Goal: Task Accomplishment & Management: Manage account settings

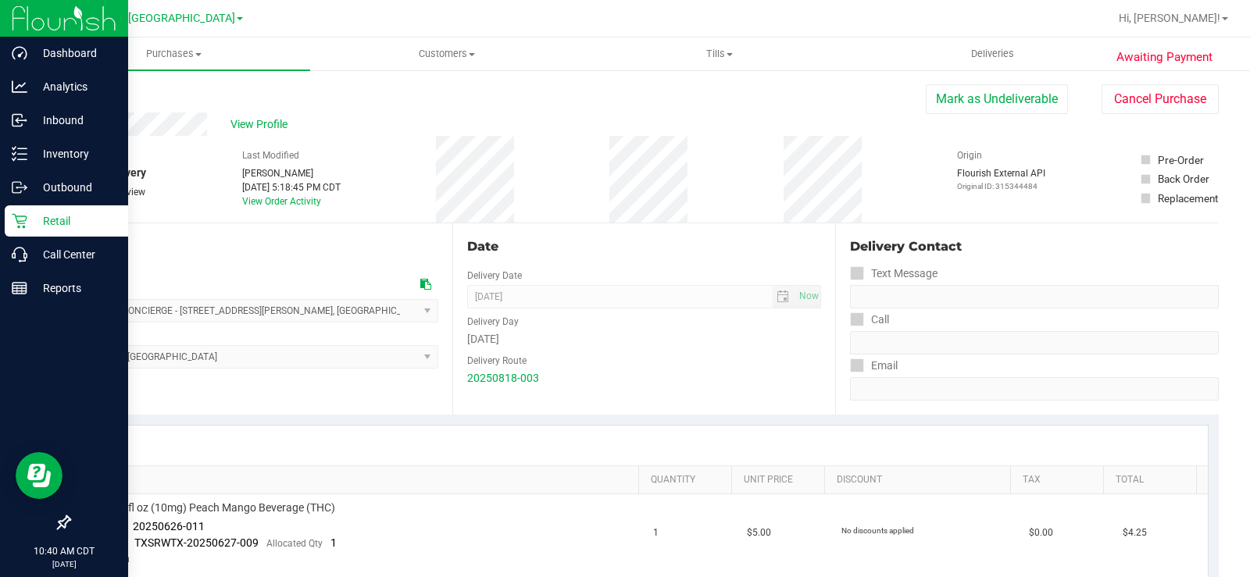
click at [20, 209] on div "Retail" at bounding box center [66, 220] width 123 height 31
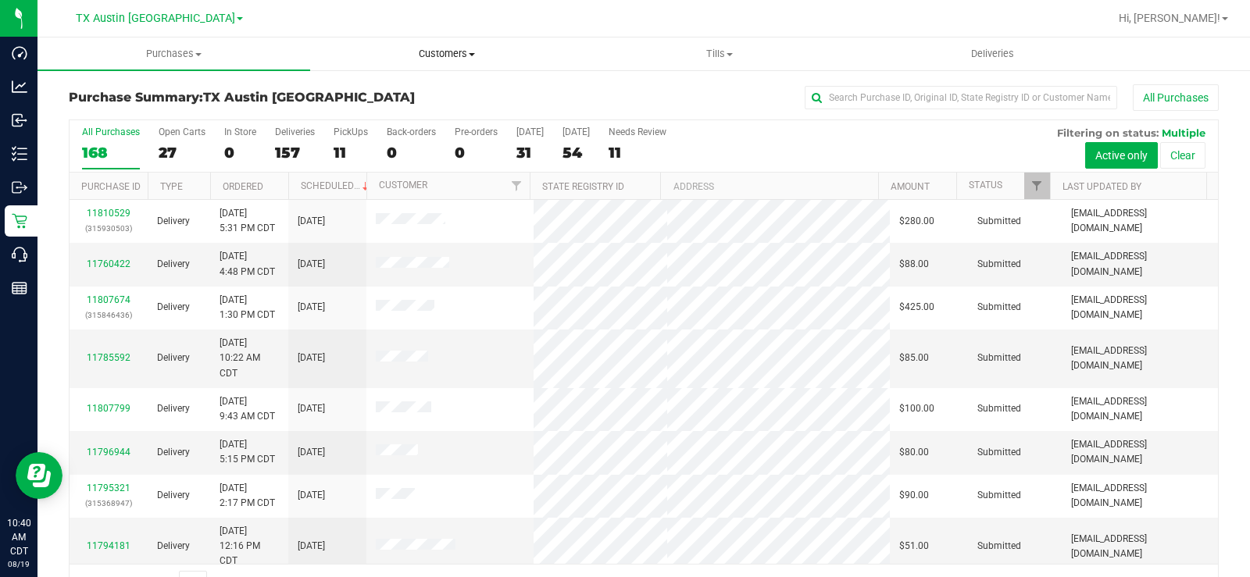
click at [427, 55] on span "Customers" at bounding box center [446, 54] width 271 height 14
click at [395, 94] on span "All customers" at bounding box center [366, 94] width 113 height 13
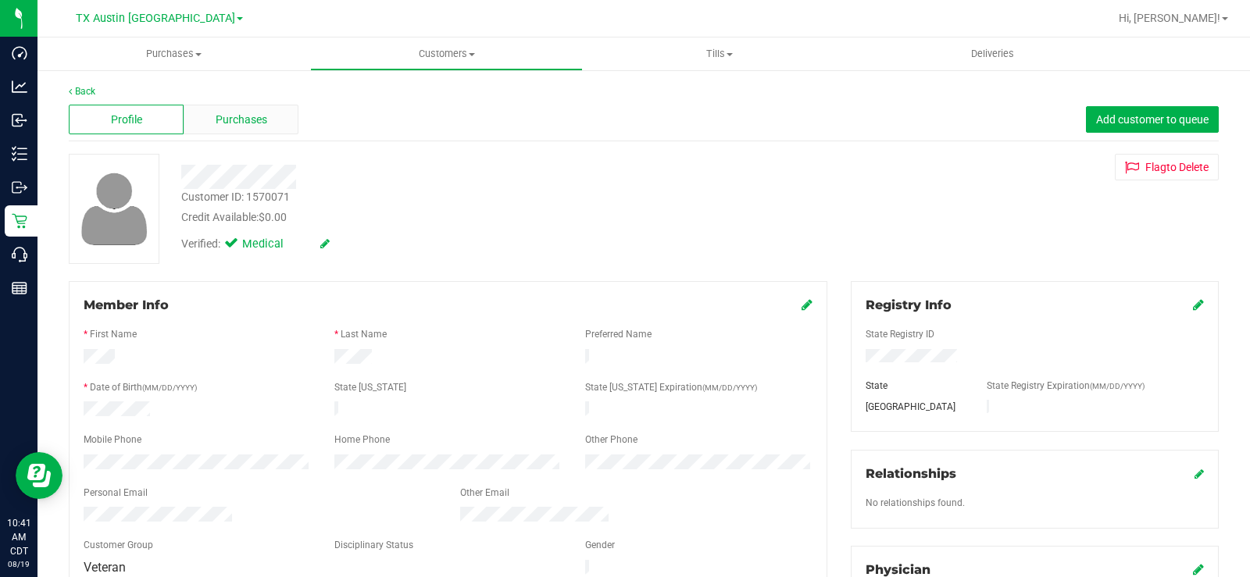
click at [258, 118] on span "Purchases" at bounding box center [242, 120] width 52 height 16
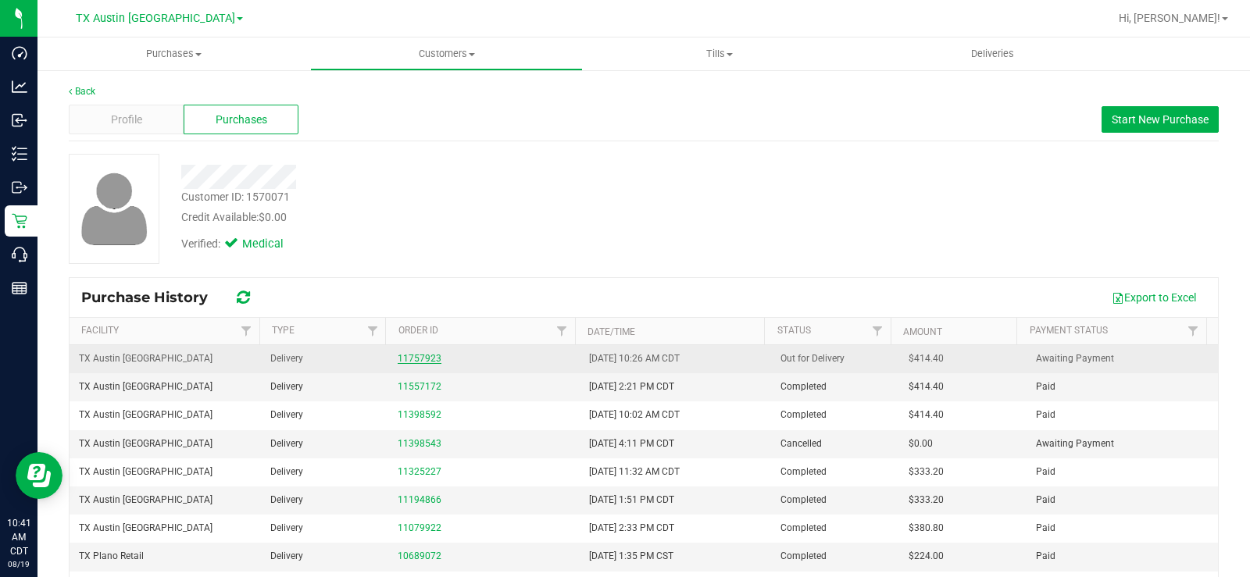
click at [407, 358] on link "11757923" at bounding box center [420, 358] width 44 height 11
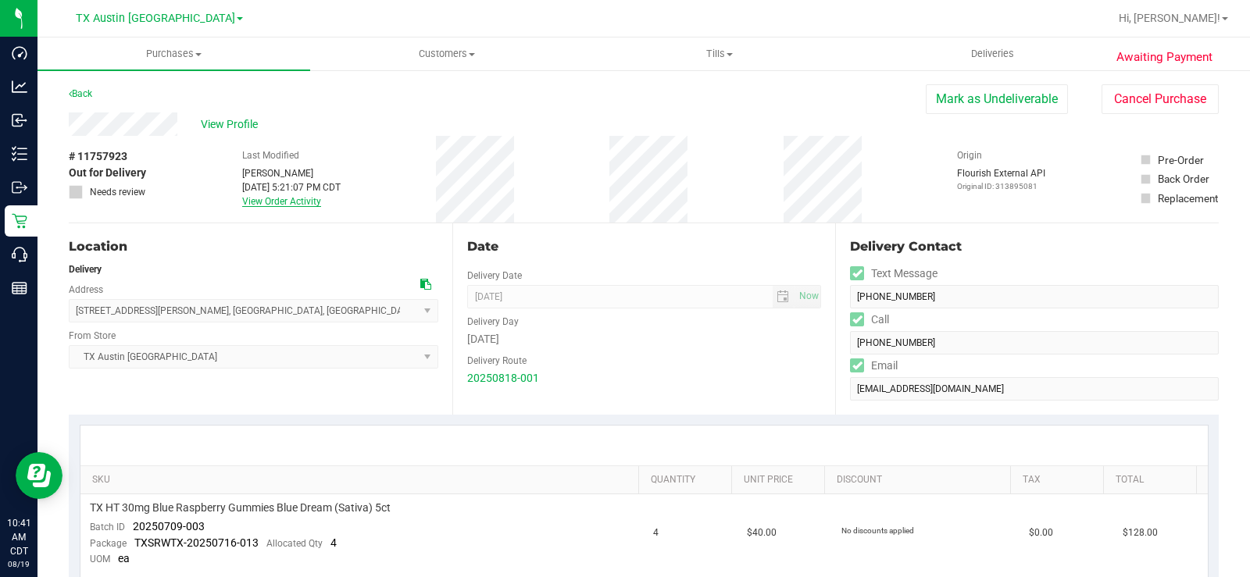
click at [263, 205] on link "View Order Activity" at bounding box center [281, 201] width 79 height 11
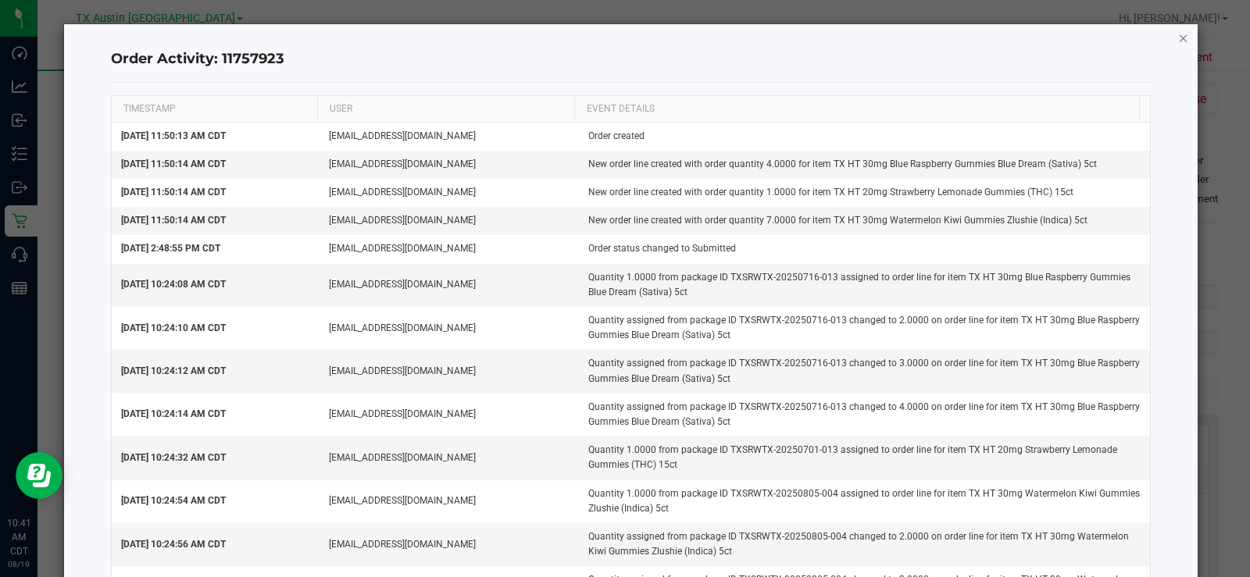
click at [1178, 44] on icon "button" at bounding box center [1183, 37] width 11 height 19
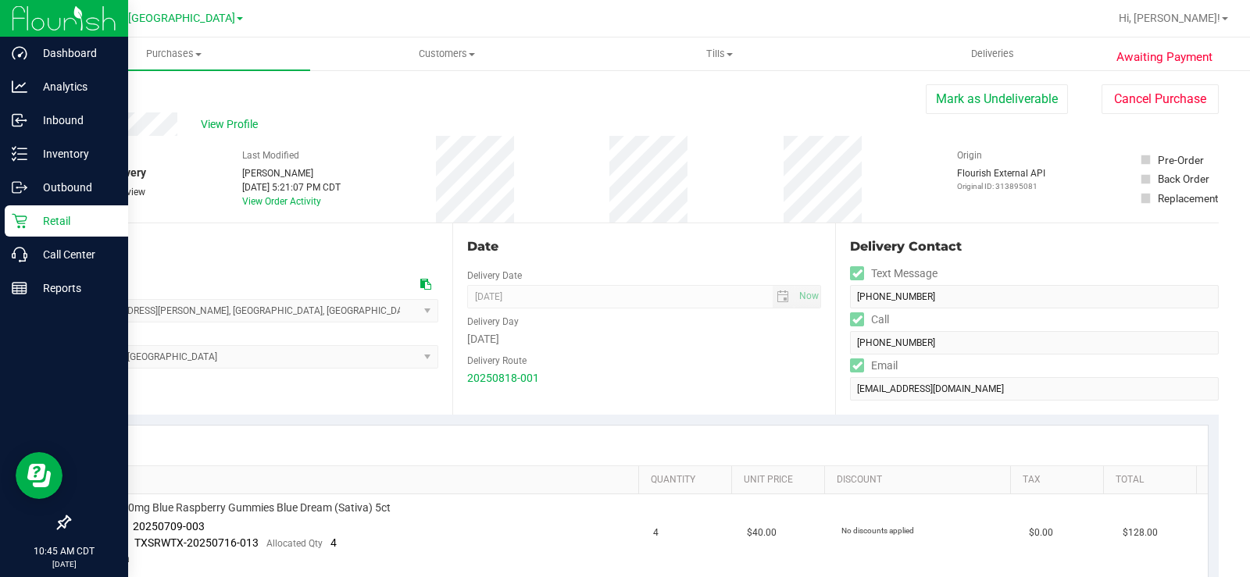
click at [33, 220] on p "Retail" at bounding box center [74, 221] width 94 height 19
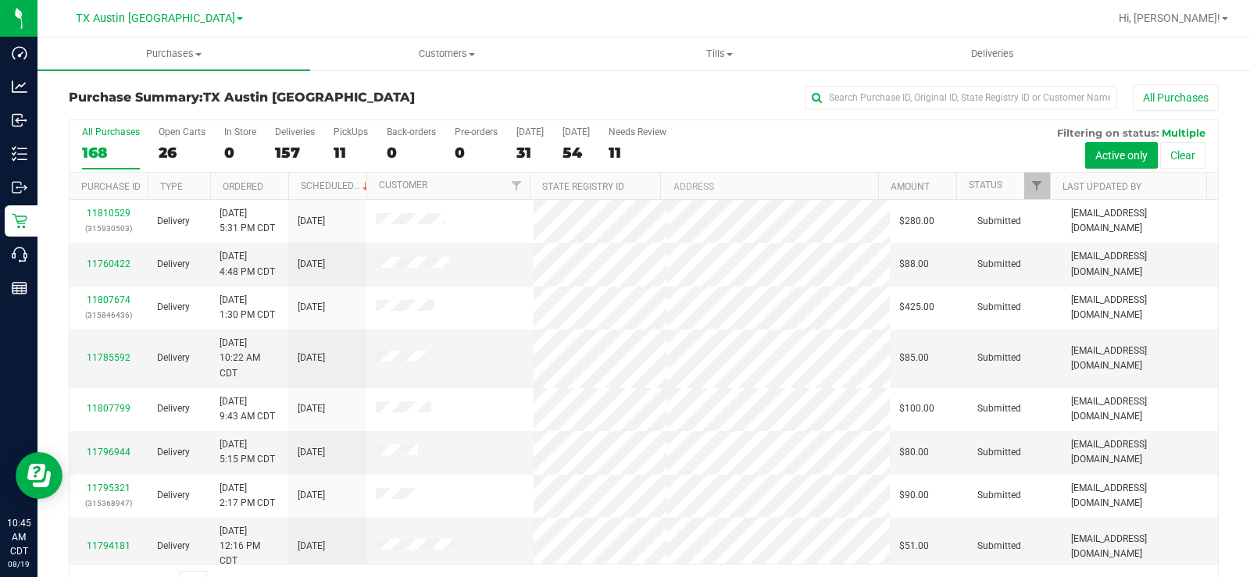
click at [170, 140] on label "Open Carts 26" at bounding box center [182, 148] width 47 height 43
click at [0, 0] on input "Open Carts 26" at bounding box center [0, 0] width 0 height 0
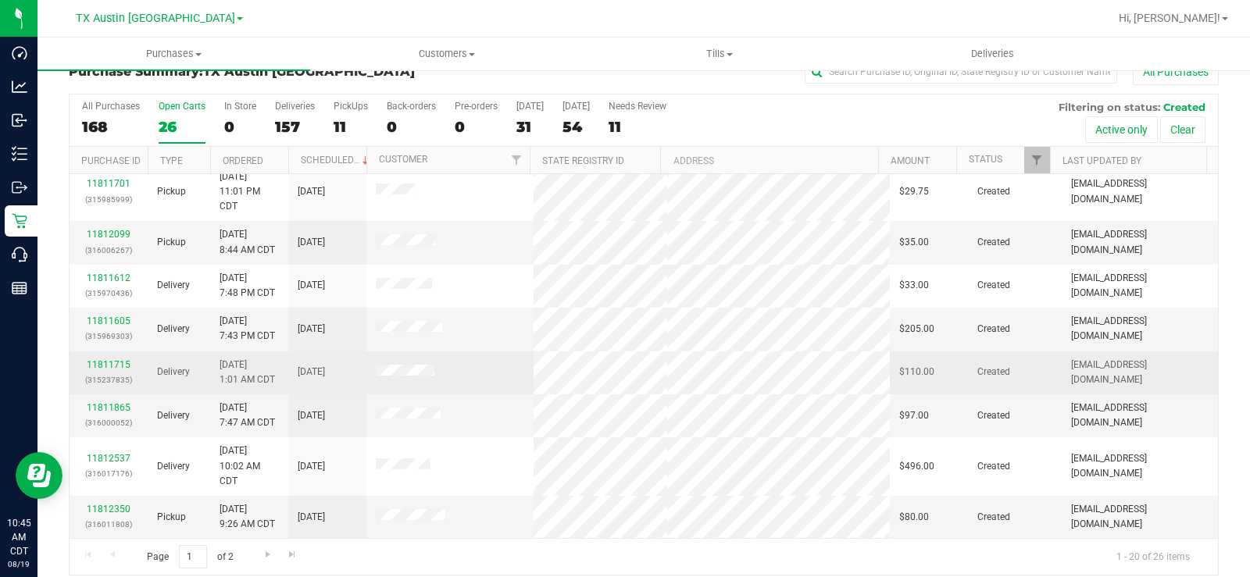
scroll to position [40, 0]
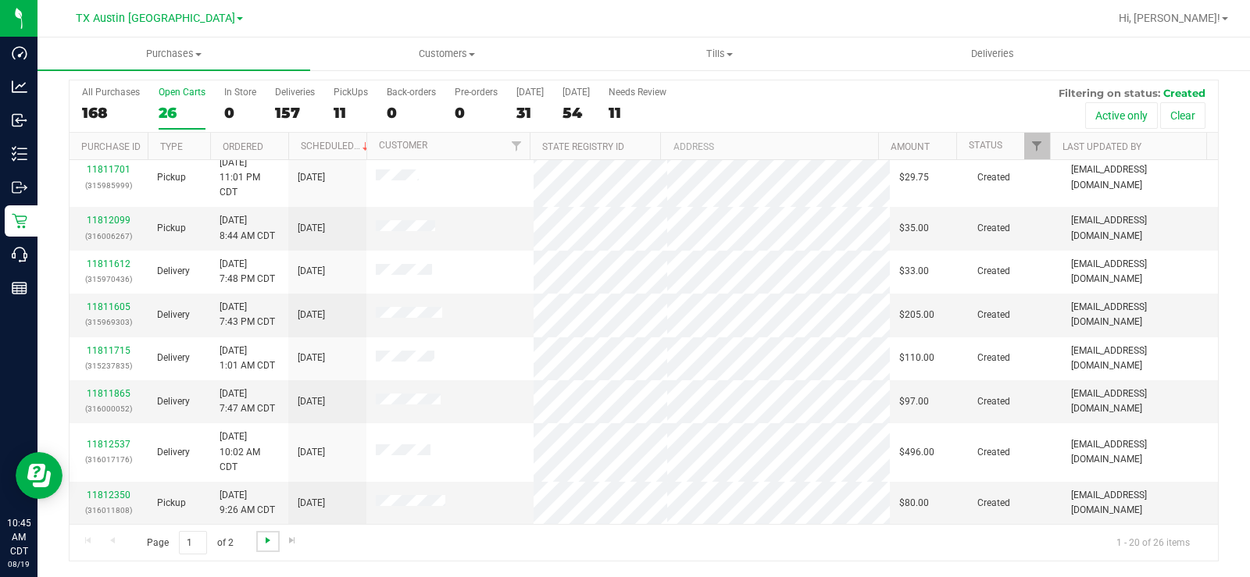
click at [262, 540] on span "Go to the next page" at bounding box center [268, 540] width 13 height 13
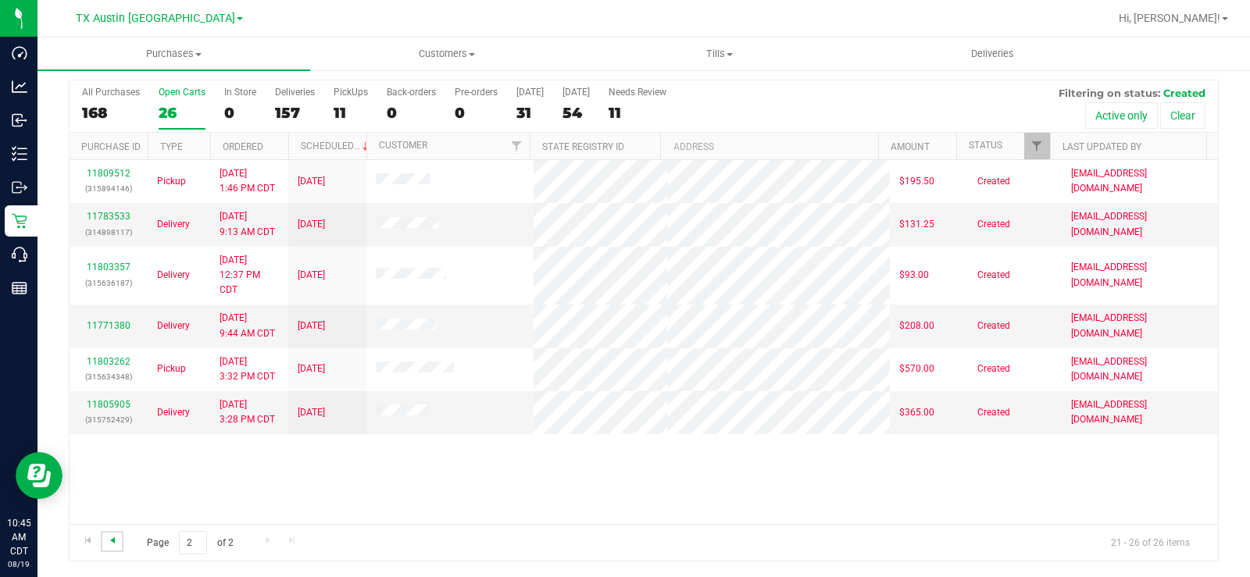
click at [112, 535] on span "Go to the previous page" at bounding box center [112, 540] width 13 height 13
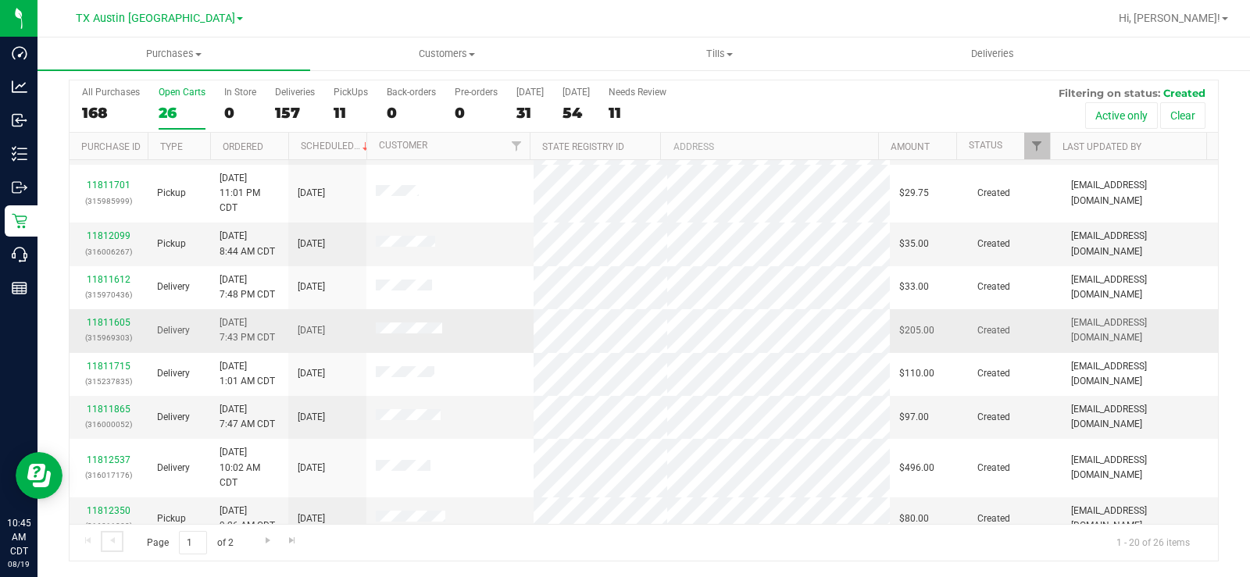
scroll to position [591, 0]
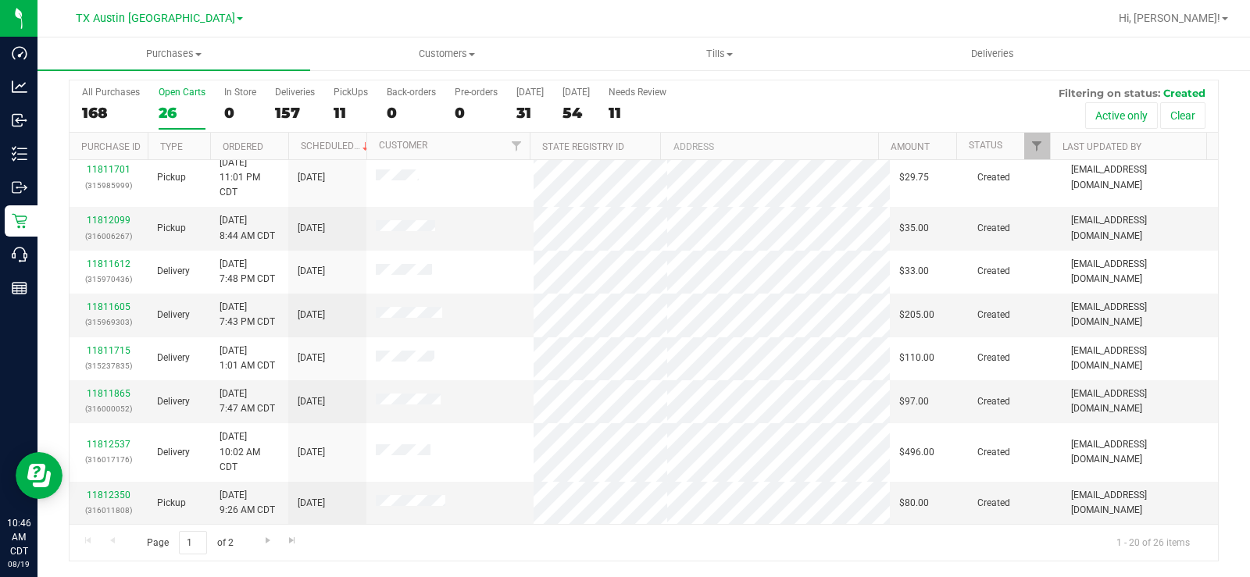
click at [161, 105] on div "26" at bounding box center [182, 113] width 47 height 18
click at [0, 0] on input "Open Carts 26" at bounding box center [0, 0] width 0 height 0
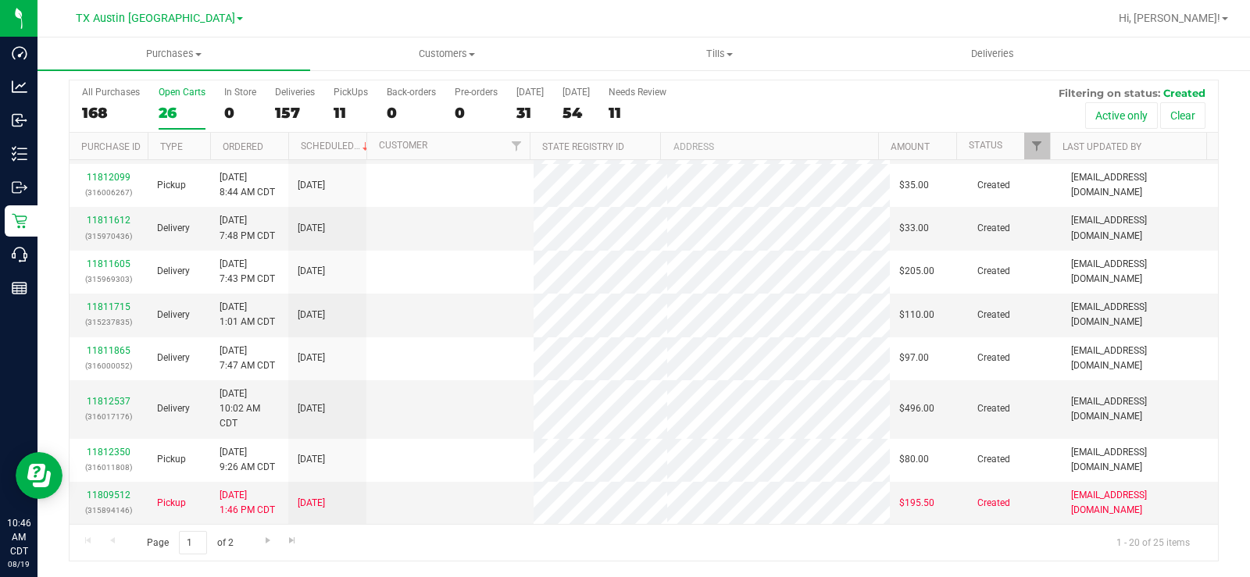
scroll to position [0, 0]
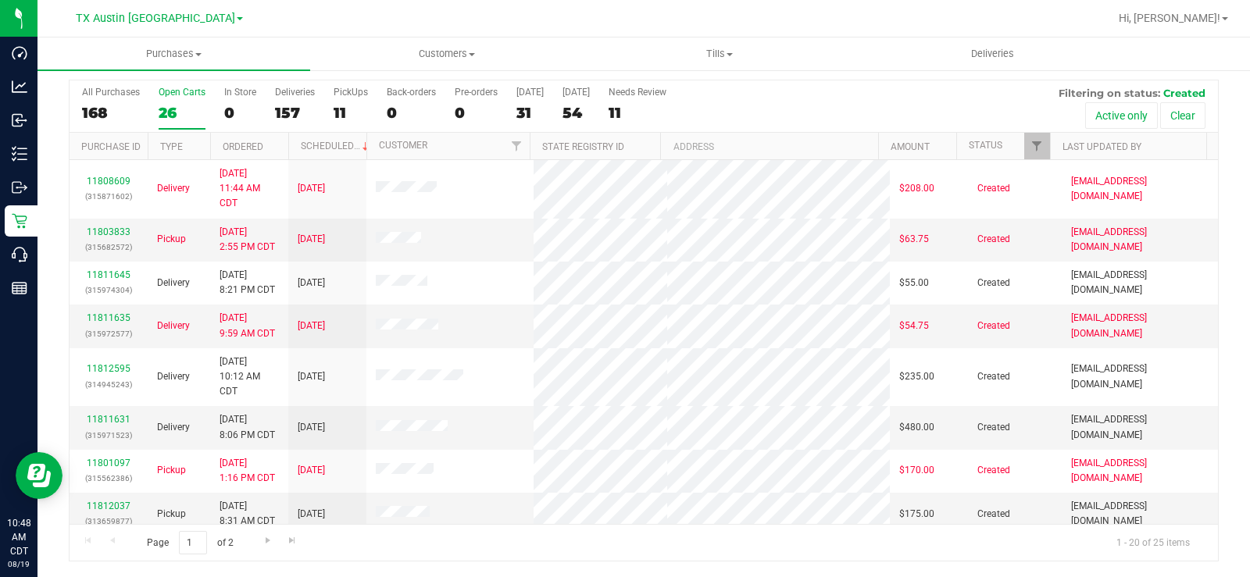
click at [179, 91] on div "Open Carts" at bounding box center [182, 92] width 47 height 11
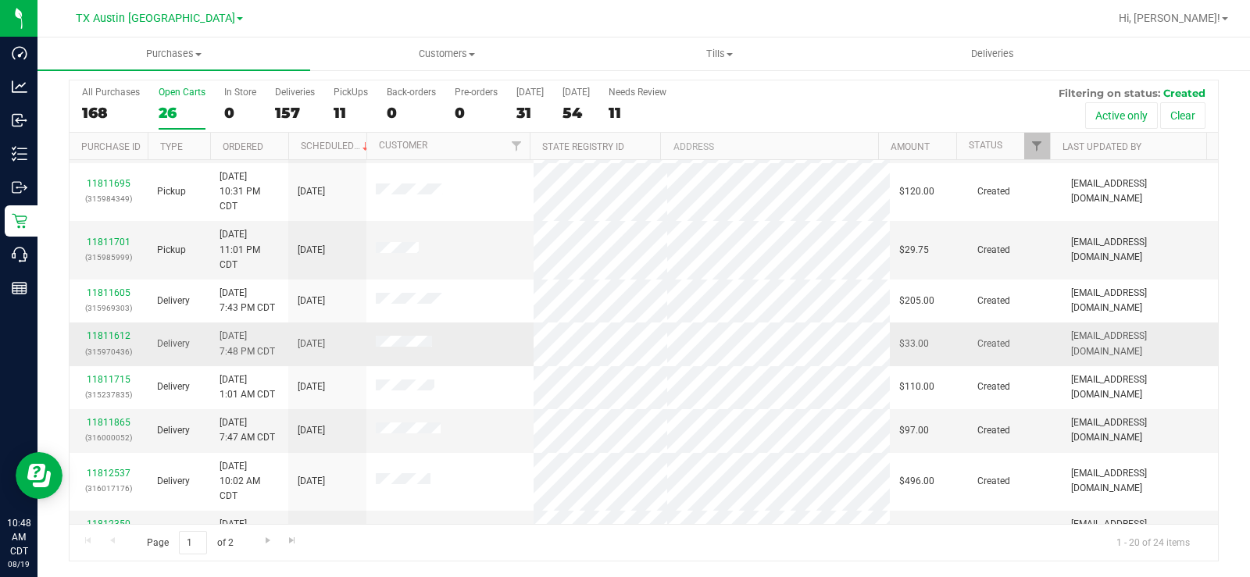
scroll to position [591, 0]
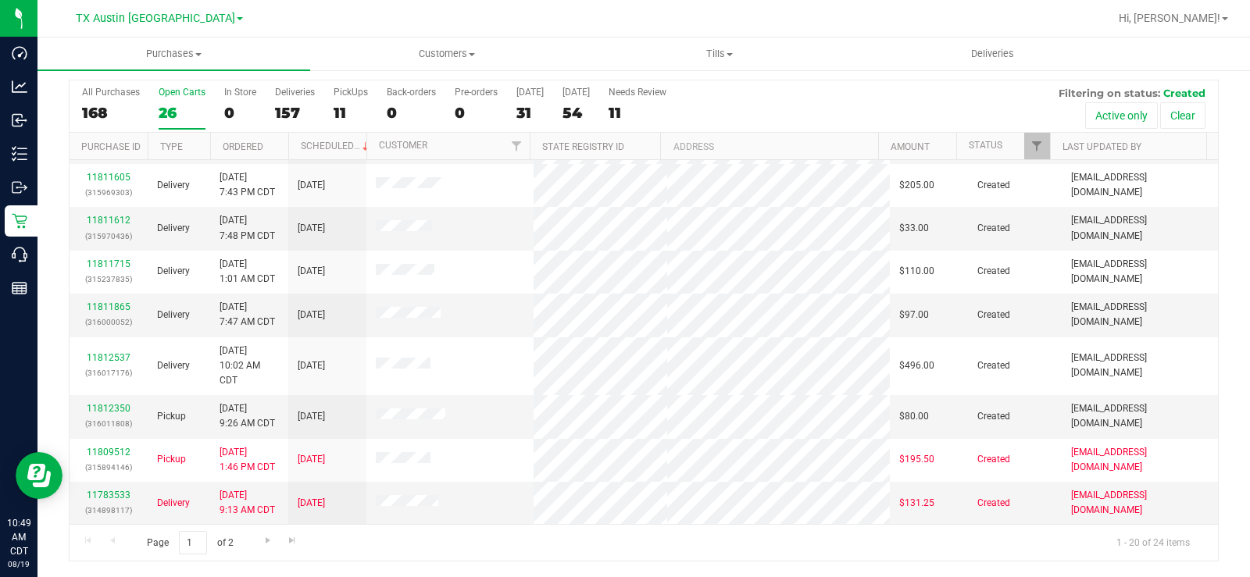
click at [163, 101] on label "Open Carts 26" at bounding box center [182, 108] width 47 height 43
click at [0, 0] on input "Open Carts 26" at bounding box center [0, 0] width 0 height 0
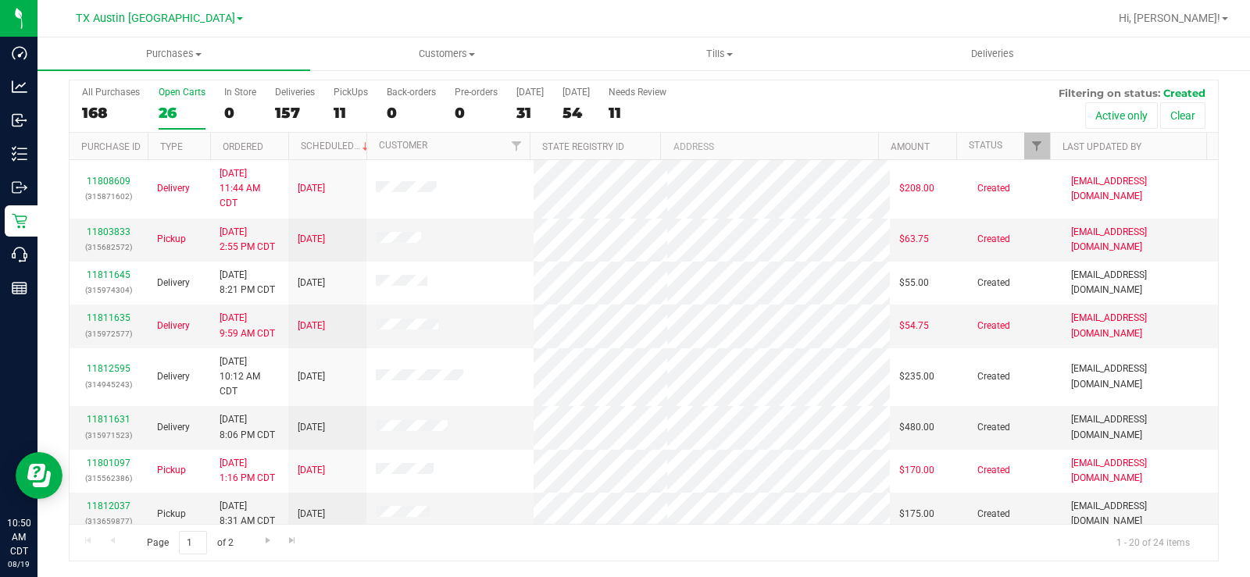
click at [173, 114] on div "26" at bounding box center [182, 113] width 47 height 18
click at [0, 0] on input "Open Carts 26" at bounding box center [0, 0] width 0 height 0
click at [169, 115] on div "26" at bounding box center [182, 113] width 47 height 18
click at [0, 0] on input "Open Carts 26" at bounding box center [0, 0] width 0 height 0
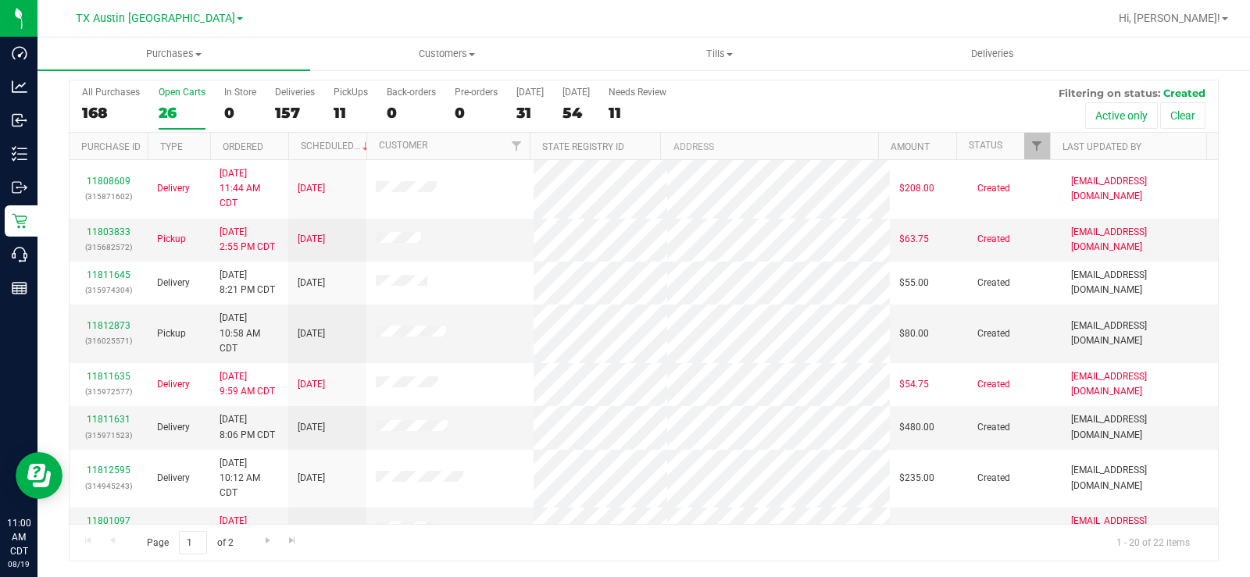
click at [172, 95] on div "Open Carts" at bounding box center [182, 92] width 47 height 11
click at [0, 0] on input "Open Carts 26" at bounding box center [0, 0] width 0 height 0
click at [116, 320] on div "11812873 (316025571)" at bounding box center [108, 334] width 59 height 30
click at [114, 328] on link "11812873" at bounding box center [109, 325] width 44 height 11
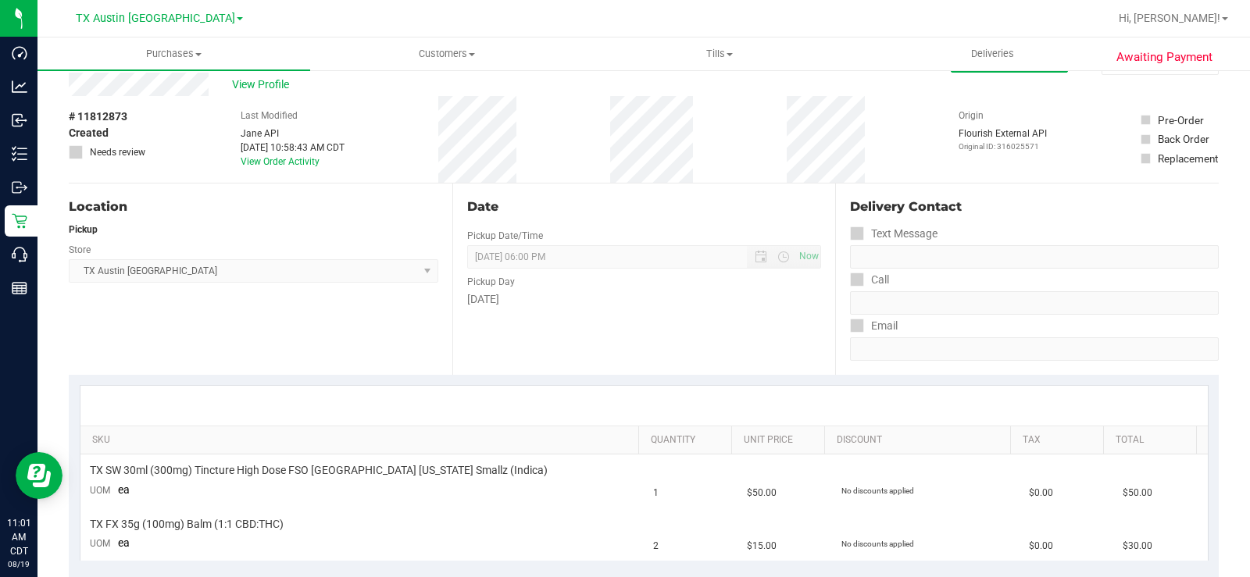
drag, startPoint x: 209, startPoint y: 83, endPoint x: 66, endPoint y: 94, distance: 144.2
click at [185, 169] on div "# 11812873 Created Needs review Last Modified Jane API Aug 19, 2025 10:58:43 AM…" at bounding box center [644, 139] width 1150 height 87
click at [152, 80] on div "View Profile" at bounding box center [510, 84] width 882 height 23
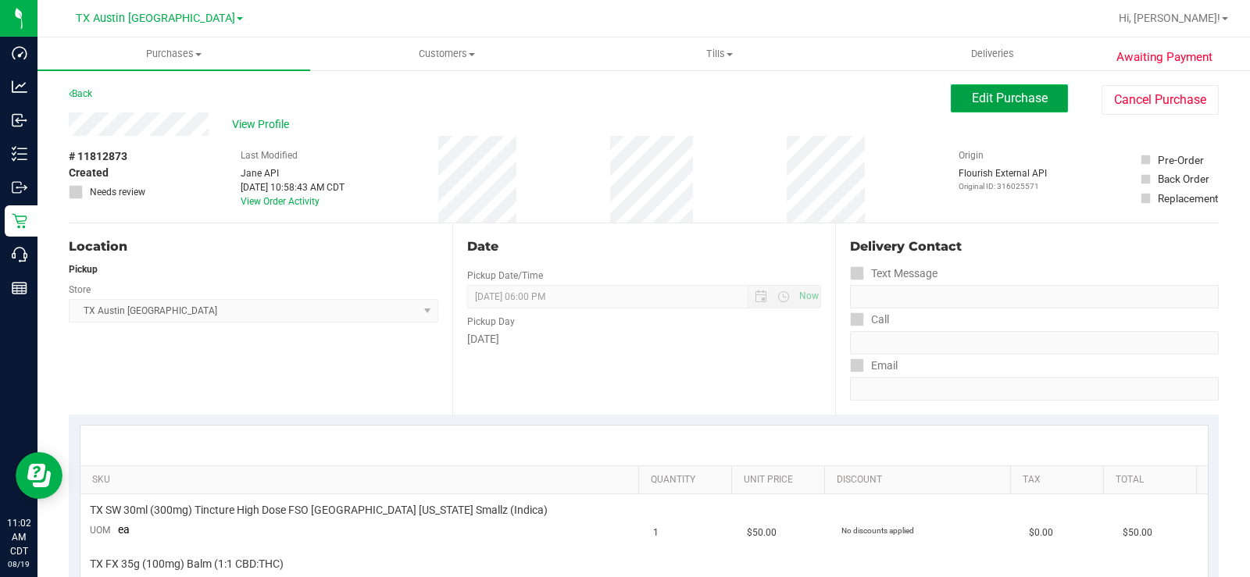
click at [989, 97] on span "Edit Purchase" at bounding box center [1010, 98] width 76 height 15
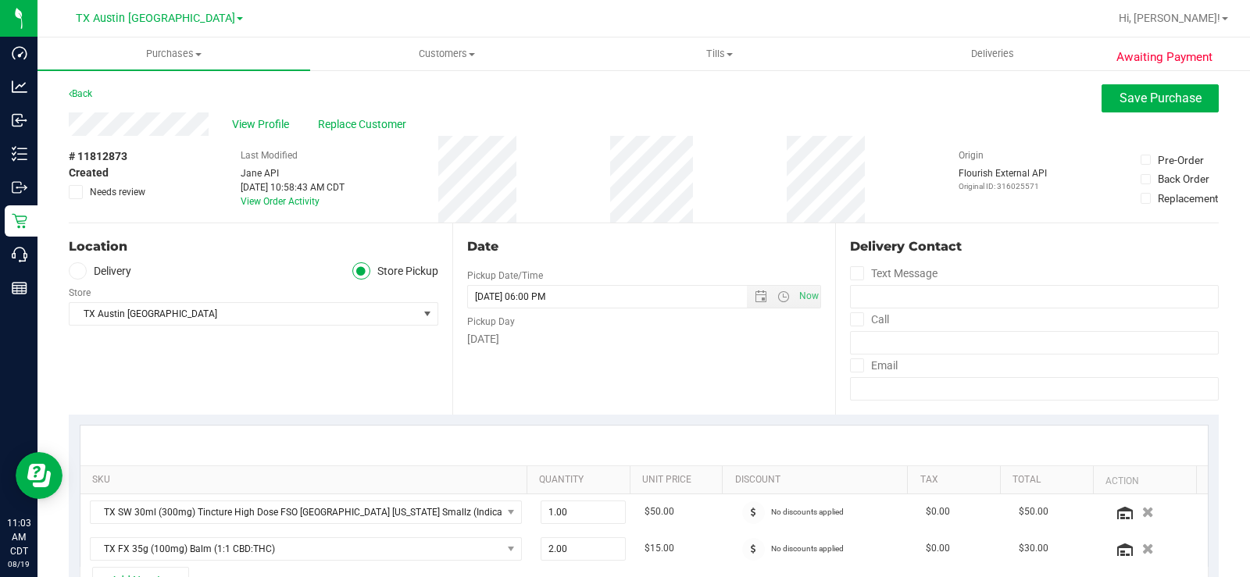
click at [77, 271] on icon at bounding box center [77, 271] width 9 height 0
click at [0, 0] on input "Delivery" at bounding box center [0, 0] width 0 height 0
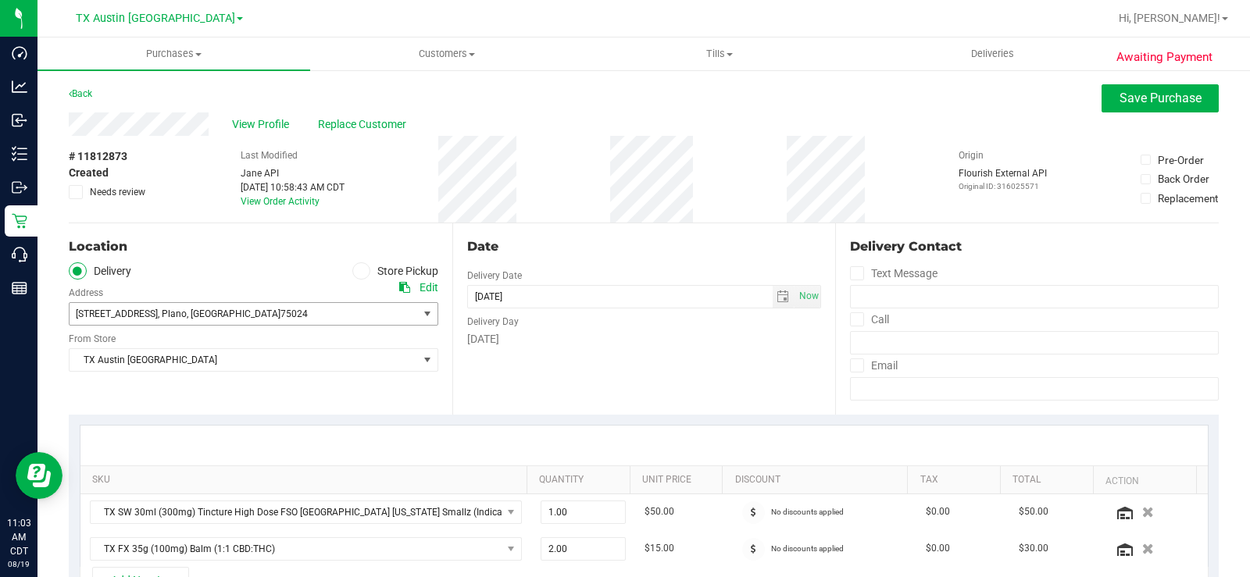
click at [106, 309] on span "4720 state hwy 121 N Suite 180" at bounding box center [117, 314] width 82 height 11
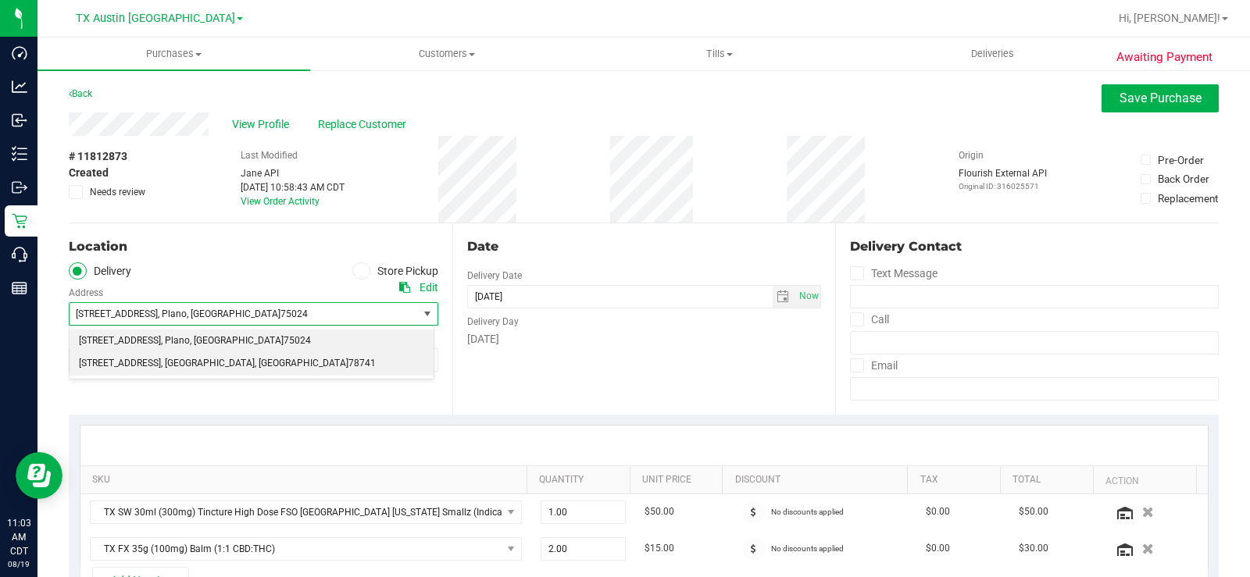
click at [121, 361] on span "7105 E. Riverside Dr." at bounding box center [120, 364] width 82 height 20
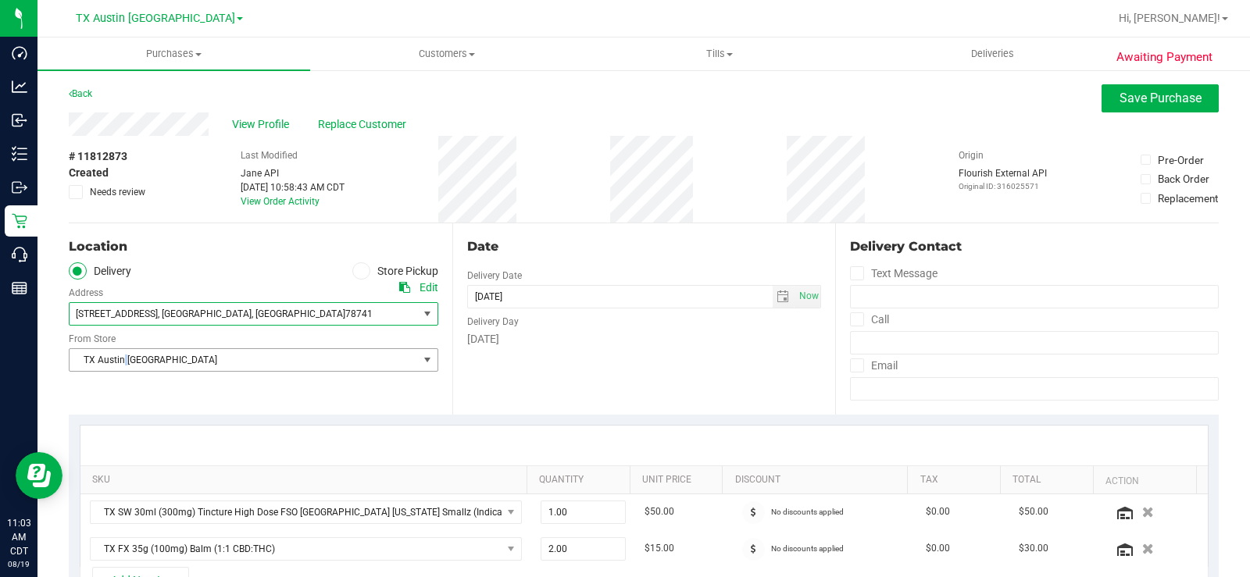
click at [121, 361] on span "TX Austin [GEOGRAPHIC_DATA]" at bounding box center [244, 360] width 348 height 22
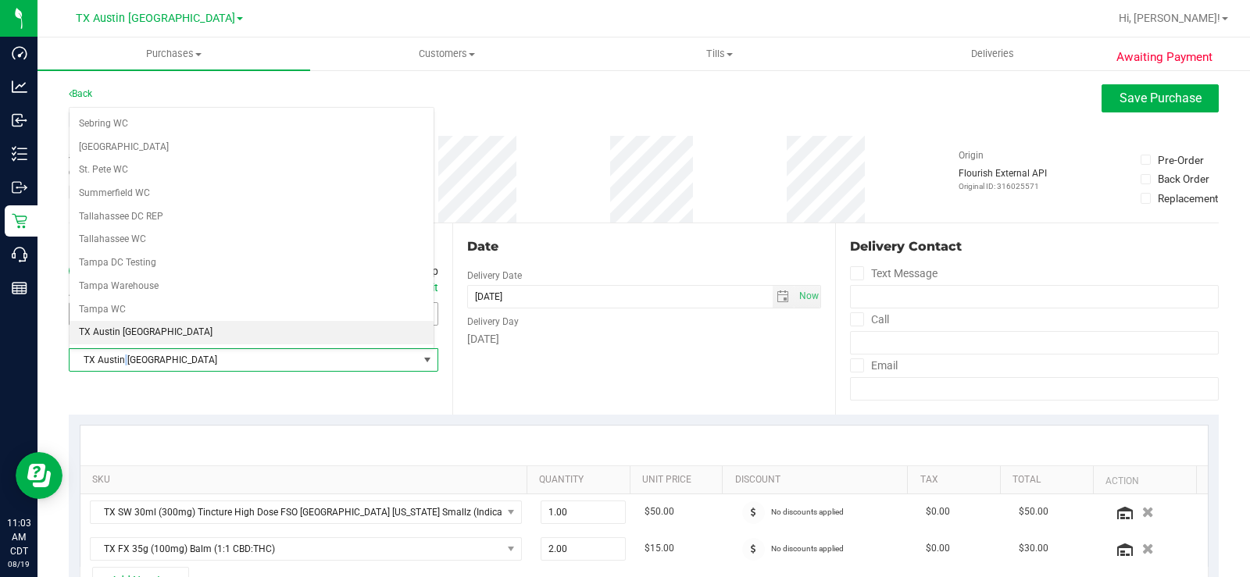
scroll to position [1052, 0]
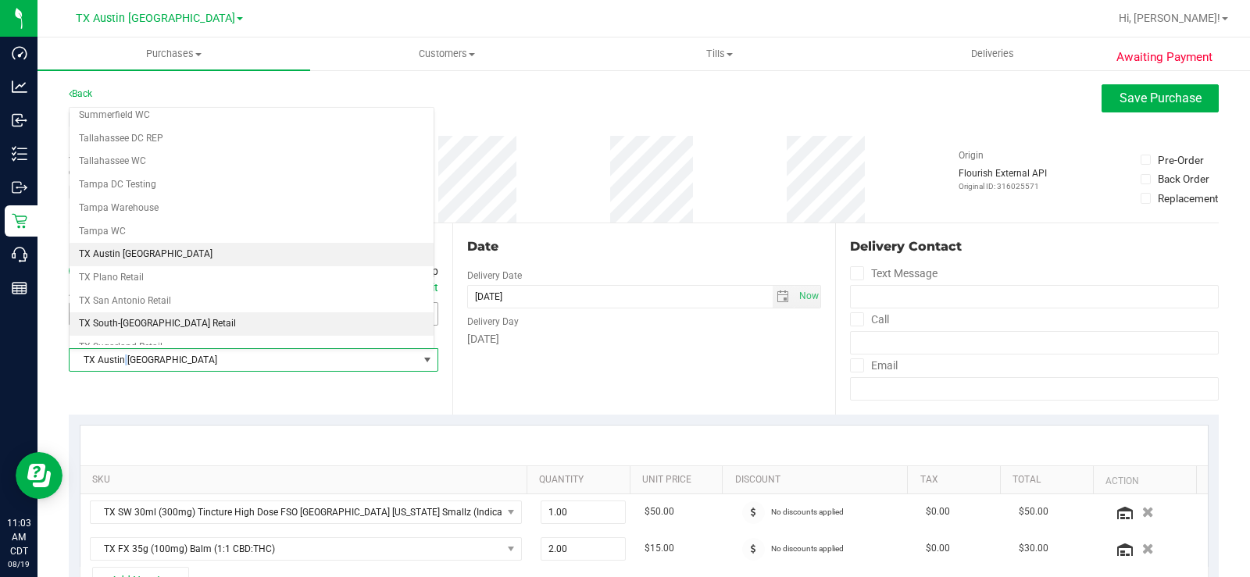
click at [134, 320] on li "TX South-Austin Retail" at bounding box center [252, 324] width 364 height 23
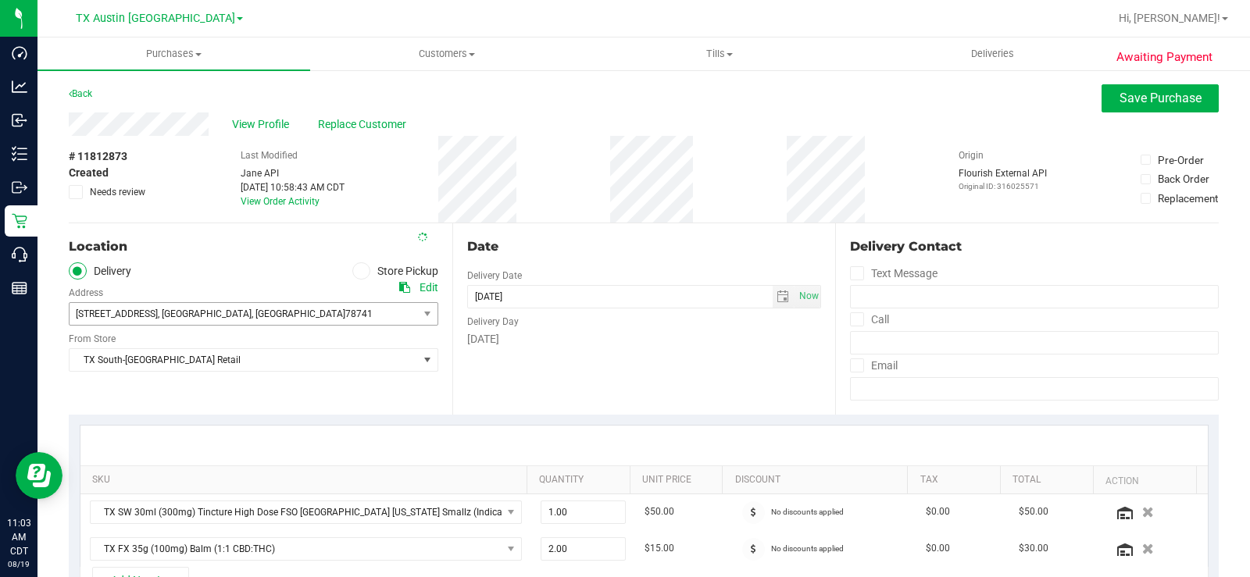
click at [524, 382] on div "Date Delivery Date 08/22/2025 Now 08/22/2025 06:00 PM Now Delivery Day Friday" at bounding box center [644, 318] width 384 height 191
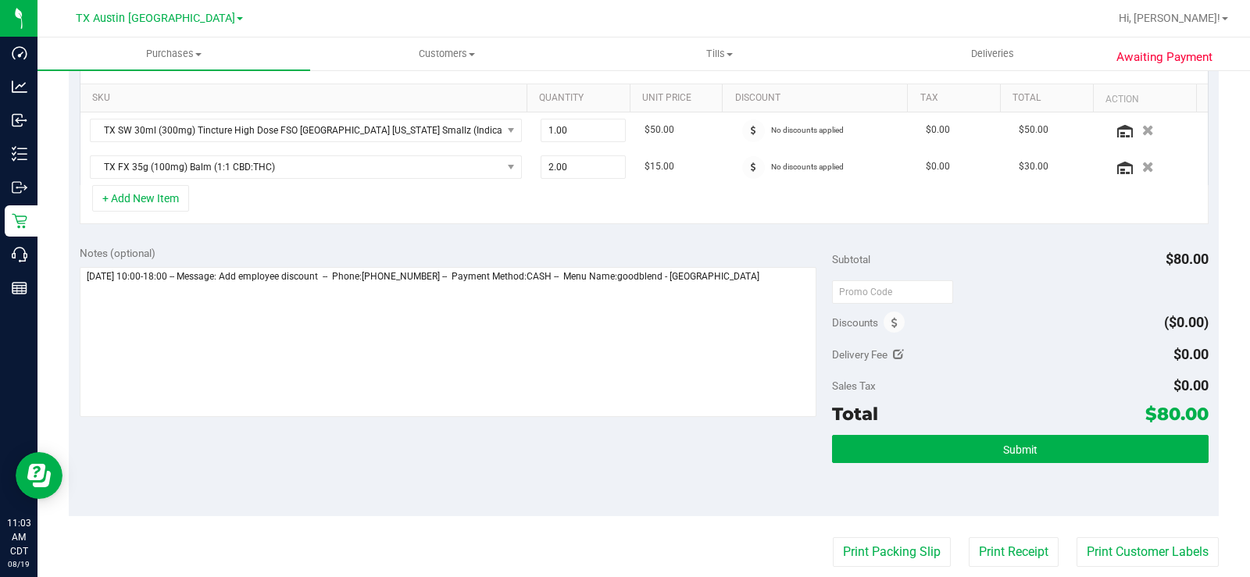
scroll to position [391, 0]
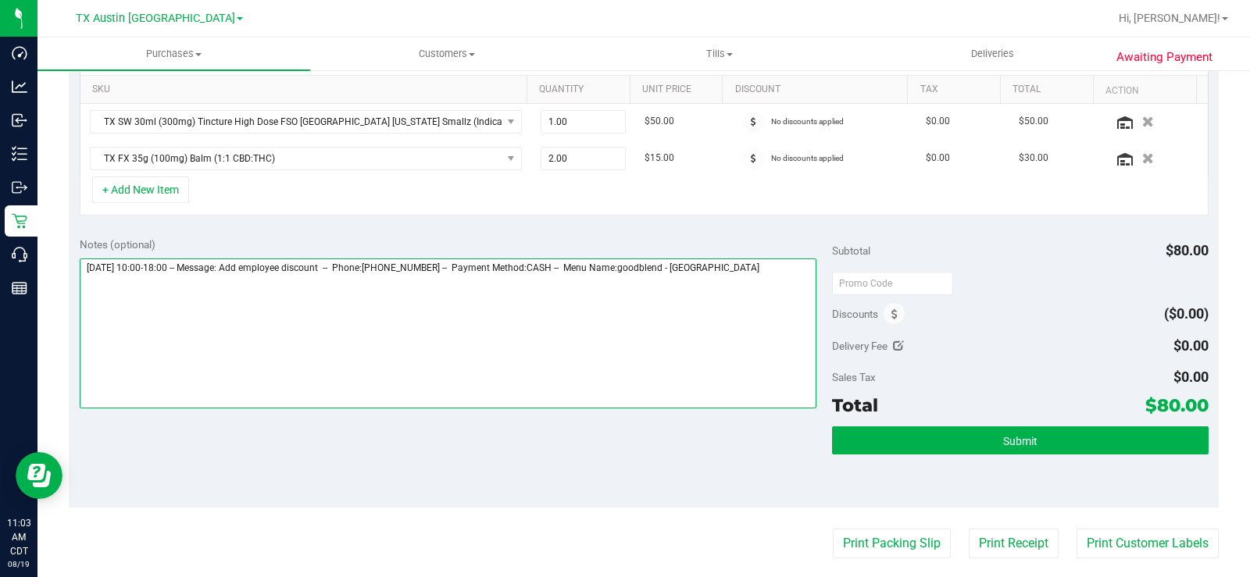
click at [745, 276] on textarea at bounding box center [448, 334] width 737 height 150
type textarea "Friday 08/22/2025 10:00-18:00 -- Message: Add employee discount -- Phone:979701…"
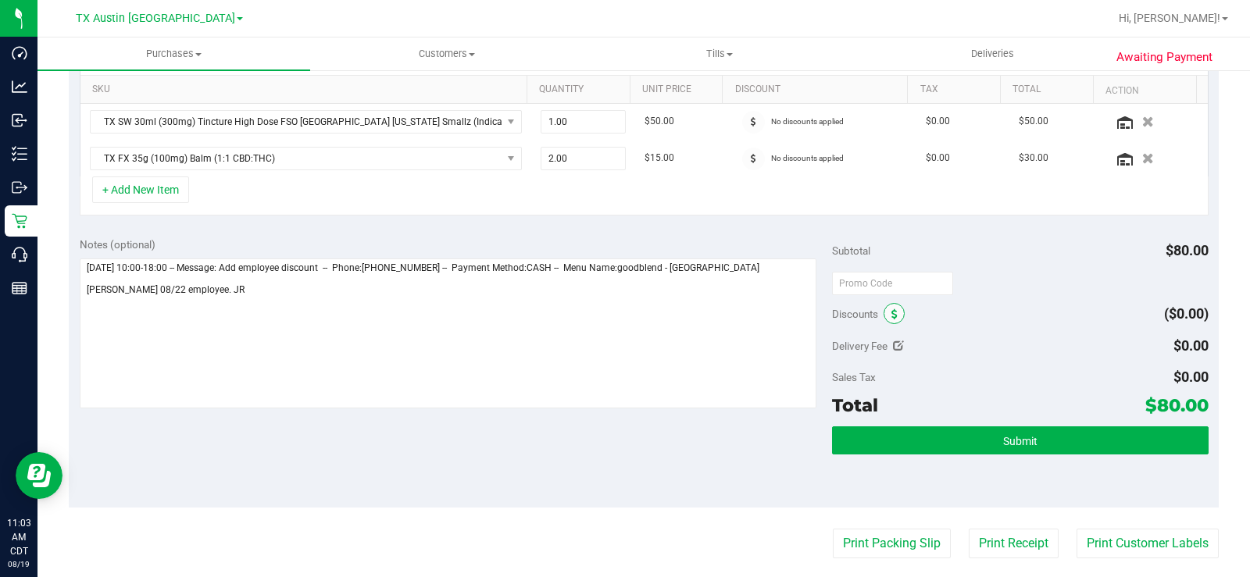
click at [891, 316] on icon at bounding box center [894, 314] width 6 height 11
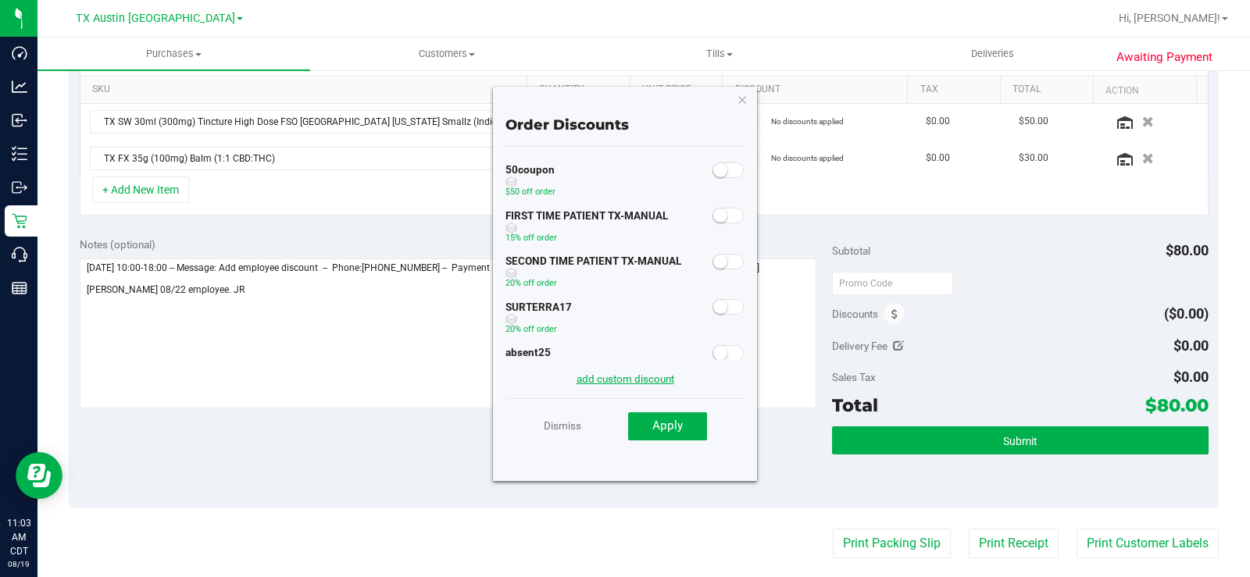
click at [653, 381] on link "add custom discount" at bounding box center [626, 379] width 98 height 13
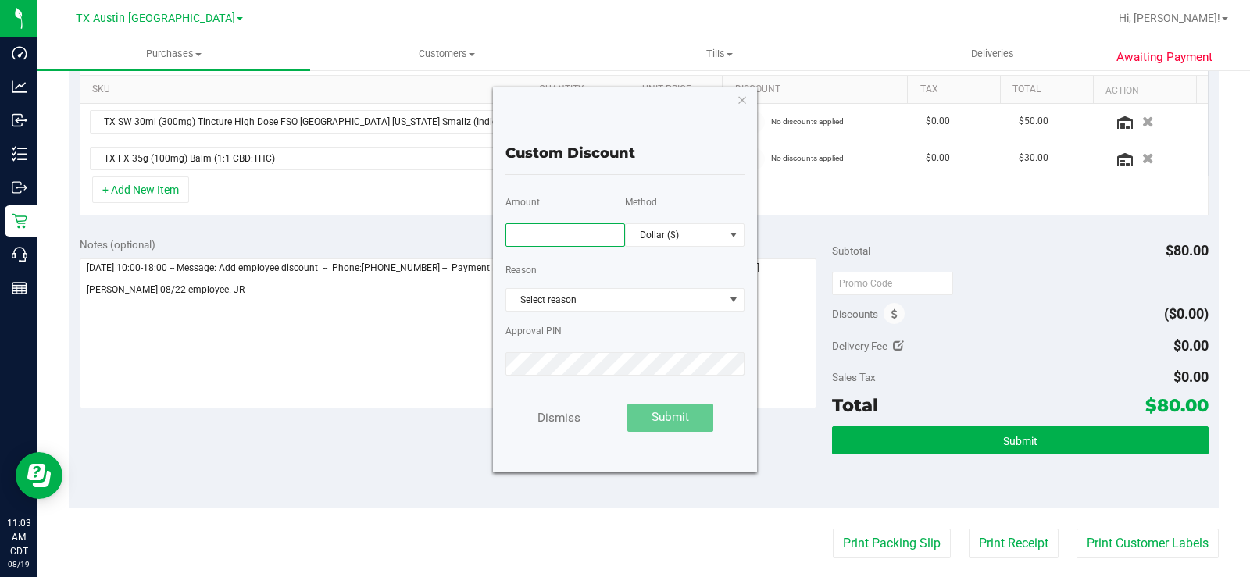
click at [534, 236] on input "text" at bounding box center [566, 234] width 120 height 23
type input "75.00"
click at [650, 227] on span "Dollar ($)" at bounding box center [675, 235] width 98 height 22
click at [669, 288] on li "Percentage (%)" at bounding box center [685, 290] width 118 height 27
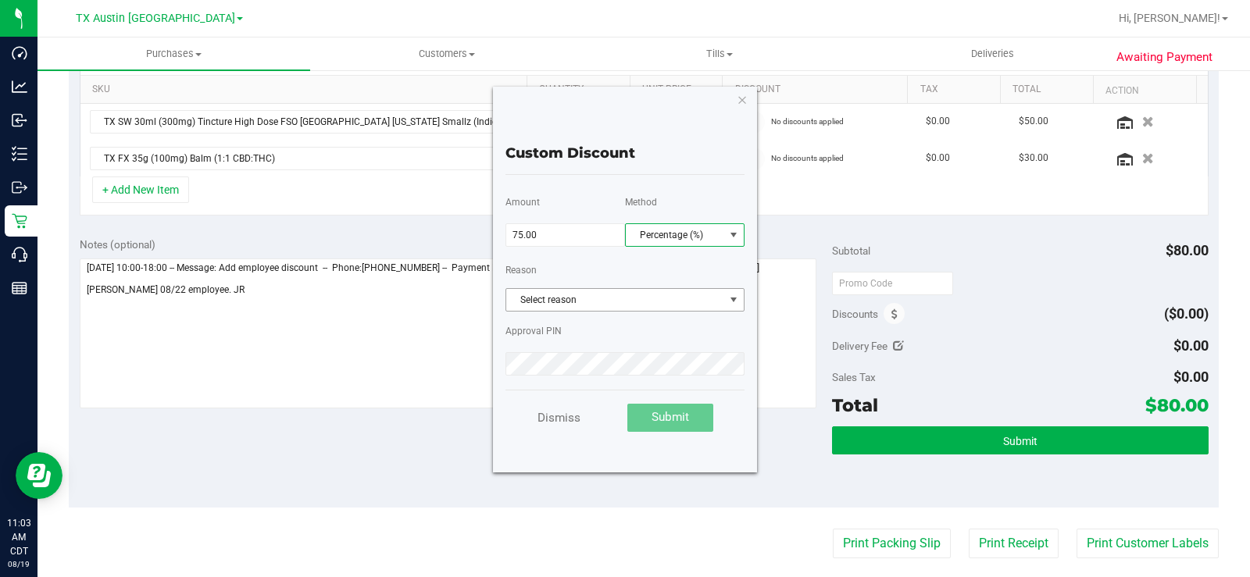
click at [658, 294] on span "Select reason" at bounding box center [615, 300] width 218 height 22
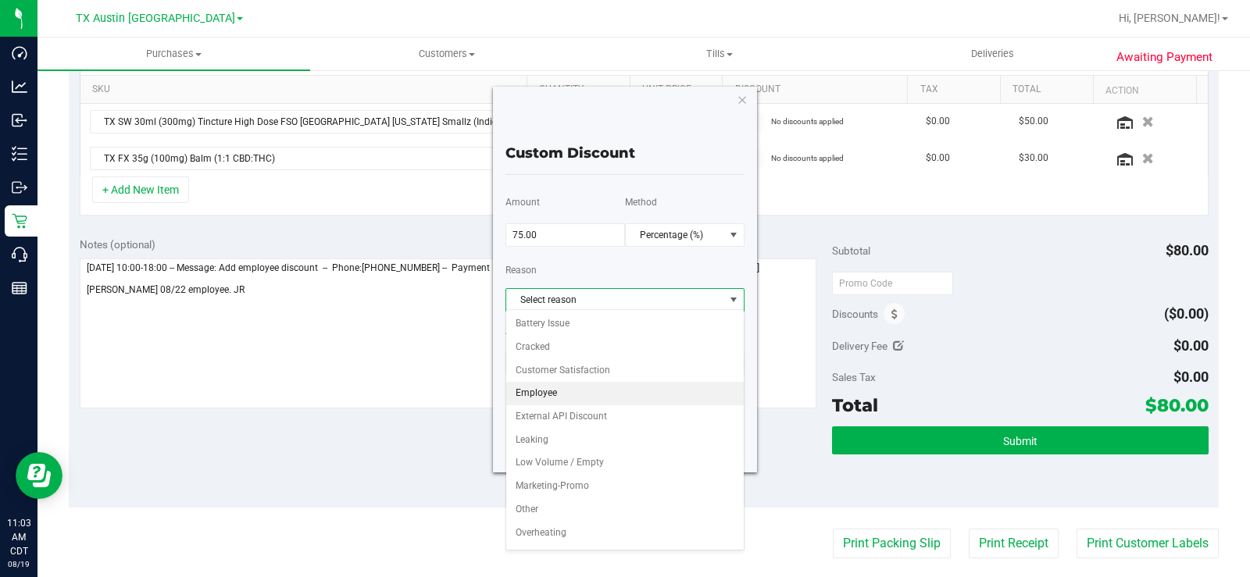
click at [541, 396] on li "Employee" at bounding box center [625, 393] width 238 height 23
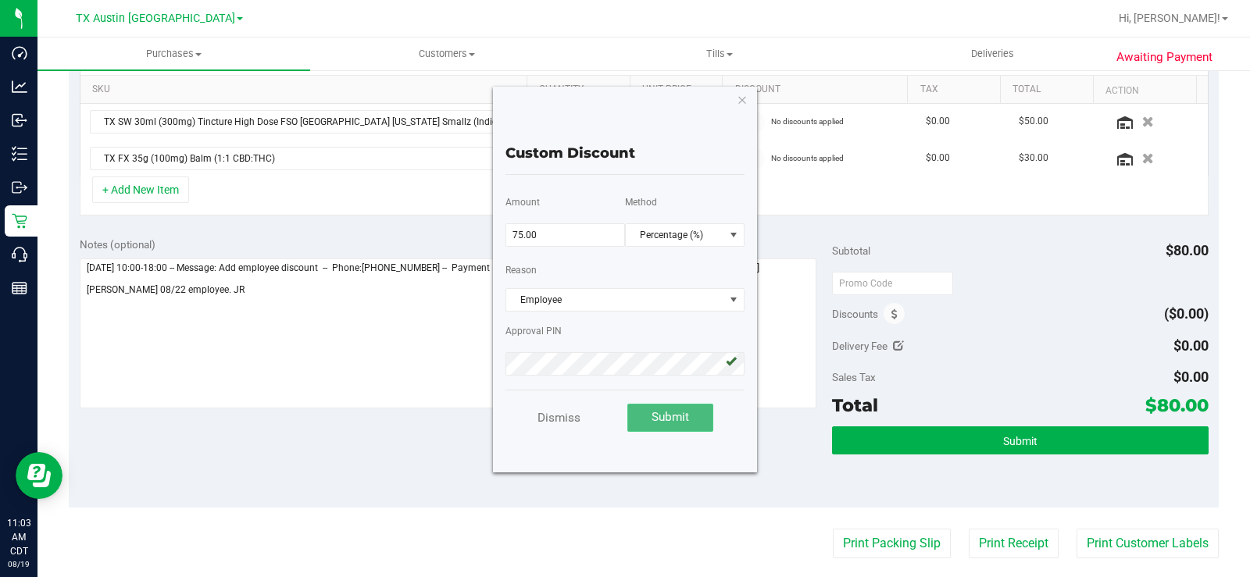
click at [668, 420] on span "Submit" at bounding box center [671, 417] width 38 height 14
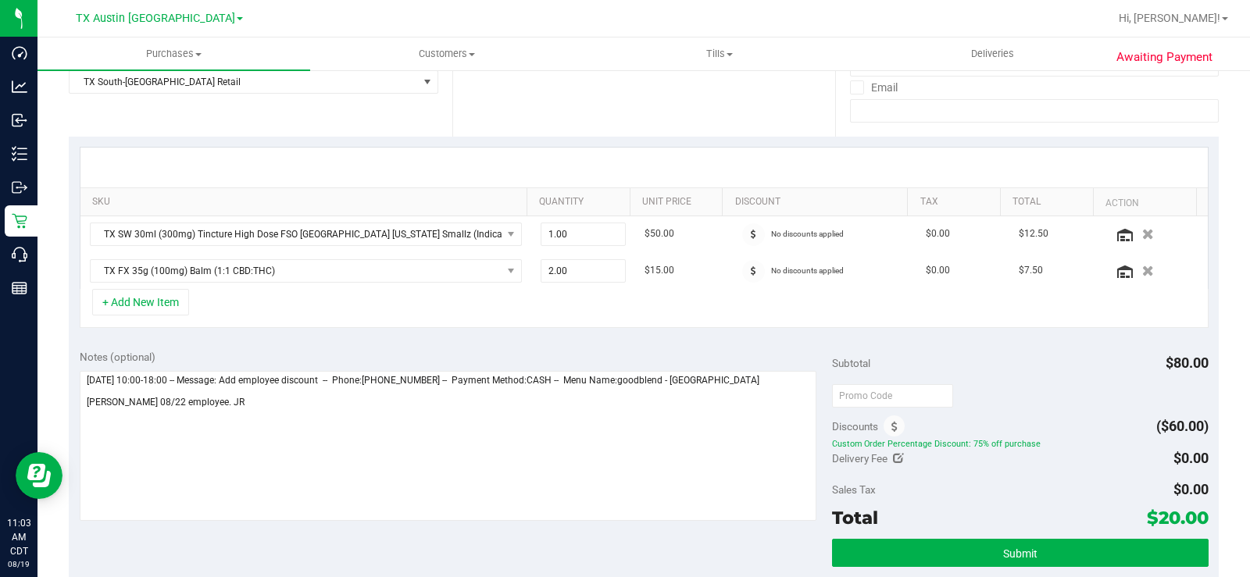
scroll to position [313, 0]
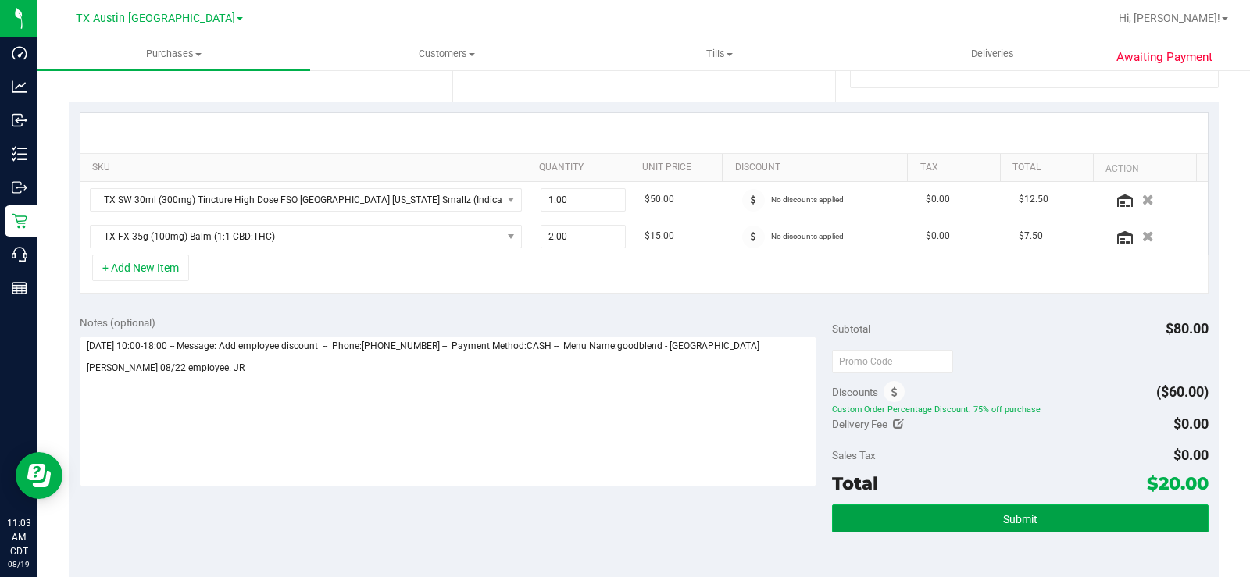
click at [917, 508] on button "Submit" at bounding box center [1020, 519] width 377 height 28
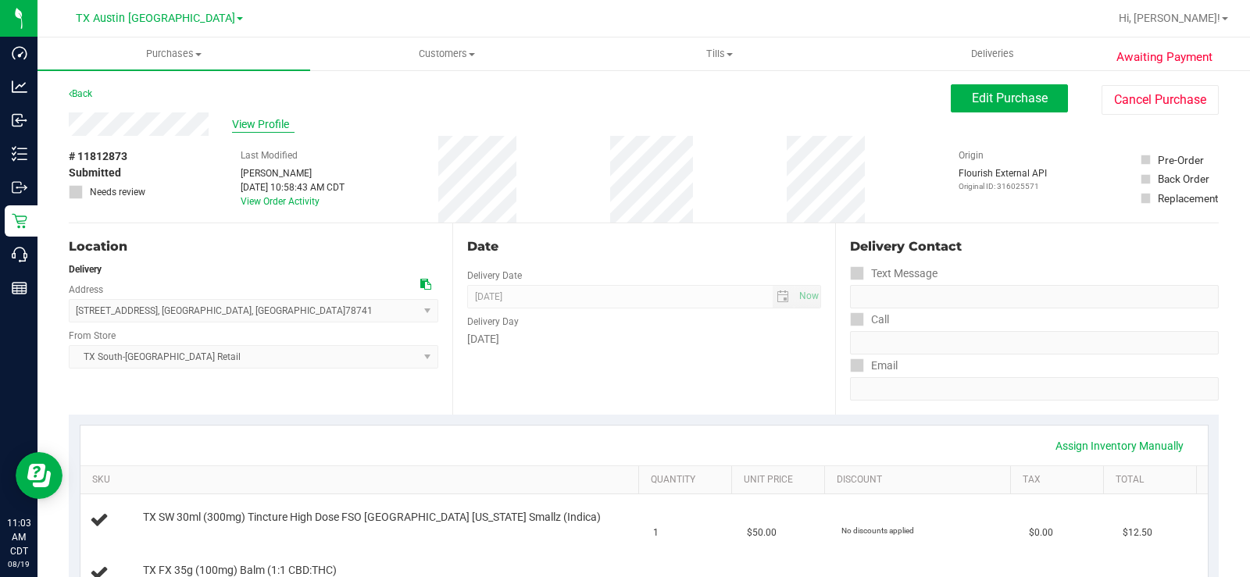
click at [266, 122] on span "View Profile" at bounding box center [263, 124] width 63 height 16
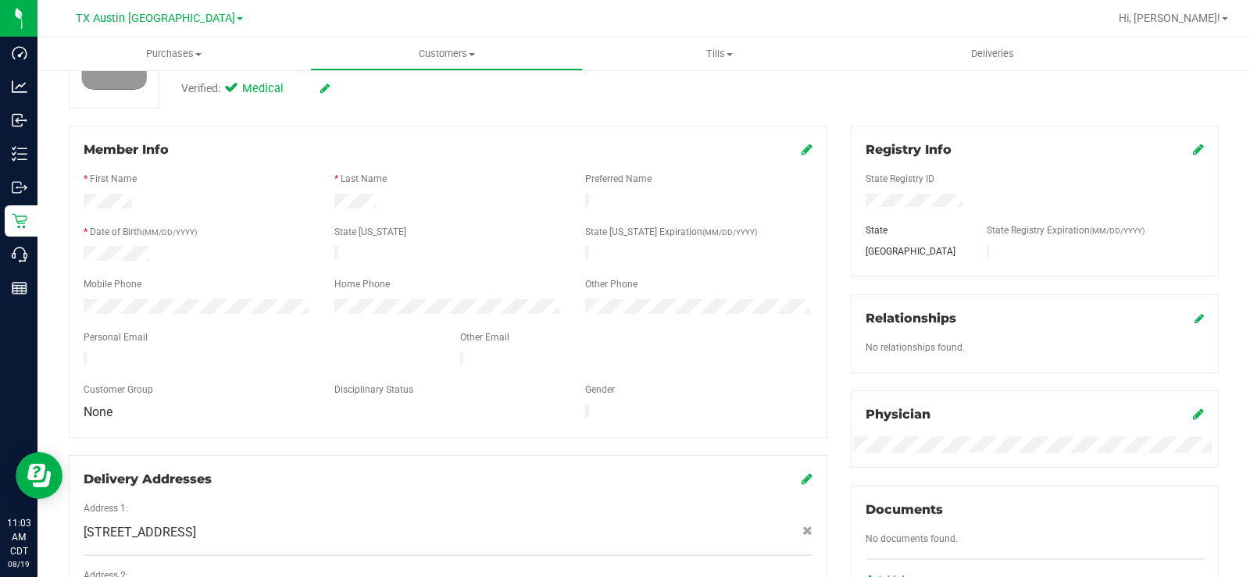
scroll to position [156, 0]
drag, startPoint x: 248, startPoint y: 350, endPoint x: 66, endPoint y: 342, distance: 182.2
click at [66, 342] on div "Member Info * First Name * Last Name Preferred Name * Date of Birth (MM/DD/YYYY…" at bounding box center [448, 397] width 782 height 545
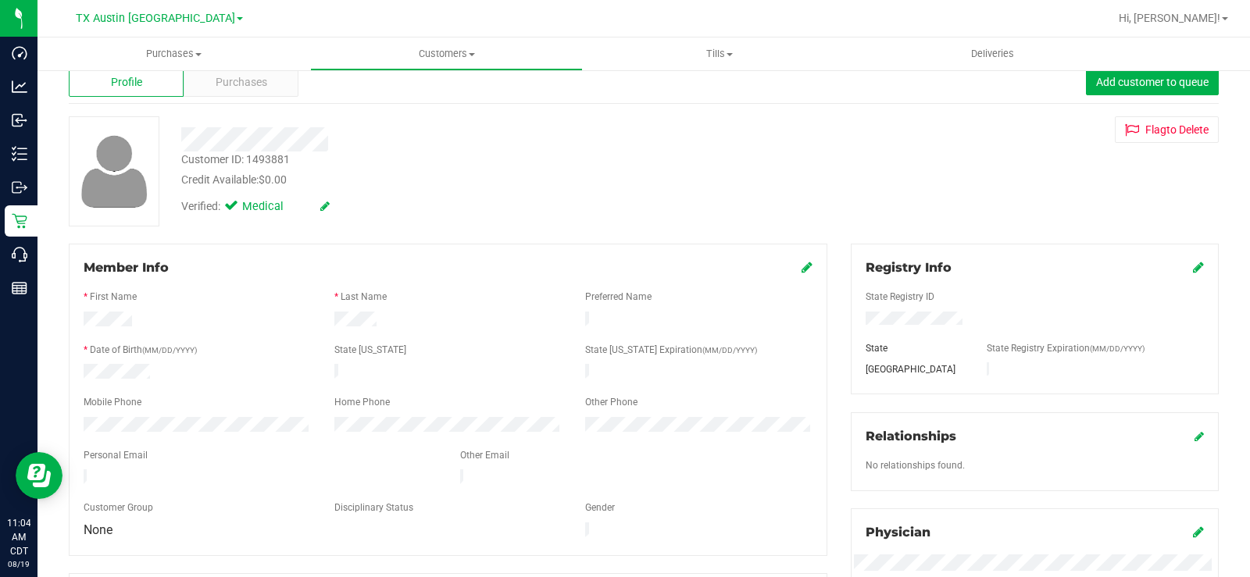
scroll to position [0, 0]
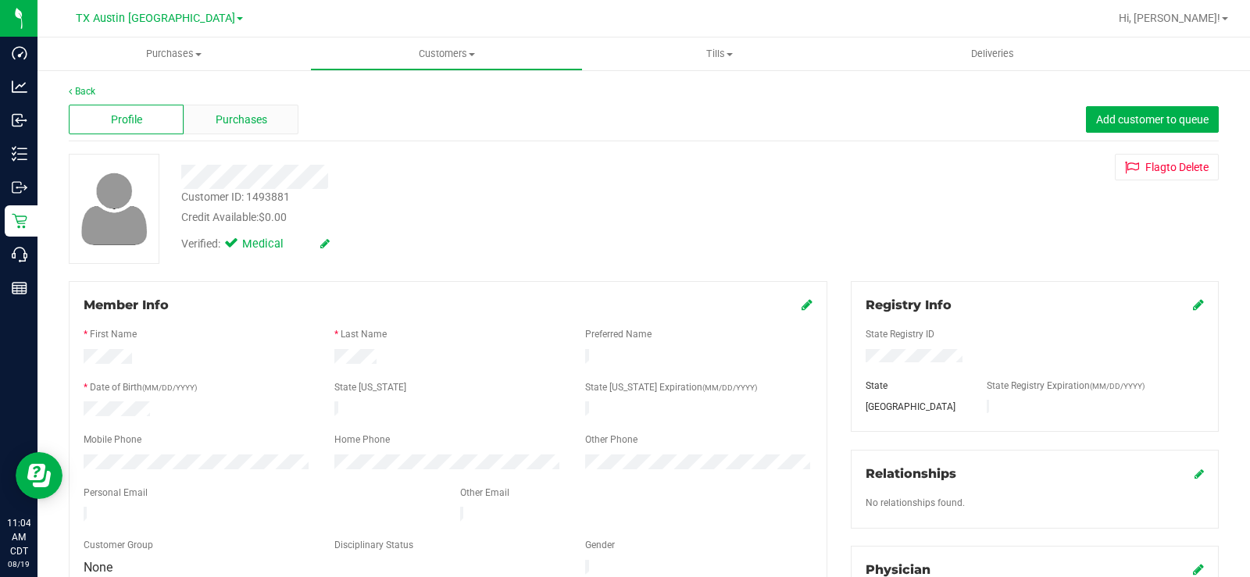
click at [231, 116] on span "Purchases" at bounding box center [242, 120] width 52 height 16
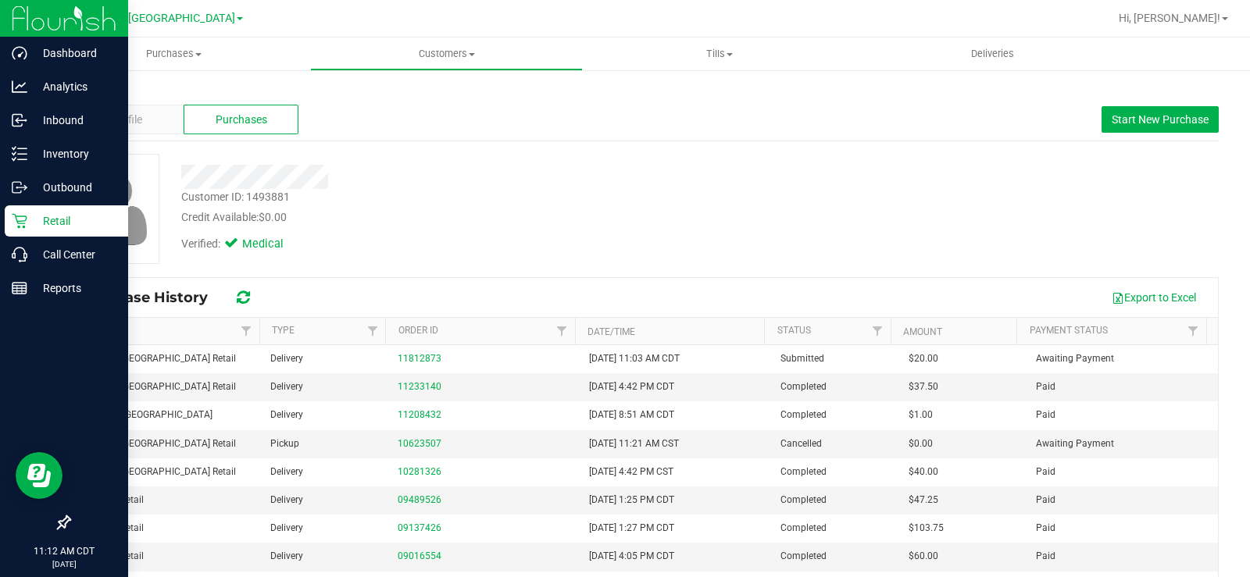
click at [20, 220] on icon at bounding box center [20, 221] width 16 height 16
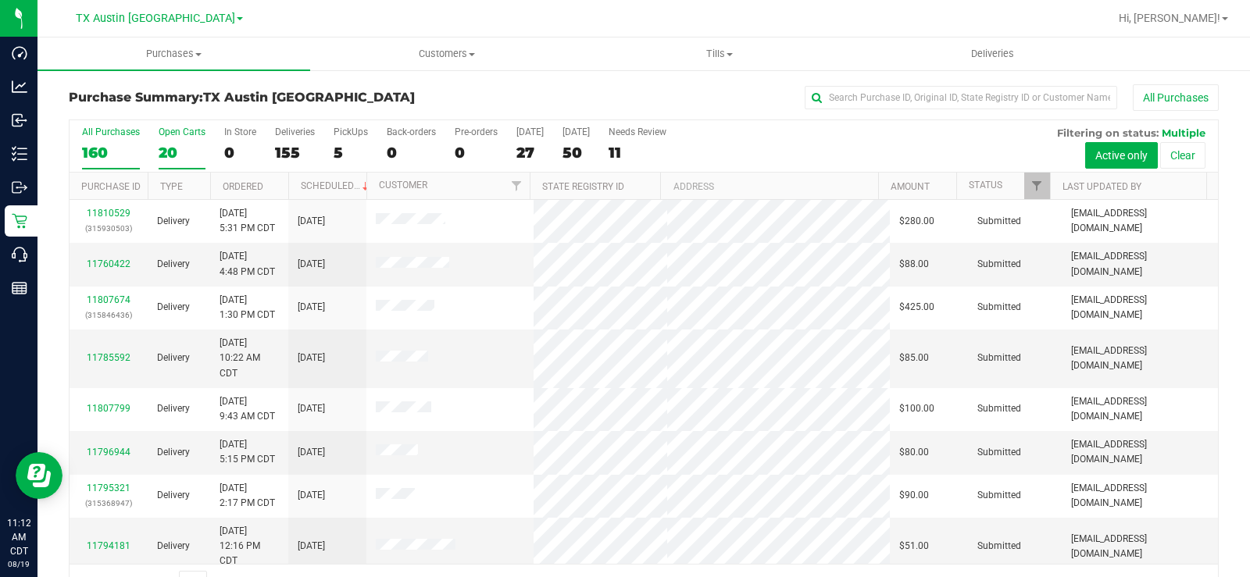
click at [166, 149] on div "20" at bounding box center [182, 153] width 47 height 18
click at [0, 0] on input "Open Carts 20" at bounding box center [0, 0] width 0 height 0
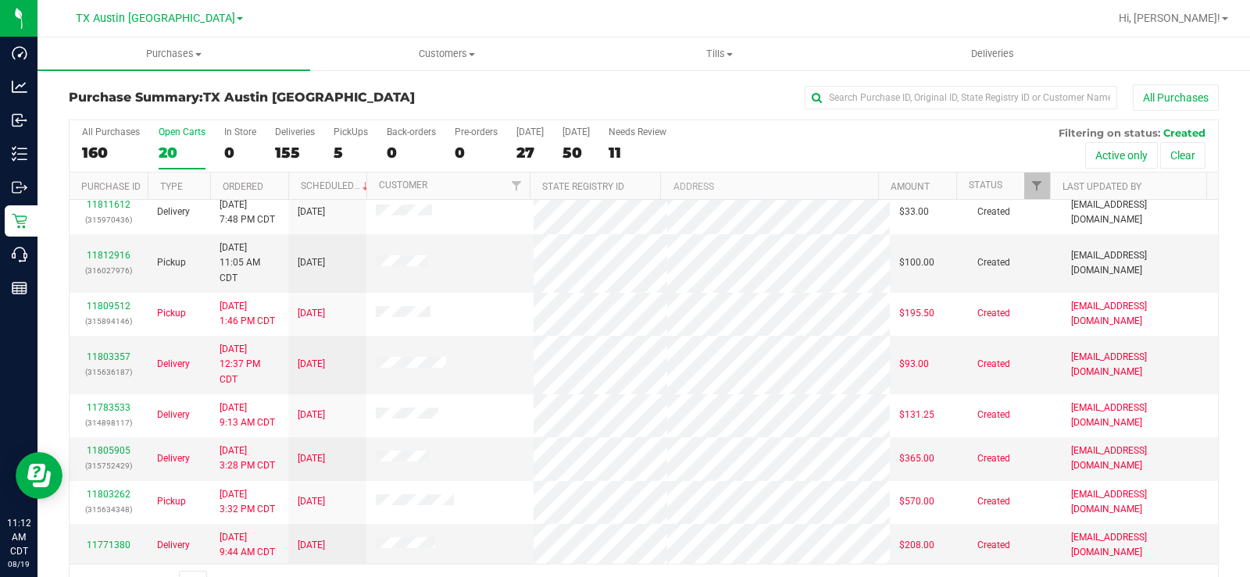
scroll to position [591, 0]
click at [167, 150] on div "20" at bounding box center [182, 153] width 47 height 18
click at [0, 0] on input "Open Carts 20" at bounding box center [0, 0] width 0 height 0
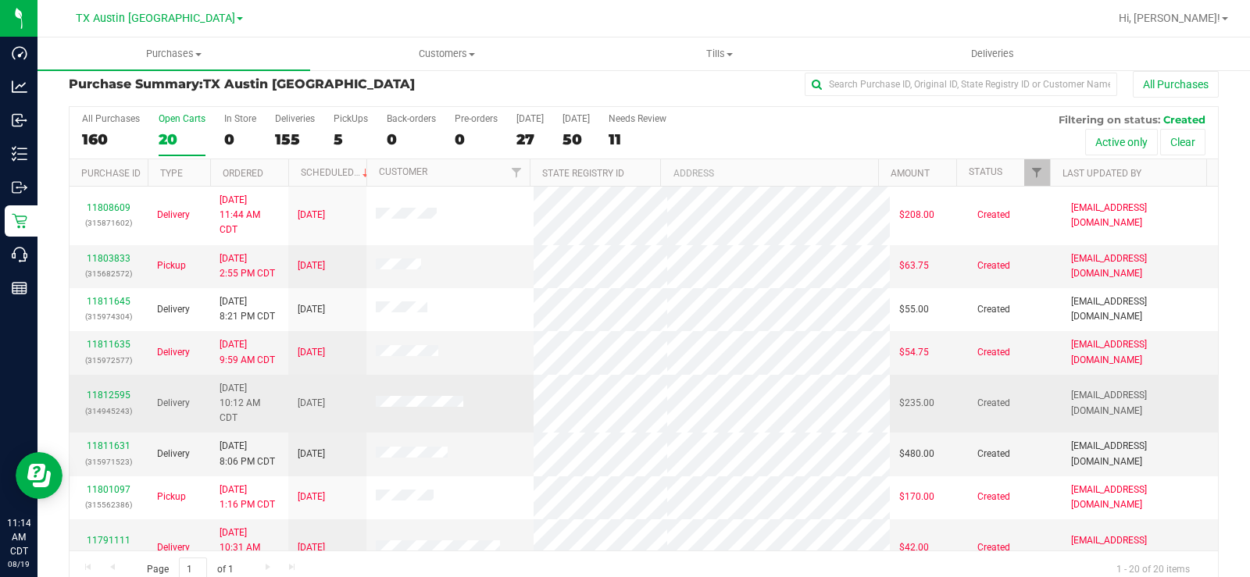
scroll to position [0, 0]
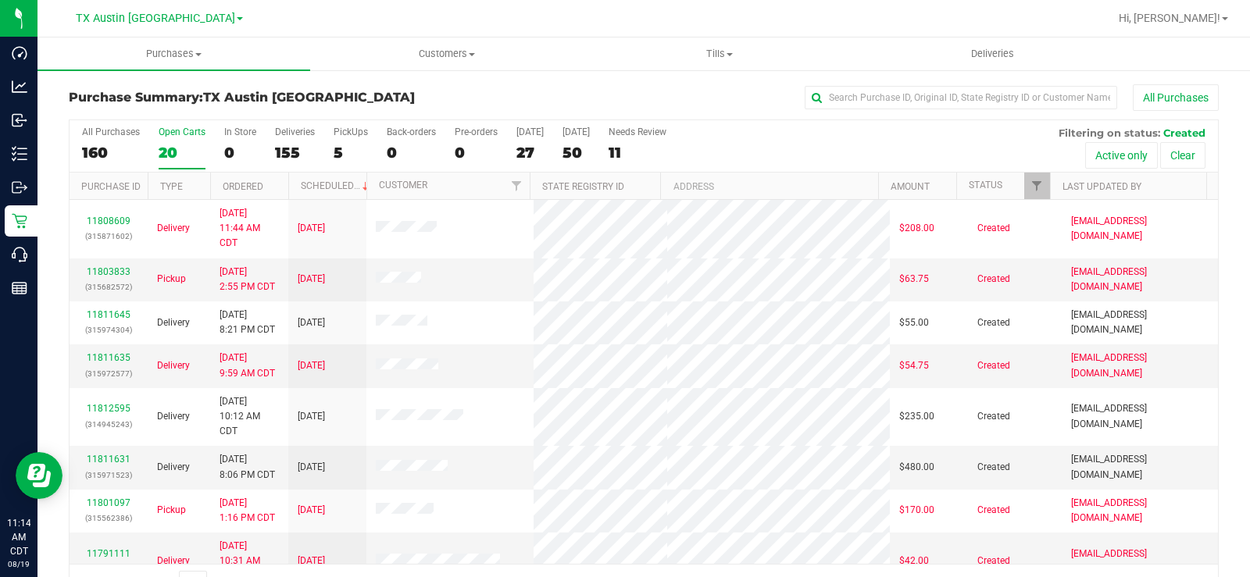
click at [166, 154] on div "20" at bounding box center [182, 153] width 47 height 18
click at [0, 0] on input "Open Carts 20" at bounding box center [0, 0] width 0 height 0
click at [186, 147] on div "20" at bounding box center [182, 153] width 47 height 18
click at [0, 0] on input "Open Carts 20" at bounding box center [0, 0] width 0 height 0
click at [164, 140] on label "Open Carts 20" at bounding box center [182, 148] width 47 height 43
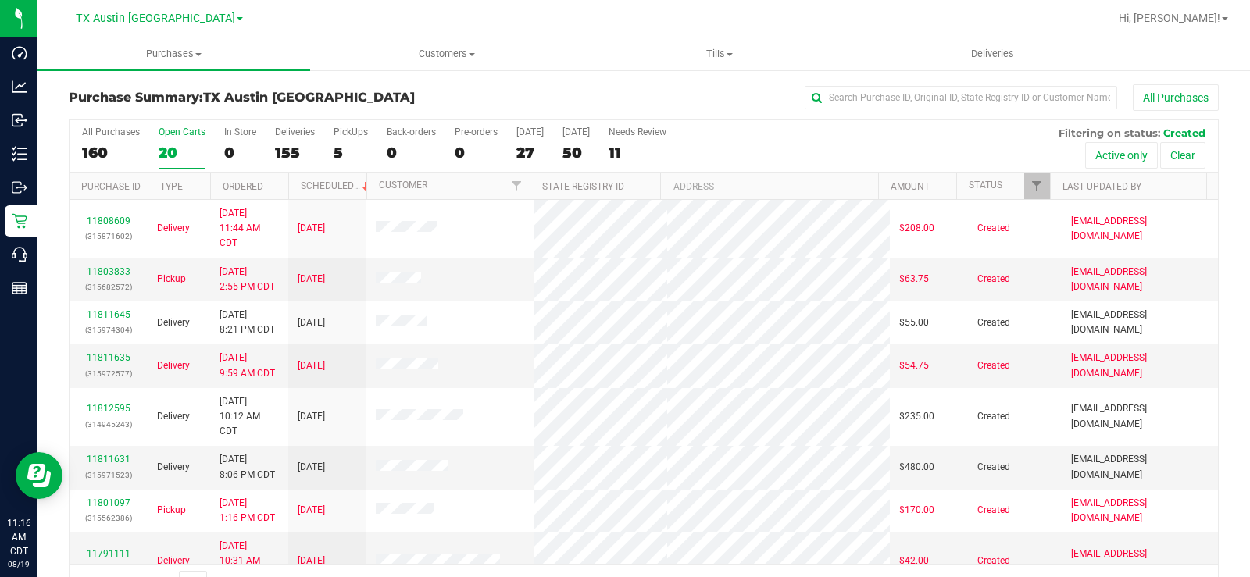
click at [0, 0] on input "Open Carts 20" at bounding box center [0, 0] width 0 height 0
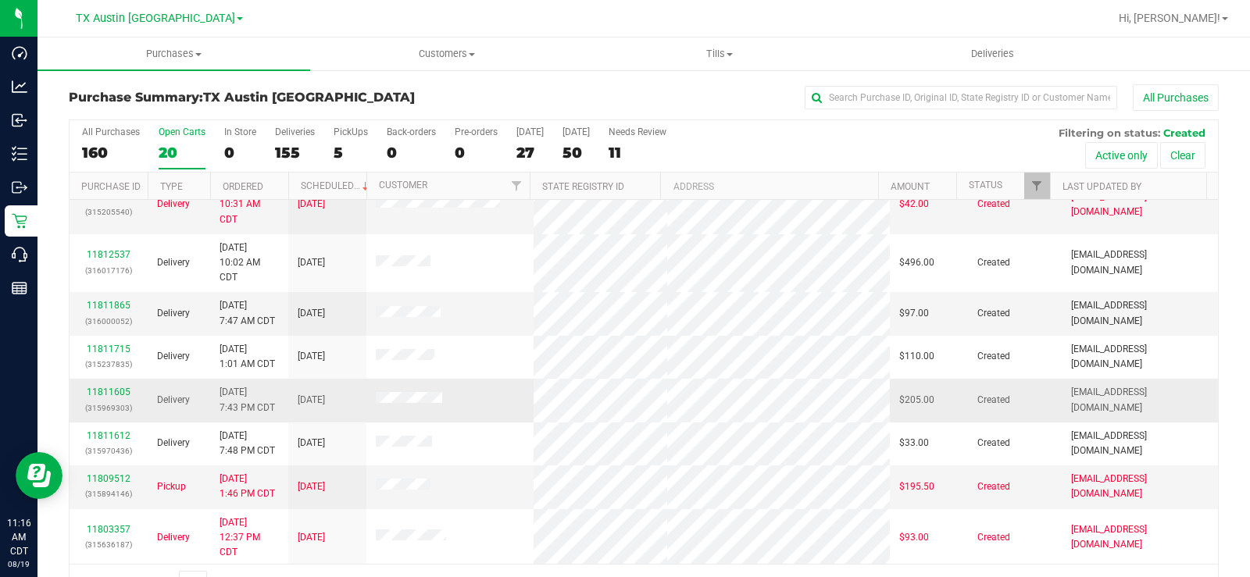
scroll to position [469, 0]
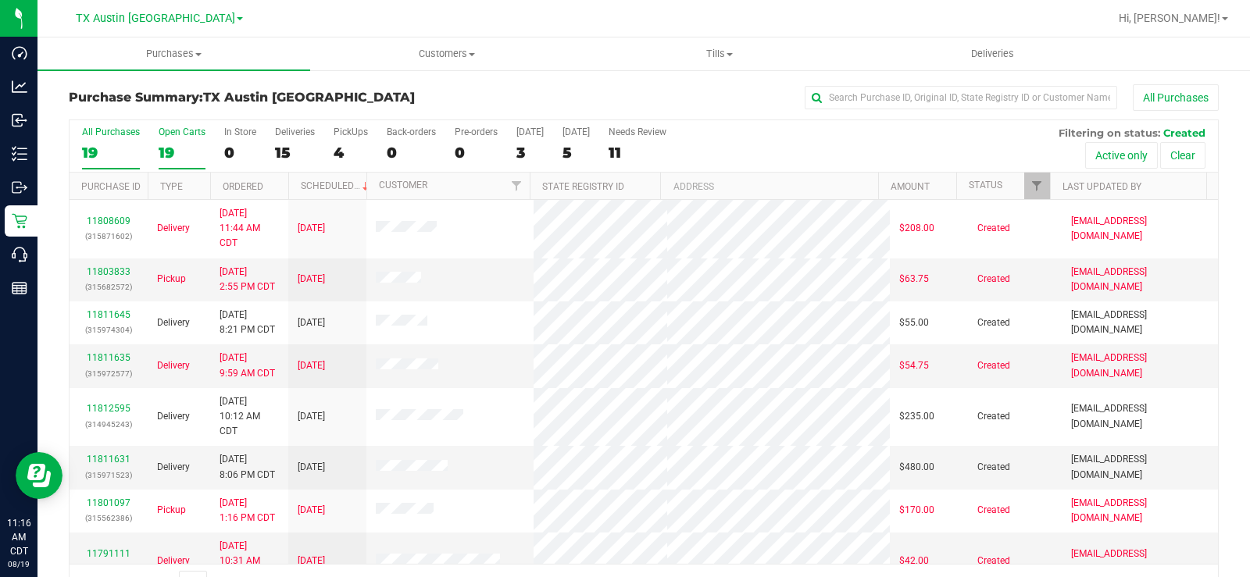
click at [171, 146] on div "19" at bounding box center [182, 153] width 47 height 18
click at [0, 0] on input "Open Carts 19" at bounding box center [0, 0] width 0 height 0
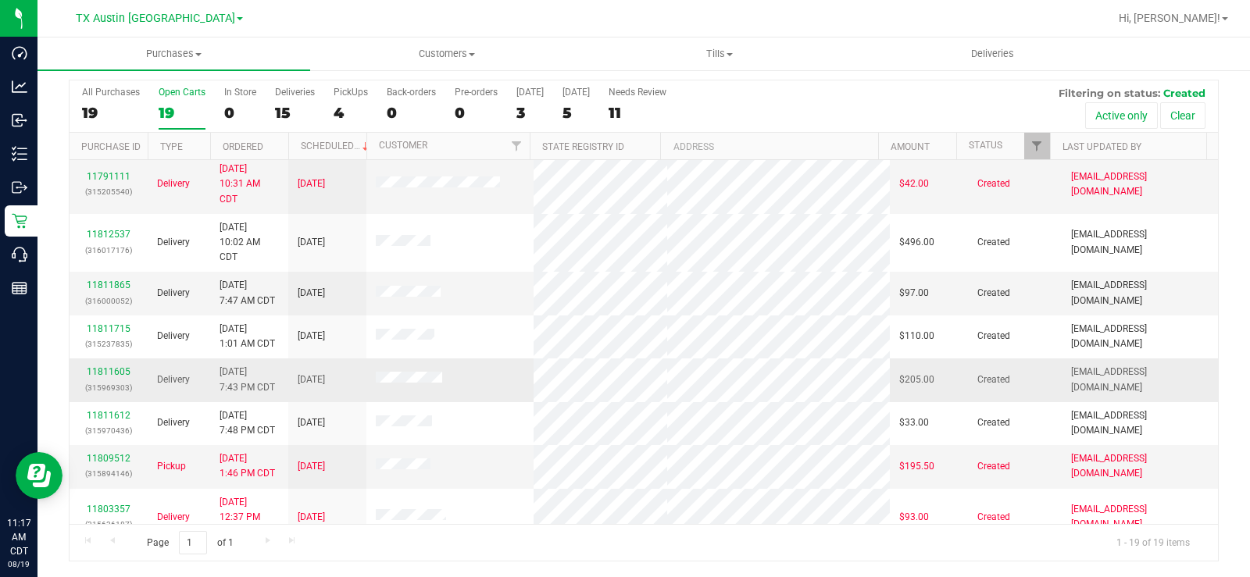
scroll to position [313, 0]
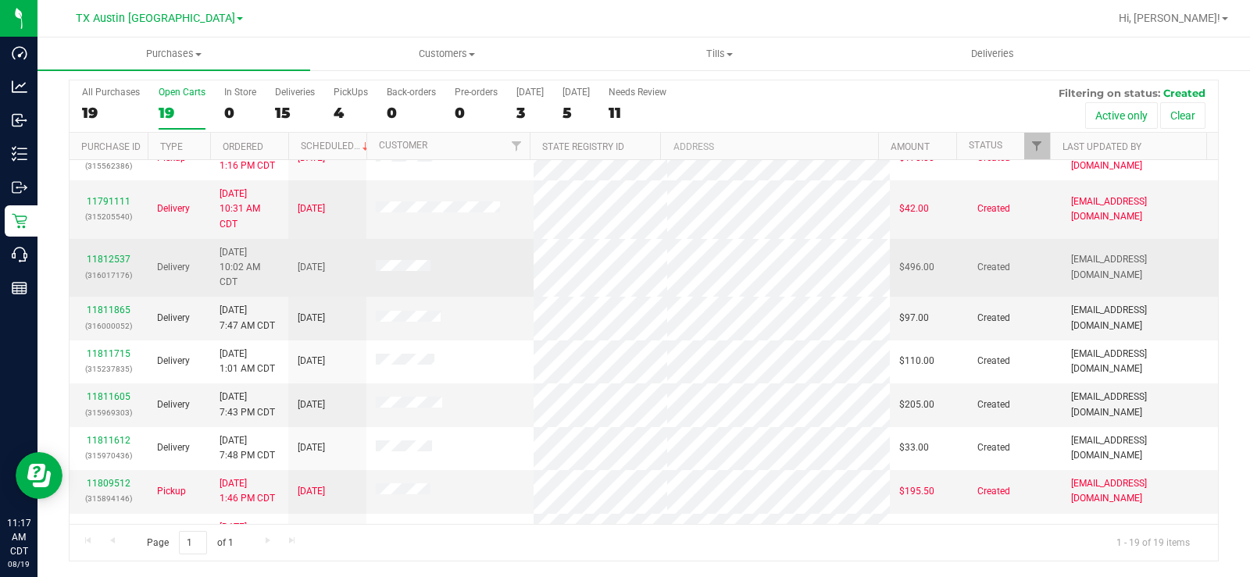
click at [118, 251] on td "11812537 (316017176)" at bounding box center [109, 268] width 78 height 59
click at [123, 255] on link "11812537" at bounding box center [109, 259] width 44 height 11
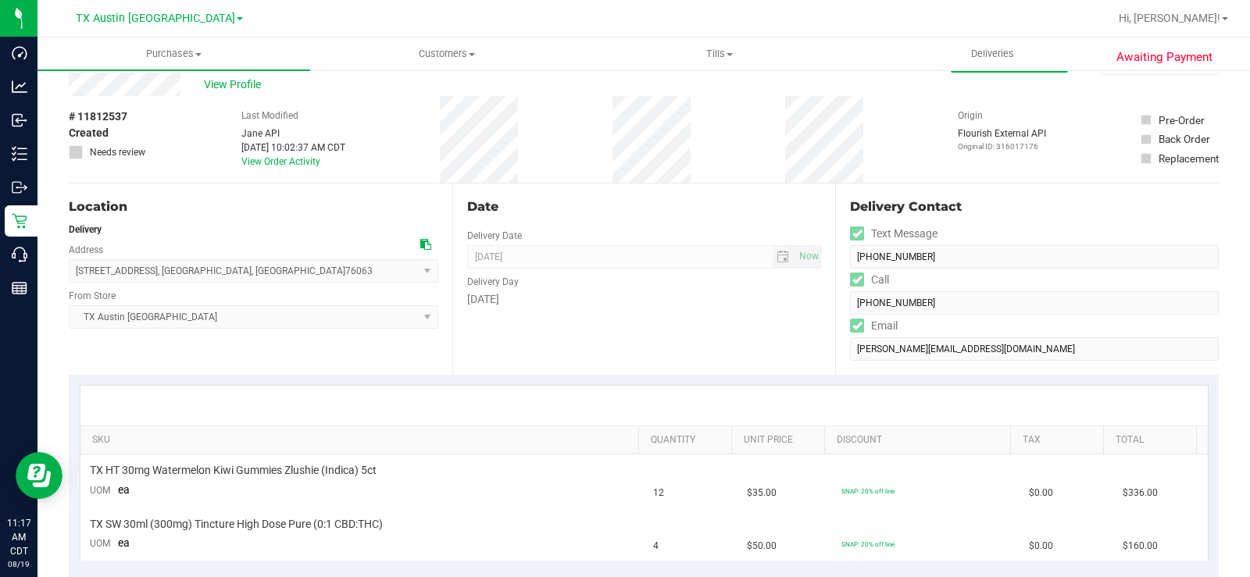
click at [150, 83] on div "View Profile" at bounding box center [510, 84] width 882 height 23
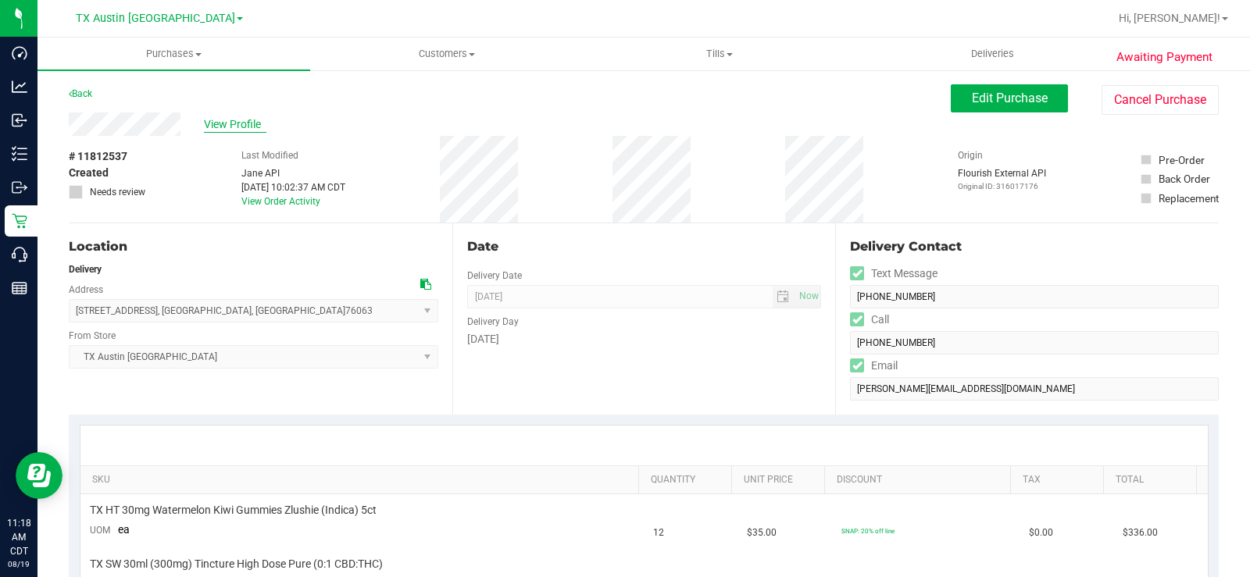
click at [237, 123] on span "View Profile" at bounding box center [235, 124] width 63 height 16
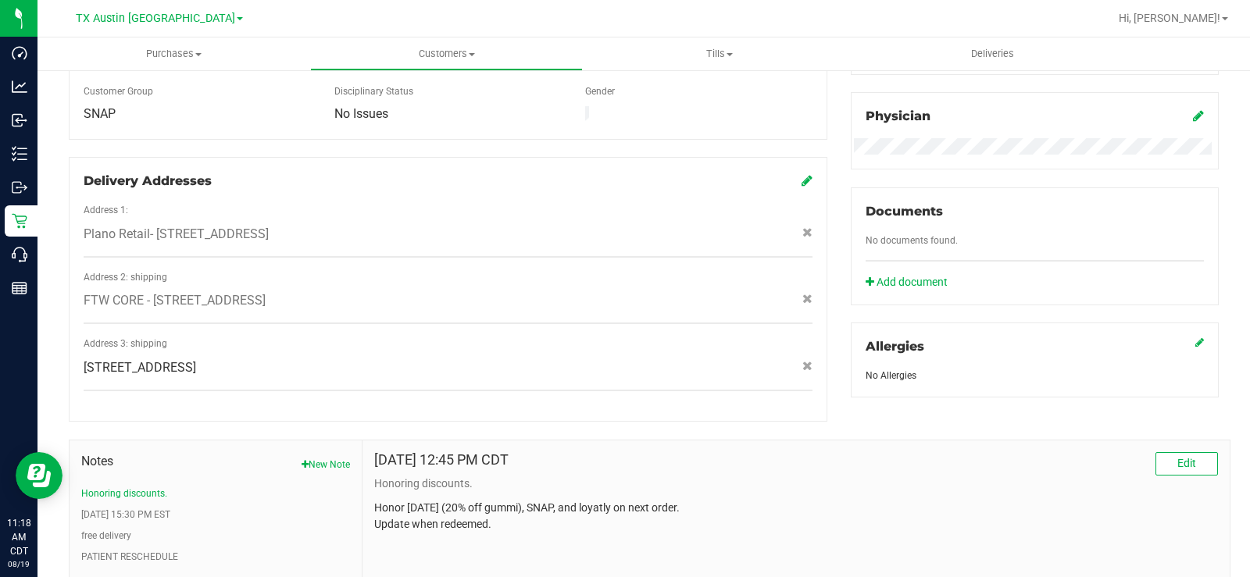
scroll to position [469, 0]
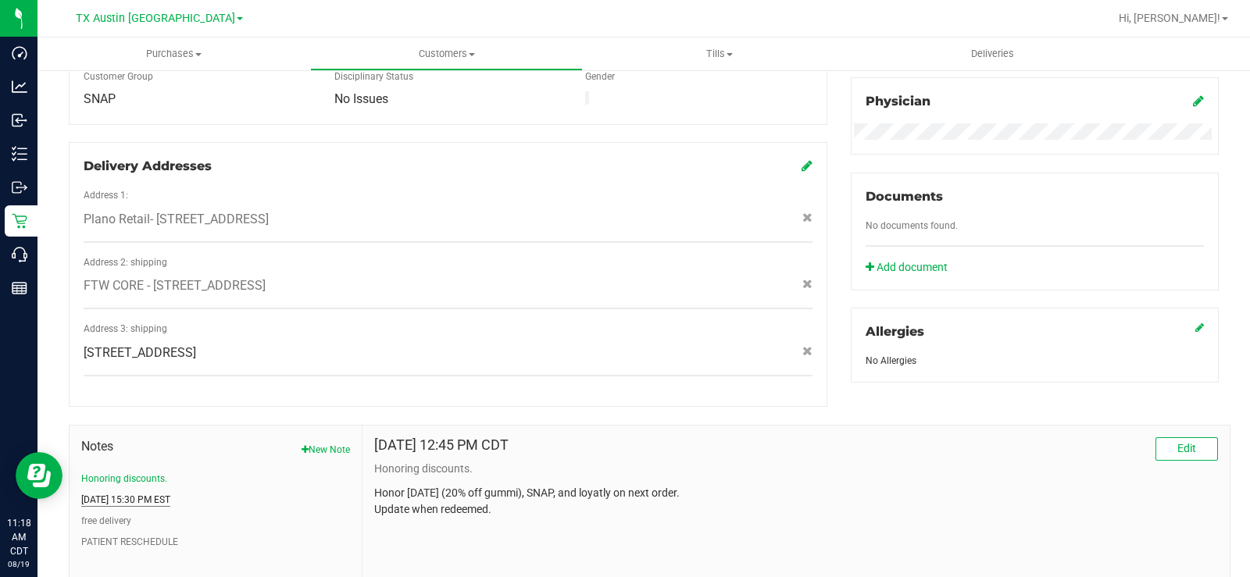
click at [163, 493] on button "2/8/2024 15:30 PM EST" at bounding box center [125, 500] width 89 height 14
click at [136, 514] on li "free delivery" at bounding box center [215, 521] width 269 height 14
click at [109, 514] on button "free delivery" at bounding box center [106, 521] width 50 height 14
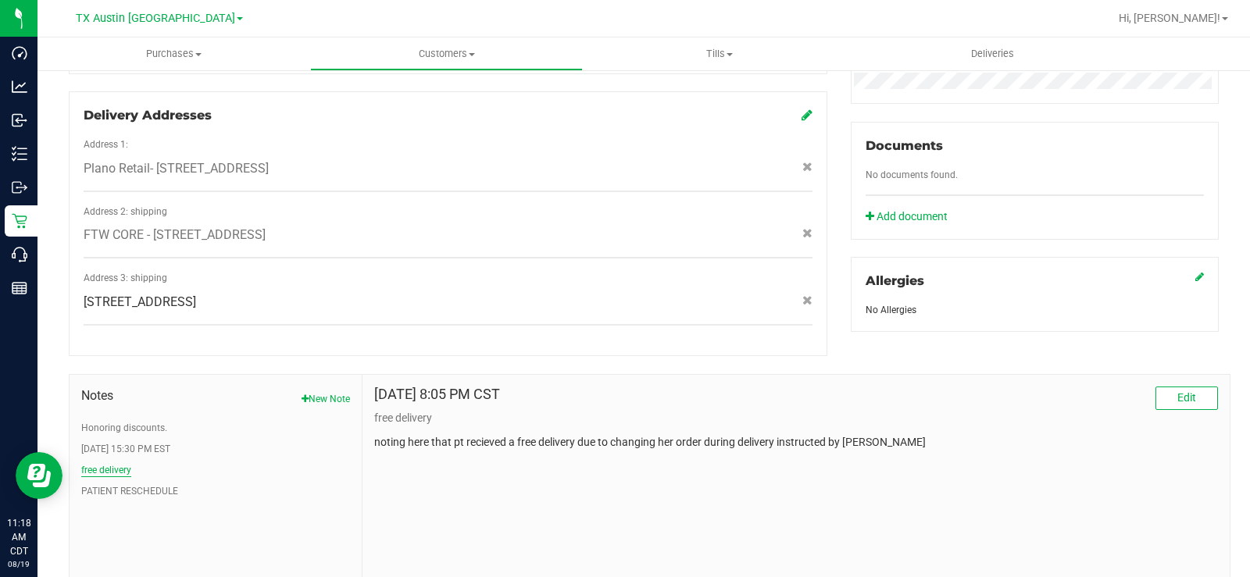
scroll to position [547, 0]
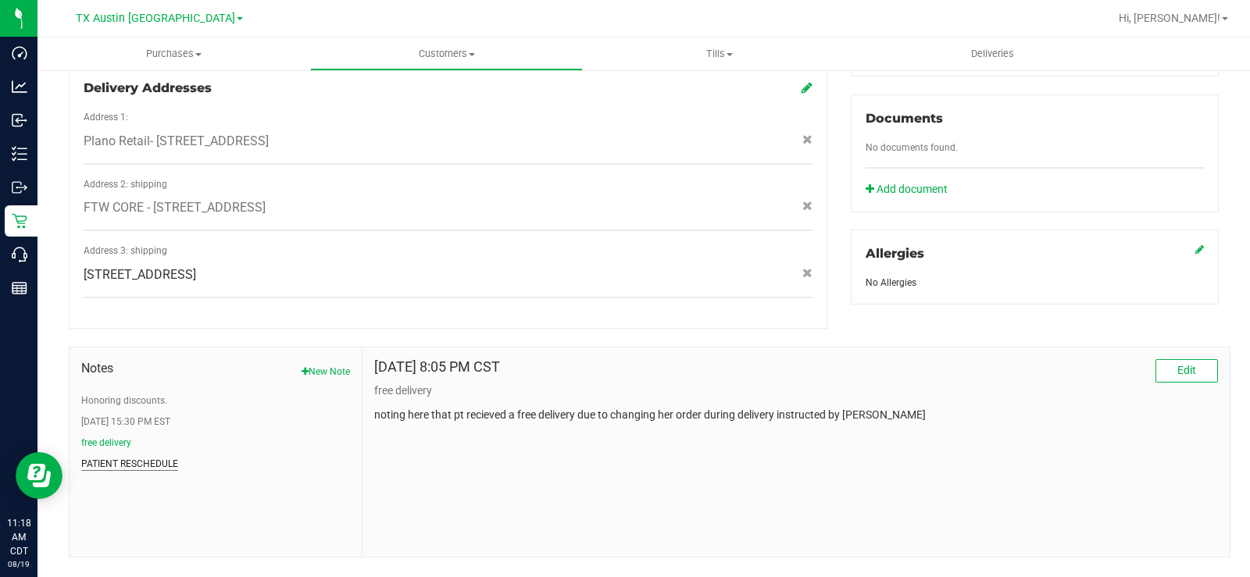
click at [119, 457] on button "PATIENT RESCHEDULE" at bounding box center [129, 464] width 97 height 14
click at [139, 394] on button "Honoring discounts." at bounding box center [124, 401] width 86 height 14
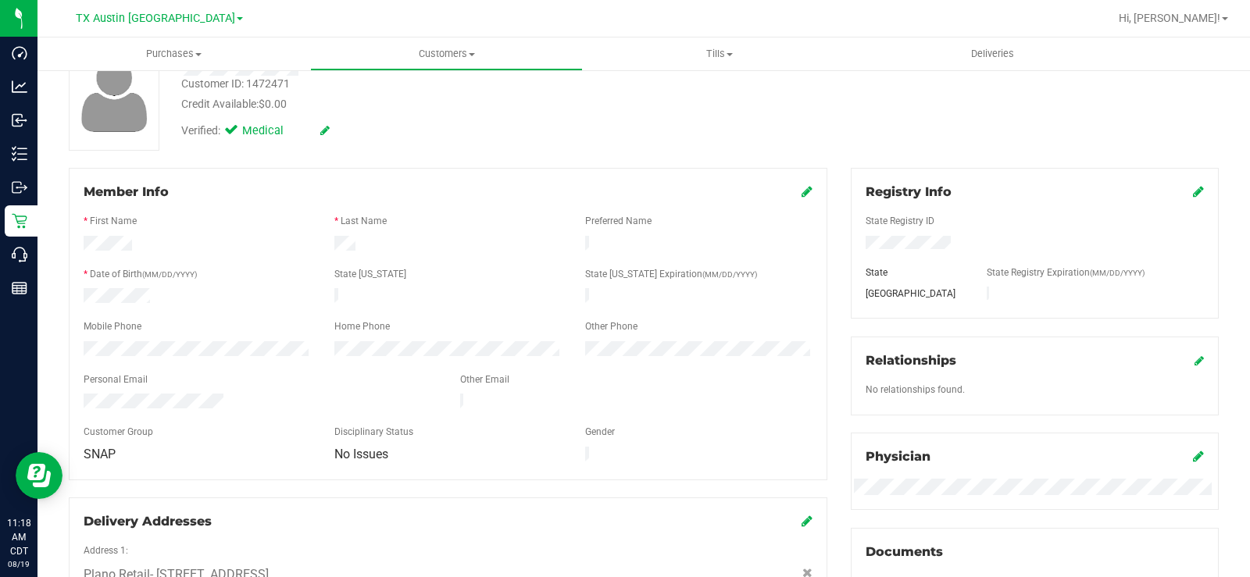
scroll to position [0, 0]
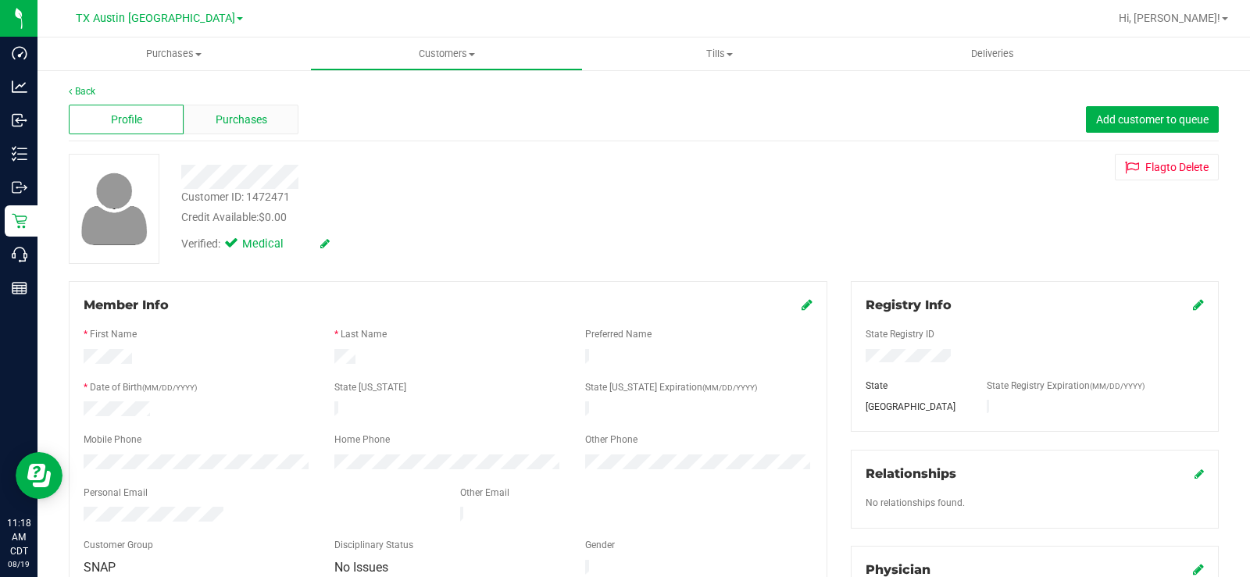
click at [249, 114] on span "Purchases" at bounding box center [242, 120] width 52 height 16
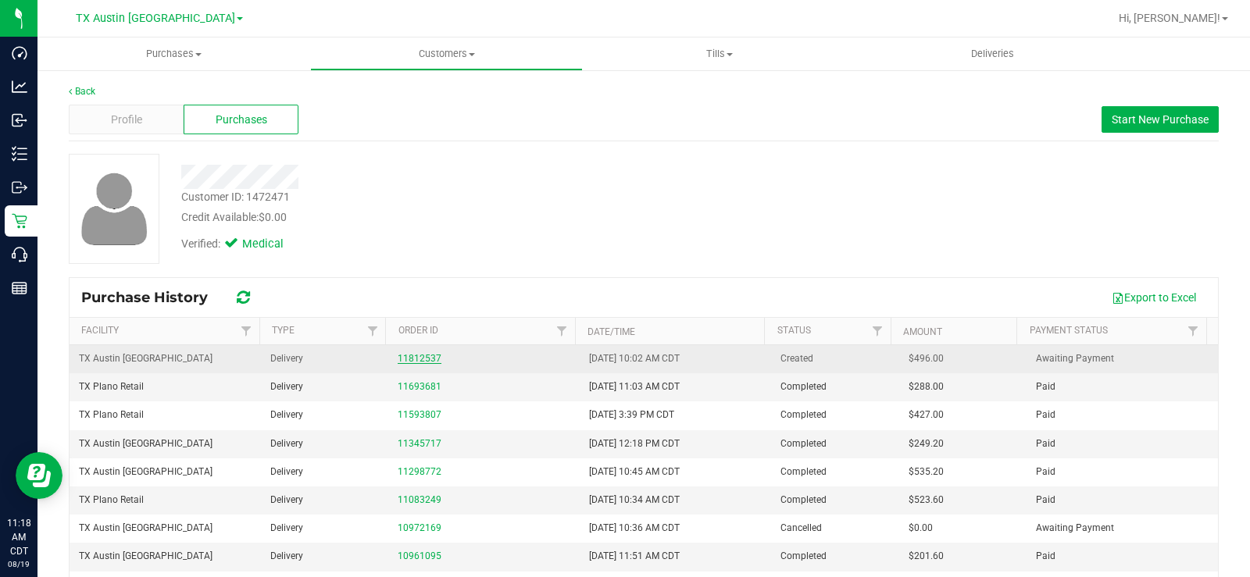
click at [410, 360] on link "11812537" at bounding box center [420, 358] width 44 height 11
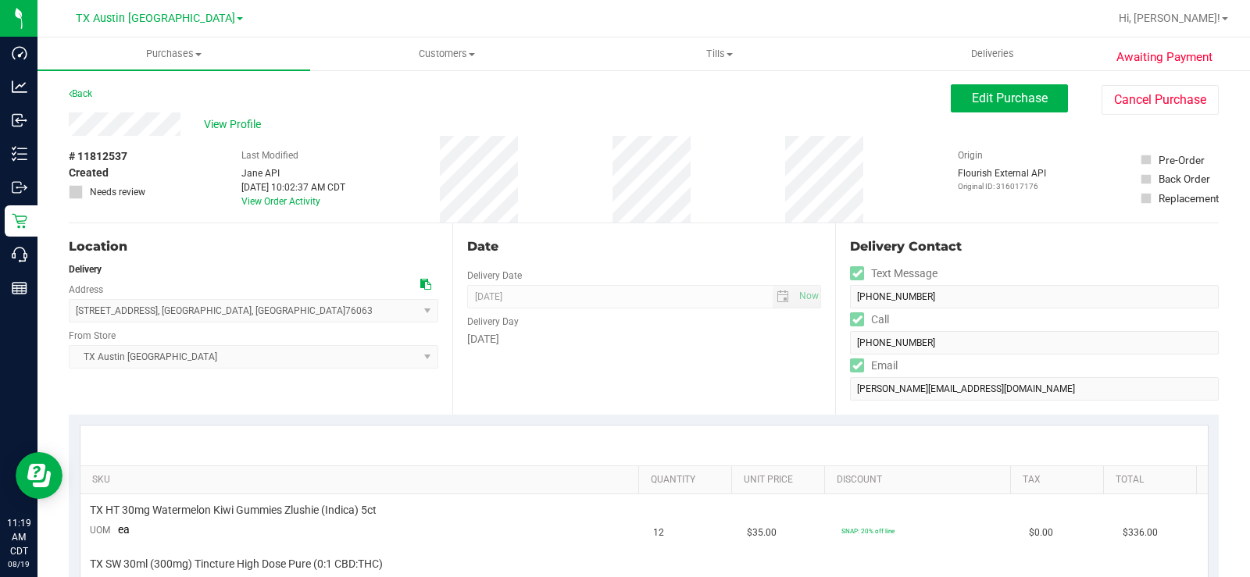
click at [420, 281] on icon at bounding box center [425, 284] width 11 height 11
click at [69, 127] on div "View Profile" at bounding box center [510, 124] width 882 height 23
click at [227, 120] on span "View Profile" at bounding box center [235, 124] width 63 height 16
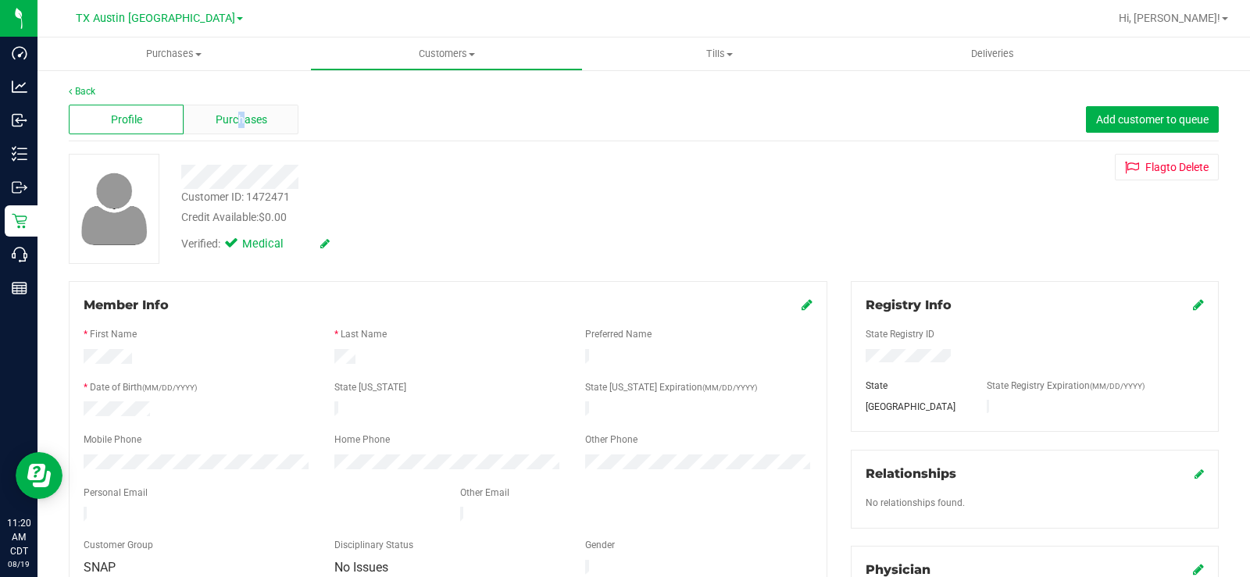
click at [240, 120] on span "Purchases" at bounding box center [242, 120] width 52 height 16
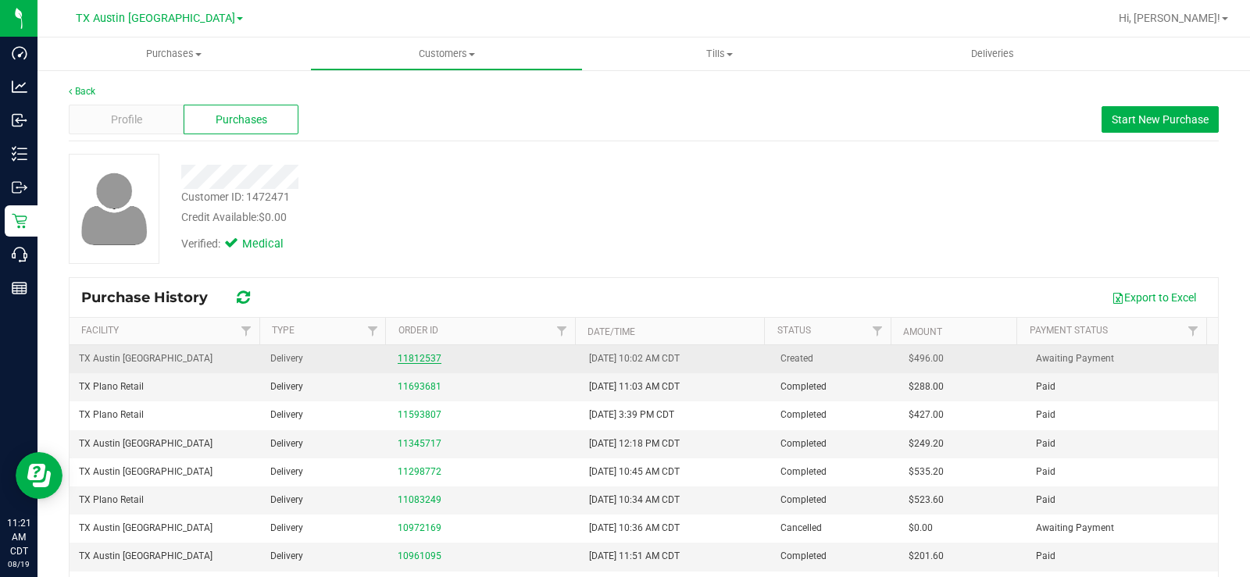
click at [402, 356] on link "11812537" at bounding box center [420, 358] width 44 height 11
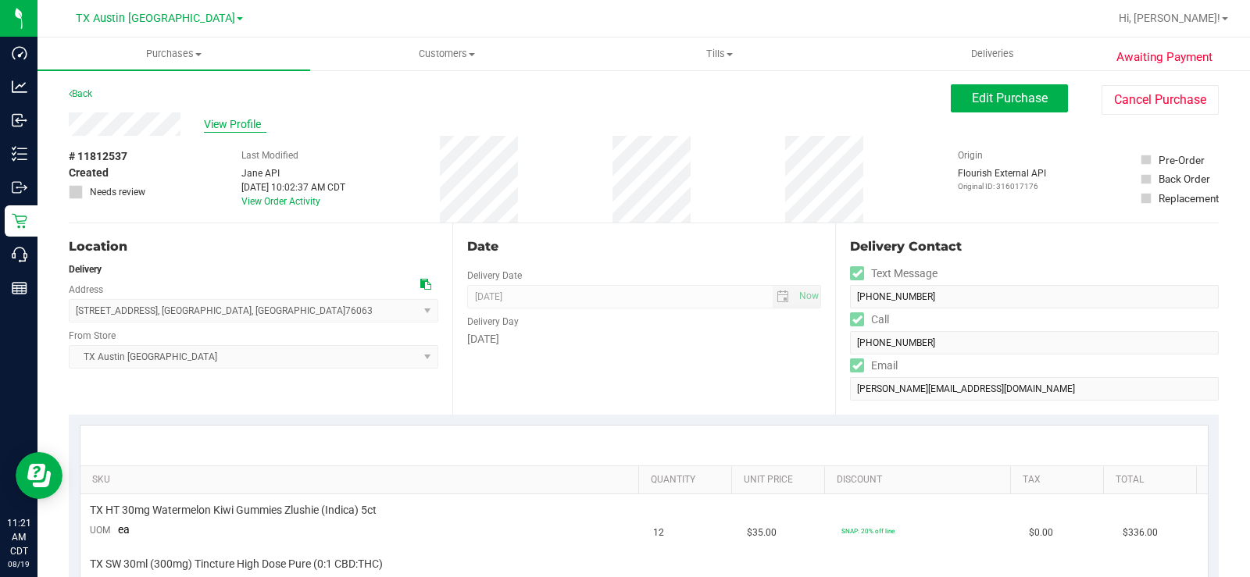
click at [237, 126] on span "View Profile" at bounding box center [235, 124] width 63 height 16
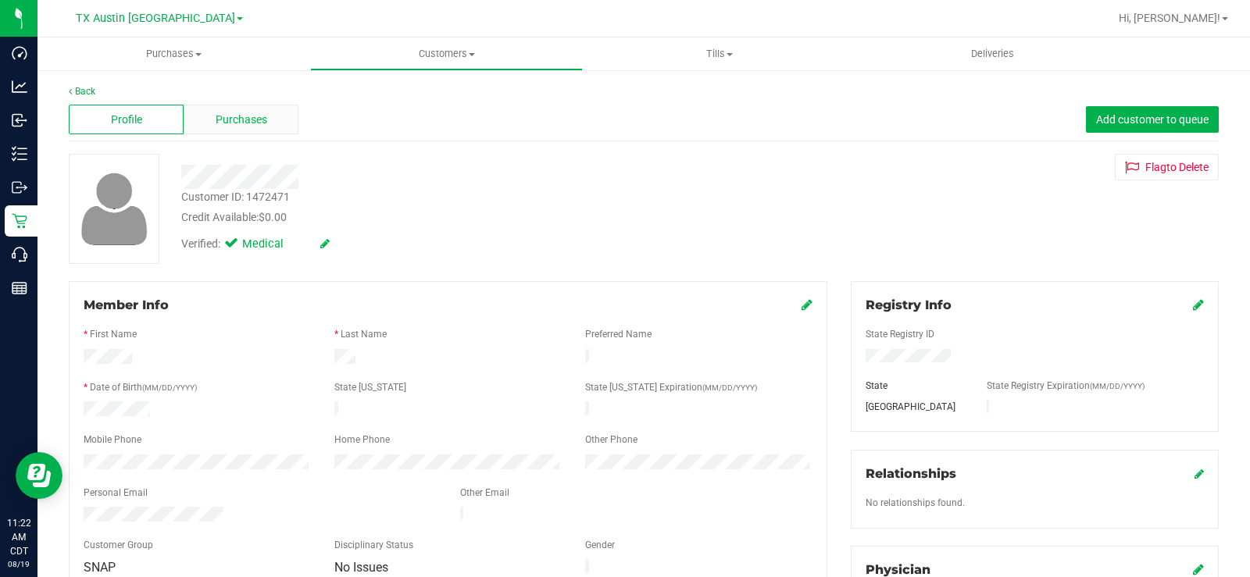
click at [228, 113] on span "Purchases" at bounding box center [242, 120] width 52 height 16
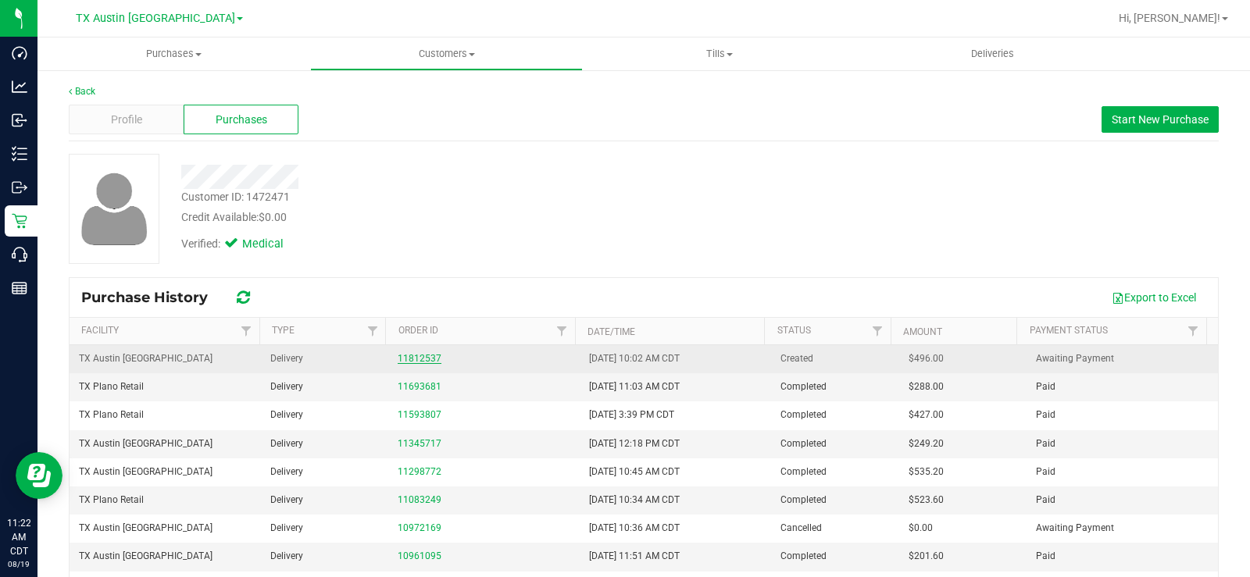
click at [400, 360] on link "11812537" at bounding box center [420, 358] width 44 height 11
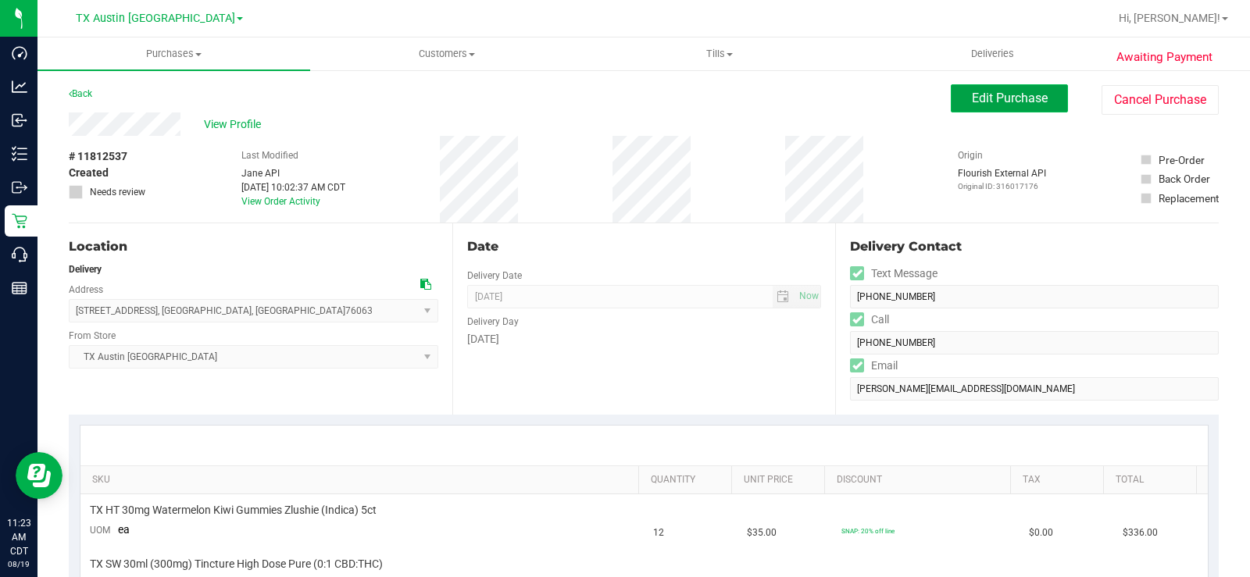
click at [974, 96] on span "Edit Purchase" at bounding box center [1010, 98] width 76 height 15
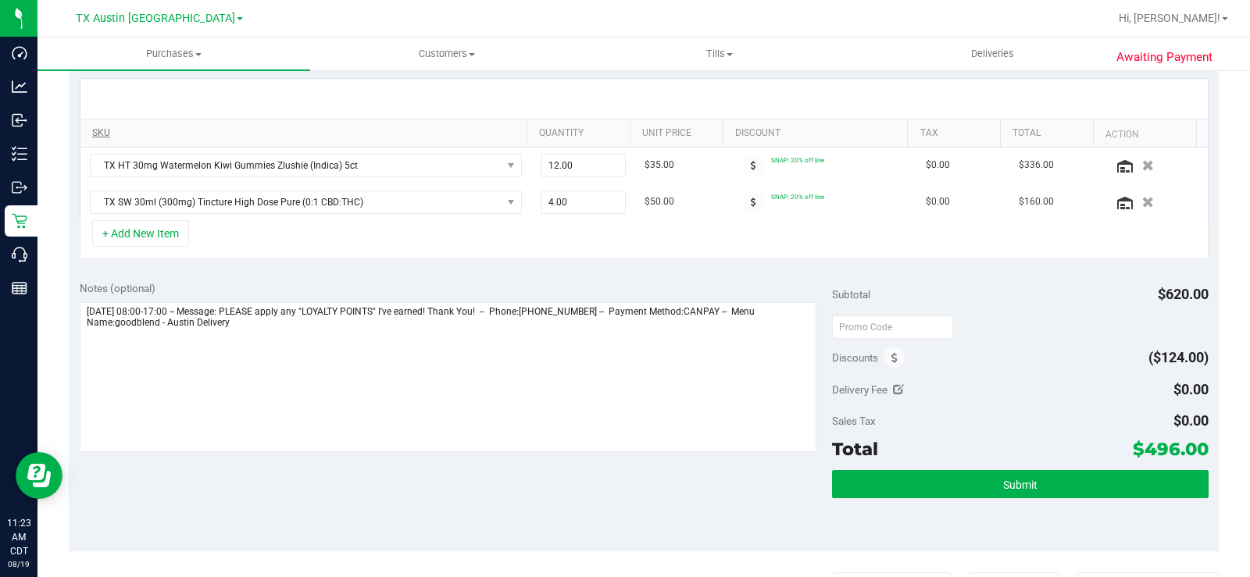
scroll to position [391, 0]
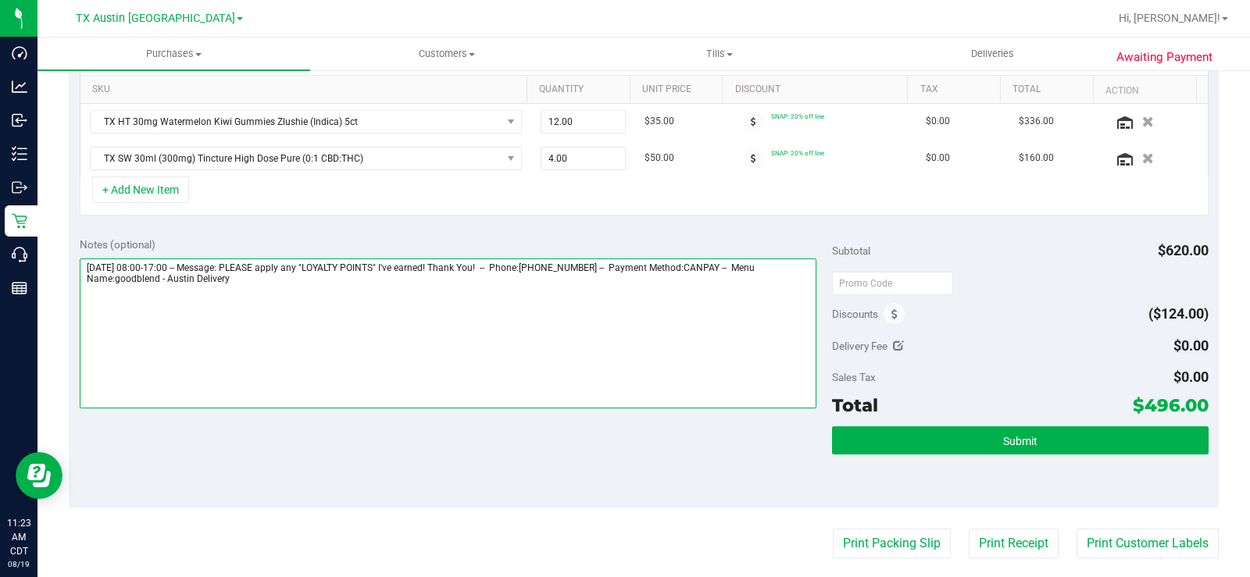
click at [259, 291] on textarea at bounding box center [448, 334] width 737 height 150
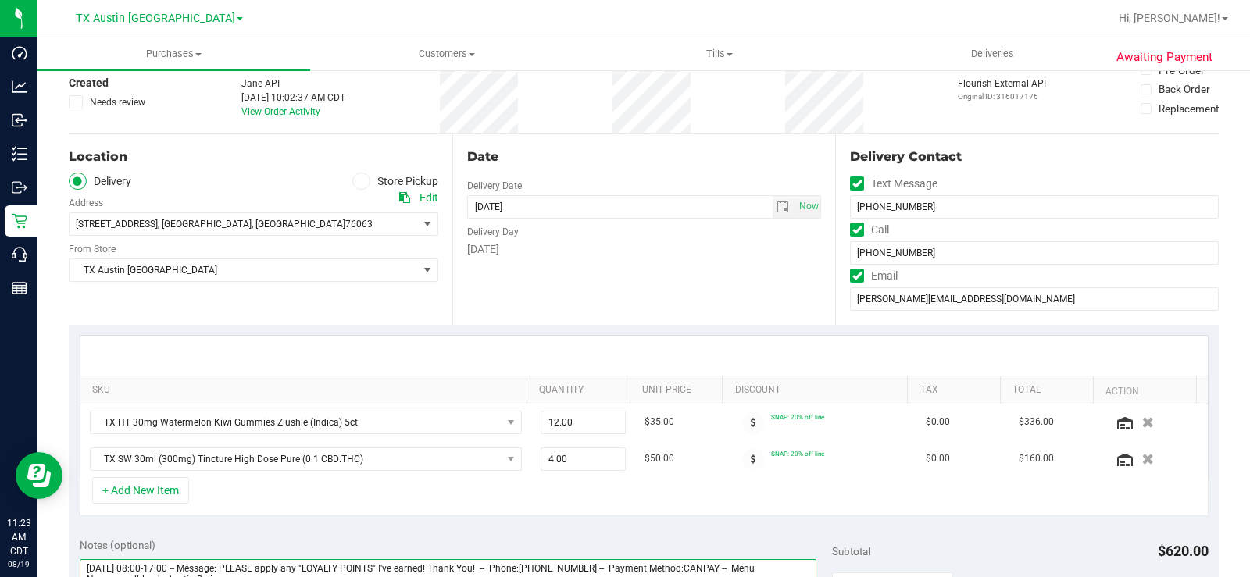
scroll to position [0, 0]
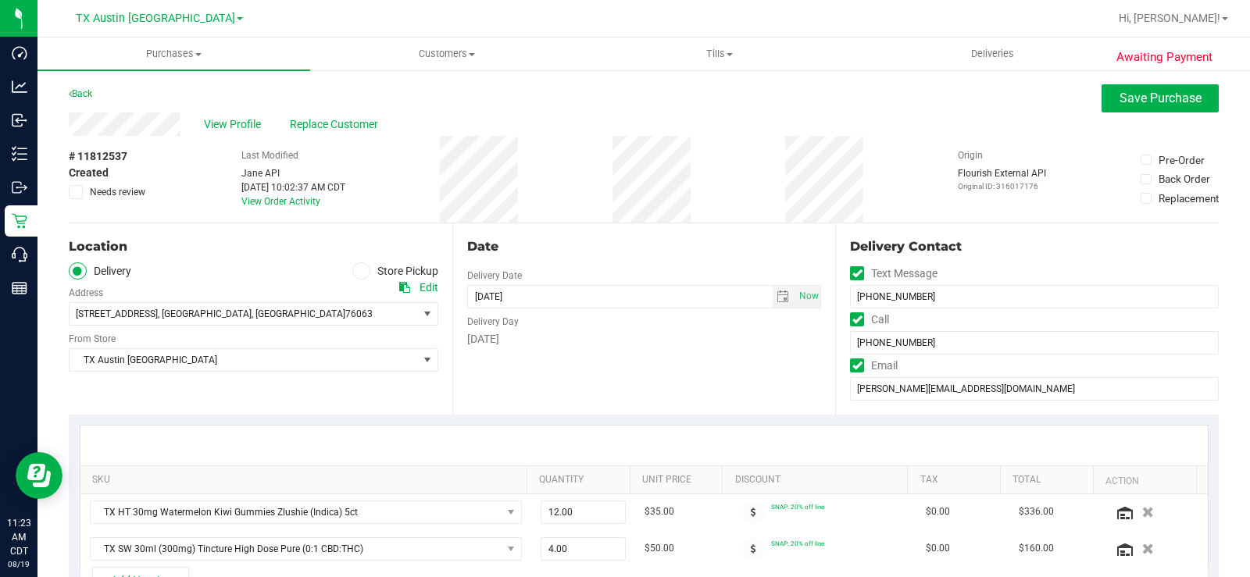
type textarea "Wednesday 08/20/2025 08:00-17:00 -- Message: PLEASE apply any "LOYALTY POINTS" …"
click at [79, 192] on icon at bounding box center [76, 192] width 10 height 0
click at [0, 0] on input "Needs review" at bounding box center [0, 0] width 0 height 0
click at [1115, 90] on button "Save Purchase" at bounding box center [1160, 98] width 117 height 28
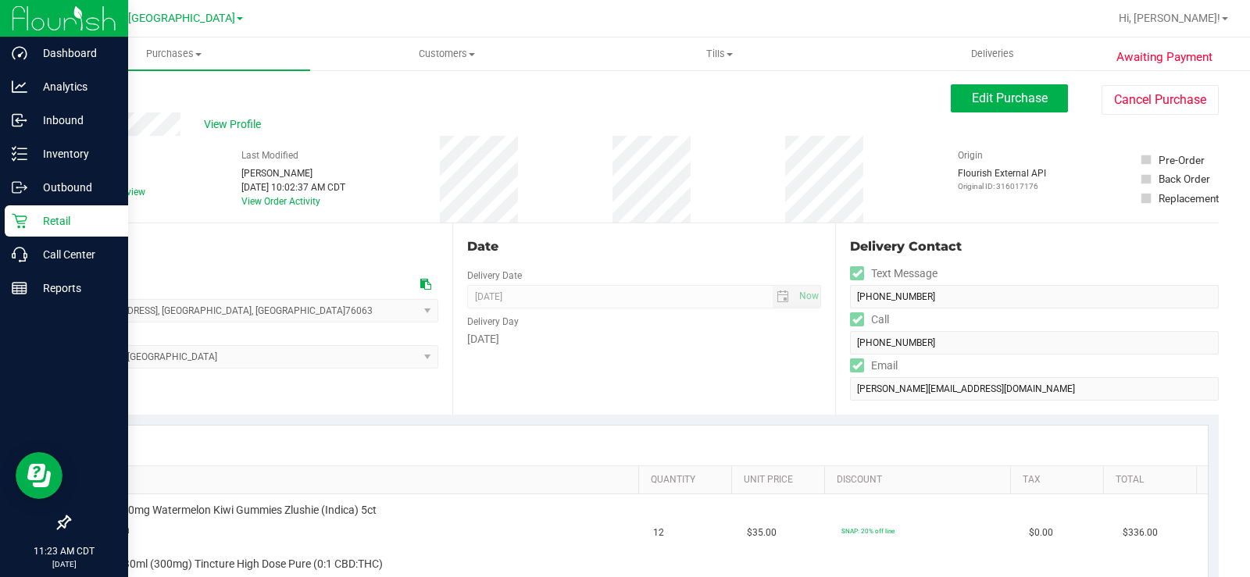
click at [34, 222] on p "Retail" at bounding box center [74, 221] width 94 height 19
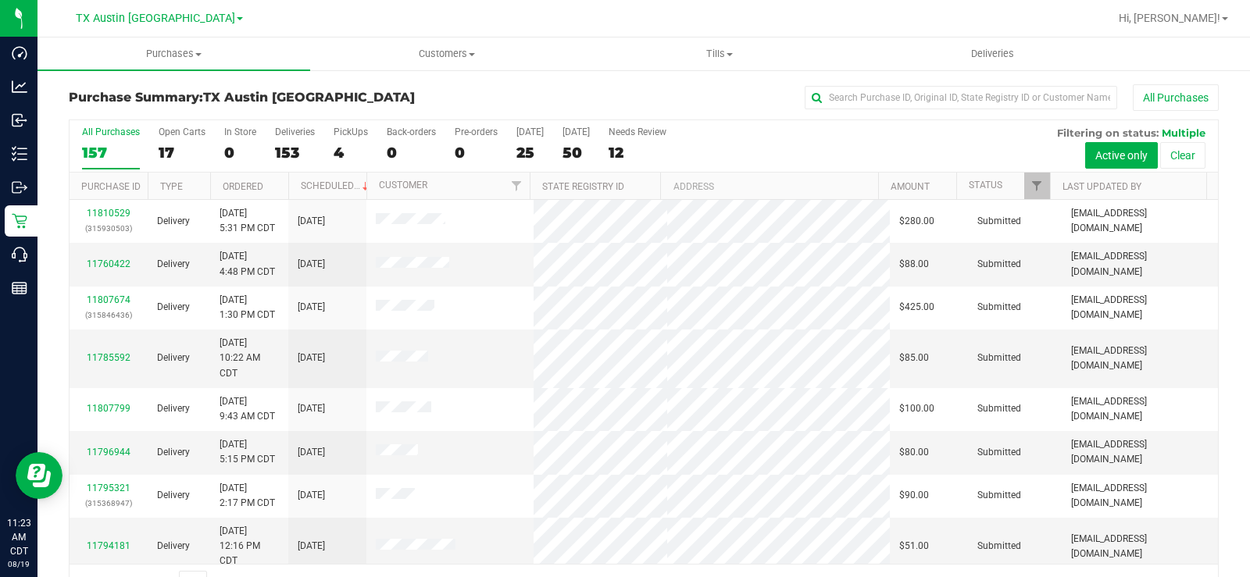
click at [166, 149] on div "17" at bounding box center [182, 153] width 47 height 18
click at [0, 0] on input "Open Carts 17" at bounding box center [0, 0] width 0 height 0
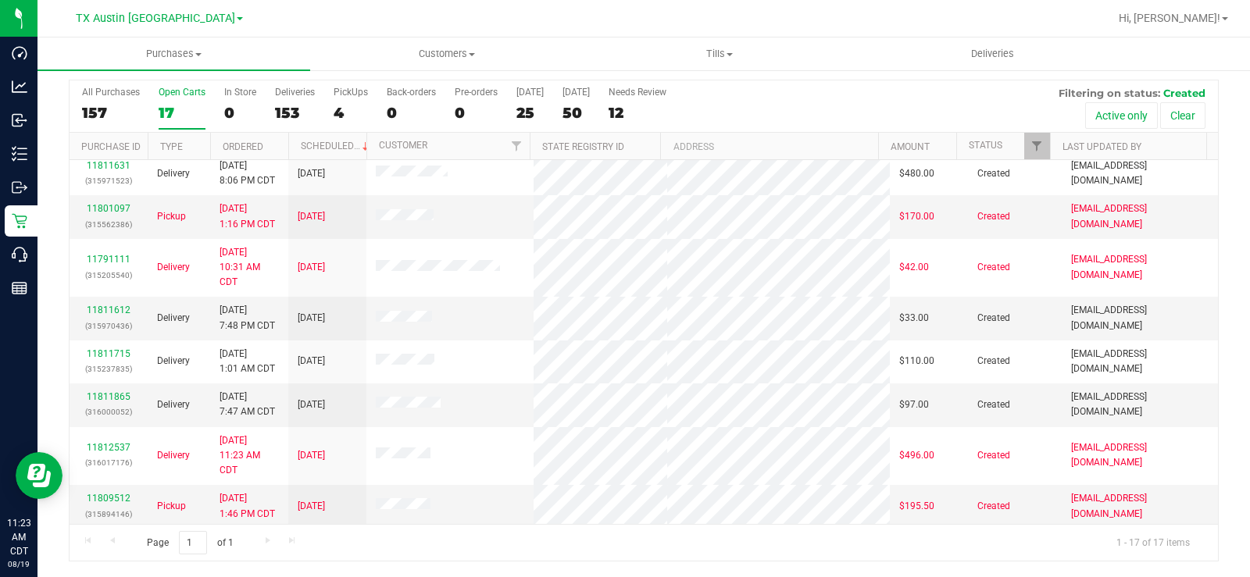
scroll to position [212, 0]
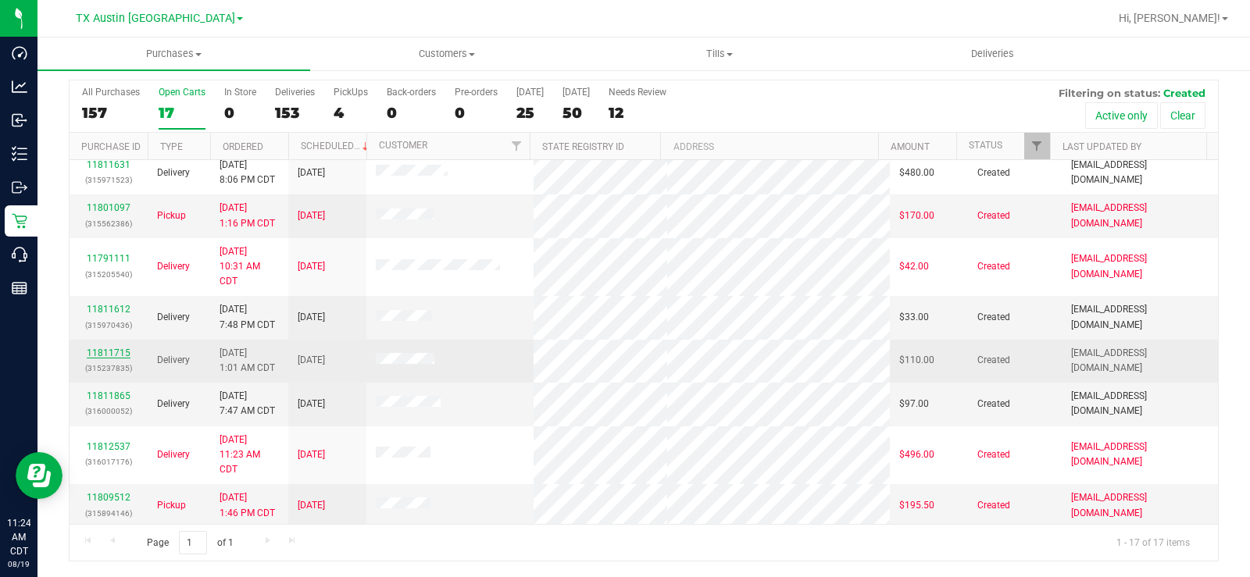
click at [109, 356] on link "11811715" at bounding box center [109, 353] width 44 height 11
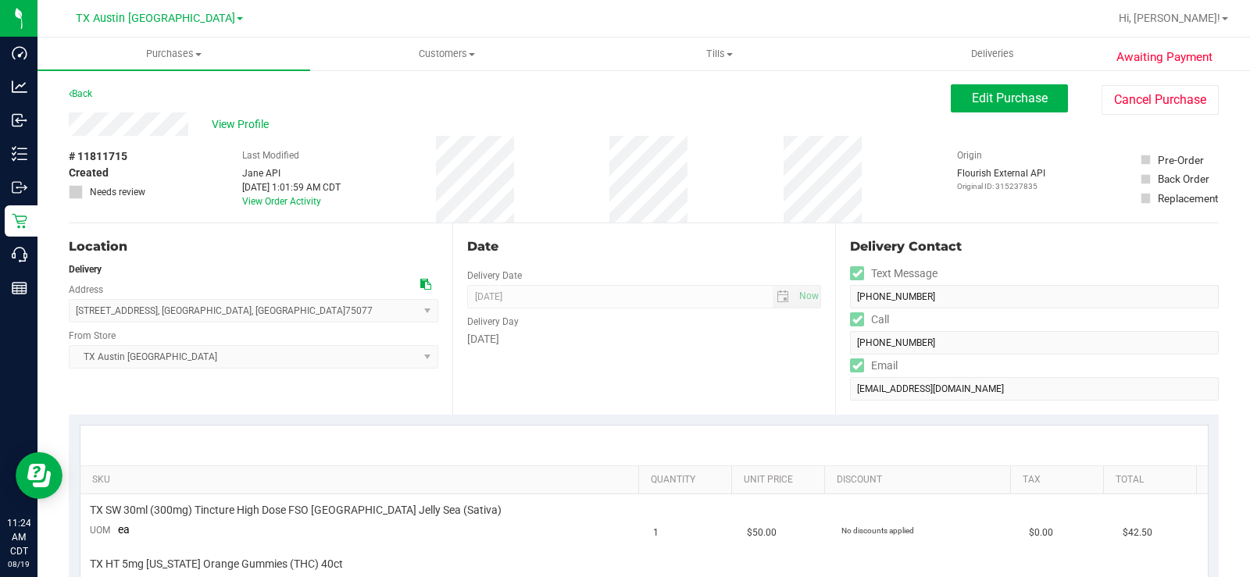
click at [130, 125] on div "View Profile" at bounding box center [510, 124] width 882 height 23
click at [242, 116] on span "View Profile" at bounding box center [243, 124] width 63 height 16
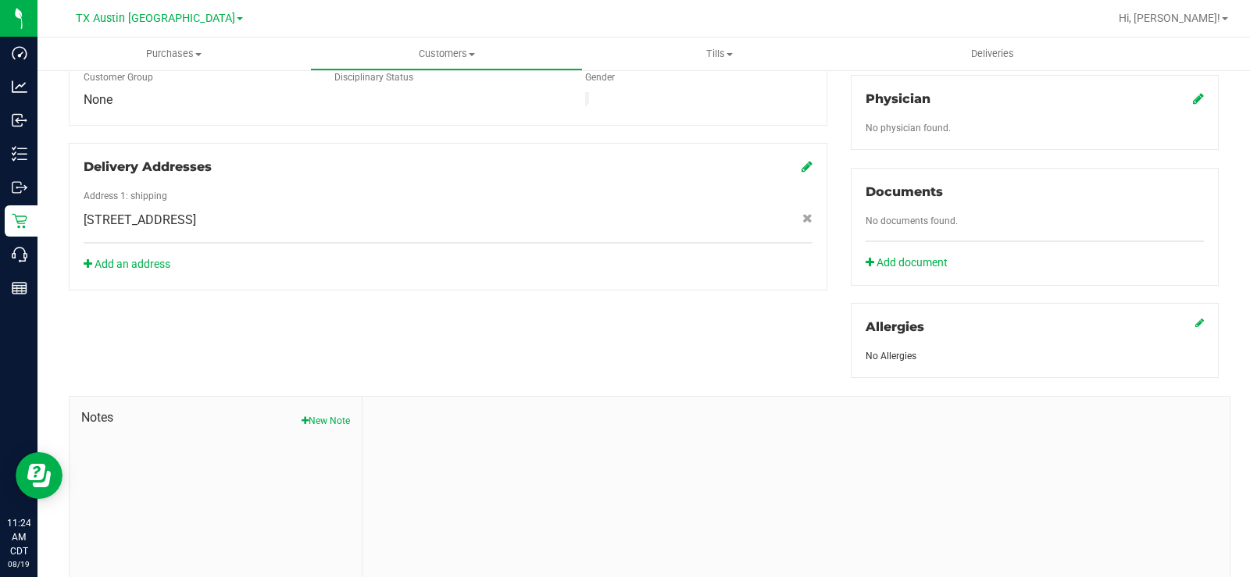
scroll to position [469, 0]
click at [322, 413] on button "New Note" at bounding box center [326, 420] width 48 height 14
click at [439, 456] on input "Note Title" at bounding box center [796, 460] width 844 height 23
type input "CURT Info"
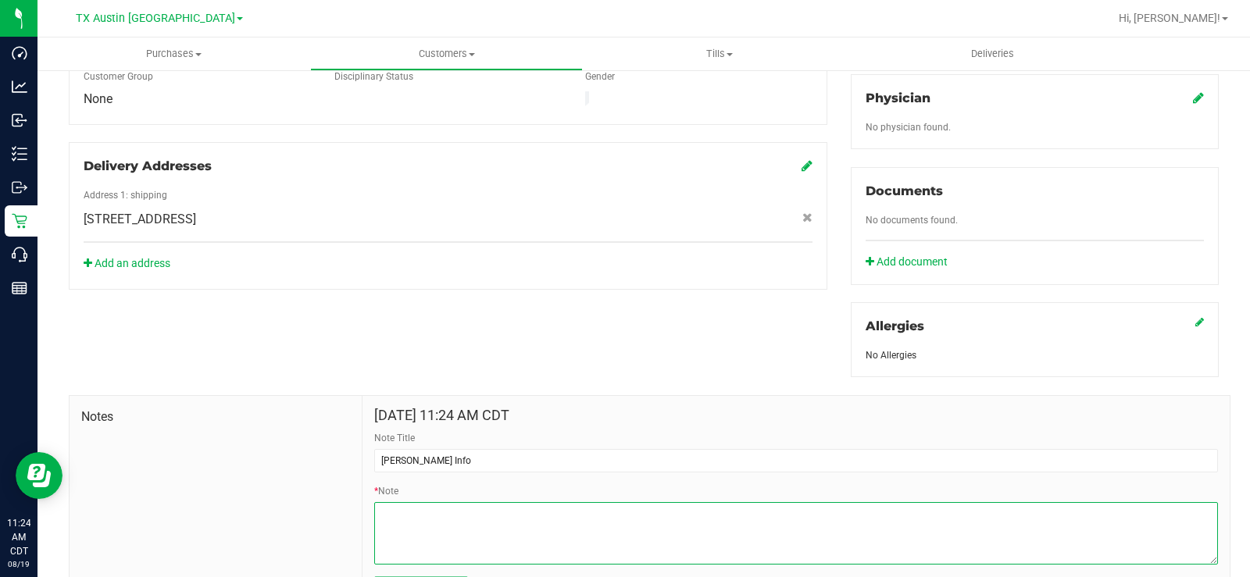
click at [465, 503] on textarea "* Note" at bounding box center [796, 533] width 844 height 63
paste textarea "Patient Name: Lauren Barner Address: 4778 Carnegie Drive Frisco, TX, 75034 Phon…"
type textarea "Patient Name: Lauren Barner Address: 4778 Carnegie Drive Frisco, TX, 75034 Phon…"
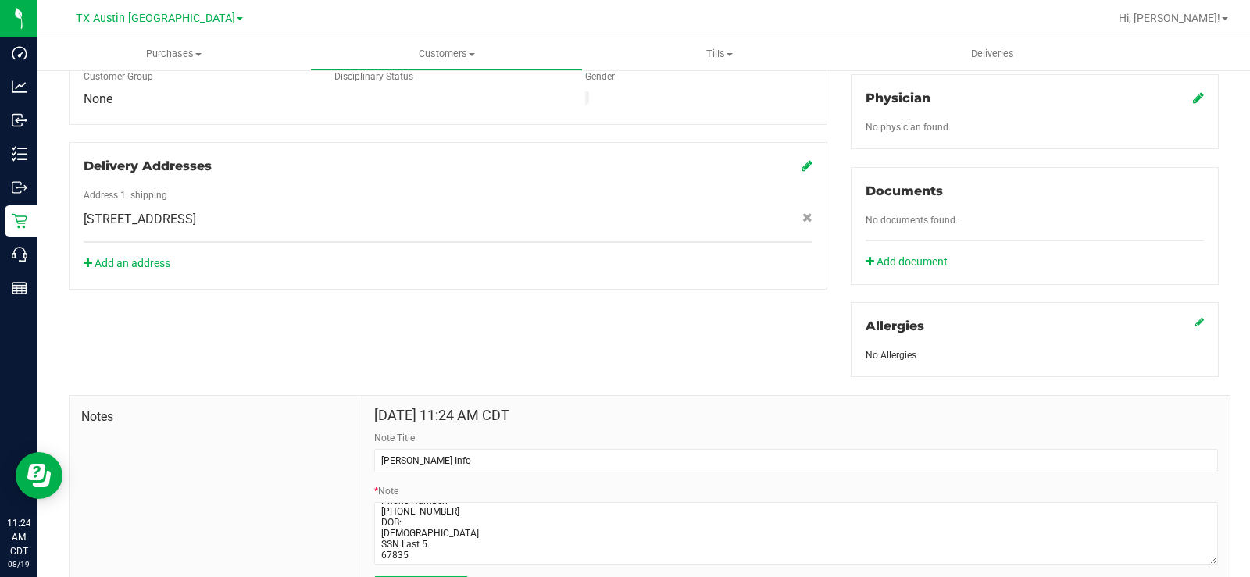
click at [448, 577] on span "Submit Note" at bounding box center [421, 587] width 60 height 13
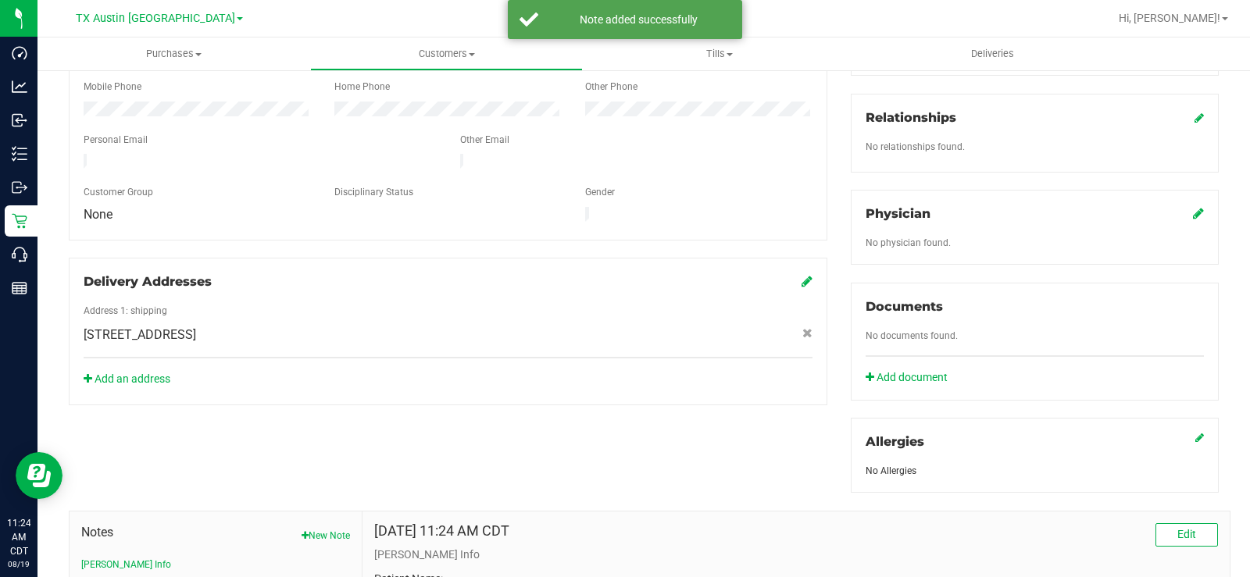
scroll to position [313, 0]
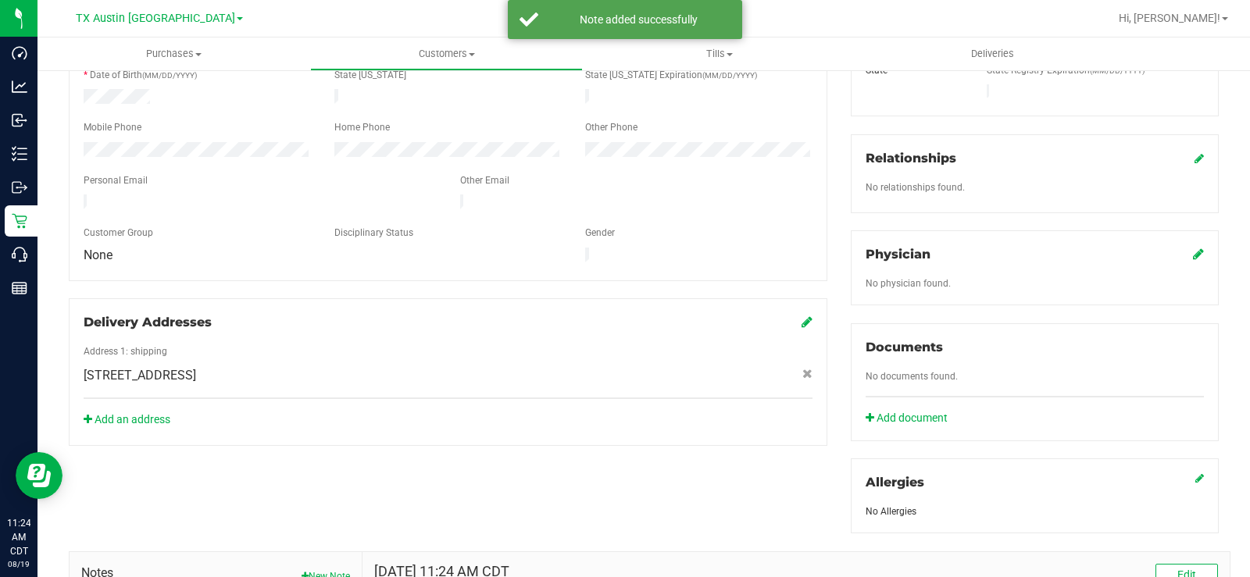
click at [1193, 248] on icon at bounding box center [1198, 254] width 11 height 13
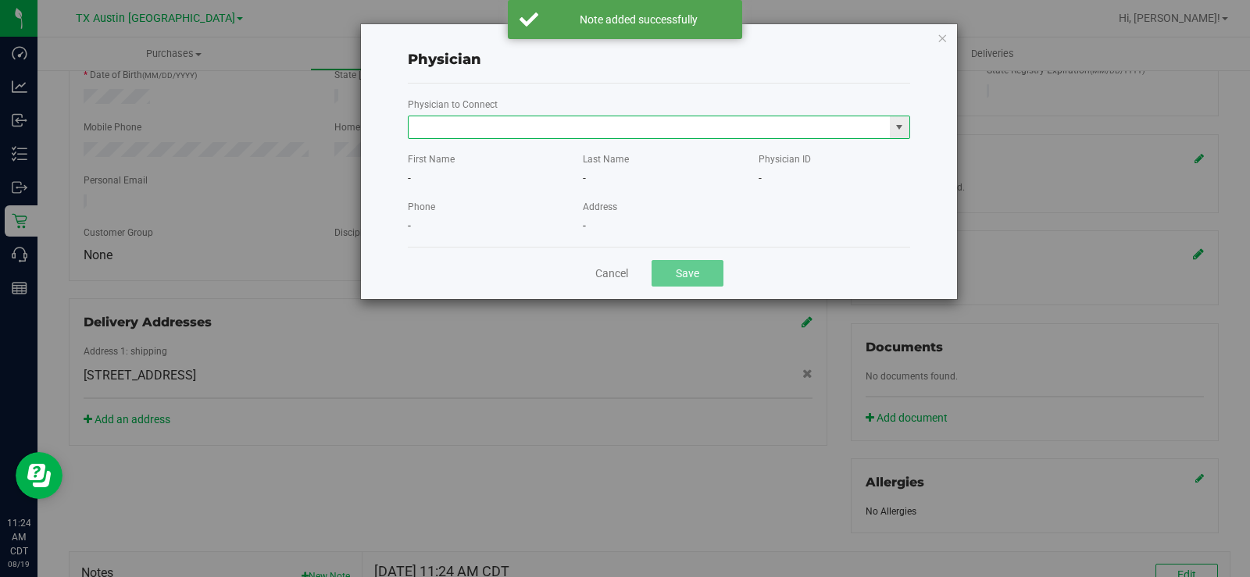
click at [473, 126] on input "text" at bounding box center [649, 127] width 481 height 22
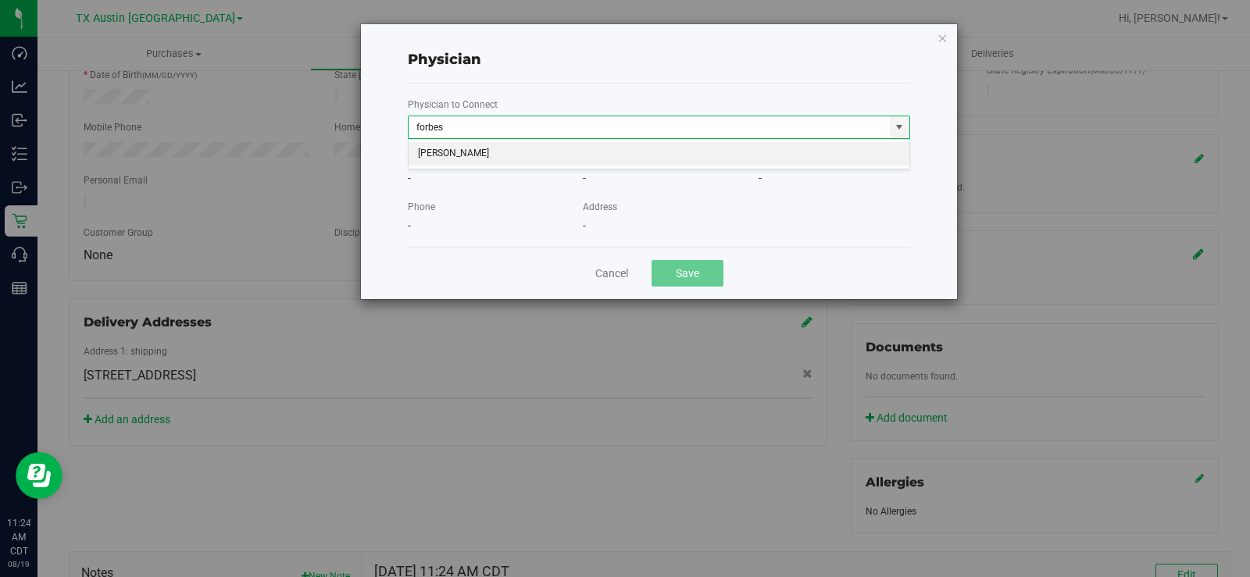
drag, startPoint x: 431, startPoint y: 148, endPoint x: 452, endPoint y: 163, distance: 25.8
click at [431, 148] on li "Tiffanni Forbes" at bounding box center [659, 153] width 501 height 23
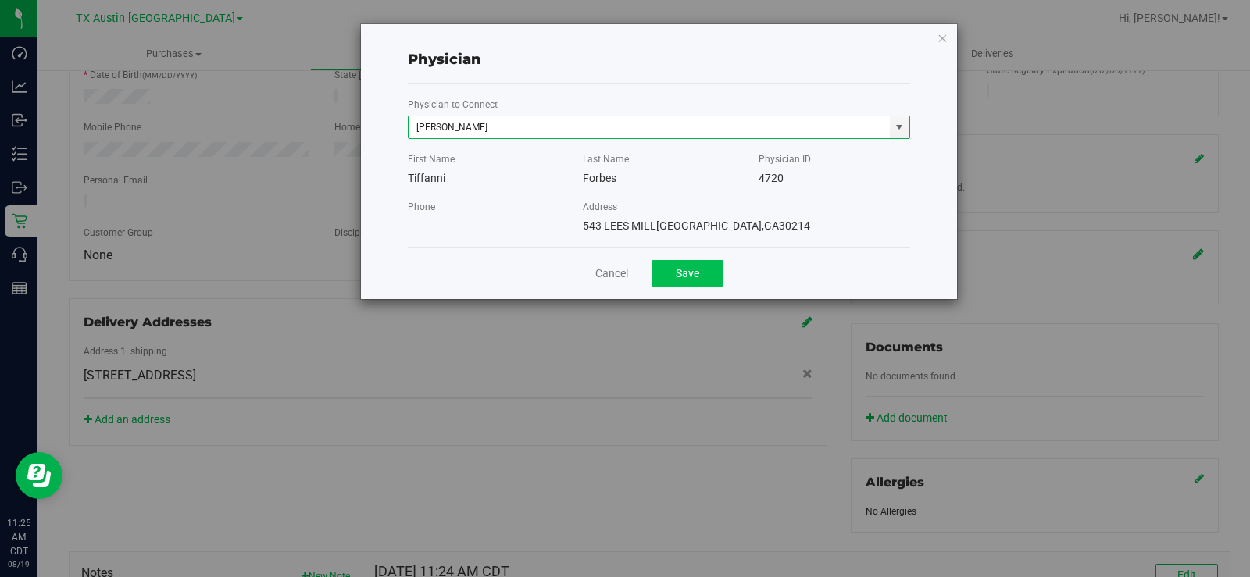
type input "Tiffanni Forbes"
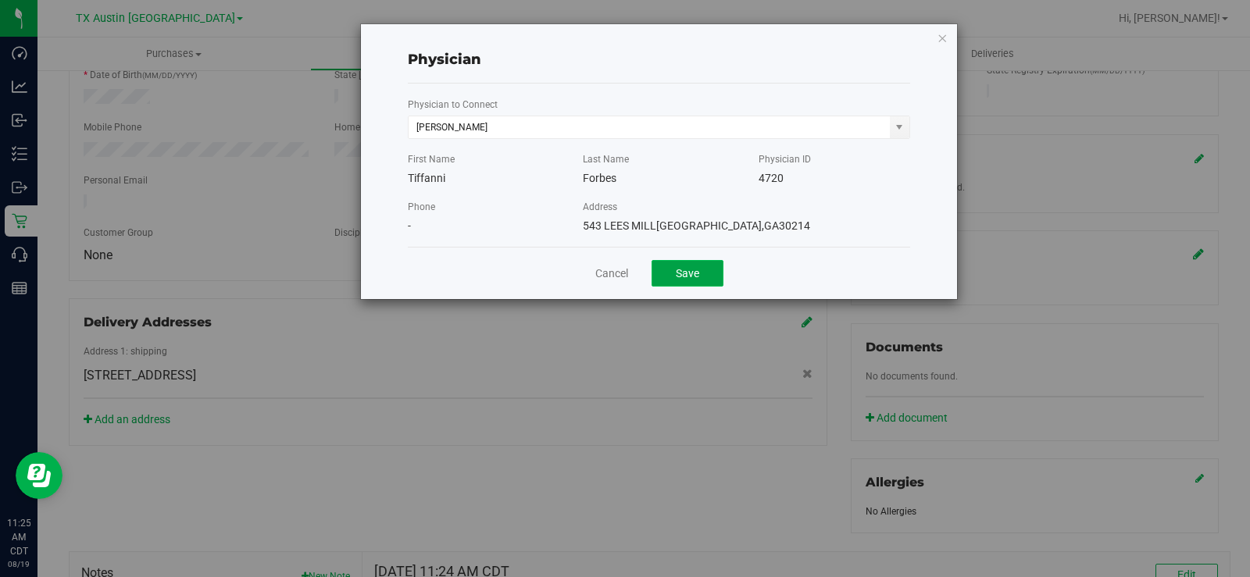
click at [684, 269] on button "Save" at bounding box center [688, 273] width 72 height 27
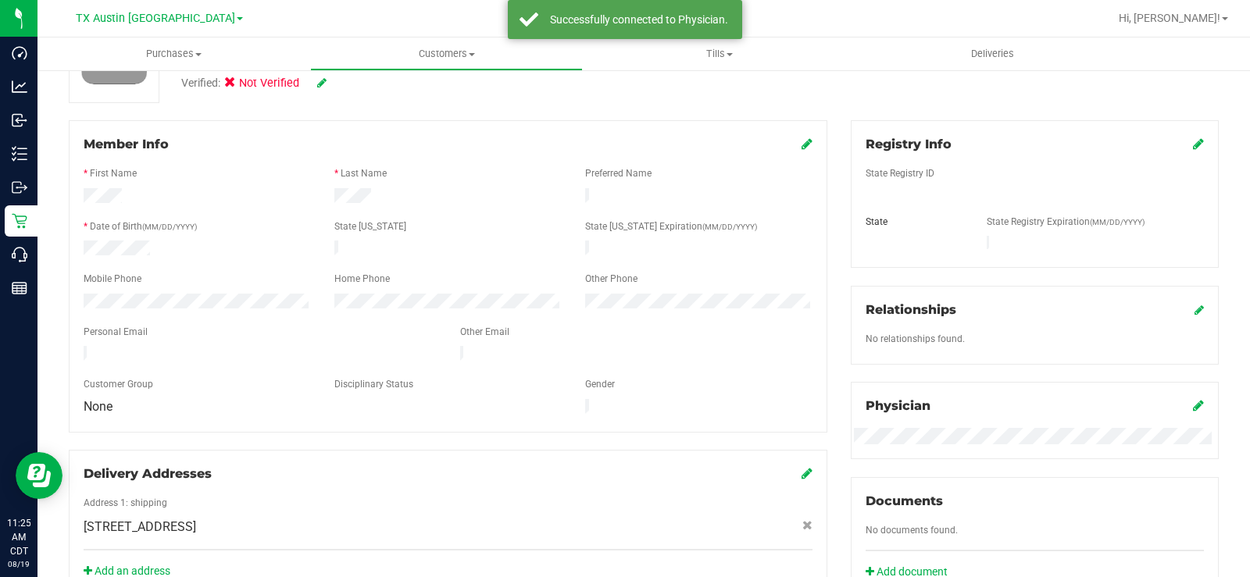
scroll to position [156, 0]
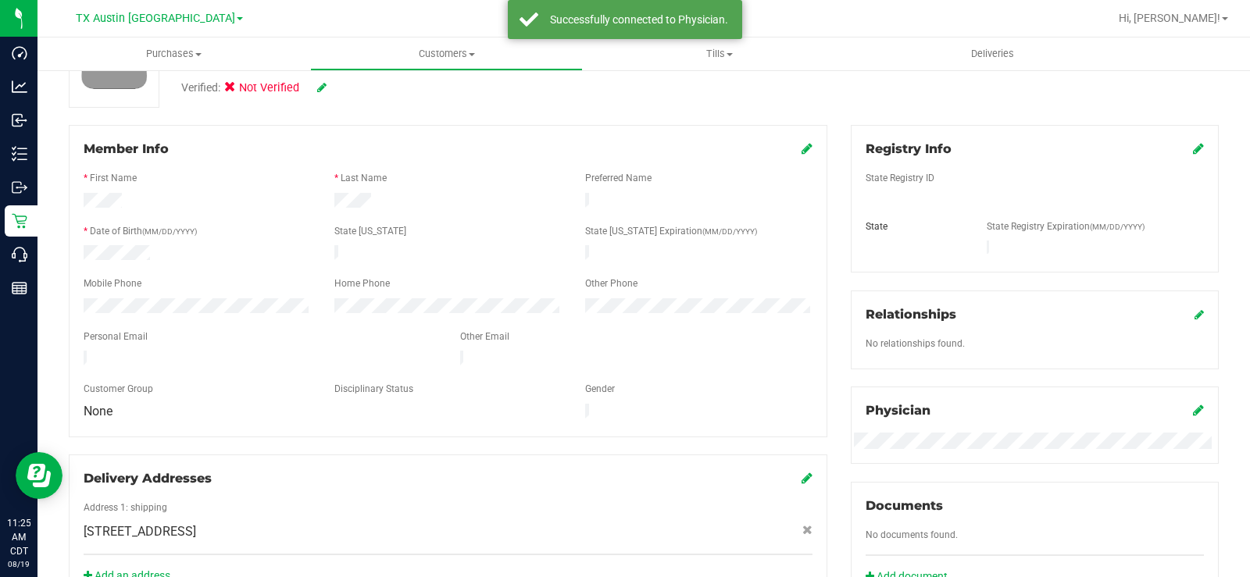
click at [1193, 152] on icon at bounding box center [1198, 148] width 11 height 13
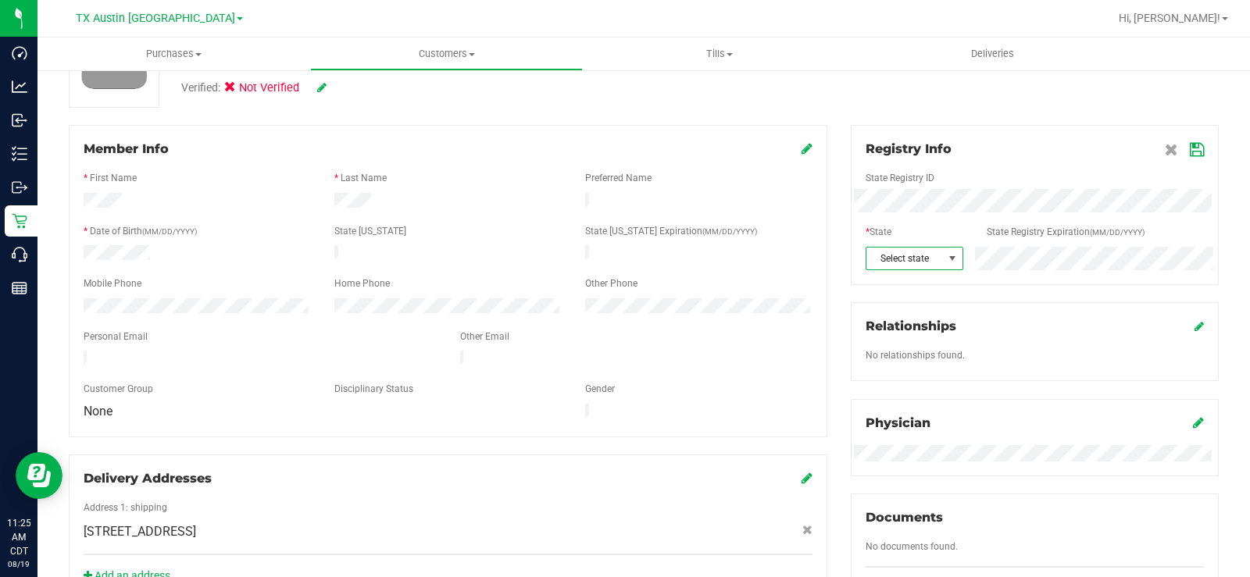
click at [946, 260] on span at bounding box center [952, 258] width 13 height 13
click at [1190, 148] on icon at bounding box center [1197, 150] width 14 height 13
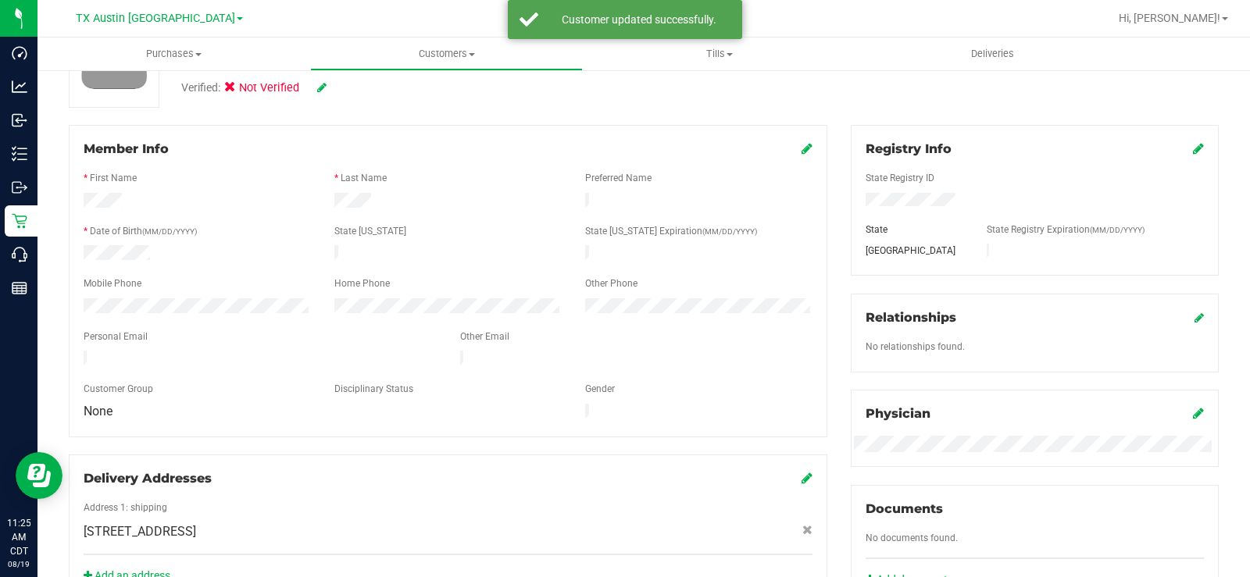
click at [325, 87] on icon at bounding box center [321, 87] width 9 height 11
click at [228, 89] on span at bounding box center [234, 90] width 14 height 14
click at [0, 0] on input "Medical" at bounding box center [0, 0] width 0 height 0
click at [346, 89] on icon at bounding box center [343, 88] width 13 height 11
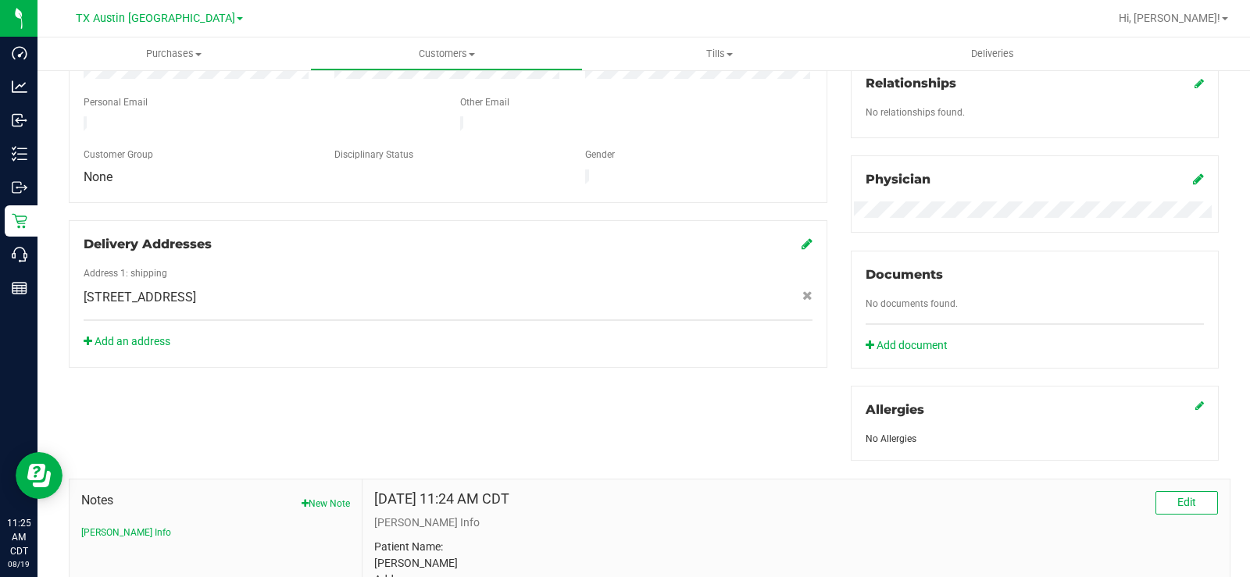
scroll to position [0, 0]
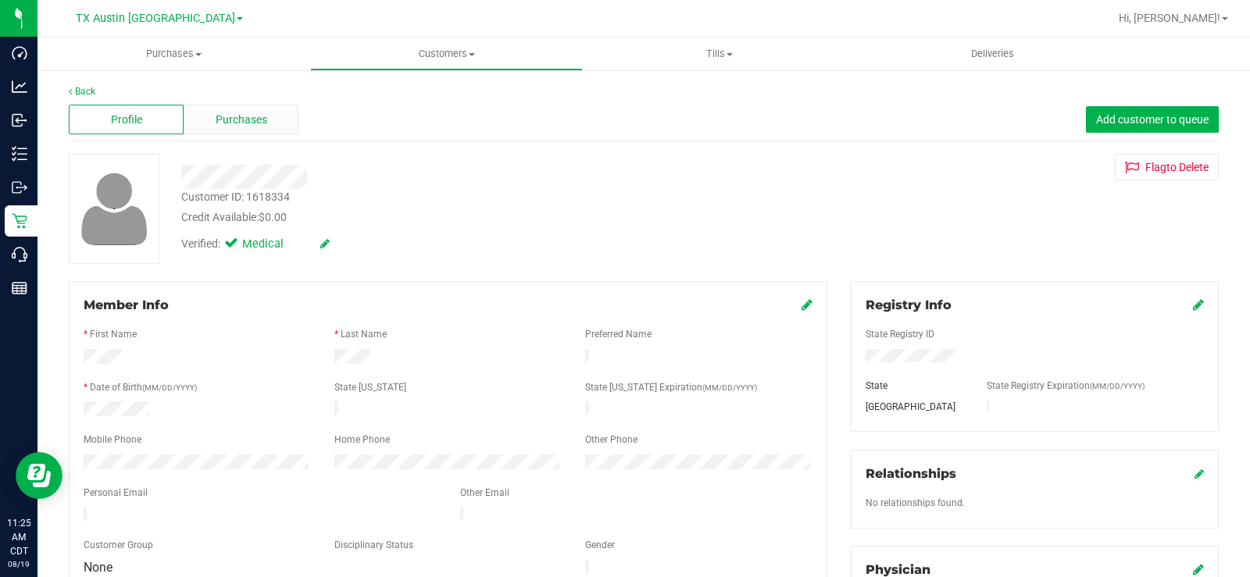
click at [252, 116] on span "Purchases" at bounding box center [242, 120] width 52 height 16
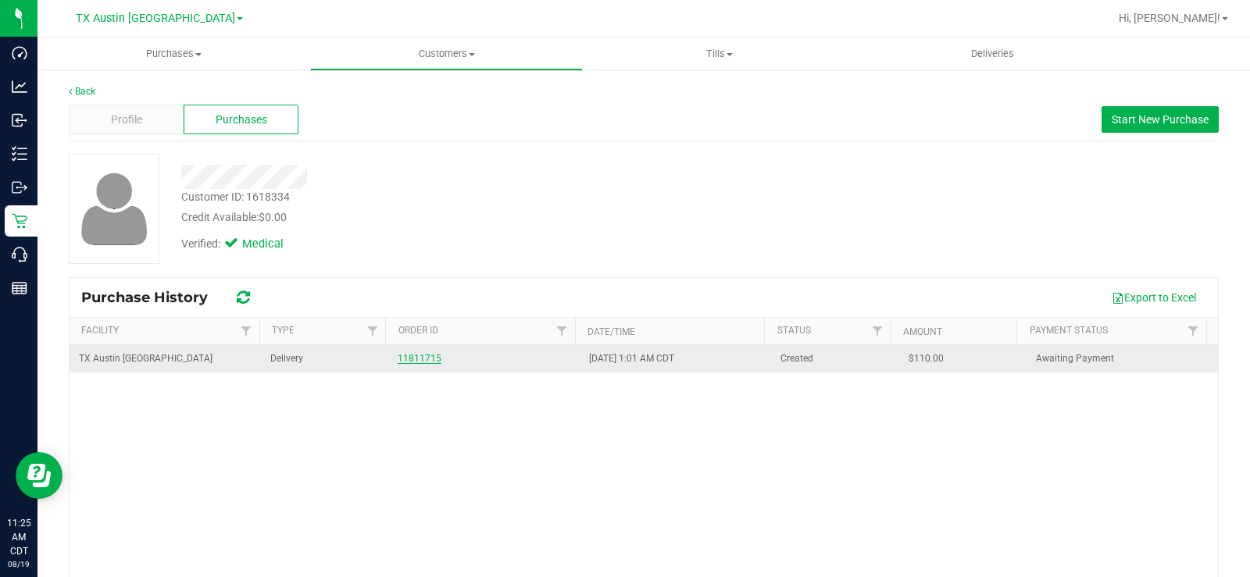
click at [423, 358] on link "11811715" at bounding box center [420, 358] width 44 height 11
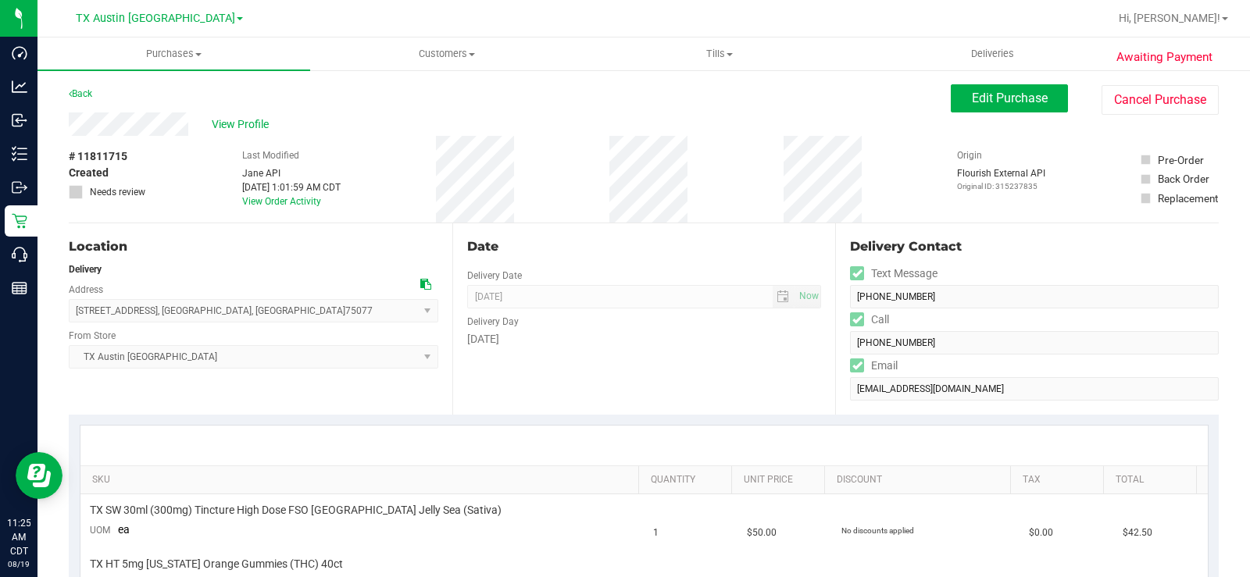
drag, startPoint x: 188, startPoint y: 123, endPoint x: 46, endPoint y: 120, distance: 142.3
click at [421, 284] on icon at bounding box center [425, 284] width 11 height 11
click at [244, 122] on span "View Profile" at bounding box center [243, 124] width 63 height 16
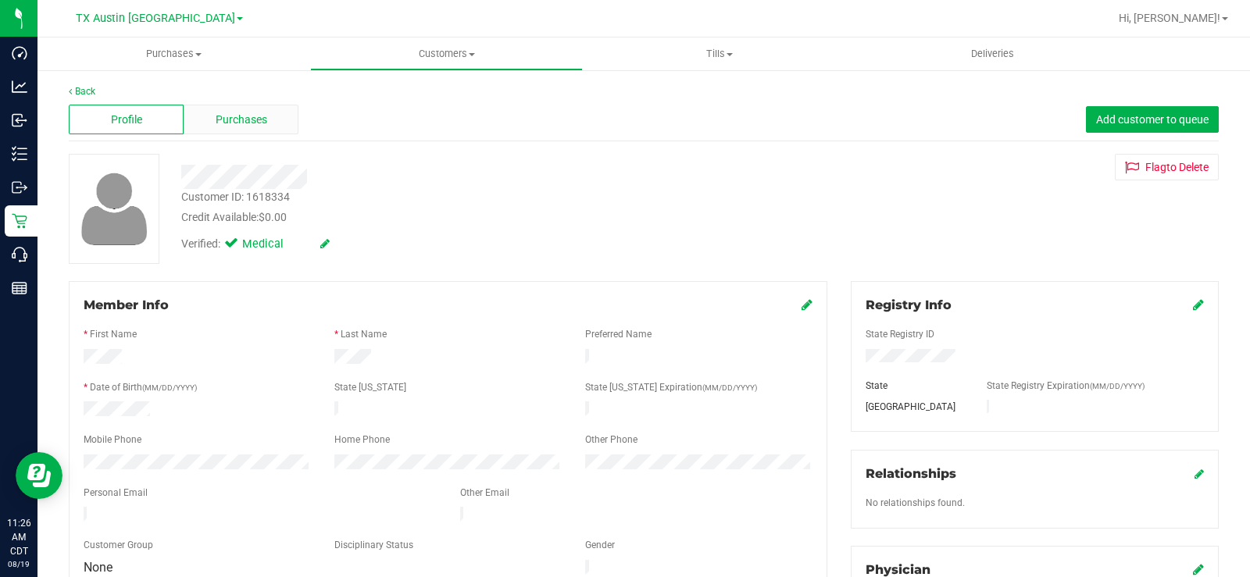
click at [212, 118] on div "Purchases" at bounding box center [241, 120] width 115 height 30
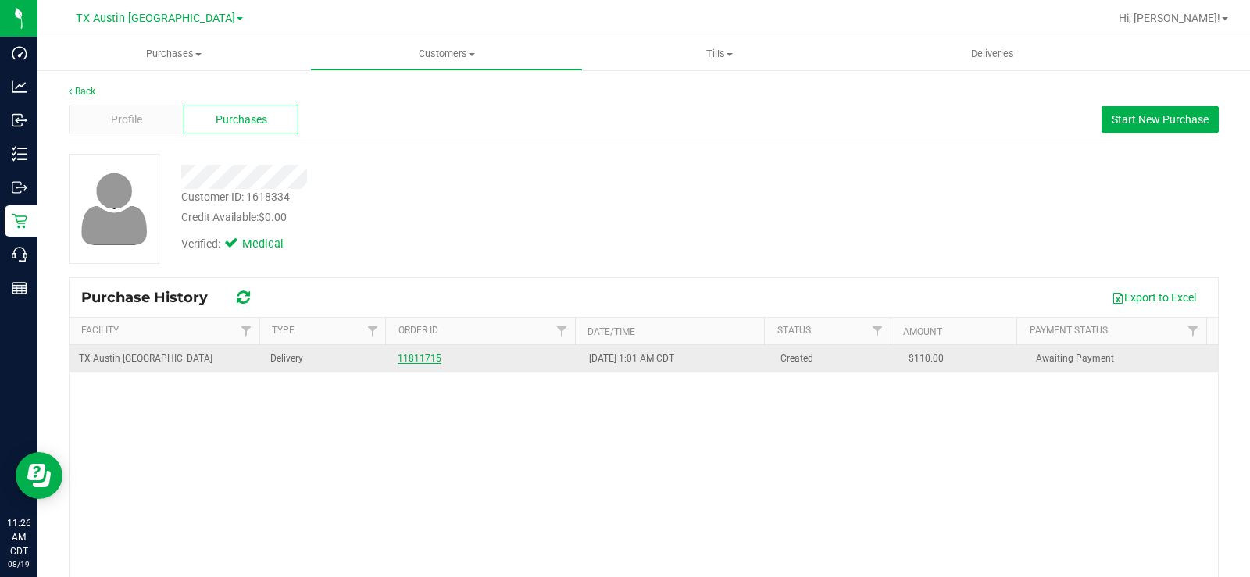
click at [410, 359] on link "11811715" at bounding box center [420, 358] width 44 height 11
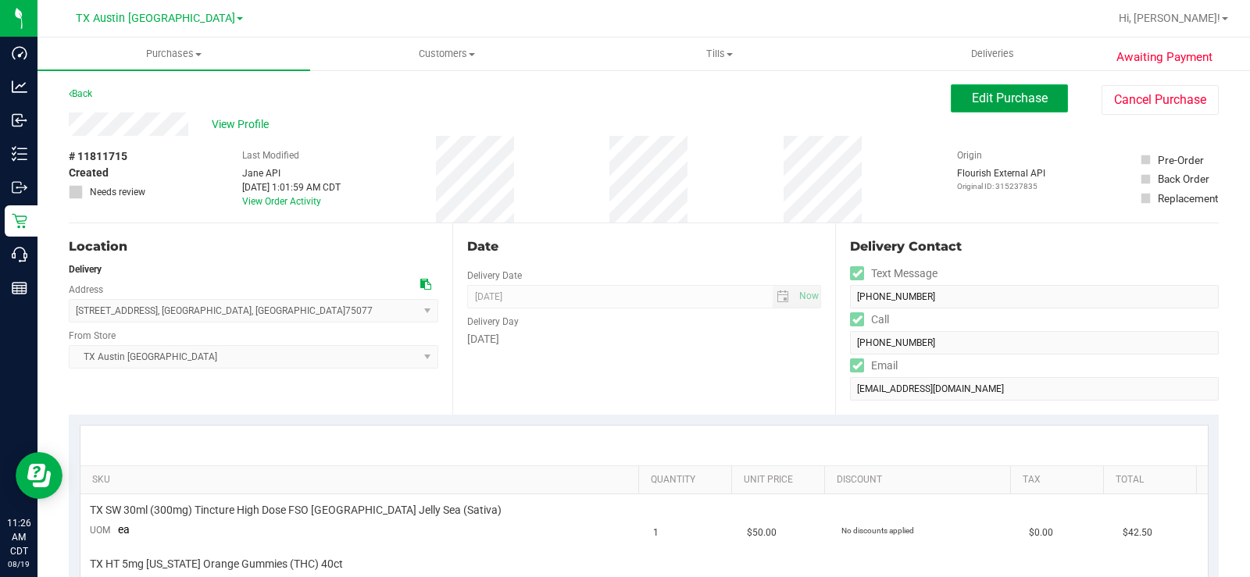
click at [991, 109] on button "Edit Purchase" at bounding box center [1009, 98] width 117 height 28
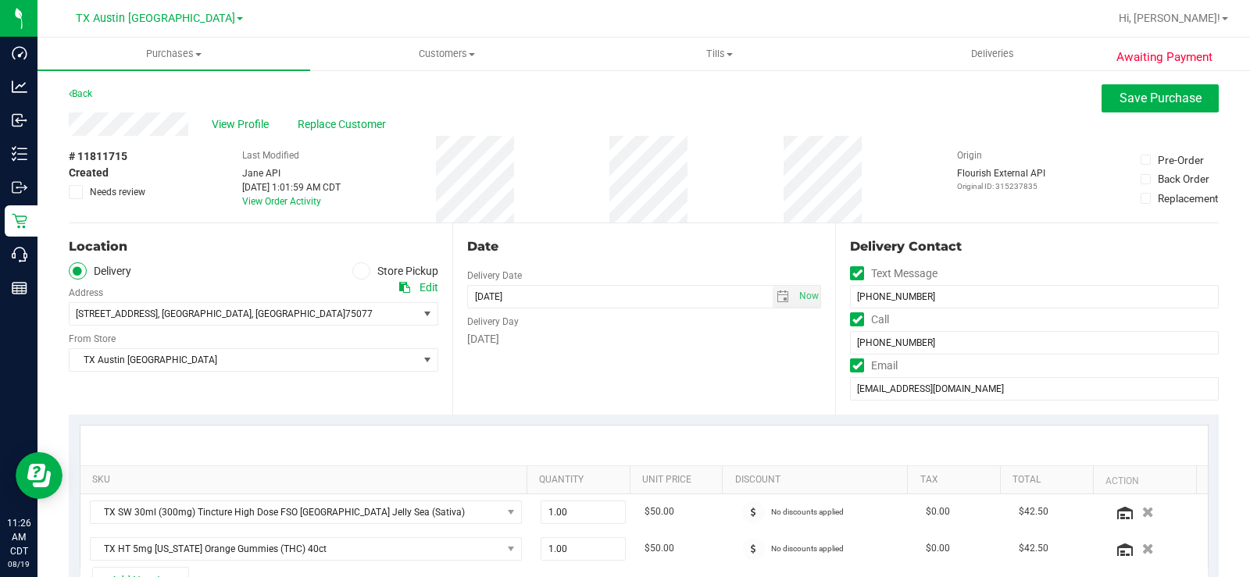
click at [75, 192] on icon at bounding box center [76, 192] width 10 height 0
click at [0, 0] on input "Needs review" at bounding box center [0, 0] width 0 height 0
click at [198, 230] on div "Location Delivery Store Pickup Address Edit 107 Glasgow Ct , Highland Village ,…" at bounding box center [261, 318] width 384 height 191
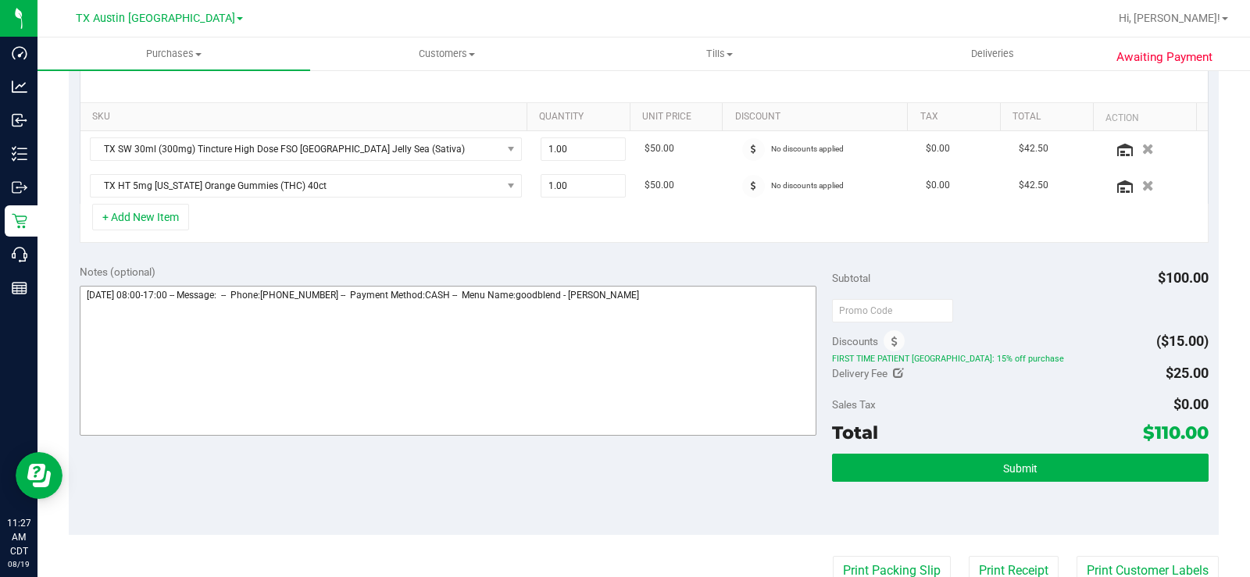
scroll to position [391, 0]
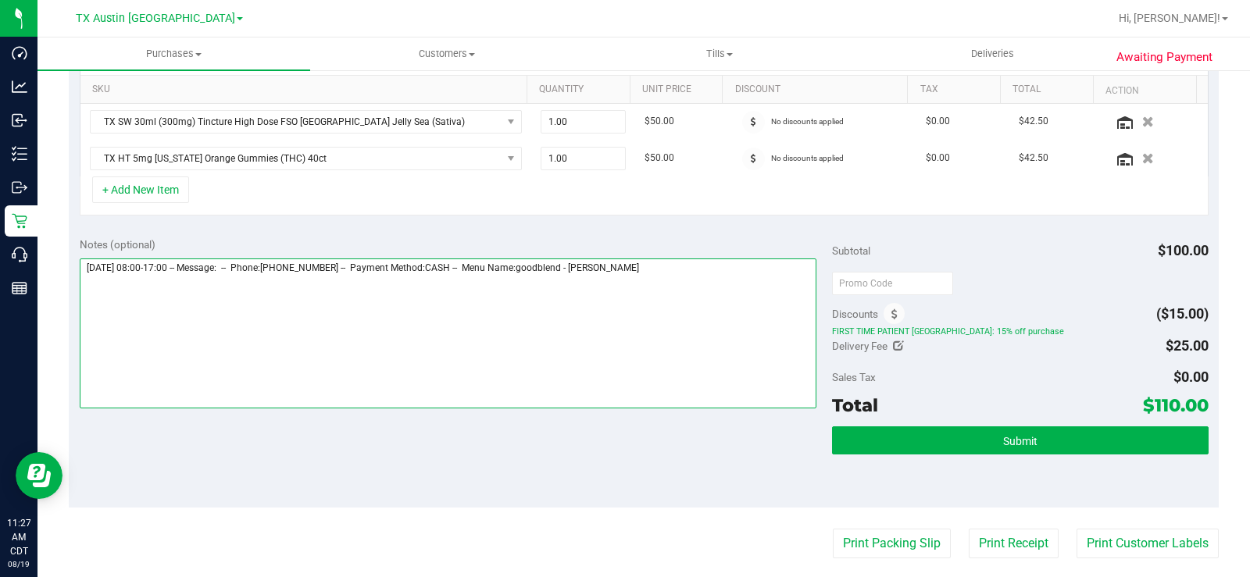
click at [681, 275] on textarea at bounding box center [448, 334] width 737 height 150
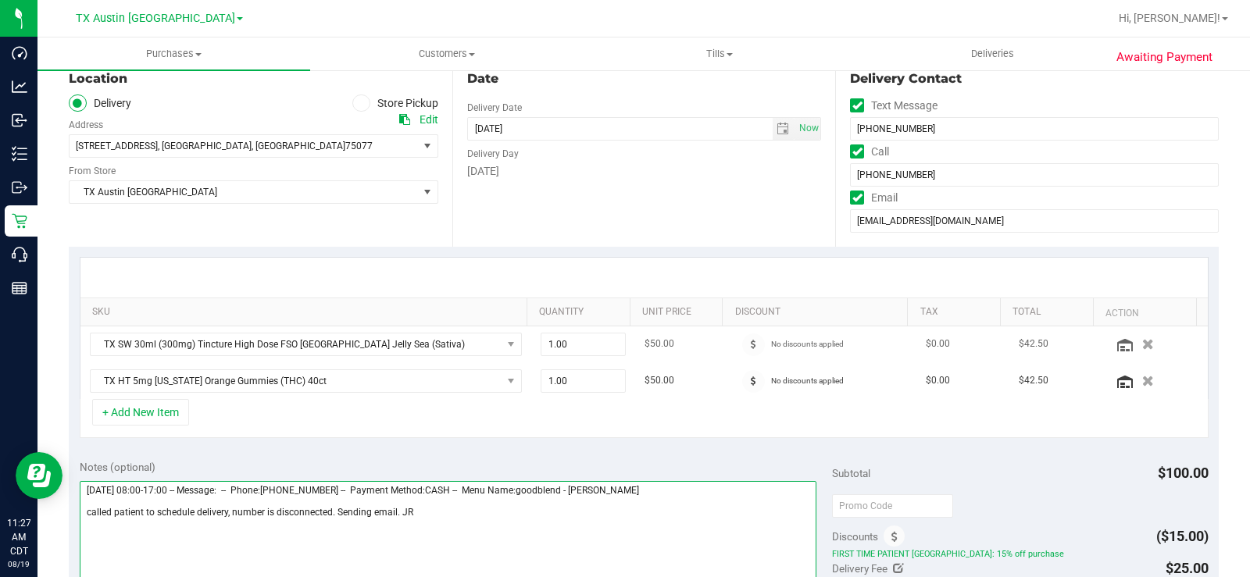
scroll to position [0, 0]
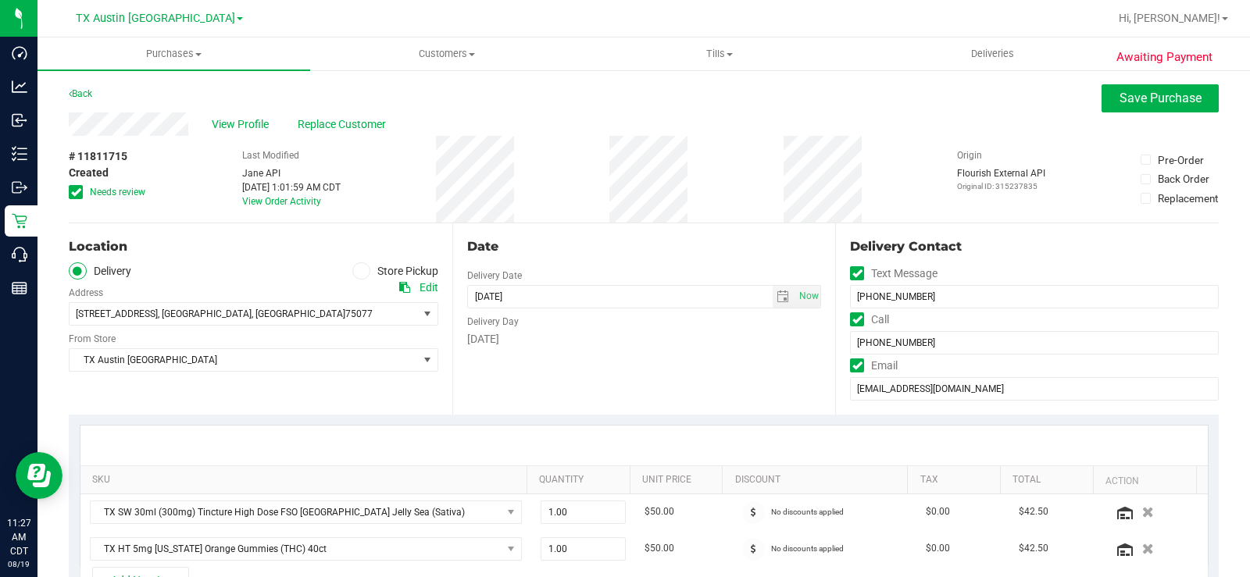
type textarea "Wednesday 08/20/2025 08:00-17:00 -- Message: -- Phone:4597128055 -- Payment Met…"
click at [77, 192] on icon at bounding box center [76, 192] width 10 height 0
click at [0, 0] on input "Needs review" at bounding box center [0, 0] width 0 height 0
click at [170, 253] on div "Location" at bounding box center [254, 247] width 370 height 19
click at [223, 119] on span "View Profile" at bounding box center [243, 124] width 63 height 16
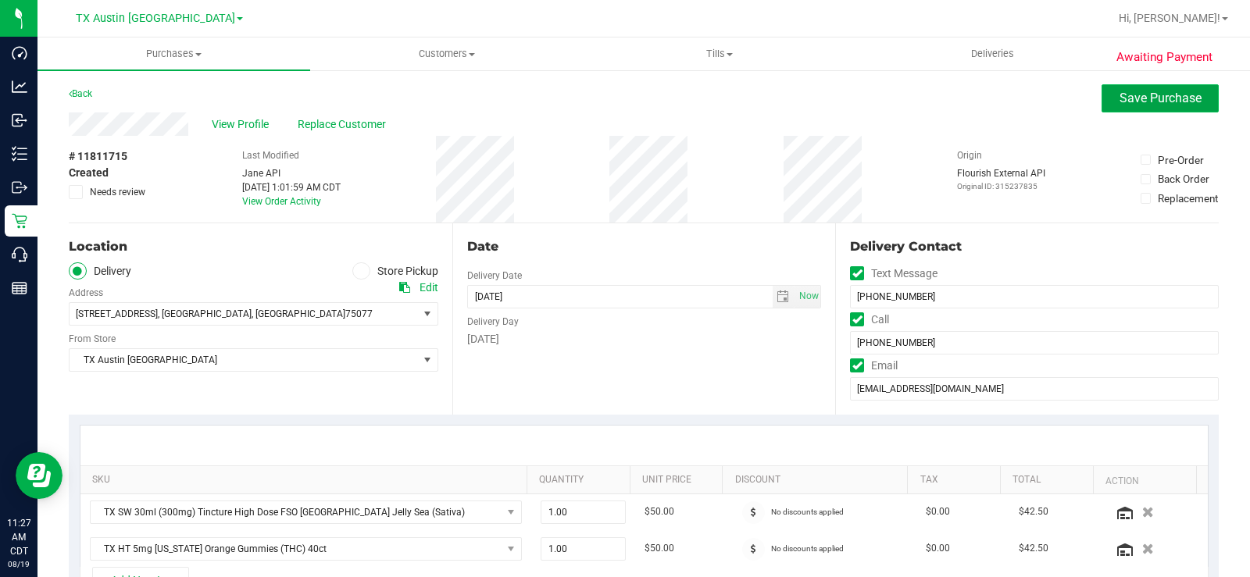
click at [1105, 91] on button "Save Purchase" at bounding box center [1160, 98] width 117 height 28
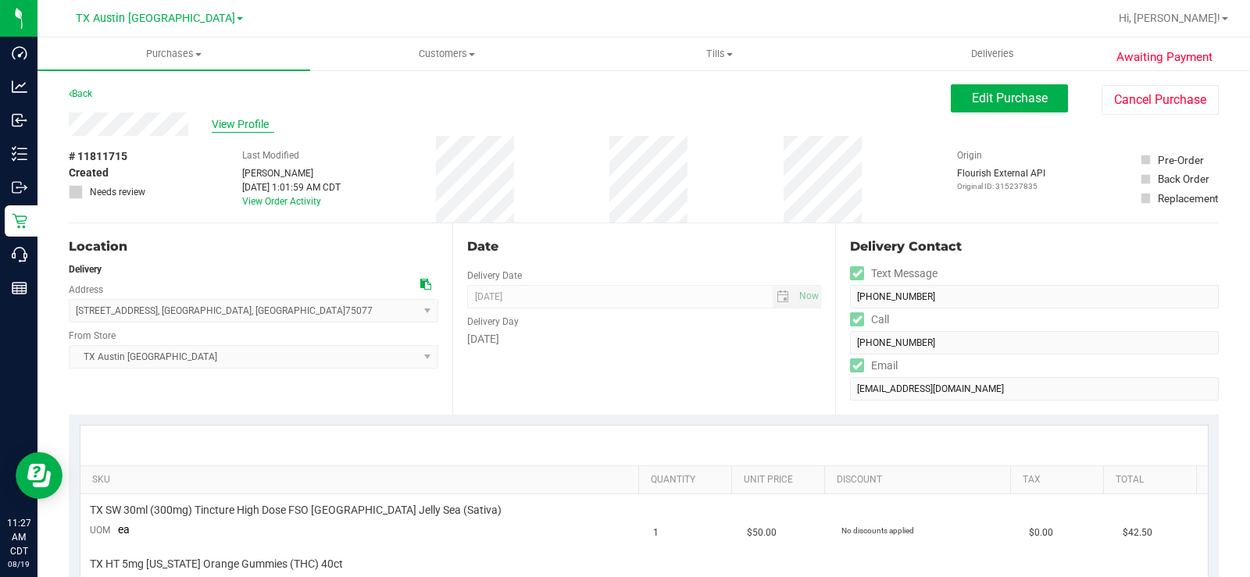
click at [263, 123] on span "View Profile" at bounding box center [243, 124] width 63 height 16
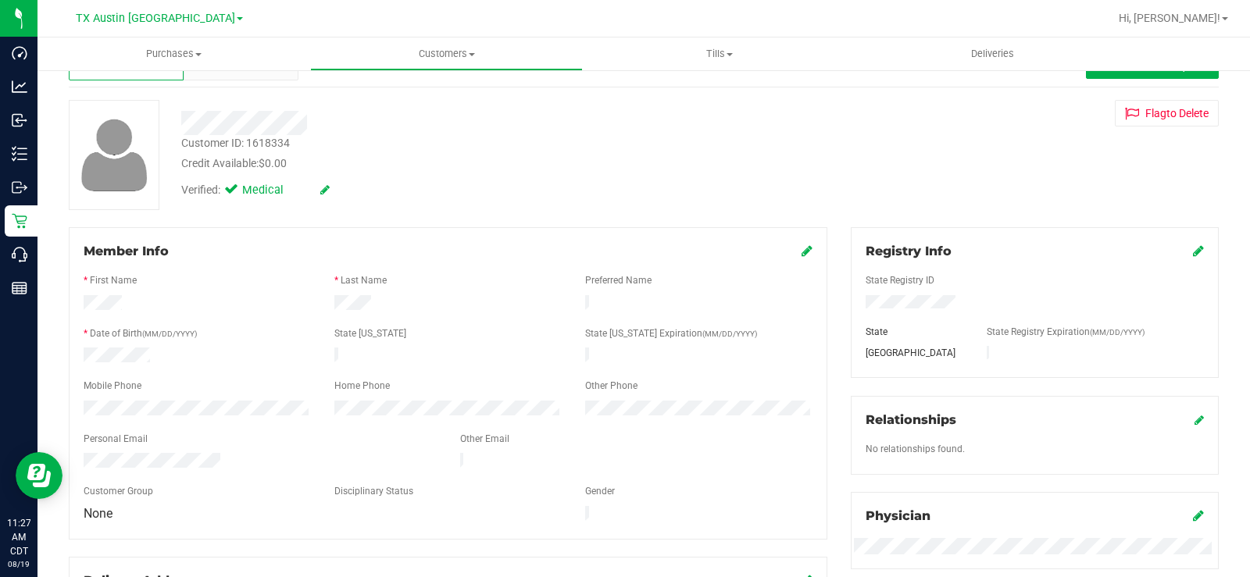
scroll to position [78, 0]
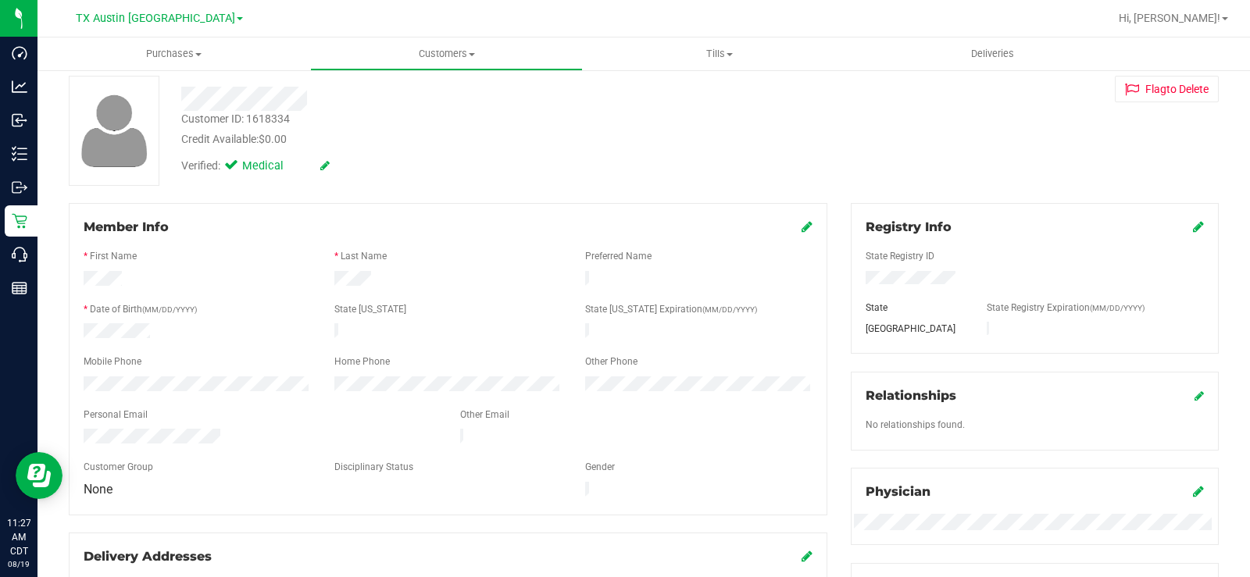
drag, startPoint x: 223, startPoint y: 431, endPoint x: 65, endPoint y: 425, distance: 157.9
click at [65, 425] on div "Member Info * First Name * Last Name Preferred Name * Date of Birth (MM/DD/YYYY…" at bounding box center [448, 441] width 782 height 477
click at [62, 377] on div "Member Info * First Name * Last Name Preferred Name * Date of Birth (MM/DD/YYYY…" at bounding box center [448, 441] width 782 height 477
drag, startPoint x: 311, startPoint y: 102, endPoint x: 170, endPoint y: 104, distance: 141.4
click at [170, 104] on div at bounding box center [463, 99] width 587 height 24
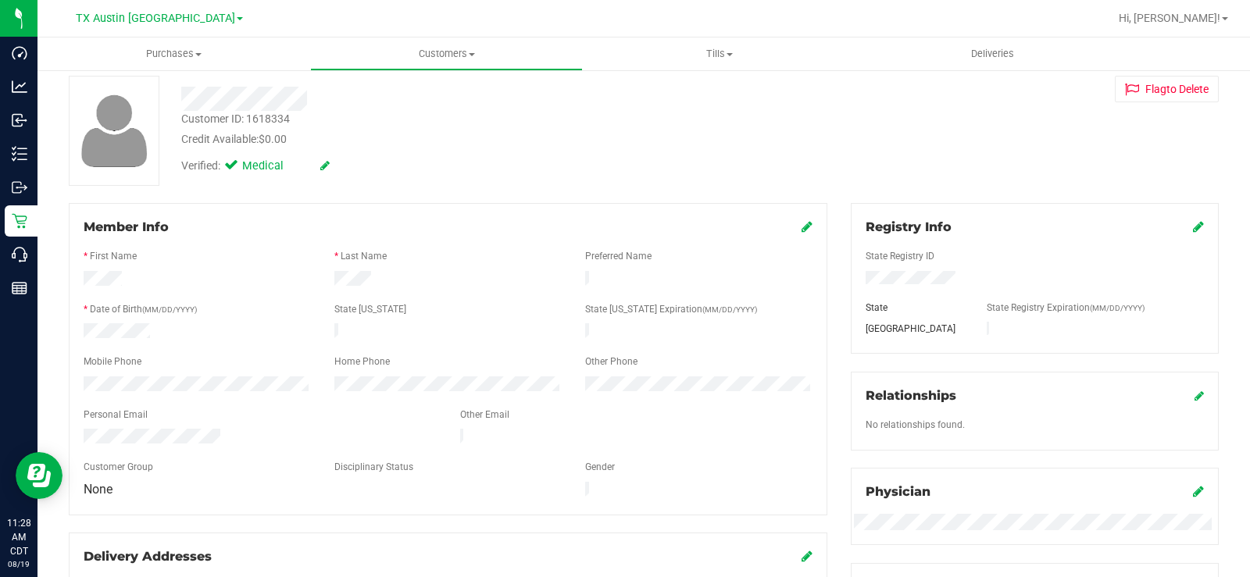
click at [83, 429] on div at bounding box center [260, 438] width 377 height 19
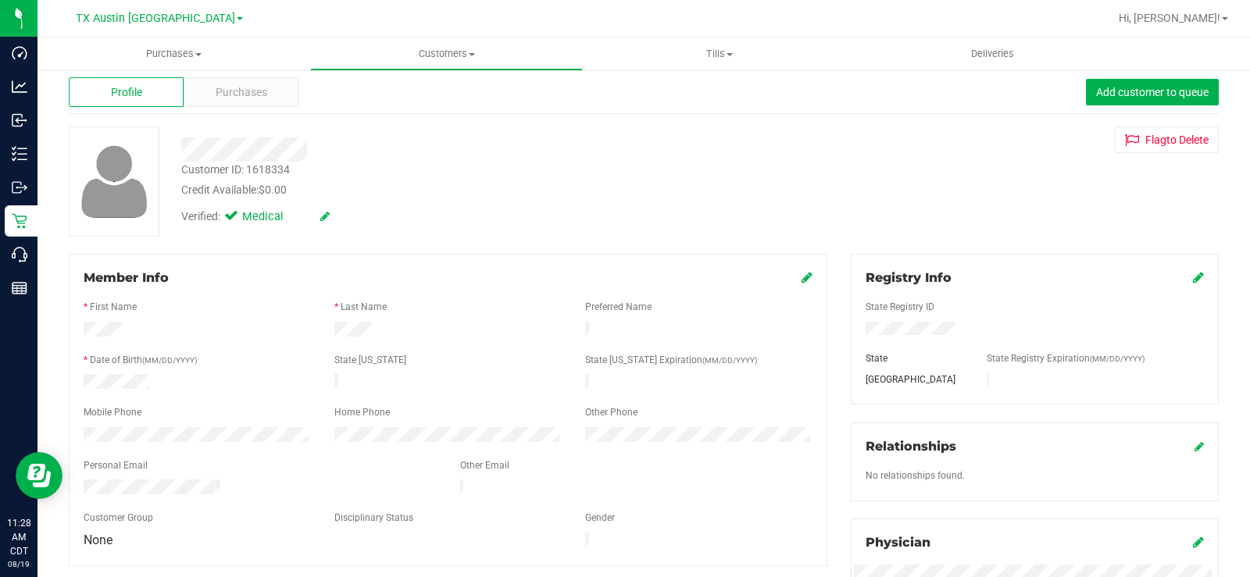
scroll to position [0, 0]
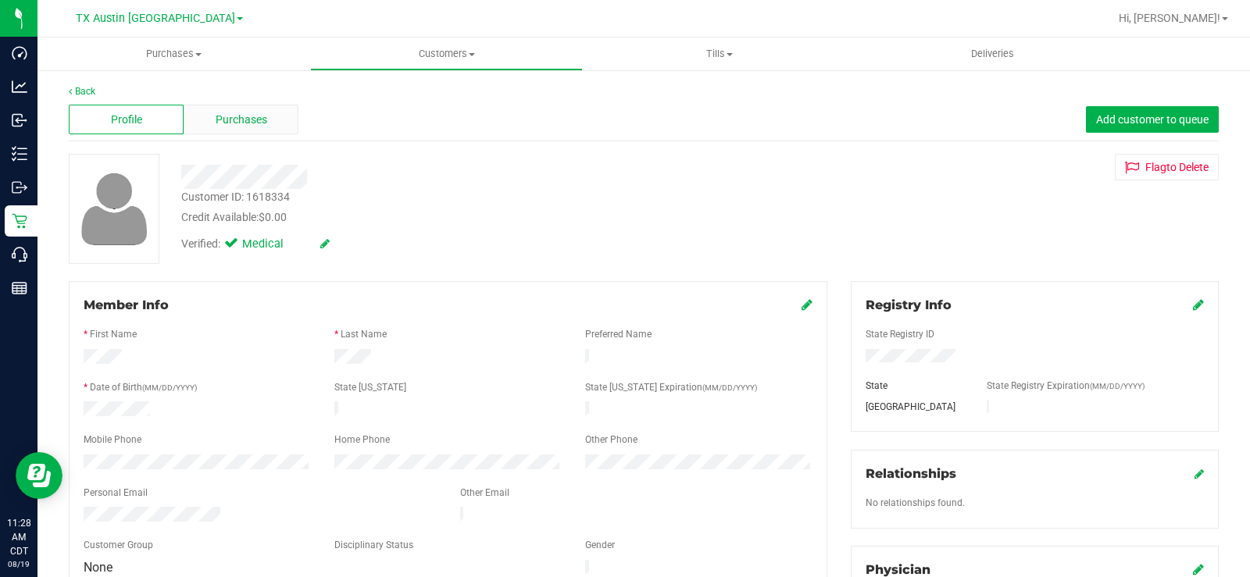
click at [221, 109] on div "Purchases" at bounding box center [241, 120] width 115 height 30
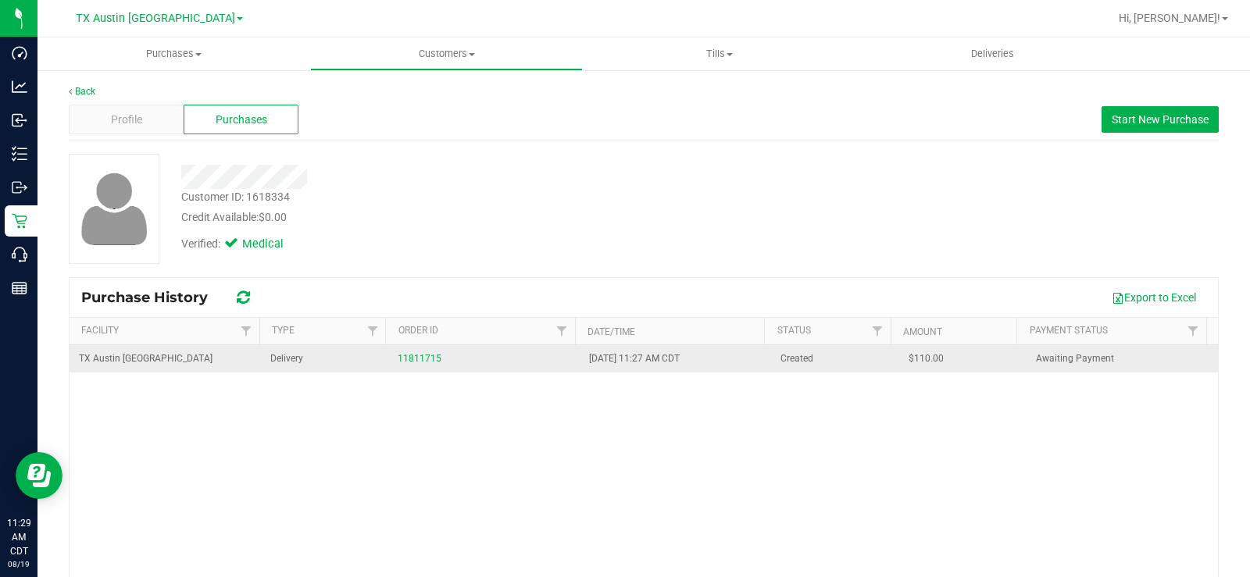
click at [415, 366] on div "11811715" at bounding box center [484, 359] width 173 height 15
click at [415, 358] on link "11811715" at bounding box center [420, 358] width 44 height 11
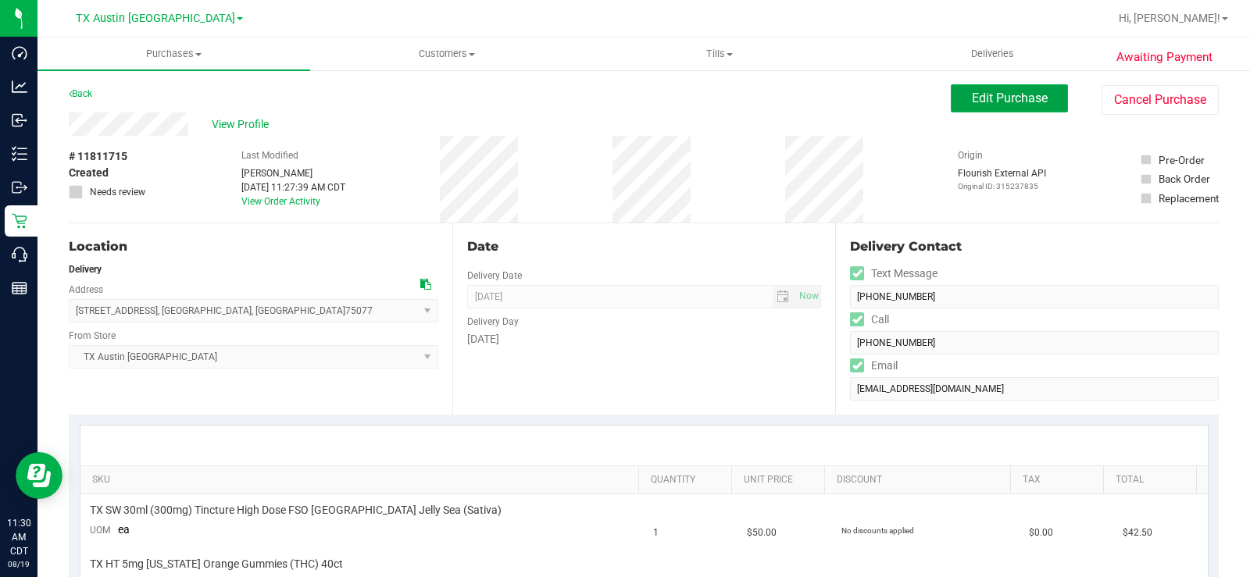
click at [1002, 98] on span "Edit Purchase" at bounding box center [1010, 98] width 76 height 15
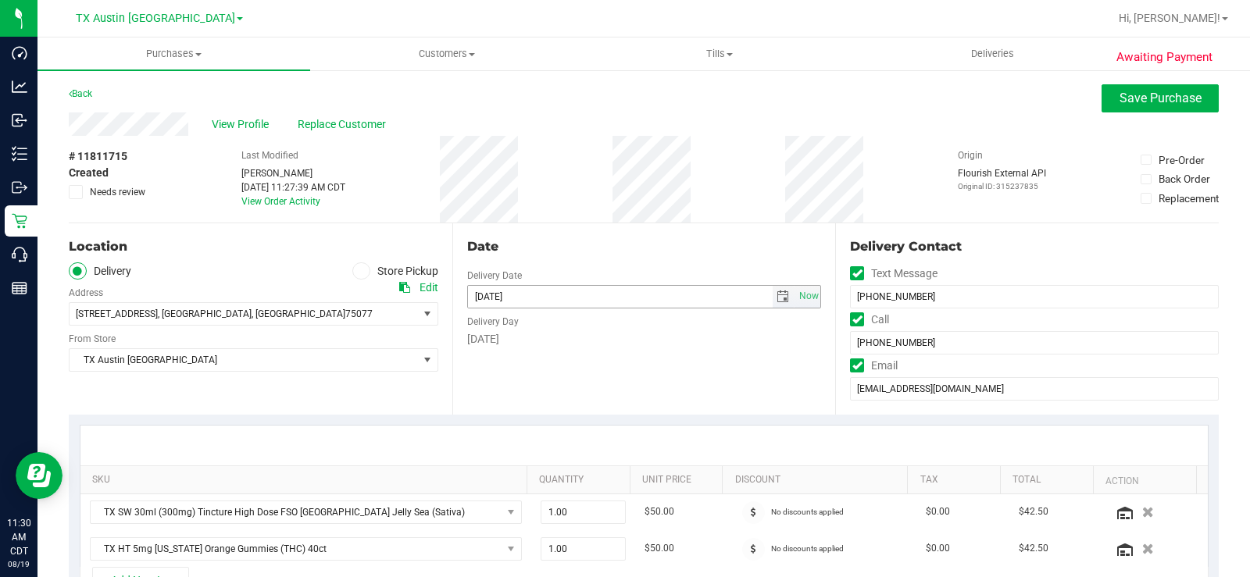
click at [777, 295] on span "select" at bounding box center [783, 297] width 13 height 13
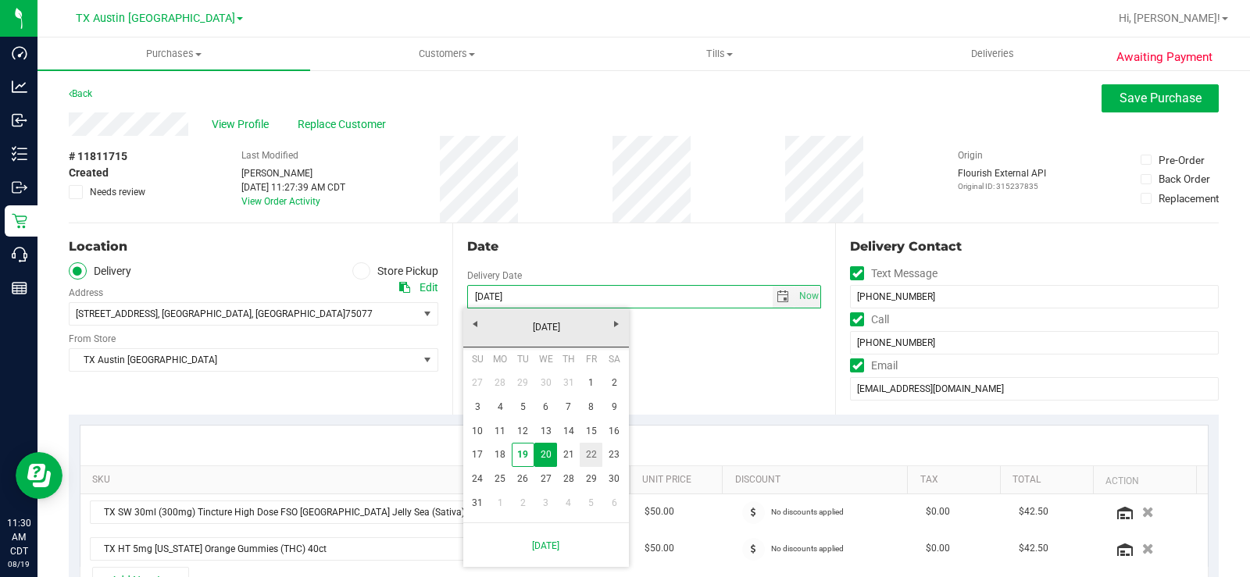
click at [601, 454] on link "22" at bounding box center [591, 455] width 23 height 24
type input "[DATE]"
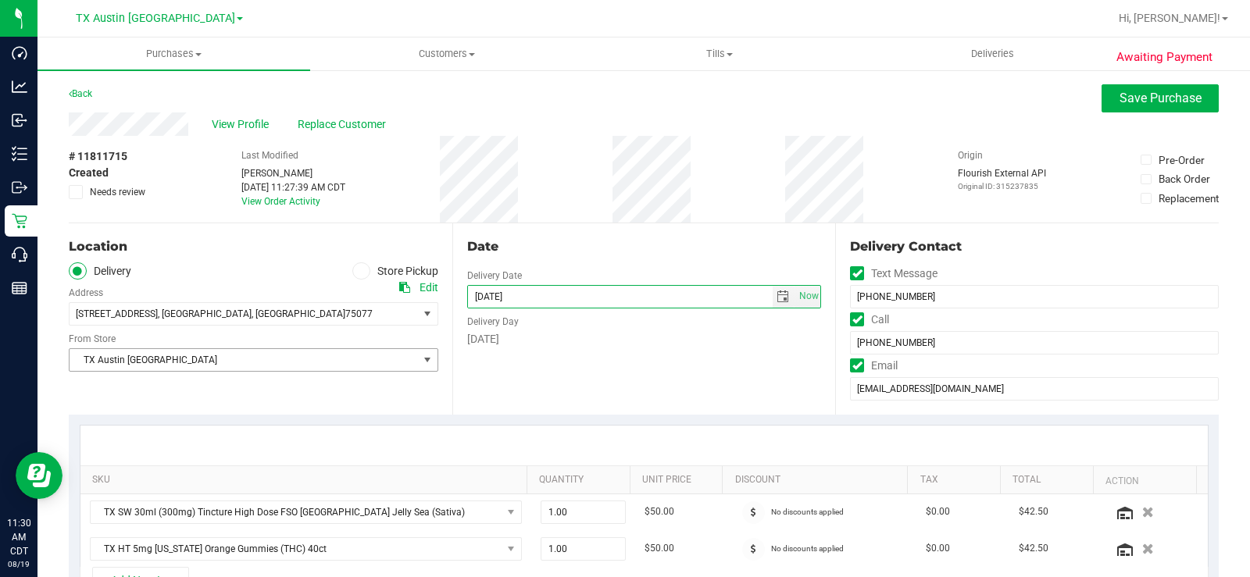
click at [140, 366] on span "TX Austin [GEOGRAPHIC_DATA]" at bounding box center [244, 360] width 348 height 22
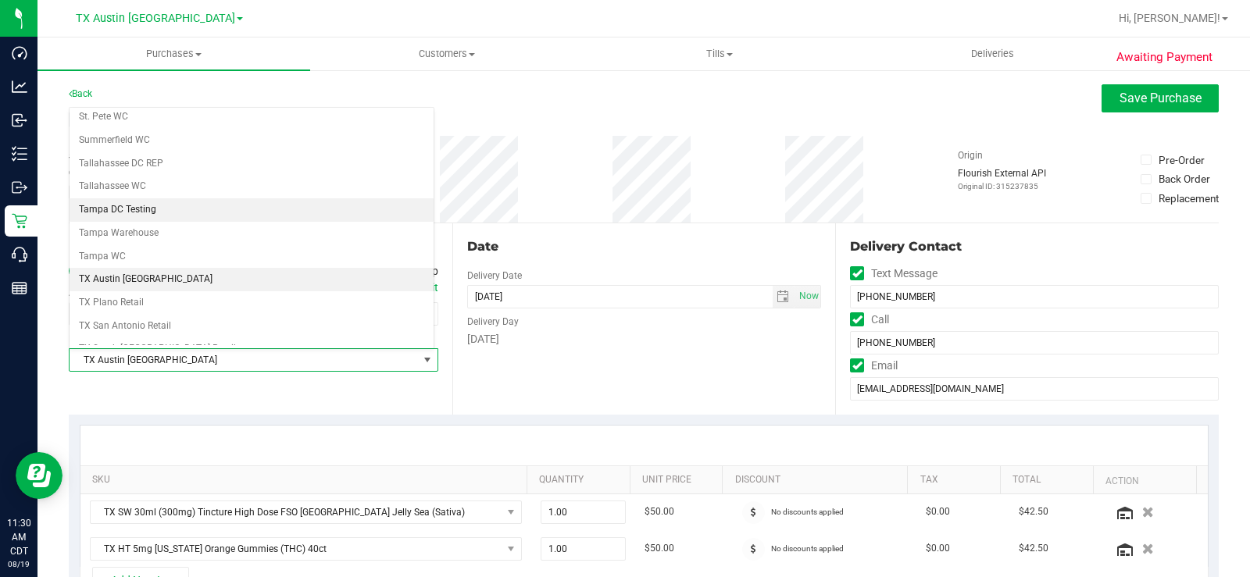
scroll to position [1052, 0]
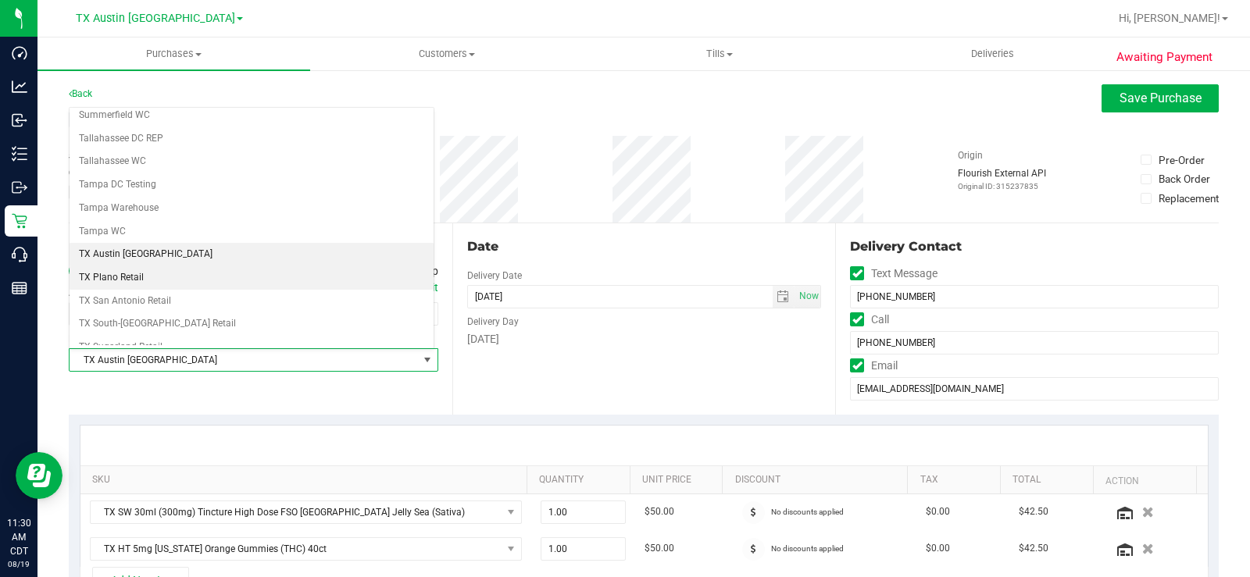
click at [134, 284] on li "TX Plano Retail" at bounding box center [252, 277] width 364 height 23
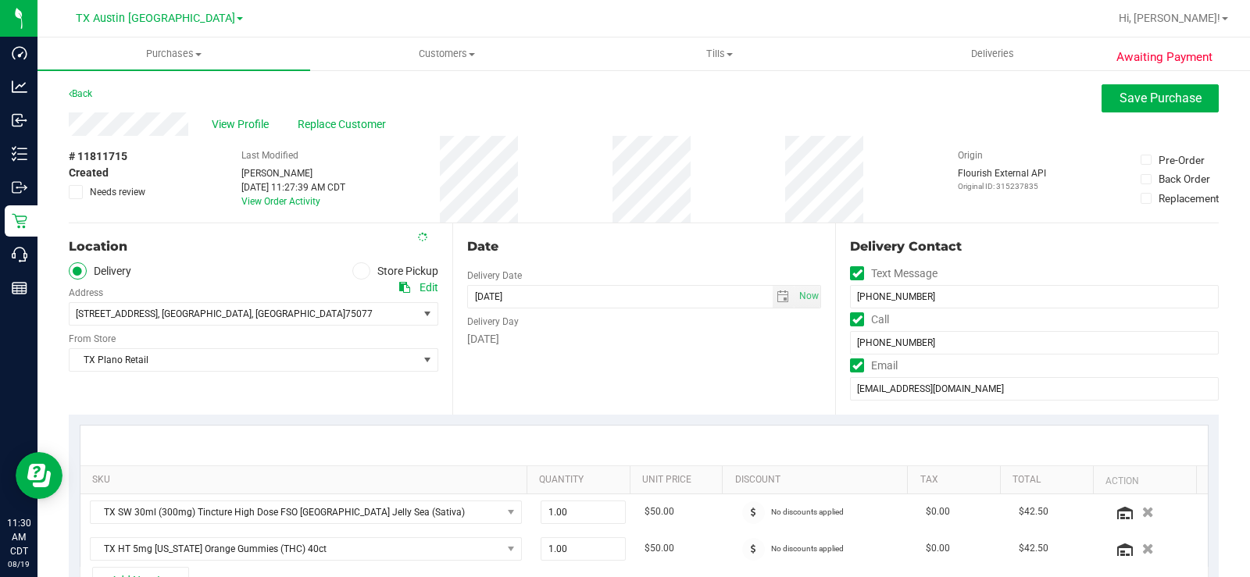
click at [483, 370] on div "Date Delivery Date 08/22/2025 Now 08/22/2025 07:00 AM Now Delivery Day Friday" at bounding box center [644, 318] width 384 height 191
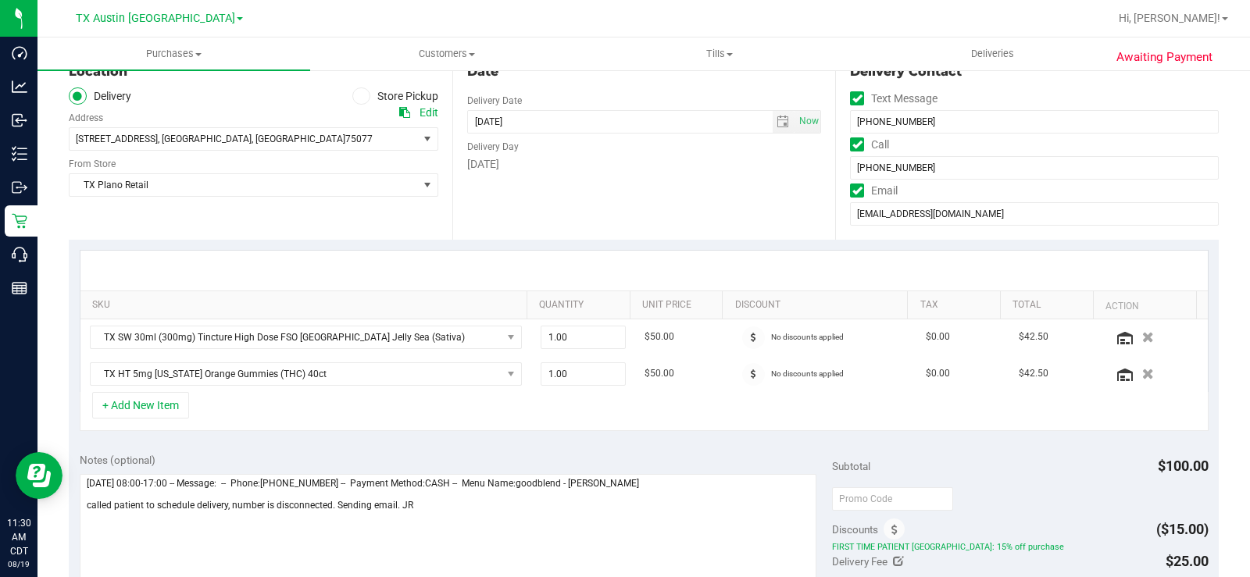
scroll to position [234, 0]
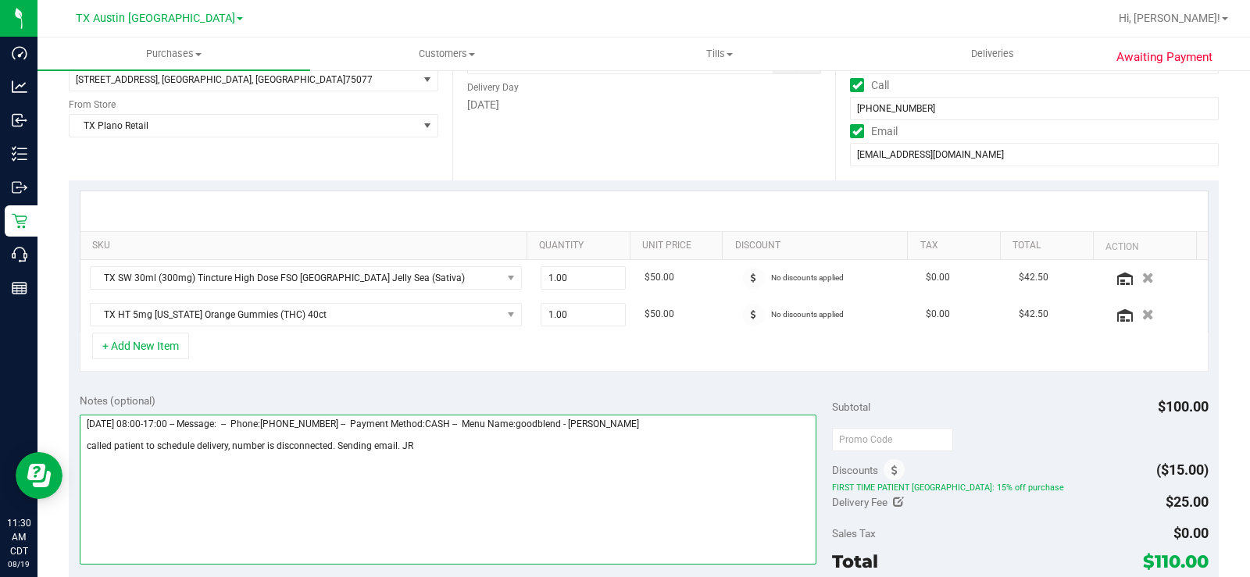
click at [478, 446] on textarea at bounding box center [448, 490] width 737 height 150
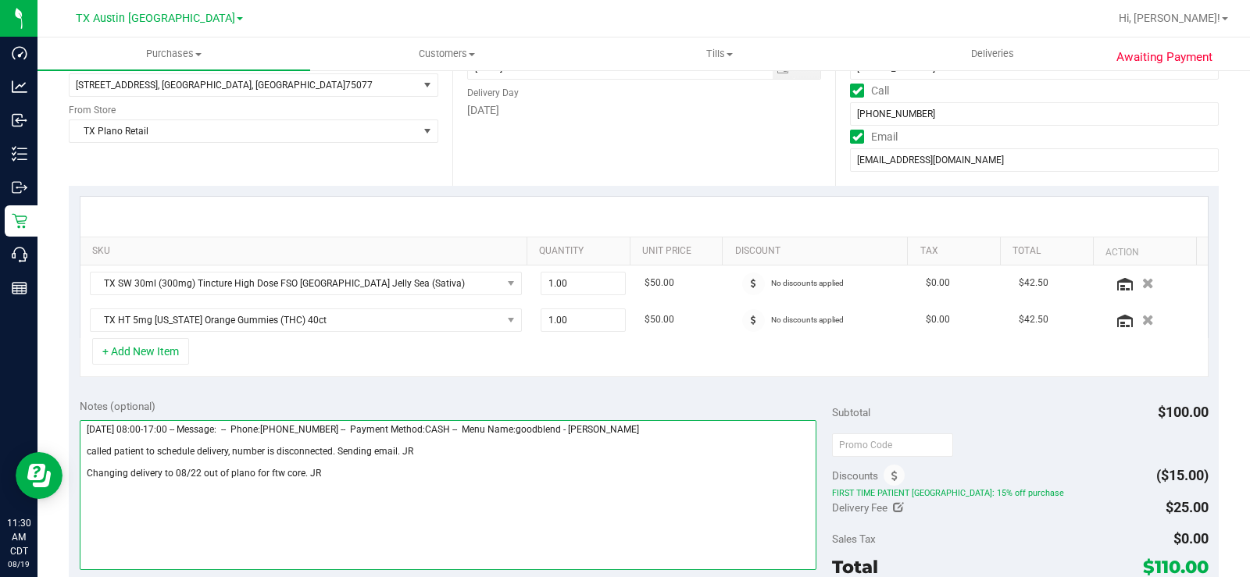
scroll to position [313, 0]
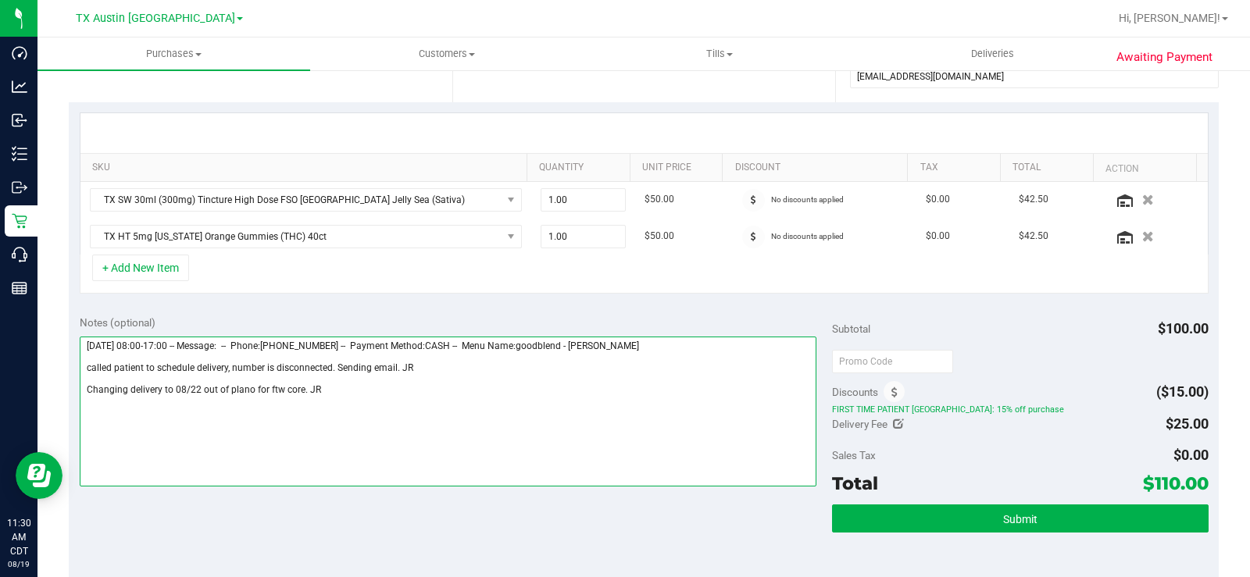
click at [302, 391] on textarea at bounding box center [448, 412] width 737 height 150
click at [298, 391] on textarea at bounding box center [448, 412] width 737 height 150
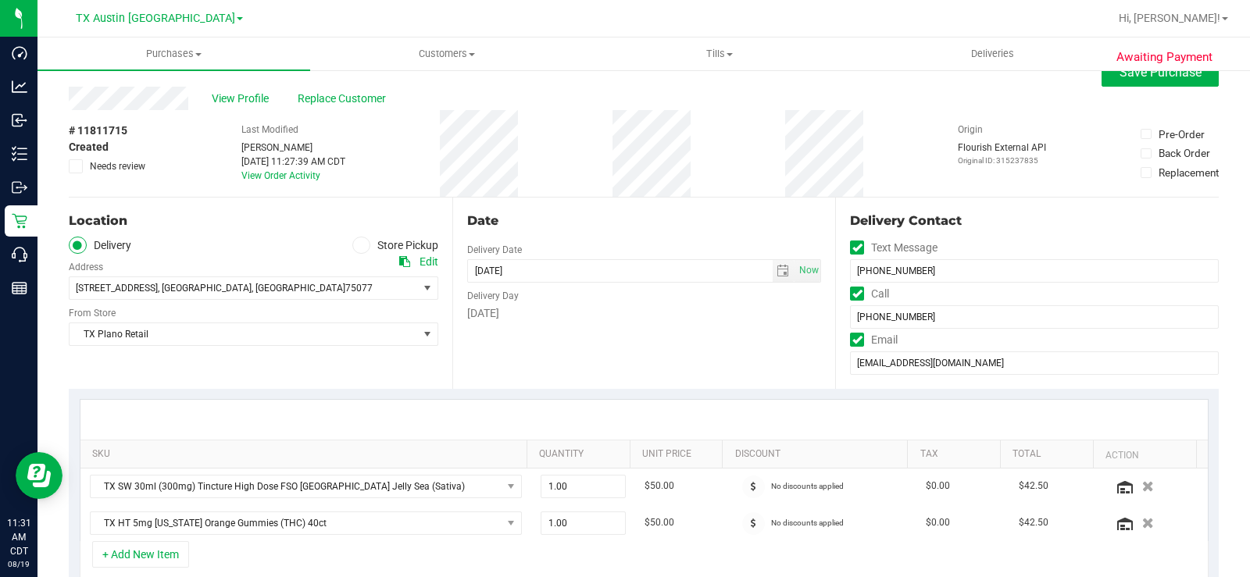
scroll to position [0, 0]
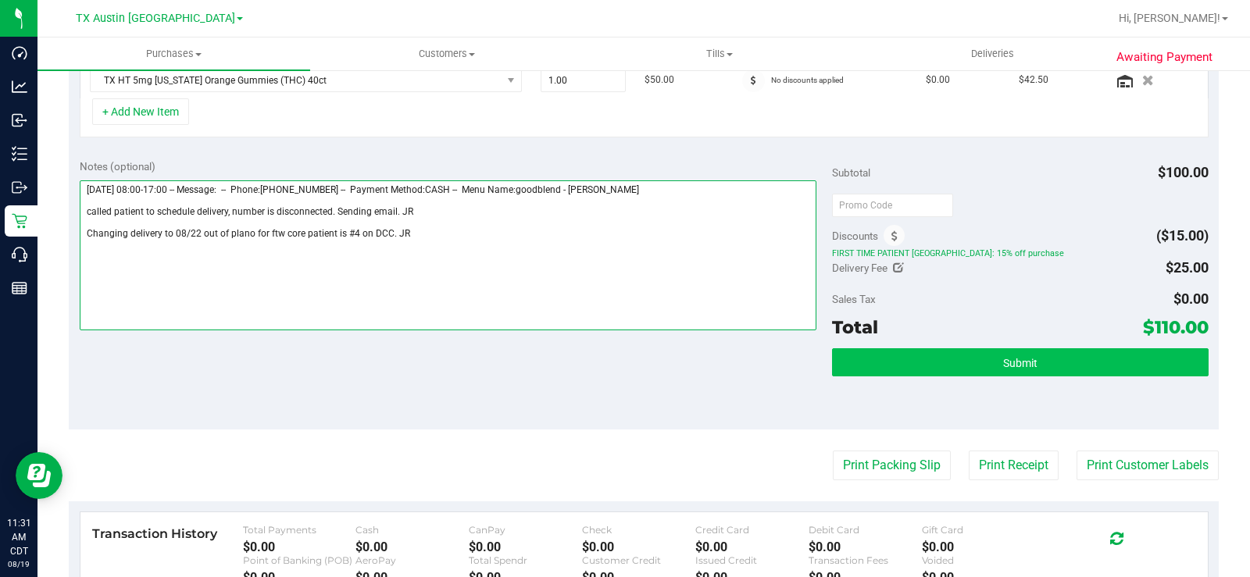
type textarea "Wednesday 08/20/2025 08:00-17:00 -- Message: -- Phone:4597128055 -- Payment Met…"
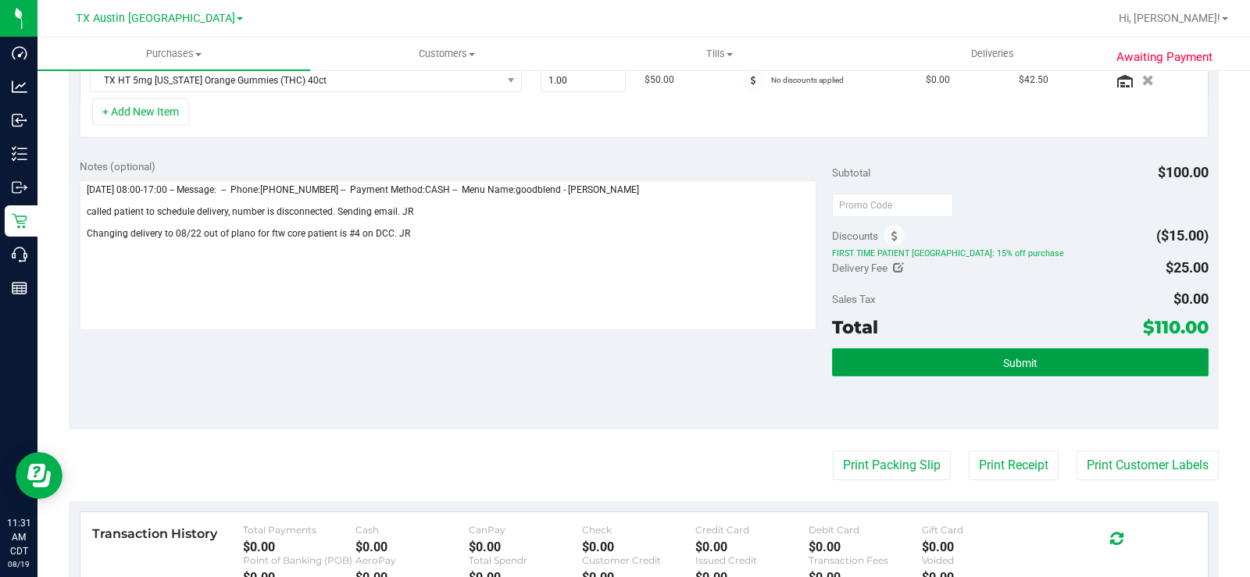
click at [922, 362] on button "Submit" at bounding box center [1020, 362] width 377 height 28
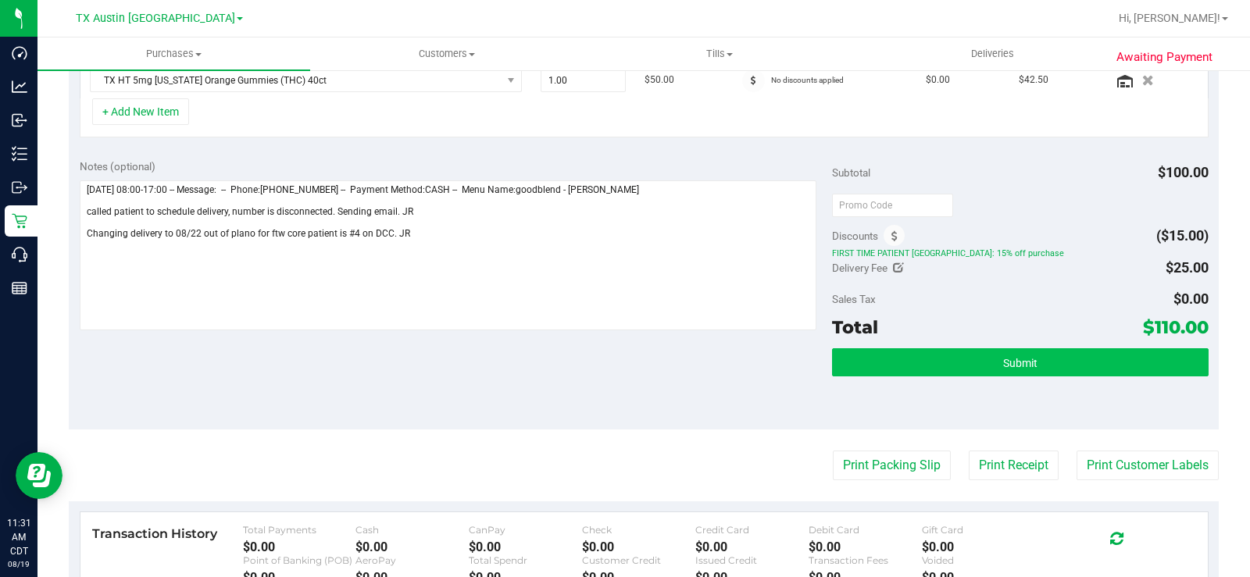
scroll to position [445, 0]
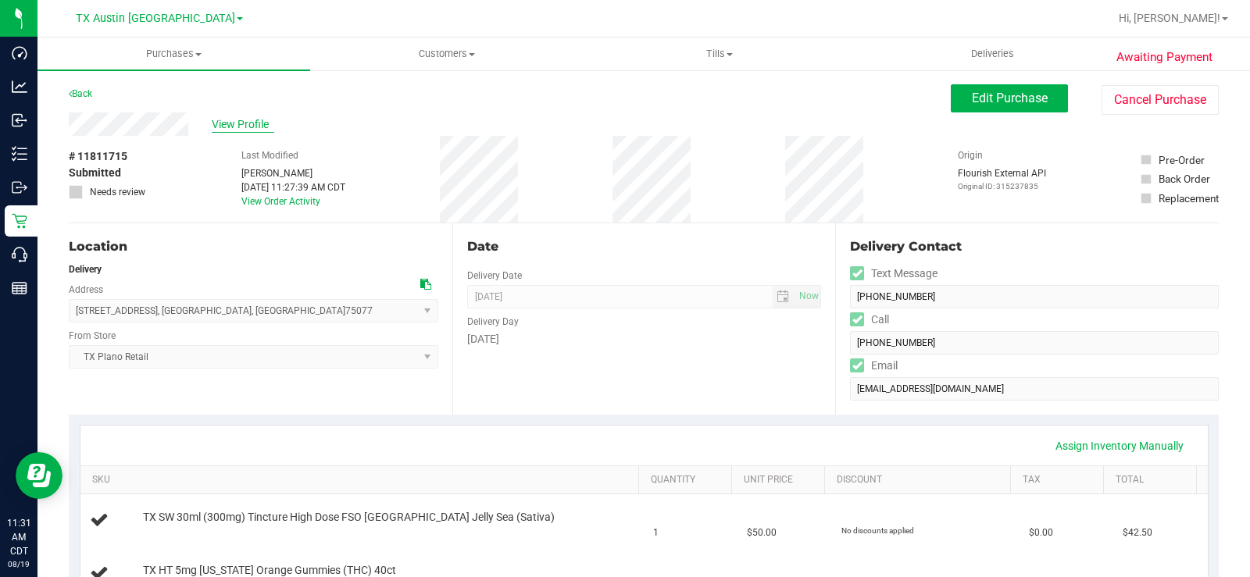
click at [225, 128] on span "View Profile" at bounding box center [243, 124] width 63 height 16
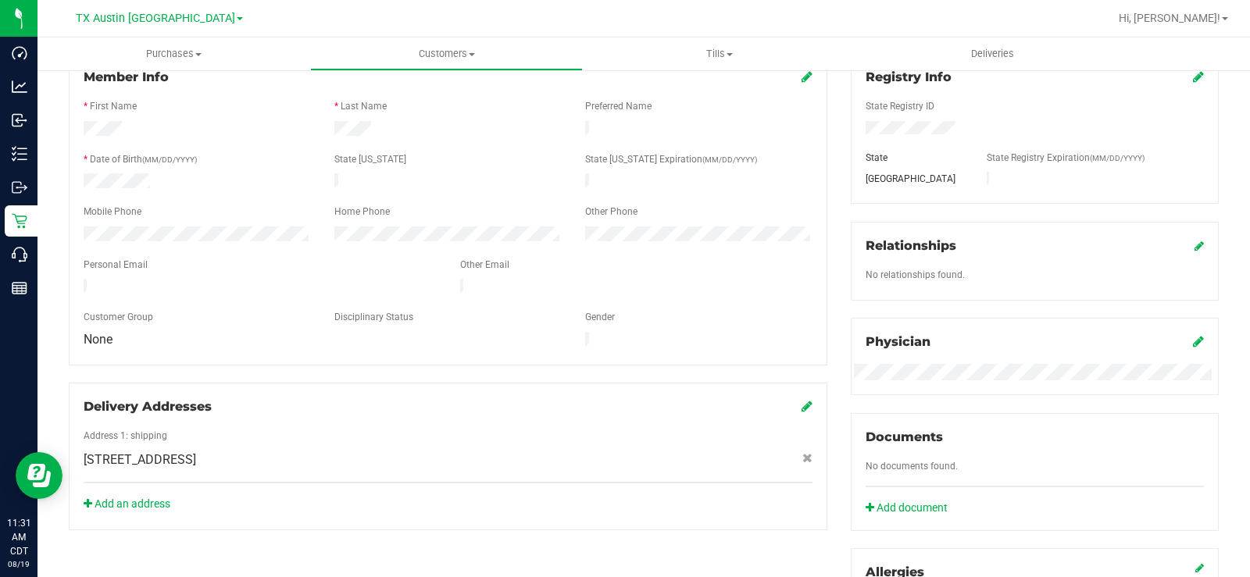
scroll to position [234, 0]
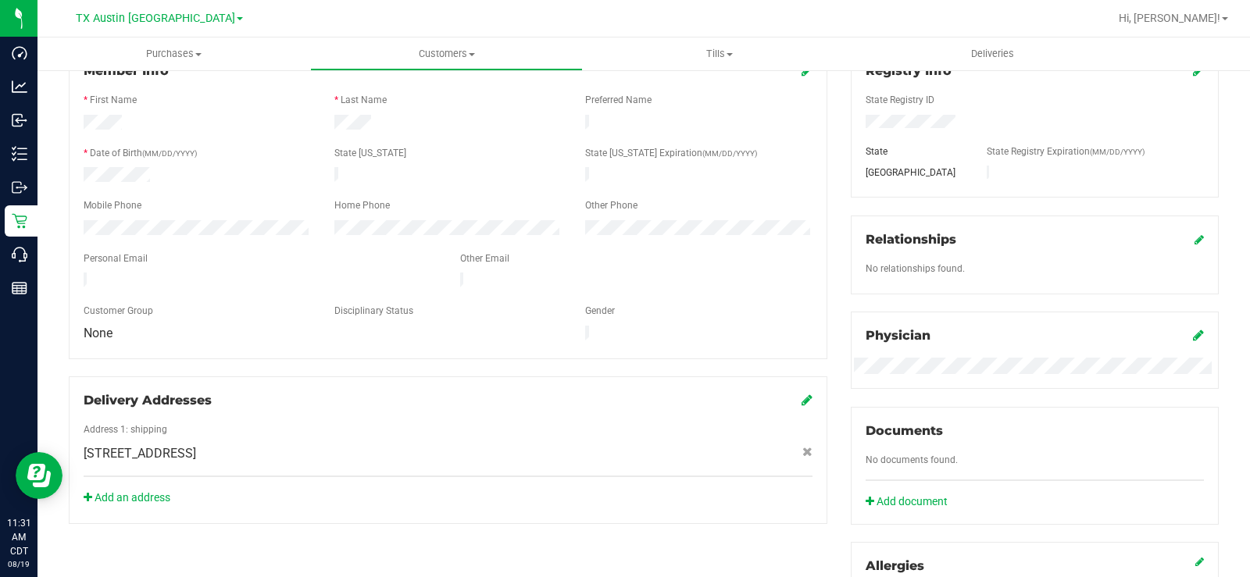
drag, startPoint x: 239, startPoint y: 270, endPoint x: 71, endPoint y: 267, distance: 168.0
click at [73, 273] on div at bounding box center [260, 282] width 377 height 19
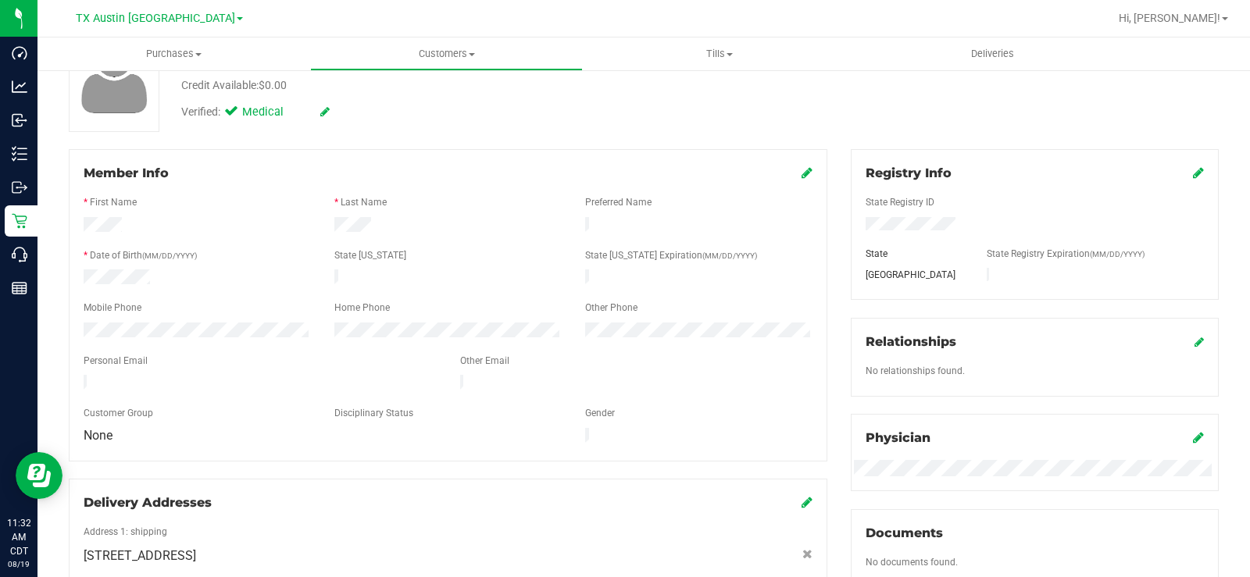
scroll to position [0, 0]
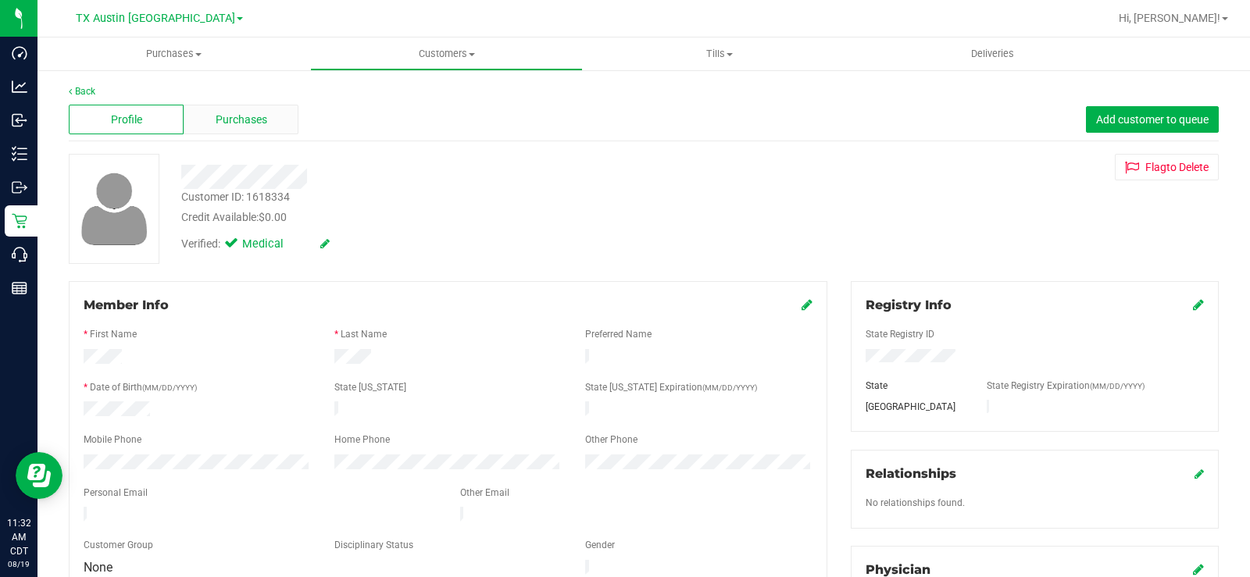
click at [224, 124] on span "Purchases" at bounding box center [242, 120] width 52 height 16
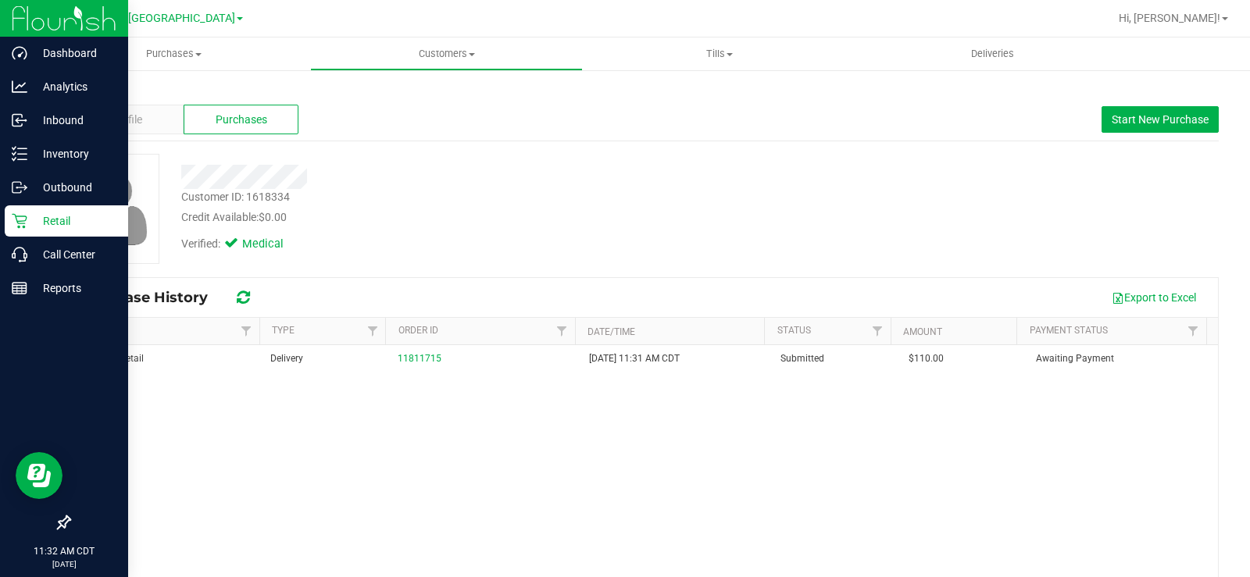
click at [31, 223] on p "Retail" at bounding box center [74, 221] width 94 height 19
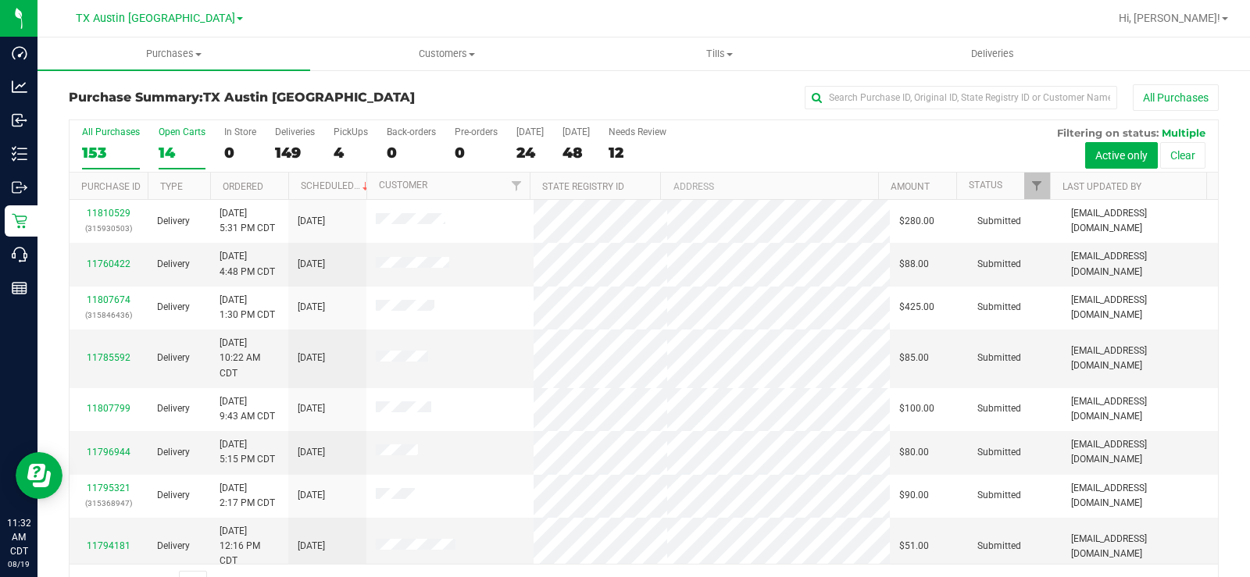
click at [165, 145] on div "14" at bounding box center [182, 153] width 47 height 18
click at [0, 0] on input "Open Carts 14" at bounding box center [0, 0] width 0 height 0
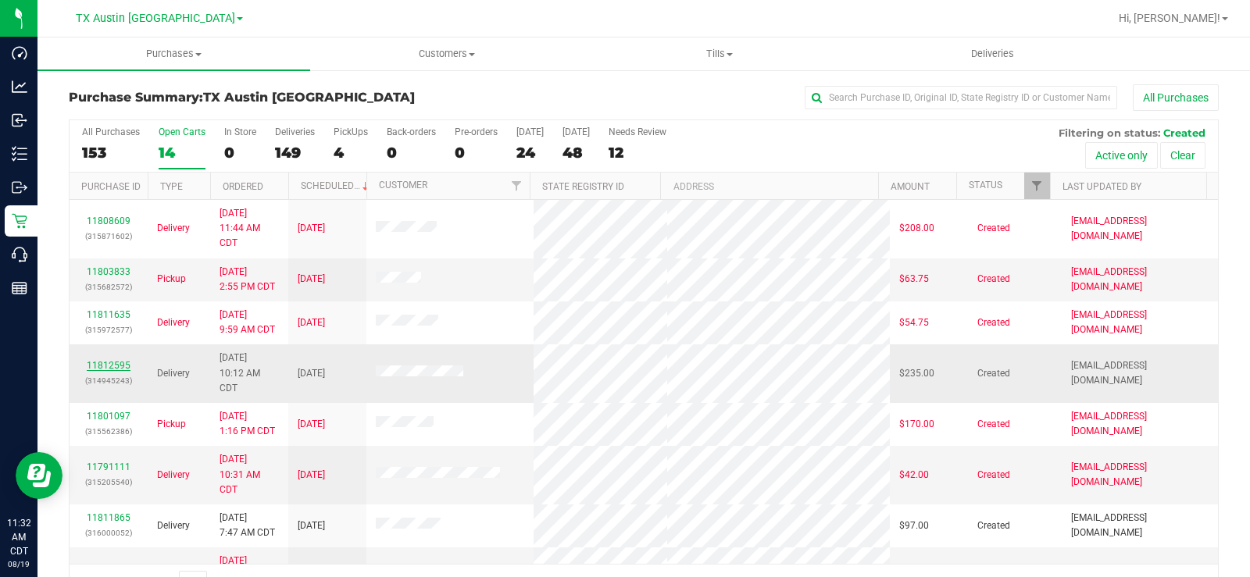
click at [102, 363] on link "11812595" at bounding box center [109, 365] width 44 height 11
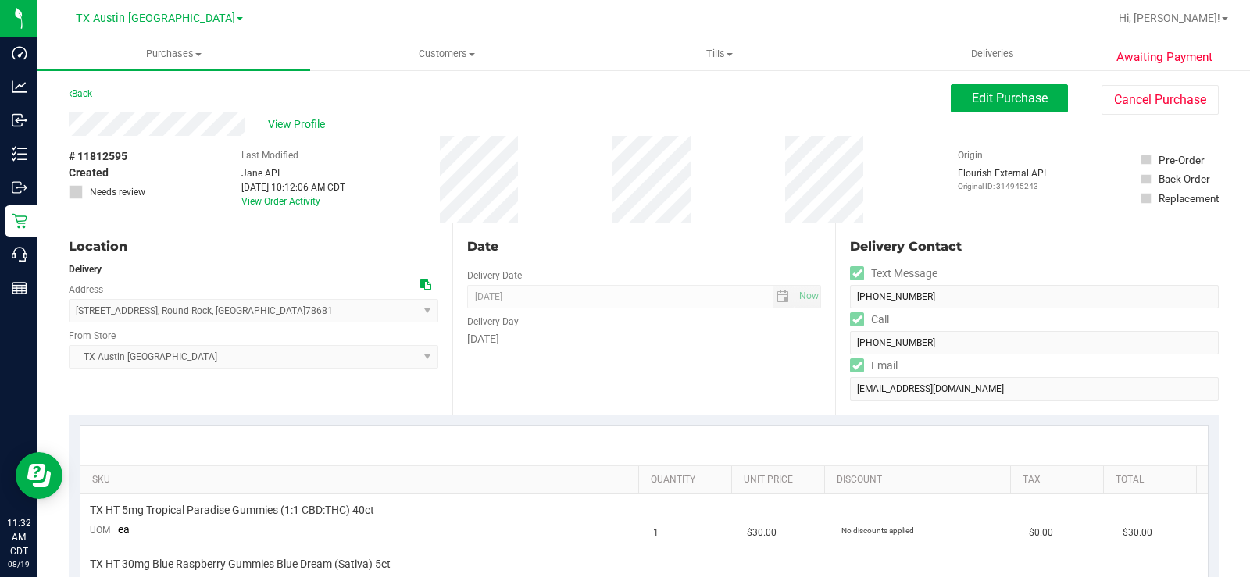
drag, startPoint x: 254, startPoint y: 120, endPoint x: 63, endPoint y: 122, distance: 190.7
click at [248, 121] on div "View Profile" at bounding box center [510, 124] width 882 height 23
click at [212, 122] on div "View Profile" at bounding box center [510, 124] width 882 height 23
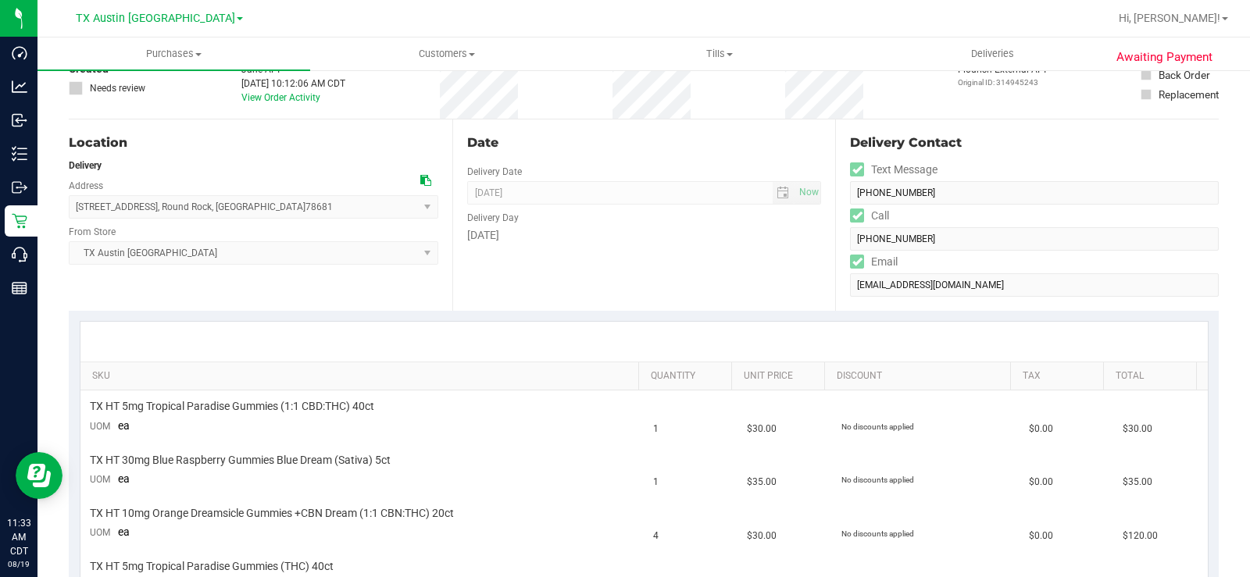
scroll to position [78, 0]
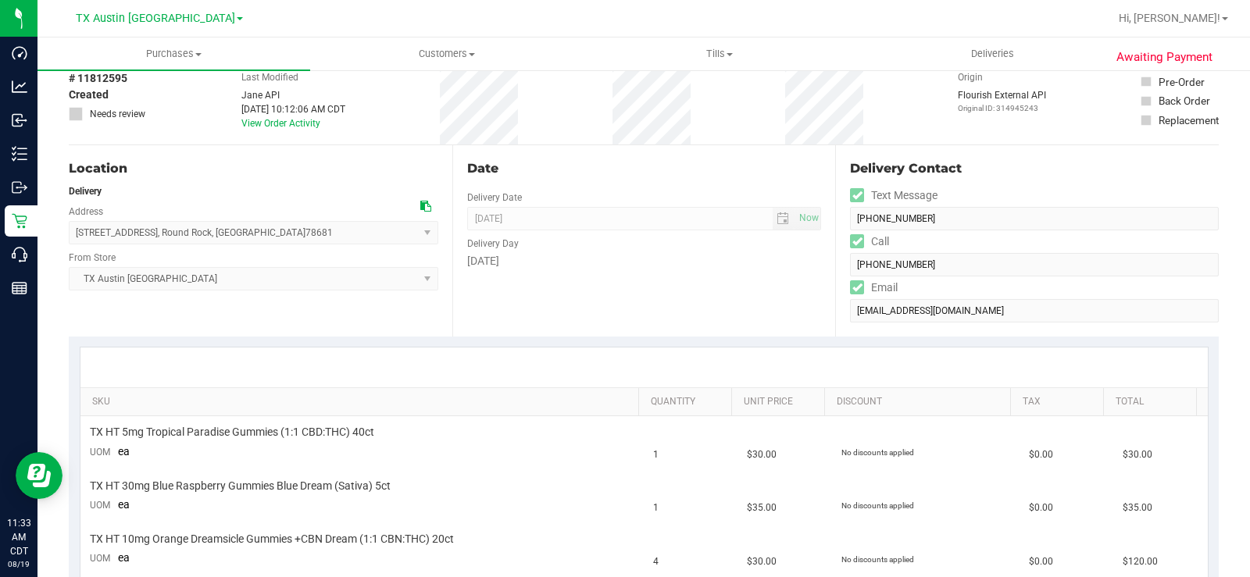
click at [420, 204] on icon at bounding box center [425, 206] width 11 height 11
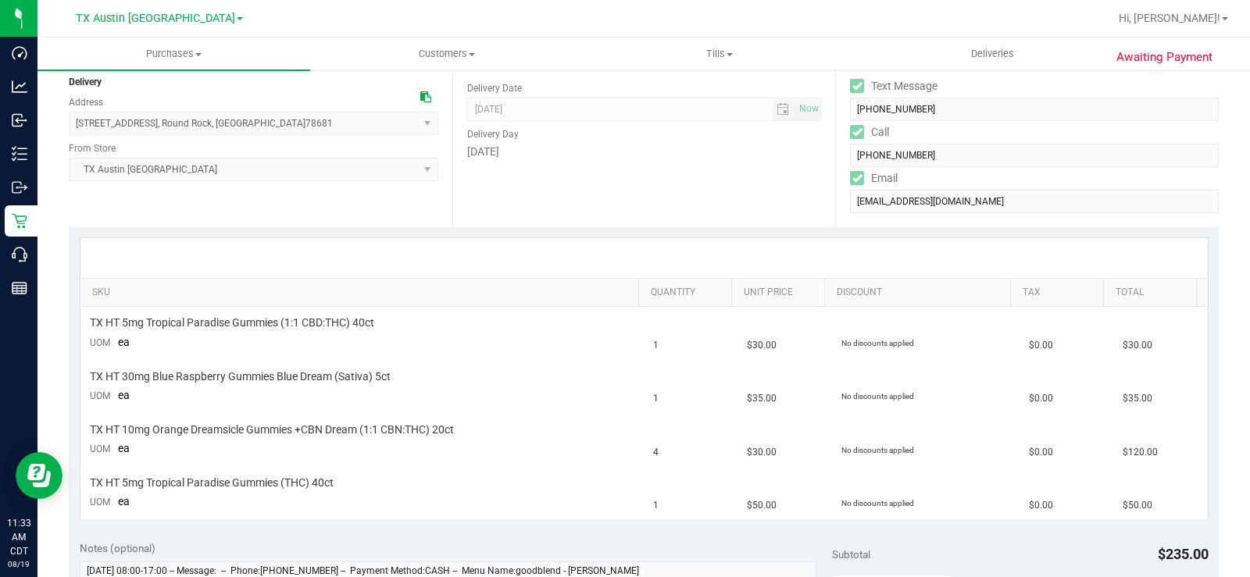
scroll to position [0, 0]
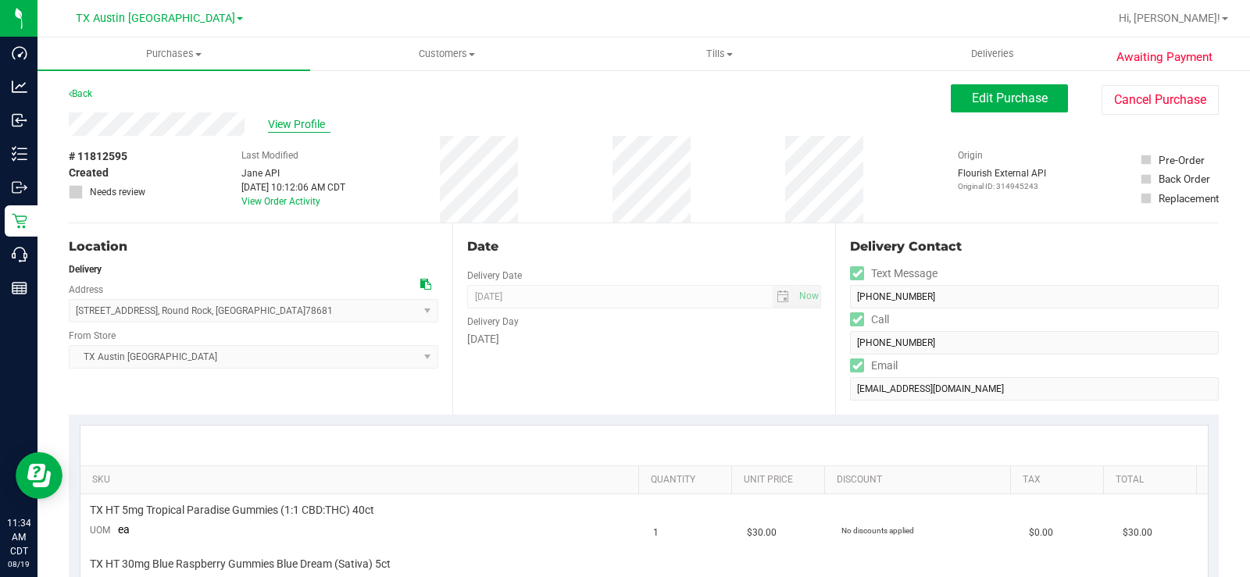
click at [295, 117] on span "View Profile" at bounding box center [299, 124] width 63 height 16
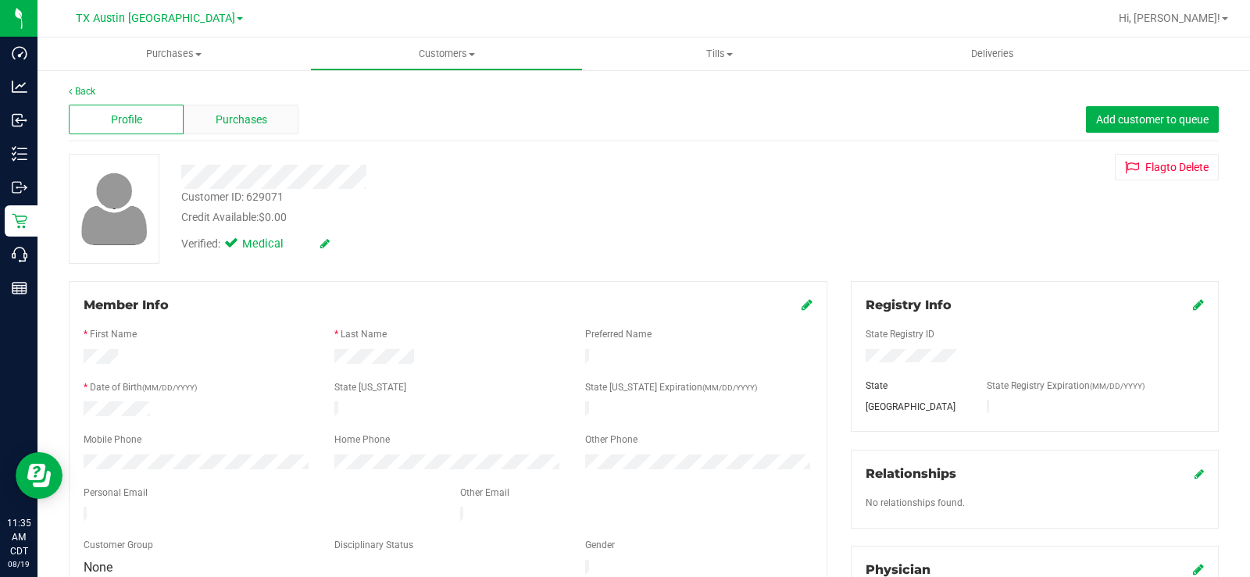
click at [249, 112] on span "Purchases" at bounding box center [242, 120] width 52 height 16
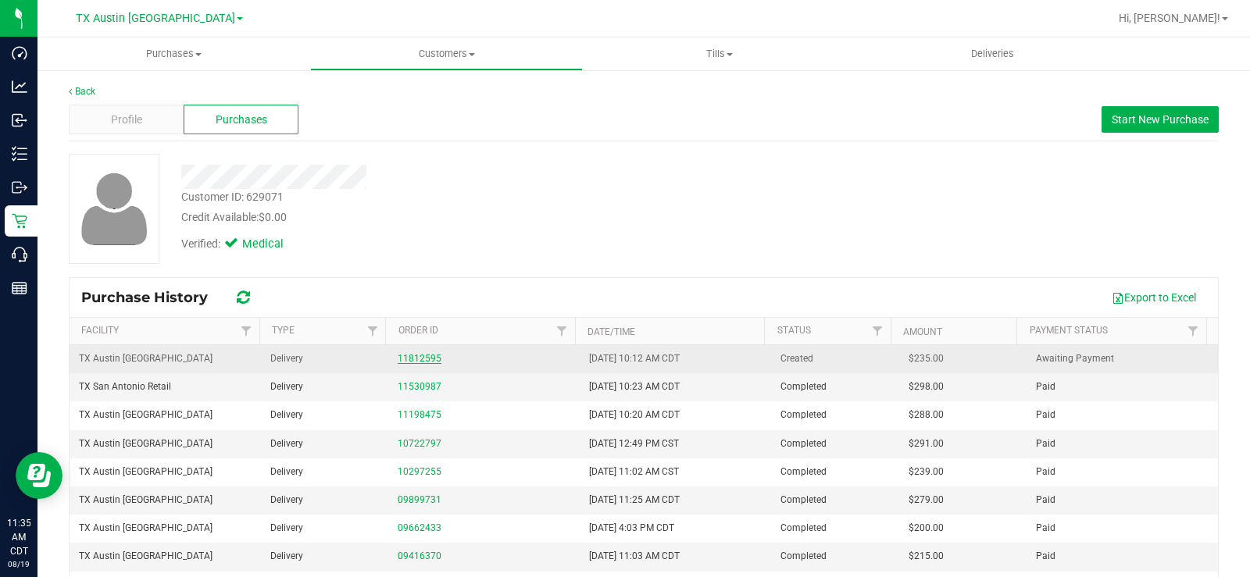
click at [410, 359] on link "11812595" at bounding box center [420, 358] width 44 height 11
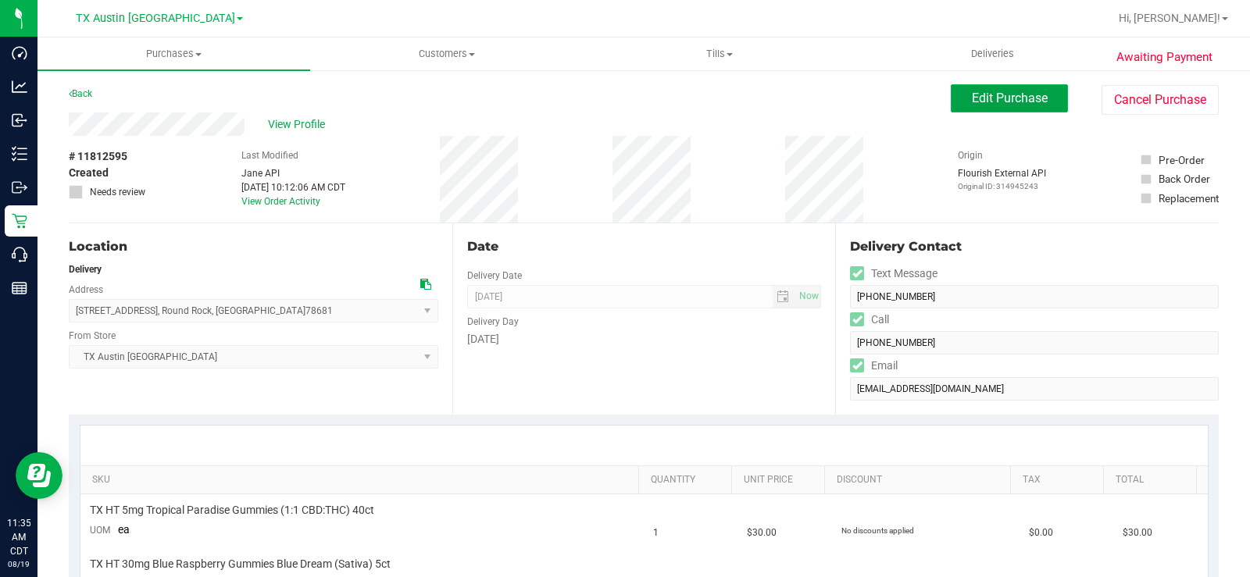
click at [963, 109] on button "Edit Purchase" at bounding box center [1009, 98] width 117 height 28
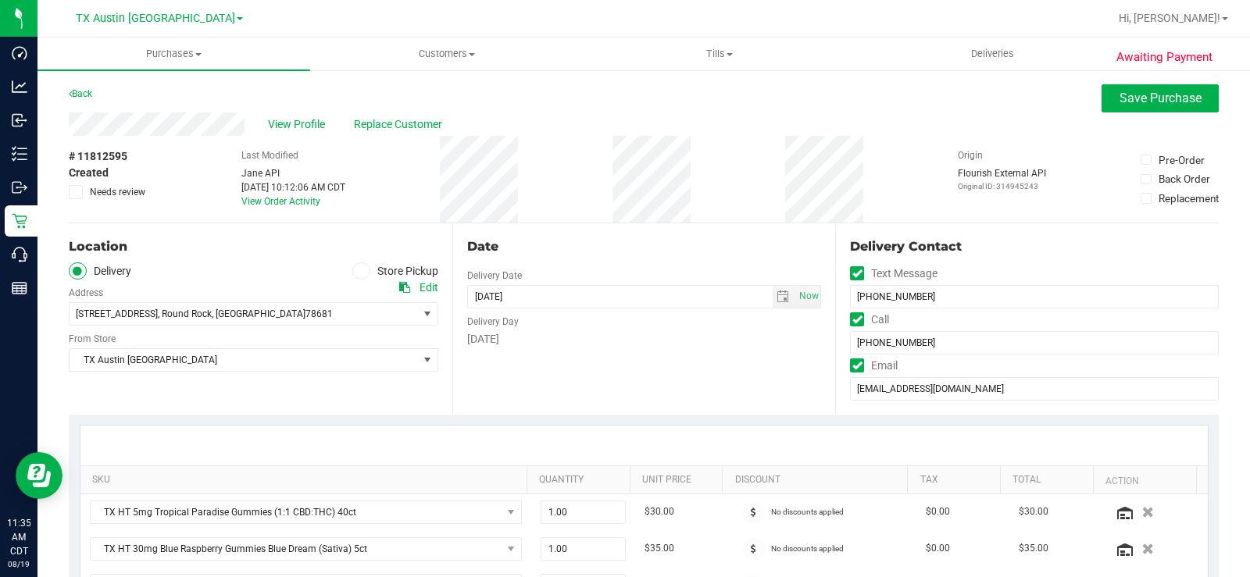
click at [70, 193] on span at bounding box center [76, 192] width 14 height 14
click at [0, 0] on input "Needs review" at bounding box center [0, 0] width 0 height 0
click at [209, 256] on div "Location Delivery Store Pickup Address Edit 18105 Whitewater Cove , Round Rock …" at bounding box center [261, 318] width 384 height 191
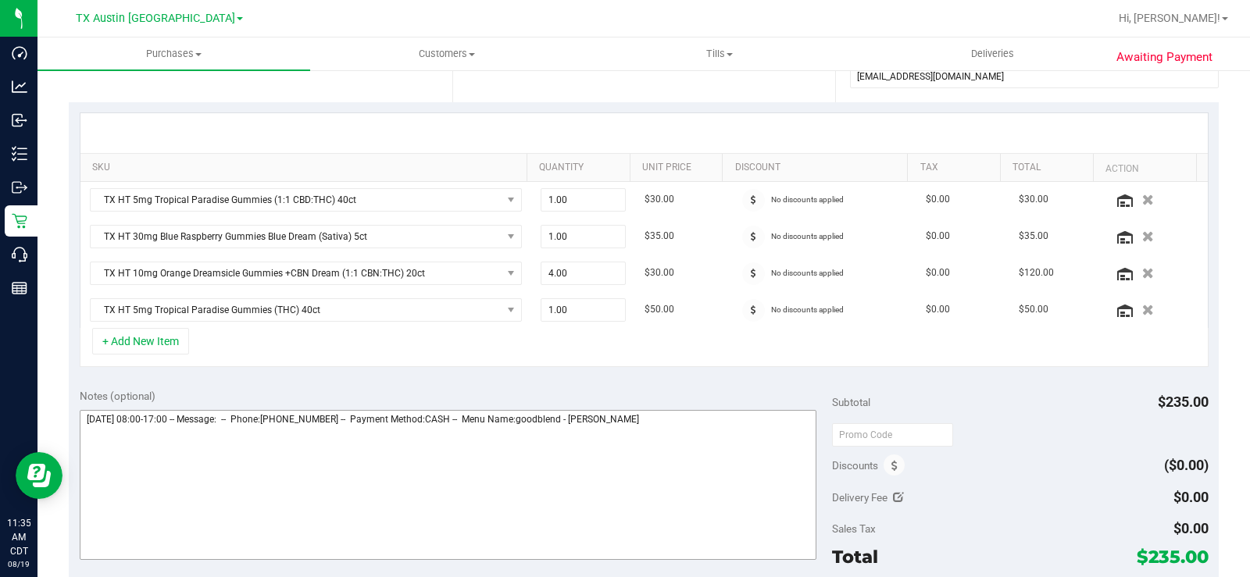
scroll to position [391, 0]
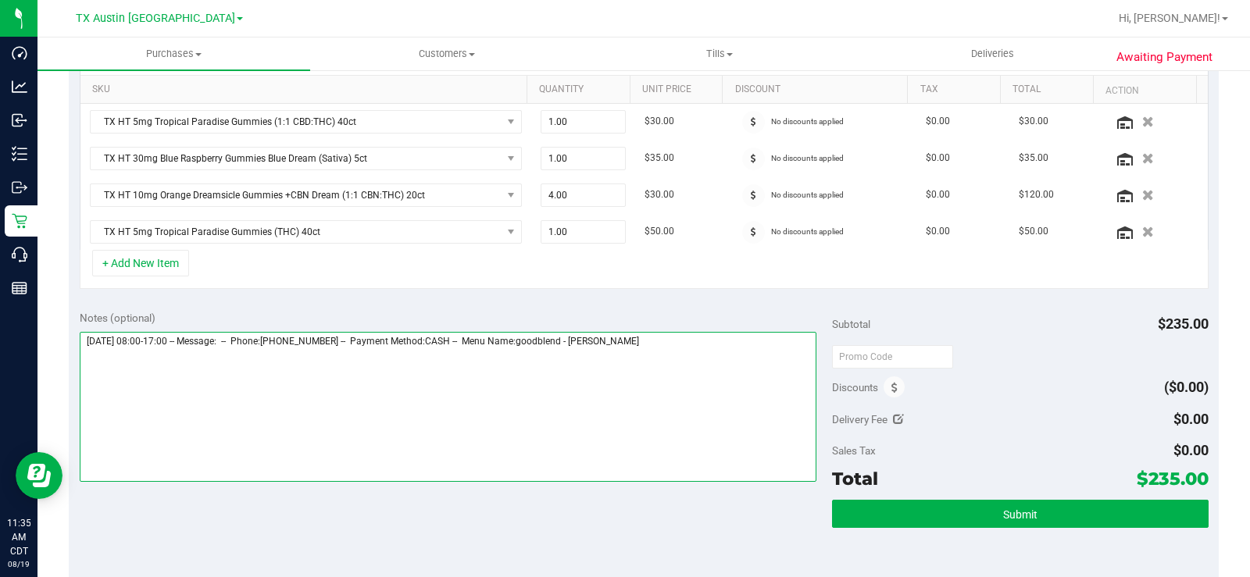
drag, startPoint x: 689, startPoint y: 348, endPoint x: 636, endPoint y: 341, distance: 53.6
click at [683, 348] on textarea at bounding box center [448, 407] width 737 height 150
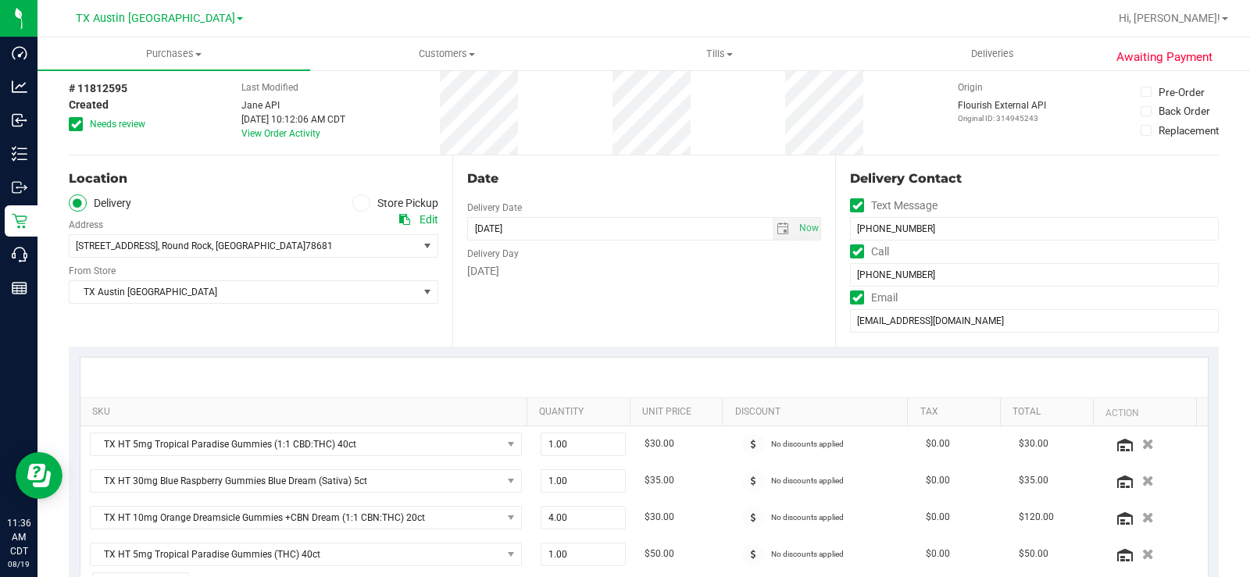
scroll to position [0, 0]
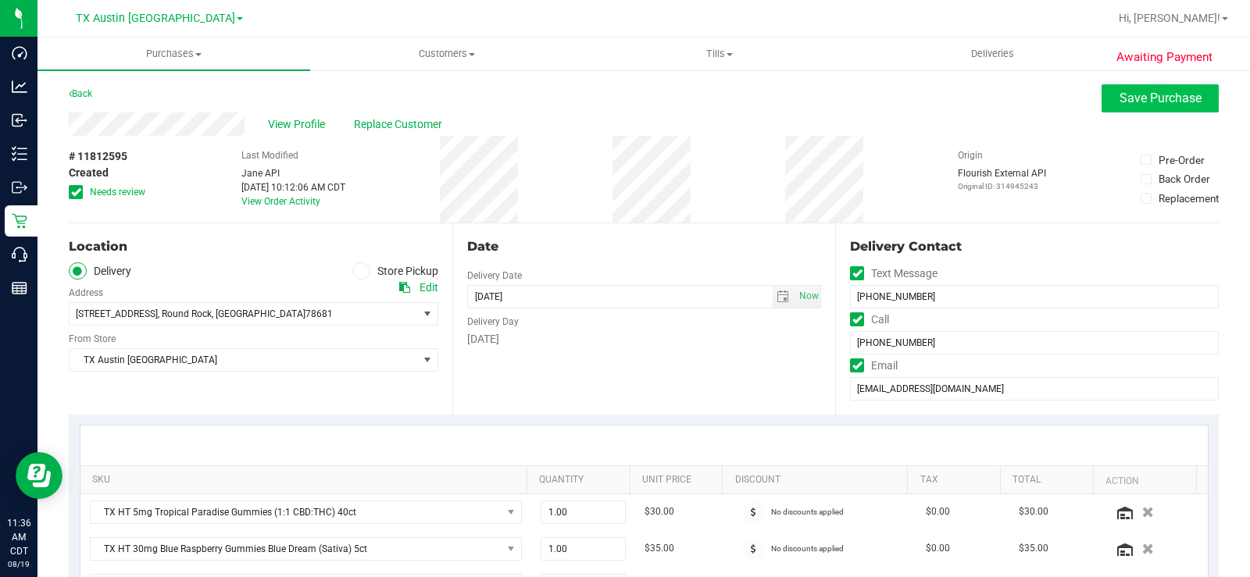
type textarea "Thursday 08/21/2025 08:00-17:00 -- Message: -- Phone:5127455309 -- Payment Meth…"
click at [1136, 97] on span "Save Purchase" at bounding box center [1161, 98] width 82 height 15
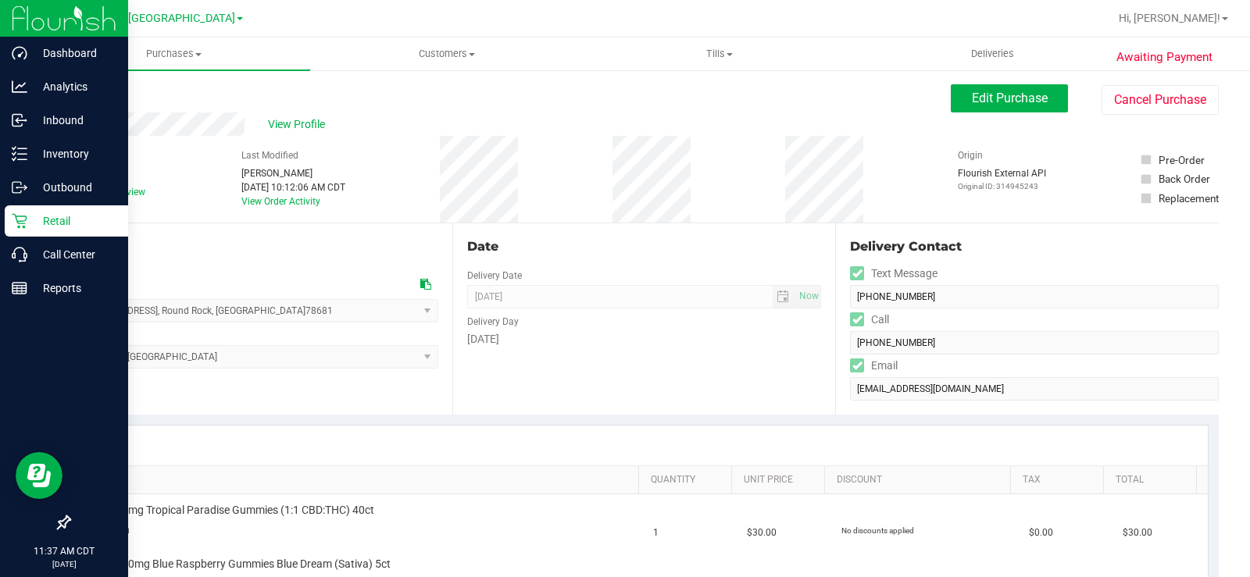
click at [36, 223] on p "Retail" at bounding box center [74, 221] width 94 height 19
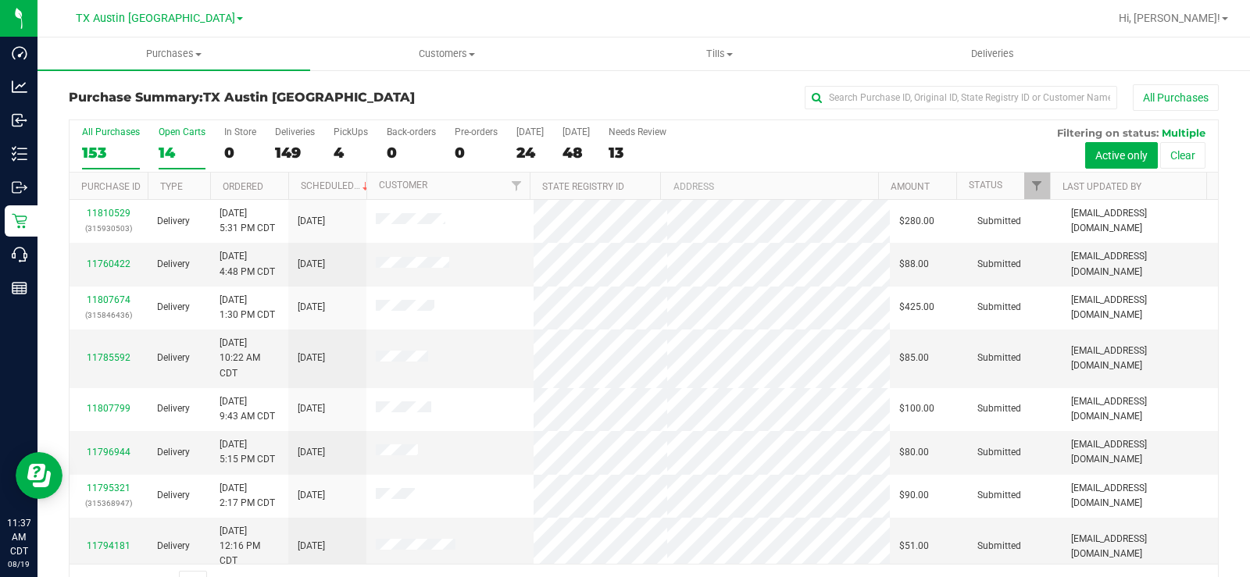
click at [175, 144] on div "14" at bounding box center [182, 153] width 47 height 18
click at [0, 0] on input "Open Carts 14" at bounding box center [0, 0] width 0 height 0
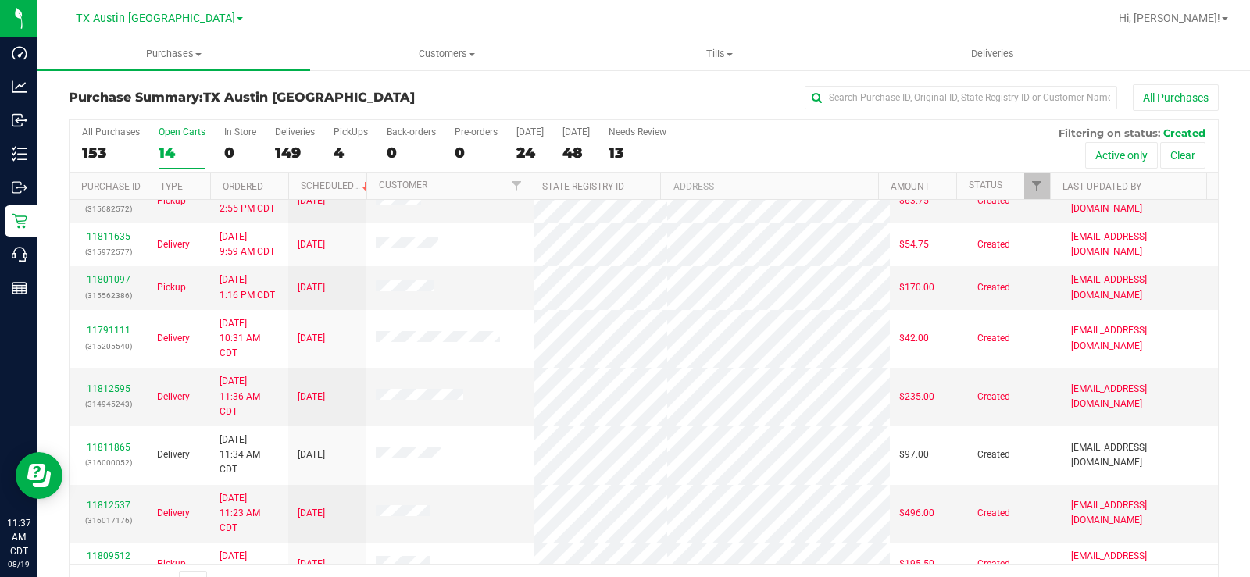
scroll to position [331, 0]
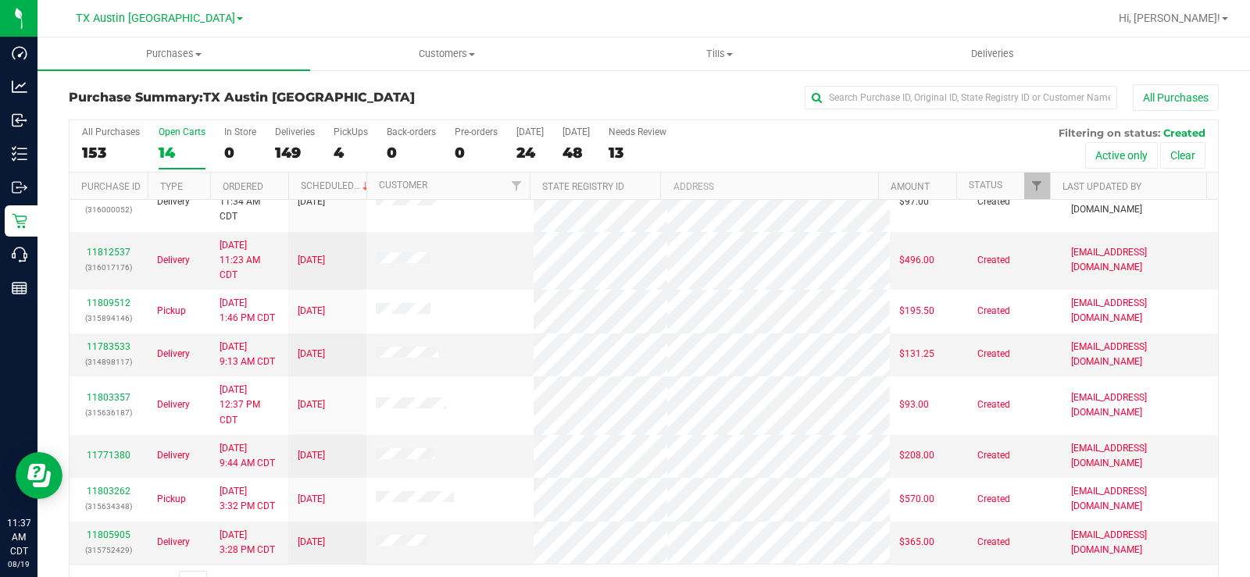
click at [174, 141] on label "Open Carts 14" at bounding box center [182, 148] width 47 height 43
click at [0, 0] on input "Open Carts 14" at bounding box center [0, 0] width 0 height 0
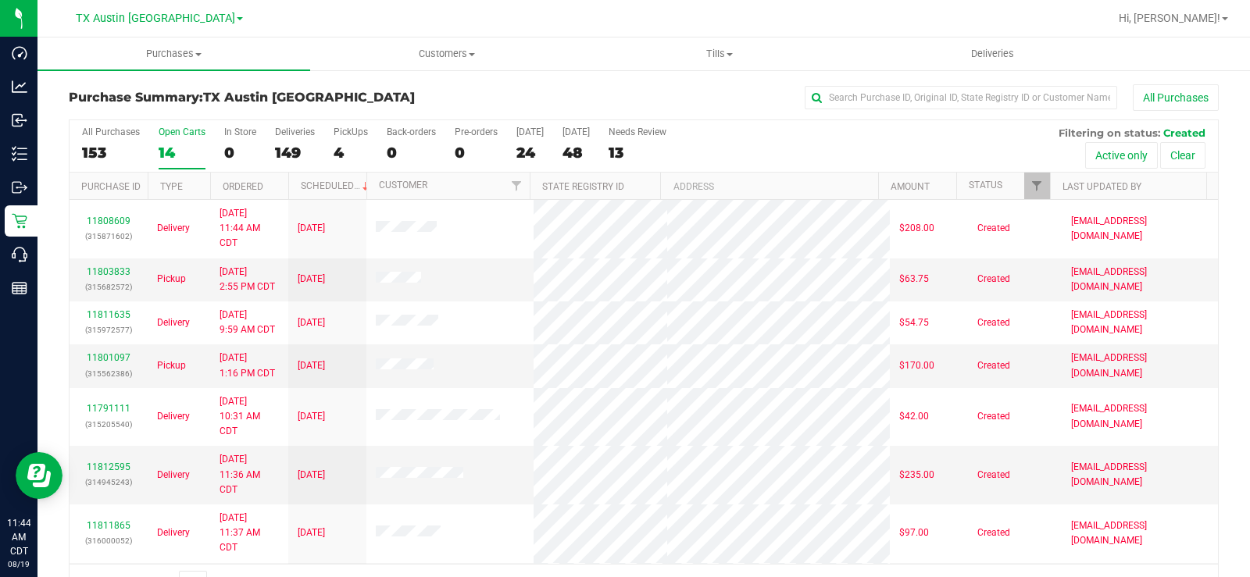
click at [173, 137] on div "Open Carts" at bounding box center [182, 132] width 47 height 11
click at [0, 0] on input "Open Carts 14" at bounding box center [0, 0] width 0 height 0
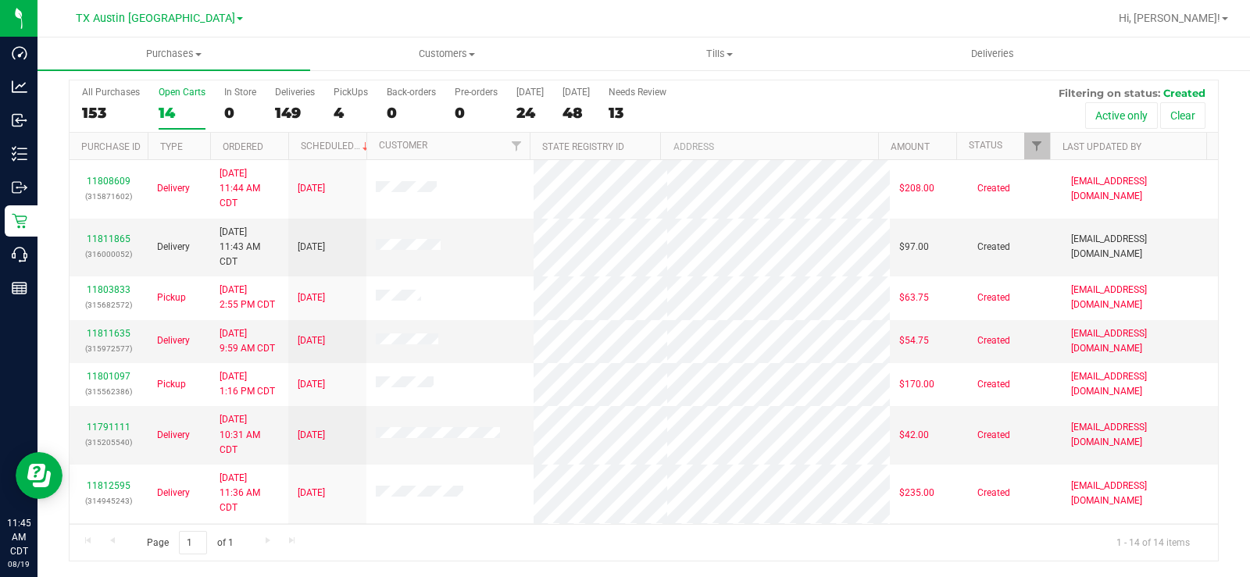
click at [170, 91] on div "Open Carts" at bounding box center [182, 92] width 47 height 11
click at [0, 0] on input "Open Carts 14" at bounding box center [0, 0] width 0 height 0
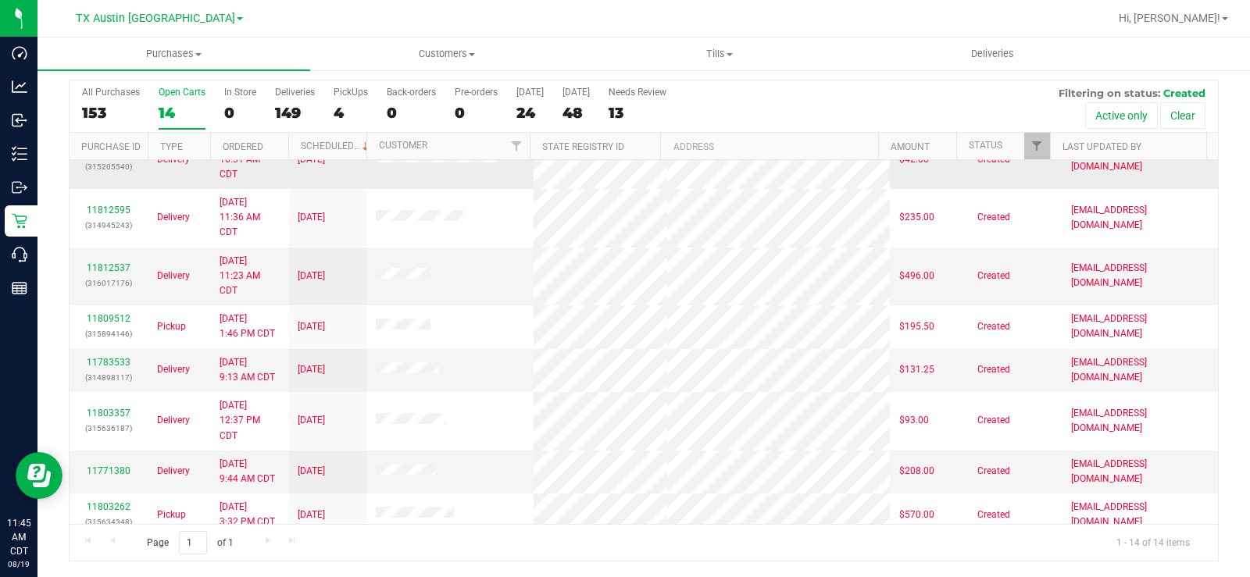
scroll to position [331, 0]
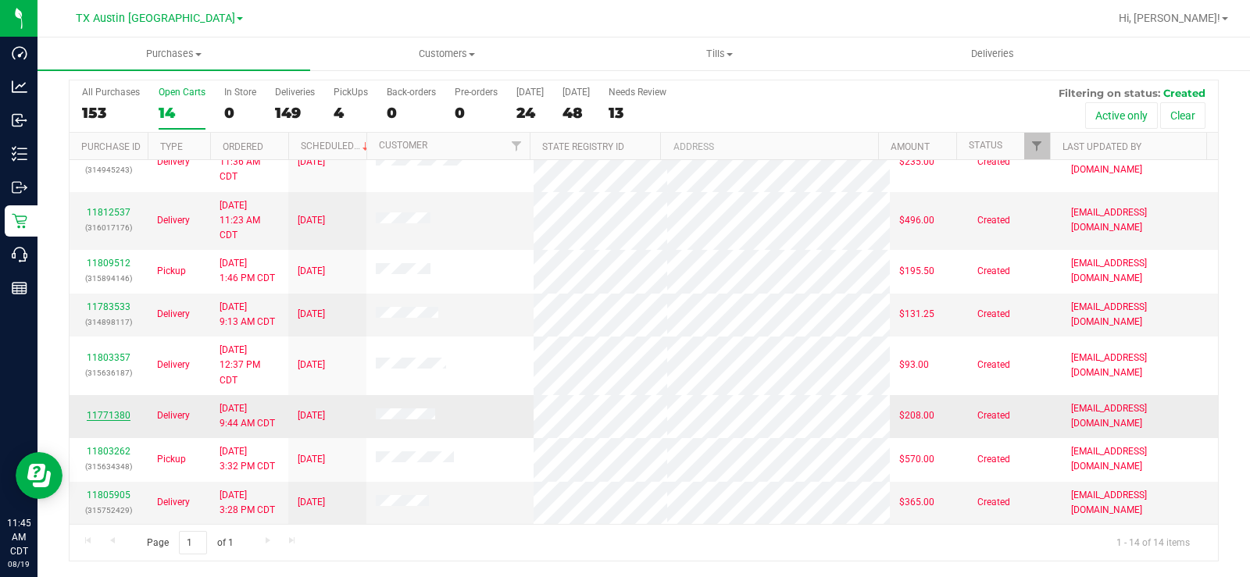
click at [121, 415] on link "11771380" at bounding box center [109, 415] width 44 height 11
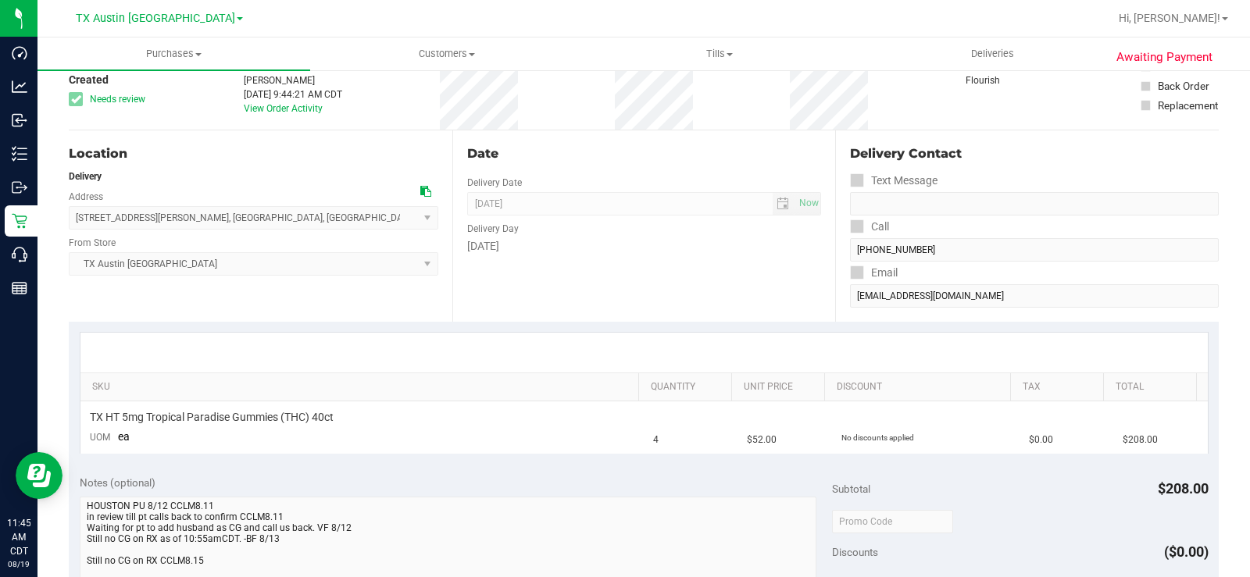
scroll to position [118, 0]
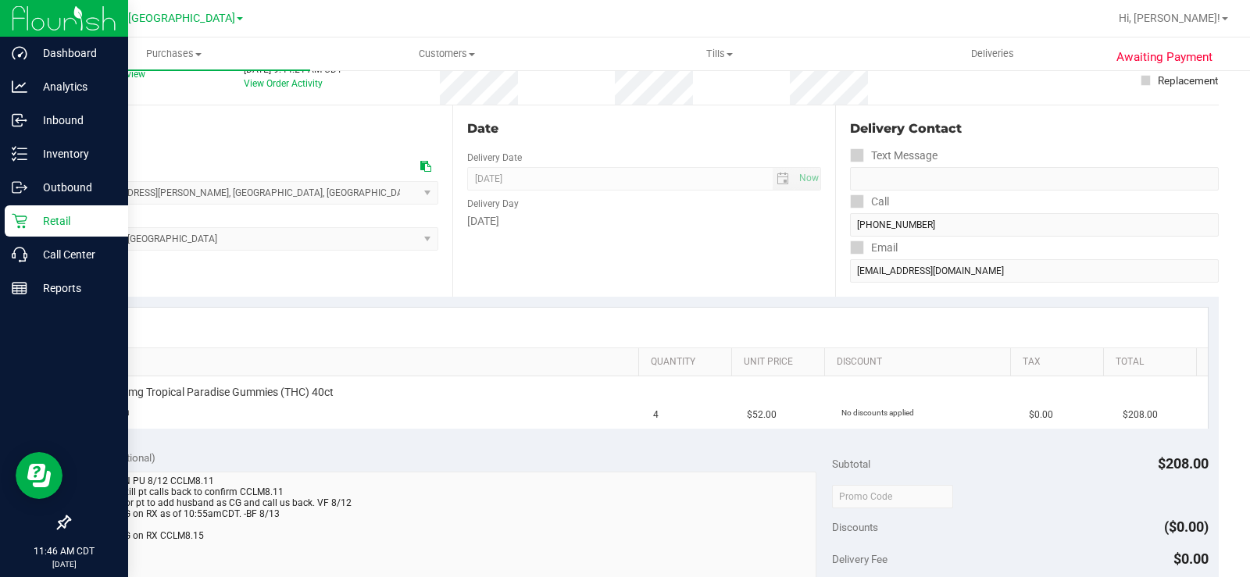
click at [19, 216] on icon at bounding box center [19, 221] width 15 height 15
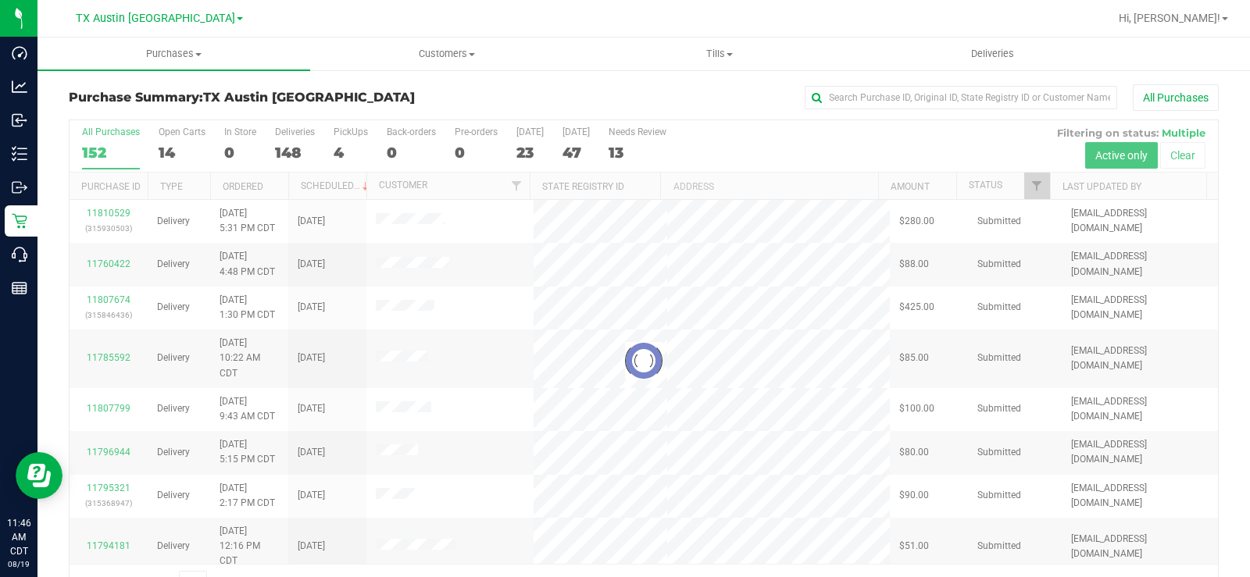
click at [164, 147] on div at bounding box center [644, 360] width 1149 height 481
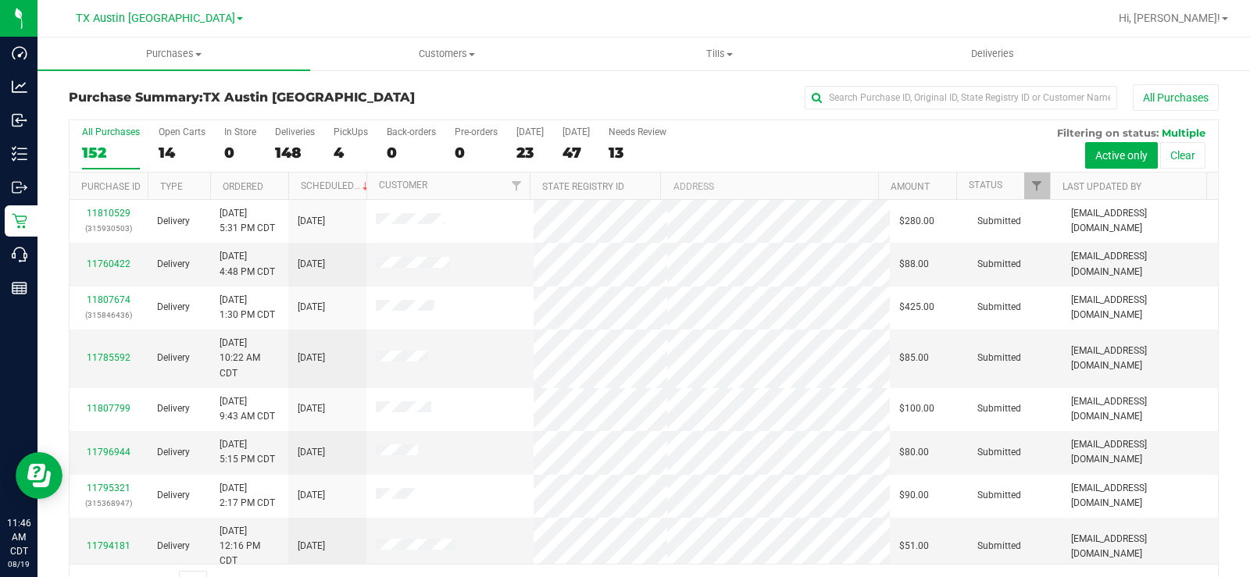
click at [164, 147] on div "14" at bounding box center [182, 153] width 47 height 18
click at [0, 0] on input "Open Carts 14" at bounding box center [0, 0] width 0 height 0
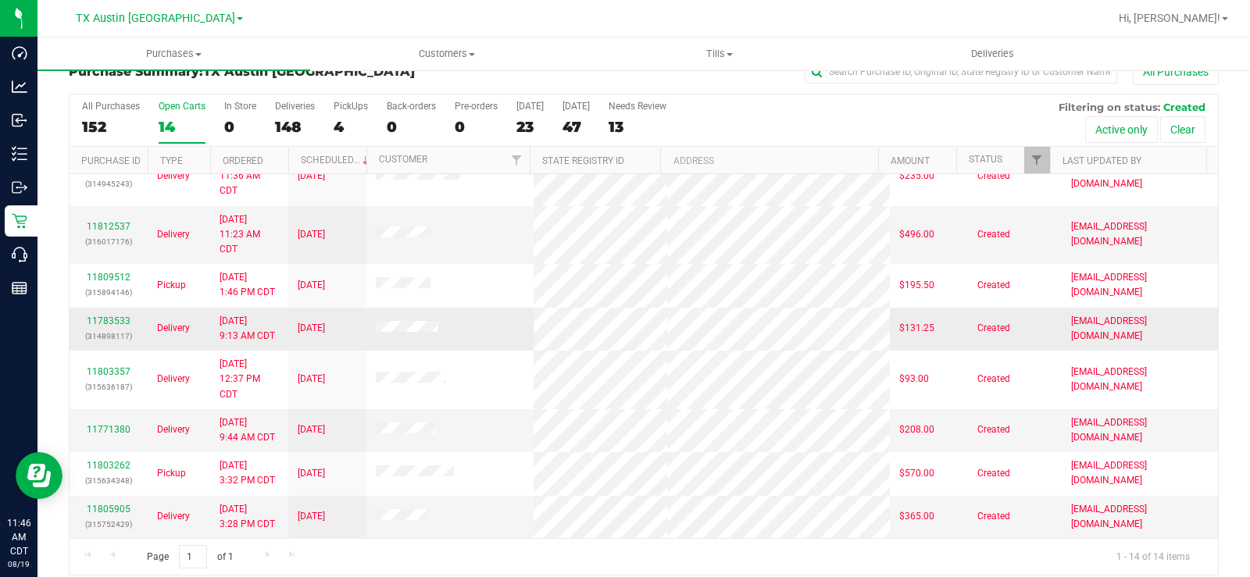
scroll to position [40, 0]
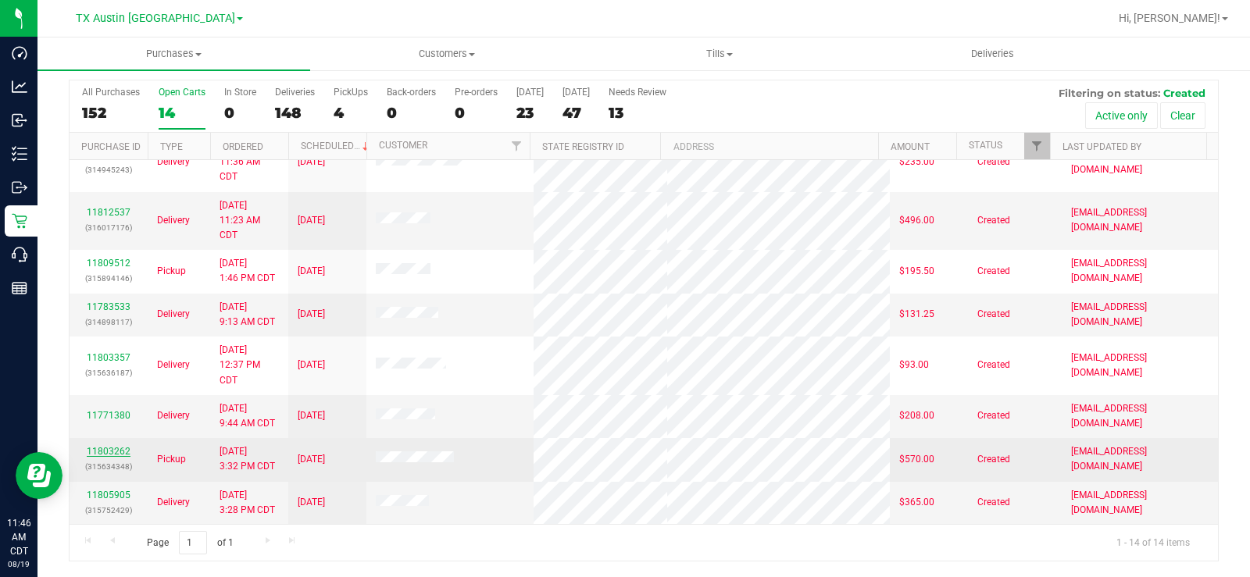
click at [122, 448] on link "11803262" at bounding box center [109, 451] width 44 height 11
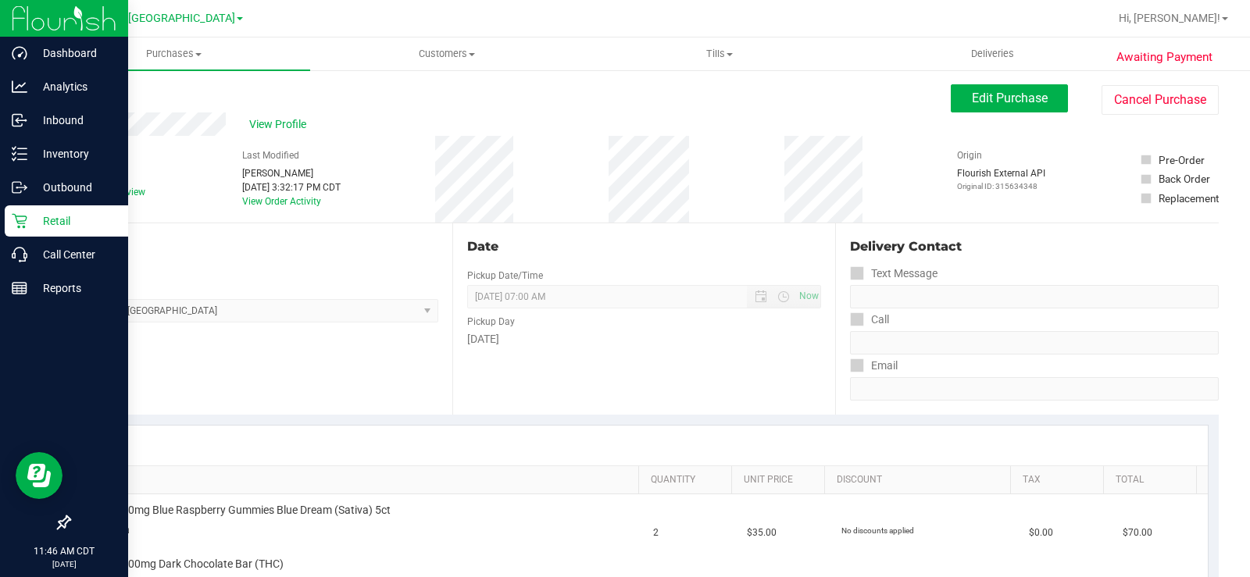
click at [32, 220] on p "Retail" at bounding box center [74, 221] width 94 height 19
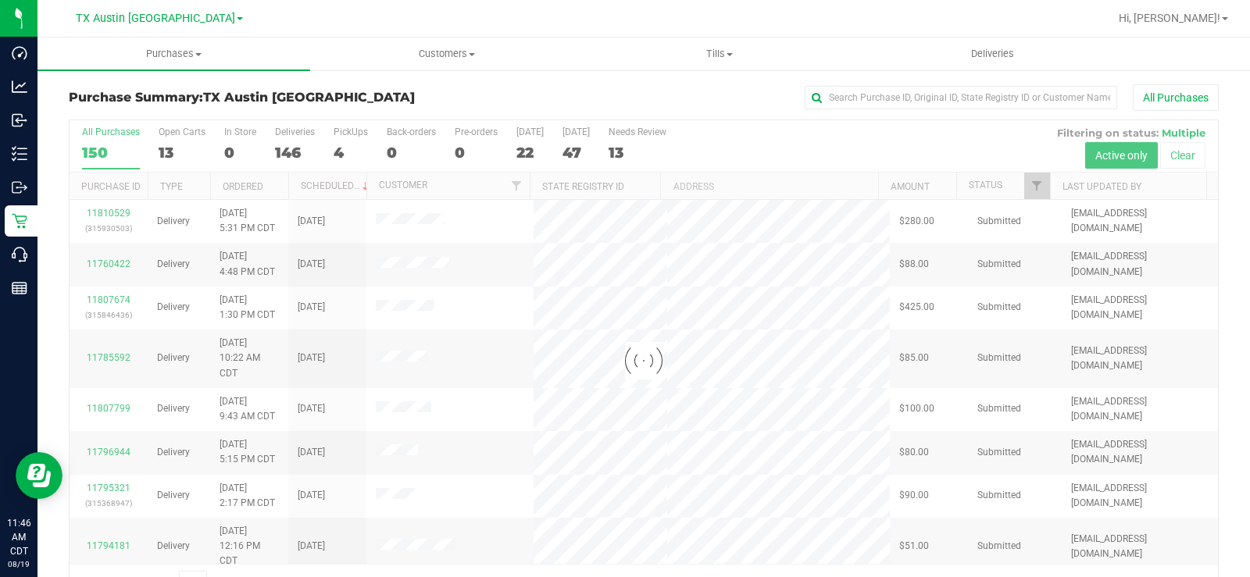
click at [165, 154] on div at bounding box center [644, 360] width 1149 height 481
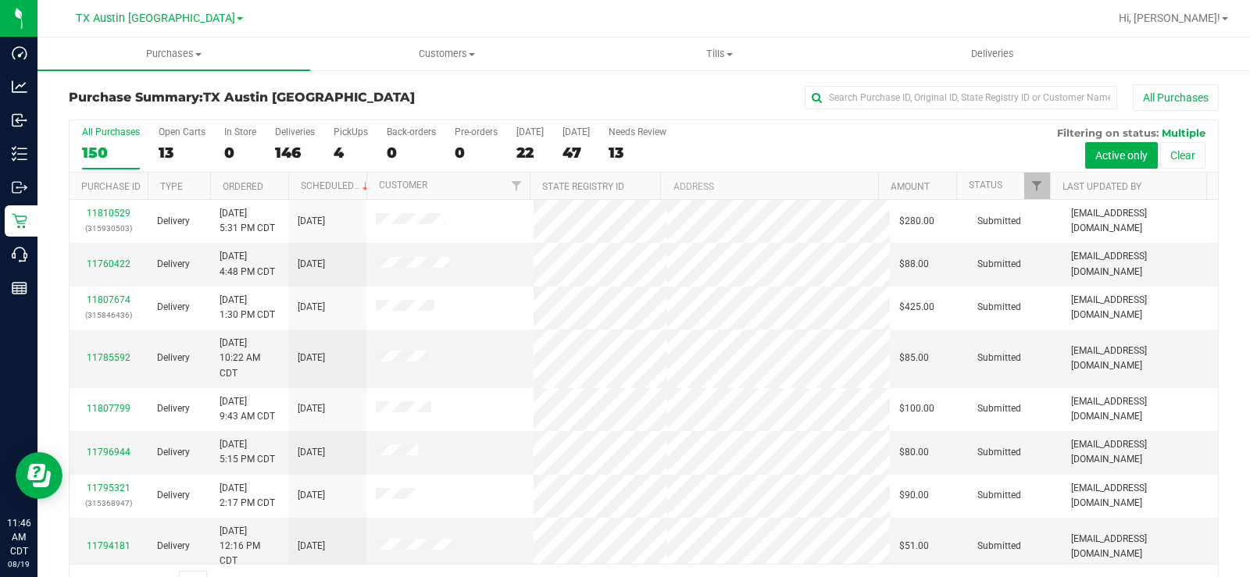
click at [165, 154] on div "13" at bounding box center [182, 153] width 47 height 18
click at [0, 0] on input "Open Carts 13" at bounding box center [0, 0] width 0 height 0
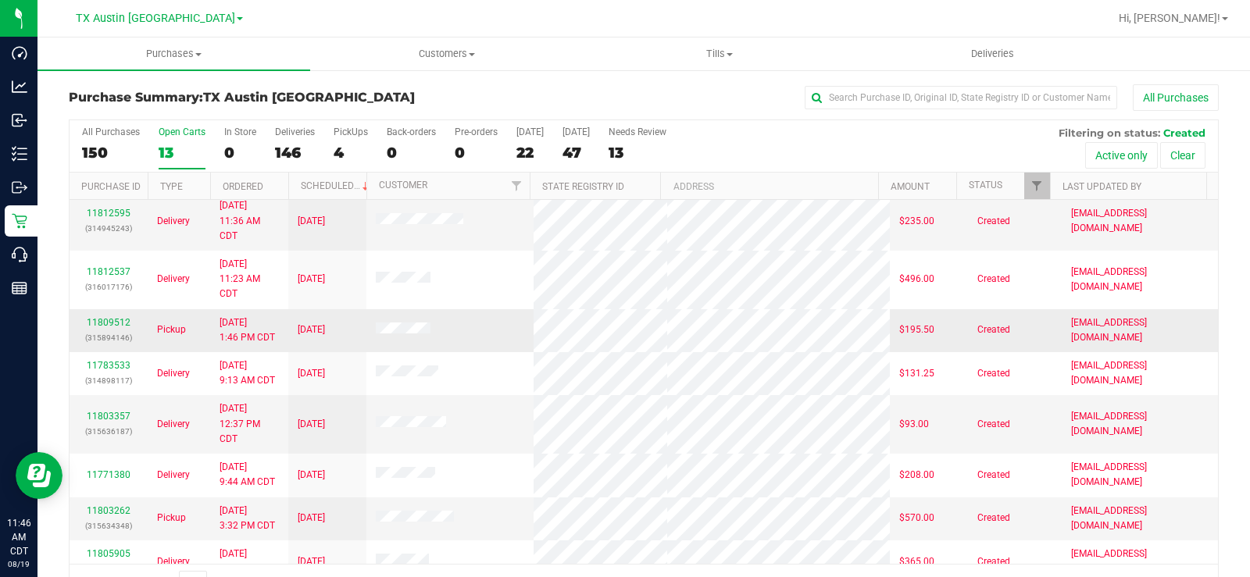
scroll to position [273, 0]
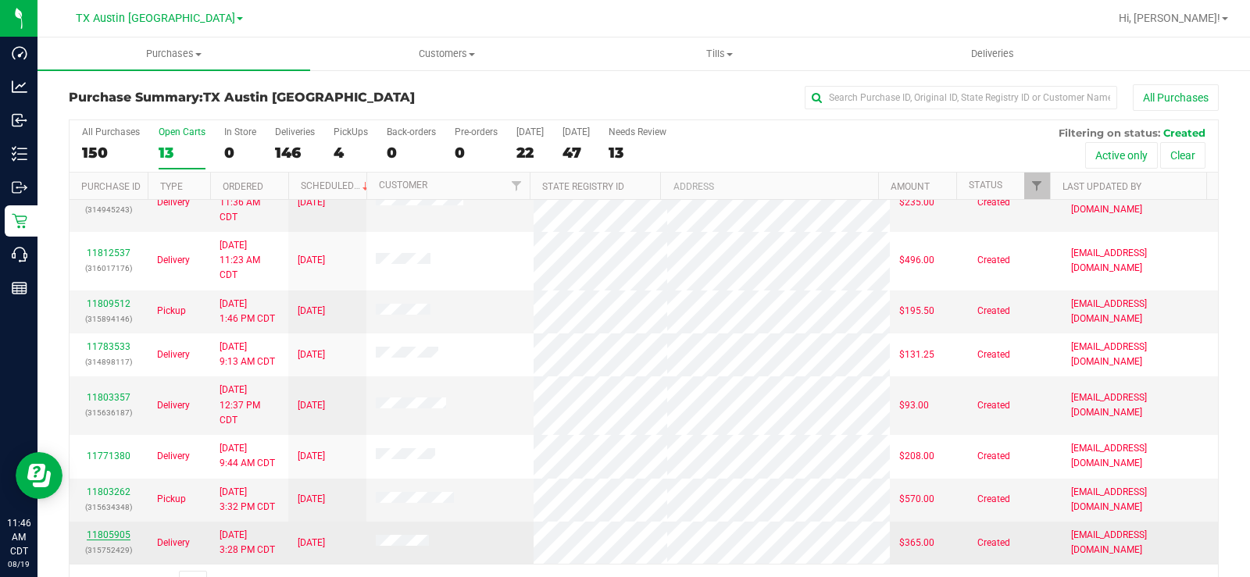
click at [98, 536] on link "11805905" at bounding box center [109, 535] width 44 height 11
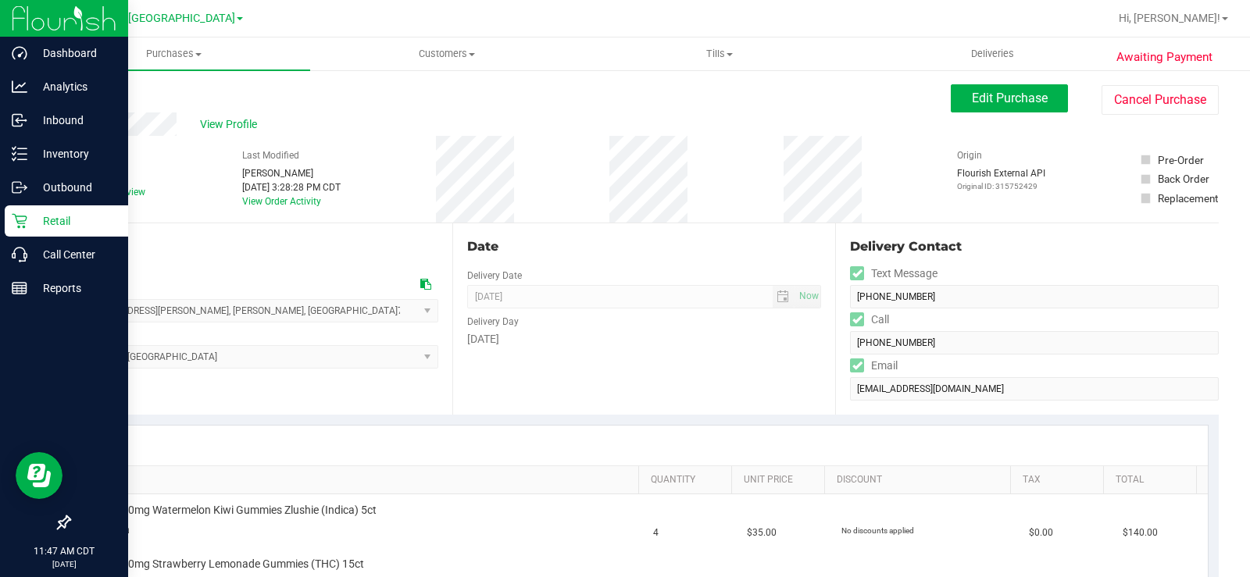
click at [20, 219] on icon at bounding box center [20, 221] width 16 height 16
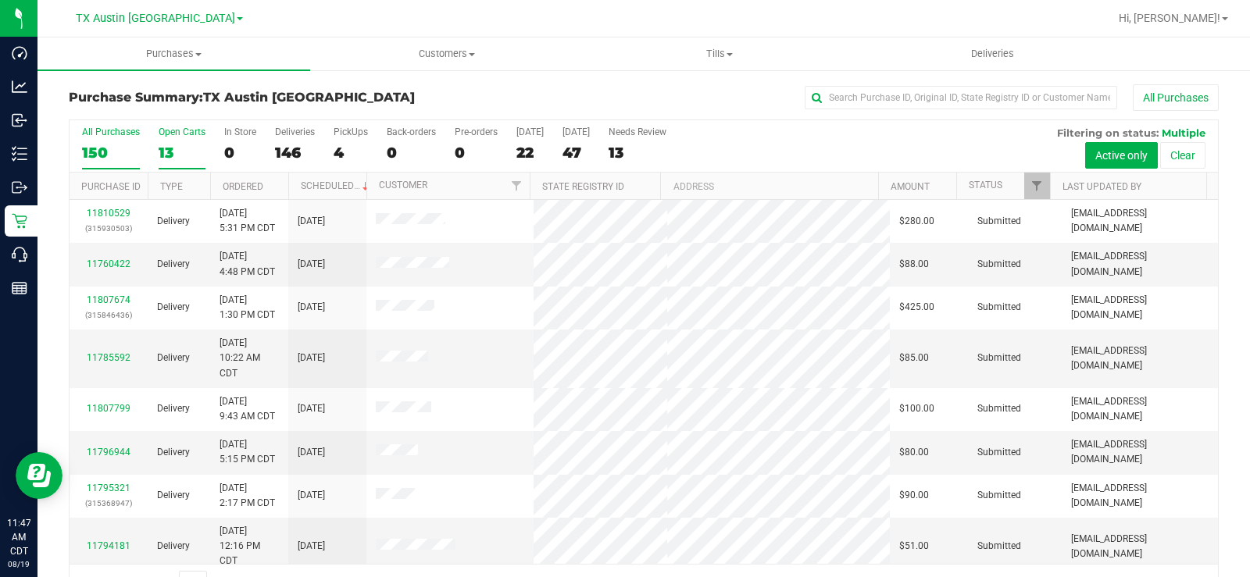
click at [176, 140] on label "Open Carts 13" at bounding box center [182, 148] width 47 height 43
click at [0, 0] on input "Open Carts 13" at bounding box center [0, 0] width 0 height 0
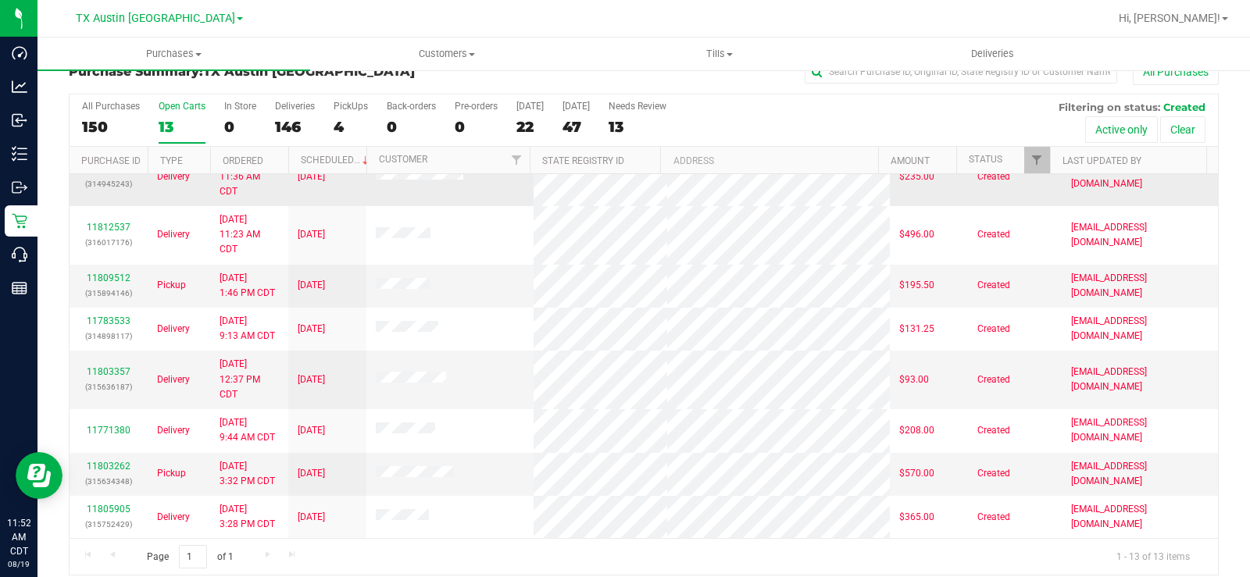
scroll to position [40, 0]
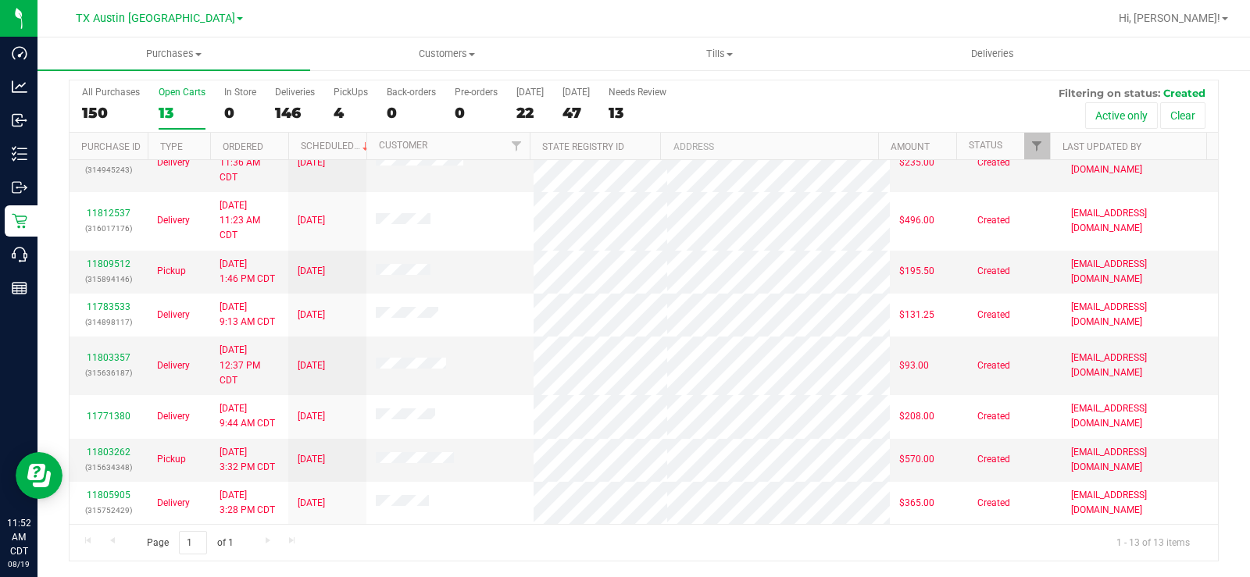
click at [177, 95] on div "Open Carts" at bounding box center [182, 92] width 47 height 11
click at [0, 0] on input "Open Carts 13" at bounding box center [0, 0] width 0 height 0
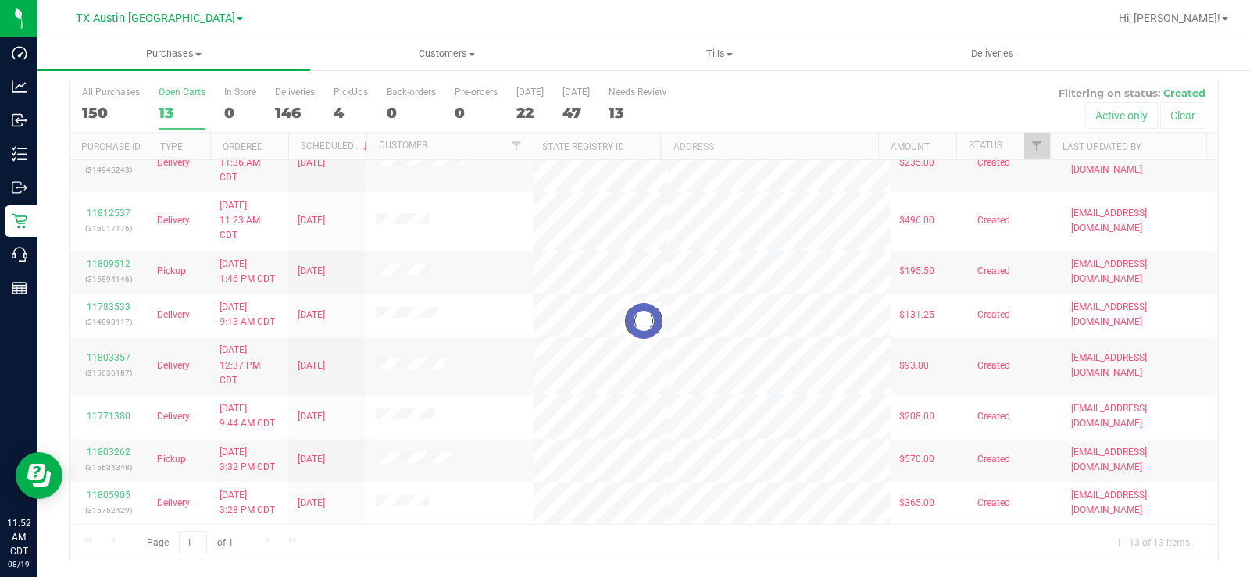
scroll to position [0, 0]
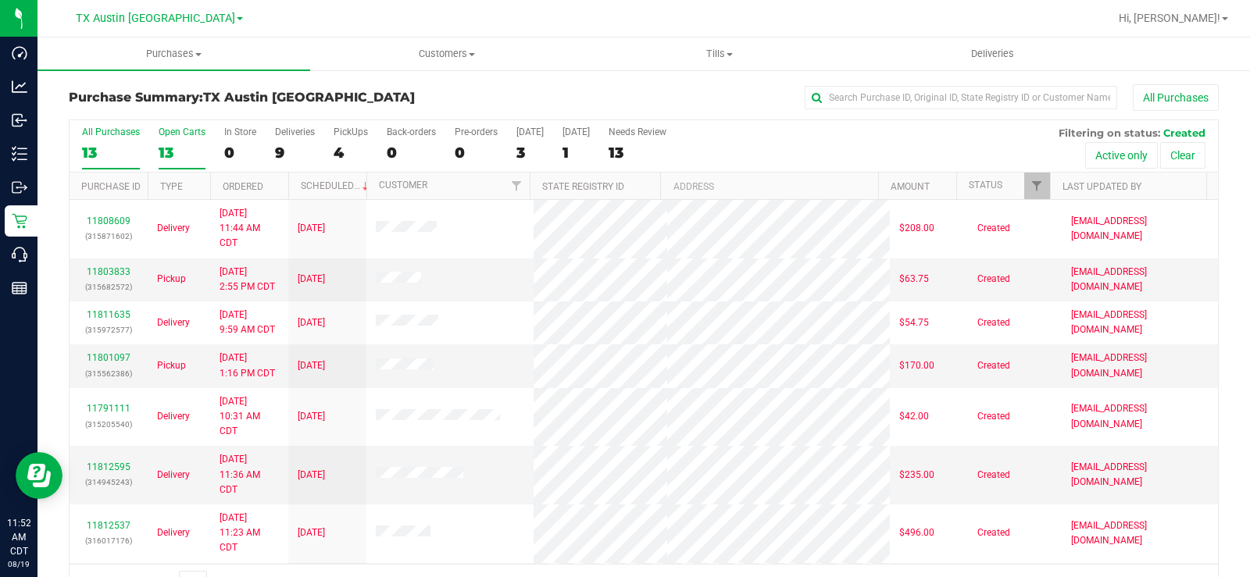
click at [173, 132] on div "Open Carts" at bounding box center [182, 132] width 47 height 11
click at [0, 0] on input "Open Carts 13" at bounding box center [0, 0] width 0 height 0
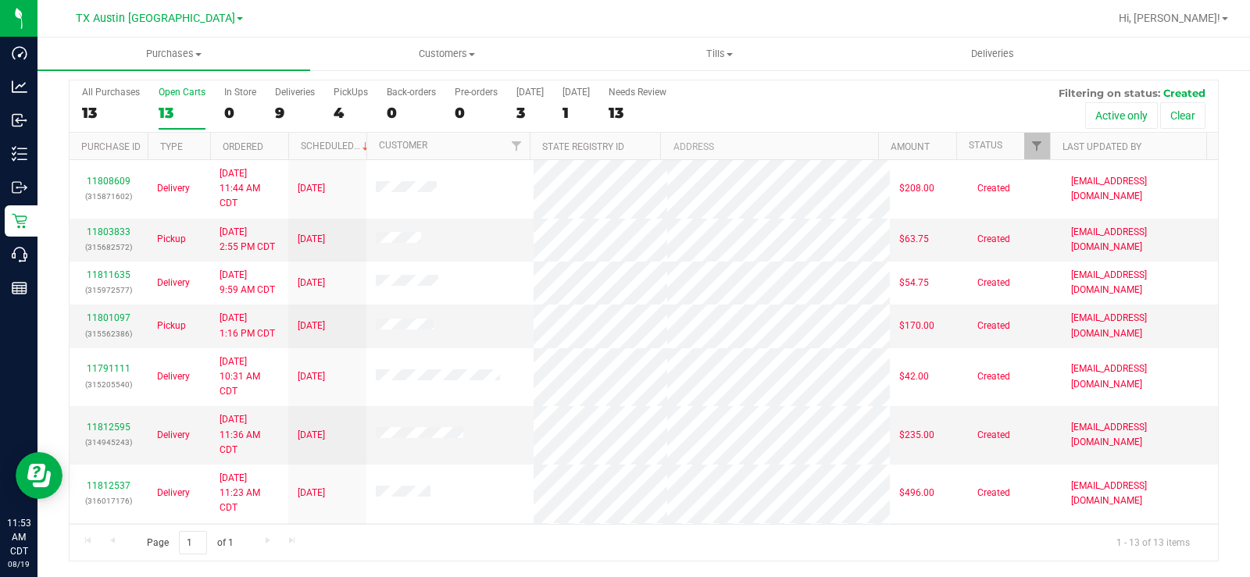
click at [175, 92] on div "Open Carts" at bounding box center [182, 92] width 47 height 11
click at [0, 0] on input "Open Carts 13" at bounding box center [0, 0] width 0 height 0
click at [169, 100] on label "Open Carts 13" at bounding box center [182, 108] width 47 height 43
click at [0, 0] on input "Open Carts 13" at bounding box center [0, 0] width 0 height 0
click at [169, 91] on div "Open Carts" at bounding box center [182, 92] width 47 height 11
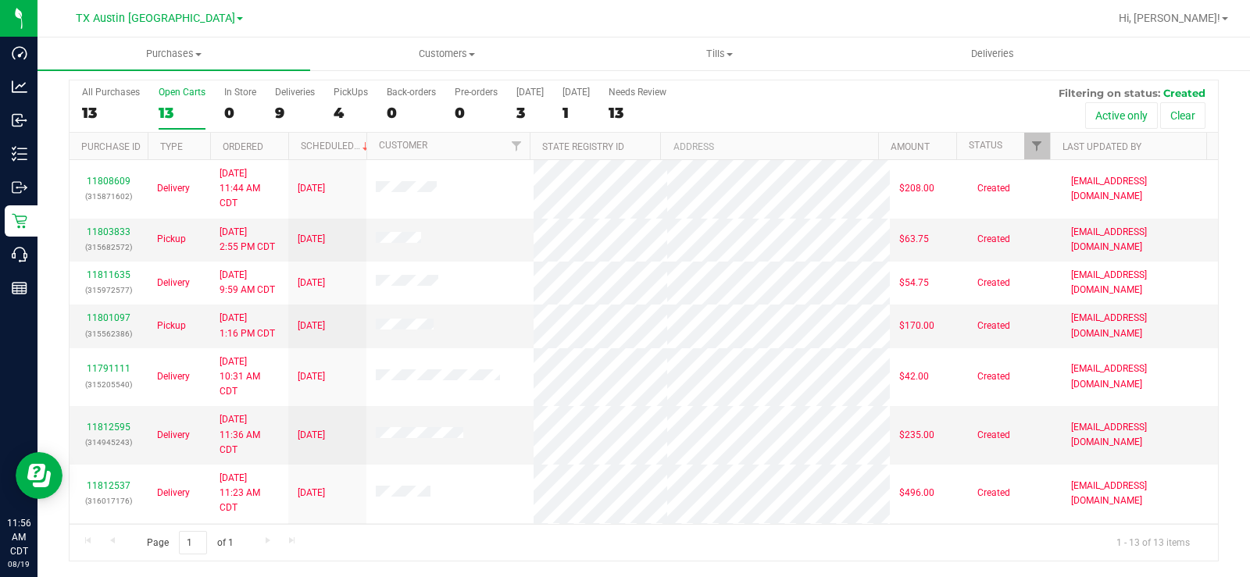
click at [0, 0] on input "Open Carts 13" at bounding box center [0, 0] width 0 height 0
click at [166, 97] on div "Open Carts" at bounding box center [182, 92] width 47 height 11
click at [0, 0] on input "Open Carts 13" at bounding box center [0, 0] width 0 height 0
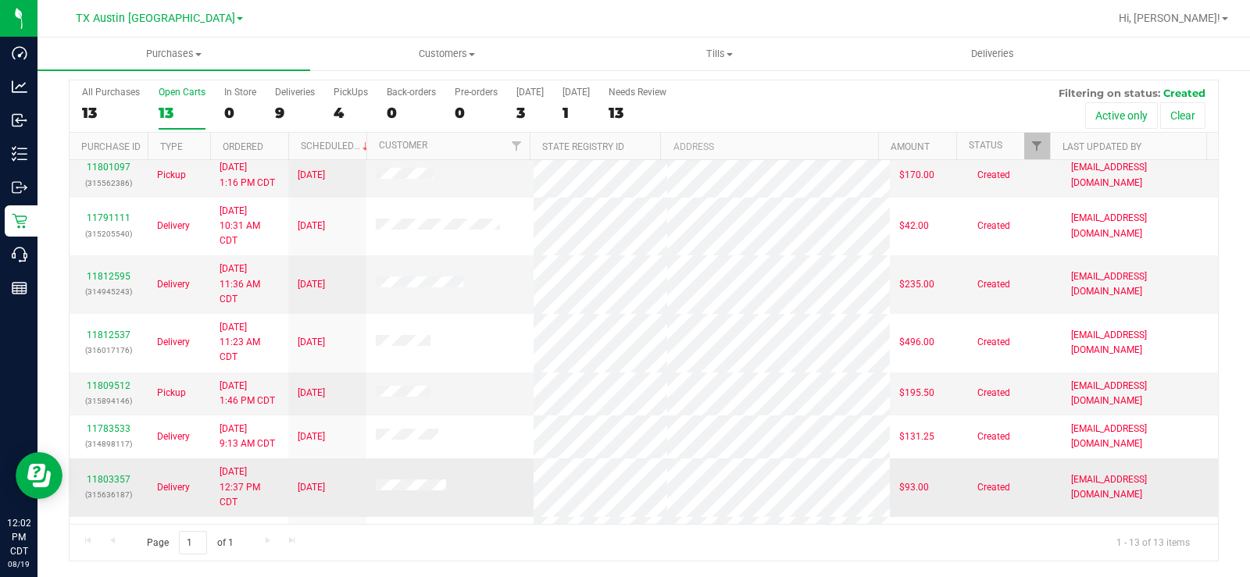
scroll to position [273, 0]
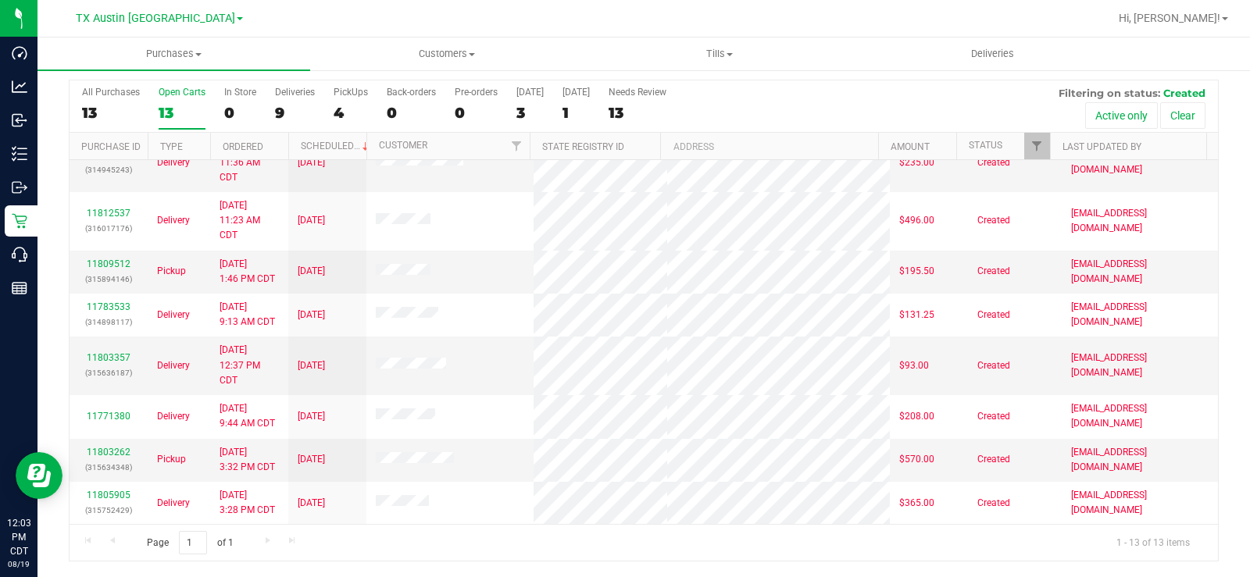
click at [170, 95] on div "Open Carts" at bounding box center [182, 92] width 47 height 11
click at [0, 0] on input "Open Carts 13" at bounding box center [0, 0] width 0 height 0
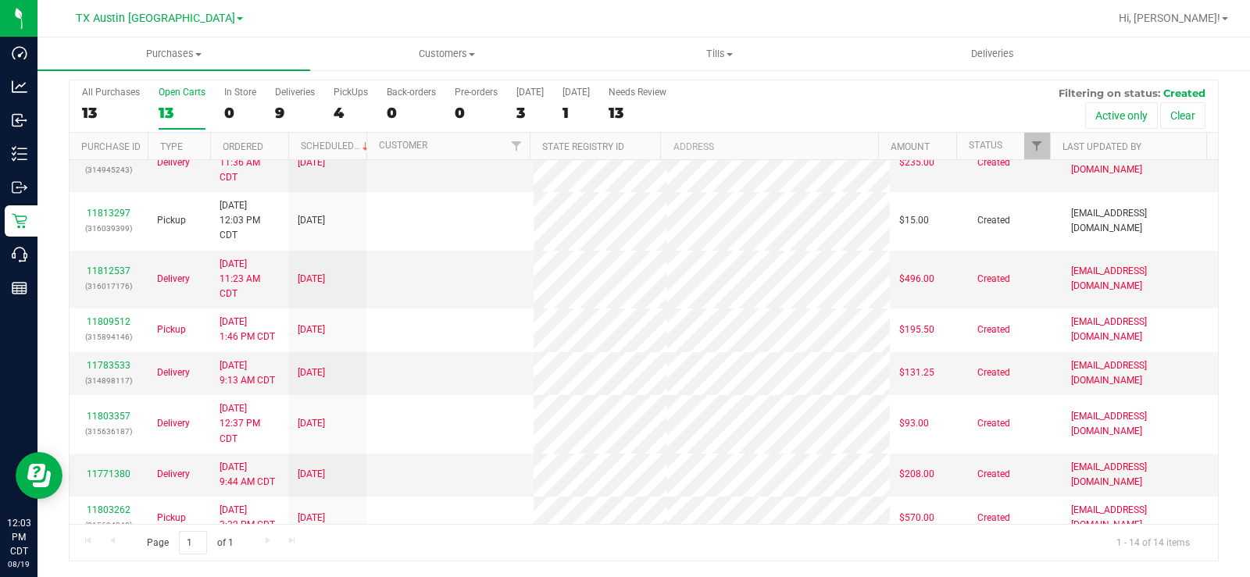
scroll to position [0, 0]
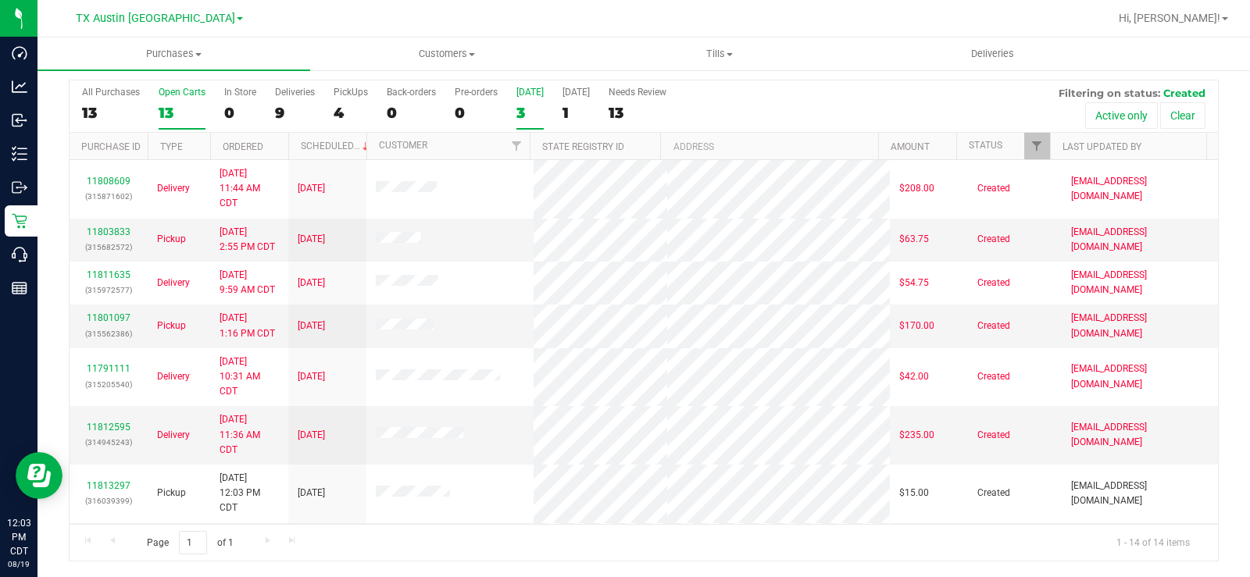
click at [527, 102] on label "Today 3" at bounding box center [529, 108] width 27 height 43
click at [0, 0] on input "Today 3" at bounding box center [0, 0] width 0 height 0
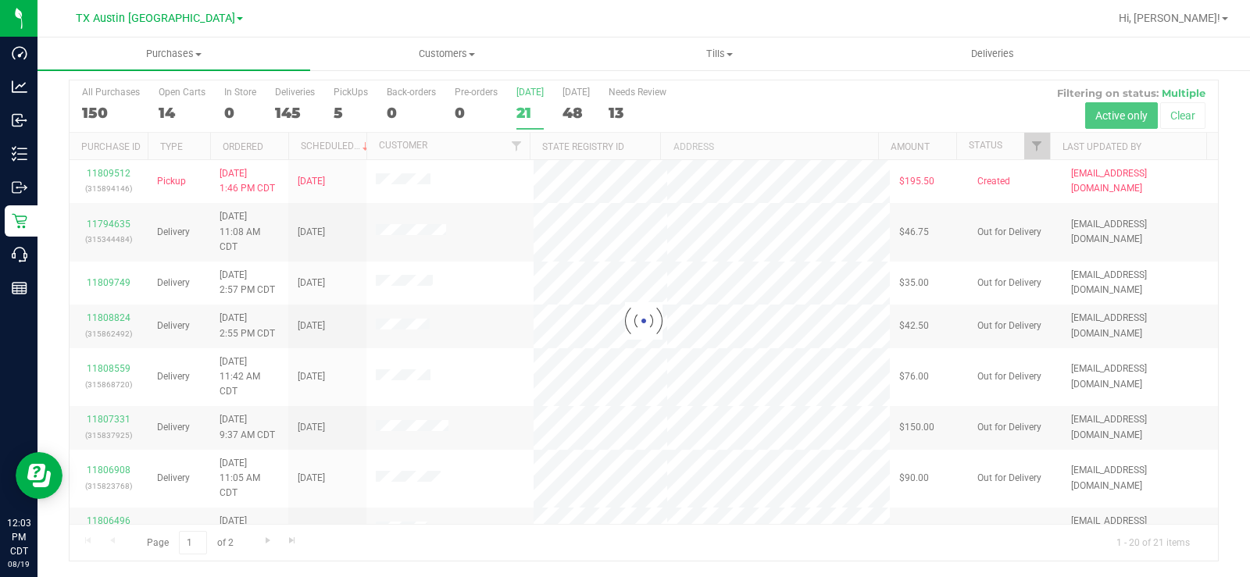
click at [573, 99] on div at bounding box center [644, 320] width 1149 height 481
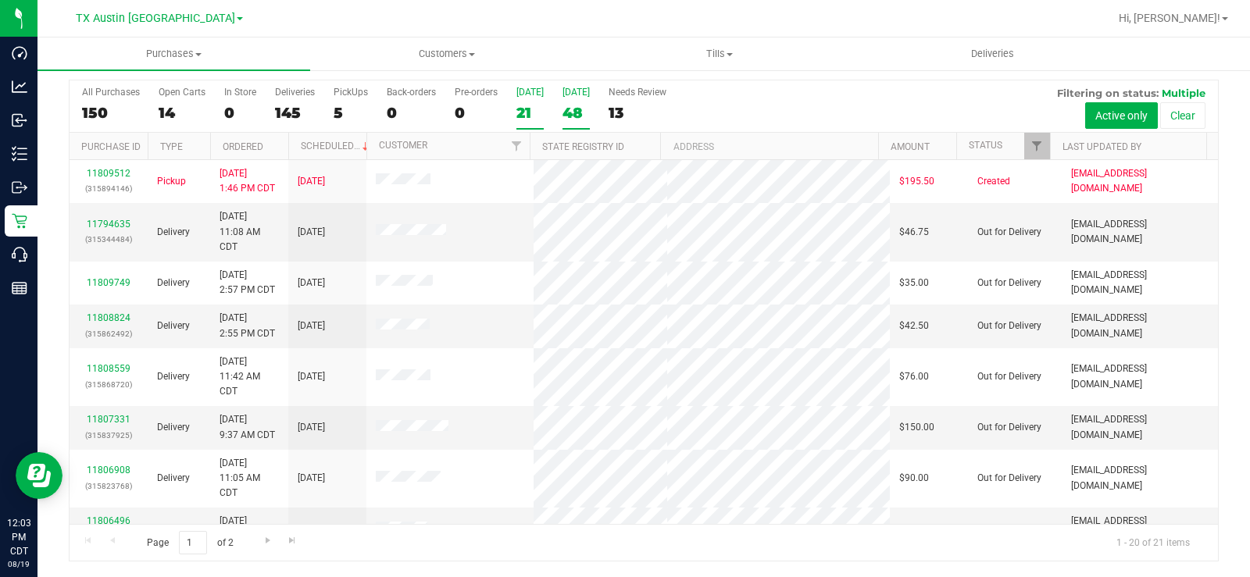
click at [570, 109] on div "48" at bounding box center [576, 113] width 27 height 18
click at [0, 0] on input "Tomorrow 48" at bounding box center [0, 0] width 0 height 0
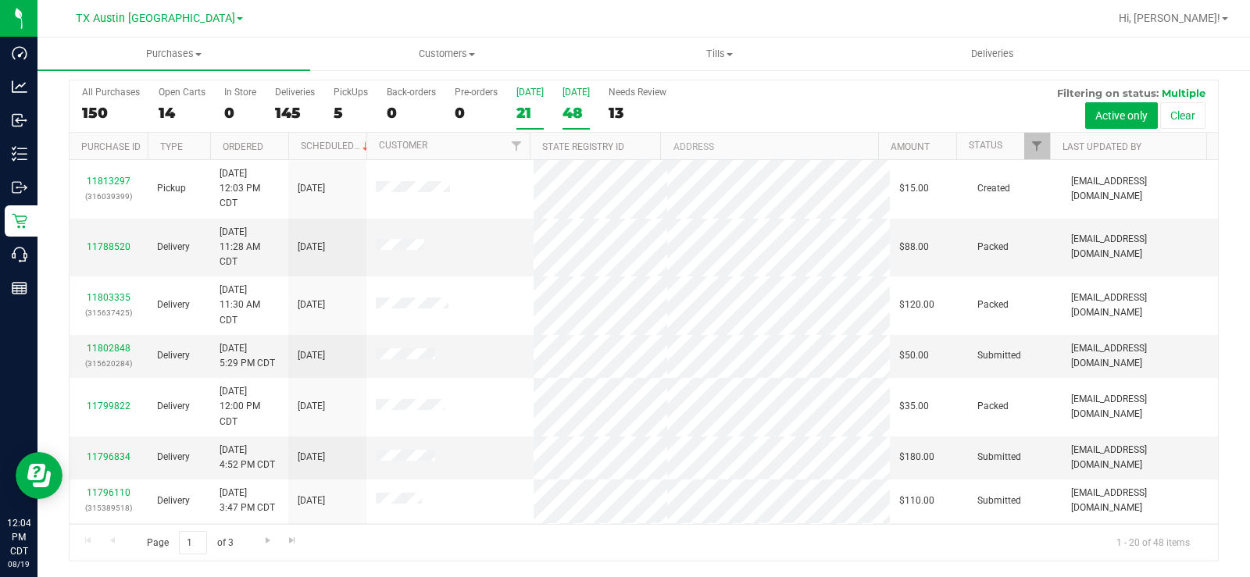
click at [531, 94] on div "[DATE]" at bounding box center [529, 92] width 27 height 11
click at [0, 0] on input "Today 21" at bounding box center [0, 0] width 0 height 0
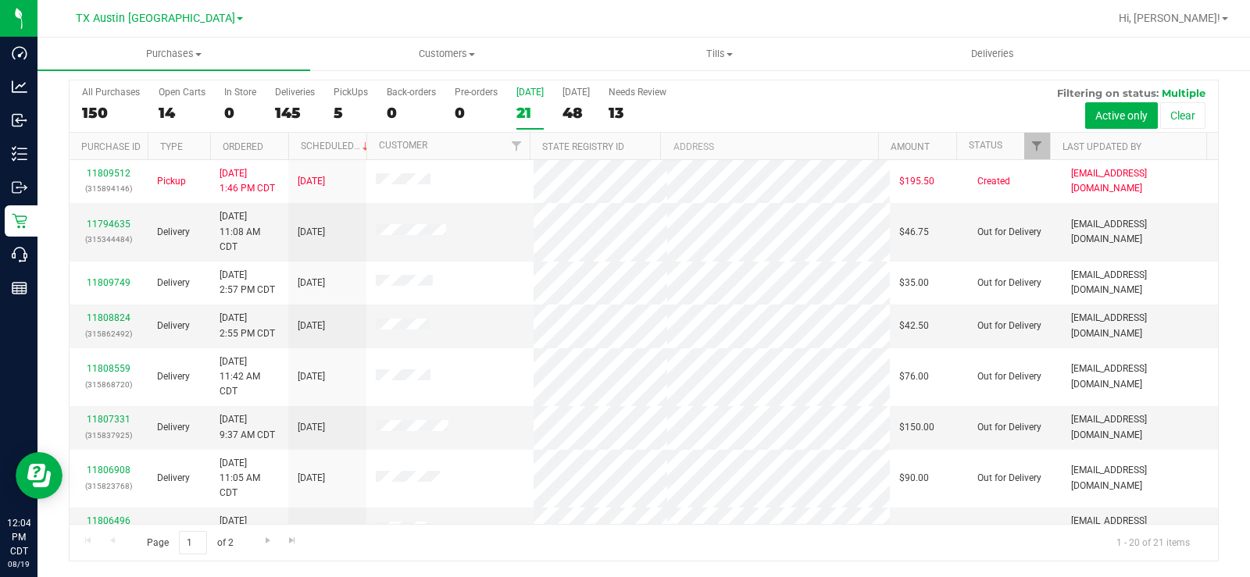
click at [531, 94] on div "[DATE]" at bounding box center [529, 92] width 27 height 11
click at [0, 0] on input "Today 21" at bounding box center [0, 0] width 0 height 0
click at [163, 91] on div "Open Carts" at bounding box center [182, 92] width 47 height 11
click at [0, 0] on input "Open Carts 14" at bounding box center [0, 0] width 0 height 0
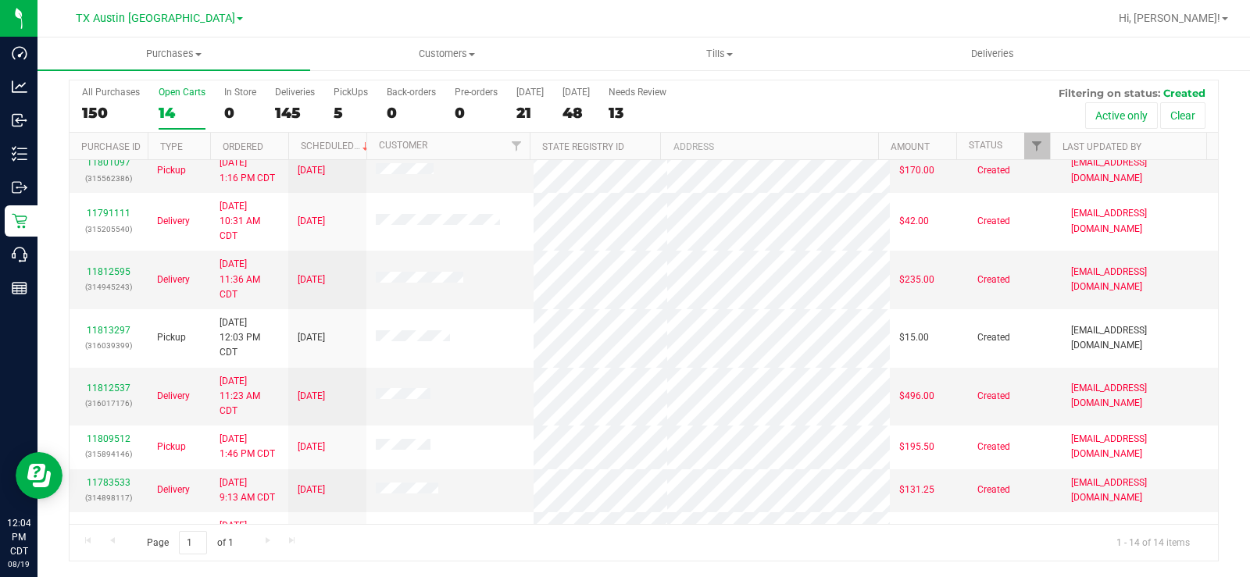
scroll to position [97, 0]
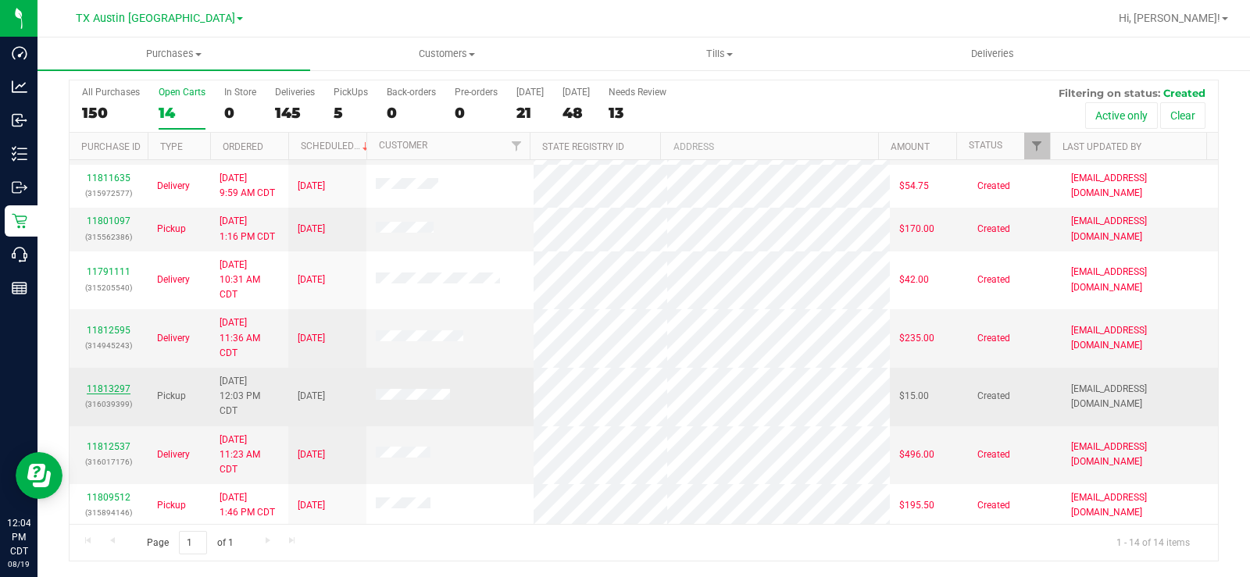
click at [119, 391] on link "11813297" at bounding box center [109, 389] width 44 height 11
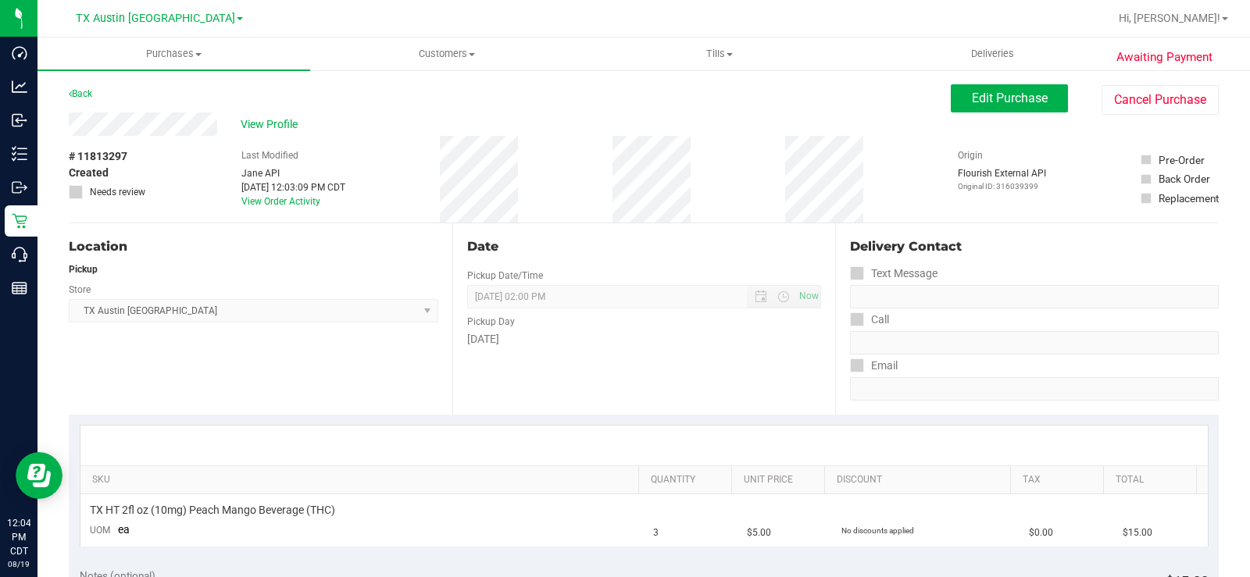
click at [161, 120] on div "View Profile" at bounding box center [510, 124] width 882 height 23
click at [980, 98] on span "Edit Purchase" at bounding box center [1010, 98] width 76 height 15
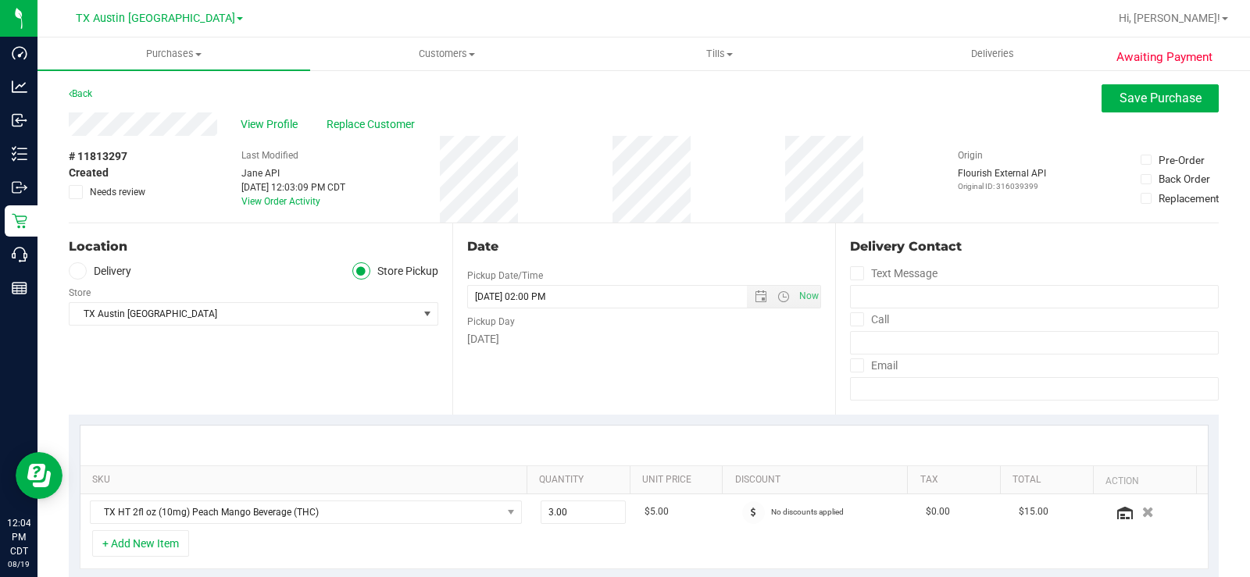
click at [77, 271] on icon at bounding box center [77, 271] width 9 height 0
click at [0, 0] on input "Delivery" at bounding box center [0, 0] width 0 height 0
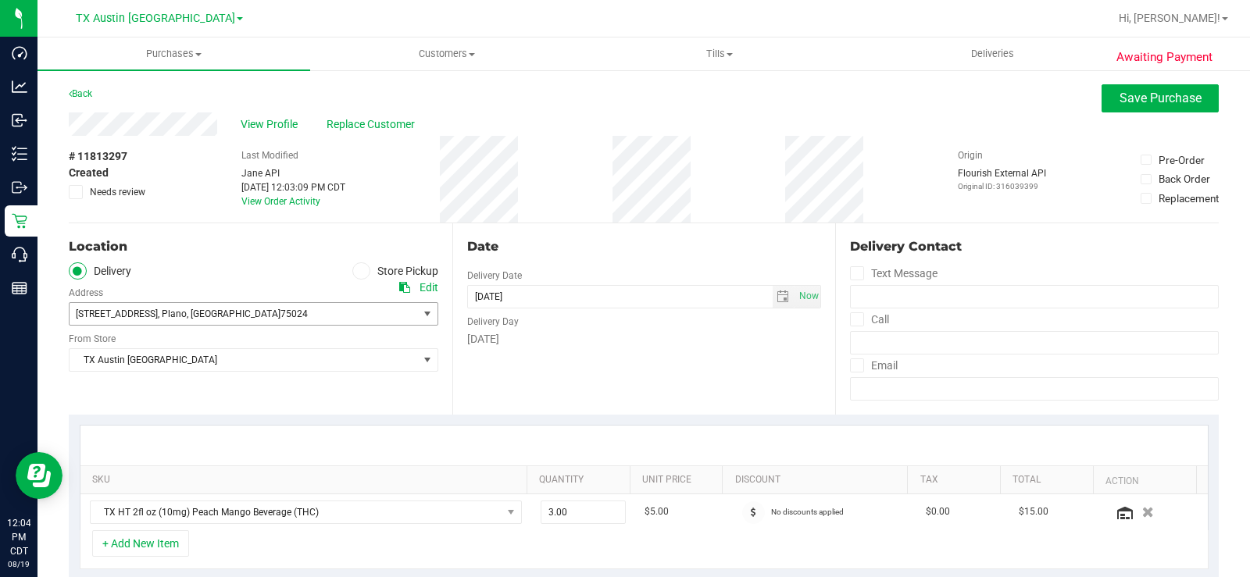
click at [115, 318] on span "[STREET_ADDRESS]" at bounding box center [117, 314] width 82 height 11
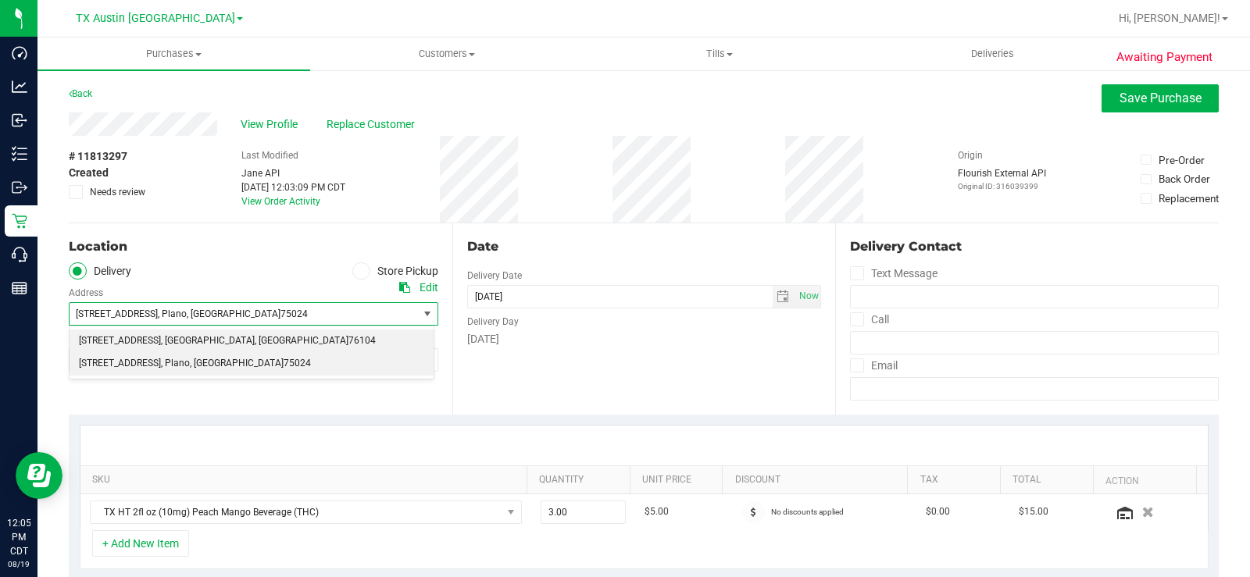
click at [116, 334] on span "1307 8th Ave" at bounding box center [120, 341] width 82 height 20
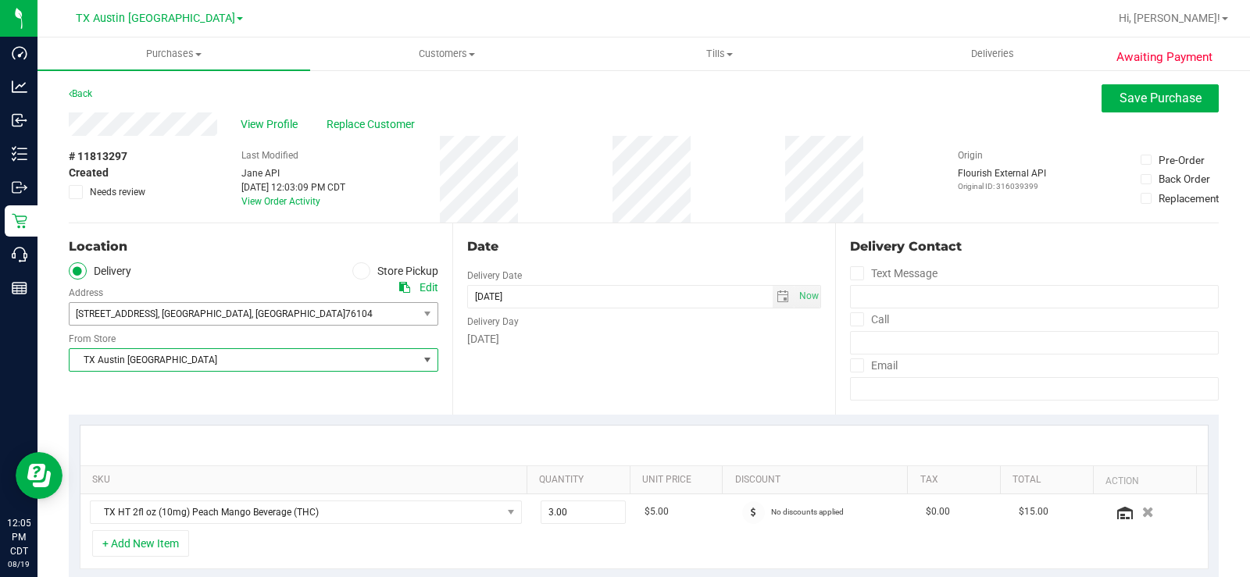
click at [128, 365] on span "TX Austin [GEOGRAPHIC_DATA]" at bounding box center [244, 360] width 348 height 22
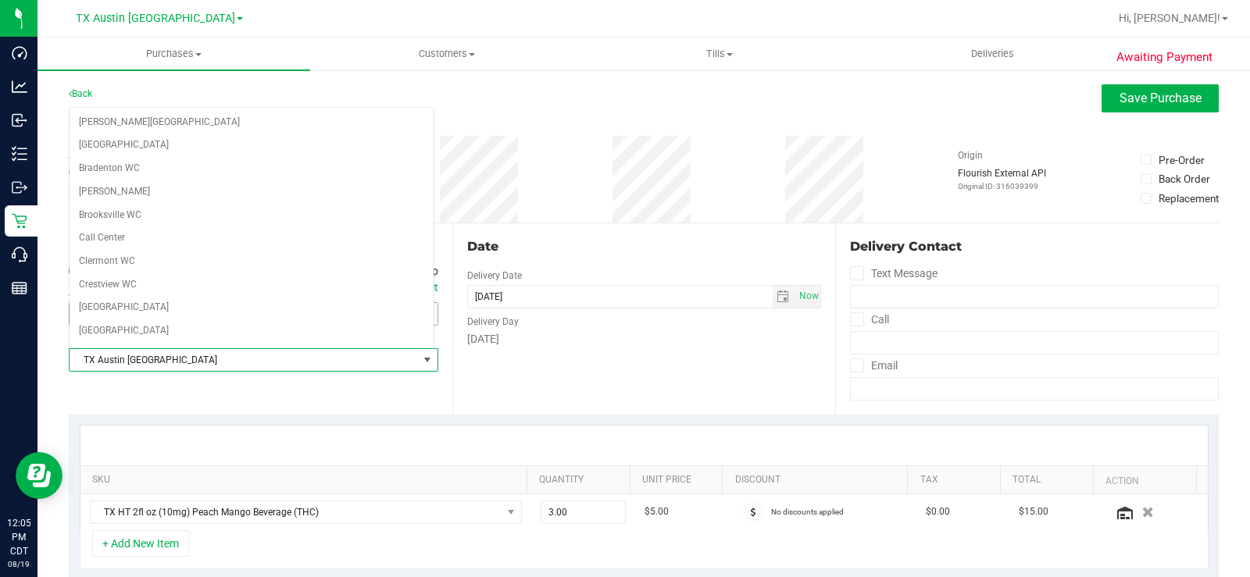
scroll to position [974, 0]
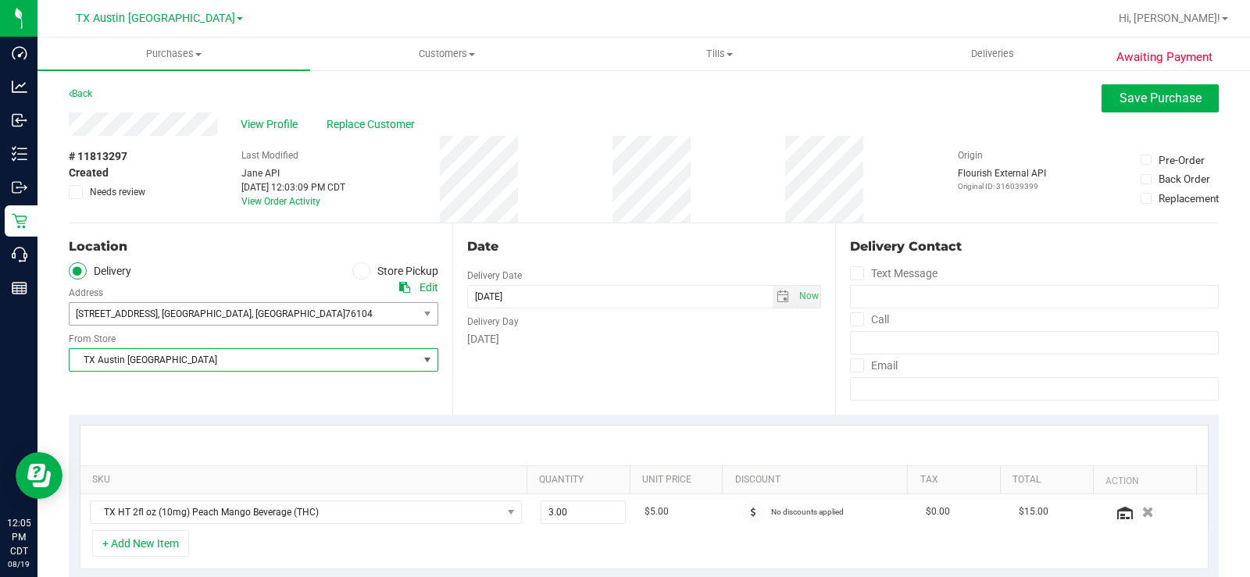
click at [137, 391] on div "Location Delivery Store Pickup Address Edit 1307 8th Ave , Fort Worth , TX 7610…" at bounding box center [261, 318] width 384 height 191
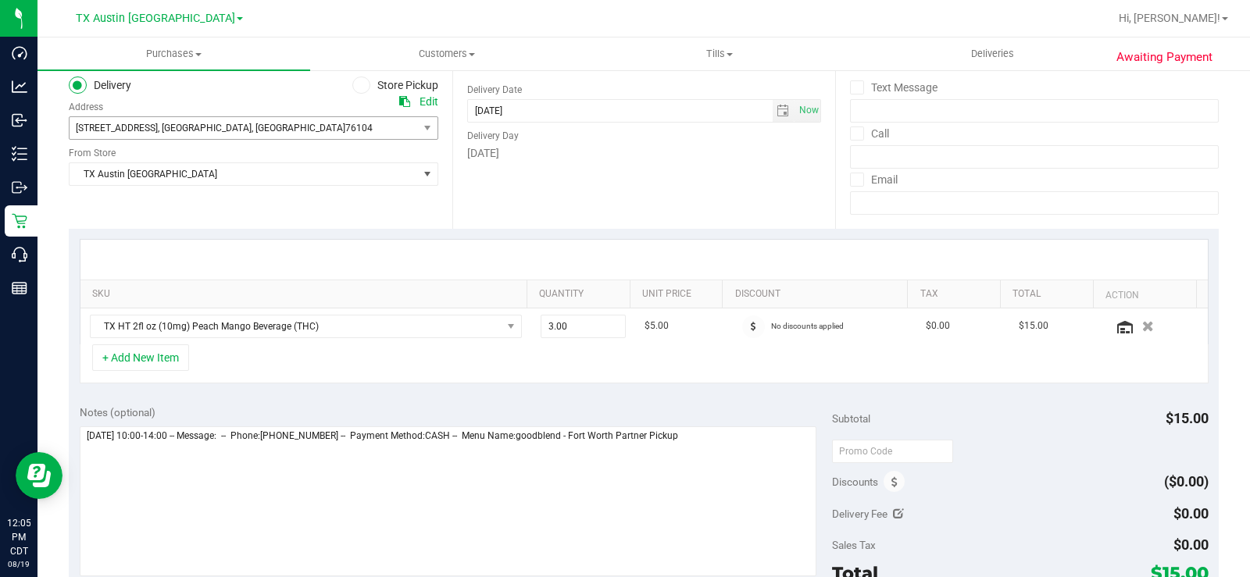
scroll to position [234, 0]
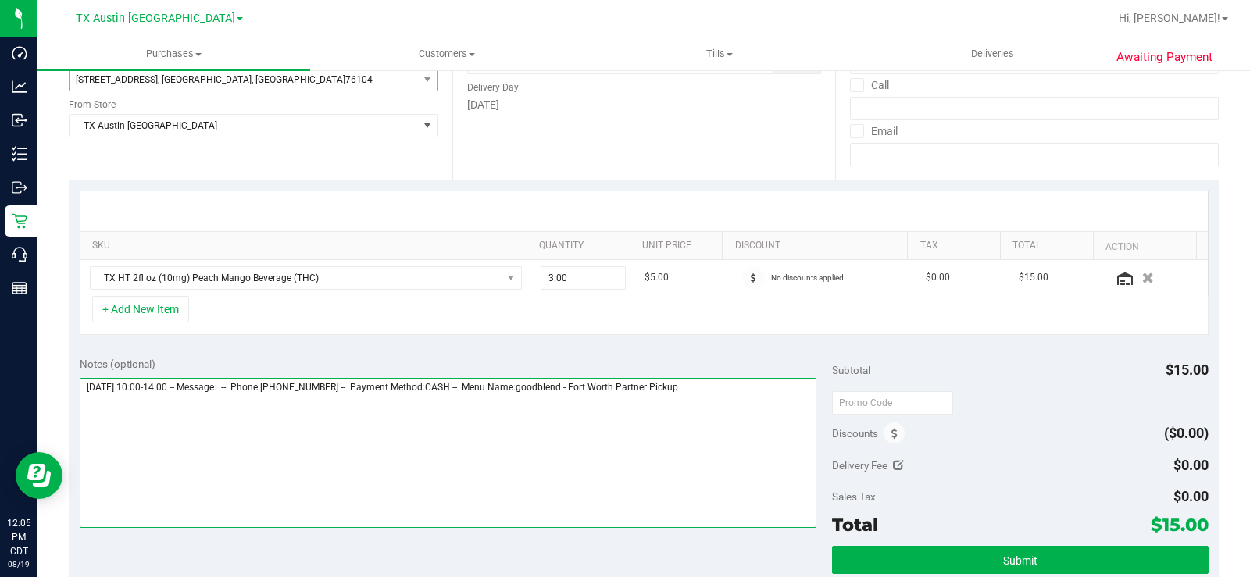
click at [746, 384] on textarea at bounding box center [448, 453] width 737 height 150
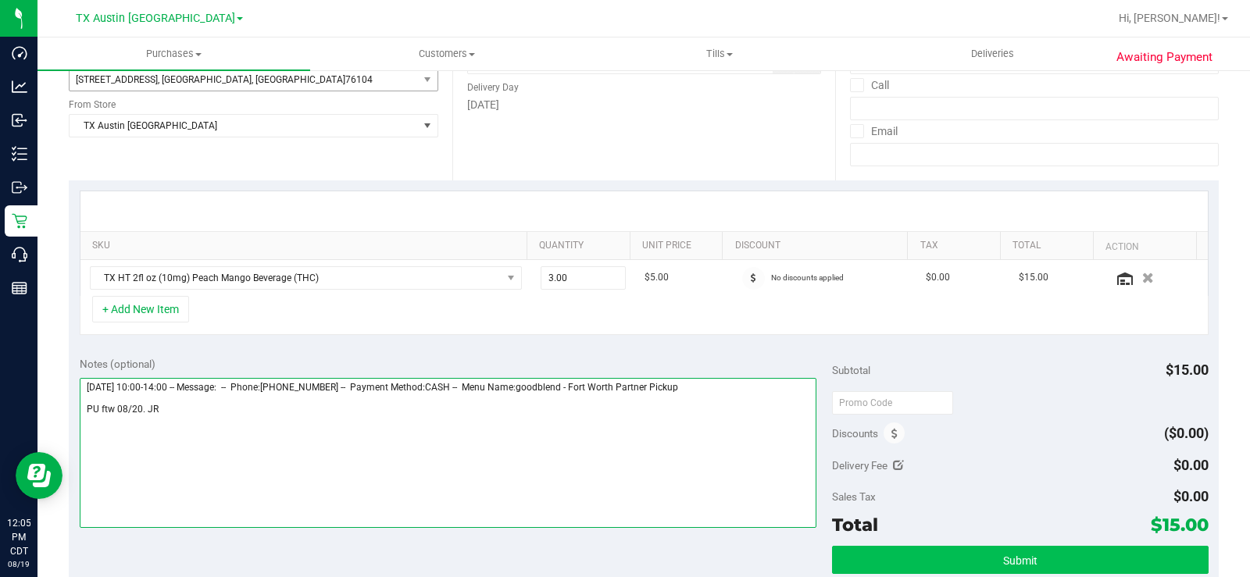
type textarea "Wednesday 08/20/2025 10:00-14:00 -- Message: -- Phone:8173575639 -- Payment Met…"
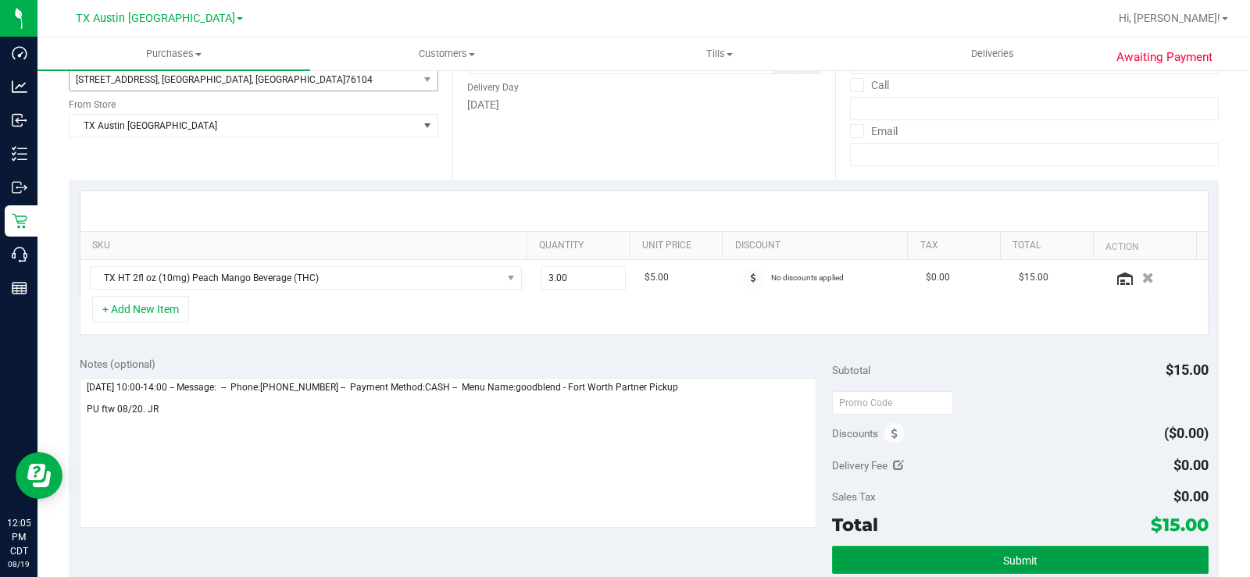
click at [979, 558] on button "Submit" at bounding box center [1020, 560] width 377 height 28
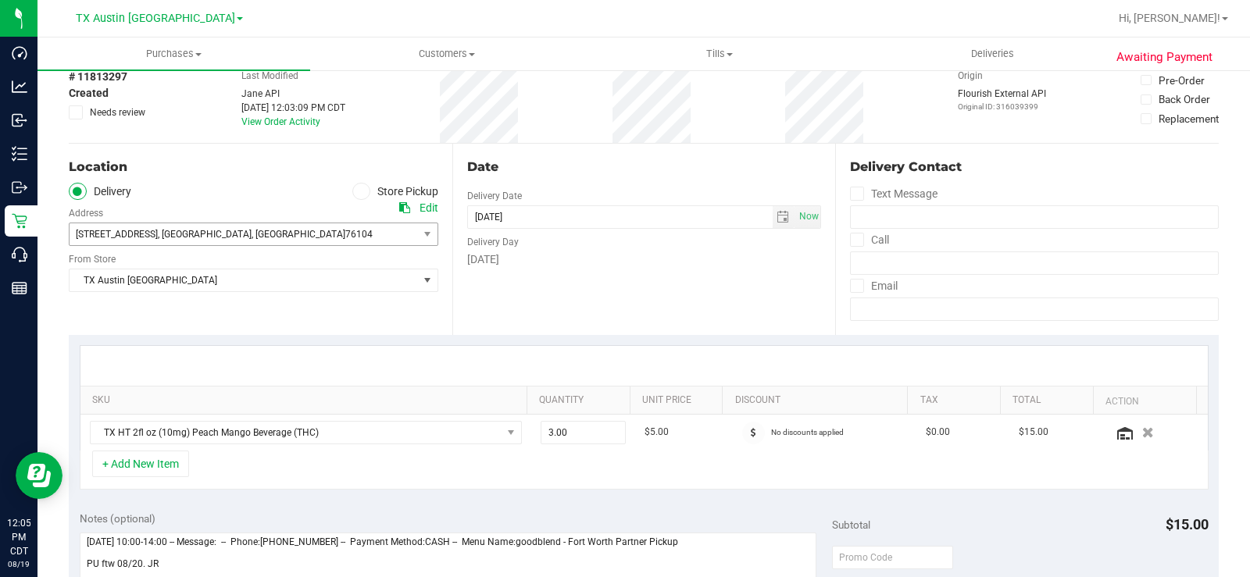
scroll to position [0, 0]
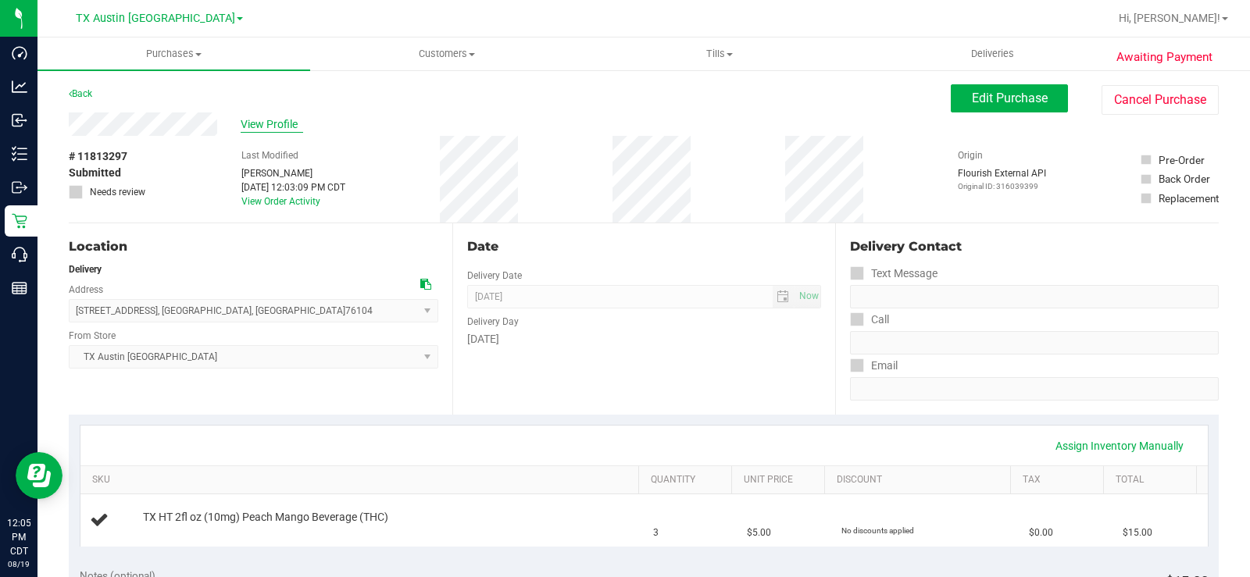
click at [291, 124] on span "View Profile" at bounding box center [272, 124] width 63 height 16
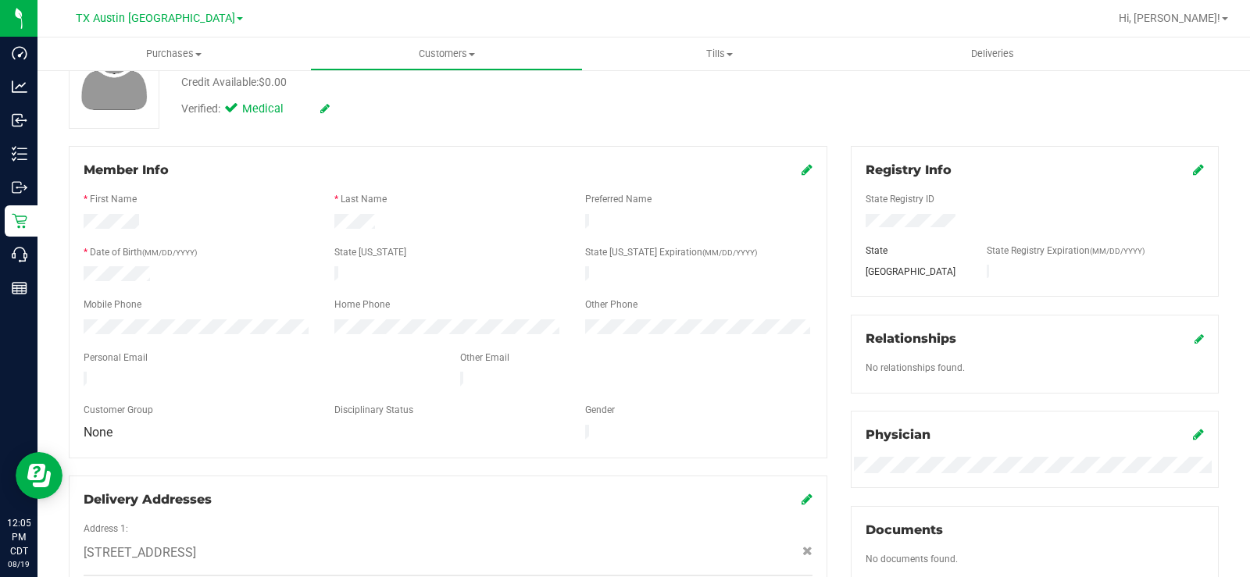
scroll to position [156, 0]
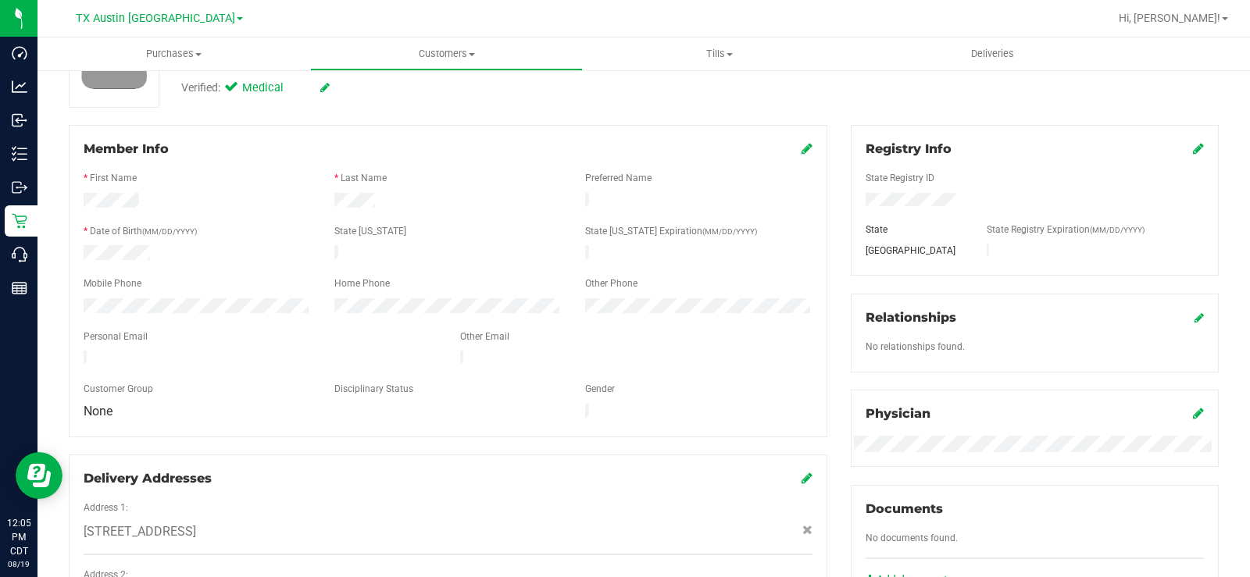
drag, startPoint x: 252, startPoint y: 353, endPoint x: 62, endPoint y: 348, distance: 189.9
click at [62, 348] on div "Member Info * First Name * Last Name Preferred Name * Date of Birth (MM/DD/YYYY…" at bounding box center [448, 397] width 782 height 545
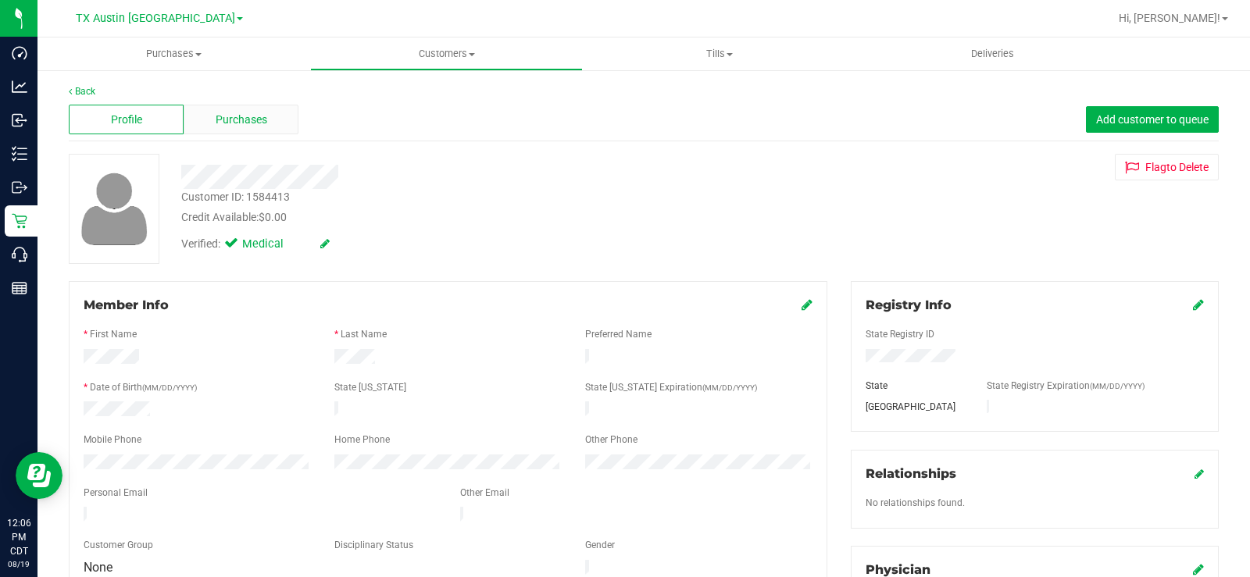
click at [252, 115] on span "Purchases" at bounding box center [242, 120] width 52 height 16
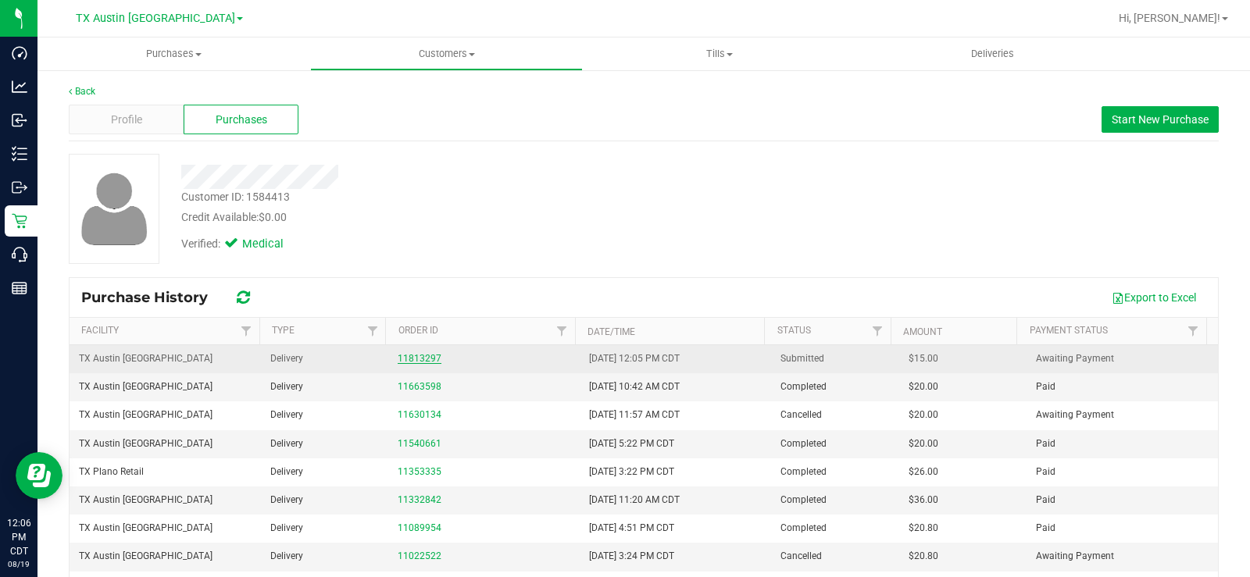
click at [402, 356] on link "11813297" at bounding box center [420, 358] width 44 height 11
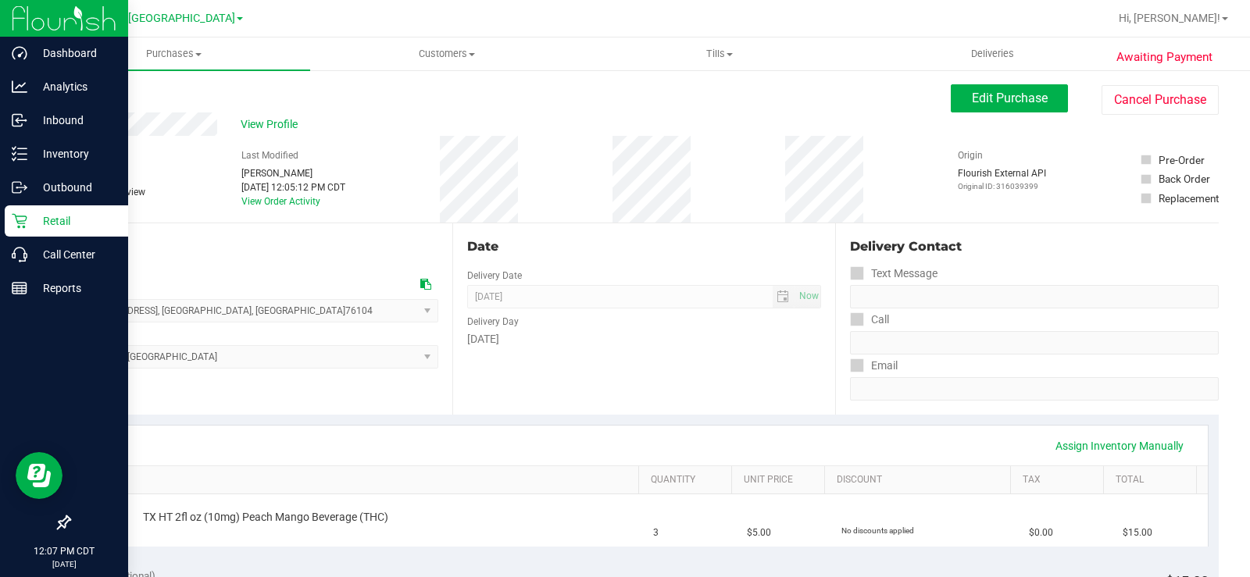
click at [36, 231] on div "Retail" at bounding box center [66, 220] width 123 height 31
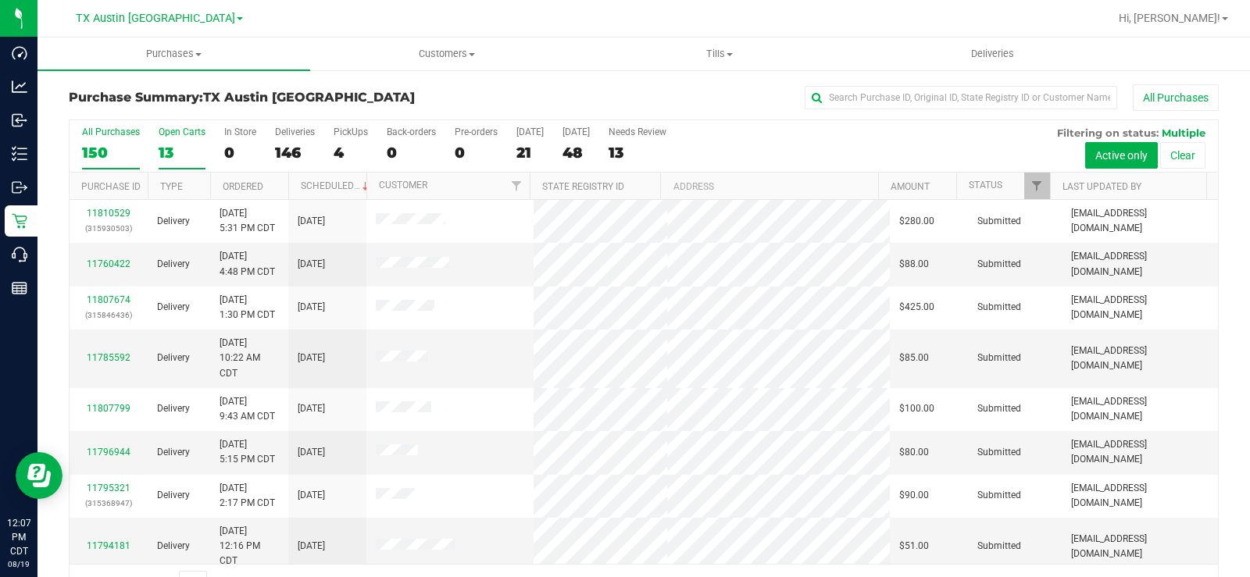
click at [173, 150] on div "13" at bounding box center [182, 153] width 47 height 18
click at [0, 0] on input "Open Carts 13" at bounding box center [0, 0] width 0 height 0
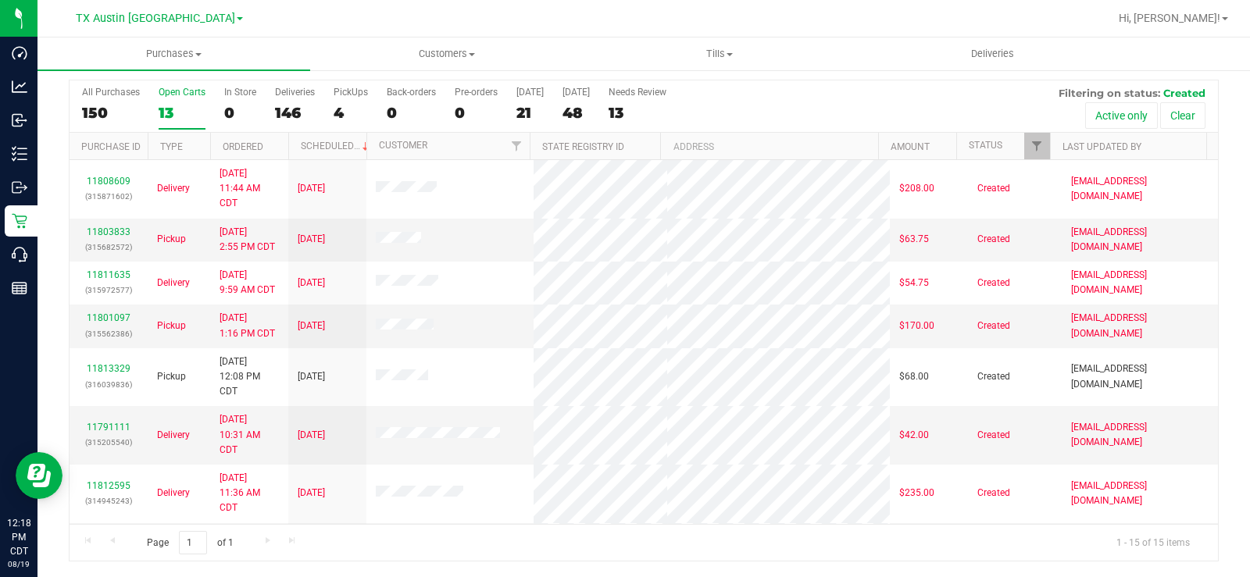
click at [169, 100] on label "Open Carts 13" at bounding box center [182, 108] width 47 height 43
click at [0, 0] on input "Open Carts 13" at bounding box center [0, 0] width 0 height 0
click at [170, 104] on div "13" at bounding box center [182, 113] width 47 height 18
click at [0, 0] on input "Open Carts 13" at bounding box center [0, 0] width 0 height 0
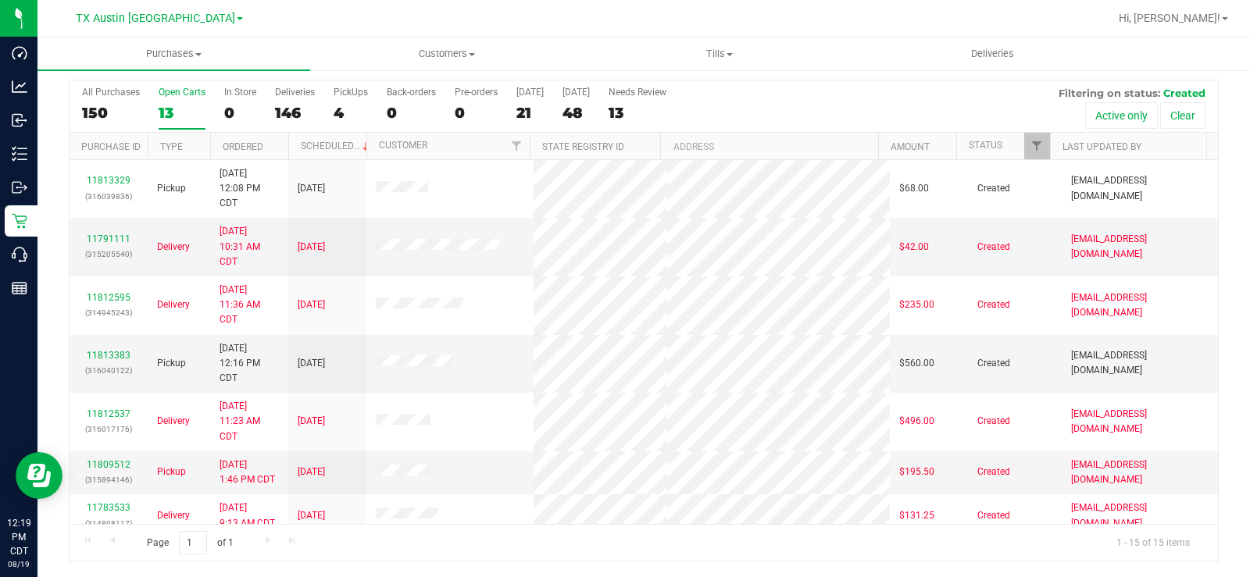
scroll to position [155, 0]
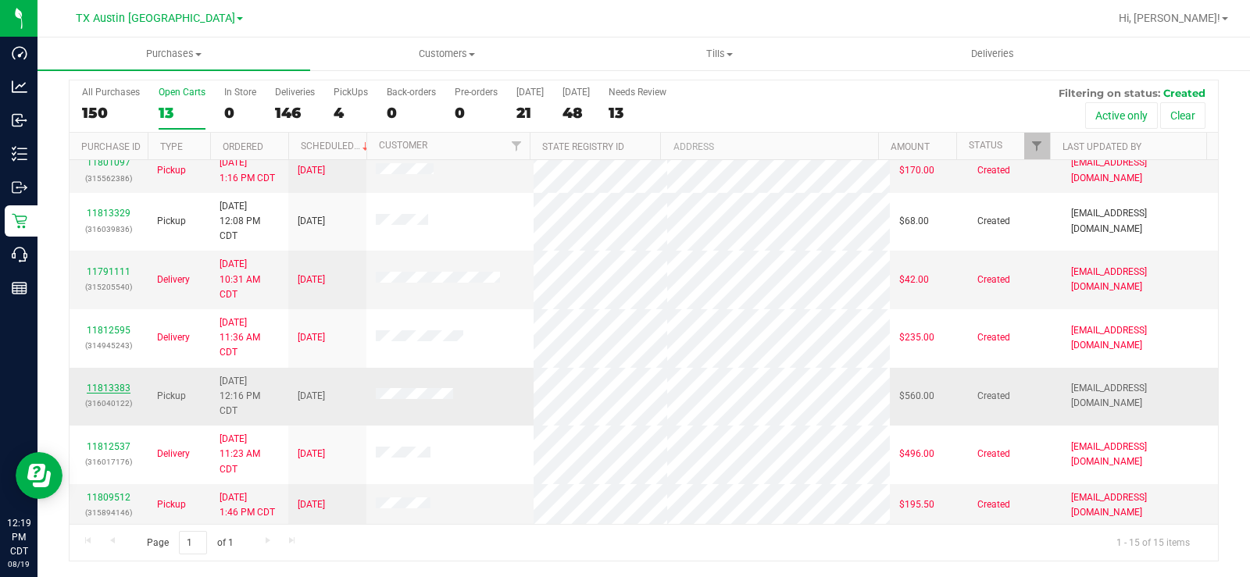
click at [114, 384] on link "11813383" at bounding box center [109, 388] width 44 height 11
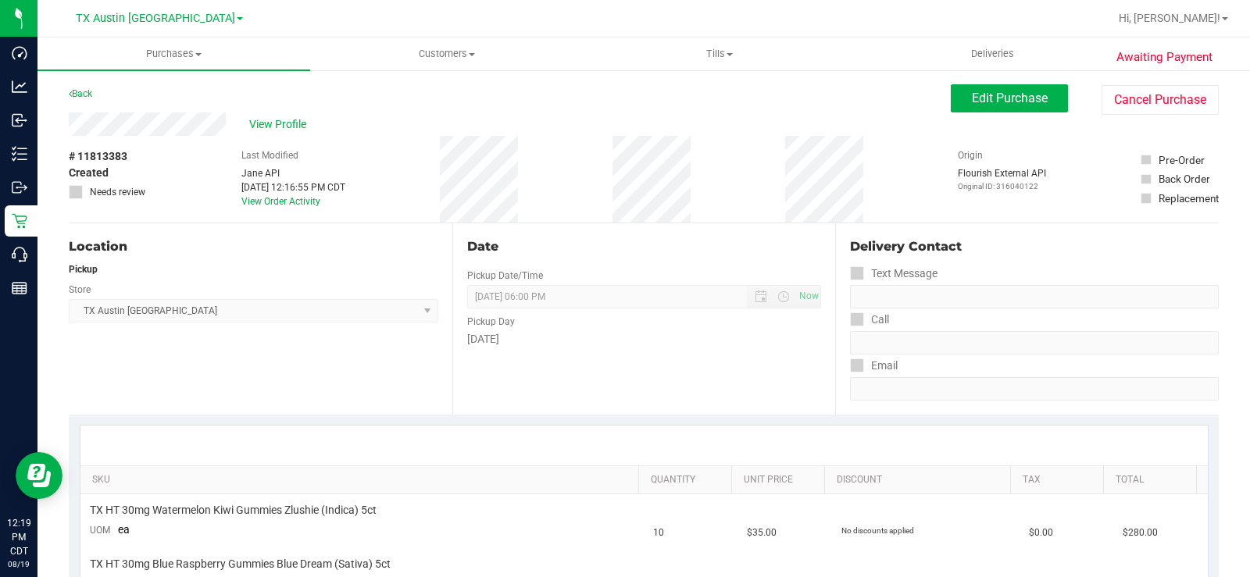
click at [122, 127] on div "View Profile" at bounding box center [510, 124] width 882 height 23
click at [981, 95] on span "Edit Purchase" at bounding box center [1010, 98] width 76 height 15
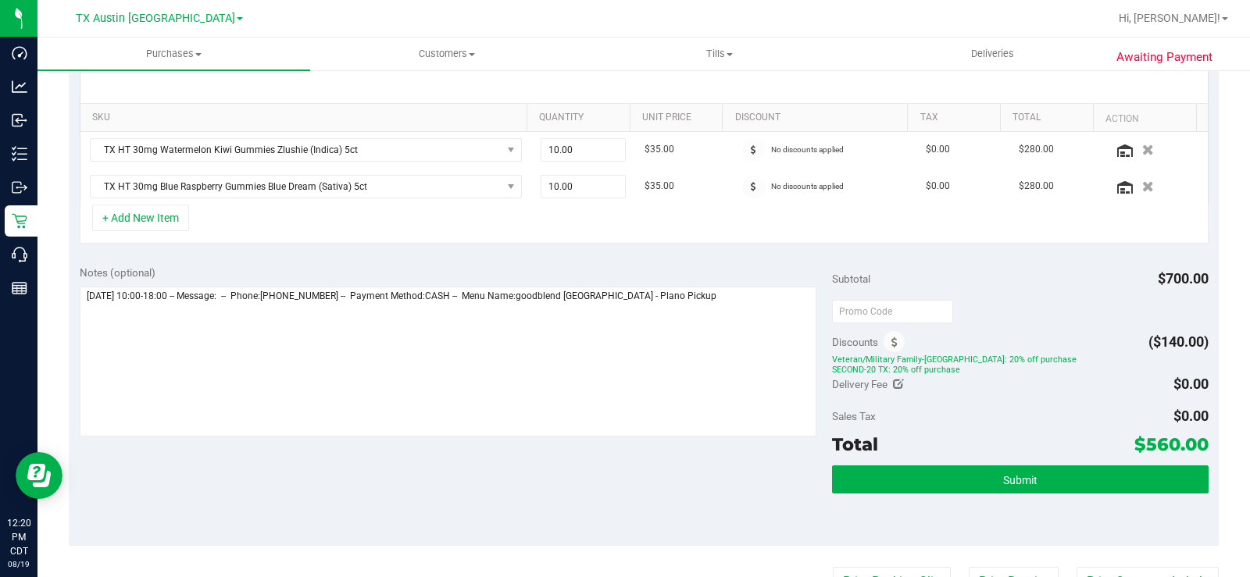
scroll to position [391, 0]
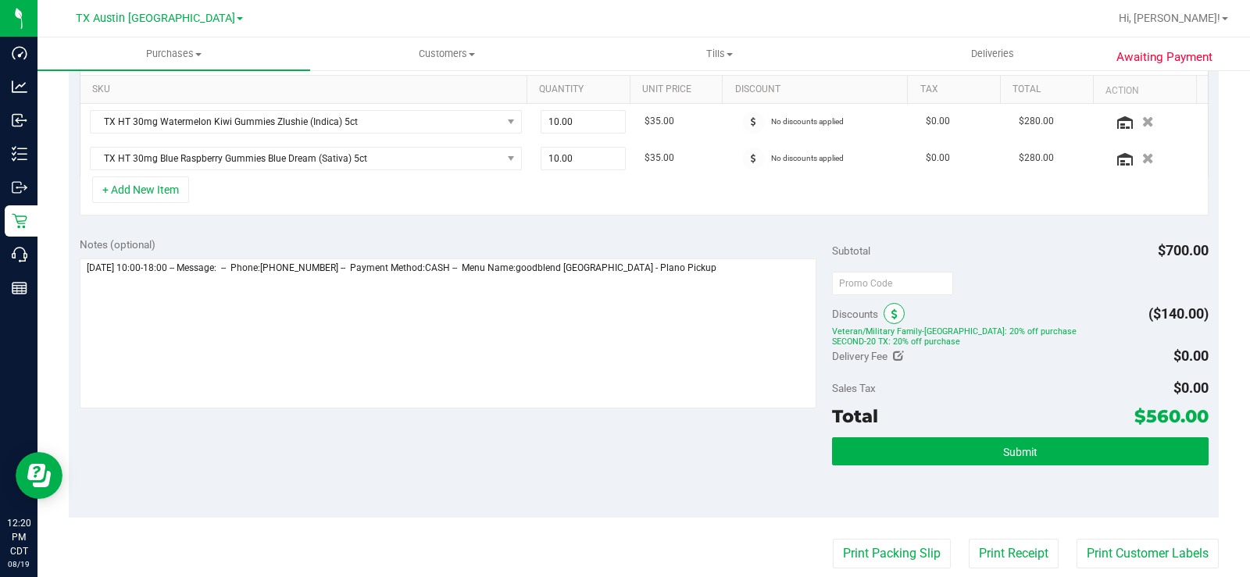
click at [891, 312] on icon at bounding box center [894, 314] width 6 height 11
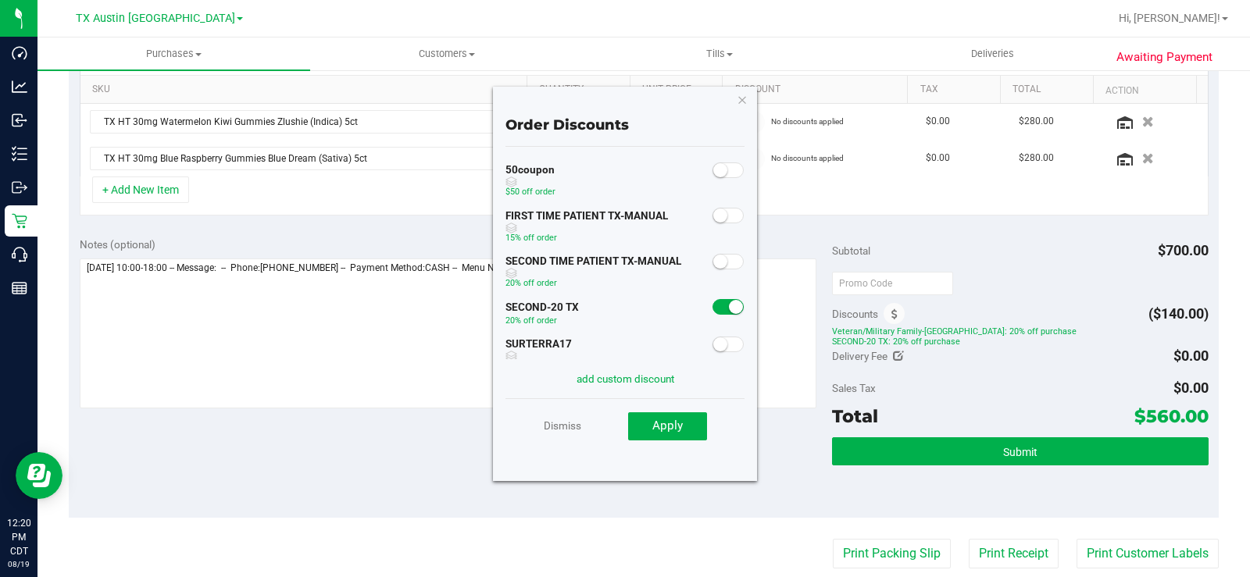
click at [713, 307] on span at bounding box center [728, 307] width 31 height 16
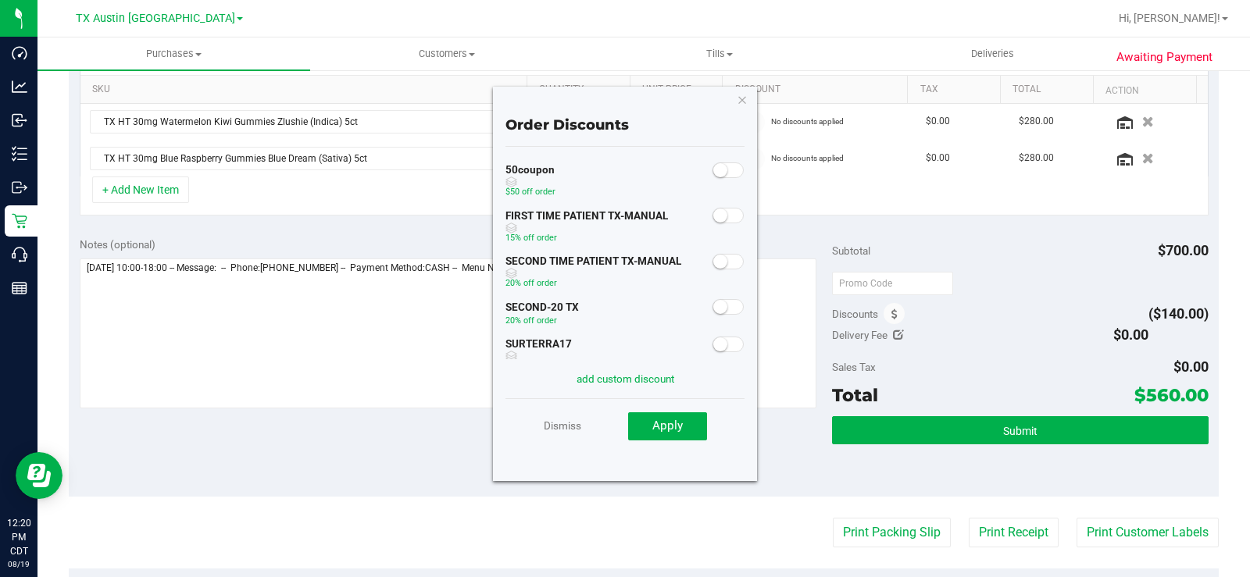
click at [713, 264] on small at bounding box center [720, 262] width 14 height 14
click at [677, 427] on span "Apply" at bounding box center [667, 426] width 30 height 14
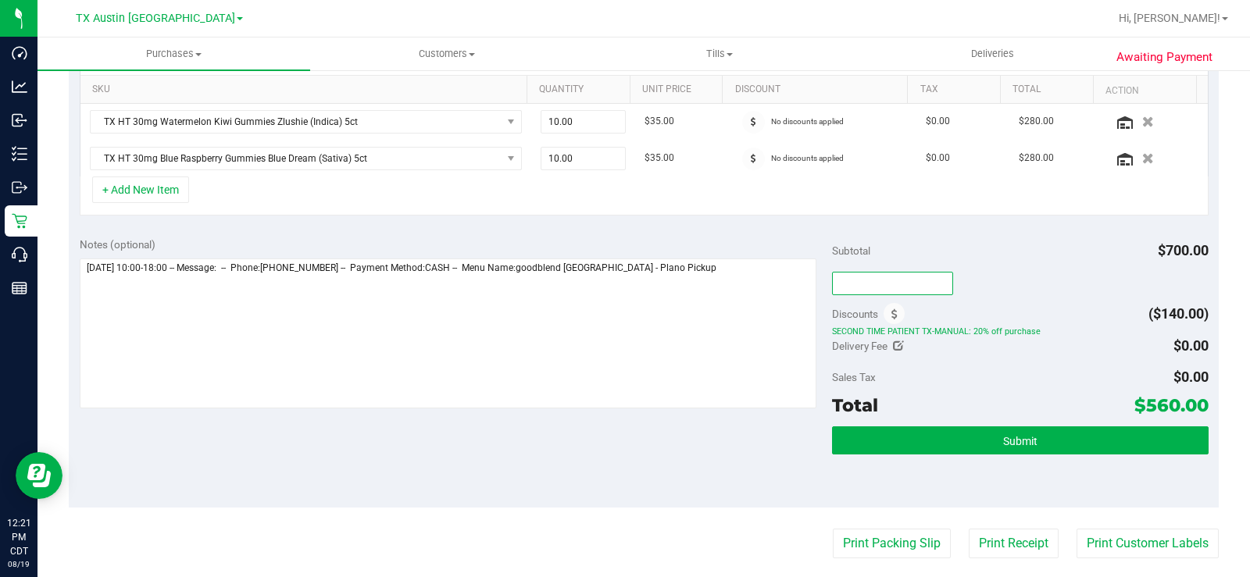
click at [876, 283] on input "text" at bounding box center [892, 283] width 121 height 23
type input "HAPPYDAY25"
click at [942, 255] on div "Subtotal $700.00" at bounding box center [1020, 251] width 377 height 28
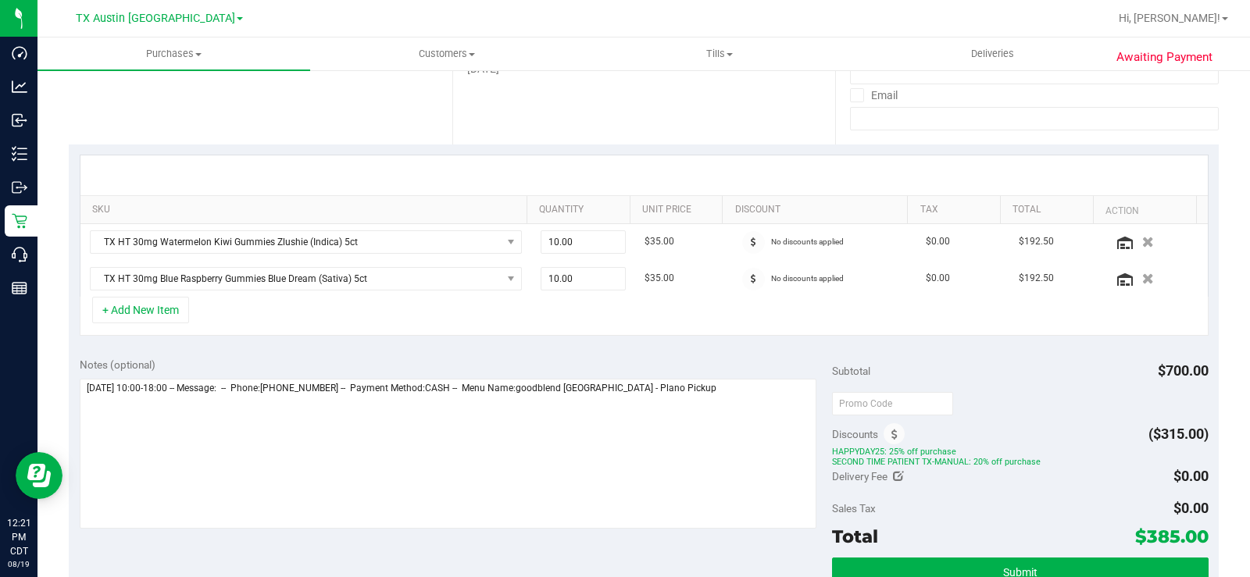
scroll to position [234, 0]
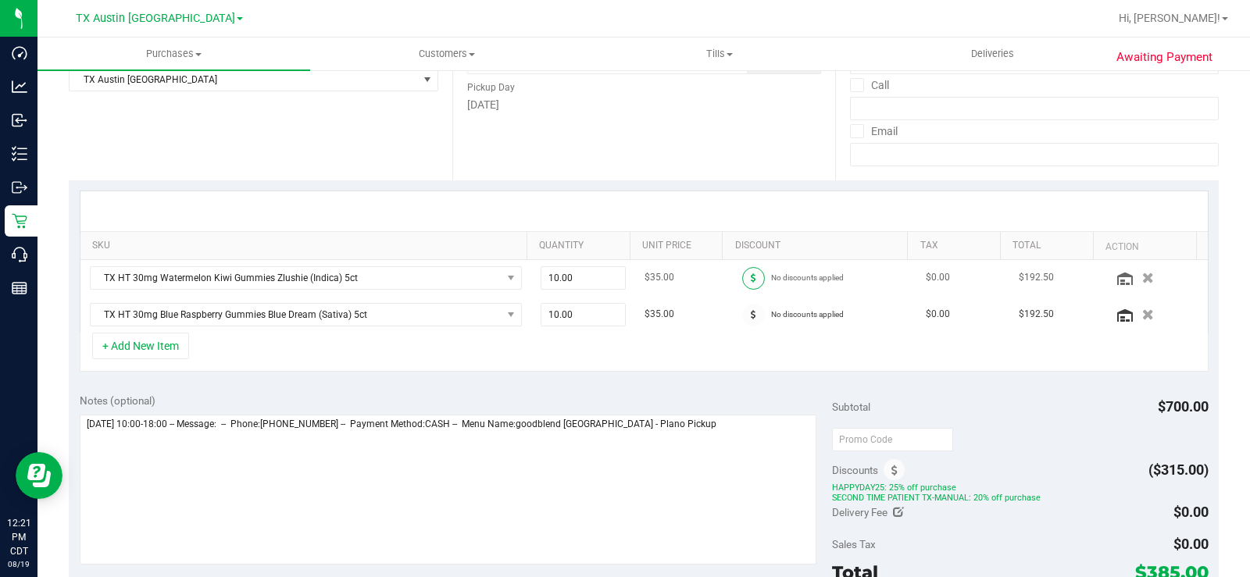
click at [743, 280] on span at bounding box center [753, 278] width 23 height 23
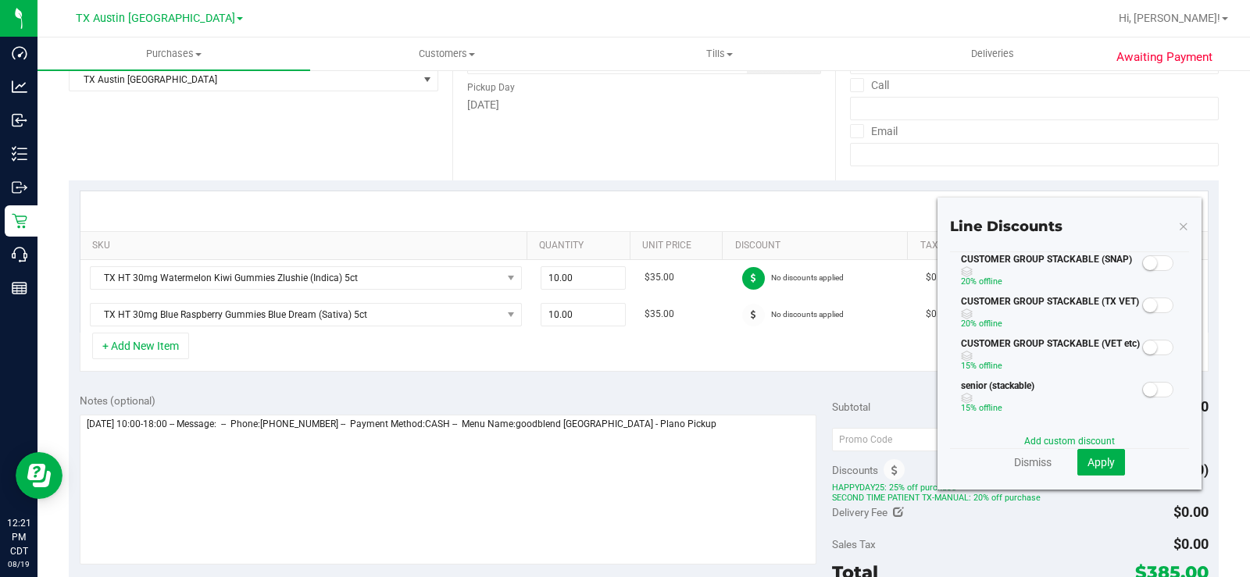
click at [1143, 306] on small at bounding box center [1150, 305] width 14 height 14
click at [1098, 459] on span "Apply" at bounding box center [1101, 462] width 27 height 13
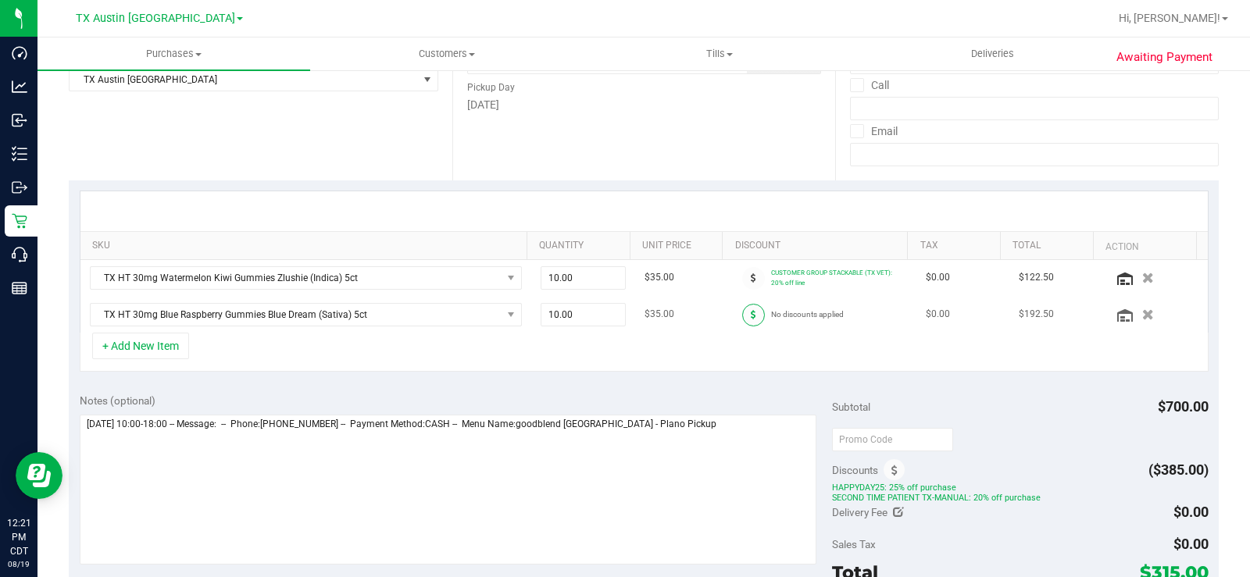
click at [742, 323] on span at bounding box center [753, 315] width 23 height 23
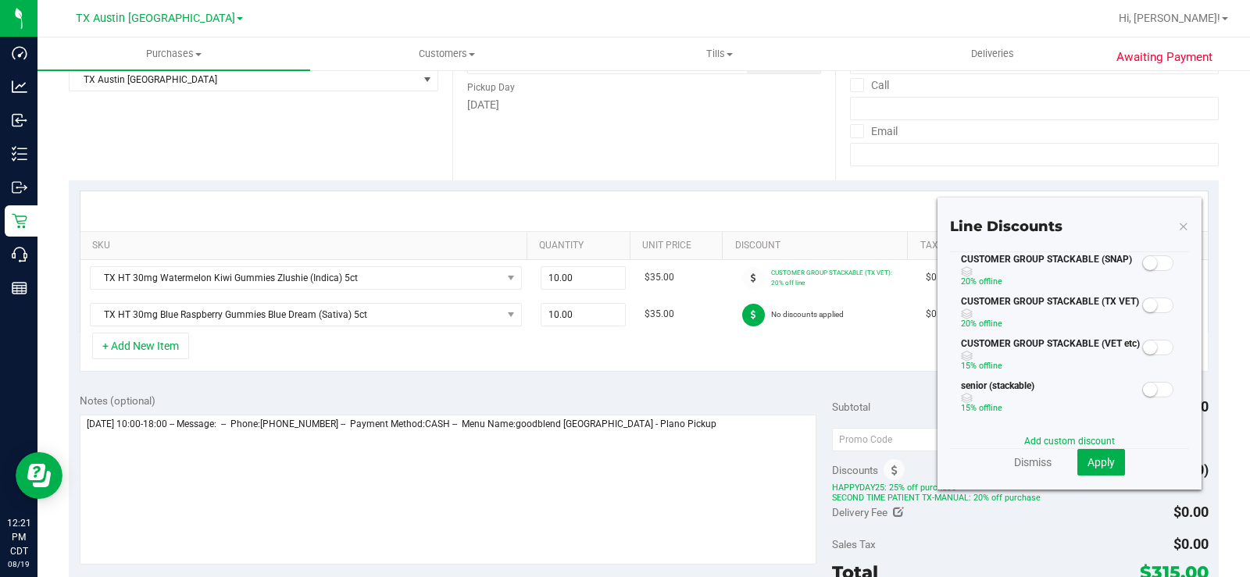
click at [1143, 307] on small at bounding box center [1150, 305] width 14 height 14
click at [1090, 465] on span "Apply" at bounding box center [1101, 462] width 27 height 13
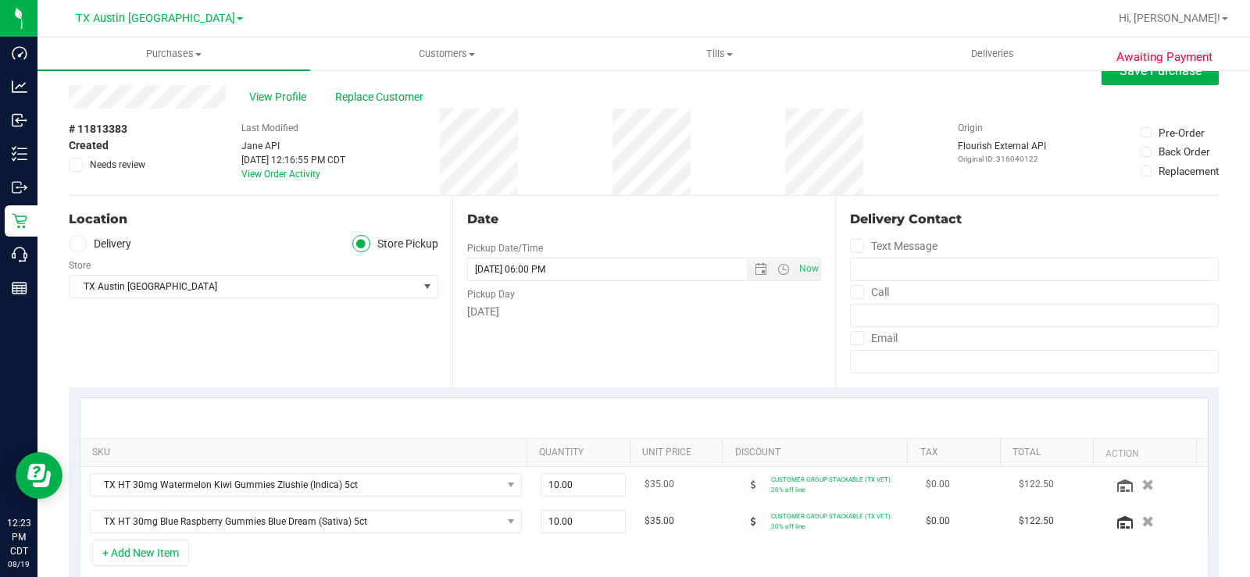
scroll to position [0, 0]
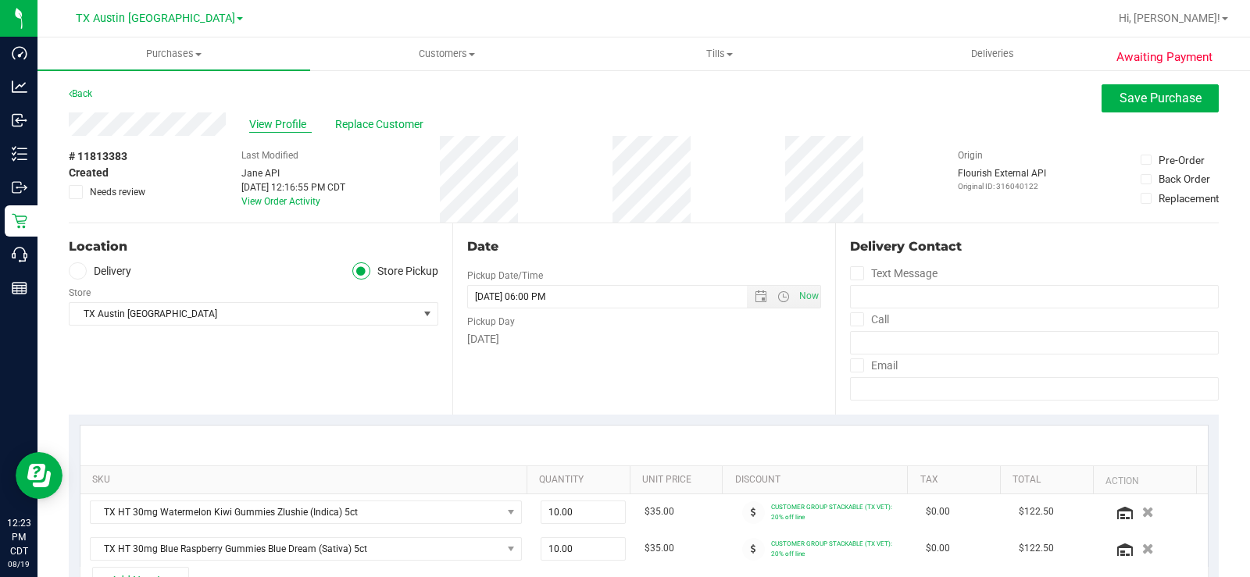
click at [268, 130] on span "View Profile" at bounding box center [280, 124] width 63 height 16
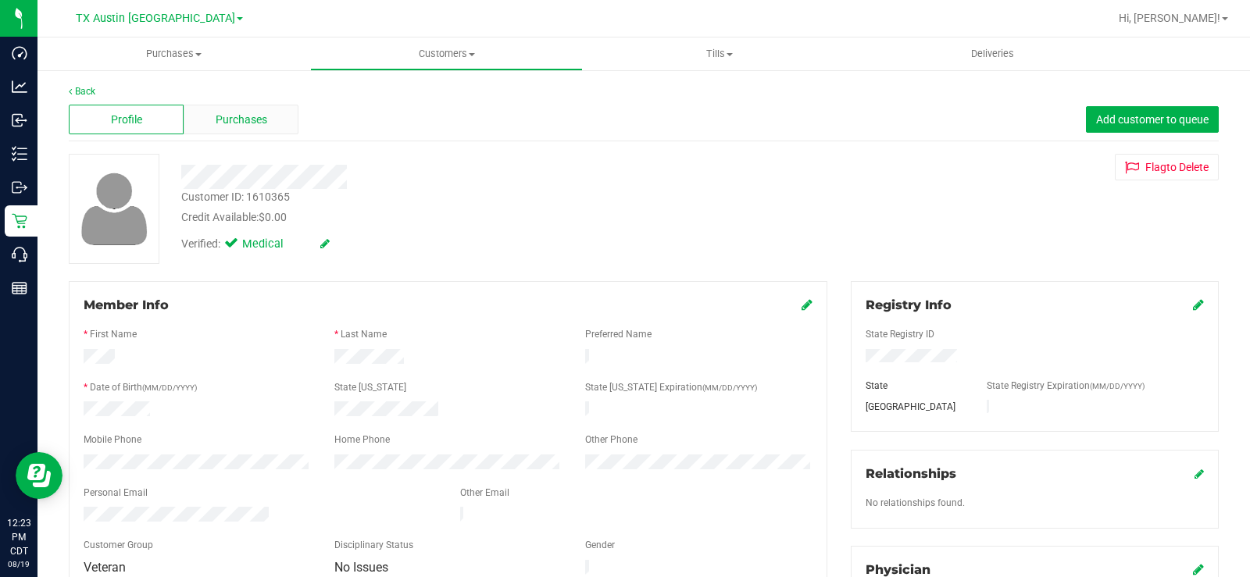
click at [230, 114] on span "Purchases" at bounding box center [242, 120] width 52 height 16
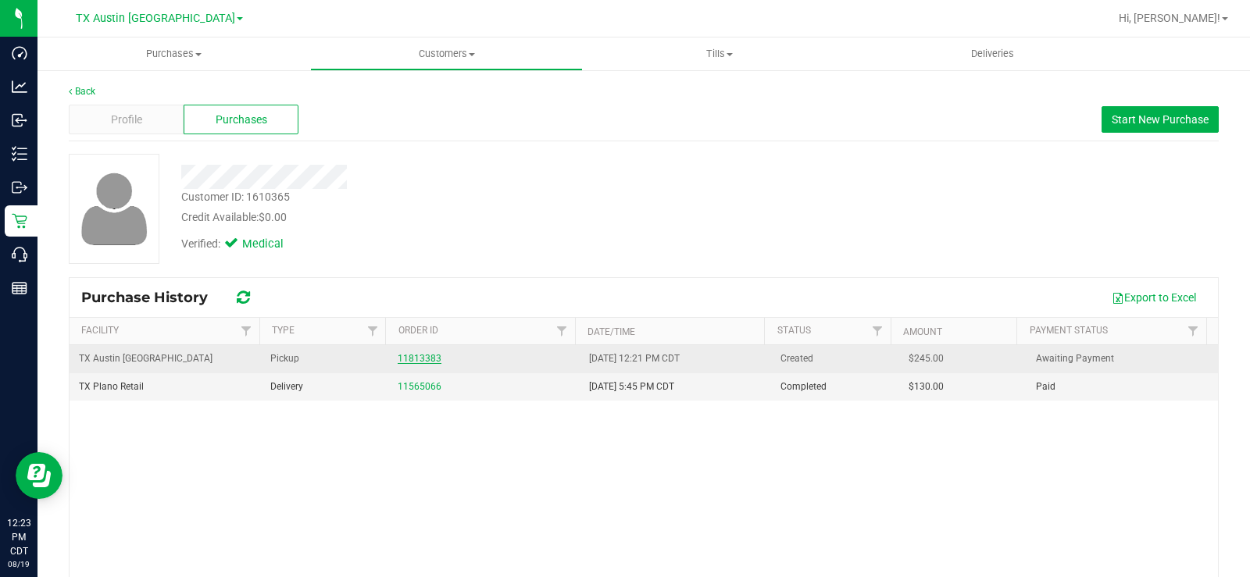
click at [402, 356] on link "11813383" at bounding box center [420, 358] width 44 height 11
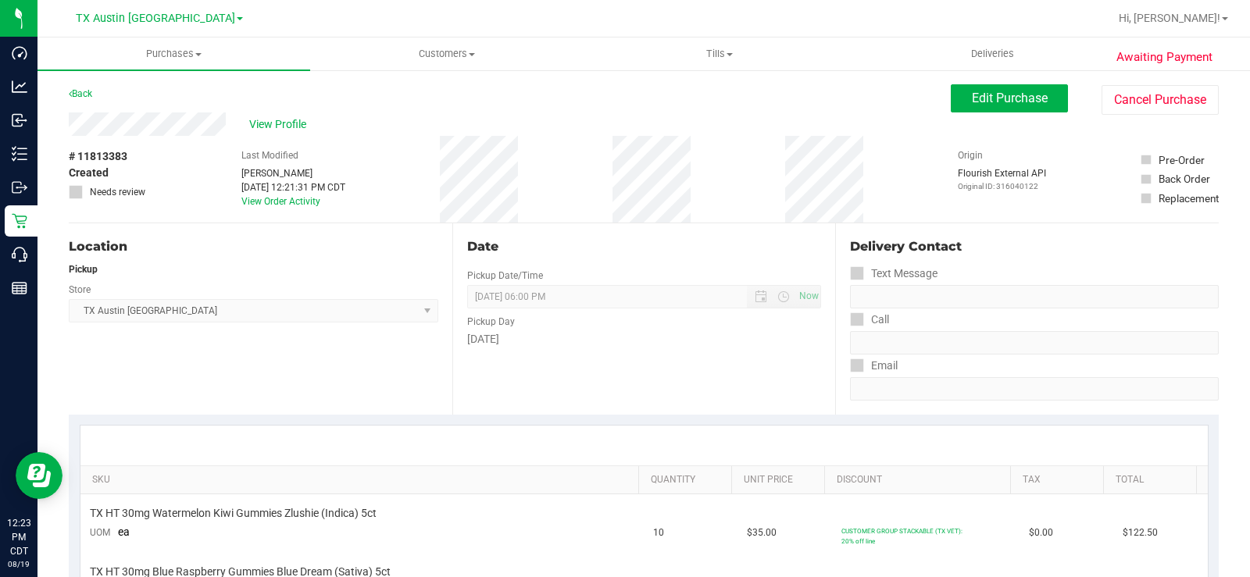
click at [659, 336] on div "[DATE]" at bounding box center [644, 339] width 355 height 16
click at [656, 123] on div "View Profile" at bounding box center [510, 124] width 882 height 23
click at [302, 257] on div "Location Pickup Store TX Austin DC Select Store Bonita Springs WC Boynton Beach…" at bounding box center [261, 318] width 384 height 191
click at [416, 388] on div "Location Pickup Store TX Austin DC Select Store Bonita Springs WC Boynton Beach…" at bounding box center [261, 318] width 384 height 191
click at [972, 104] on span "Edit Purchase" at bounding box center [1010, 98] width 76 height 15
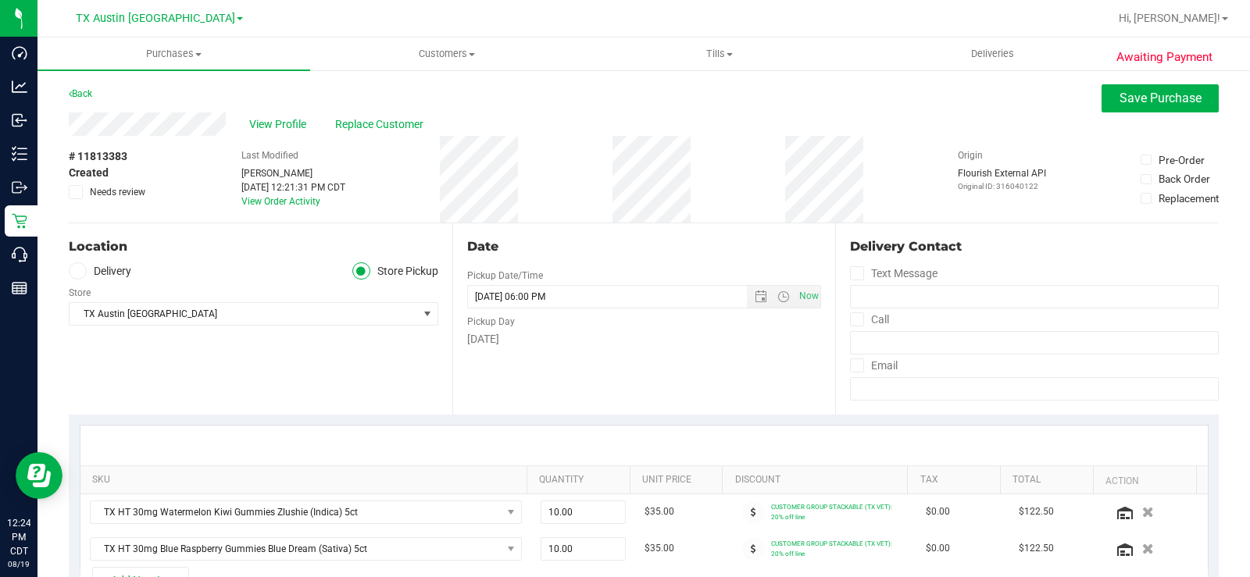
click at [654, 338] on div "[DATE]" at bounding box center [644, 339] width 355 height 16
click at [679, 352] on div "Date Pickup Date/Time 08/20/2025 Now 08/20/2025 06:00 PM Now Pickup Day Wednesd…" at bounding box center [644, 318] width 384 height 191
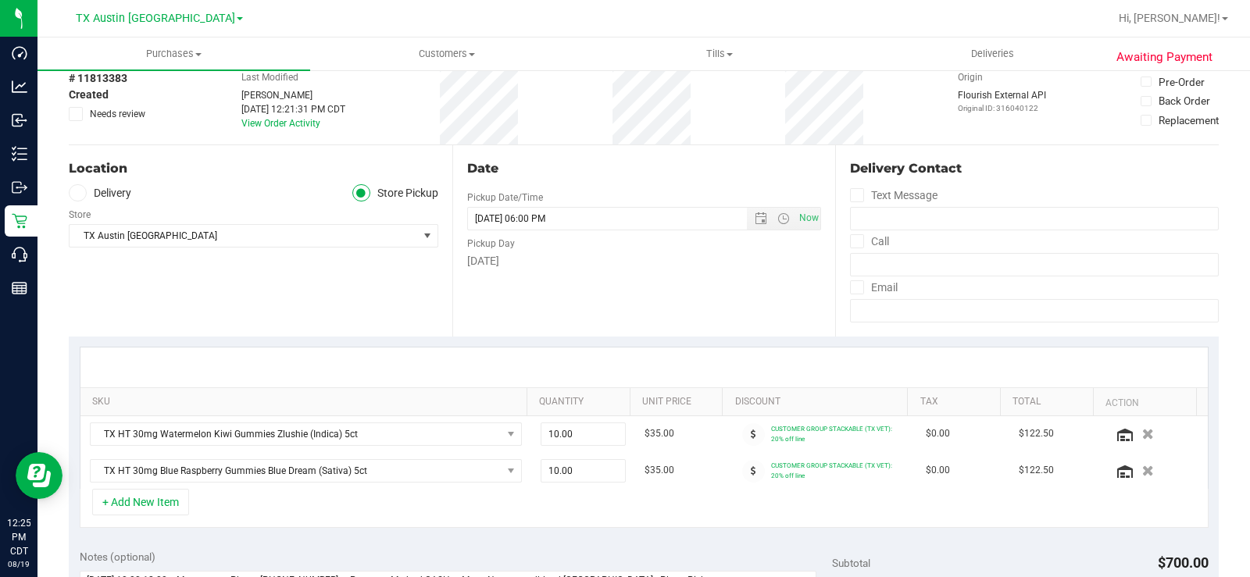
click at [683, 334] on div "Date Pickup Date/Time 08/20/2025 Now 08/20/2025 06:00 PM Now Pickup Day Wednesd…" at bounding box center [644, 240] width 384 height 191
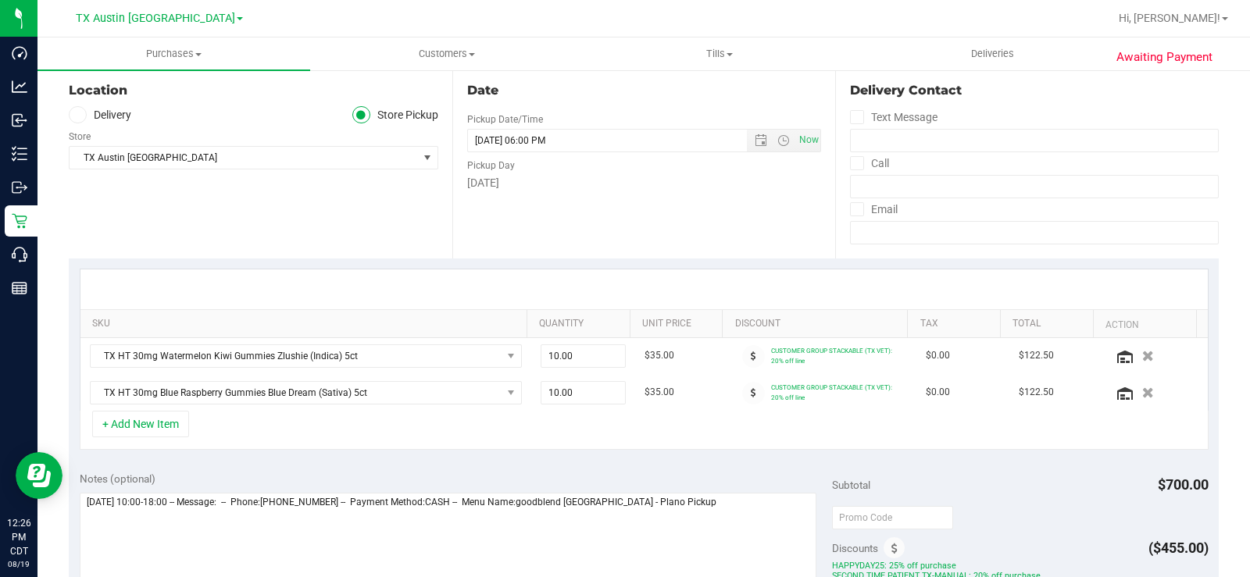
scroll to position [0, 0]
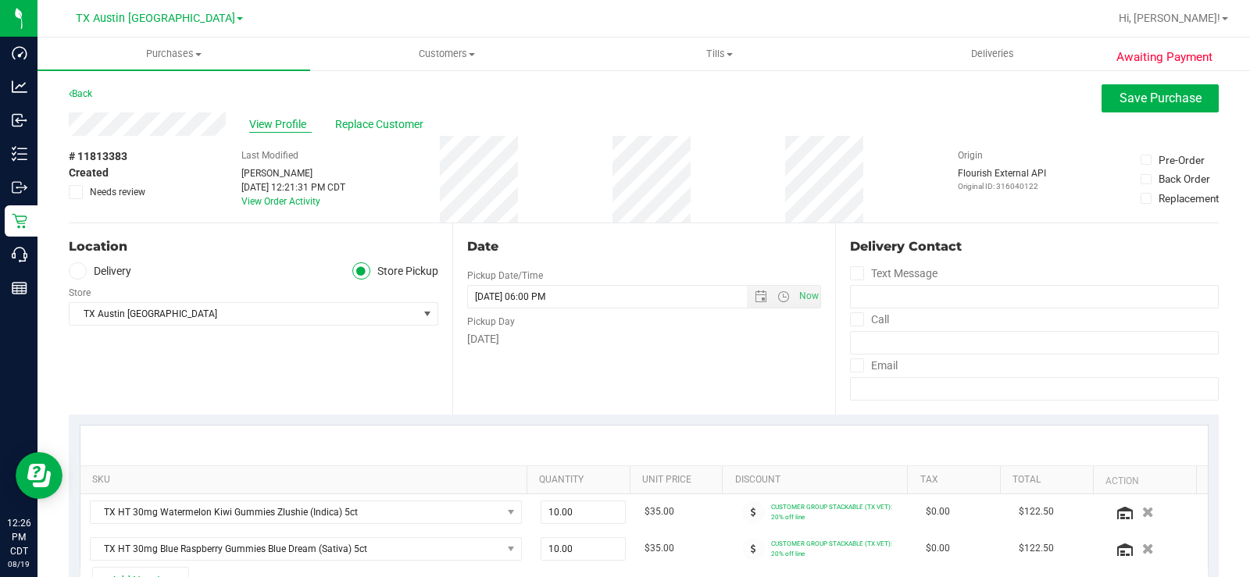
click at [290, 120] on span "View Profile" at bounding box center [280, 124] width 63 height 16
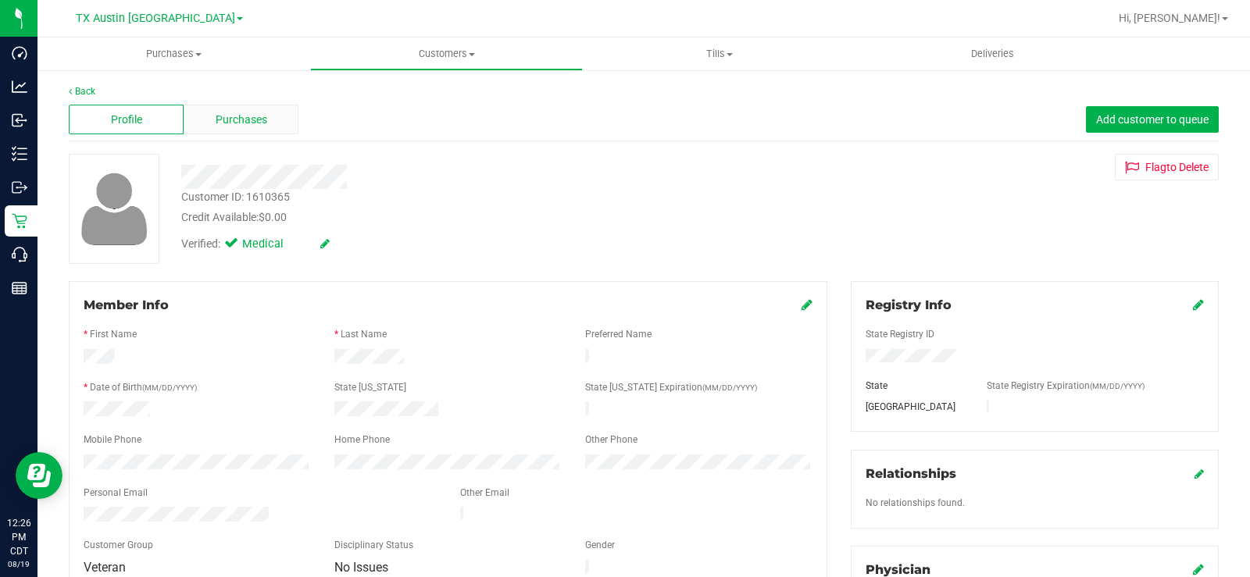
click at [280, 133] on div "Purchases" at bounding box center [241, 120] width 115 height 30
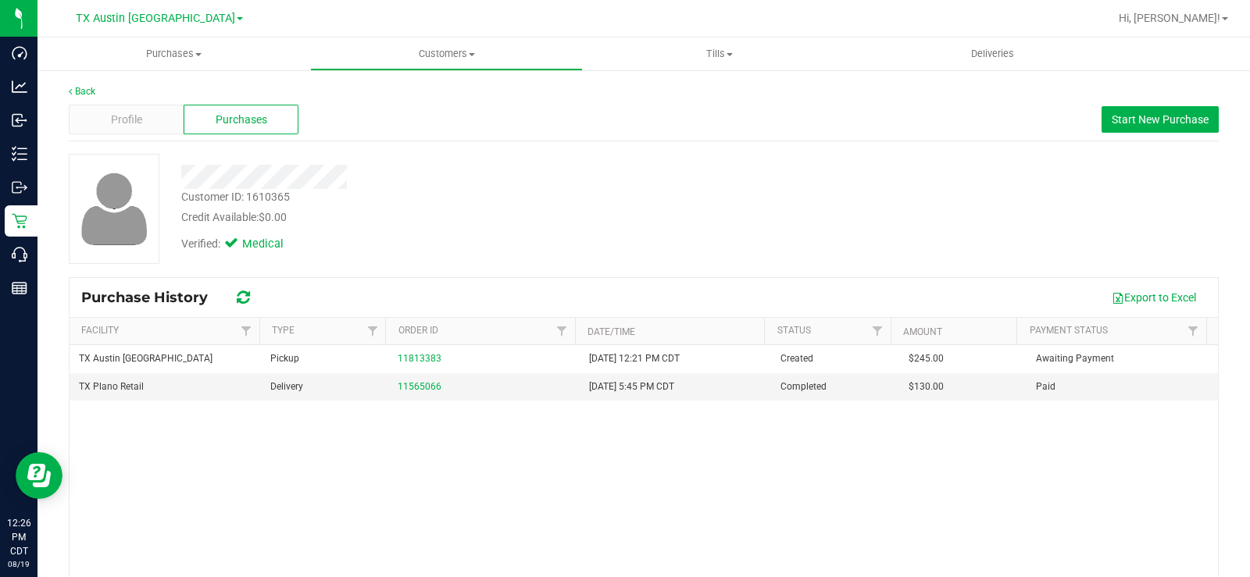
click at [407, 247] on div "Verified: Medical" at bounding box center [463, 243] width 587 height 34
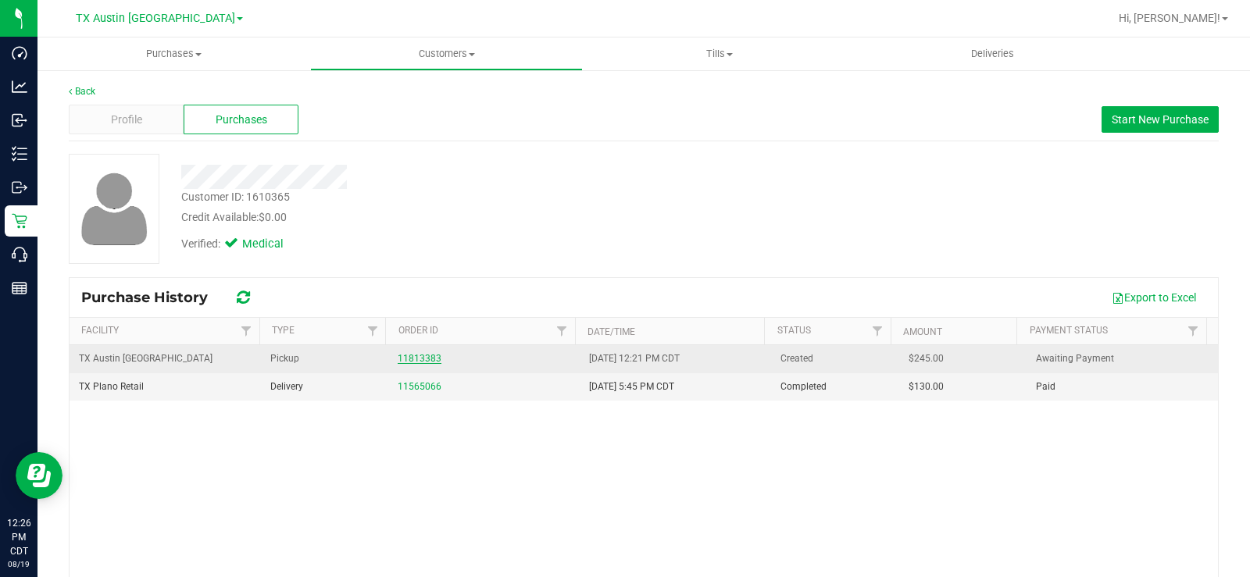
click at [405, 354] on link "11813383" at bounding box center [420, 358] width 44 height 11
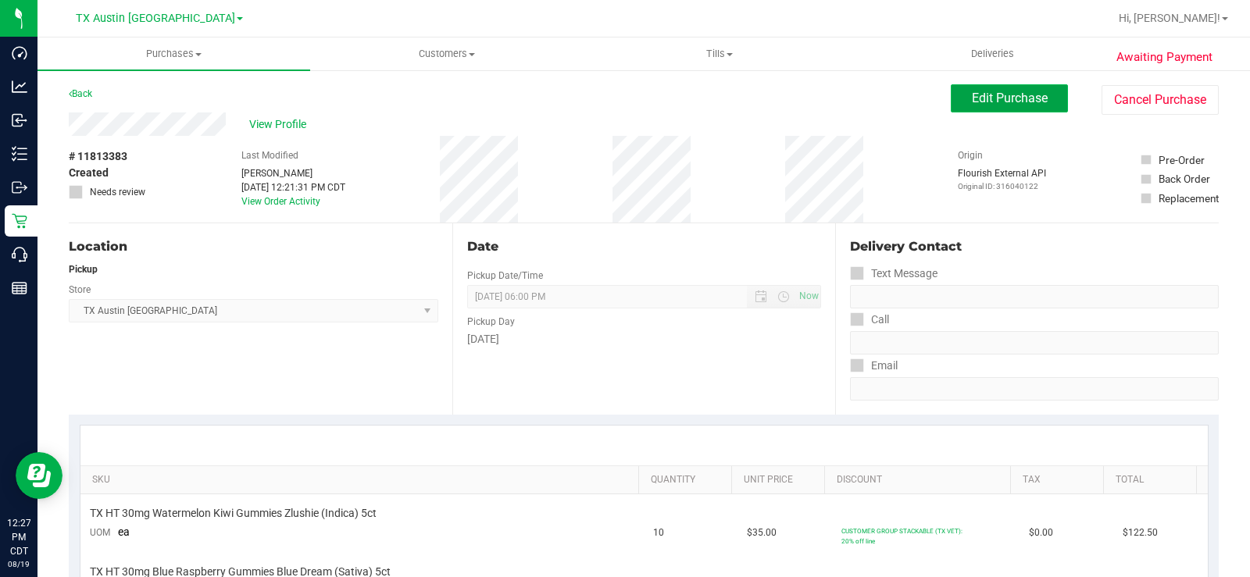
click at [990, 88] on button "Edit Purchase" at bounding box center [1009, 98] width 117 height 28
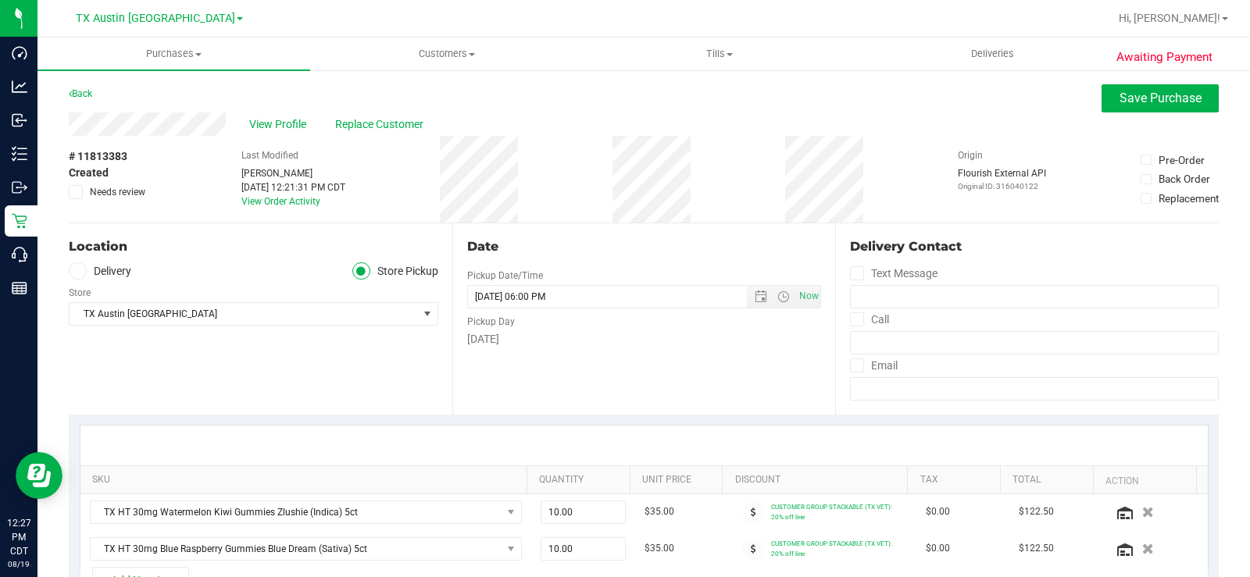
click at [73, 192] on icon at bounding box center [76, 192] width 10 height 0
click at [0, 0] on input "Needs review" at bounding box center [0, 0] width 0 height 0
click at [164, 233] on div "Location Delivery Store Pickup Store TX Austin DC Select Store Bonita Springs W…" at bounding box center [261, 318] width 384 height 191
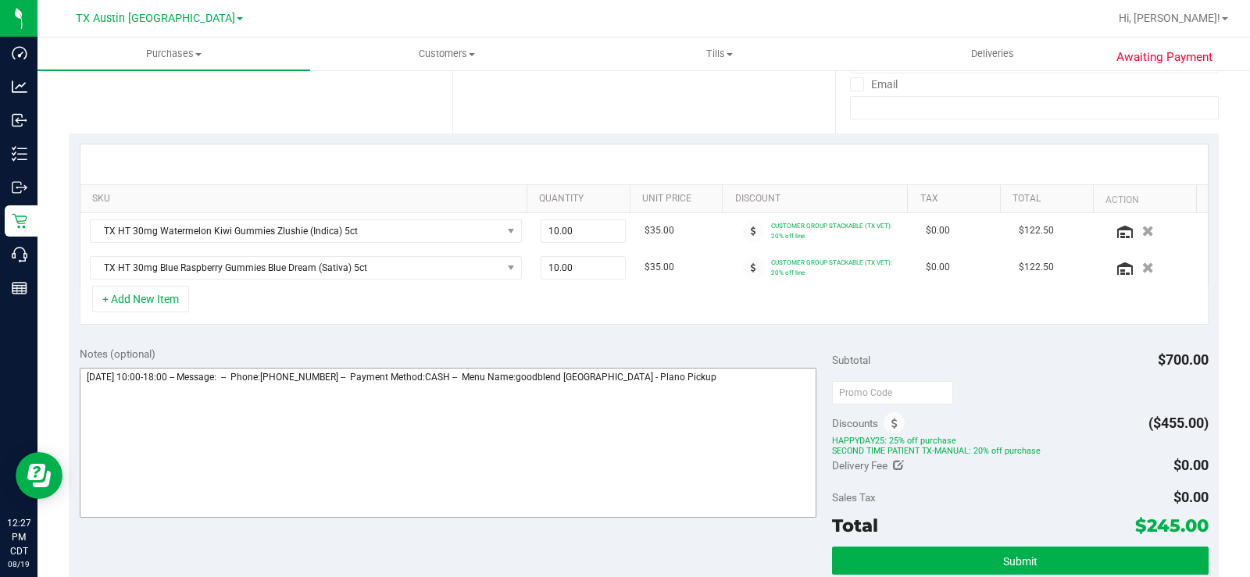
scroll to position [313, 0]
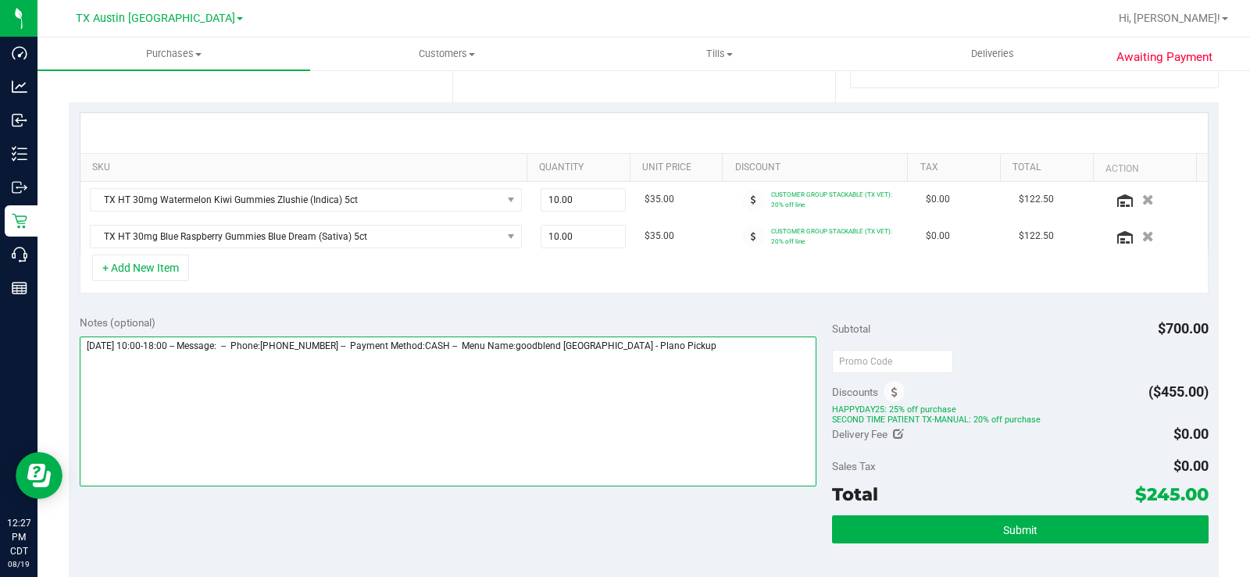
drag, startPoint x: 691, startPoint y: 348, endPoint x: 675, endPoint y: 338, distance: 19.7
click at [691, 348] on textarea at bounding box center [448, 412] width 737 height 150
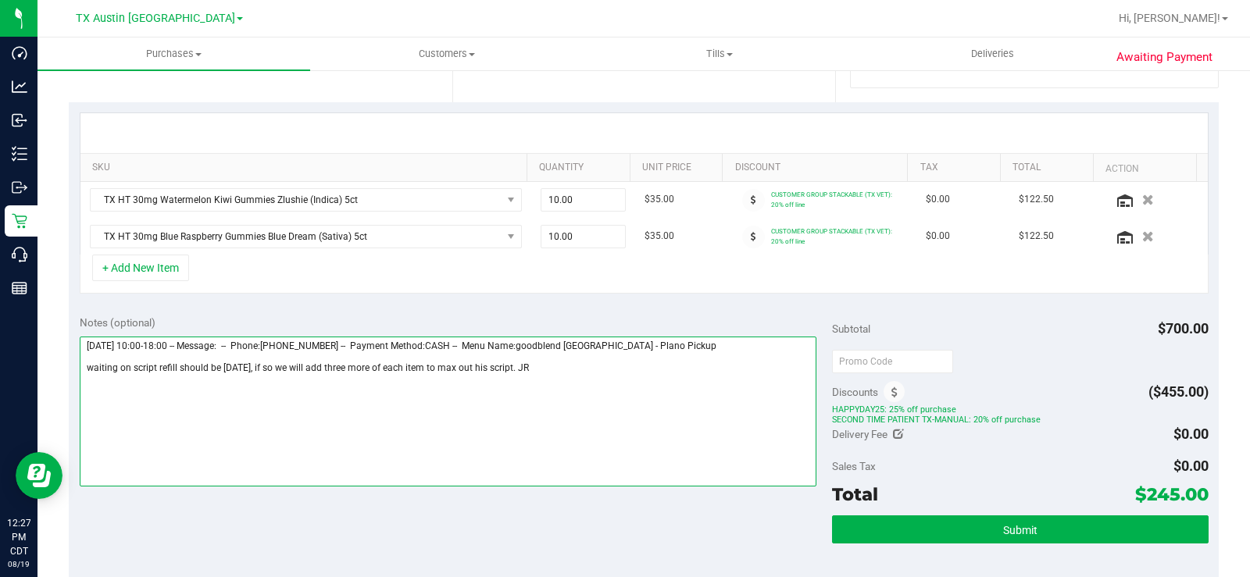
scroll to position [0, 0]
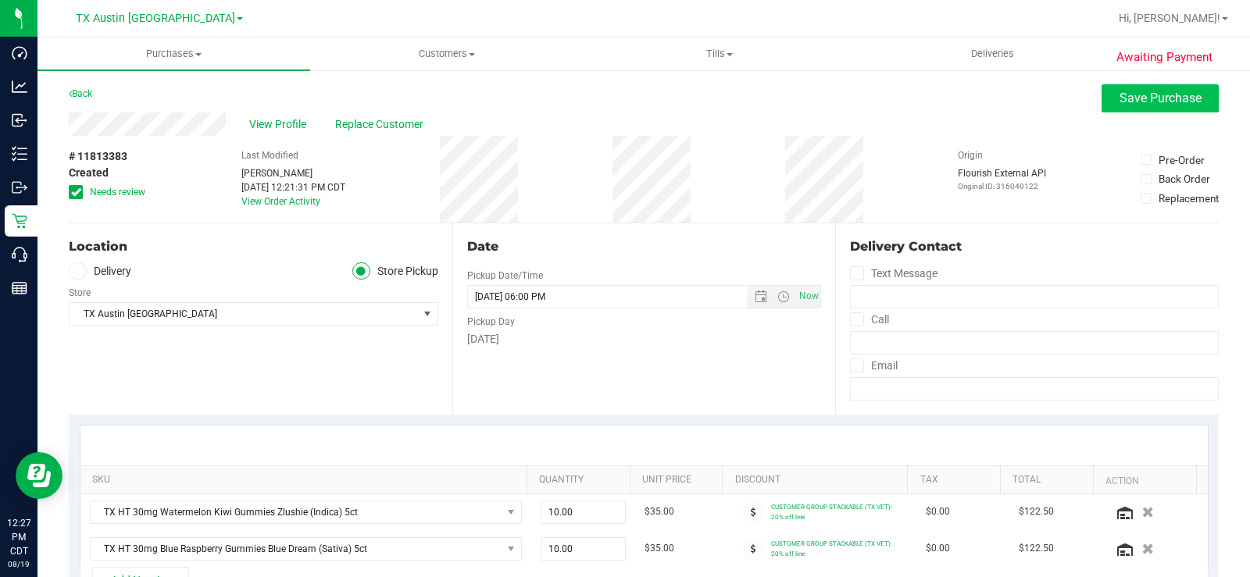
type textarea "Wednesday 08/20/2025 10:00-18:00 -- Message: -- Phone:5852784612 -- Payment Met…"
click at [1158, 104] on span "Save Purchase" at bounding box center [1161, 98] width 82 height 15
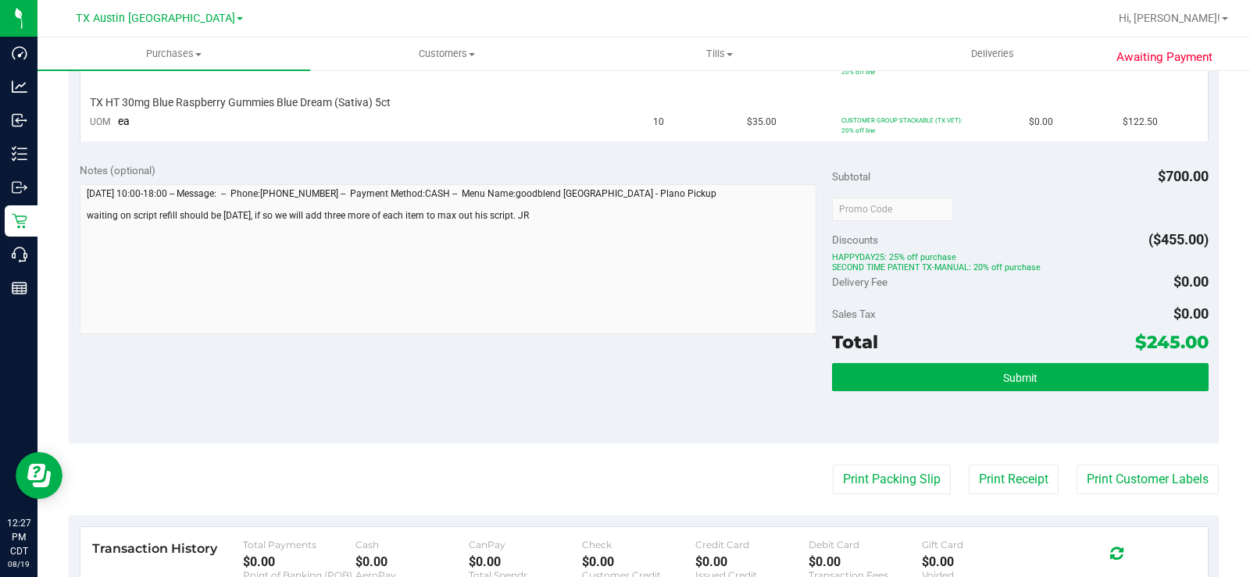
scroll to position [547, 0]
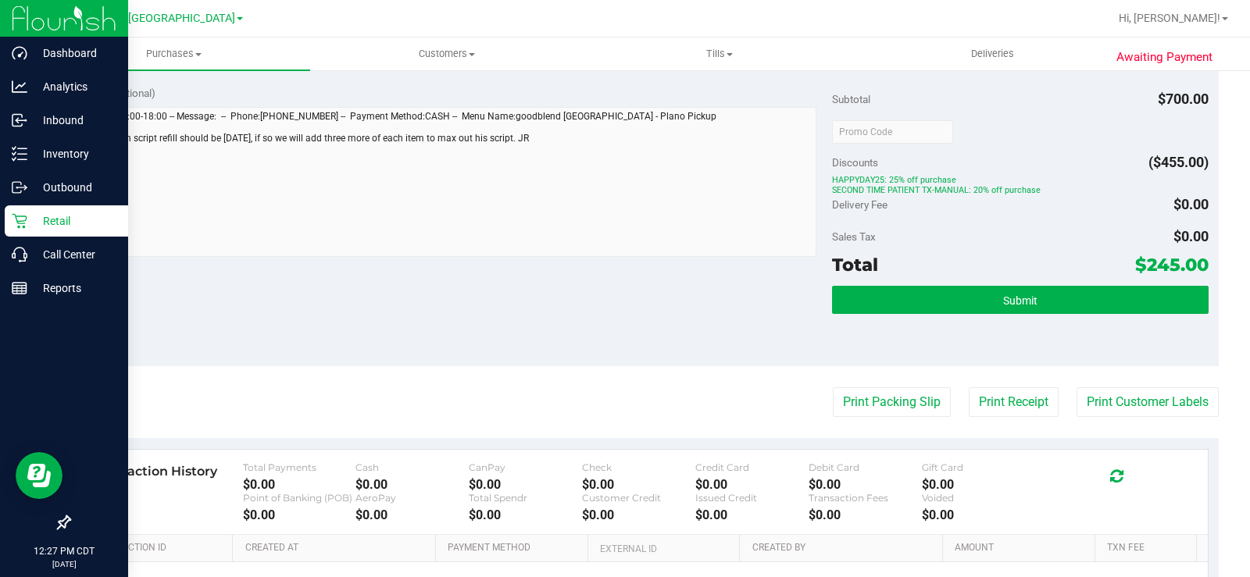
click at [24, 224] on icon at bounding box center [20, 221] width 16 height 16
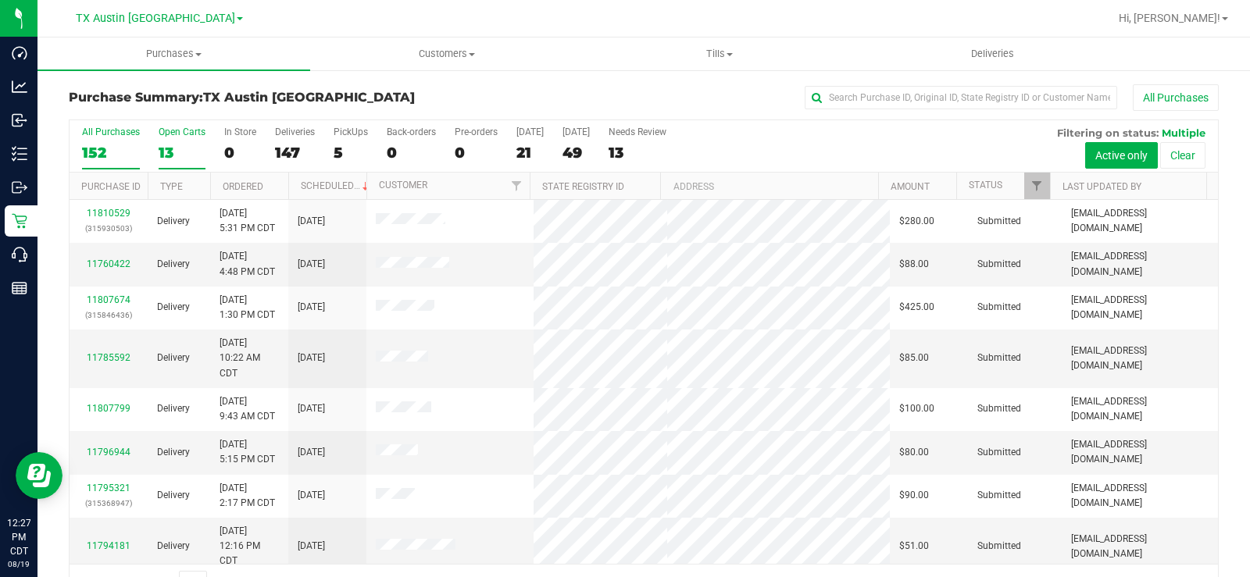
click at [166, 146] on div "13" at bounding box center [182, 153] width 47 height 18
click at [0, 0] on input "Open Carts 13" at bounding box center [0, 0] width 0 height 0
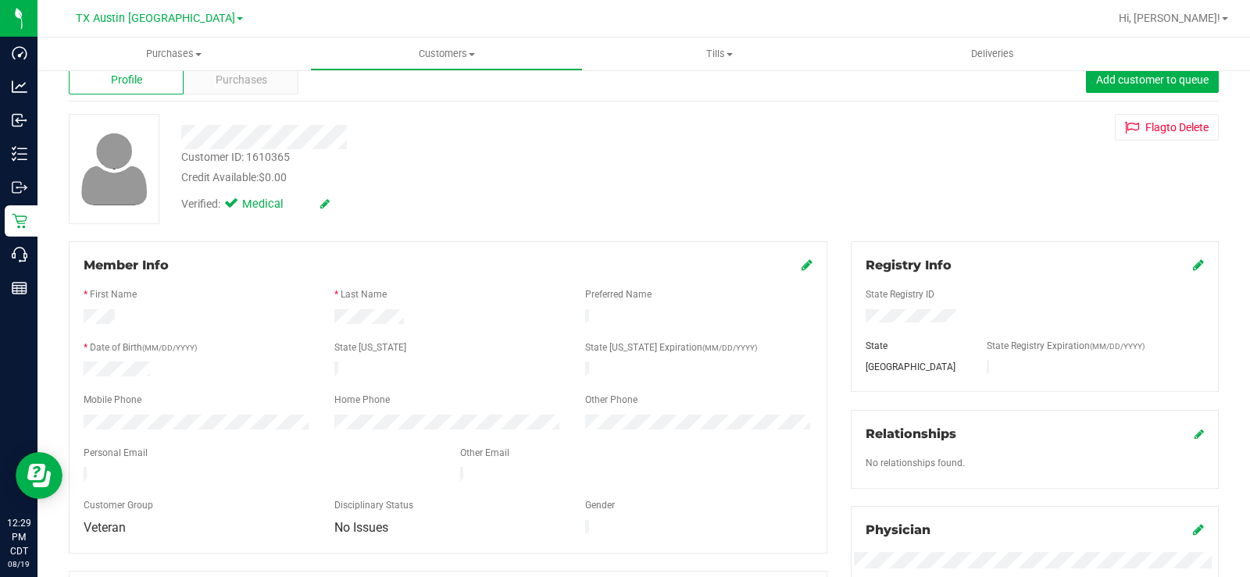
drag, startPoint x: 349, startPoint y: 132, endPoint x: 171, endPoint y: 130, distance: 178.2
click at [171, 130] on div at bounding box center [463, 137] width 587 height 24
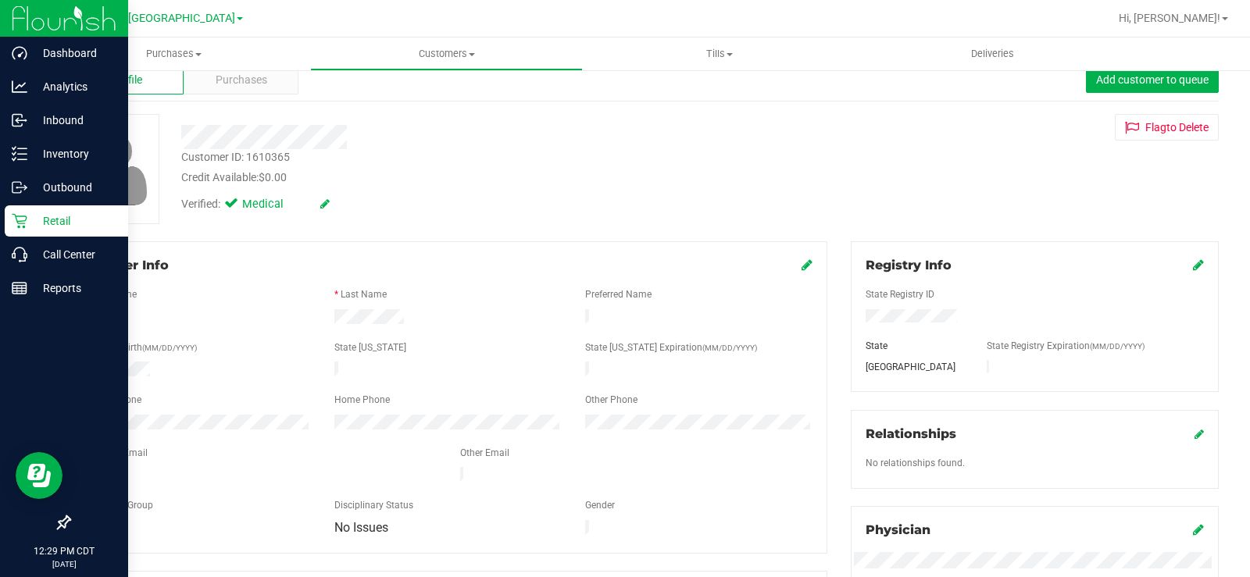
click at [23, 213] on div "Retail" at bounding box center [66, 220] width 123 height 31
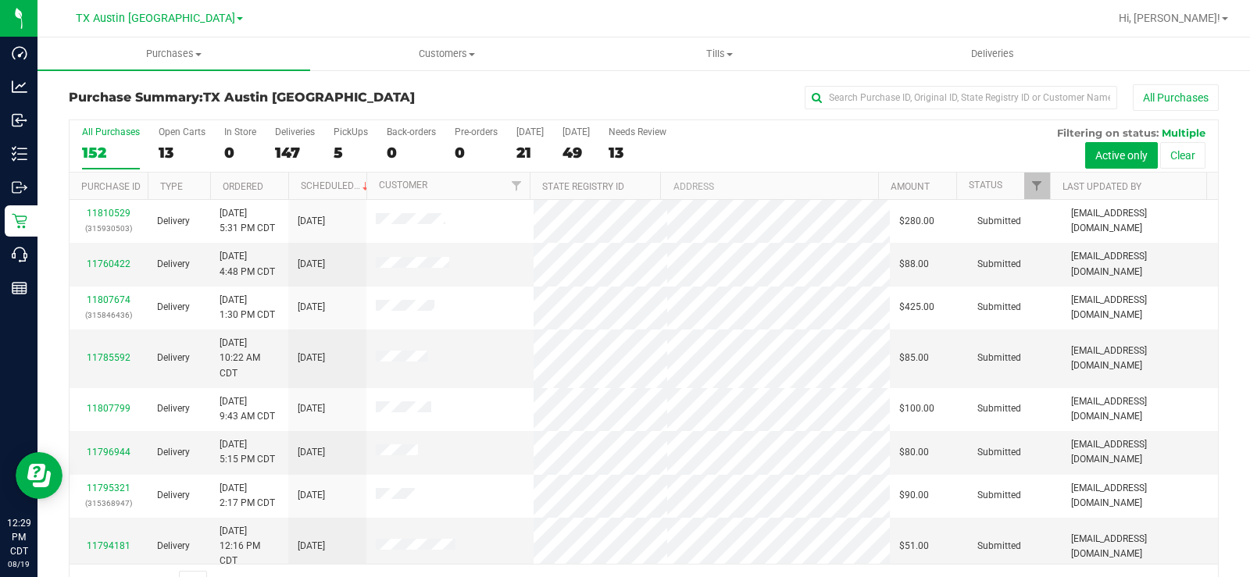
click at [164, 144] on div "13" at bounding box center [182, 153] width 47 height 18
click at [0, 0] on input "Open Carts 13" at bounding box center [0, 0] width 0 height 0
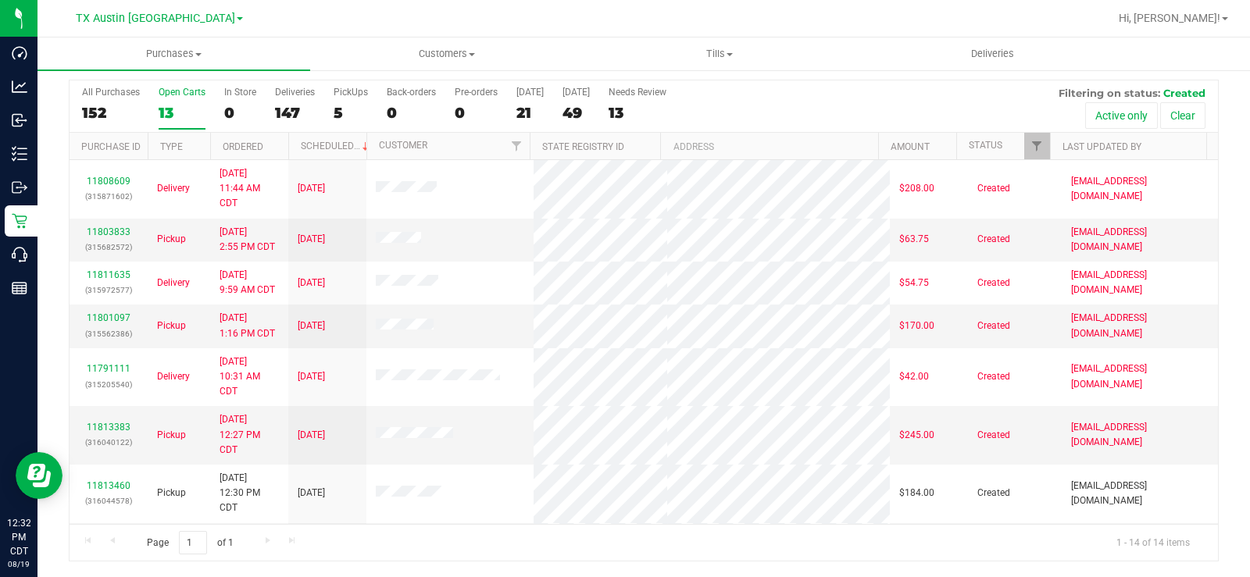
click at [170, 108] on div "13" at bounding box center [182, 113] width 47 height 18
click at [0, 0] on input "Open Carts 13" at bounding box center [0, 0] width 0 height 0
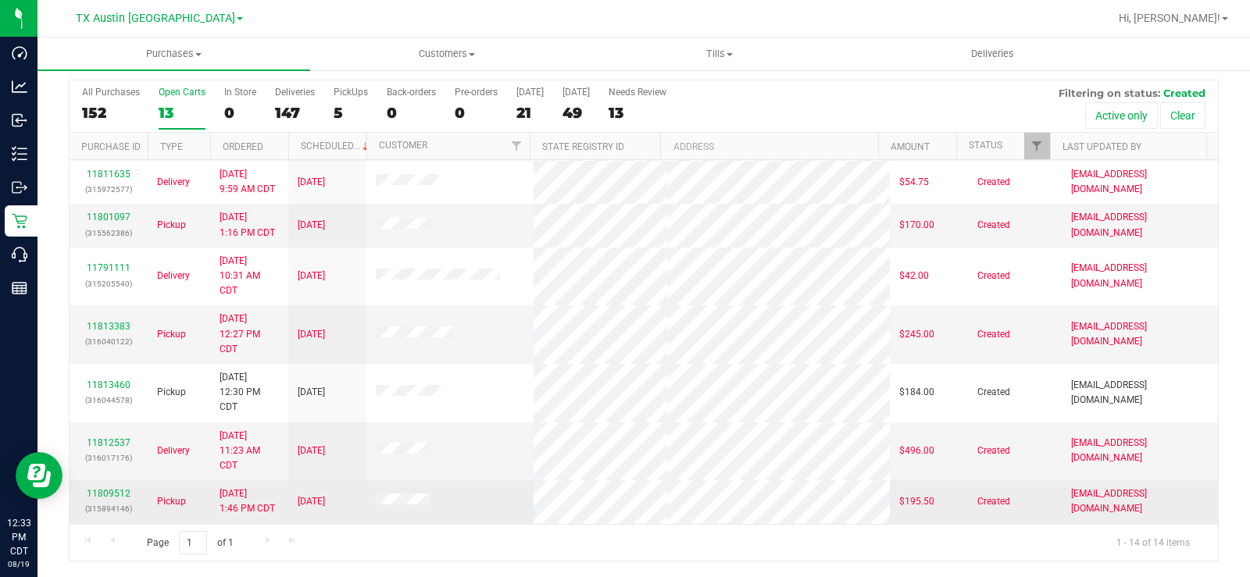
scroll to position [97, 0]
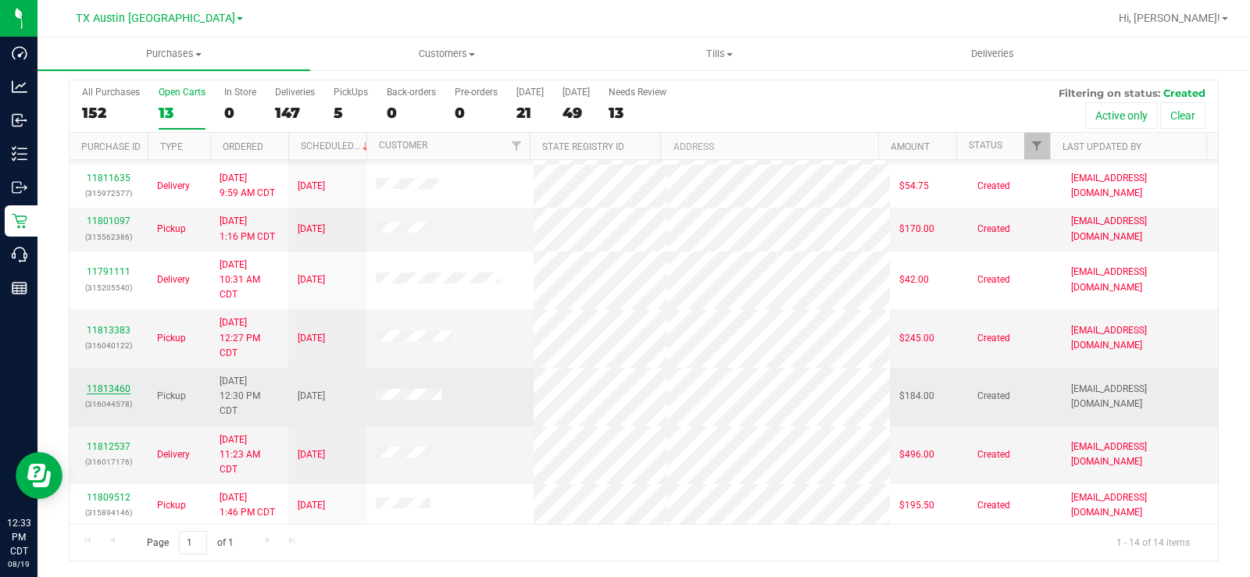
click at [111, 387] on link "11813460" at bounding box center [109, 389] width 44 height 11
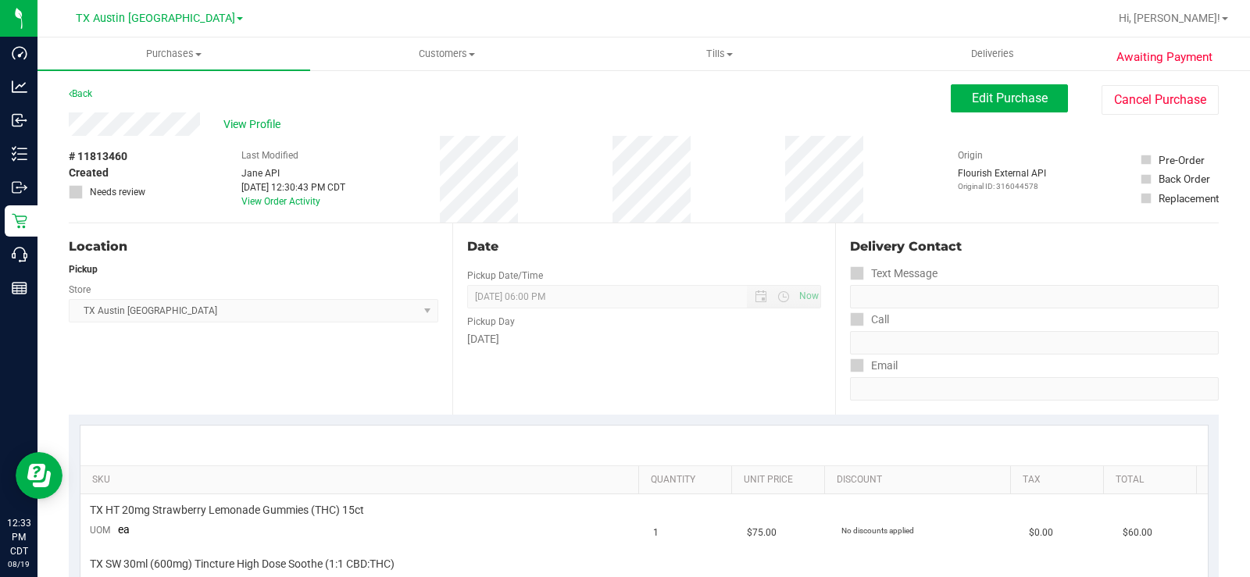
click at [138, 125] on div "View Profile" at bounding box center [510, 124] width 882 height 23
click at [975, 103] on span "Edit Purchase" at bounding box center [1010, 98] width 76 height 15
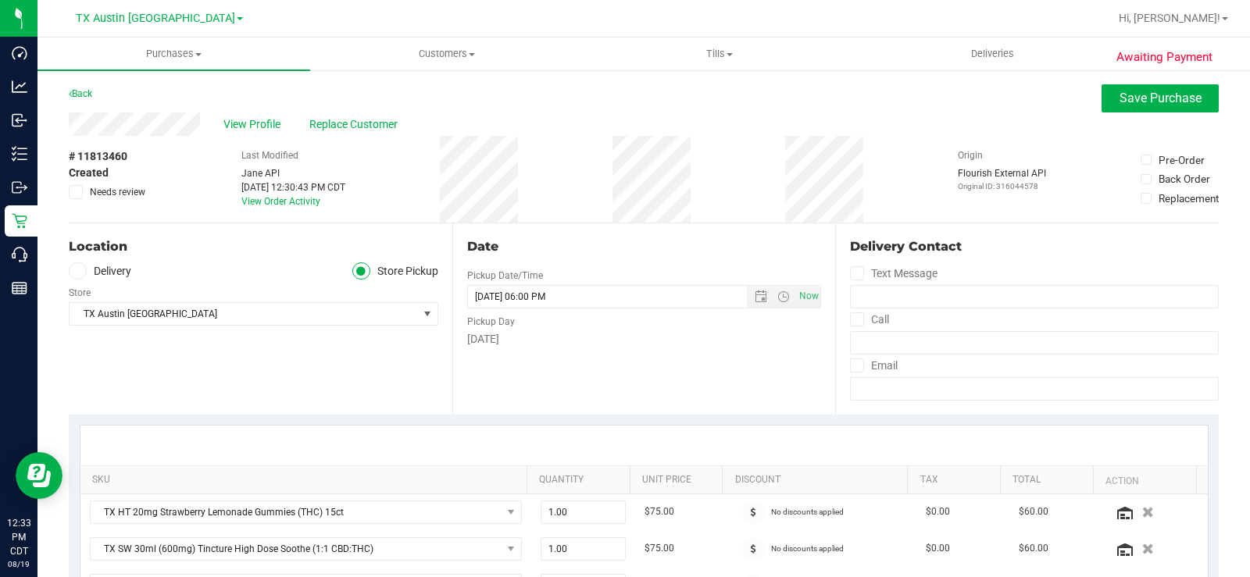
click at [78, 277] on span at bounding box center [78, 272] width 18 height 18
click at [0, 0] on input "Delivery" at bounding box center [0, 0] width 0 height 0
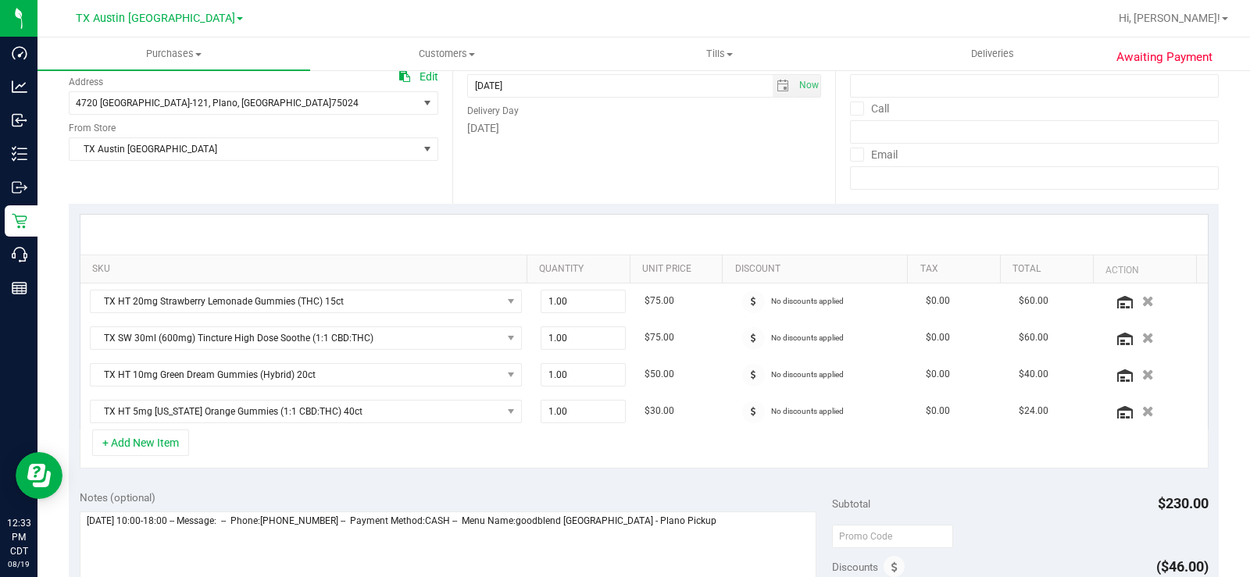
scroll to position [78, 0]
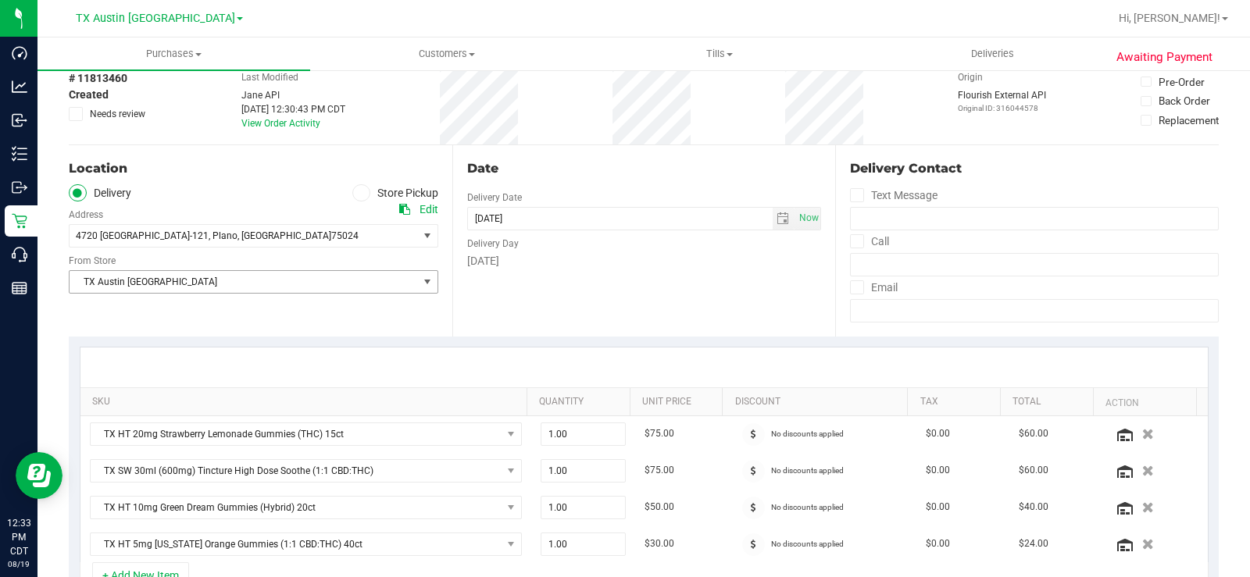
click at [184, 276] on span "TX Austin [GEOGRAPHIC_DATA]" at bounding box center [244, 282] width 348 height 22
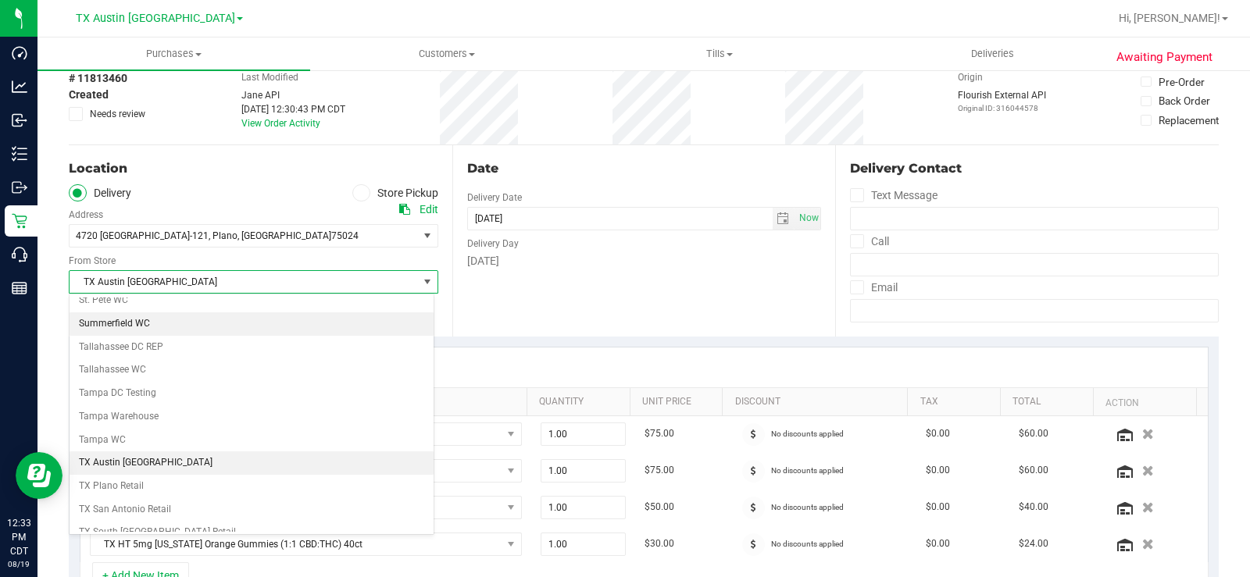
scroll to position [1052, 0]
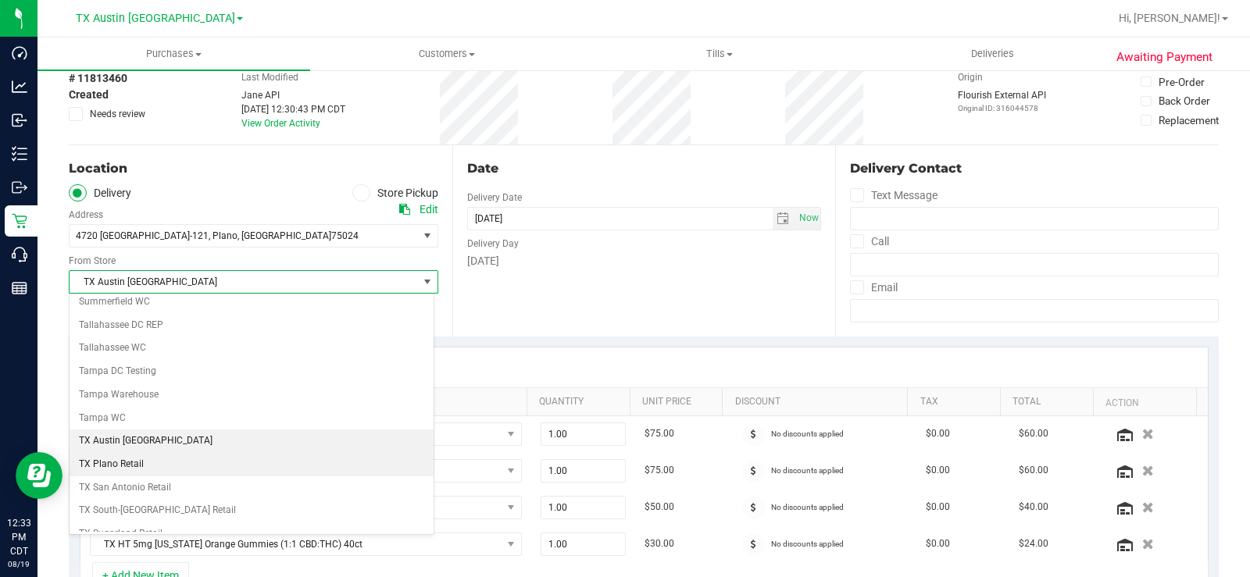
click at [173, 463] on li "TX Plano Retail" at bounding box center [252, 464] width 364 height 23
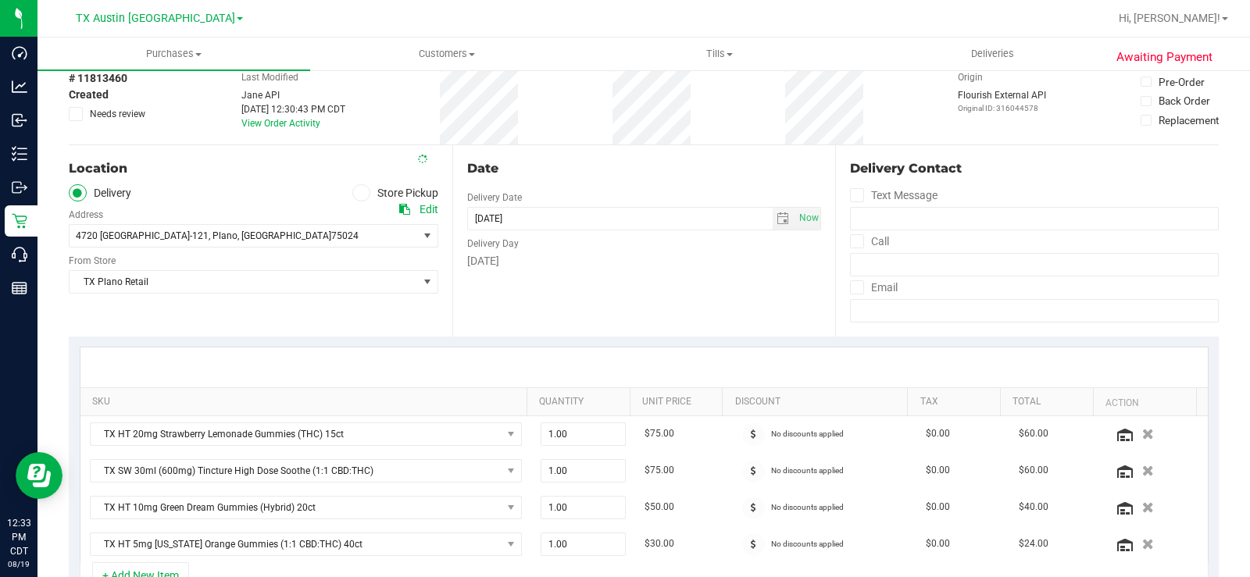
click at [243, 330] on div "Location Delivery Store Pickup Address Edit 4720 TX-121 , Plano , TX 75024 Sele…" at bounding box center [261, 240] width 384 height 191
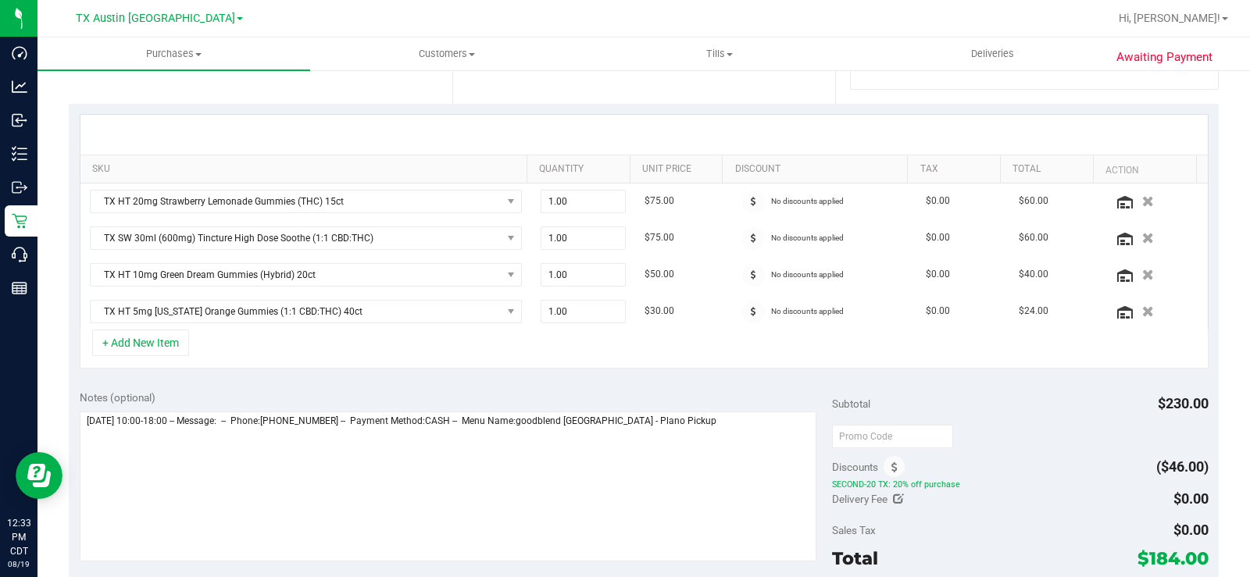
scroll to position [313, 0]
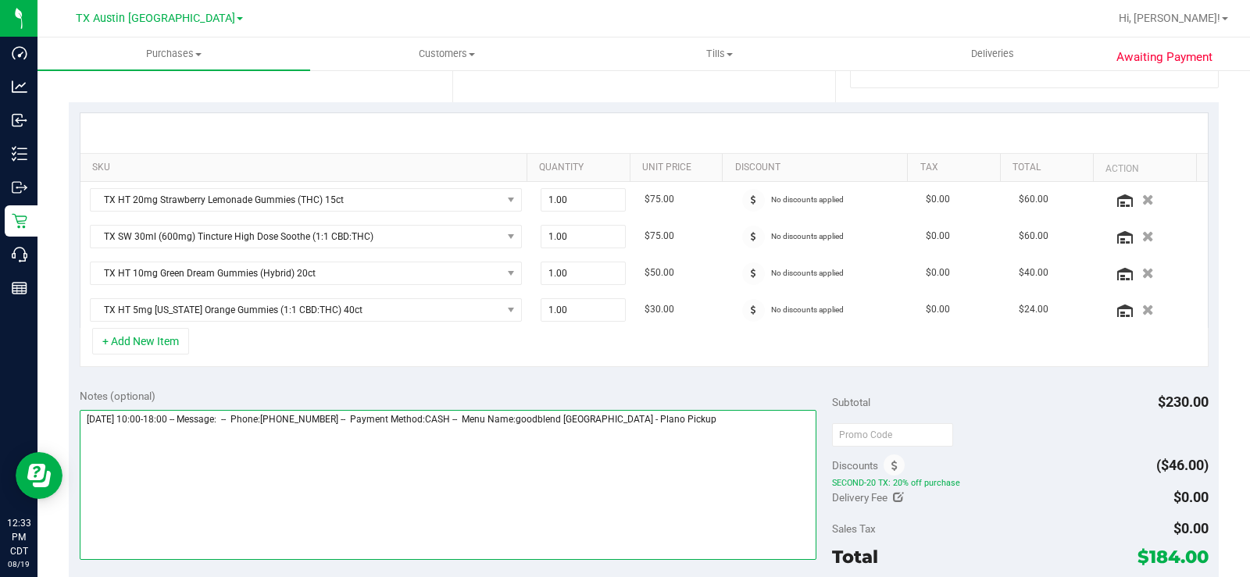
click at [707, 418] on textarea at bounding box center [448, 485] width 737 height 150
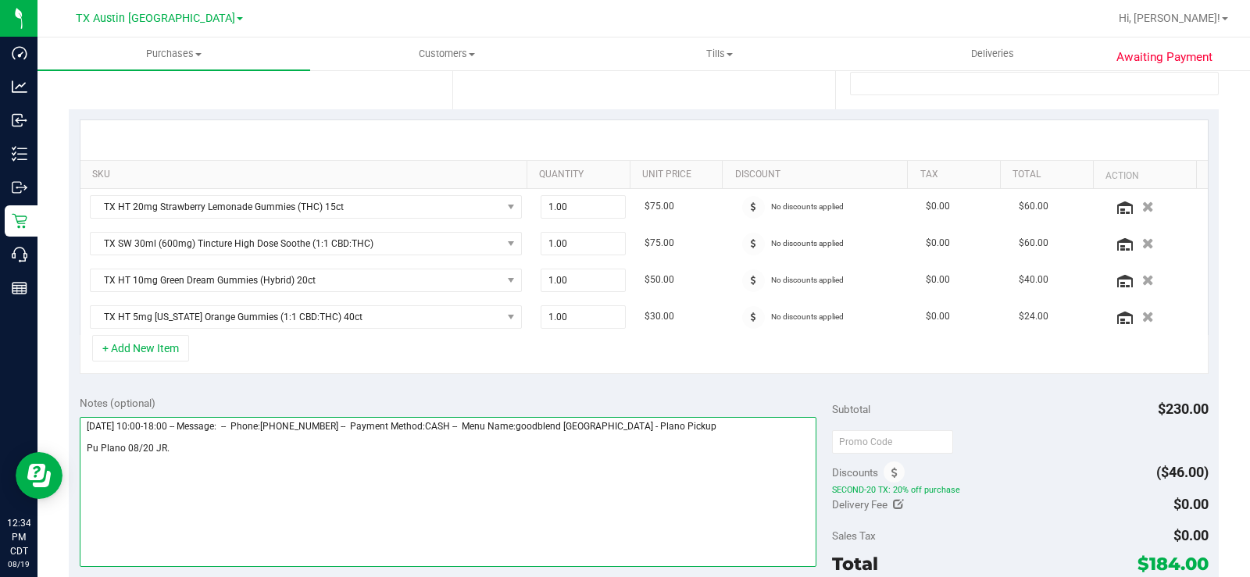
scroll to position [391, 0]
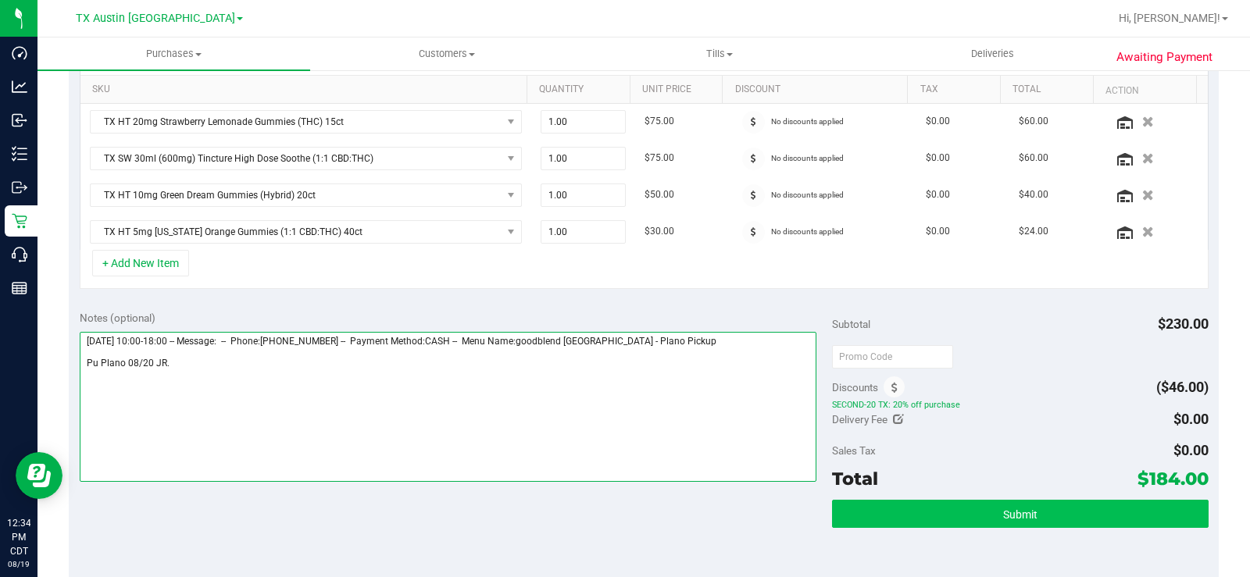
type textarea "Wednesday 08/20/2025 10:00-18:00 -- Message: -- Phone:8143603689 -- Payment Met…"
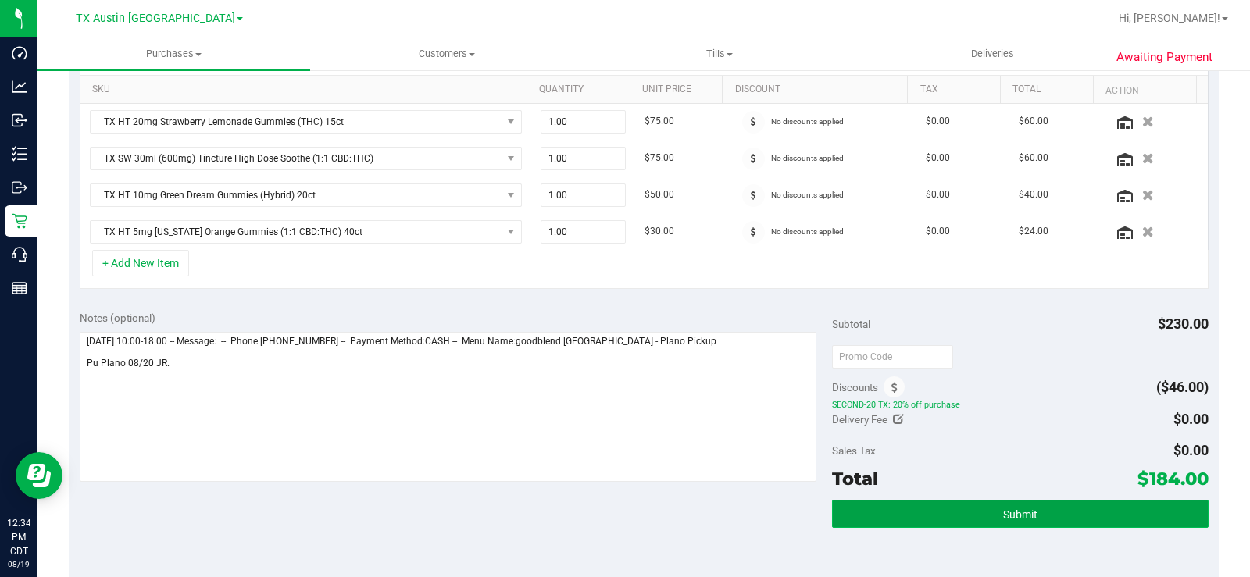
click at [908, 517] on button "Submit" at bounding box center [1020, 514] width 377 height 28
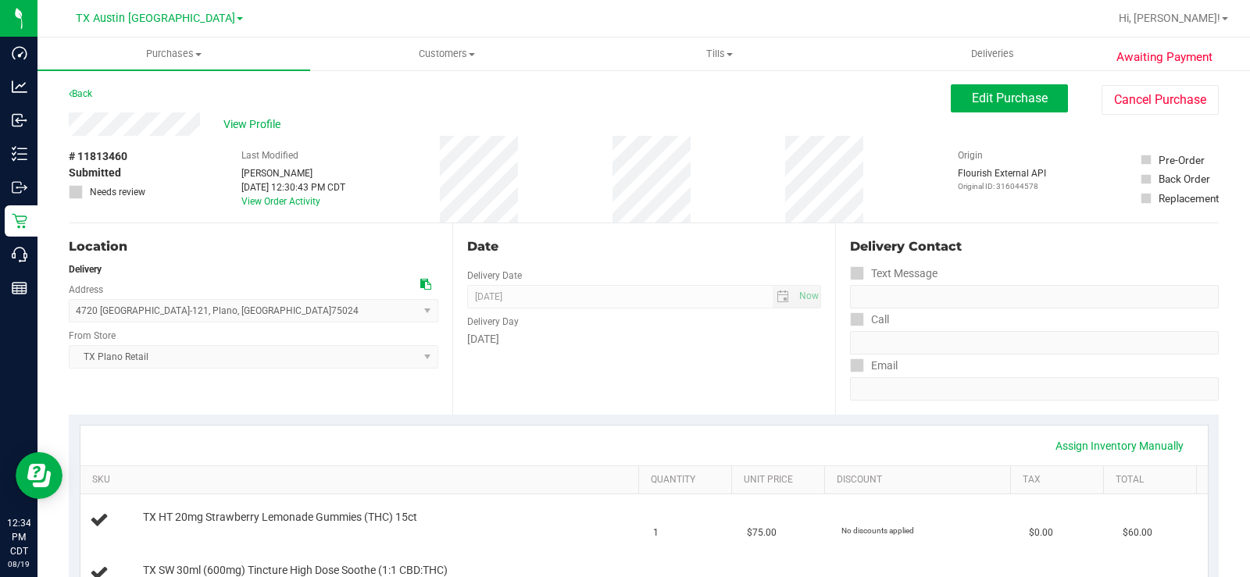
drag, startPoint x: 201, startPoint y: 119, endPoint x: 63, endPoint y: 119, distance: 138.3
click at [268, 120] on span "View Profile" at bounding box center [254, 124] width 63 height 16
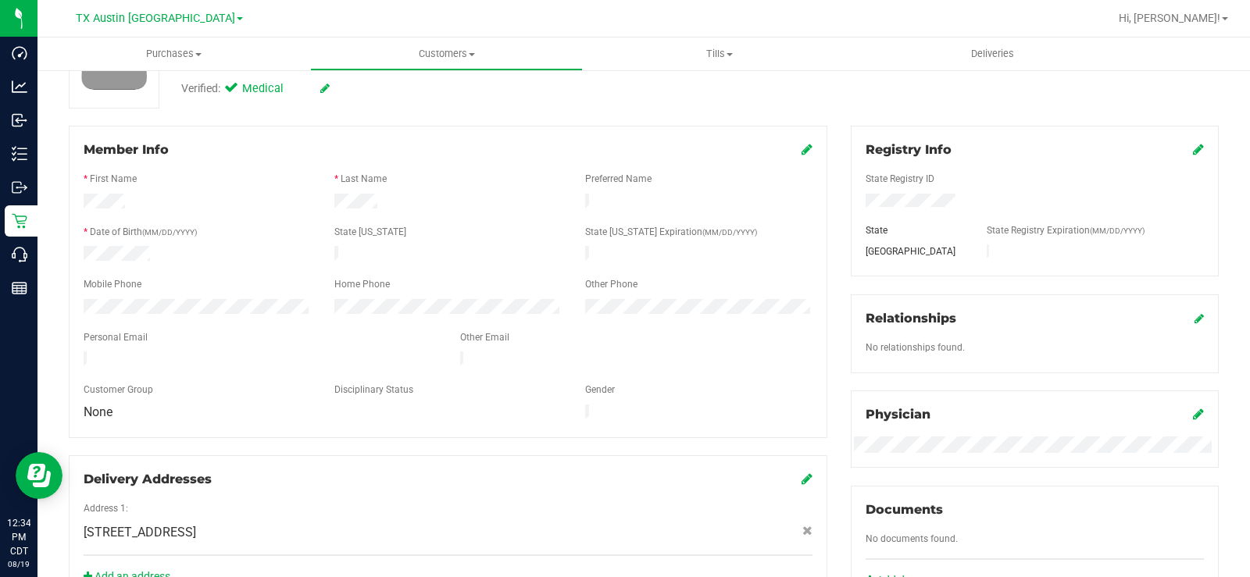
scroll to position [156, 0]
drag, startPoint x: 248, startPoint y: 347, endPoint x: 77, endPoint y: 339, distance: 170.5
click at [77, 339] on div "Member Info * First Name * Last Name Preferred Name * Date of Birth (MM/DD/YYYY…" at bounding box center [448, 281] width 759 height 313
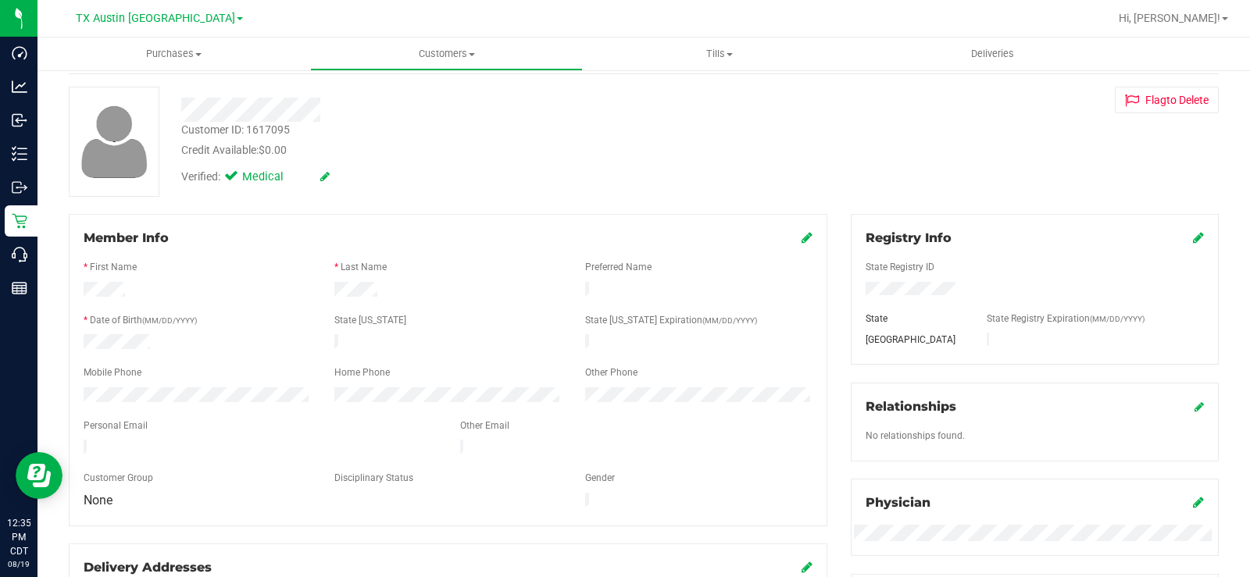
scroll to position [0, 0]
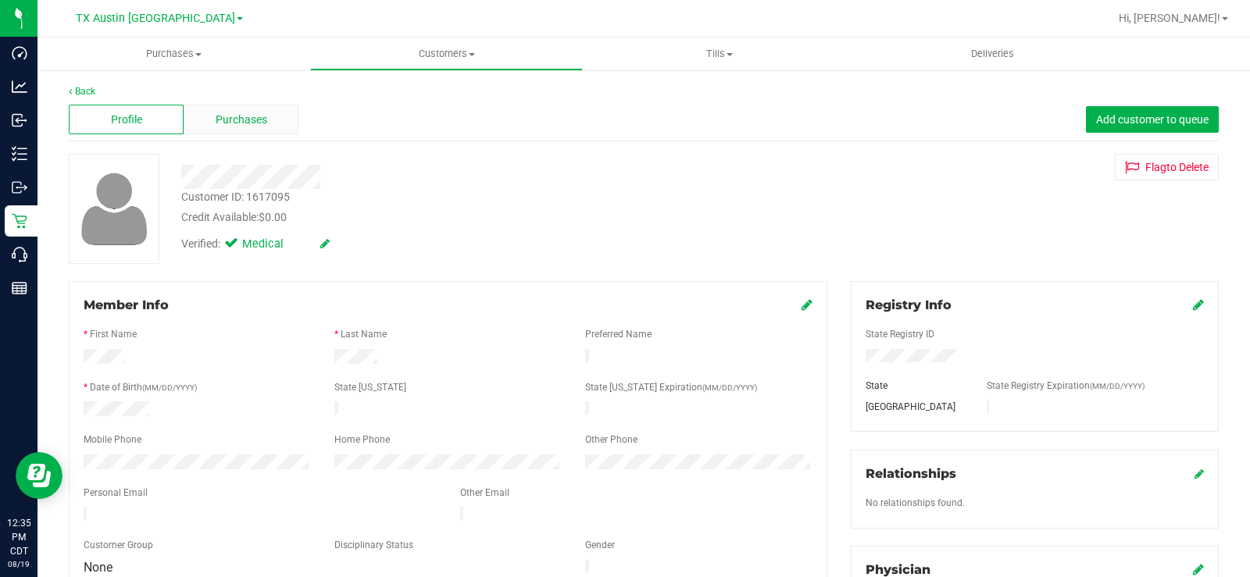
click at [252, 112] on span "Purchases" at bounding box center [242, 120] width 52 height 16
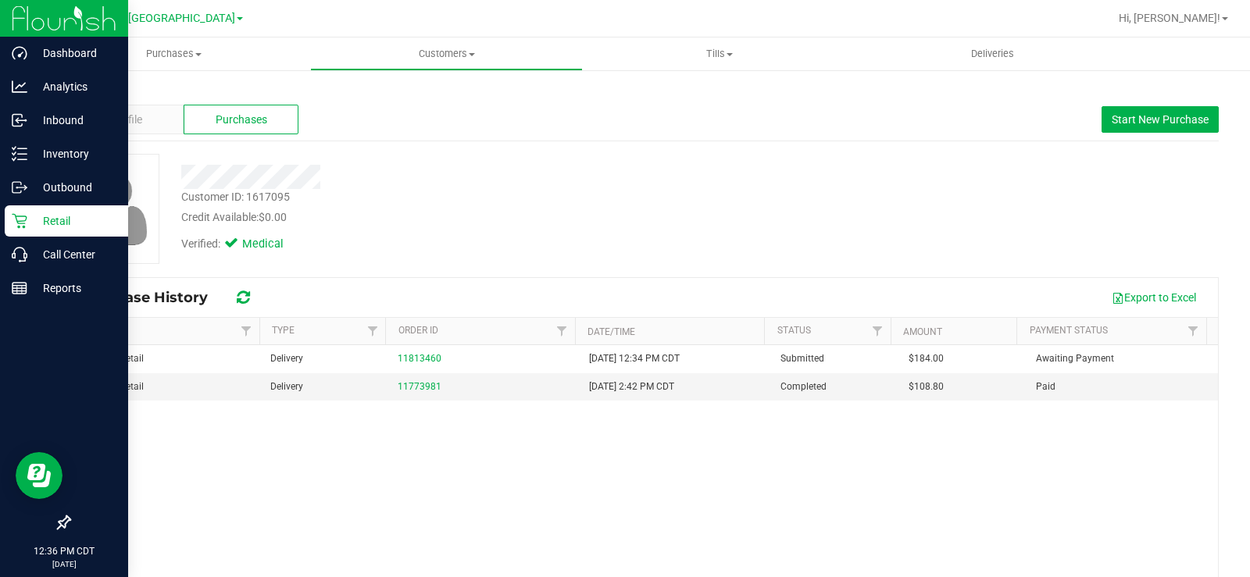
click at [69, 209] on div "Retail" at bounding box center [66, 220] width 123 height 31
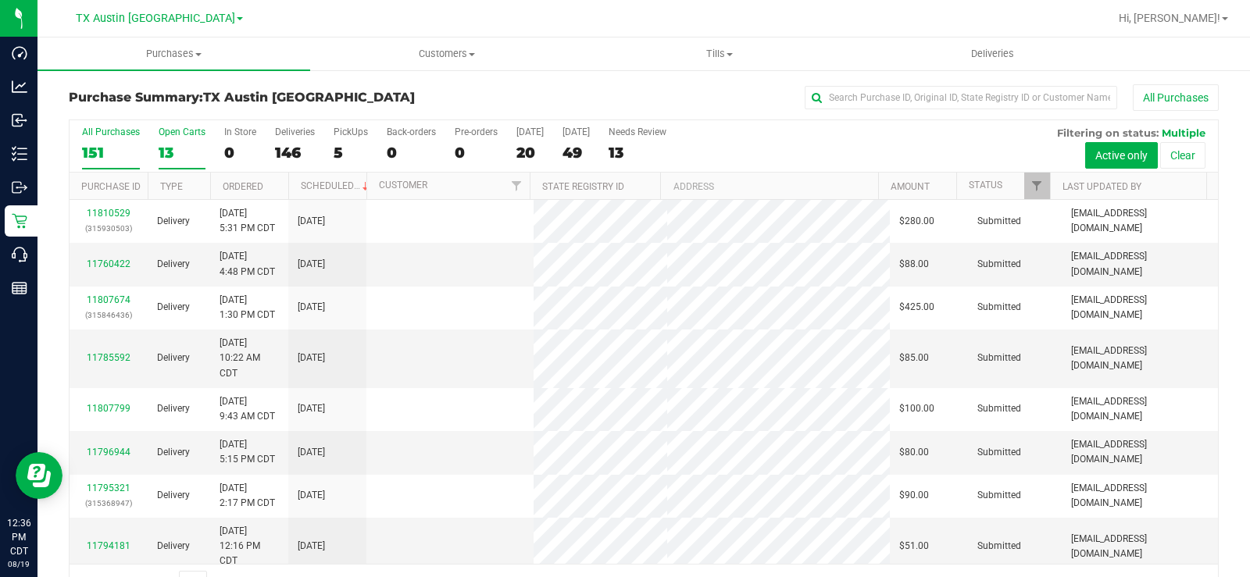
click at [166, 152] on div "13" at bounding box center [182, 153] width 47 height 18
click at [0, 0] on input "Open Carts 13" at bounding box center [0, 0] width 0 height 0
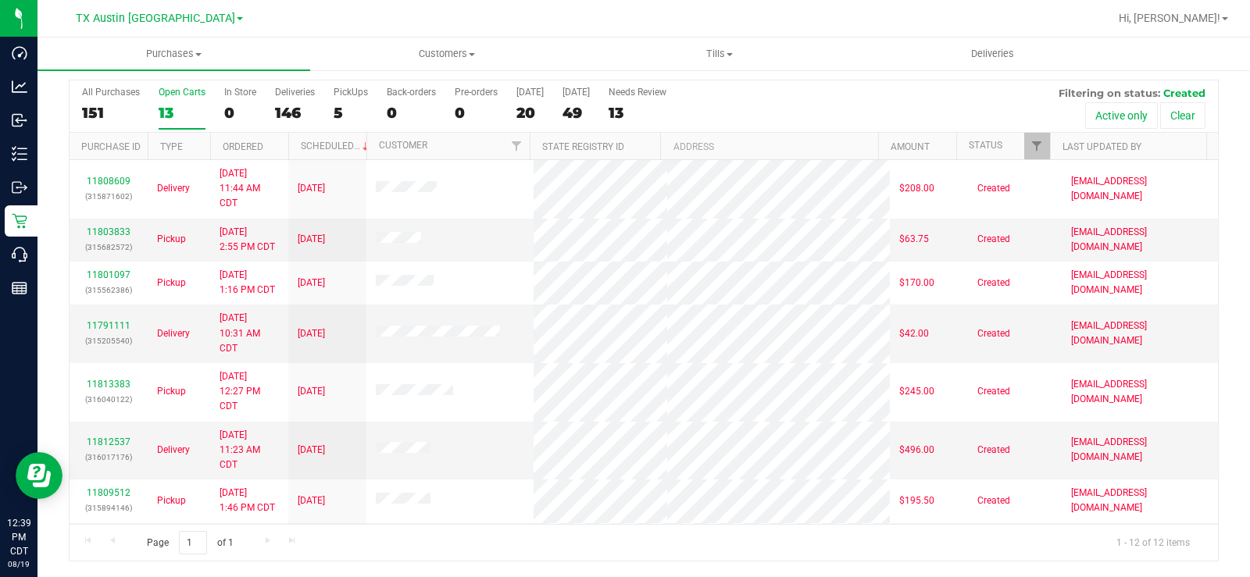
click at [173, 94] on div "Open Carts" at bounding box center [182, 92] width 47 height 11
click at [0, 0] on input "Open Carts 13" at bounding box center [0, 0] width 0 height 0
click at [169, 104] on div "13" at bounding box center [182, 113] width 47 height 18
click at [0, 0] on input "Open Carts 13" at bounding box center [0, 0] width 0 height 0
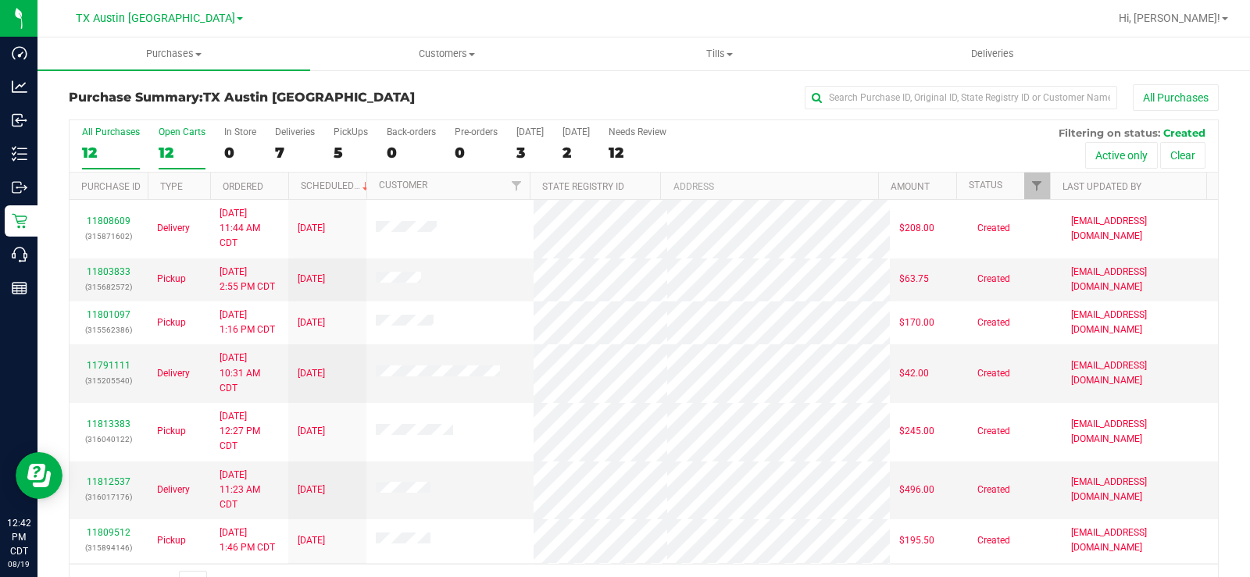
click at [173, 135] on div "Open Carts" at bounding box center [182, 132] width 47 height 11
click at [0, 0] on input "Open Carts 12" at bounding box center [0, 0] width 0 height 0
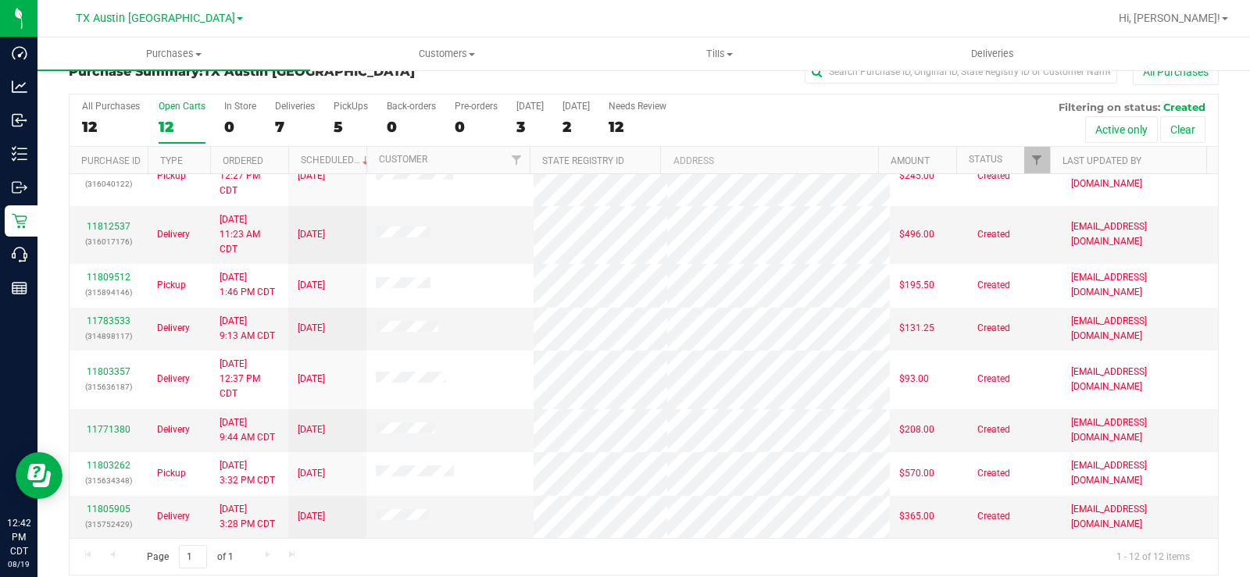
scroll to position [40, 0]
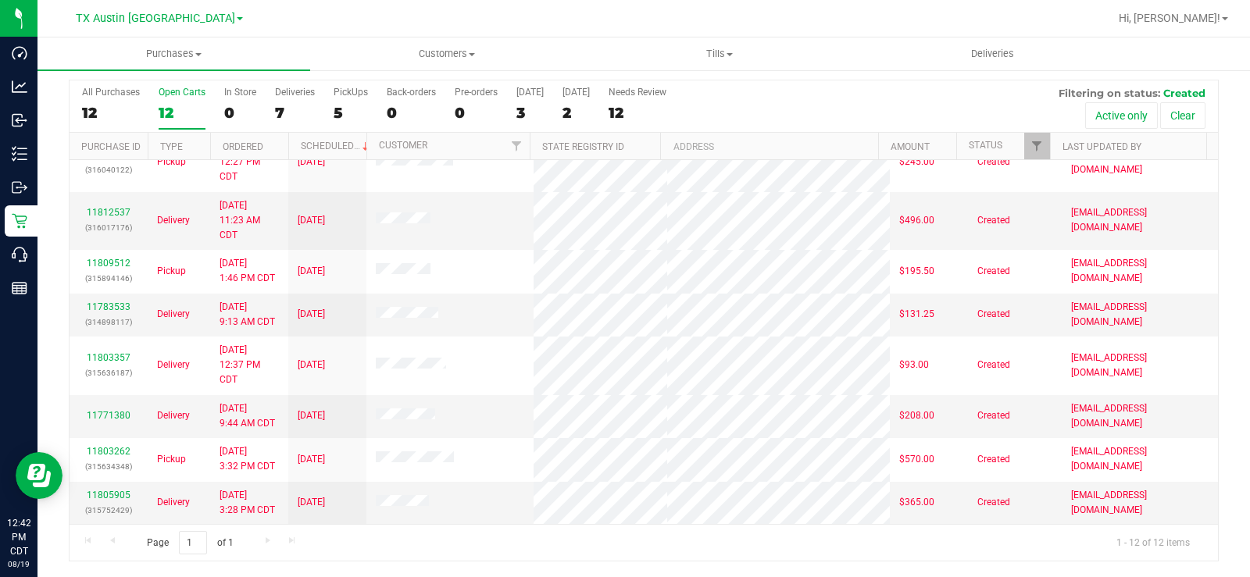
click at [169, 102] on label "Open Carts 12" at bounding box center [182, 108] width 47 height 43
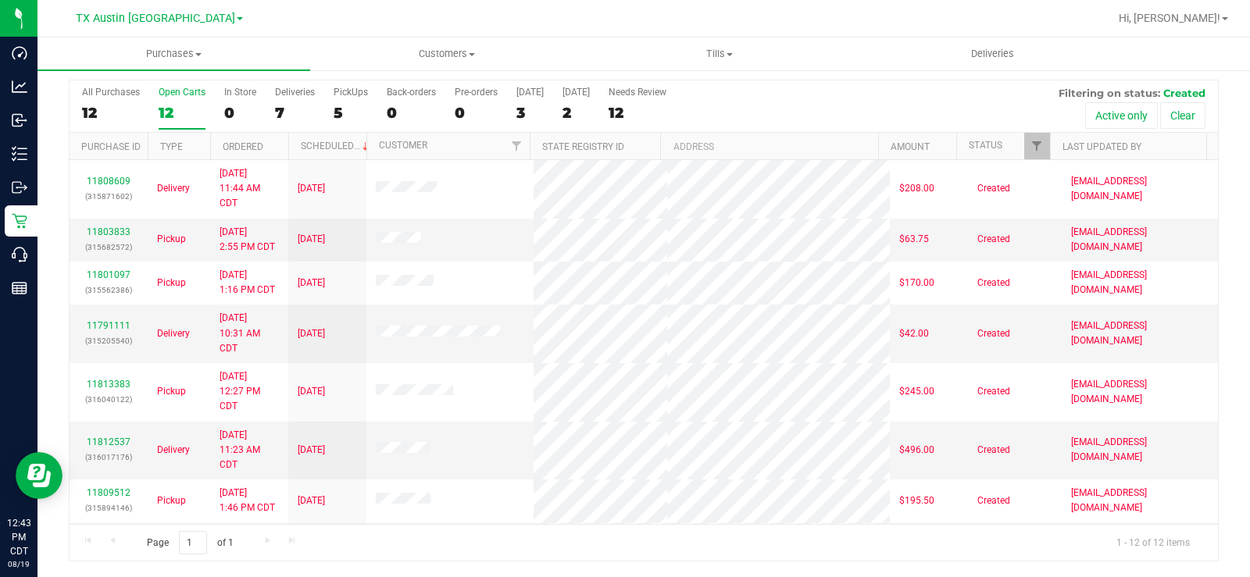
scroll to position [0, 0]
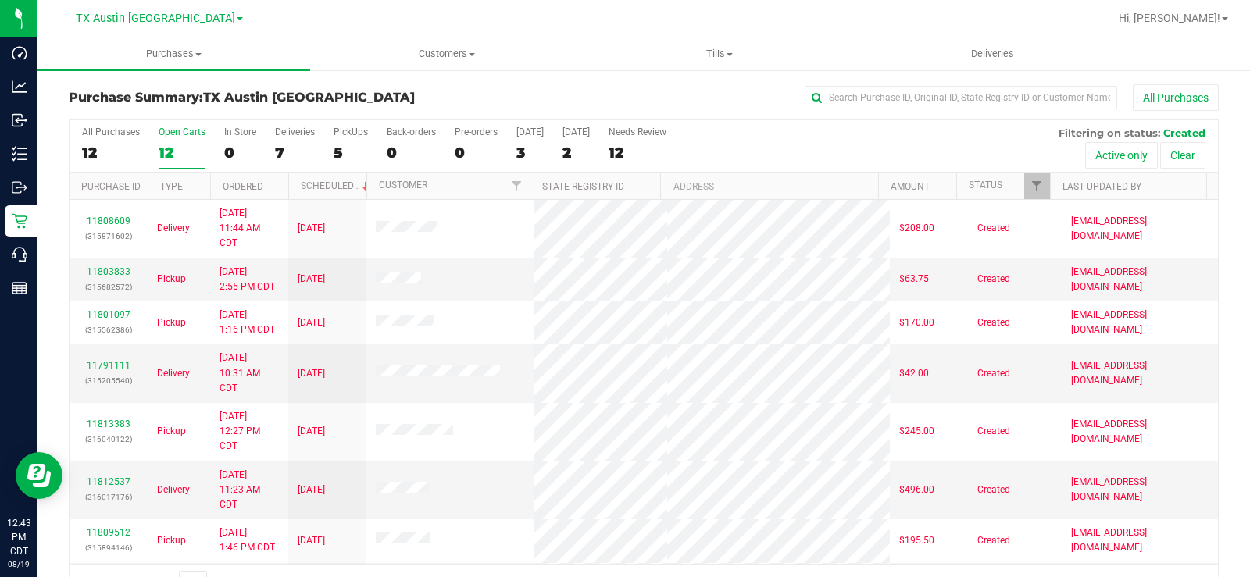
click at [173, 125] on div "All Purchases 12 Open Carts 12 In Store 0 Deliveries 7 PickUps 5 Back-orders 0 …" at bounding box center [644, 126] width 1149 height 13
click at [166, 15] on span "TX Austin [GEOGRAPHIC_DATA]" at bounding box center [155, 19] width 159 height 14
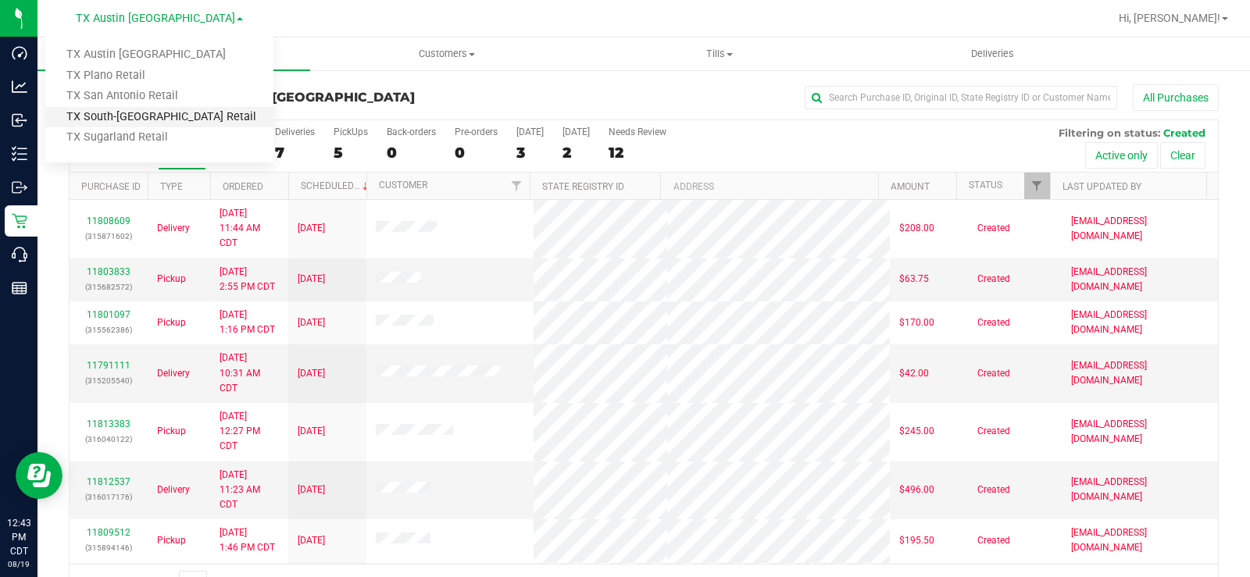
click at [154, 110] on link "TX South-[GEOGRAPHIC_DATA] Retail" at bounding box center [159, 117] width 228 height 21
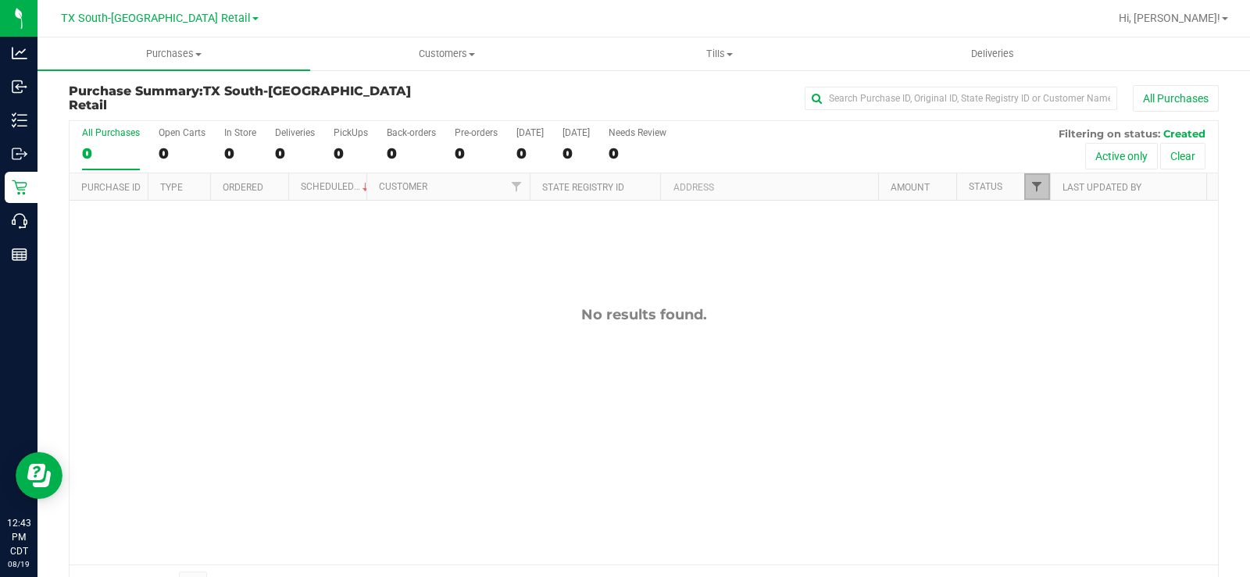
click at [1031, 190] on span "Filter" at bounding box center [1037, 186] width 13 height 13
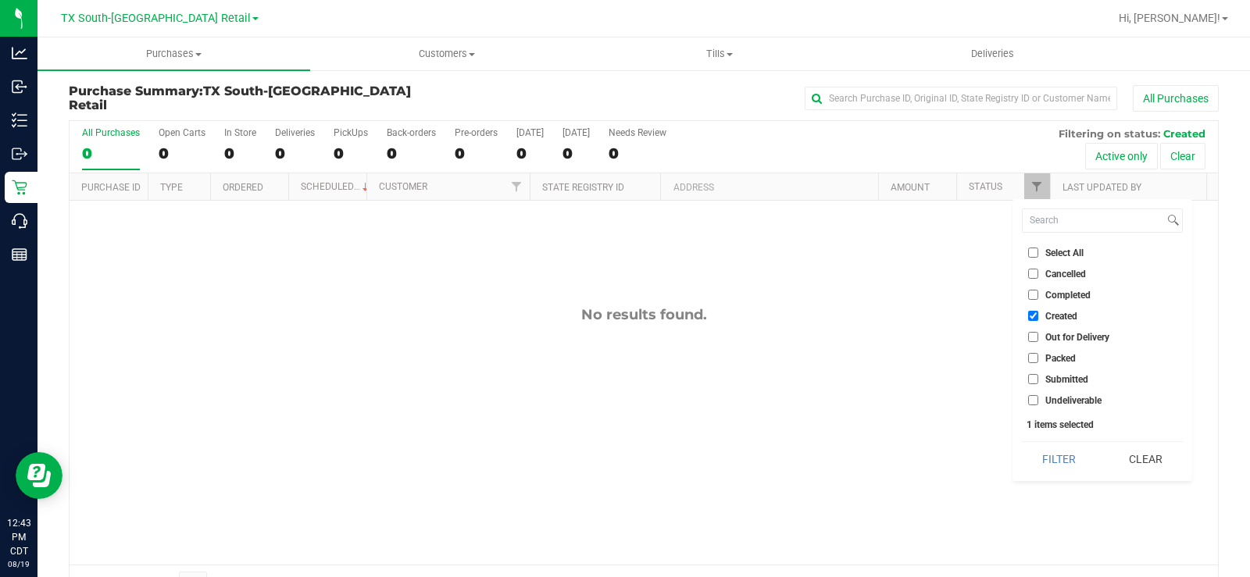
click at [1034, 334] on input "Out for Delivery" at bounding box center [1033, 337] width 10 height 10
checkbox input "true"
click at [1040, 359] on label "Packed" at bounding box center [1052, 358] width 48 height 10
click at [1038, 359] on input "Packed" at bounding box center [1033, 358] width 10 height 10
checkbox input "true"
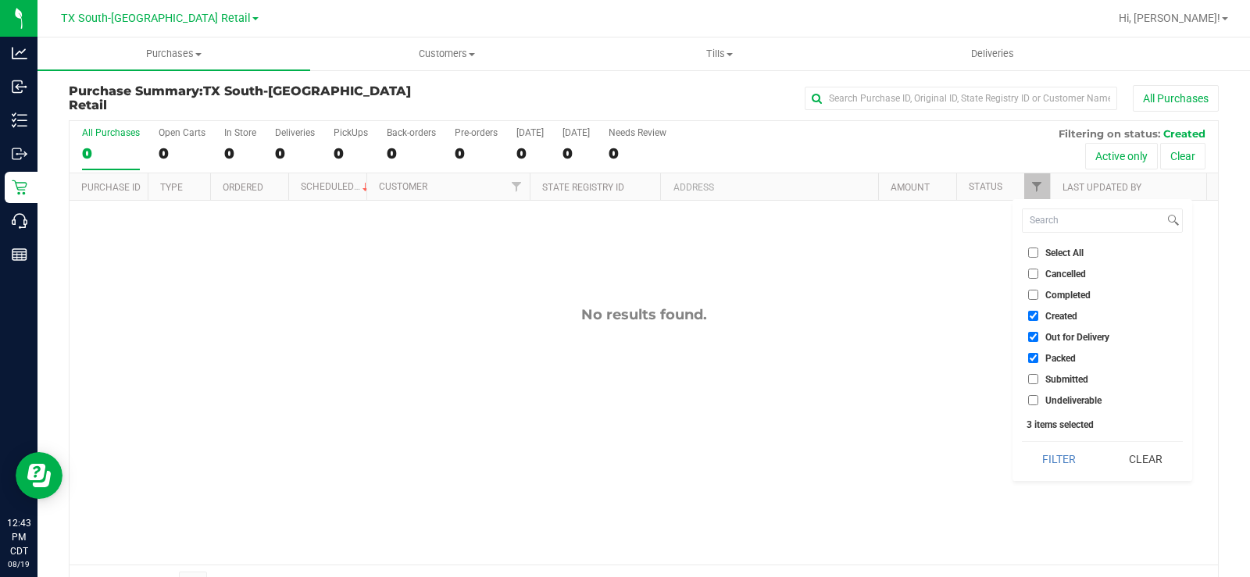
click at [1033, 378] on input "Submitted" at bounding box center [1033, 379] width 10 height 10
checkbox input "true"
click at [1056, 445] on button "Filter" at bounding box center [1059, 459] width 75 height 34
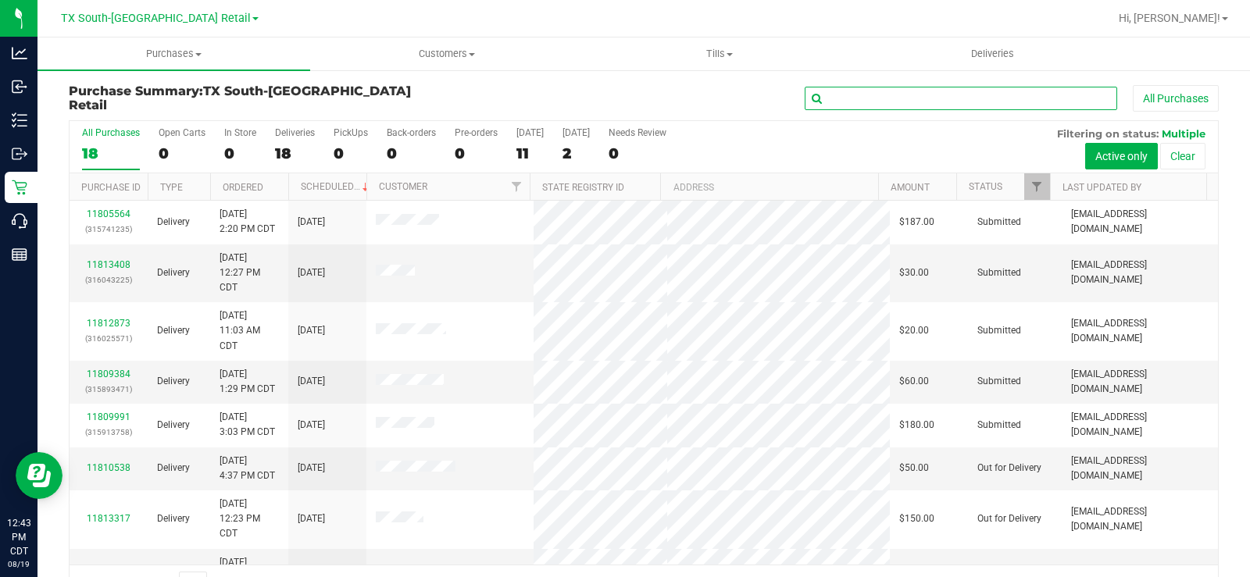
click at [862, 102] on input "text" at bounding box center [961, 98] width 313 height 23
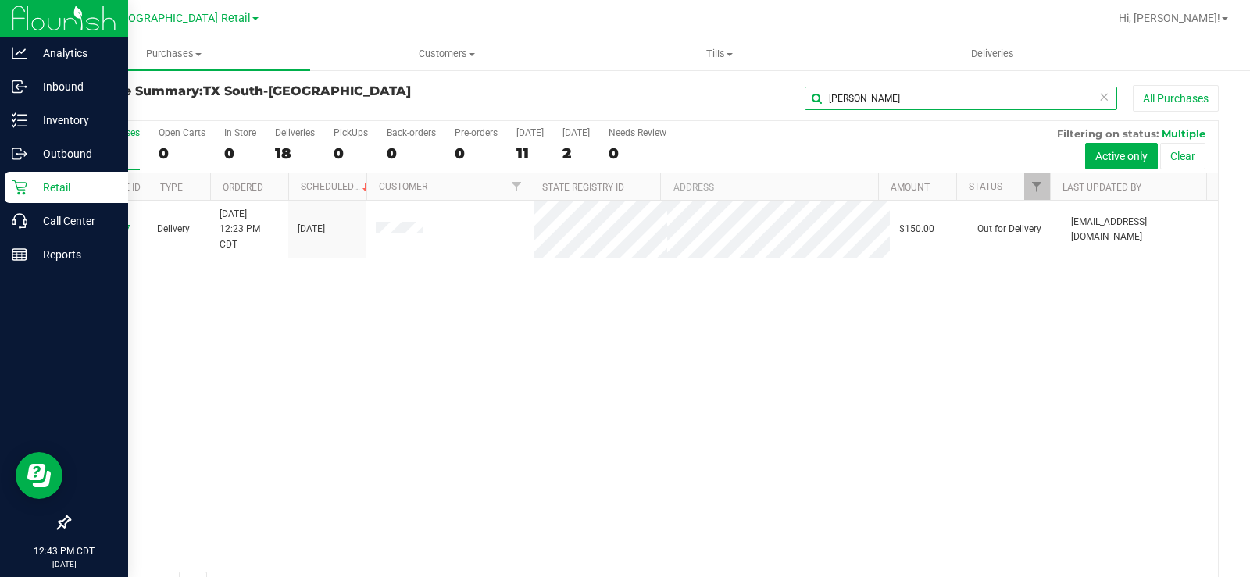
type input "justin"
click at [32, 184] on p "Retail" at bounding box center [74, 187] width 94 height 19
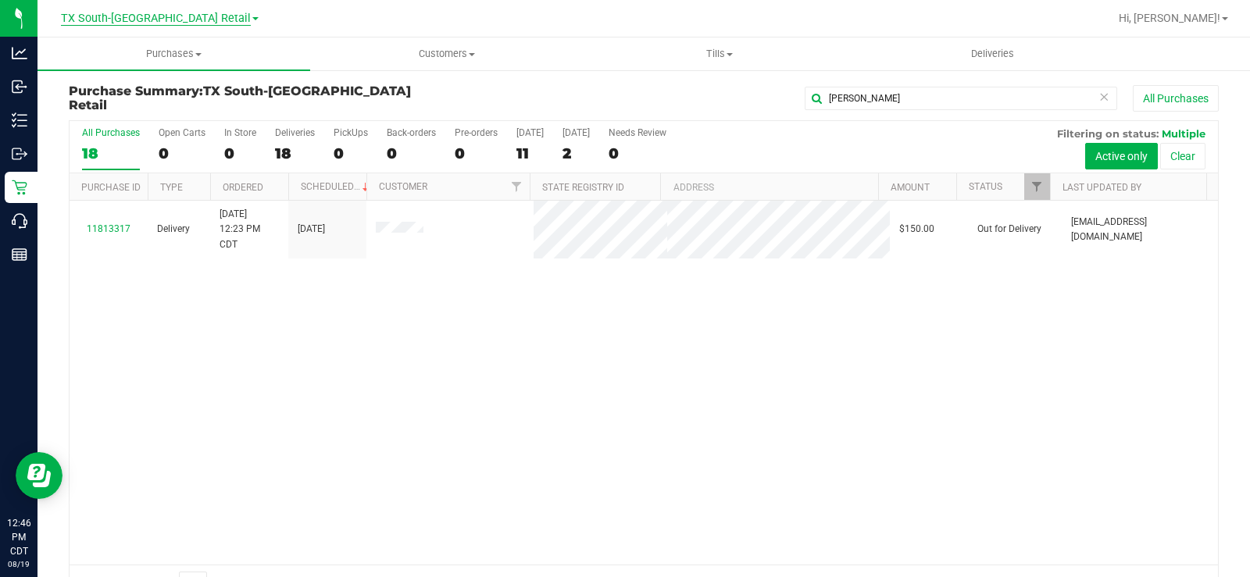
click at [168, 20] on span "TX South-[GEOGRAPHIC_DATA] Retail" at bounding box center [156, 19] width 190 height 14
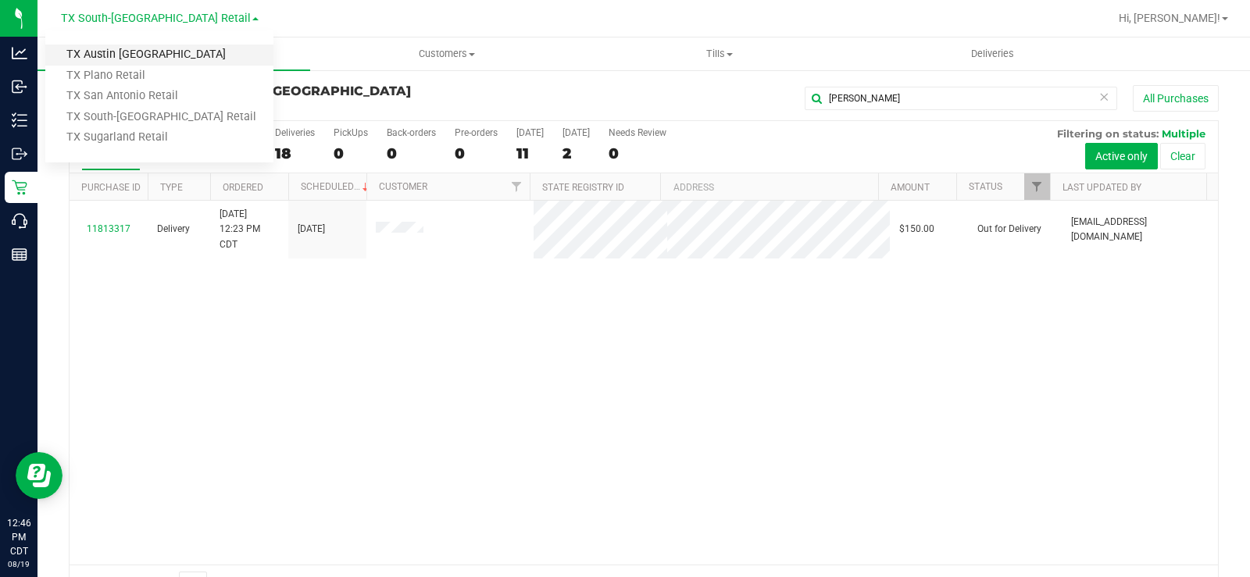
click at [132, 52] on link "TX Austin [GEOGRAPHIC_DATA]" at bounding box center [159, 55] width 228 height 21
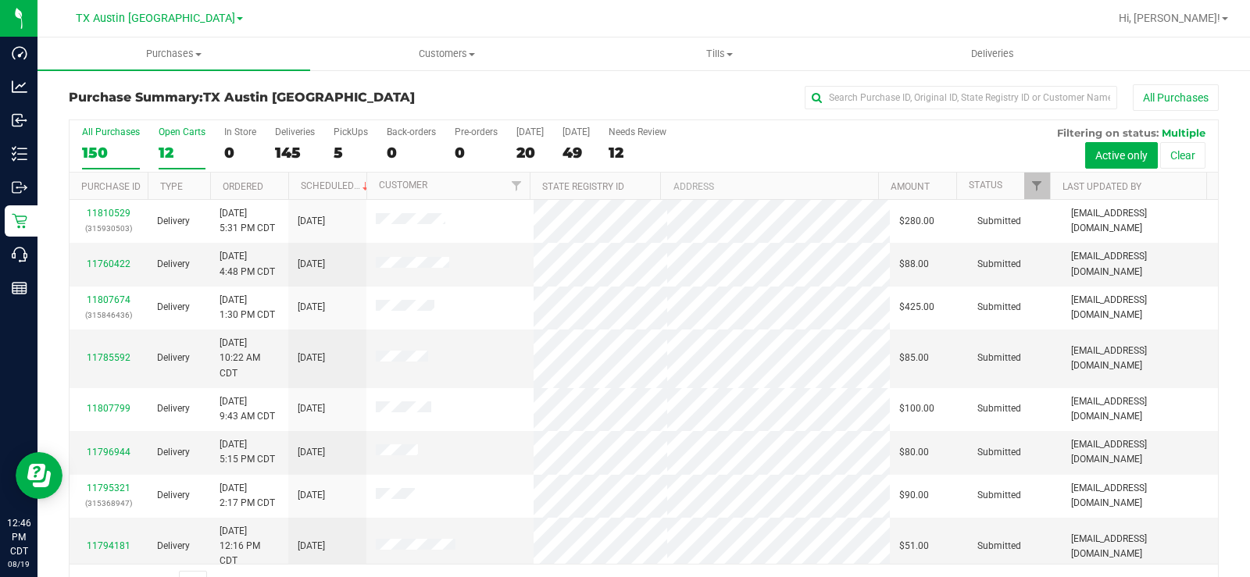
click at [168, 147] on div "12" at bounding box center [182, 153] width 47 height 18
click at [0, 0] on input "Open Carts 12" at bounding box center [0, 0] width 0 height 0
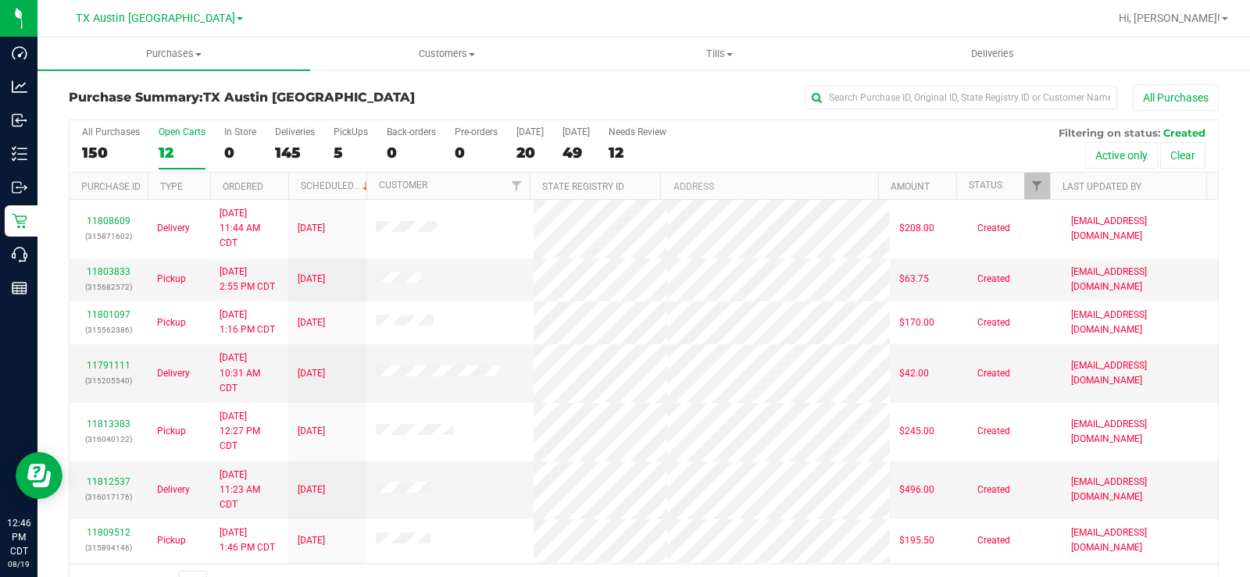
click at [170, 150] on div "12" at bounding box center [182, 153] width 47 height 18
click at [0, 0] on input "Open Carts 12" at bounding box center [0, 0] width 0 height 0
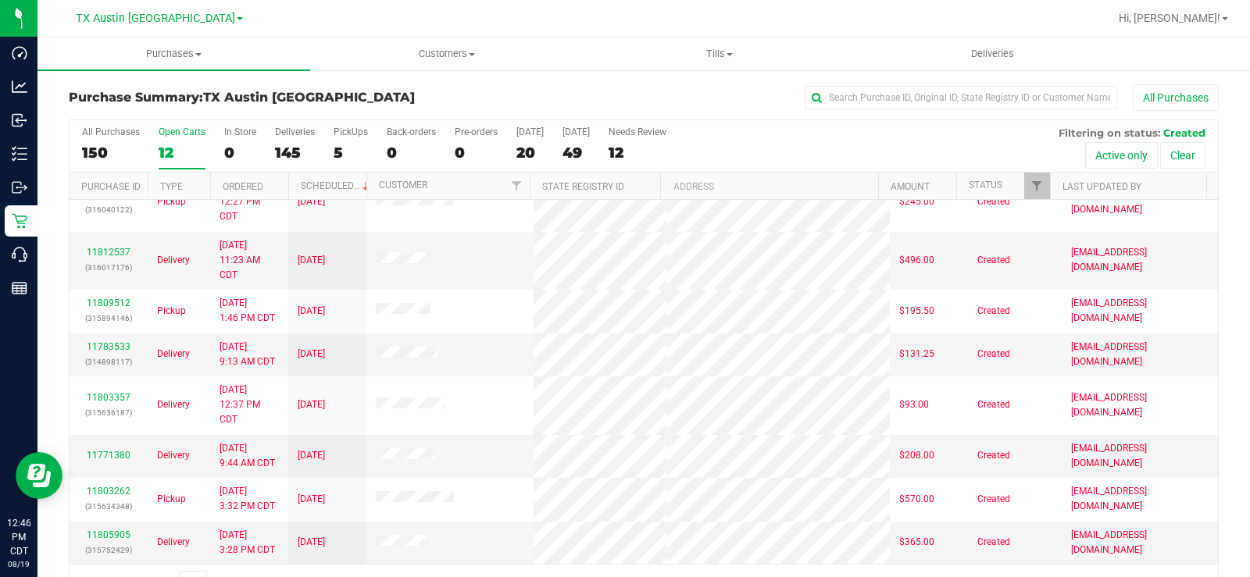
scroll to position [40, 0]
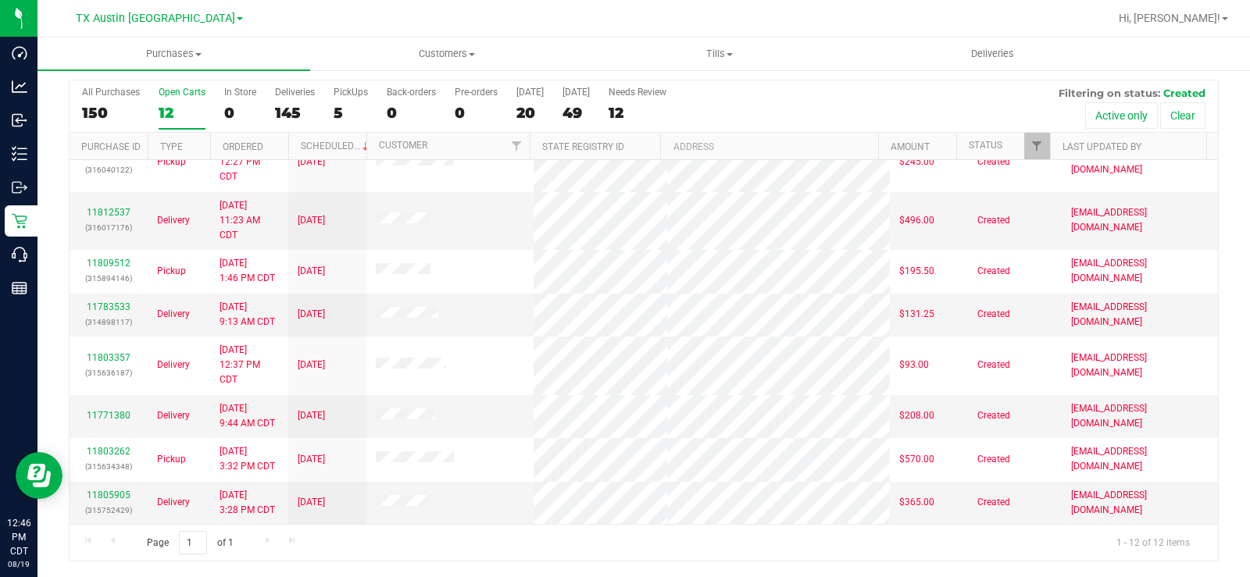
click at [166, 99] on label "Open Carts 12" at bounding box center [182, 108] width 47 height 43
click at [0, 0] on input "Open Carts 12" at bounding box center [0, 0] width 0 height 0
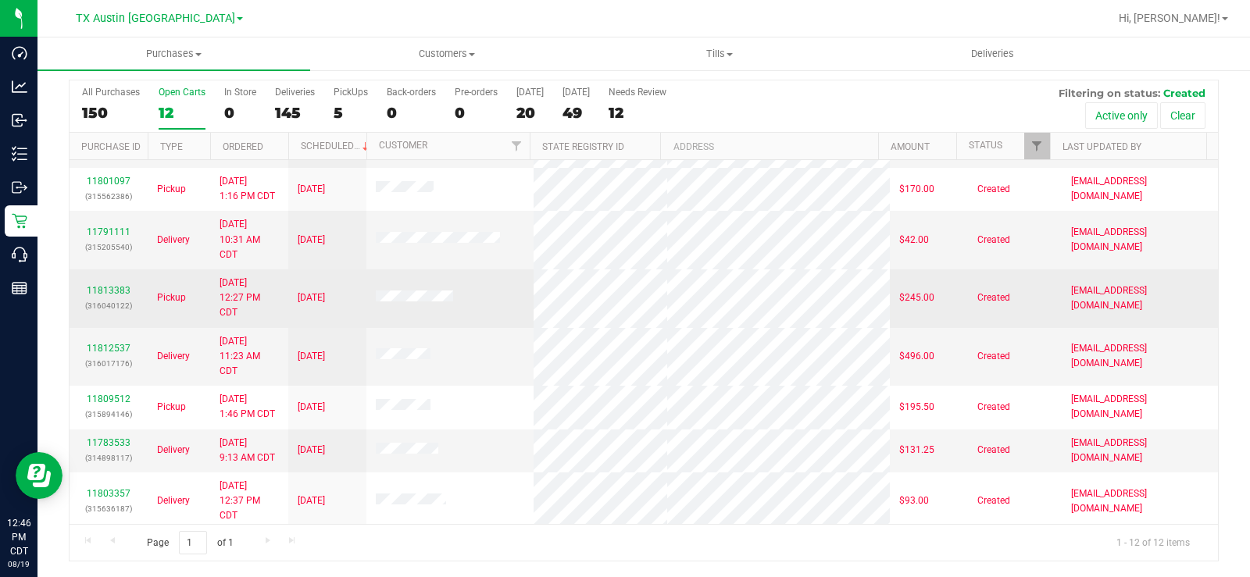
scroll to position [230, 0]
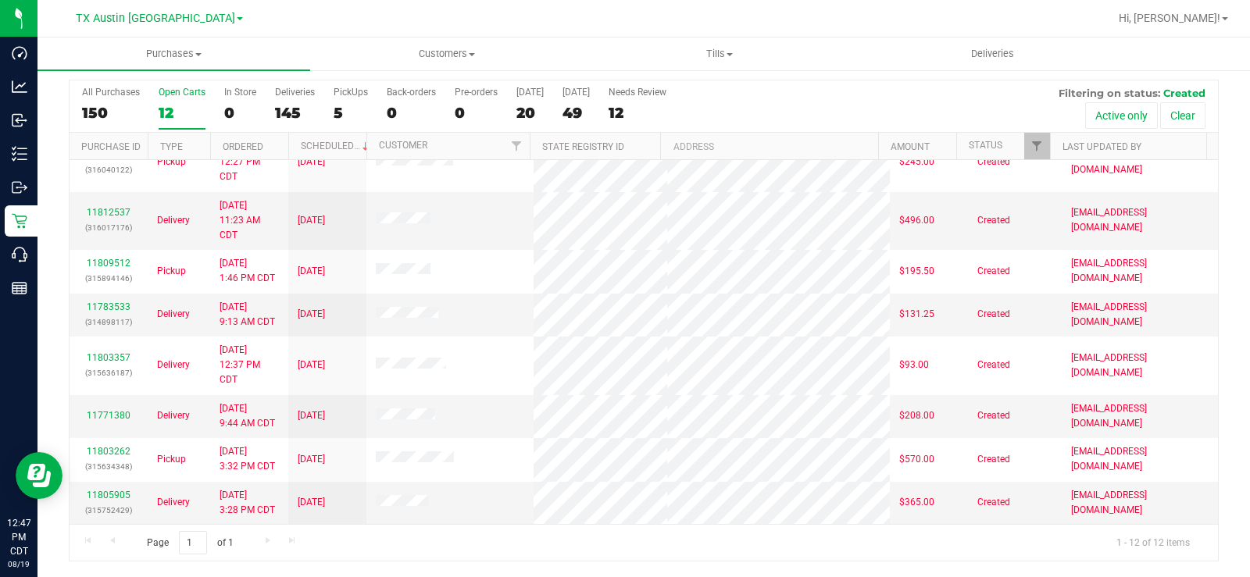
click at [166, 91] on div "Open Carts" at bounding box center [182, 92] width 47 height 11
click at [0, 0] on input "Open Carts 12" at bounding box center [0, 0] width 0 height 0
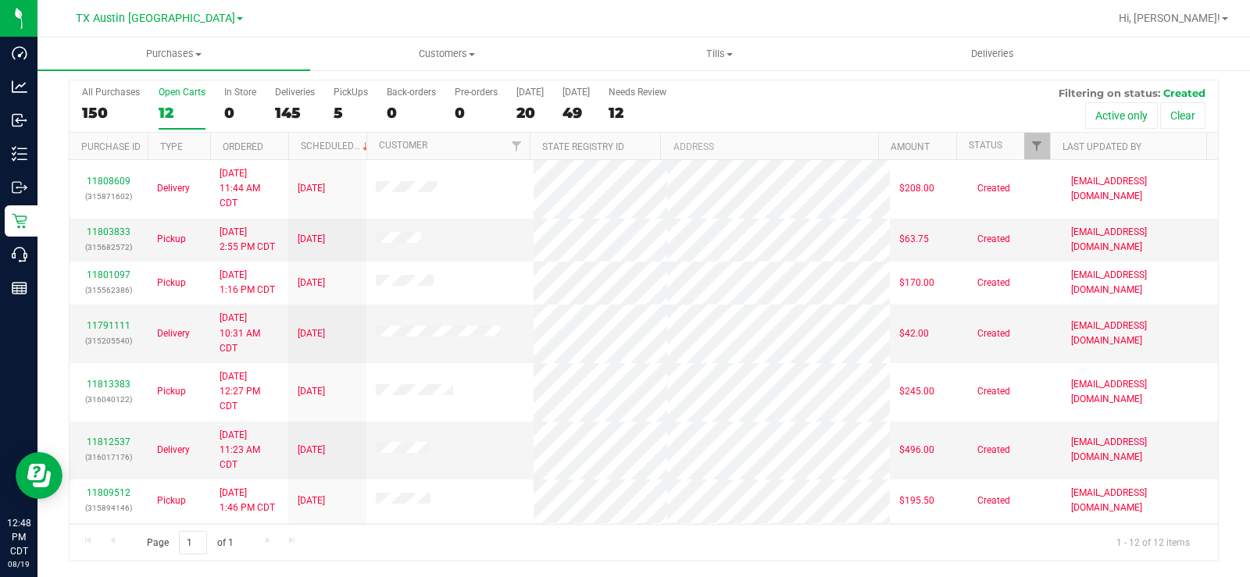
click at [168, 91] on div "Open Carts" at bounding box center [182, 92] width 47 height 11
click at [0, 0] on input "Open Carts 12" at bounding box center [0, 0] width 0 height 0
click at [572, 98] on label "Tomorrow 49" at bounding box center [576, 108] width 27 height 43
click at [0, 0] on input "Tomorrow 49" at bounding box center [0, 0] width 0 height 0
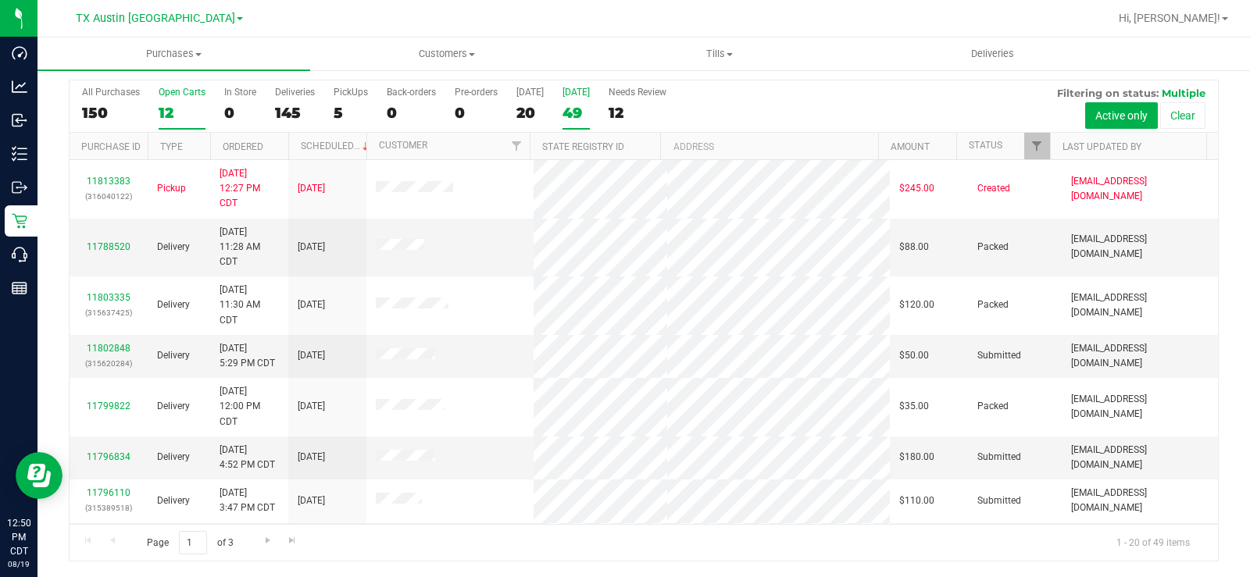
click at [163, 109] on div "12" at bounding box center [182, 113] width 47 height 18
click at [0, 0] on input "Open Carts 12" at bounding box center [0, 0] width 0 height 0
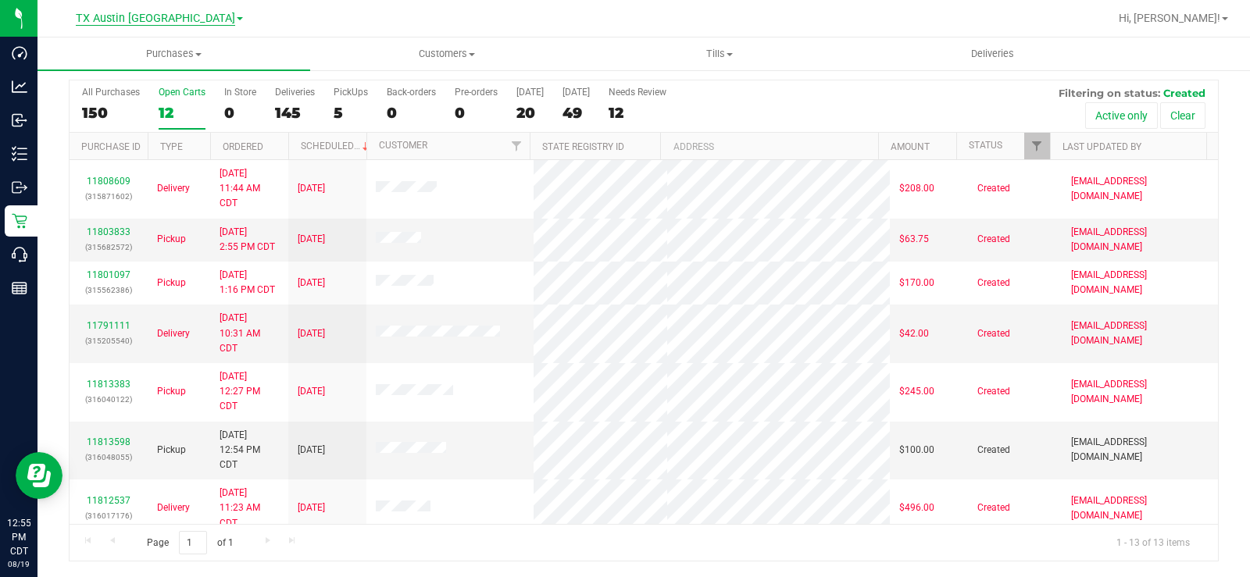
click at [159, 24] on span "TX Austin [GEOGRAPHIC_DATA]" at bounding box center [155, 19] width 159 height 14
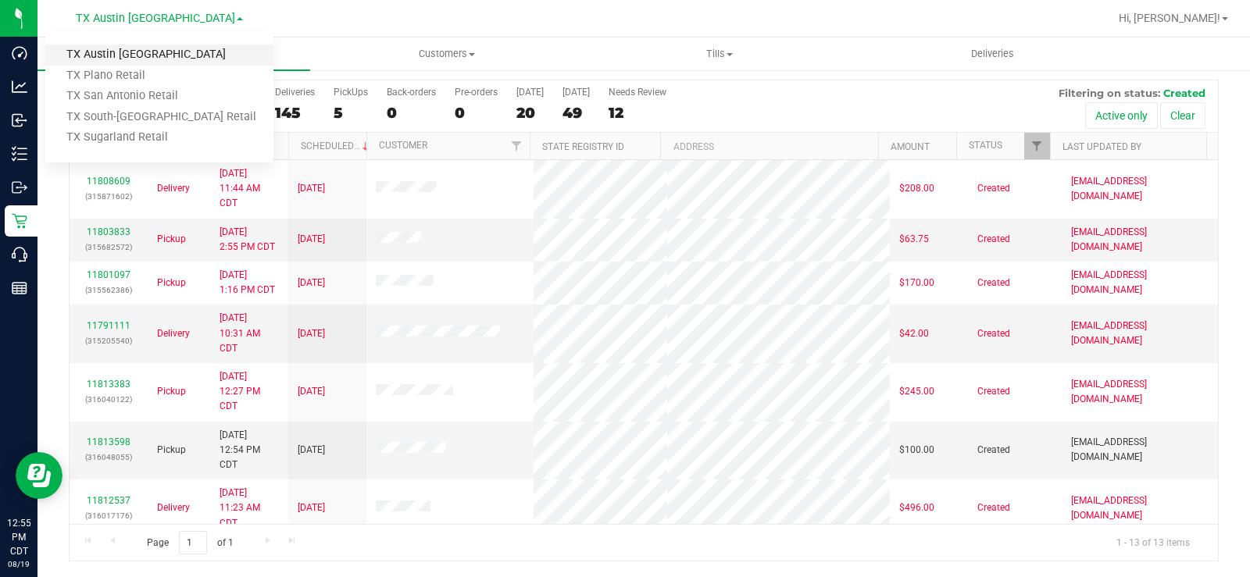
click at [153, 63] on link "TX Austin [GEOGRAPHIC_DATA]" at bounding box center [159, 55] width 228 height 21
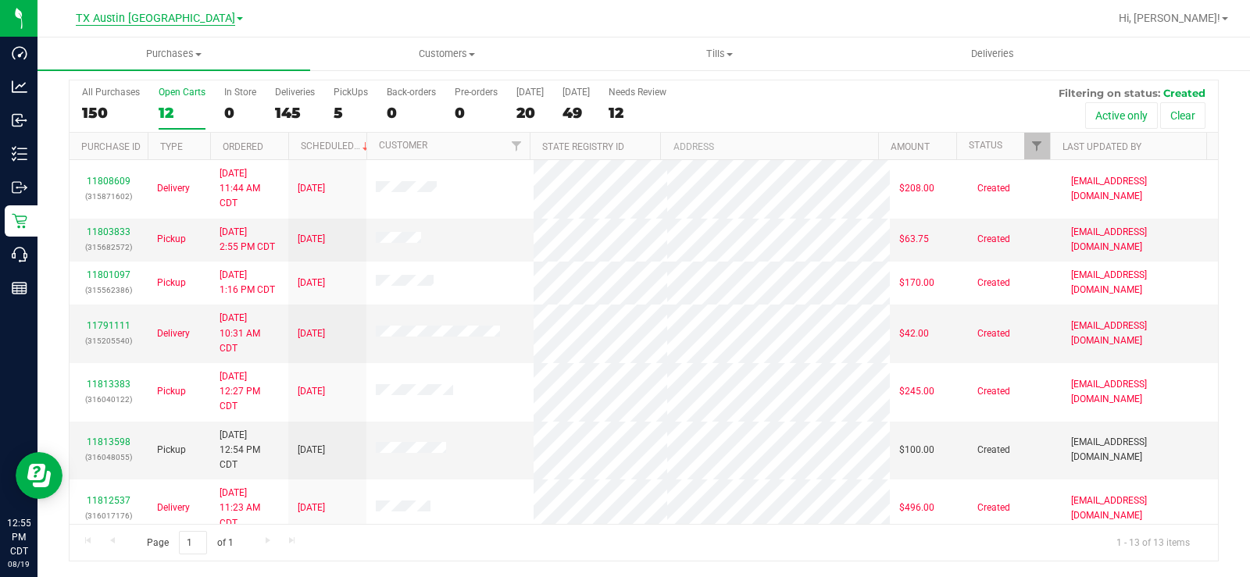
click at [145, 15] on span "TX Austin [GEOGRAPHIC_DATA]" at bounding box center [155, 19] width 159 height 14
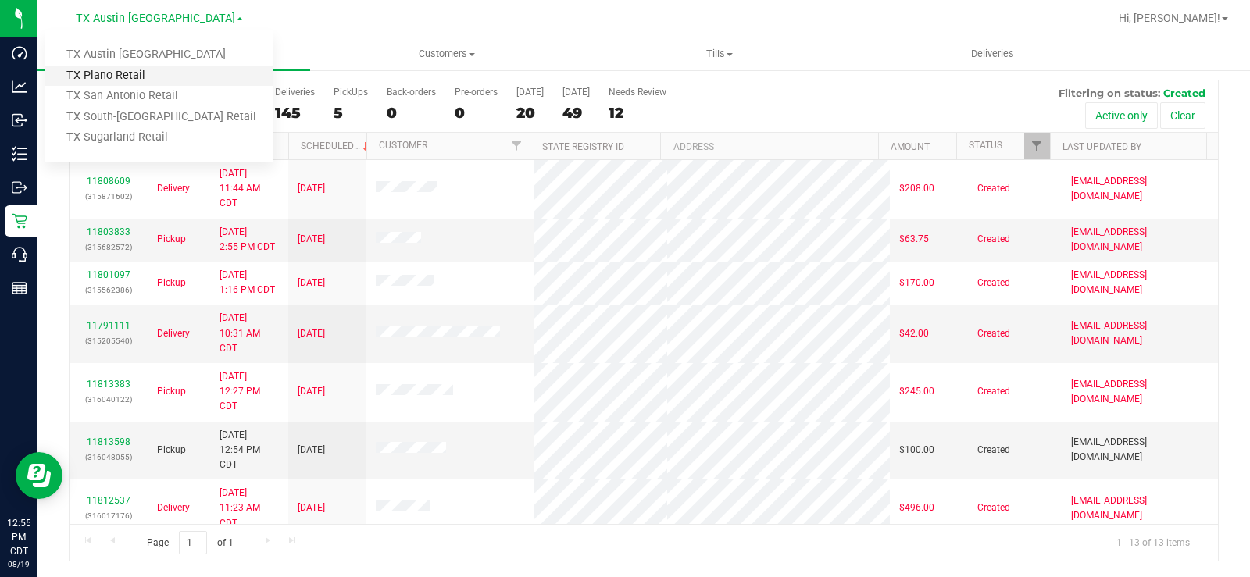
click at [154, 74] on link "TX Plano Retail" at bounding box center [159, 76] width 228 height 21
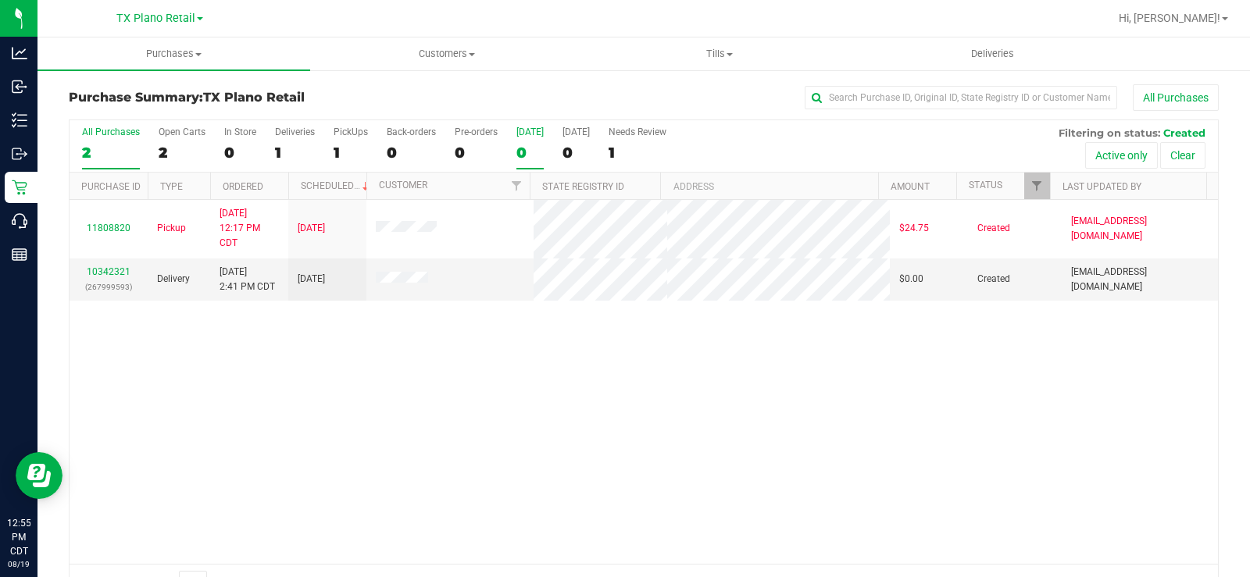
click at [520, 155] on div "0" at bounding box center [529, 153] width 27 height 18
click at [0, 0] on input "Today 0" at bounding box center [0, 0] width 0 height 0
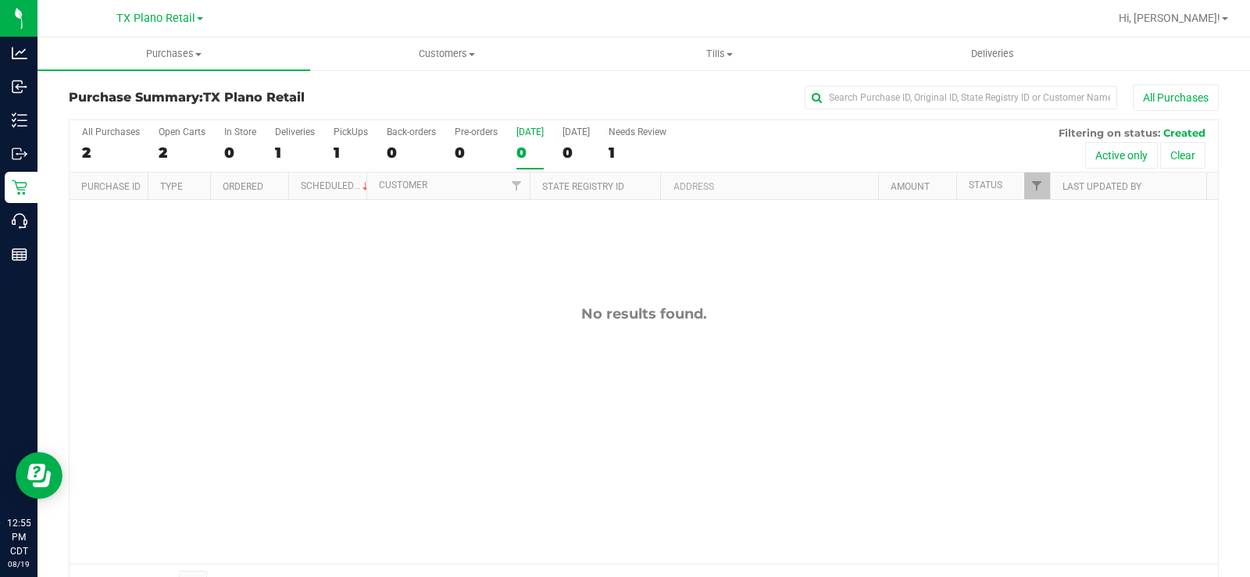
click at [1032, 200] on div "No results found." at bounding box center [644, 435] width 1149 height 470
click at [1031, 191] on span "Filter" at bounding box center [1037, 186] width 13 height 13
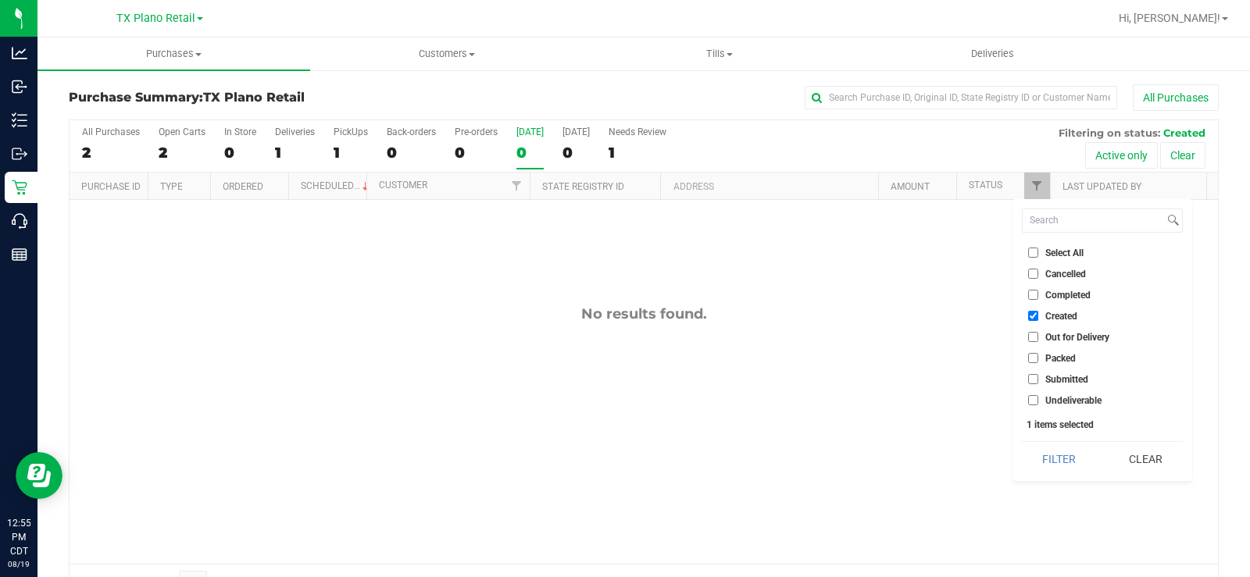
drag, startPoint x: 1034, startPoint y: 355, endPoint x: 1035, endPoint y: 344, distance: 11.0
click at [1034, 352] on li "Packed" at bounding box center [1102, 358] width 161 height 16
click at [1034, 338] on input "Out for Delivery" at bounding box center [1033, 337] width 10 height 10
checkbox input "true"
drag, startPoint x: 1031, startPoint y: 354, endPoint x: 1040, endPoint y: 371, distance: 19.2
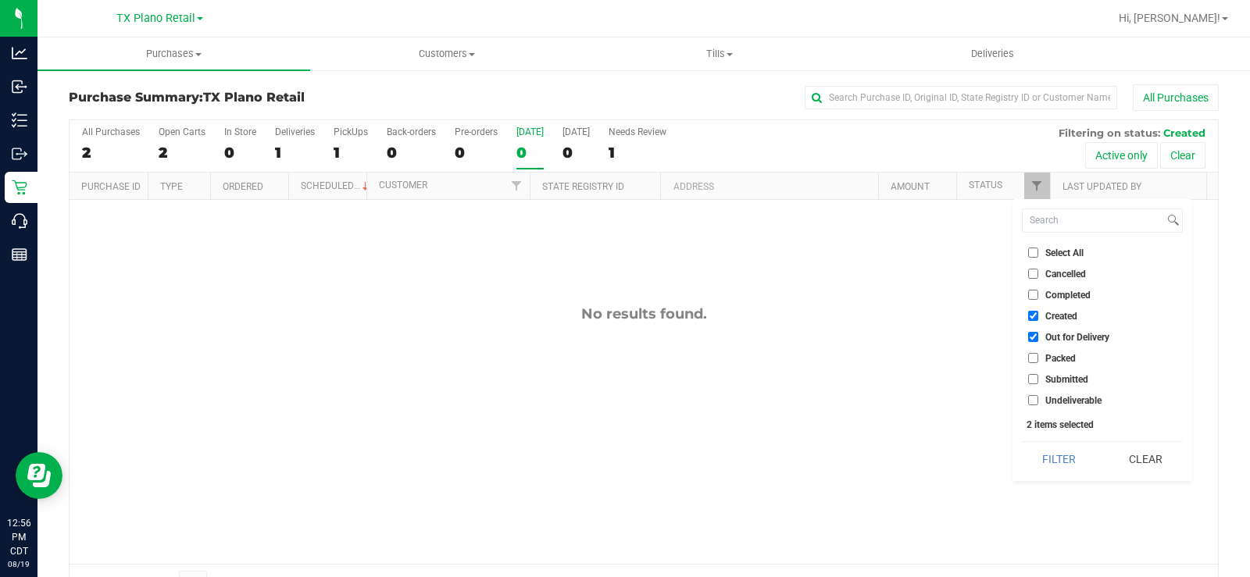
click at [1031, 356] on input "Packed" at bounding box center [1033, 358] width 10 height 10
checkbox input "true"
click at [1036, 383] on input "Submitted" at bounding box center [1033, 379] width 10 height 10
checkbox input "true"
click at [1054, 459] on button "Filter" at bounding box center [1059, 459] width 75 height 34
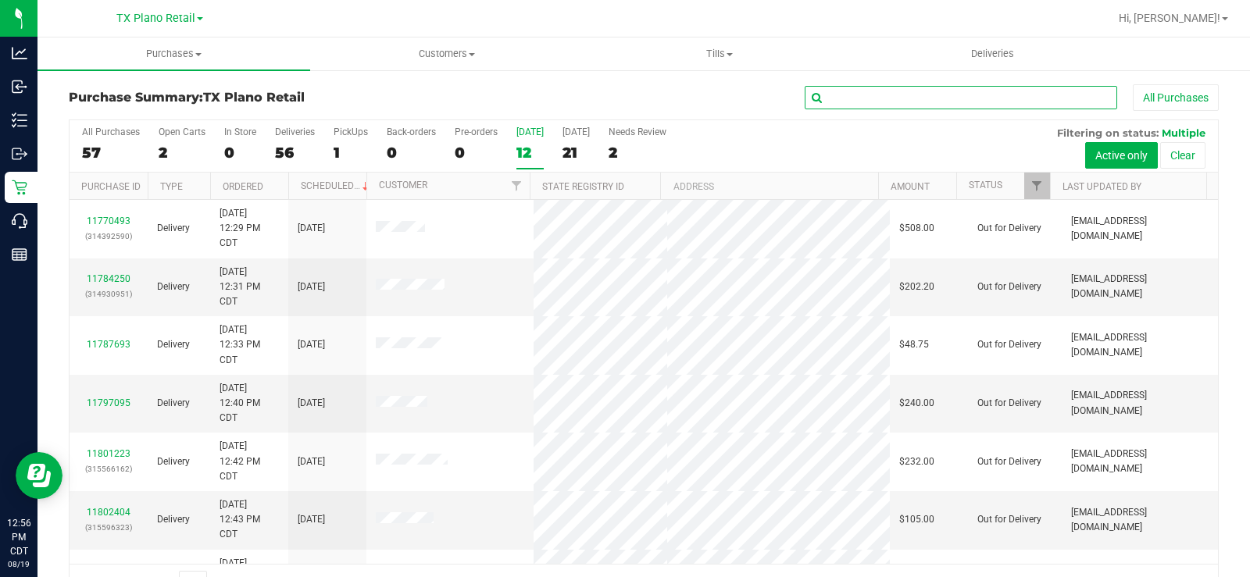
click at [940, 88] on input "text" at bounding box center [961, 97] width 313 height 23
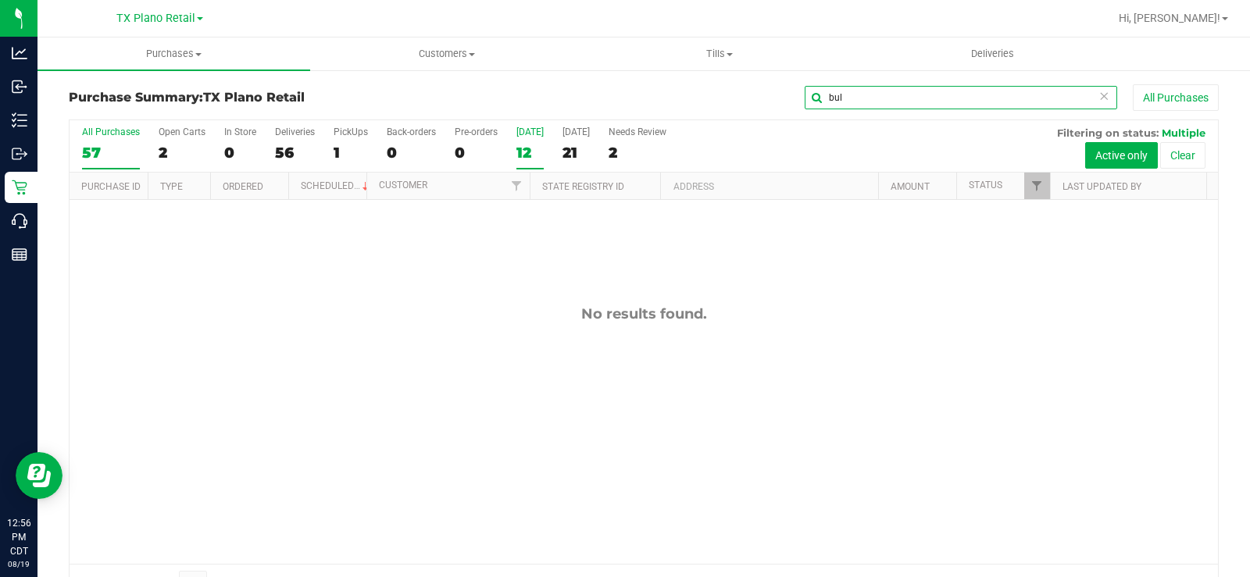
type input "bul"
click at [97, 140] on label "All Purchases 57" at bounding box center [111, 148] width 58 height 43
click at [0, 0] on input "All Purchases 57" at bounding box center [0, 0] width 0 height 0
click at [97, 139] on label "All Purchases 57" at bounding box center [111, 148] width 58 height 43
click at [0, 0] on input "All Purchases 57" at bounding box center [0, 0] width 0 height 0
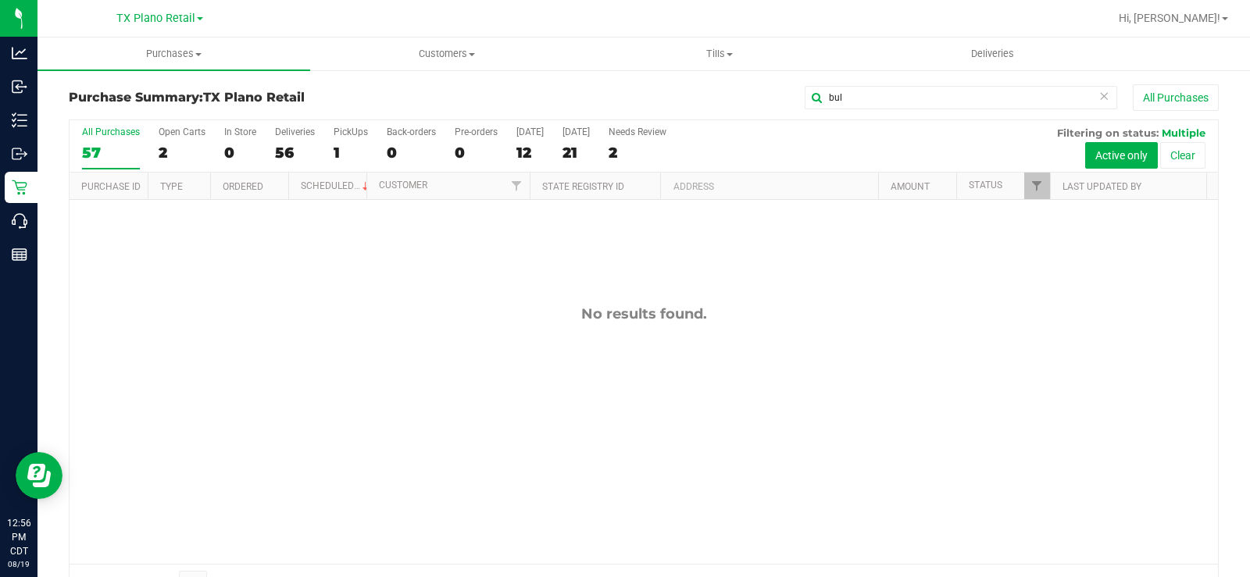
click at [139, 27] on div "TX Plano Retail TX Austin DC TX Plano Retail TX San Antonio Retail TX South-Aus…" at bounding box center [159, 18] width 87 height 19
click at [139, 15] on span "TX Plano Retail" at bounding box center [155, 19] width 79 height 14
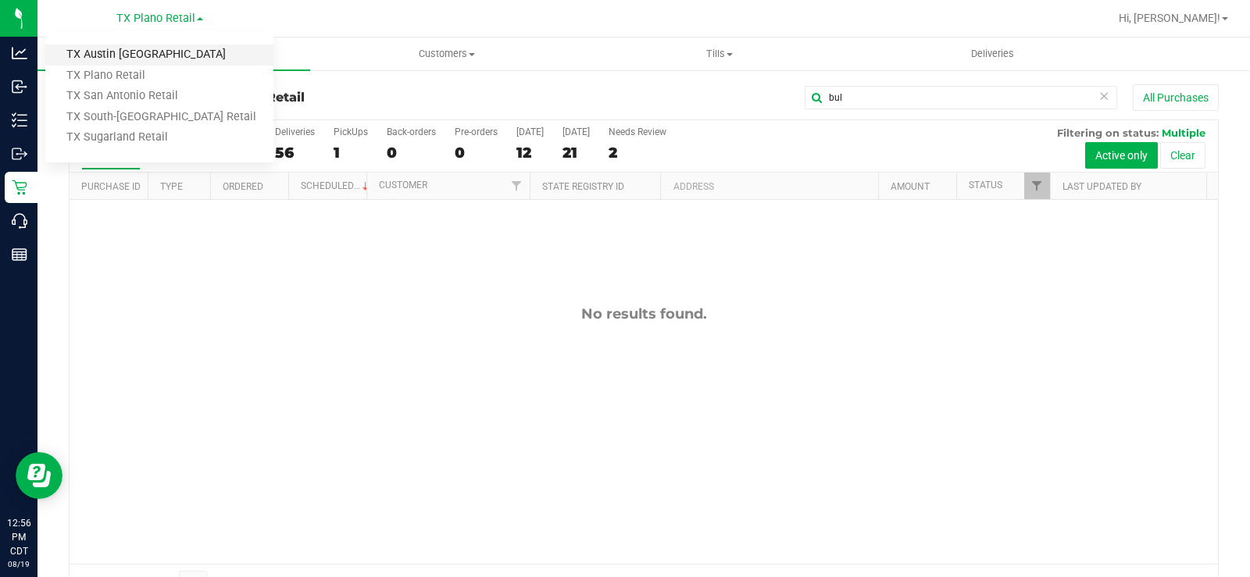
click at [137, 60] on link "TX Austin [GEOGRAPHIC_DATA]" at bounding box center [159, 55] width 228 height 21
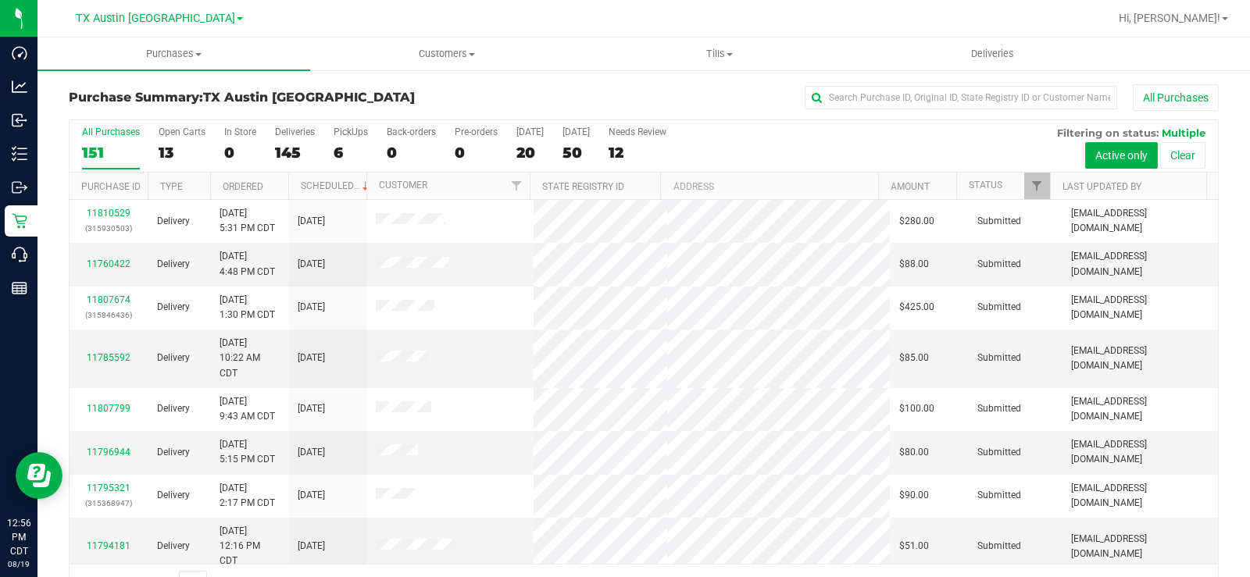
click at [87, 157] on div "151" at bounding box center [111, 153] width 58 height 18
click at [0, 0] on input "All Purchases 151" at bounding box center [0, 0] width 0 height 0
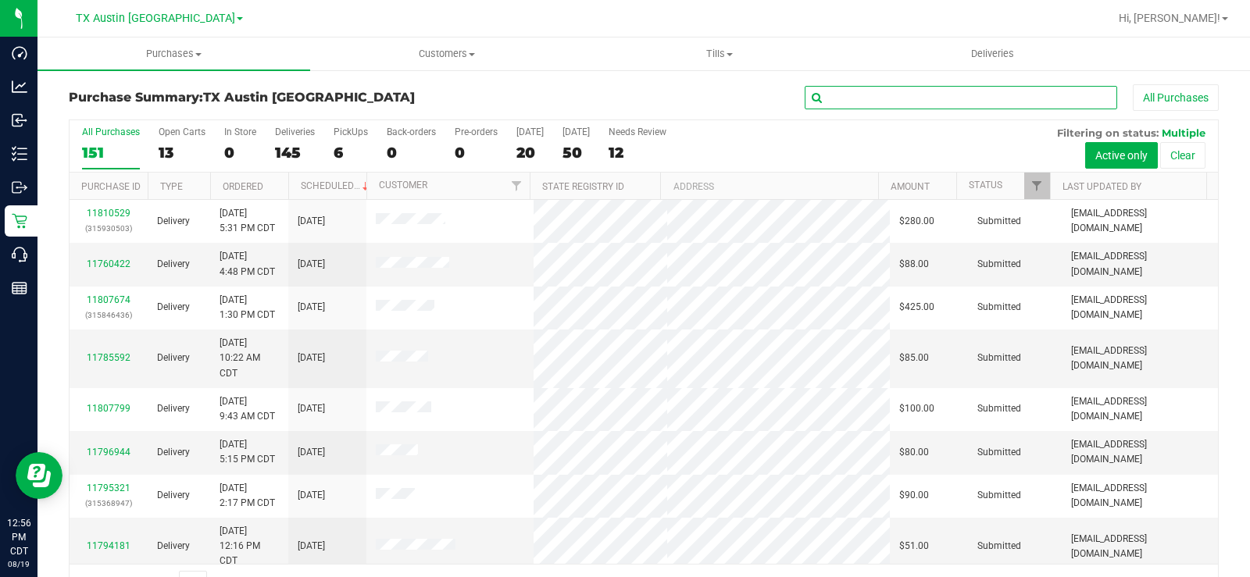
click at [874, 102] on input "text" at bounding box center [961, 97] width 313 height 23
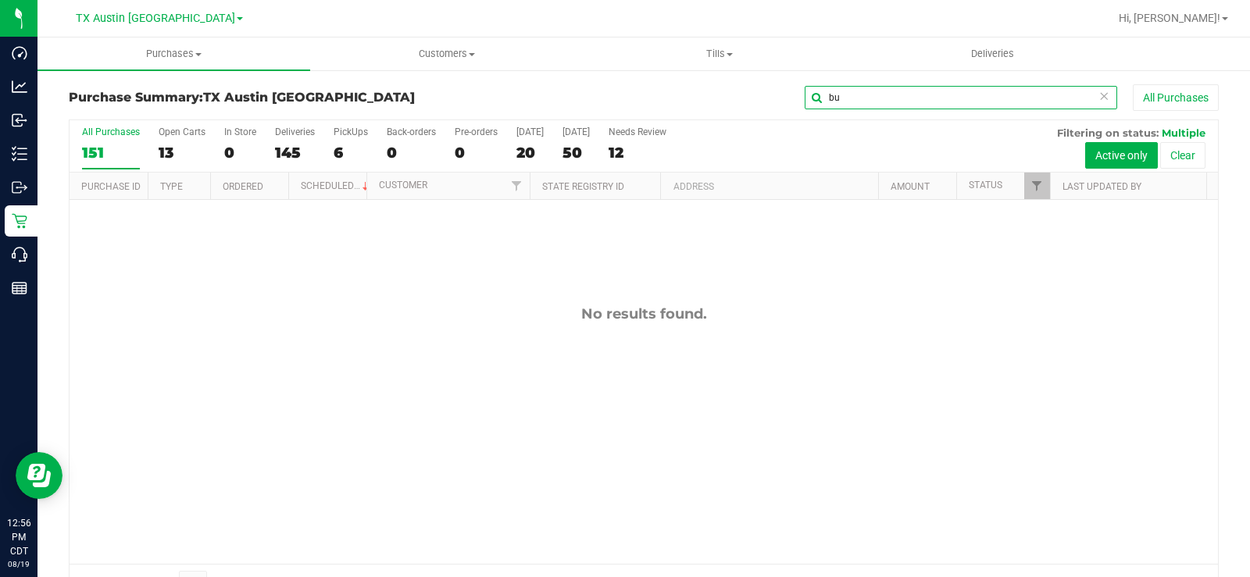
type input "b"
type input "c"
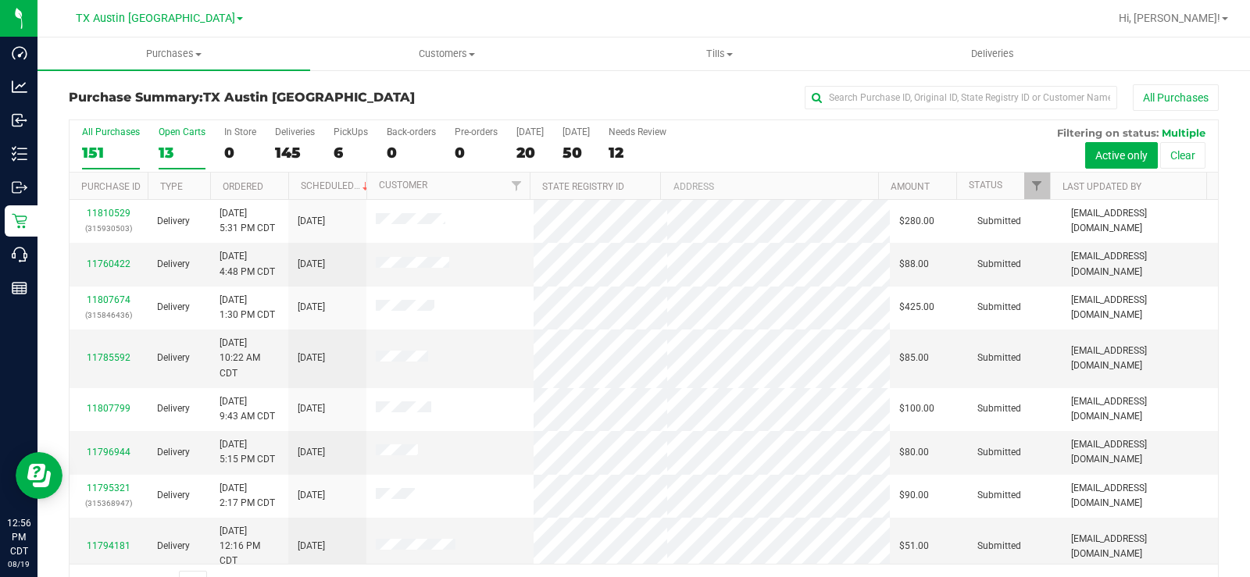
click at [167, 133] on div "Open Carts" at bounding box center [182, 132] width 47 height 11
click at [0, 0] on input "Open Carts 13" at bounding box center [0, 0] width 0 height 0
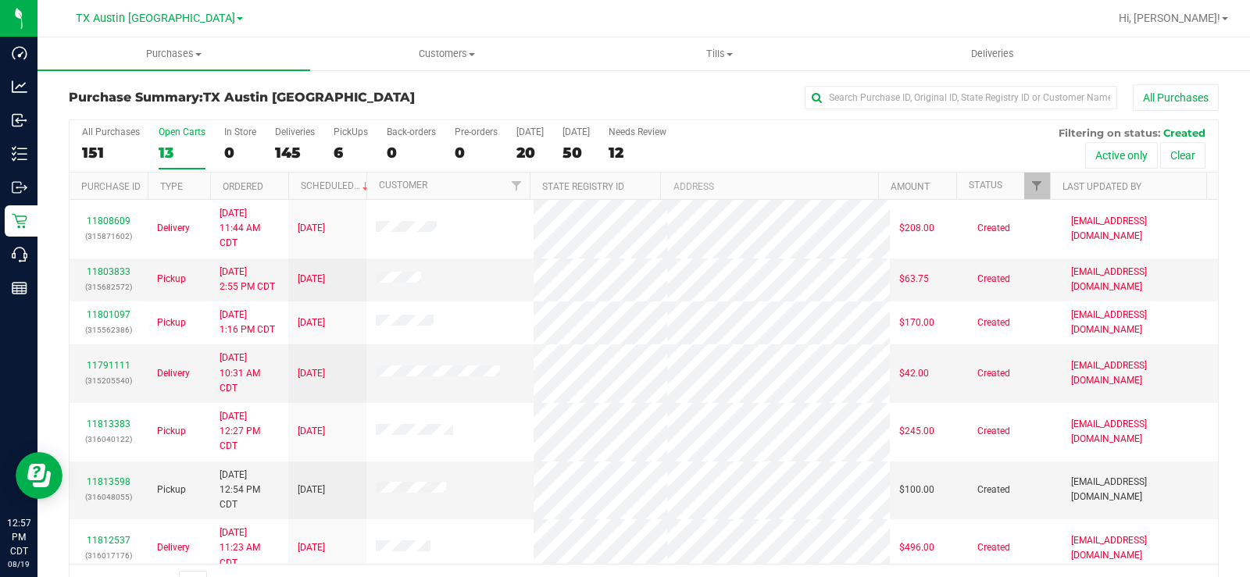
click at [167, 145] on div "13" at bounding box center [182, 153] width 47 height 18
click at [0, 0] on input "Open Carts 13" at bounding box center [0, 0] width 0 height 0
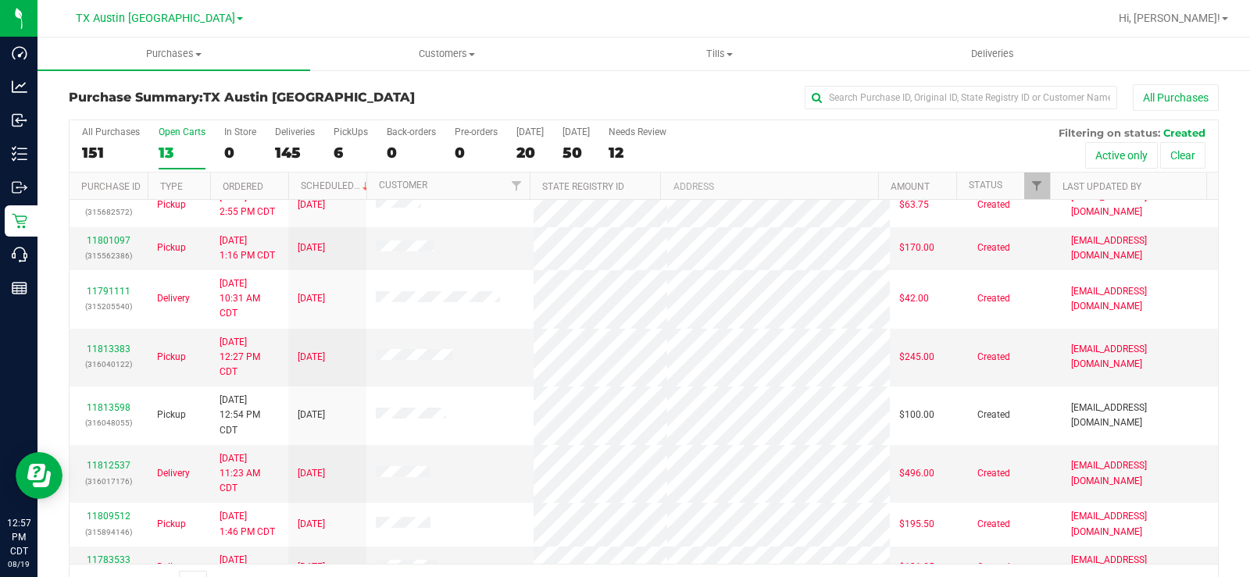
scroll to position [156, 0]
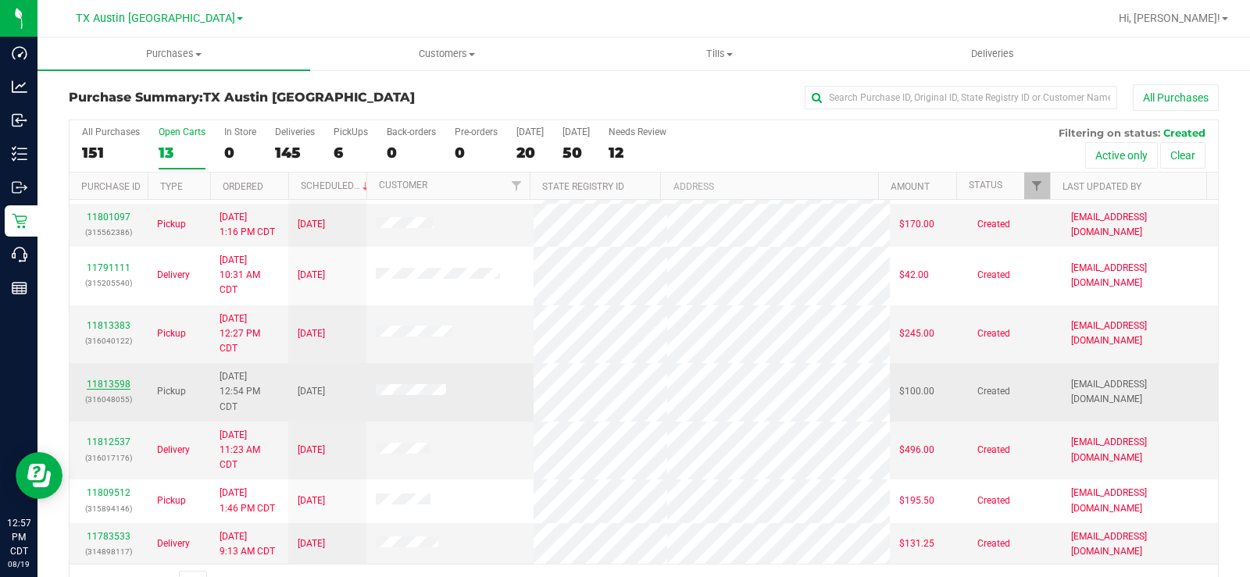
click at [122, 382] on link "11813598" at bounding box center [109, 384] width 44 height 11
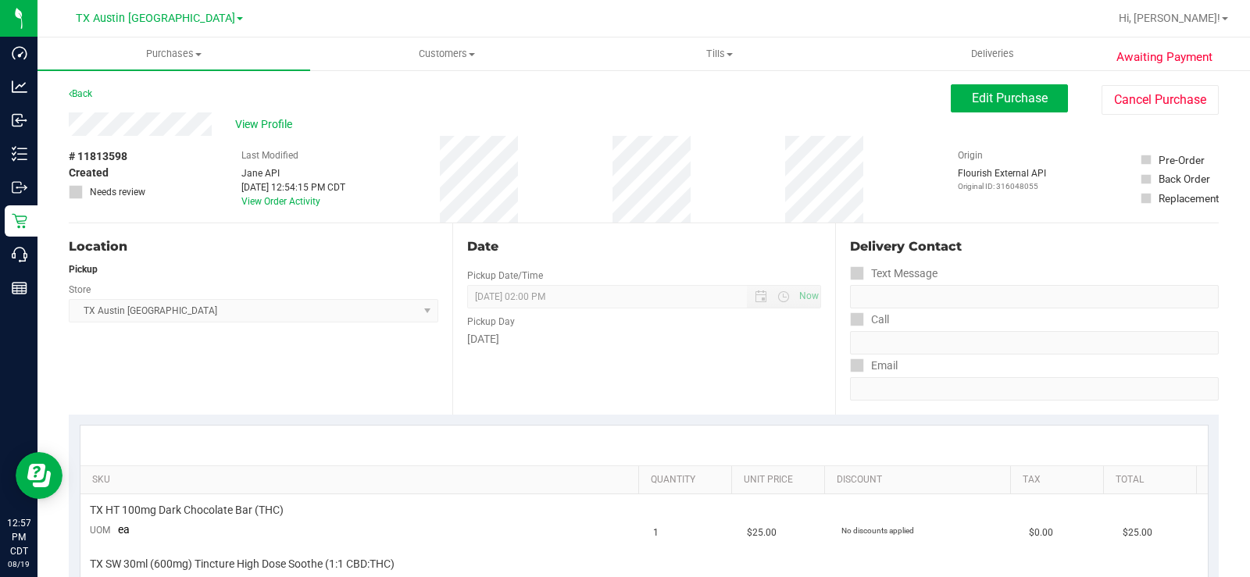
click at [127, 121] on div "View Profile" at bounding box center [510, 124] width 882 height 23
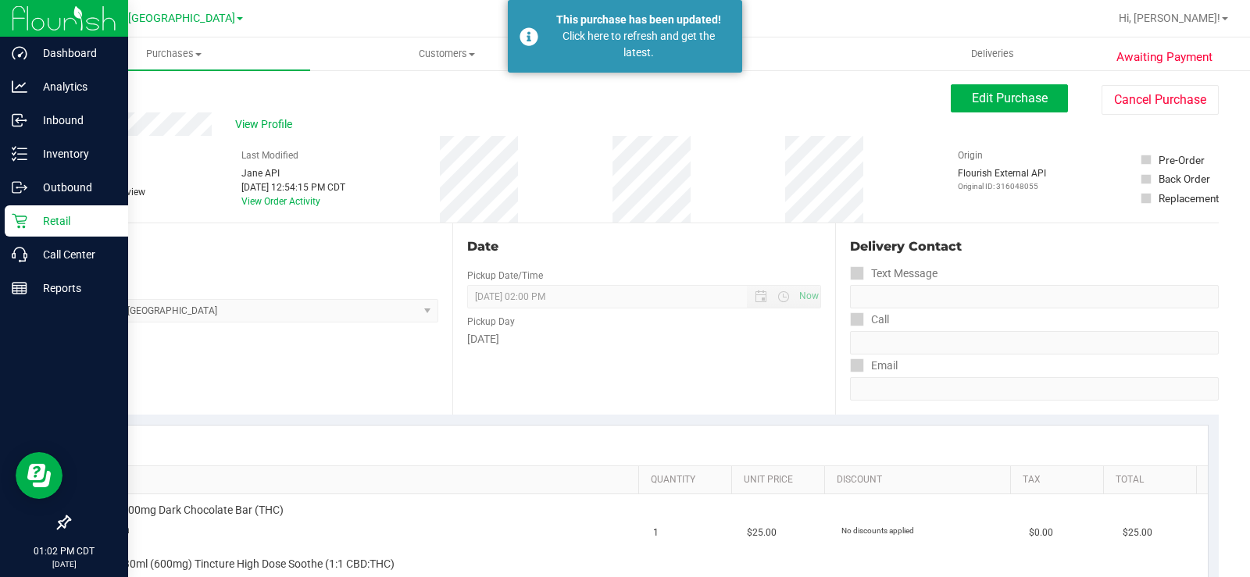
click at [30, 219] on p "Retail" at bounding box center [74, 221] width 94 height 19
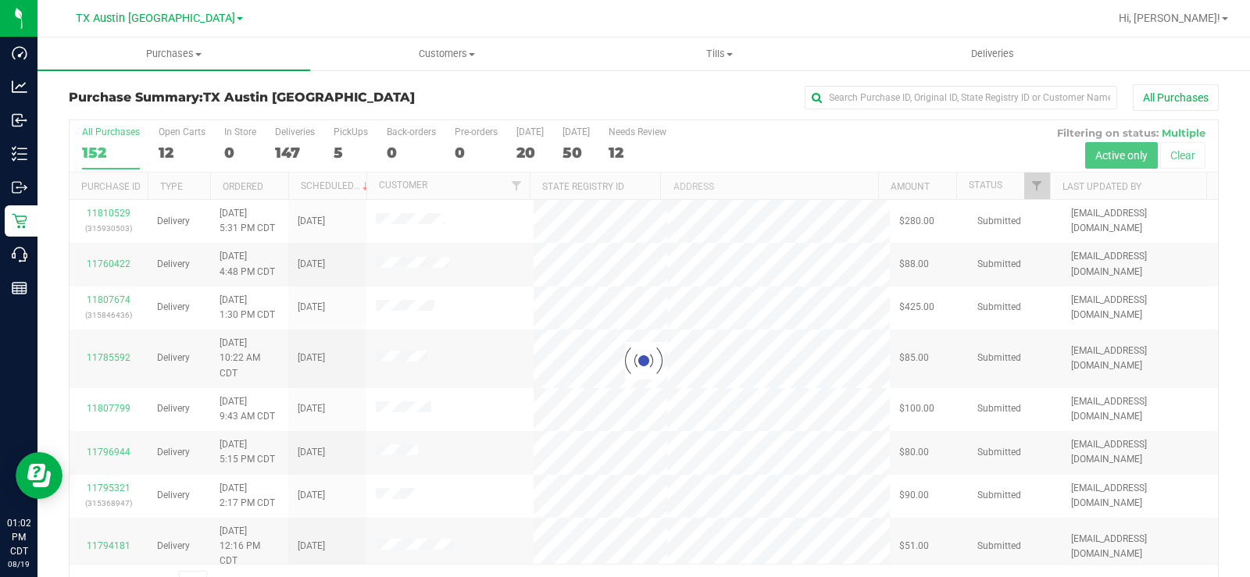
click at [170, 142] on div at bounding box center [644, 360] width 1149 height 481
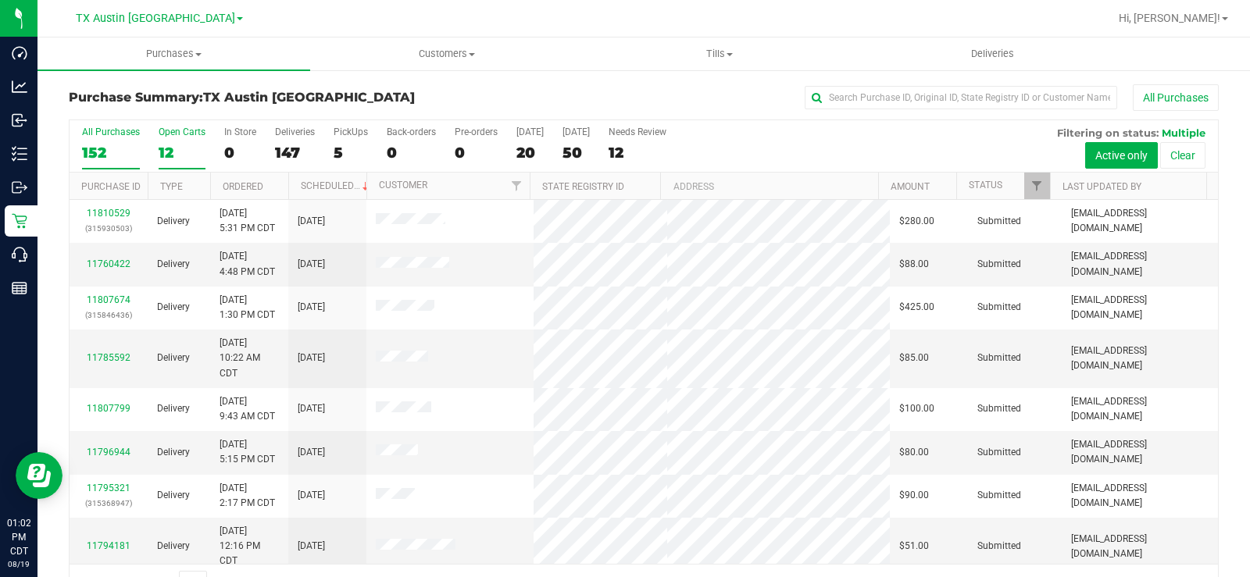
click at [163, 137] on div "Open Carts" at bounding box center [182, 132] width 47 height 11
click at [0, 0] on input "Open Carts 12" at bounding box center [0, 0] width 0 height 0
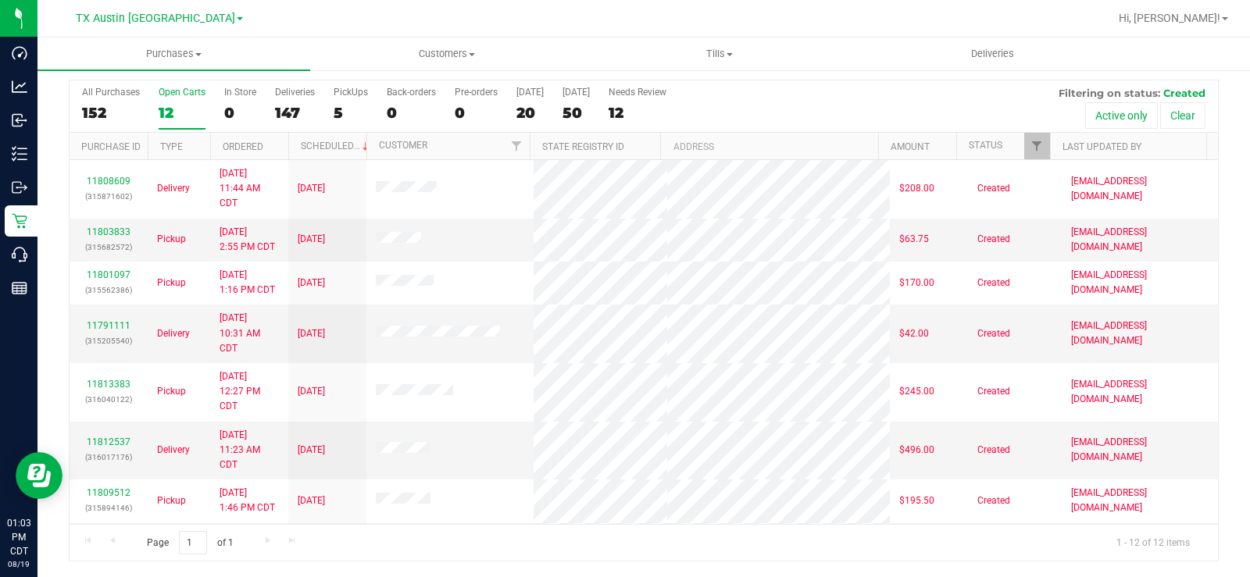
click at [183, 104] on div "12" at bounding box center [182, 113] width 47 height 18
click at [0, 0] on input "Open Carts 12" at bounding box center [0, 0] width 0 height 0
click at [166, 95] on div "Open Carts" at bounding box center [182, 92] width 47 height 11
click at [0, 0] on input "Open Carts 12" at bounding box center [0, 0] width 0 height 0
click at [172, 100] on label "Open Carts 12" at bounding box center [182, 108] width 47 height 43
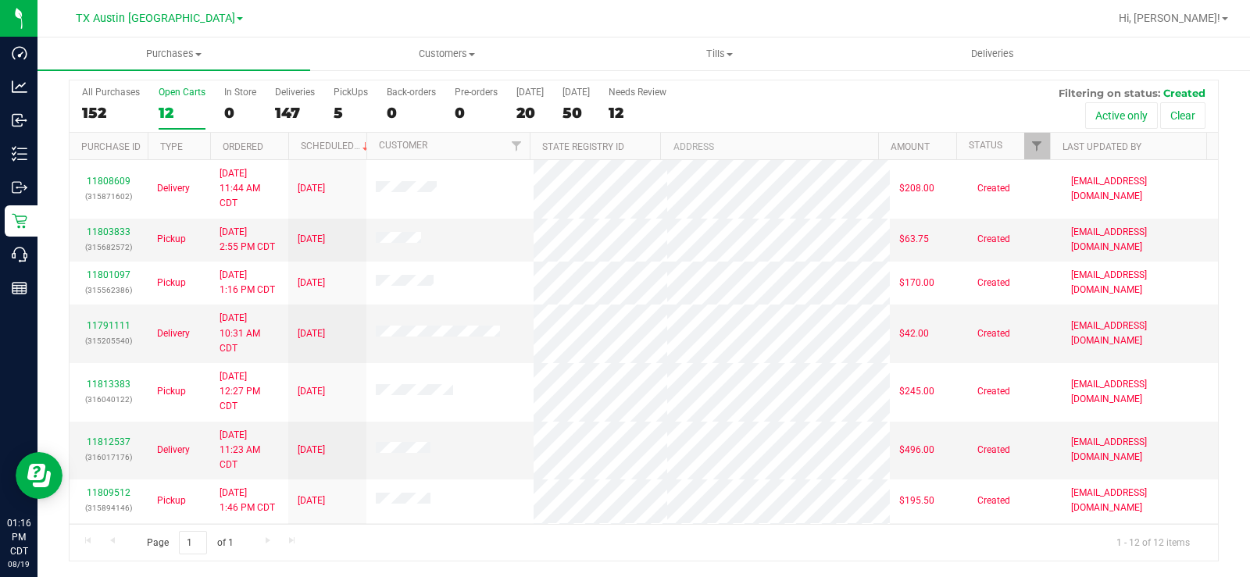
click at [0, 0] on input "Open Carts 12" at bounding box center [0, 0] width 0 height 0
click at [166, 98] on label "Open Carts 12" at bounding box center [182, 108] width 47 height 43
click at [0, 0] on input "Open Carts 12" at bounding box center [0, 0] width 0 height 0
click at [172, 101] on label "Open Carts 12" at bounding box center [182, 108] width 47 height 43
click at [0, 0] on input "Open Carts 12" at bounding box center [0, 0] width 0 height 0
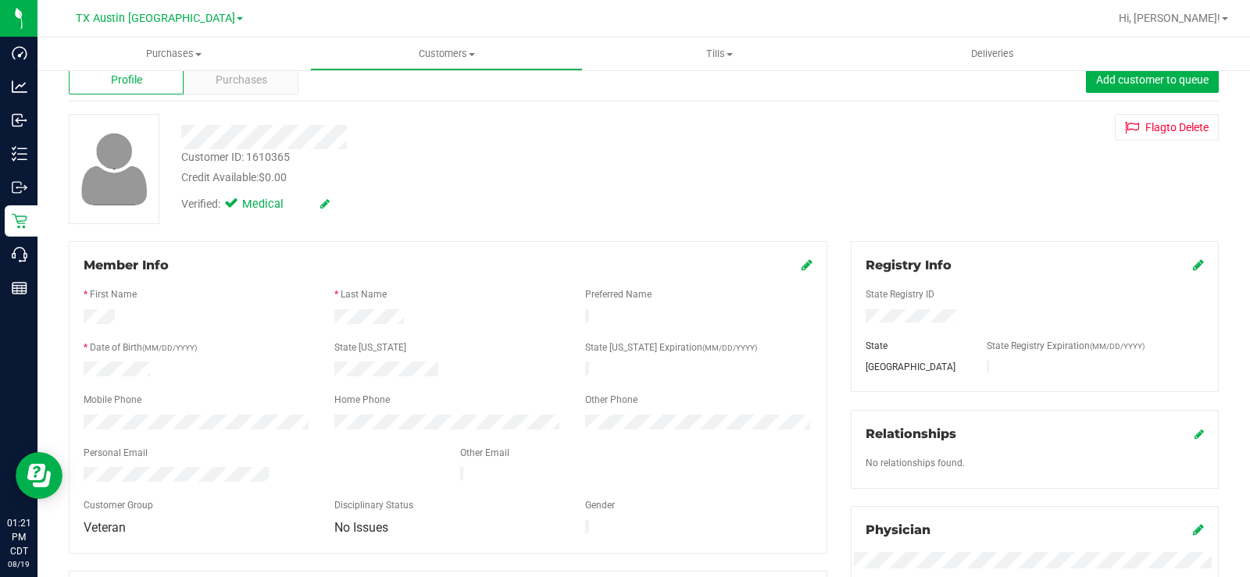
click at [235, 136] on div at bounding box center [463, 137] width 587 height 24
click at [246, 77] on span "Purchases" at bounding box center [242, 80] width 52 height 16
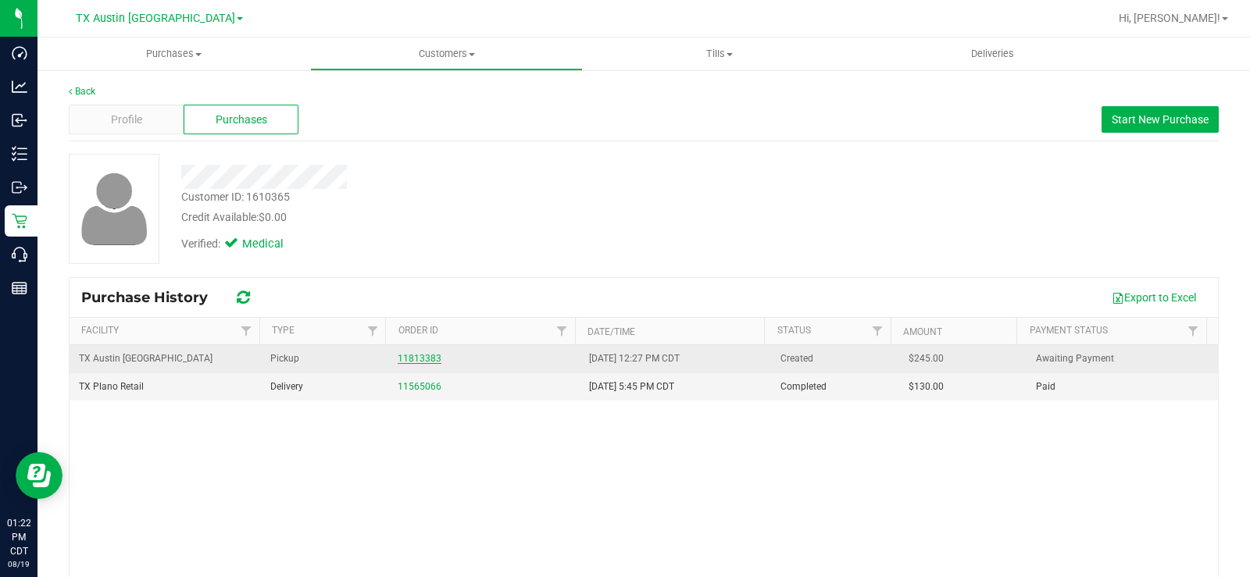
click at [422, 353] on link "11813383" at bounding box center [420, 358] width 44 height 11
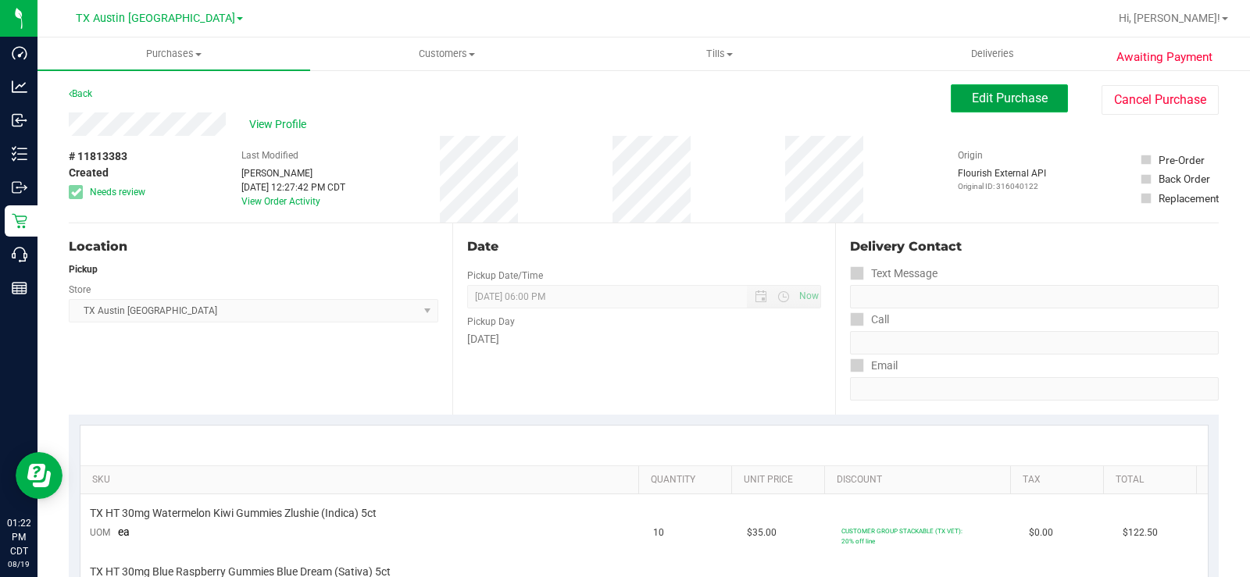
click at [1004, 102] on span "Edit Purchase" at bounding box center [1010, 98] width 76 height 15
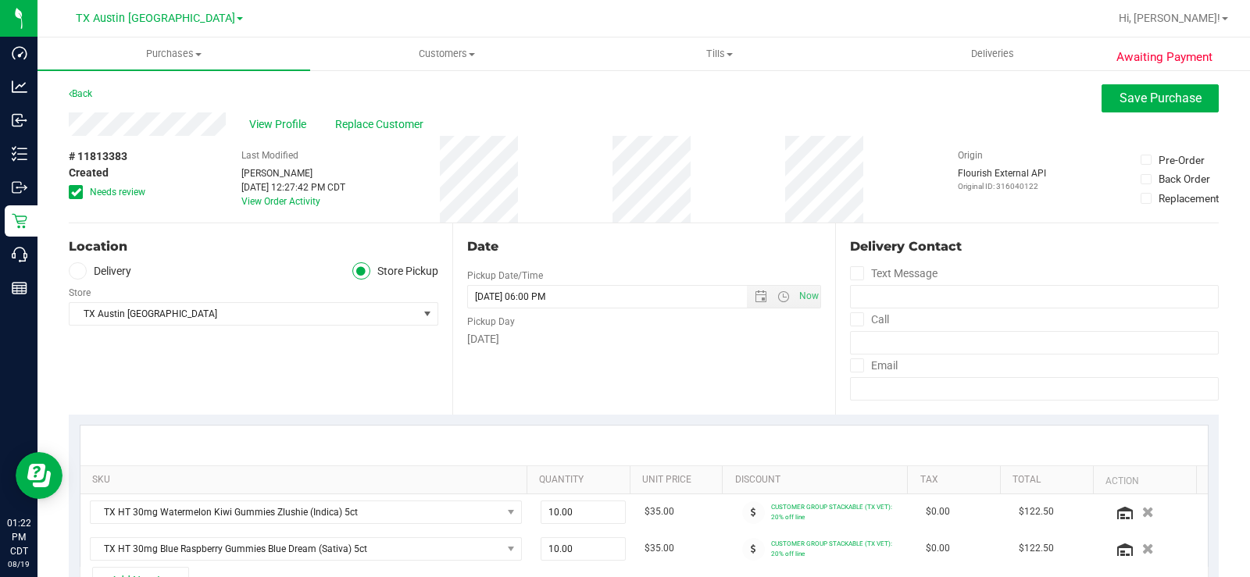
click at [73, 192] on icon at bounding box center [76, 192] width 10 height 0
click at [0, 0] on input "Needs review" at bounding box center [0, 0] width 0 height 0
click at [80, 271] on icon at bounding box center [77, 271] width 9 height 0
click at [0, 0] on input "Delivery" at bounding box center [0, 0] width 0 height 0
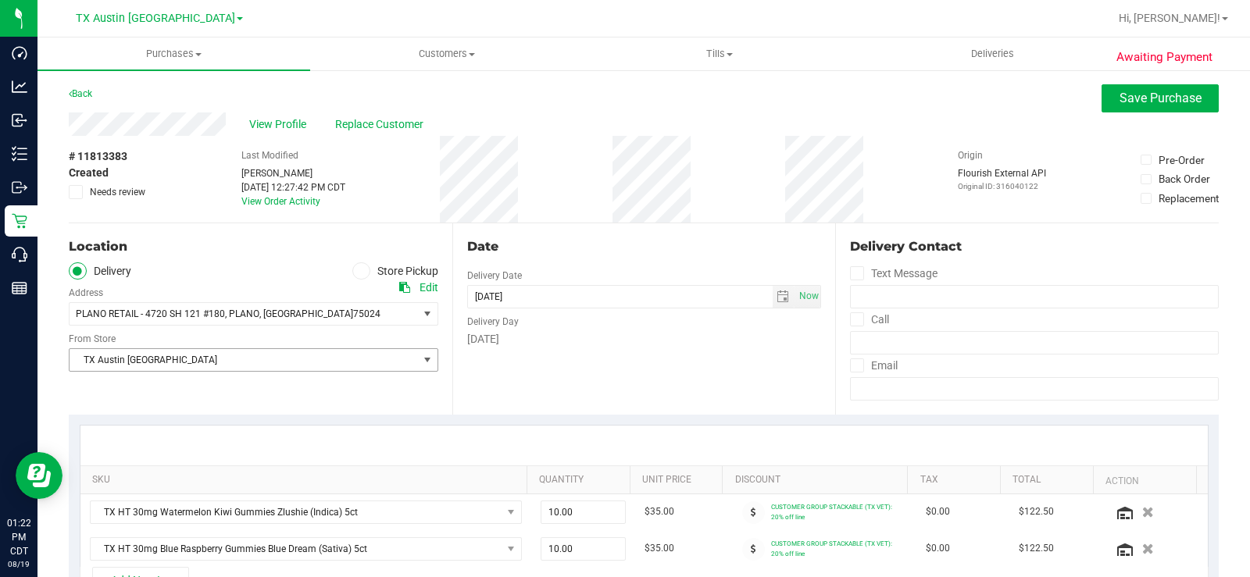
click at [123, 364] on span "TX Austin [GEOGRAPHIC_DATA]" at bounding box center [244, 360] width 348 height 22
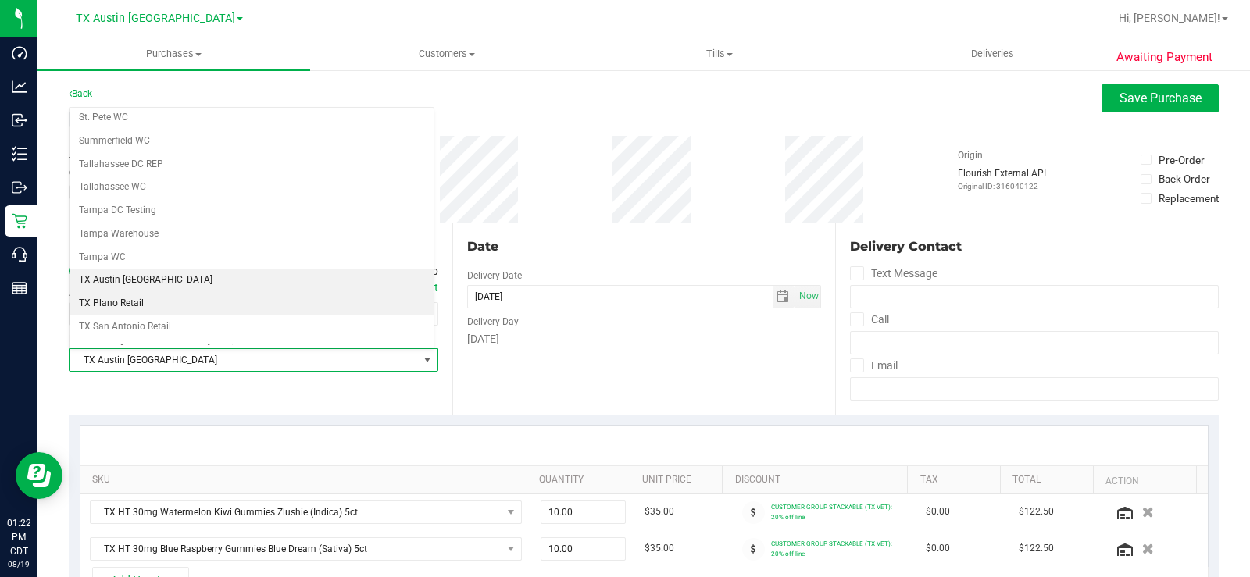
scroll to position [1052, 0]
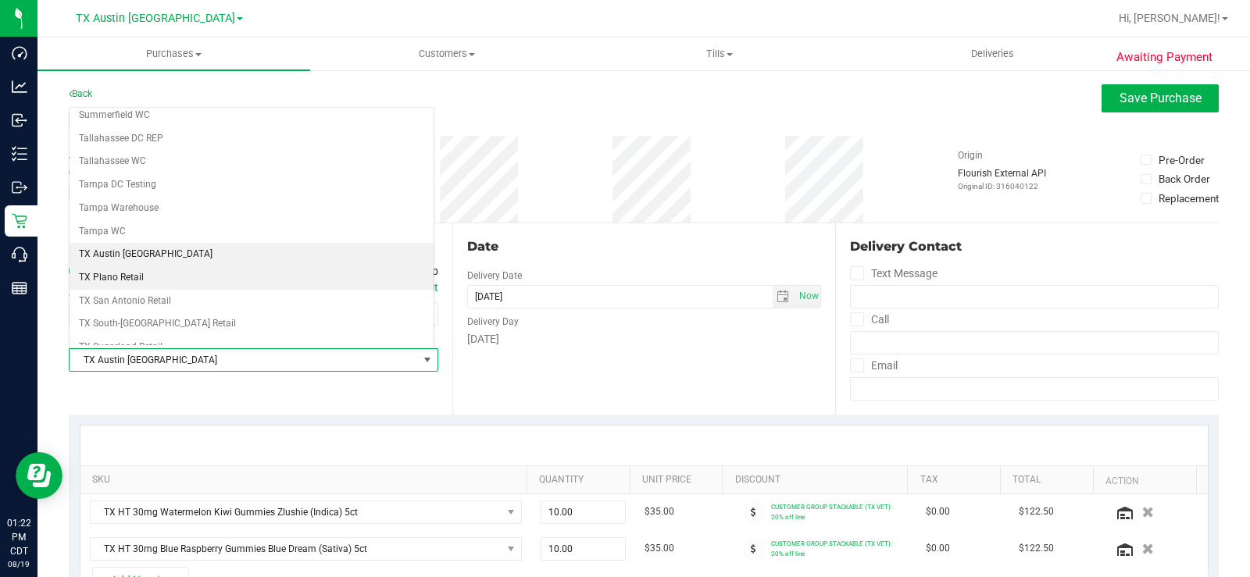
click at [144, 282] on li "TX Plano Retail" at bounding box center [252, 277] width 364 height 23
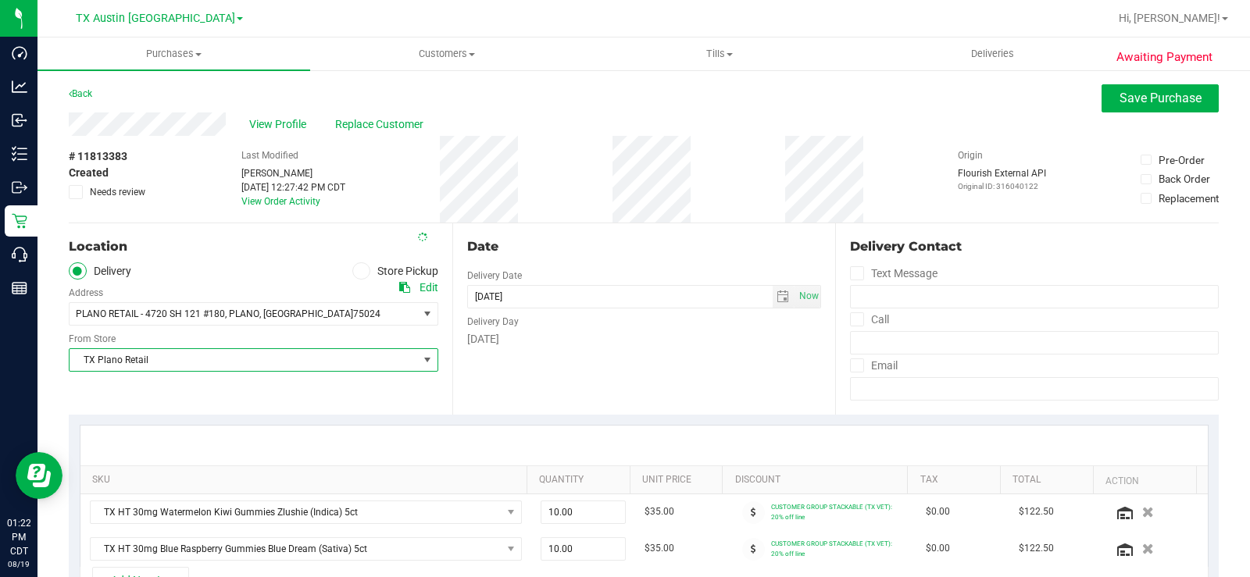
drag, startPoint x: 645, startPoint y: 377, endPoint x: 634, endPoint y: 372, distance: 12.2
click at [645, 377] on div "Date Delivery Date 08/20/2025 Now 08/20/2025 06:00 PM Now Delivery Day Wednesday" at bounding box center [644, 318] width 384 height 191
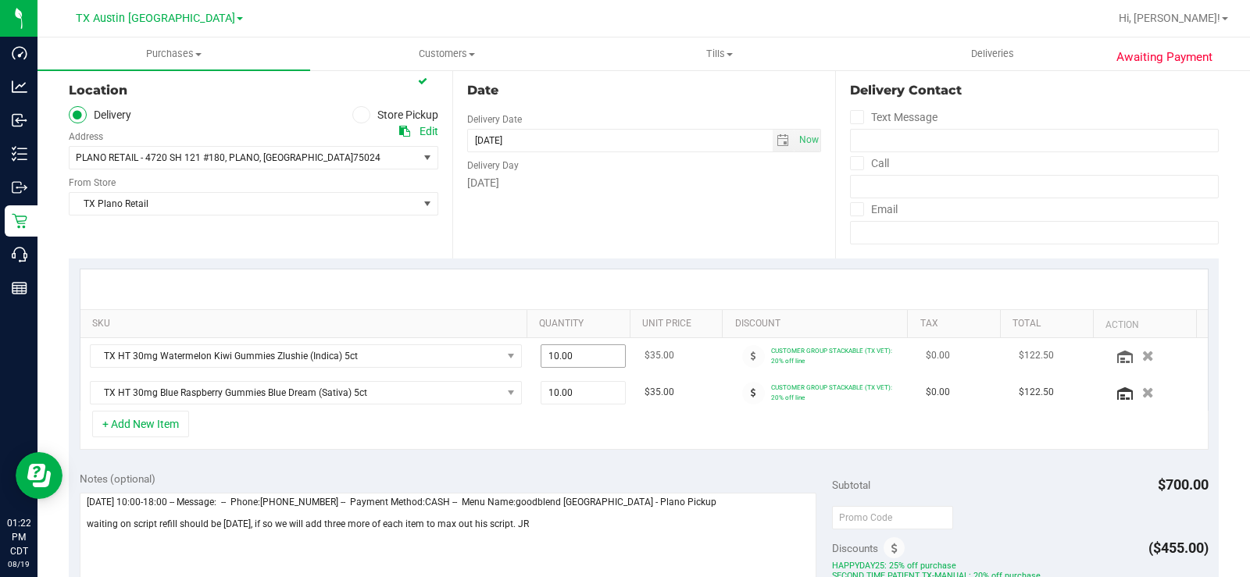
click at [566, 355] on span "10.00 10" at bounding box center [583, 356] width 85 height 23
type input "13"
type input "13.00"
click at [574, 390] on span "10.00 10" at bounding box center [583, 392] width 85 height 23
type input "1"
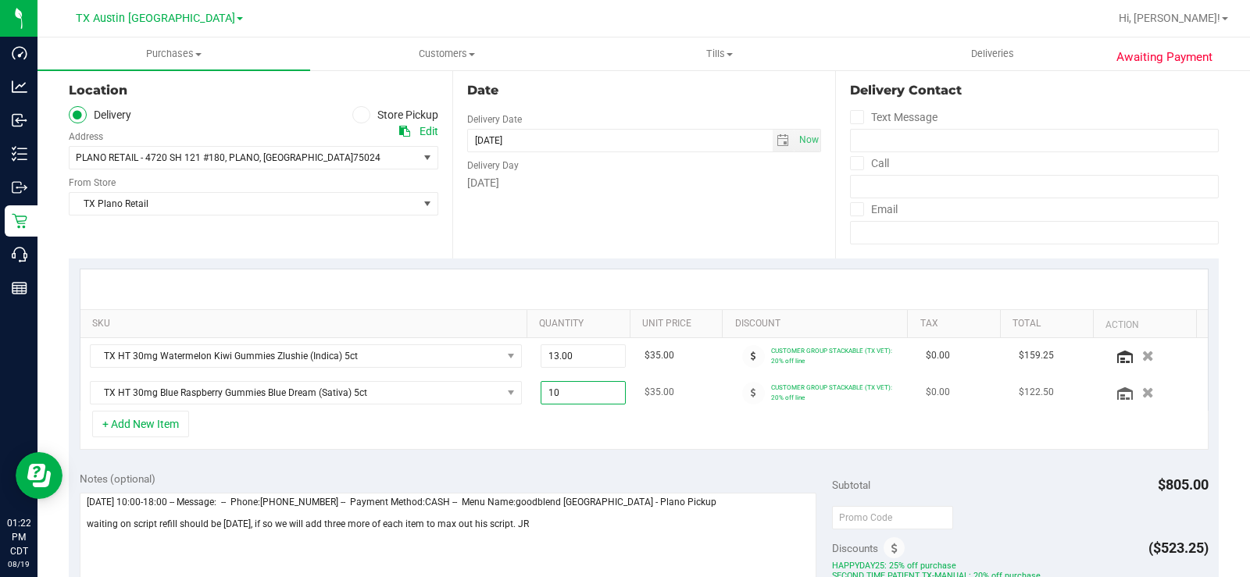
click at [577, 398] on span "10.00 10" at bounding box center [583, 392] width 85 height 23
type input "13"
type input "13.00"
click at [552, 427] on div "+ Add New Item" at bounding box center [644, 430] width 1129 height 39
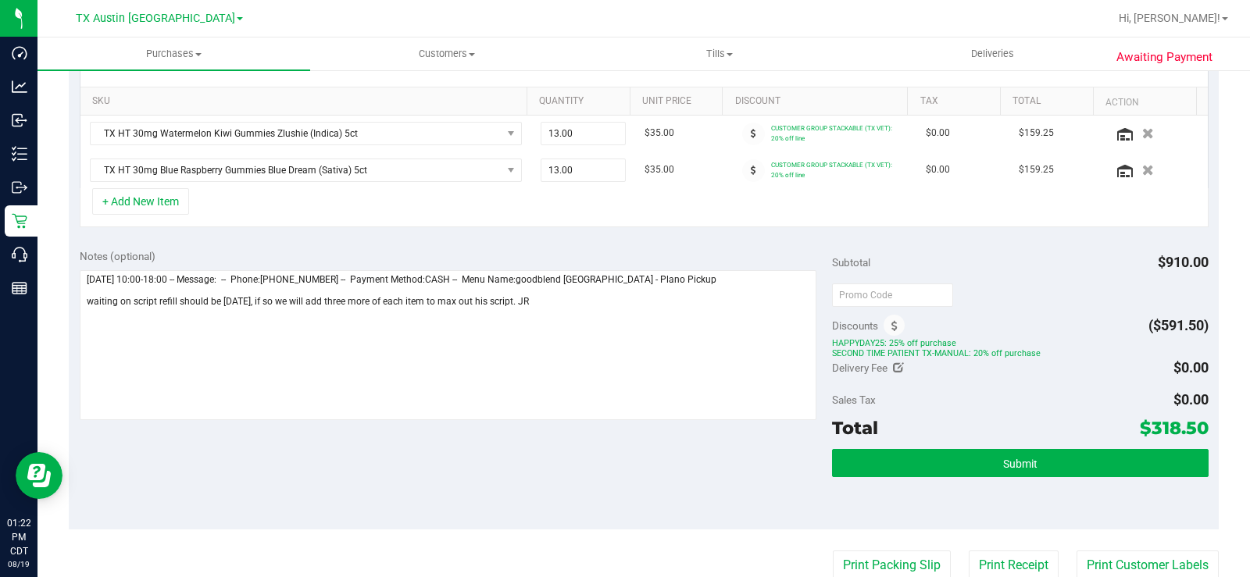
scroll to position [391, 0]
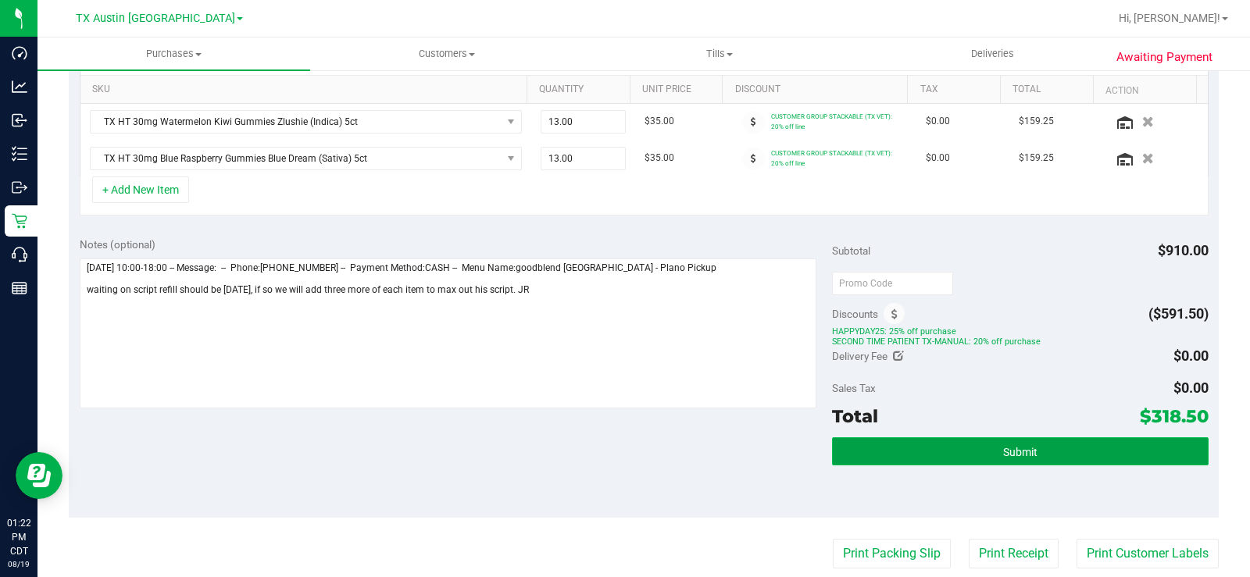
click at [853, 449] on button "Submit" at bounding box center [1020, 452] width 377 height 28
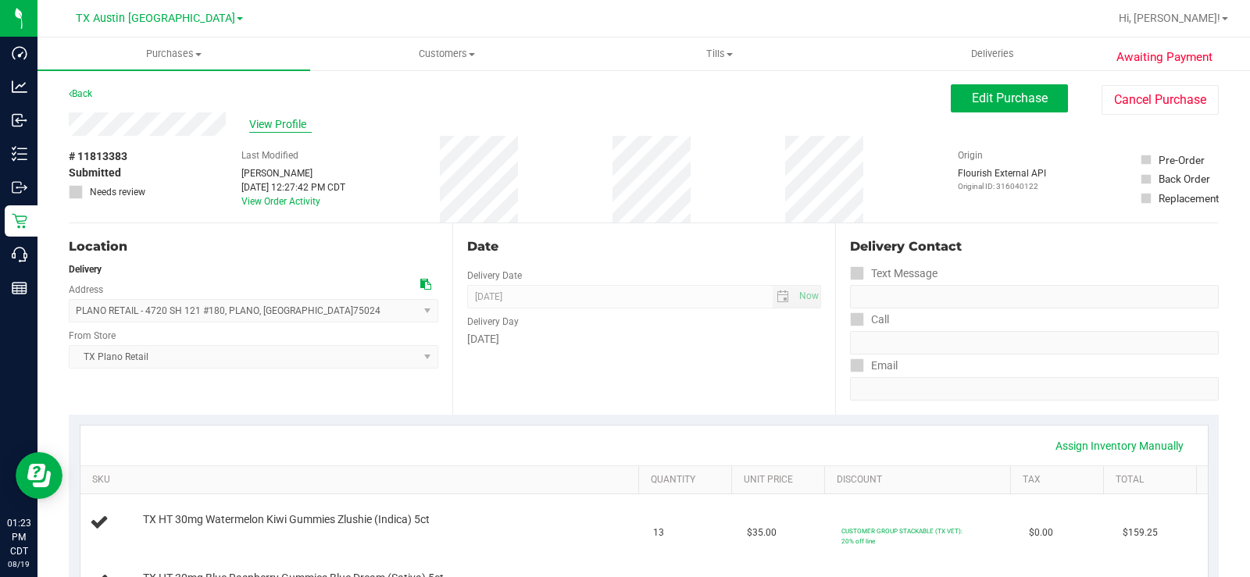
click at [261, 123] on span "View Profile" at bounding box center [280, 124] width 63 height 16
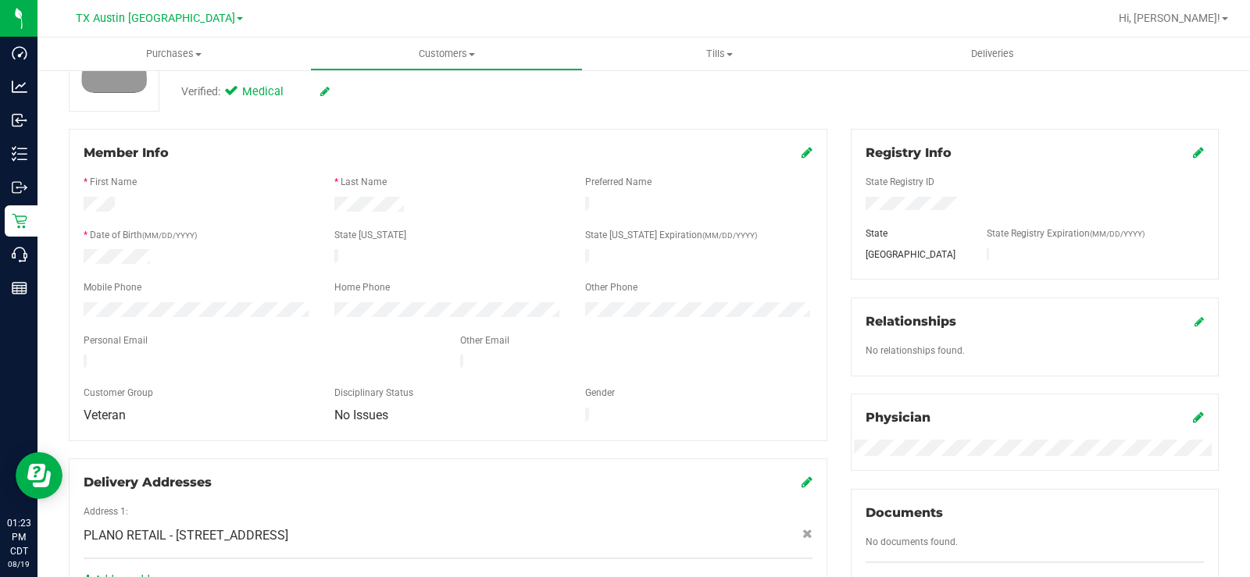
scroll to position [156, 0]
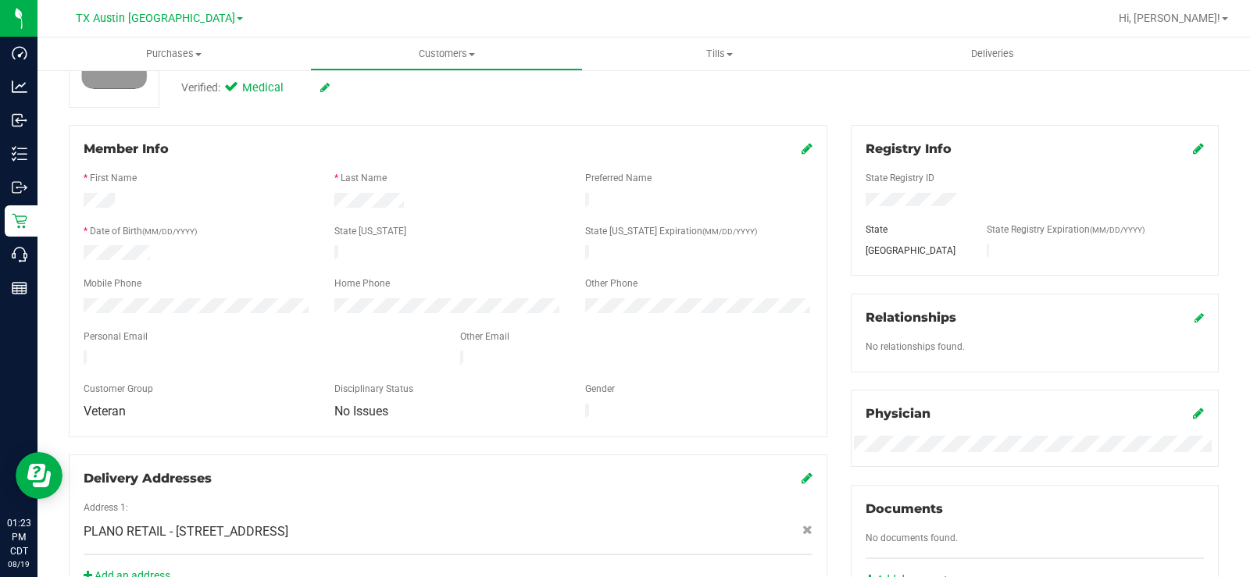
drag, startPoint x: 270, startPoint y: 351, endPoint x: 71, endPoint y: 346, distance: 199.3
click at [71, 346] on div "Member Info * First Name * Last Name Preferred Name * Date of Birth (MM/DD/YYYY…" at bounding box center [448, 281] width 759 height 313
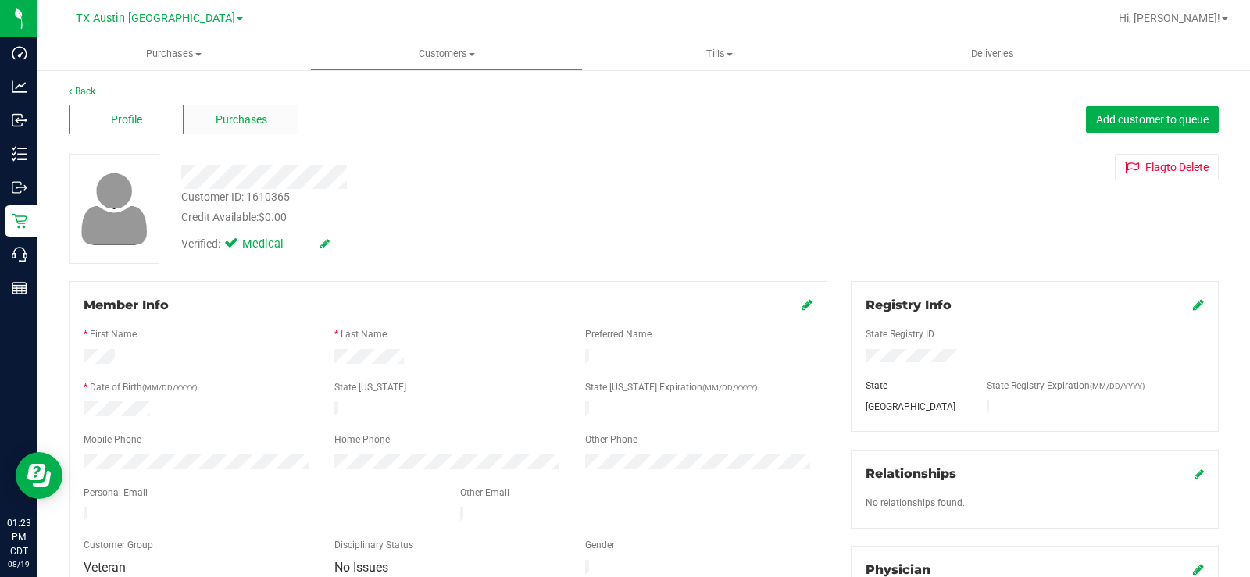
click at [225, 123] on span "Purchases" at bounding box center [242, 120] width 52 height 16
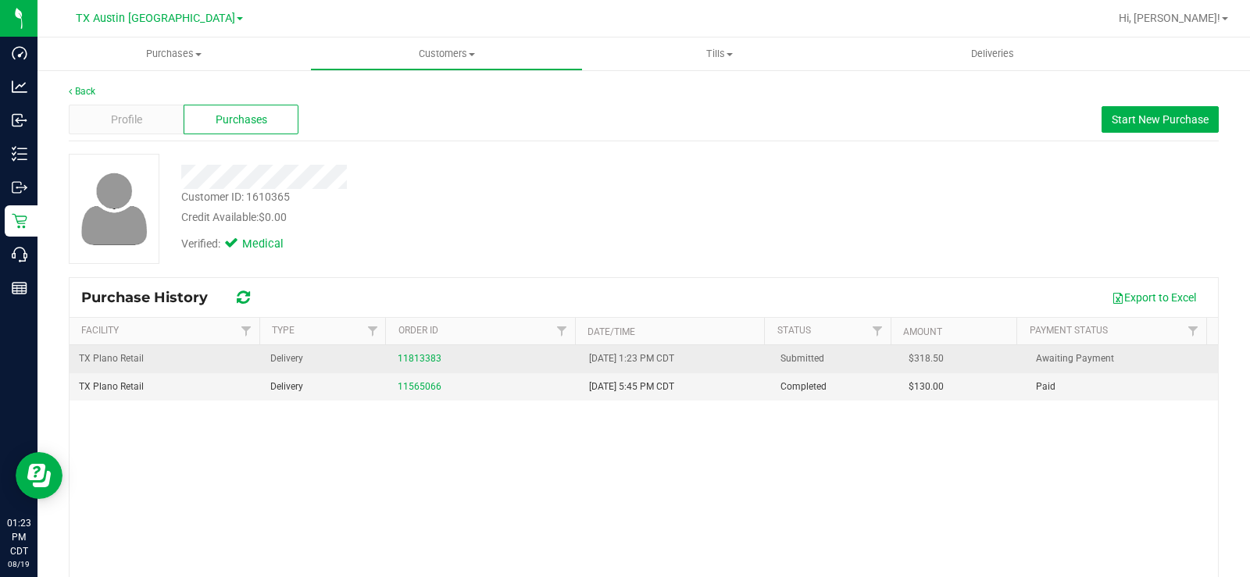
click at [410, 352] on div "11813383" at bounding box center [484, 359] width 173 height 15
click at [409, 358] on link "11813383" at bounding box center [420, 358] width 44 height 11
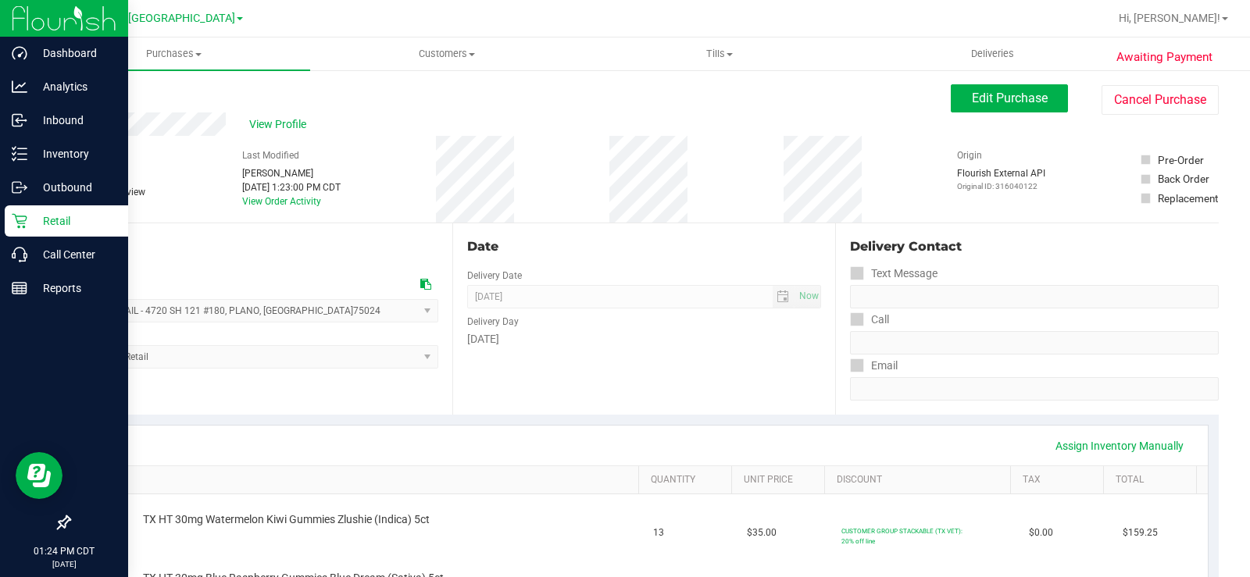
click at [29, 225] on p "Retail" at bounding box center [74, 221] width 94 height 19
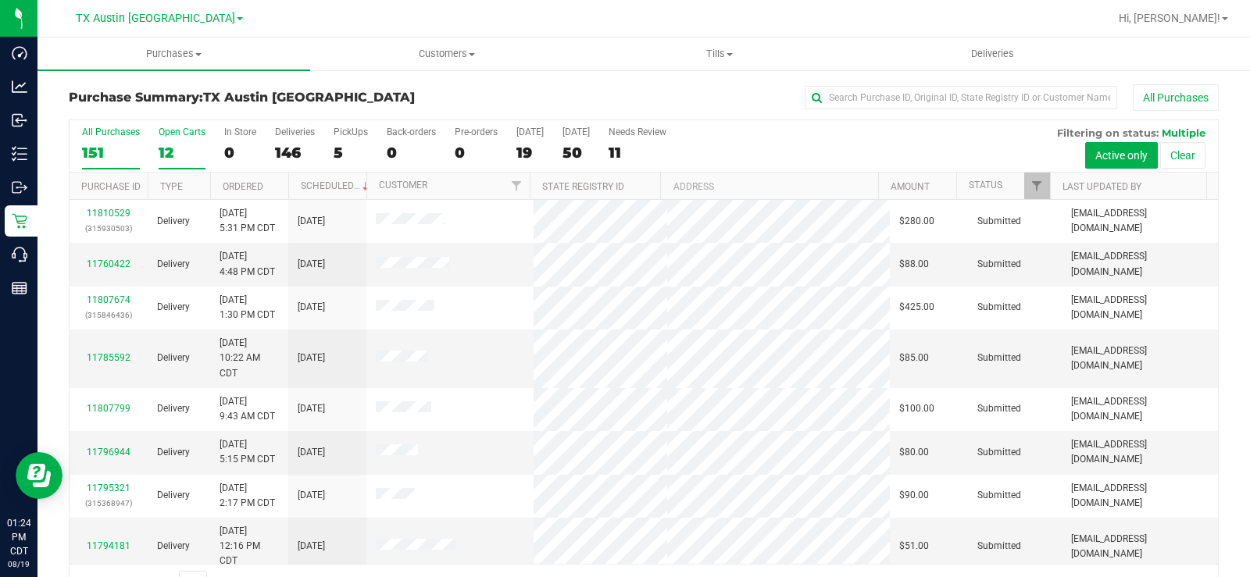
click at [161, 134] on div "Open Carts" at bounding box center [182, 132] width 47 height 11
click at [0, 0] on input "Open Carts 12" at bounding box center [0, 0] width 0 height 0
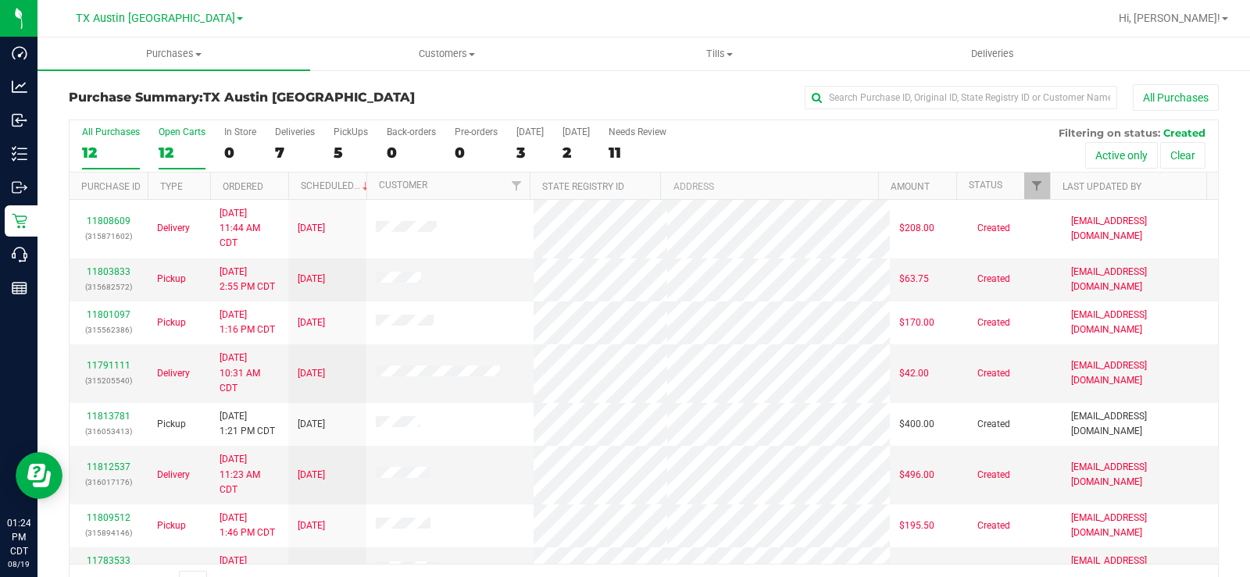
click at [159, 148] on div "12" at bounding box center [182, 153] width 47 height 18
click at [0, 0] on input "Open Carts 12" at bounding box center [0, 0] width 0 height 0
click at [163, 141] on label "Open Carts 12" at bounding box center [182, 148] width 47 height 43
click at [0, 0] on input "Open Carts 12" at bounding box center [0, 0] width 0 height 0
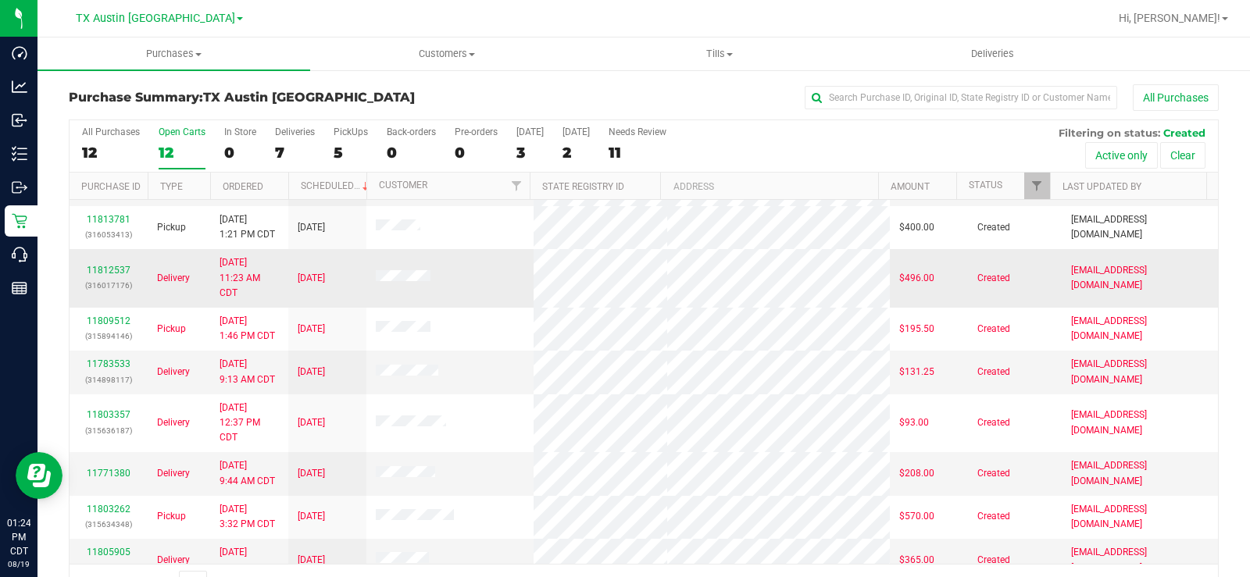
scroll to position [215, 0]
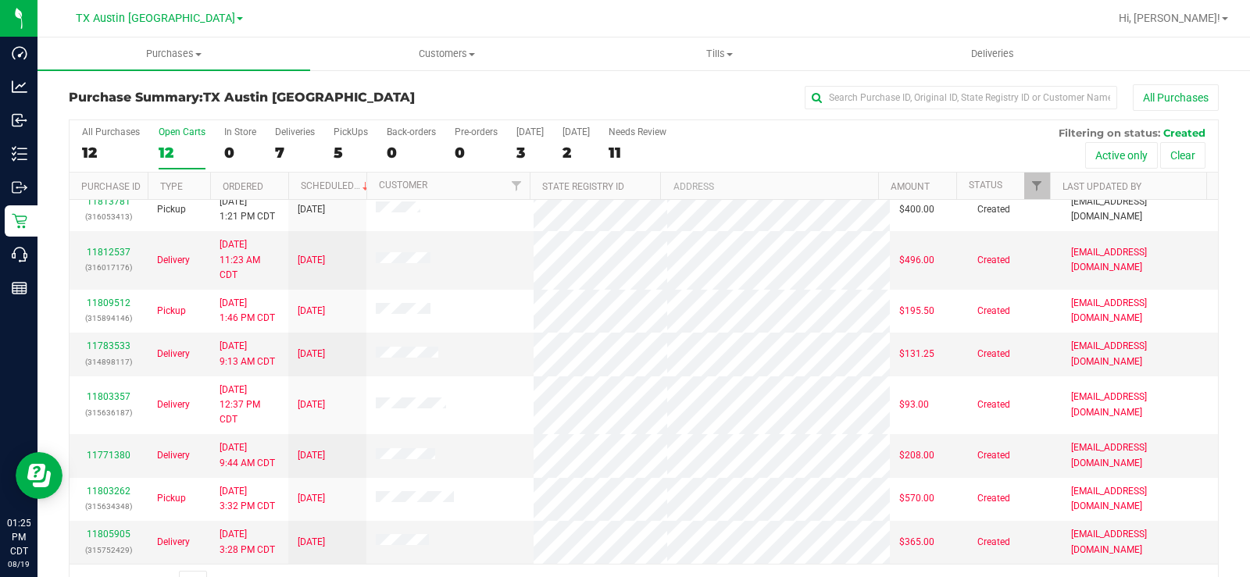
click at [176, 157] on div "12" at bounding box center [182, 153] width 47 height 18
click at [0, 0] on input "Open Carts 12" at bounding box center [0, 0] width 0 height 0
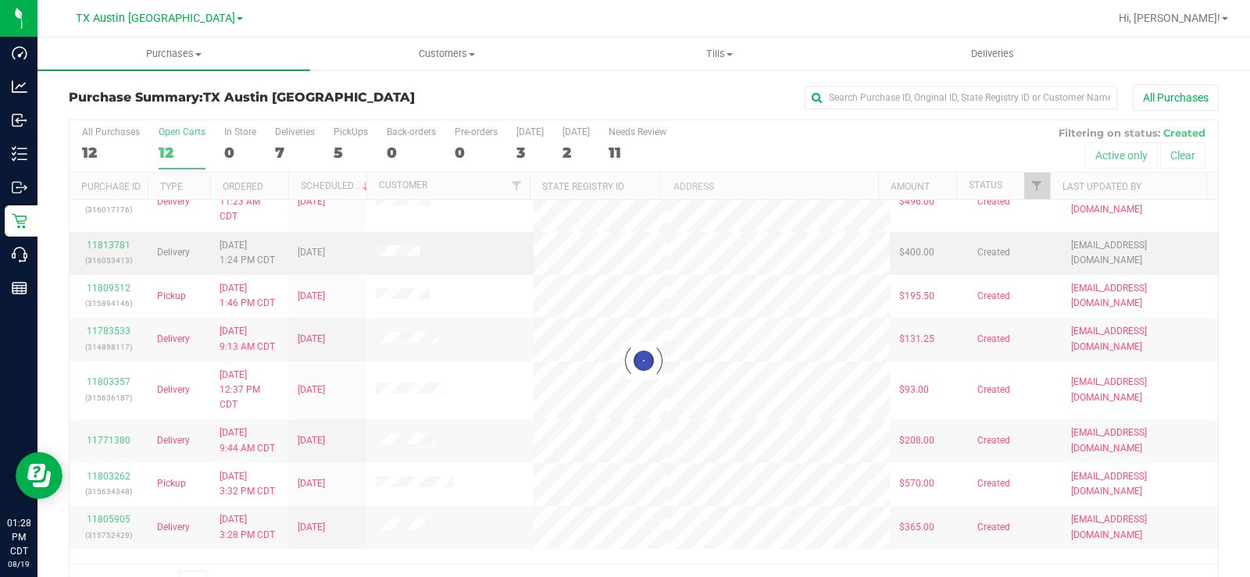
scroll to position [0, 0]
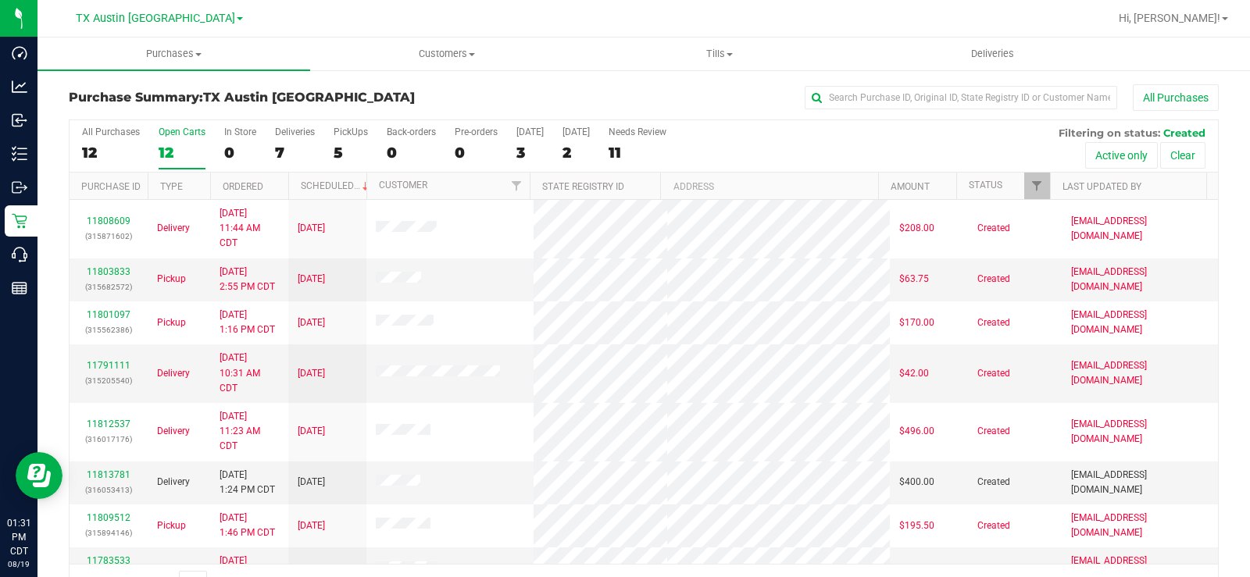
click at [170, 133] on div "Open Carts" at bounding box center [182, 132] width 47 height 11
click at [0, 0] on input "Open Carts 12" at bounding box center [0, 0] width 0 height 0
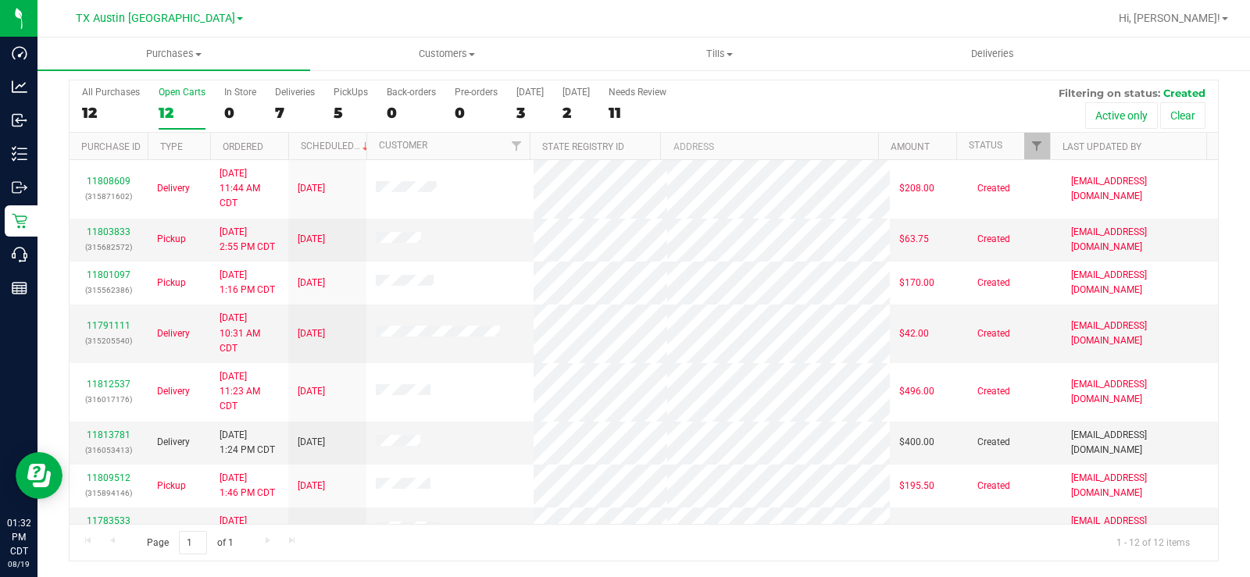
click at [173, 113] on div "12" at bounding box center [182, 113] width 47 height 18
click at [0, 0] on input "Open Carts 12" at bounding box center [0, 0] width 0 height 0
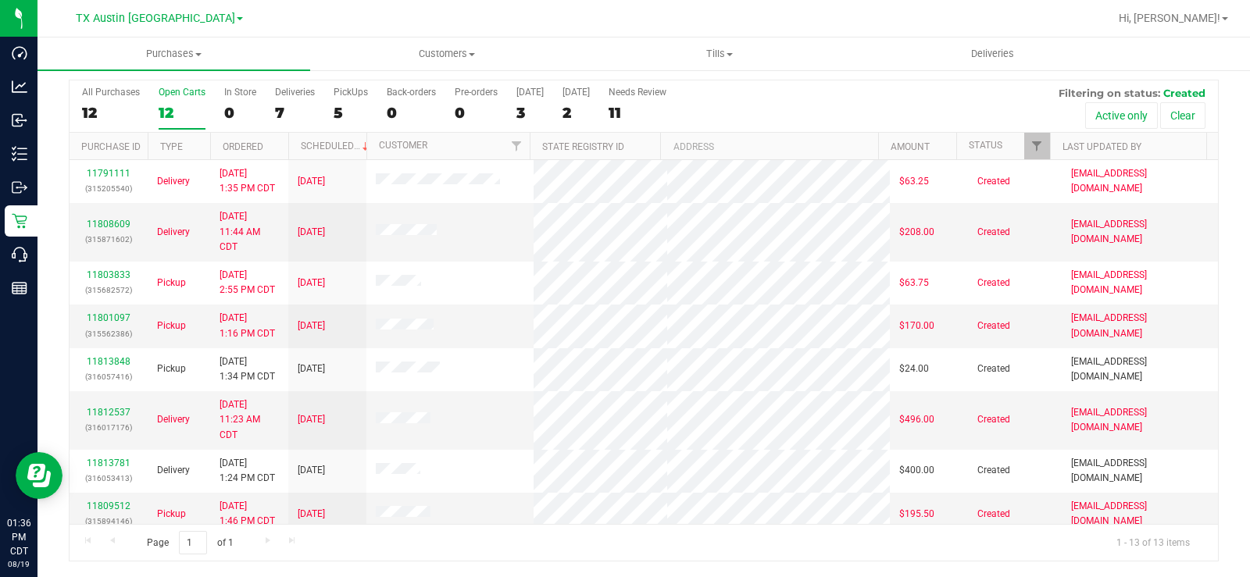
click at [176, 110] on div "12" at bounding box center [182, 113] width 47 height 18
click at [0, 0] on input "Open Carts 12" at bounding box center [0, 0] width 0 height 0
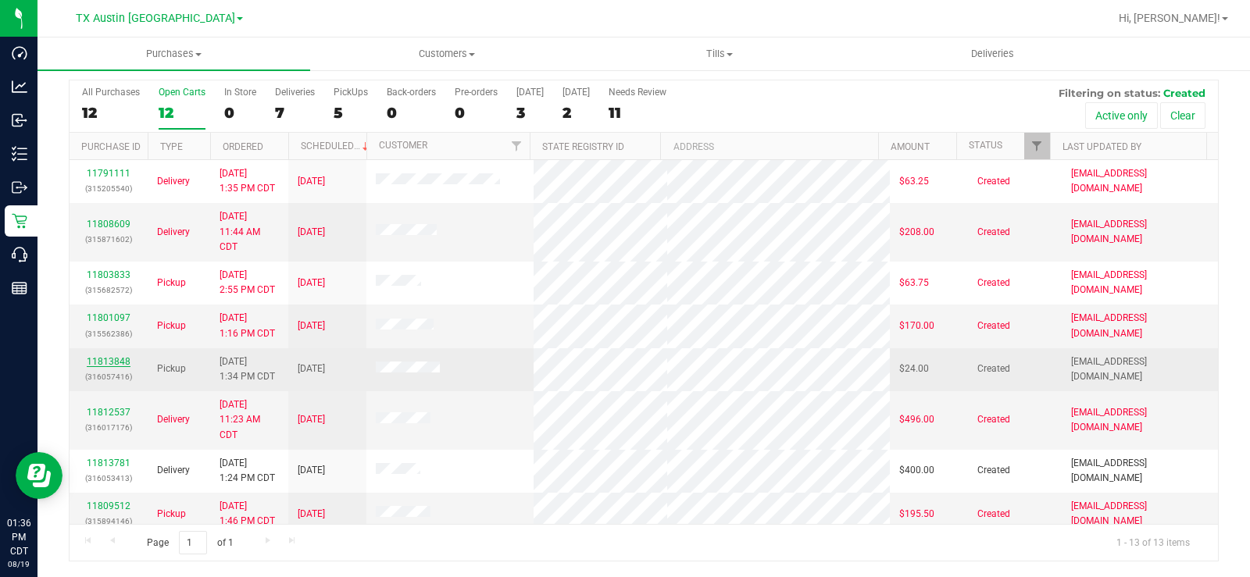
click at [118, 361] on link "11813848" at bounding box center [109, 361] width 44 height 11
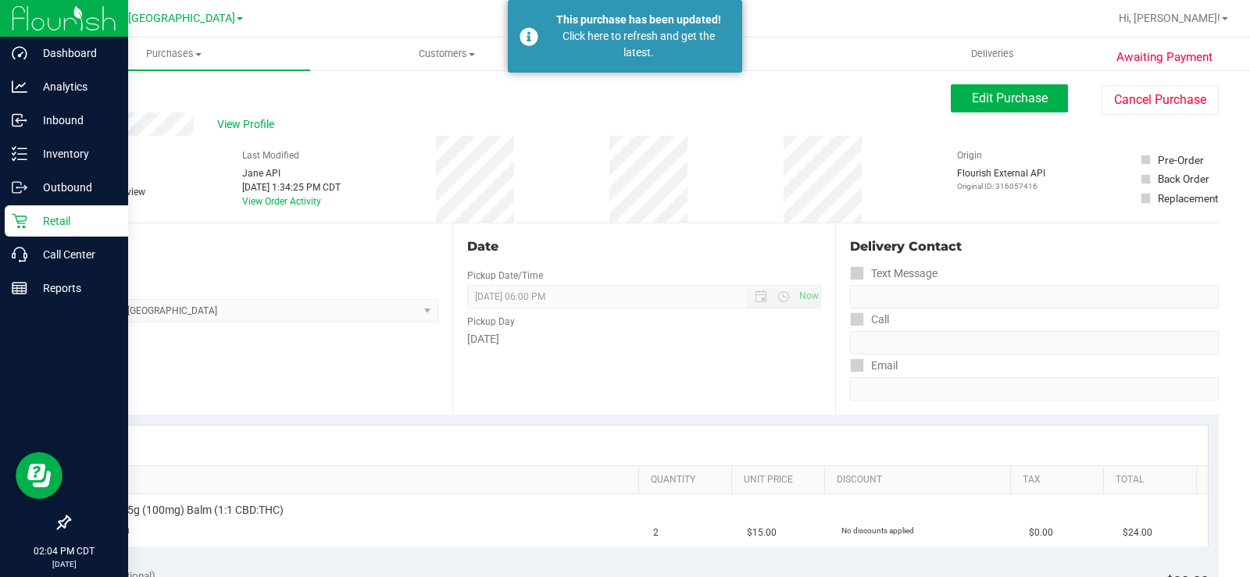
click at [23, 217] on icon at bounding box center [20, 221] width 16 height 16
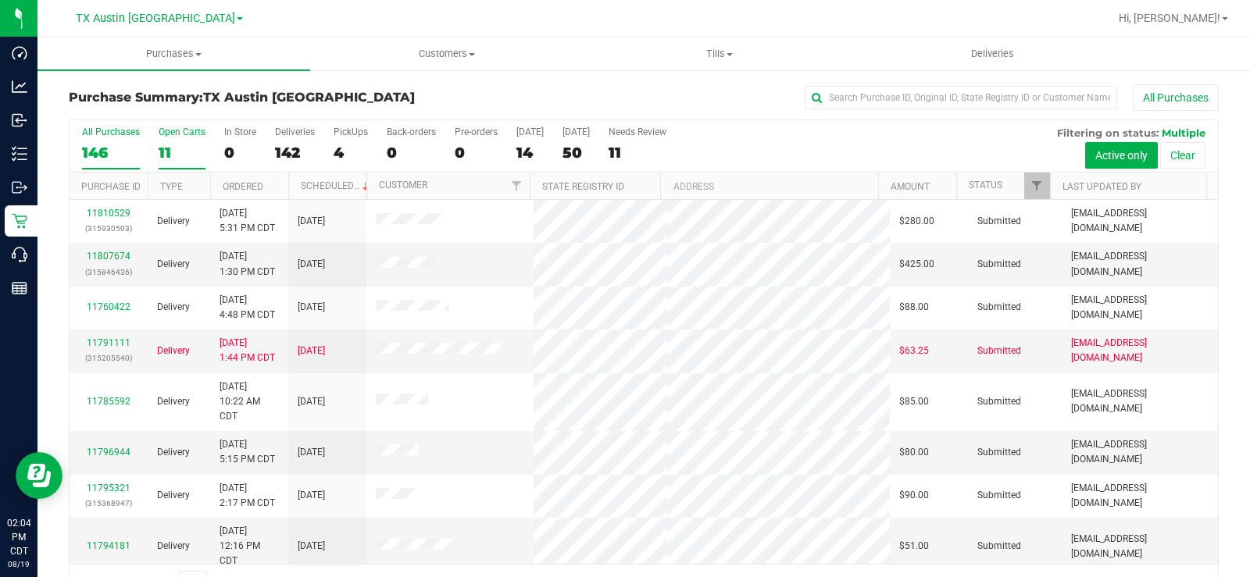
click at [162, 155] on div "11" at bounding box center [182, 153] width 47 height 18
click at [0, 0] on input "Open Carts 11" at bounding box center [0, 0] width 0 height 0
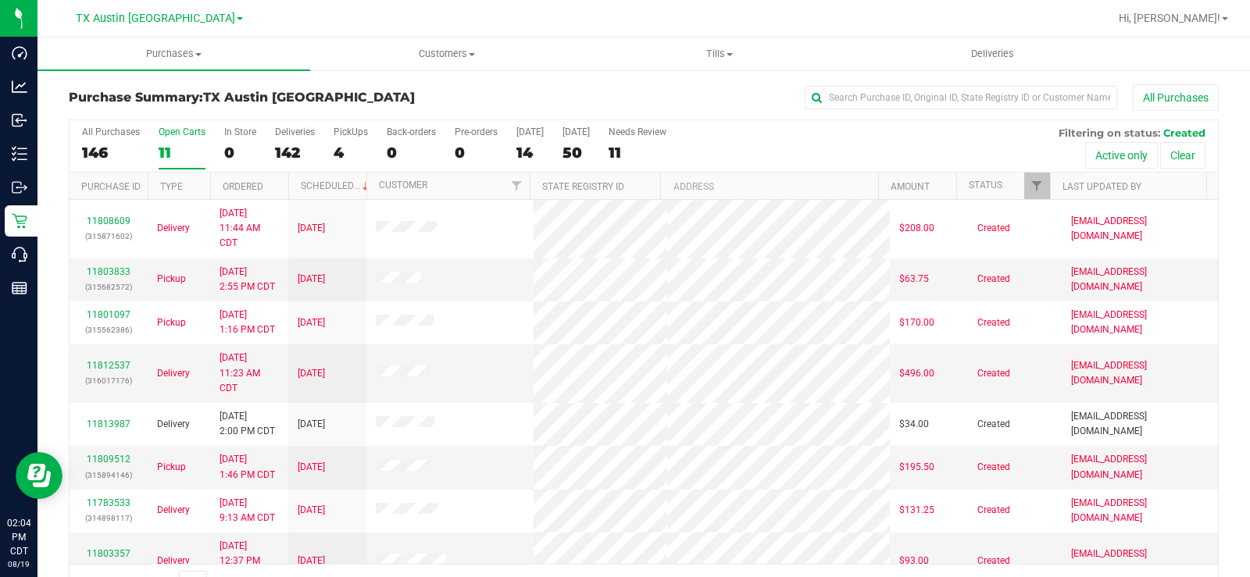
click at [162, 155] on div "11" at bounding box center [182, 153] width 47 height 18
click at [0, 0] on input "Open Carts 11" at bounding box center [0, 0] width 0 height 0
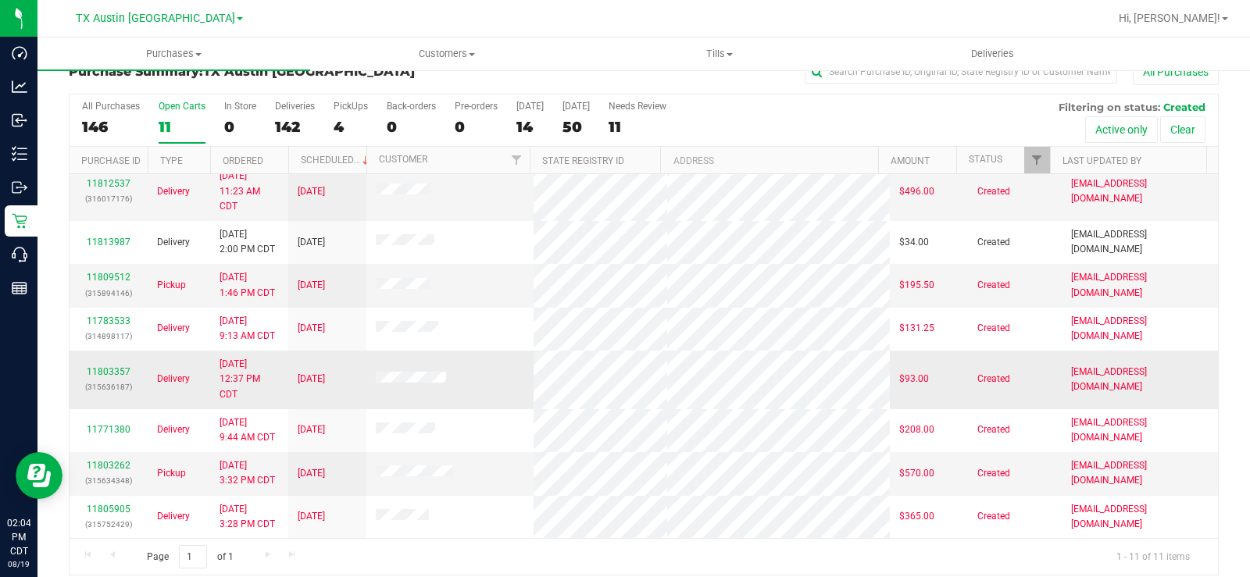
scroll to position [40, 0]
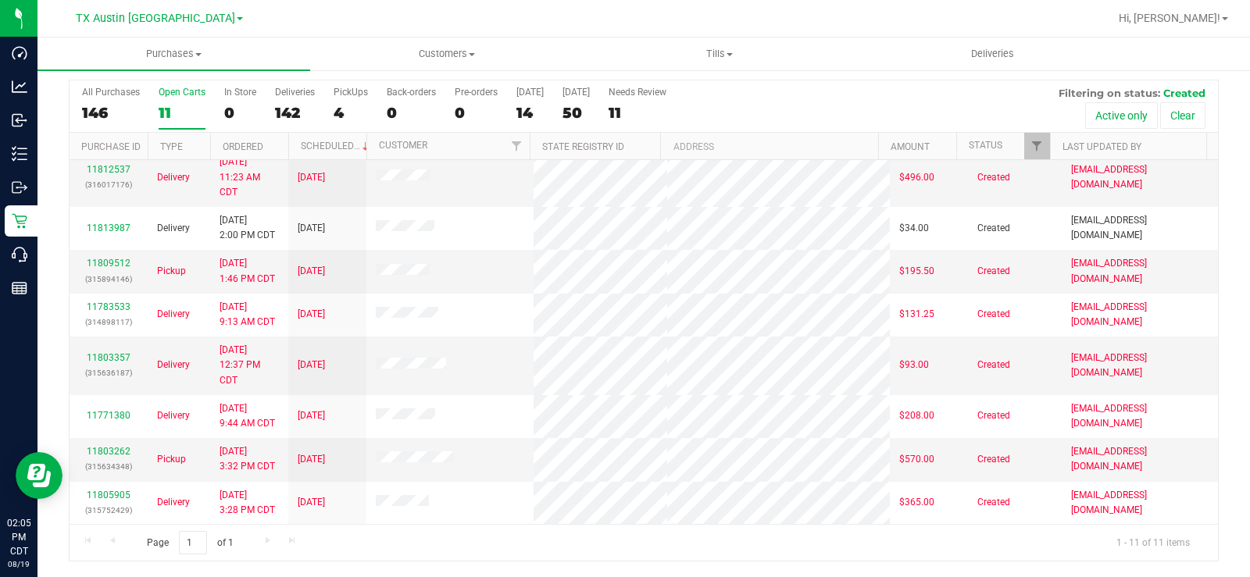
click at [177, 99] on label "Open Carts 11" at bounding box center [182, 108] width 47 height 43
click at [0, 0] on input "Open Carts 11" at bounding box center [0, 0] width 0 height 0
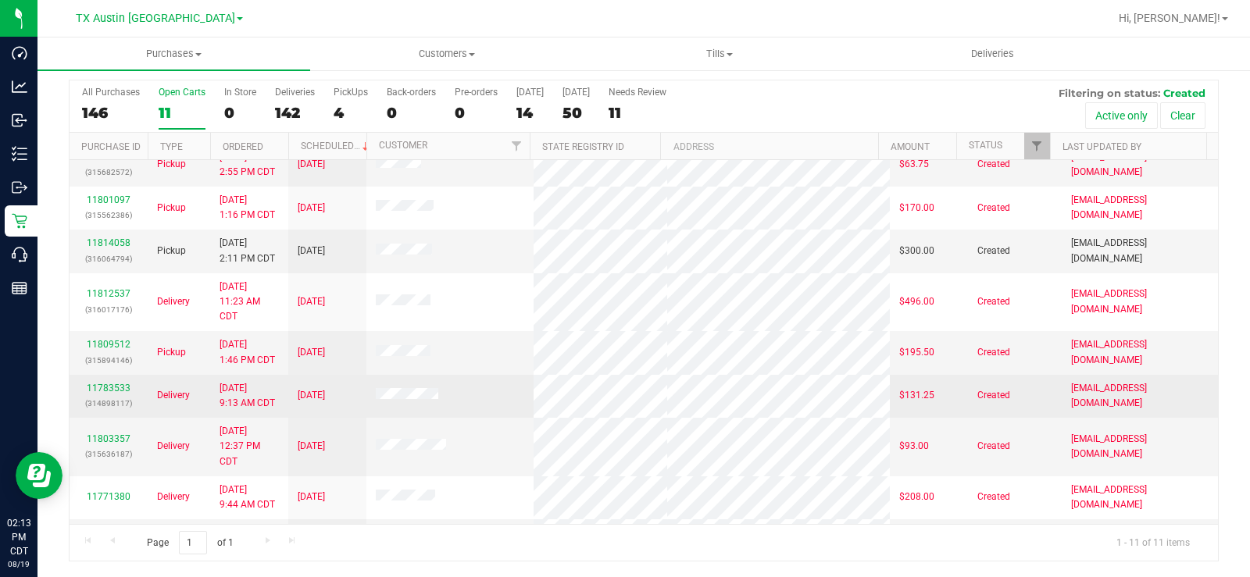
scroll to position [0, 0]
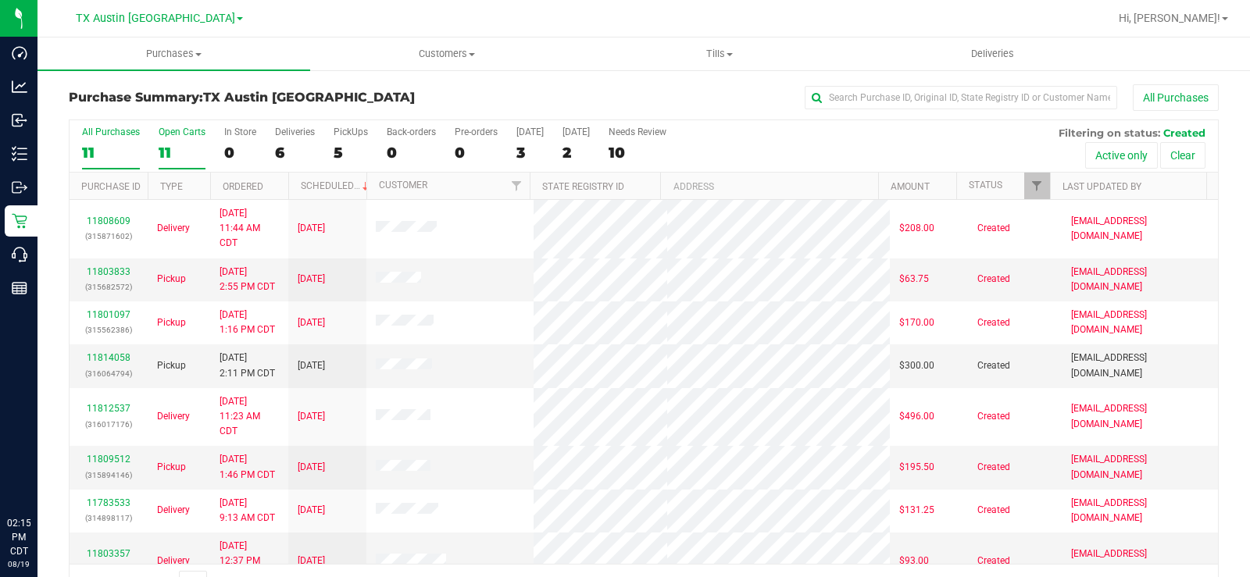
click at [164, 151] on div "11" at bounding box center [182, 153] width 47 height 18
click at [0, 0] on input "Open Carts 11" at bounding box center [0, 0] width 0 height 0
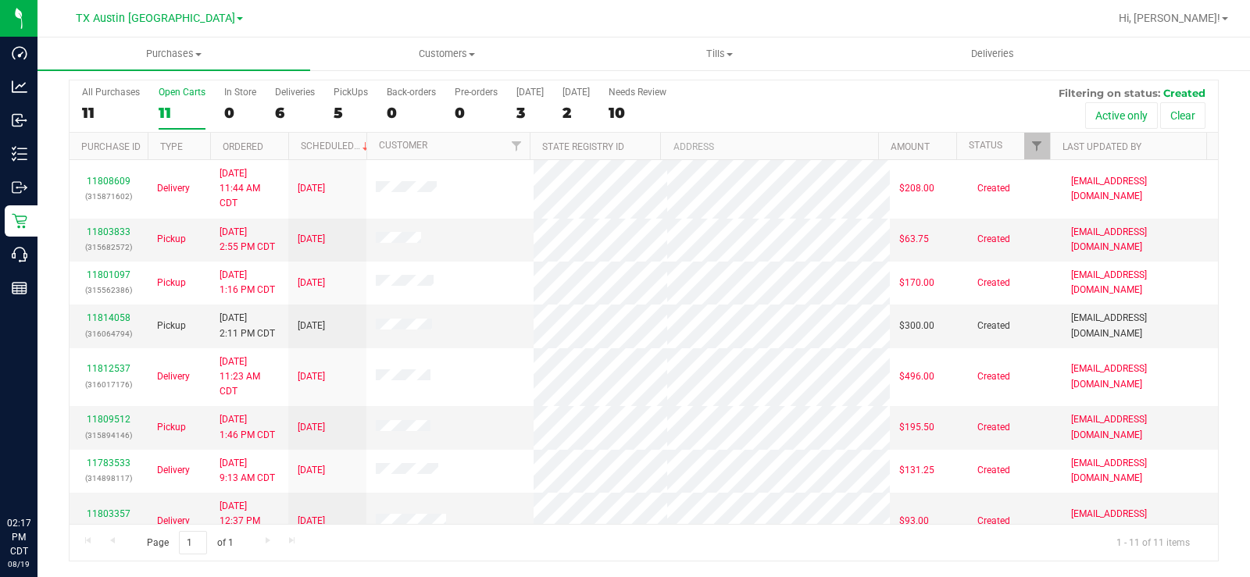
click at [155, 108] on div "All Purchases 11 Open Carts 11 In Store 0 Deliveries 6 PickUps 5 Back-orders 0 …" at bounding box center [644, 106] width 1149 height 52
click at [163, 113] on div "11" at bounding box center [182, 113] width 47 height 18
click at [0, 0] on input "Open Carts 11" at bounding box center [0, 0] width 0 height 0
click at [106, 317] on link "11814058" at bounding box center [109, 318] width 44 height 11
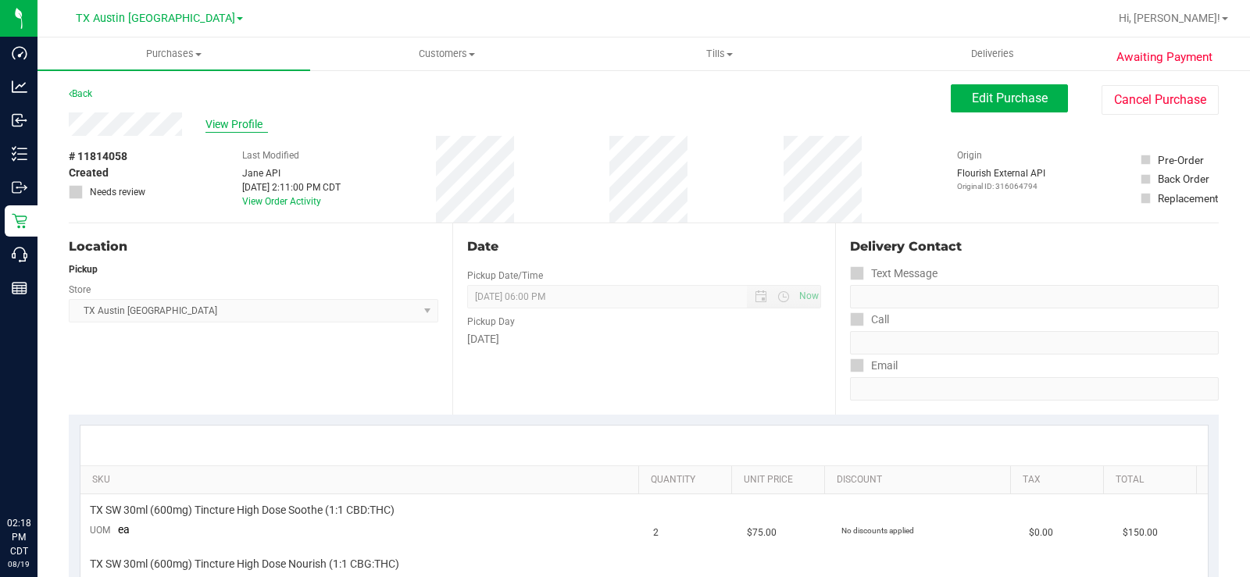
click at [230, 128] on span "View Profile" at bounding box center [236, 124] width 63 height 16
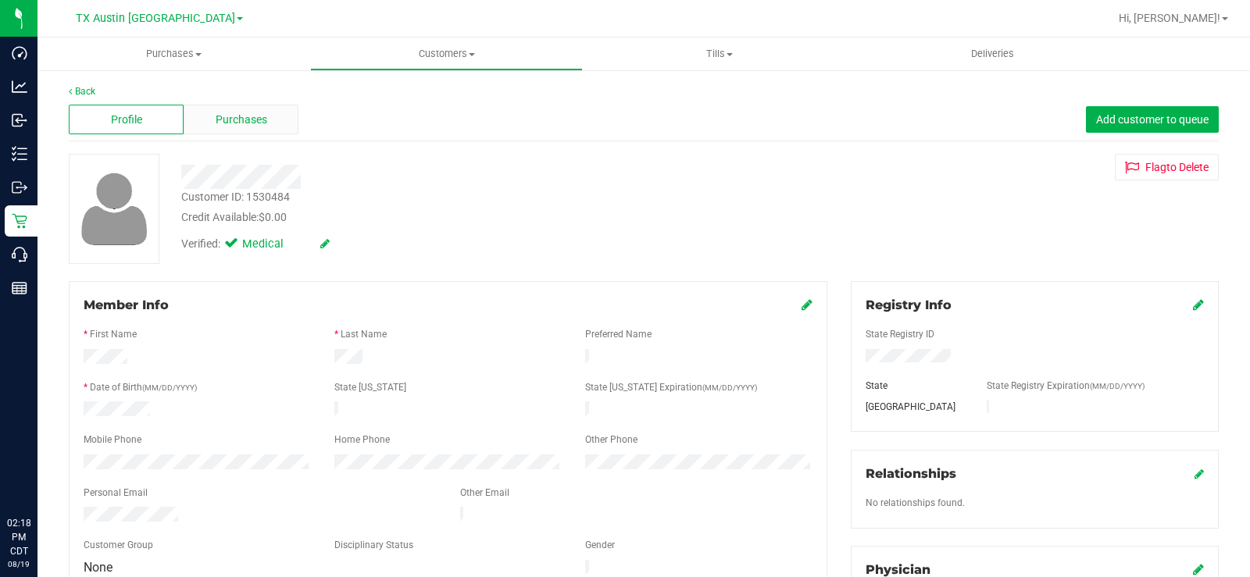
click at [232, 123] on span "Purchases" at bounding box center [242, 120] width 52 height 16
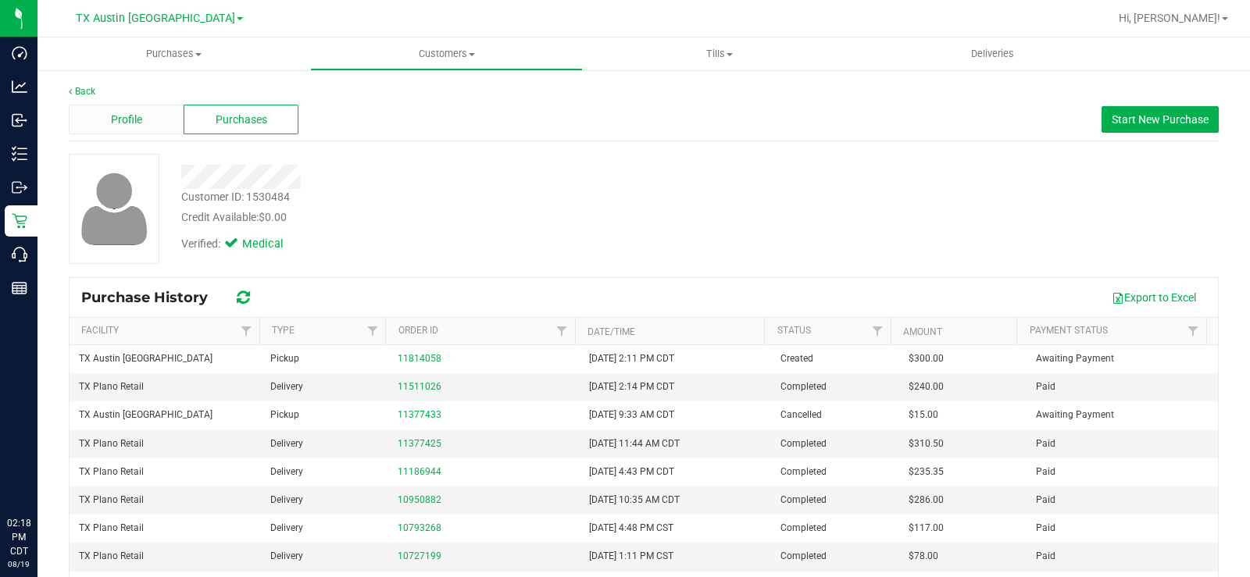
click at [124, 129] on div "Profile" at bounding box center [126, 120] width 115 height 30
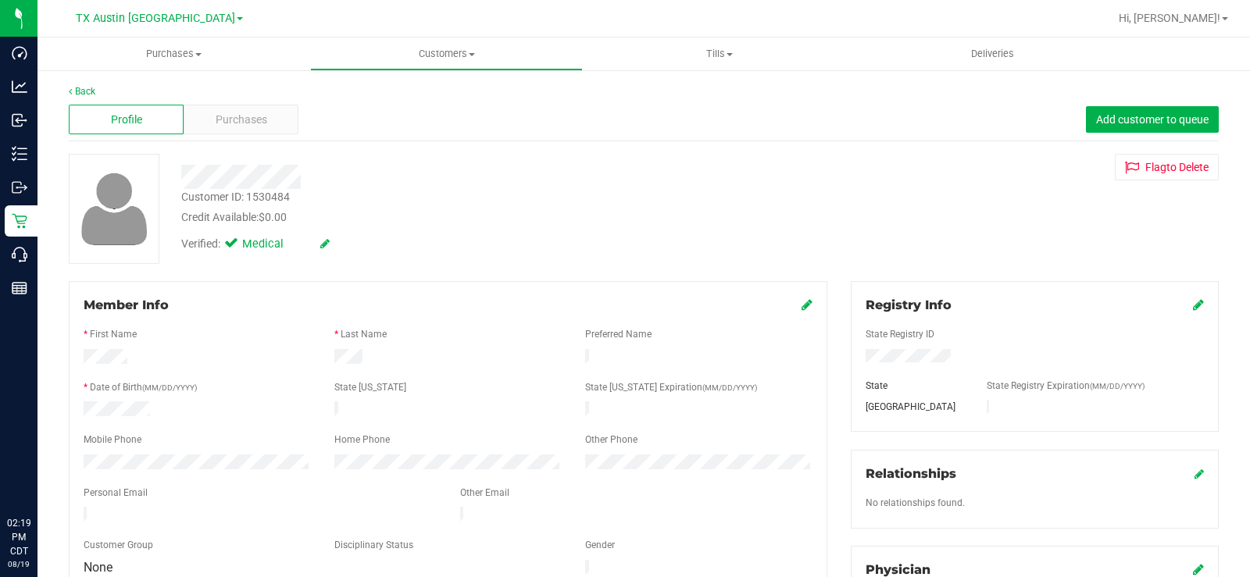
click at [319, 180] on div at bounding box center [463, 177] width 587 height 24
click at [258, 184] on div at bounding box center [463, 177] width 587 height 24
click at [274, 113] on div "Purchases" at bounding box center [241, 120] width 115 height 30
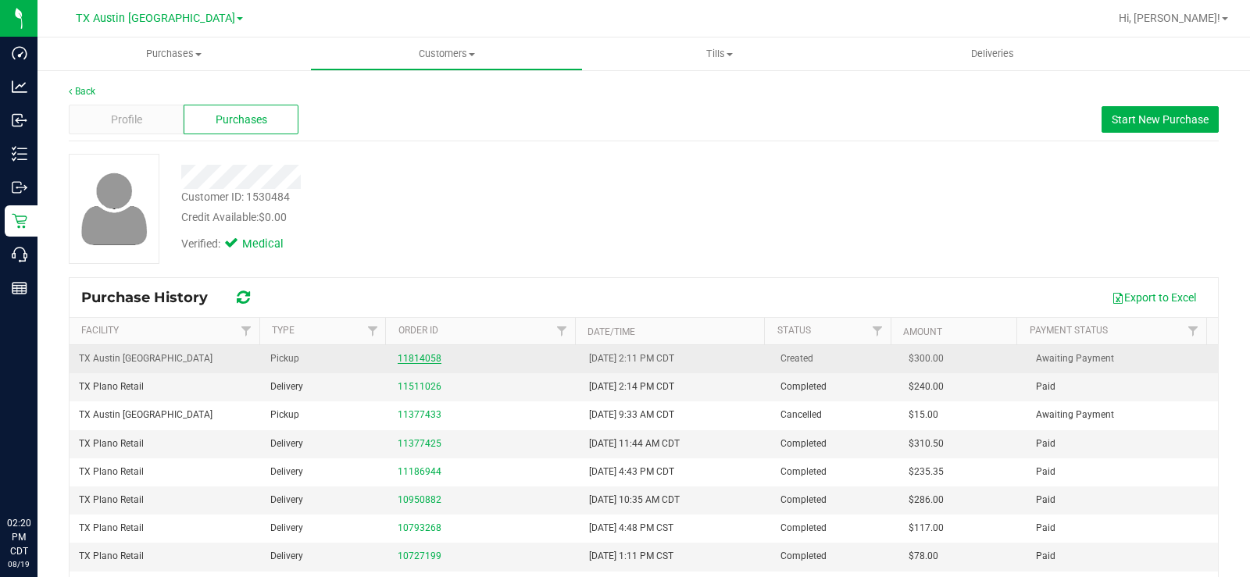
click at [411, 361] on link "11814058" at bounding box center [420, 358] width 44 height 11
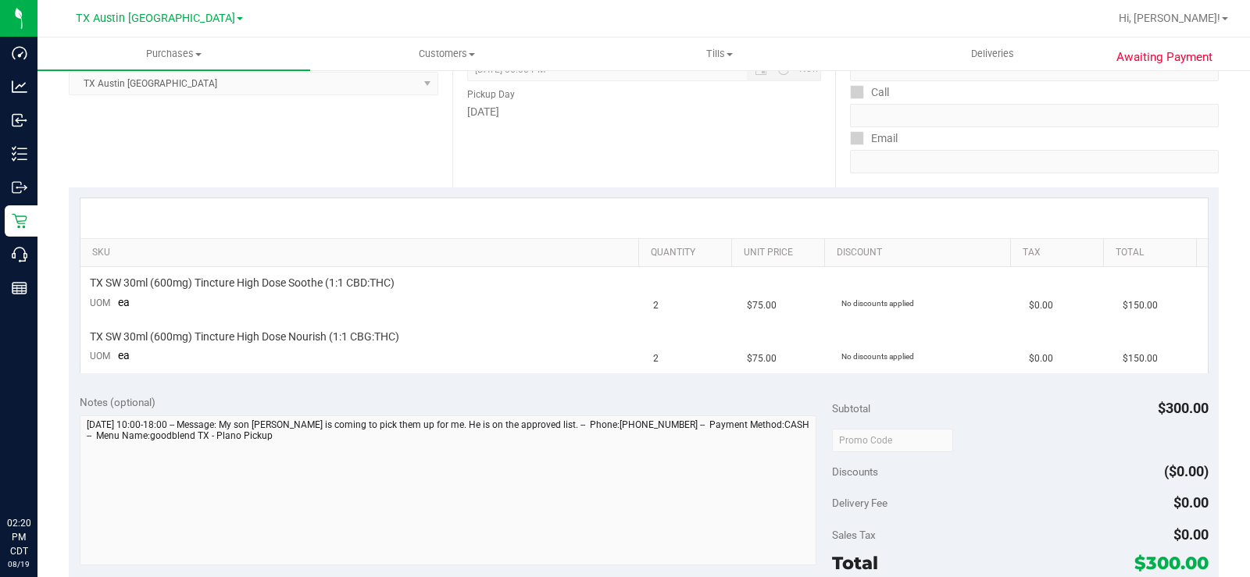
scroll to position [234, 0]
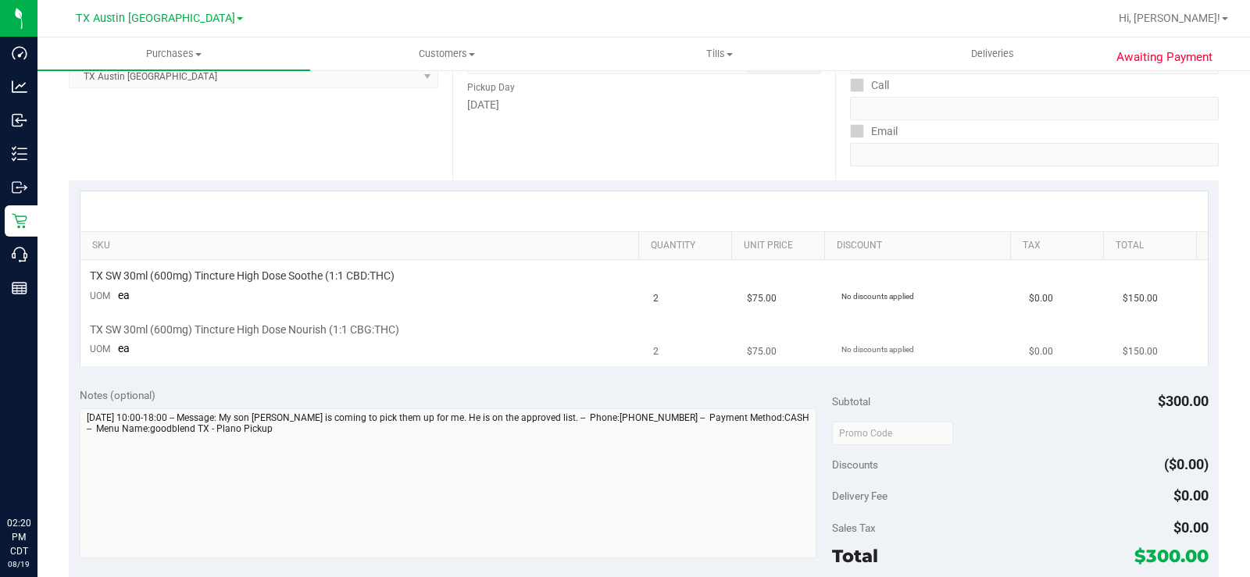
click at [577, 336] on div "TX SW 30ml (600mg) Tincture High Dose Nourish (1:1 CBG:THC)" at bounding box center [362, 330] width 545 height 15
click at [553, 346] on td "TX SW 30ml (600mg) Tincture High Dose Nourish (1:1 CBG:THC) UOM ea" at bounding box center [362, 339] width 564 height 52
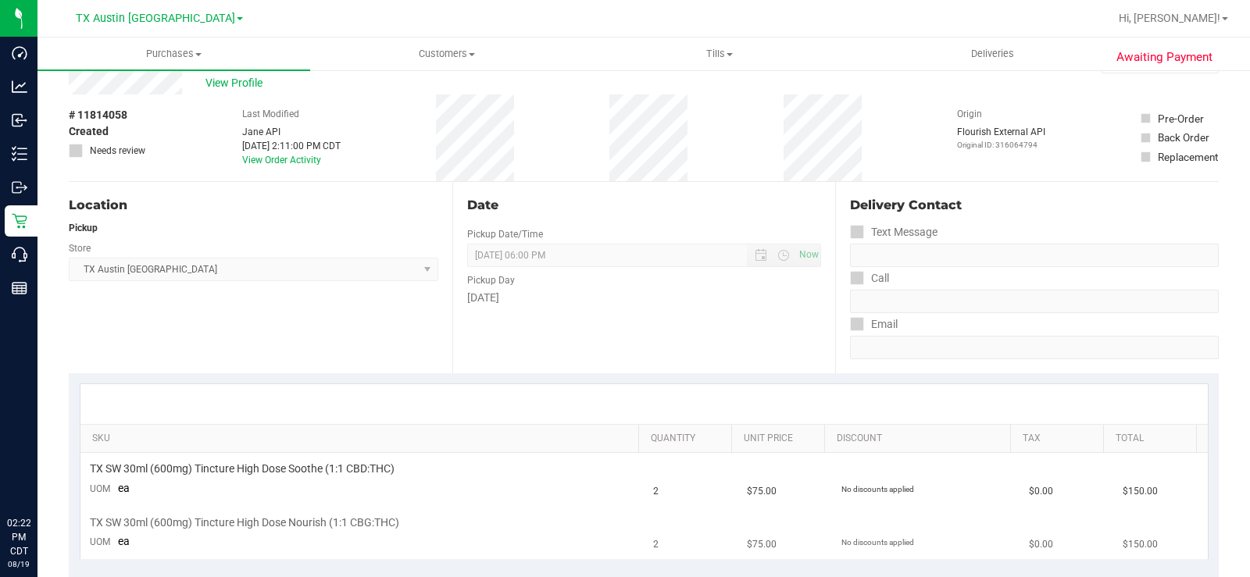
scroll to position [0, 0]
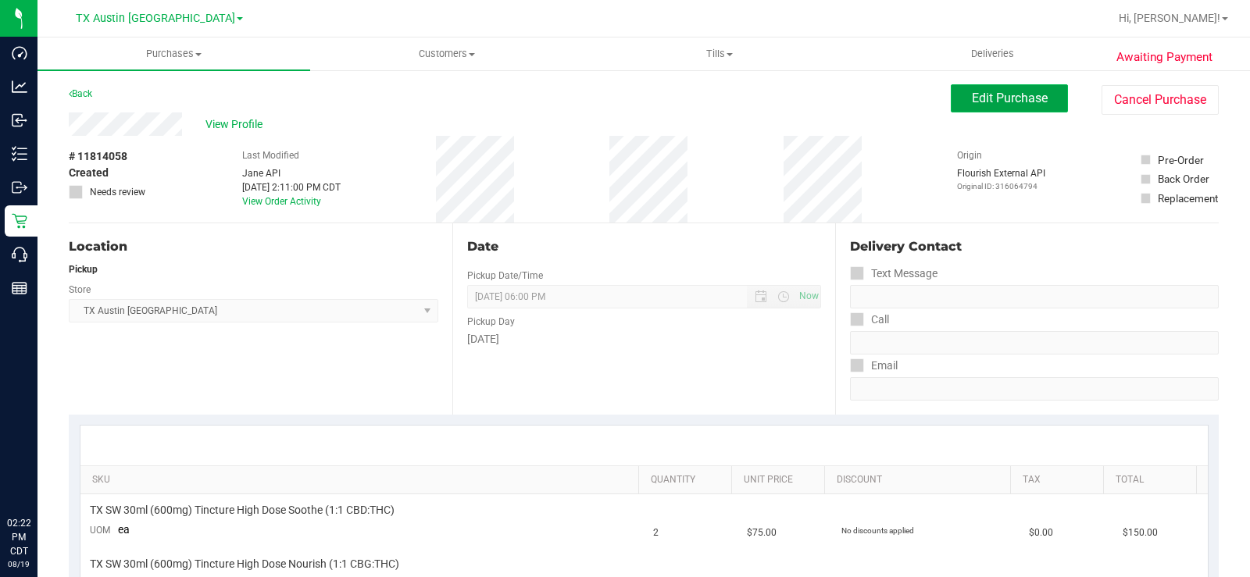
click at [999, 102] on span "Edit Purchase" at bounding box center [1010, 98] width 76 height 15
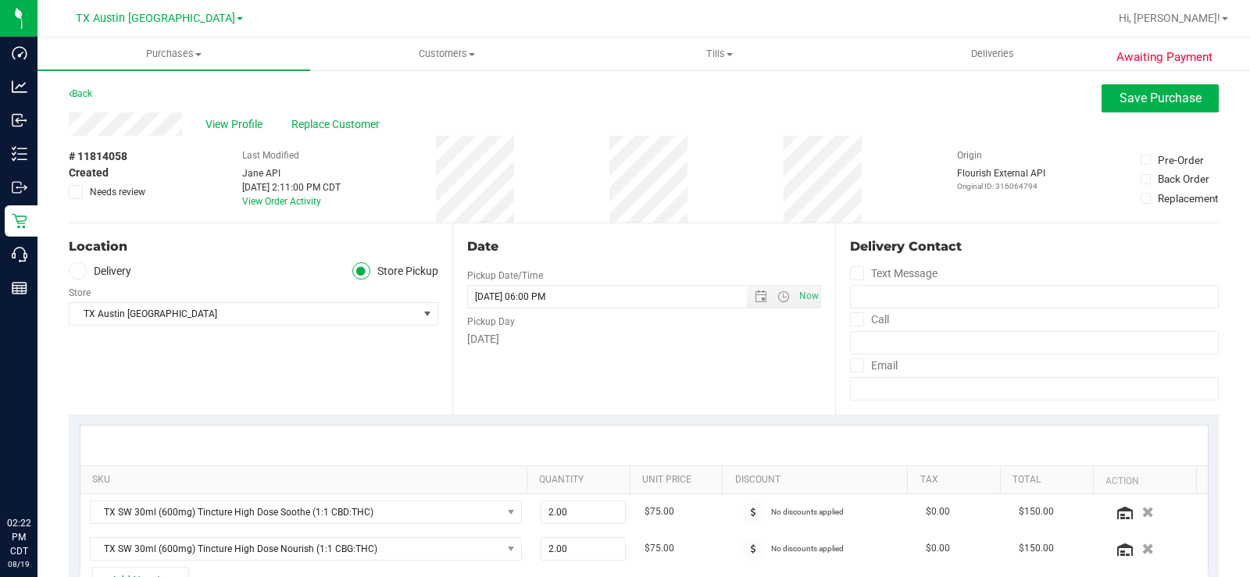
click at [80, 271] on icon at bounding box center [77, 271] width 9 height 0
click at [0, 0] on input "Delivery" at bounding box center [0, 0] width 0 height 0
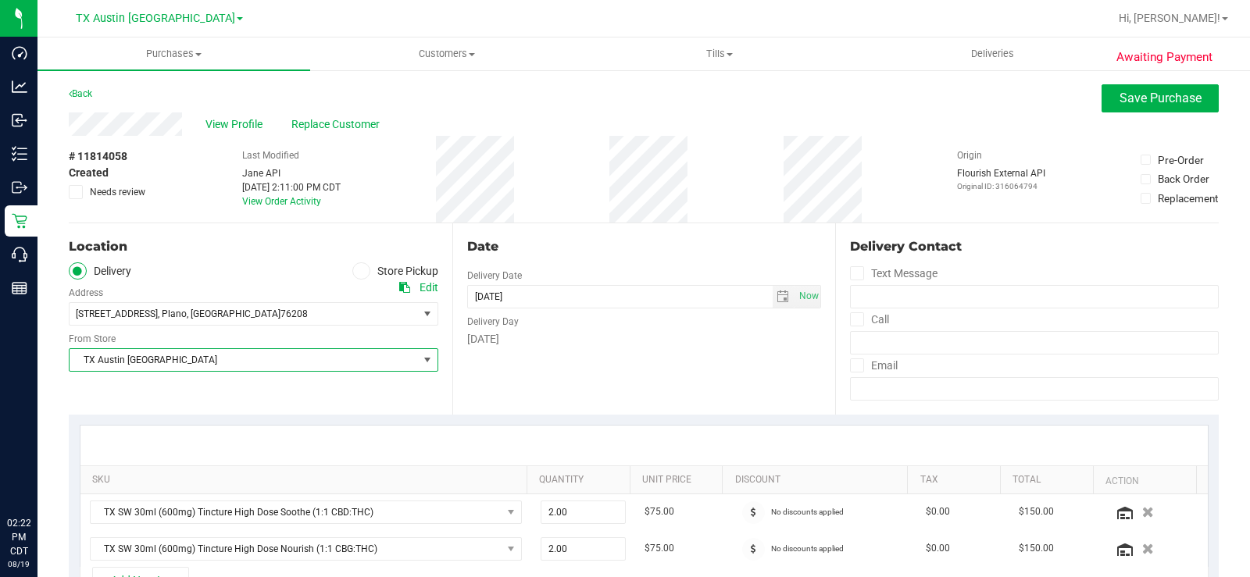
drag, startPoint x: 145, startPoint y: 366, endPoint x: 152, endPoint y: 359, distance: 9.9
click at [145, 366] on span "TX Austin [GEOGRAPHIC_DATA]" at bounding box center [244, 360] width 348 height 22
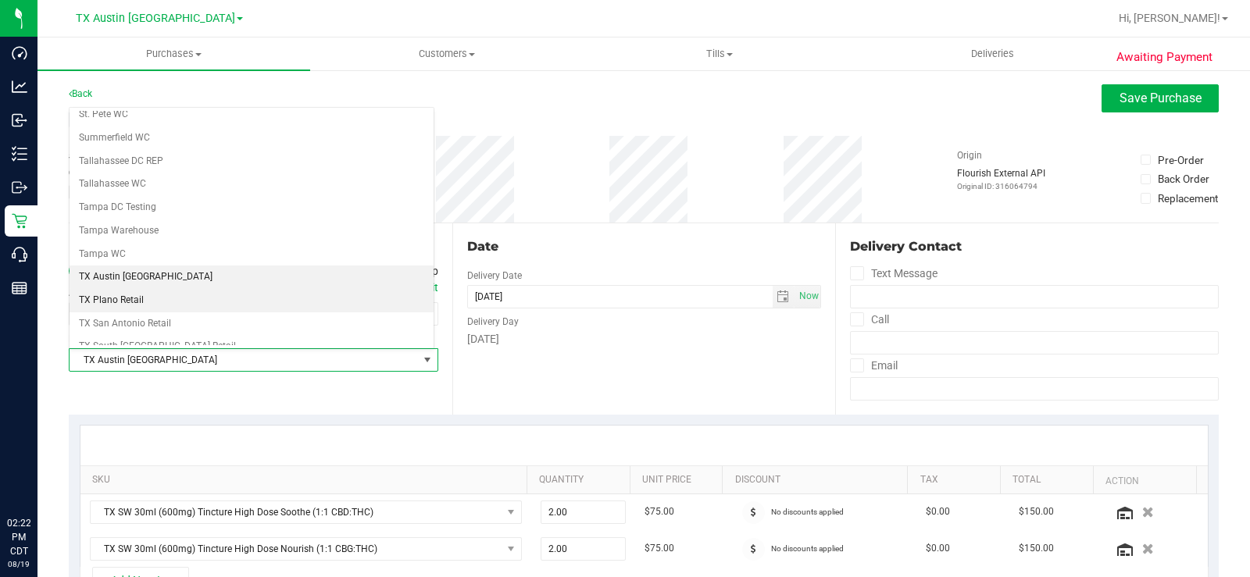
scroll to position [1052, 0]
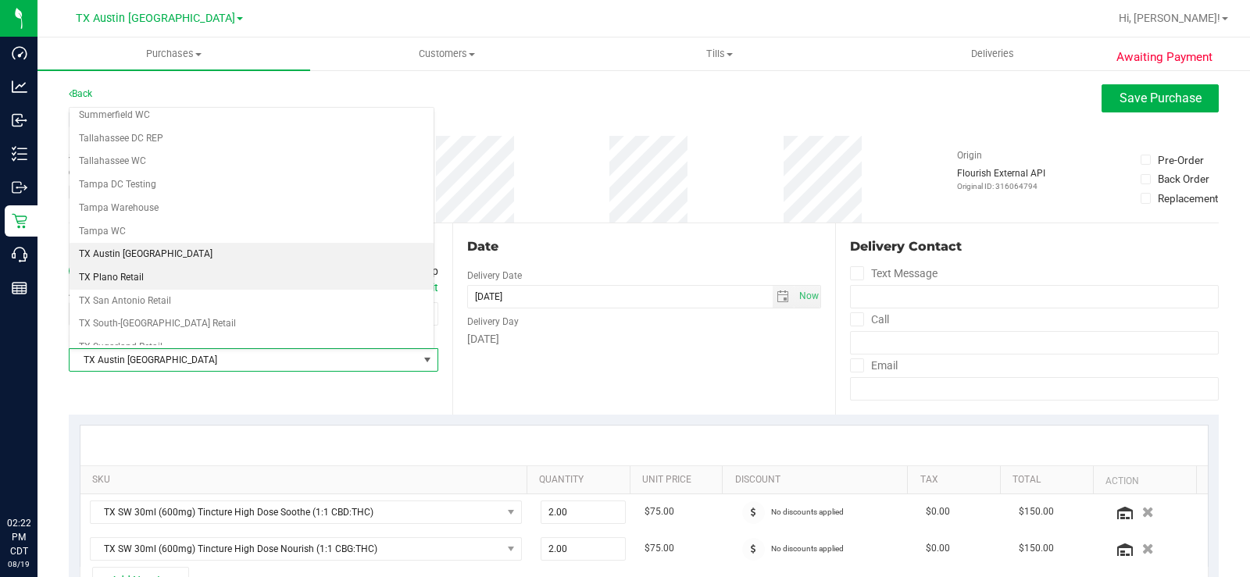
click at [170, 284] on li "TX Plano Retail" at bounding box center [252, 277] width 364 height 23
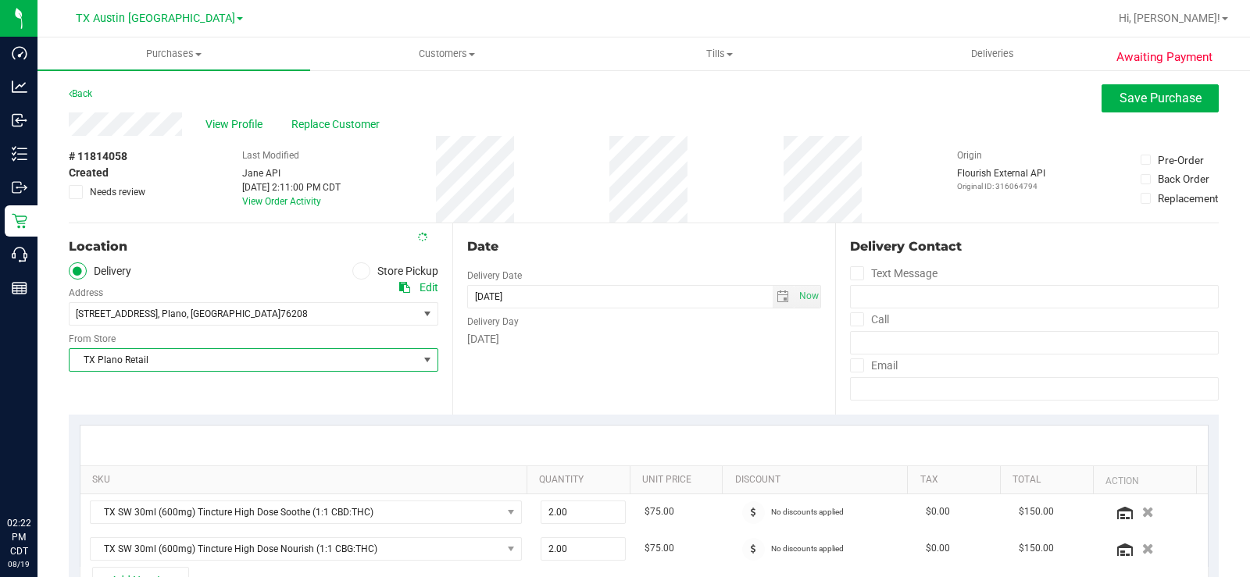
click at [545, 359] on div "Date Delivery Date 08/20/2025 Now 08/20/2025 06:00 PM Now Delivery Day Wednesday" at bounding box center [644, 318] width 384 height 191
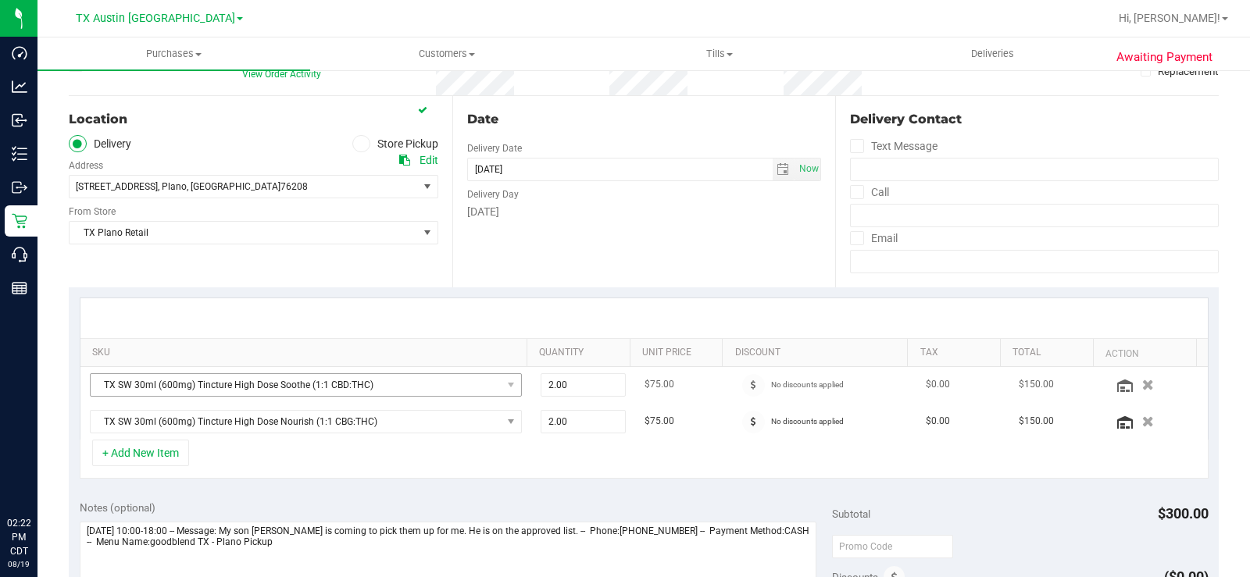
scroll to position [156, 0]
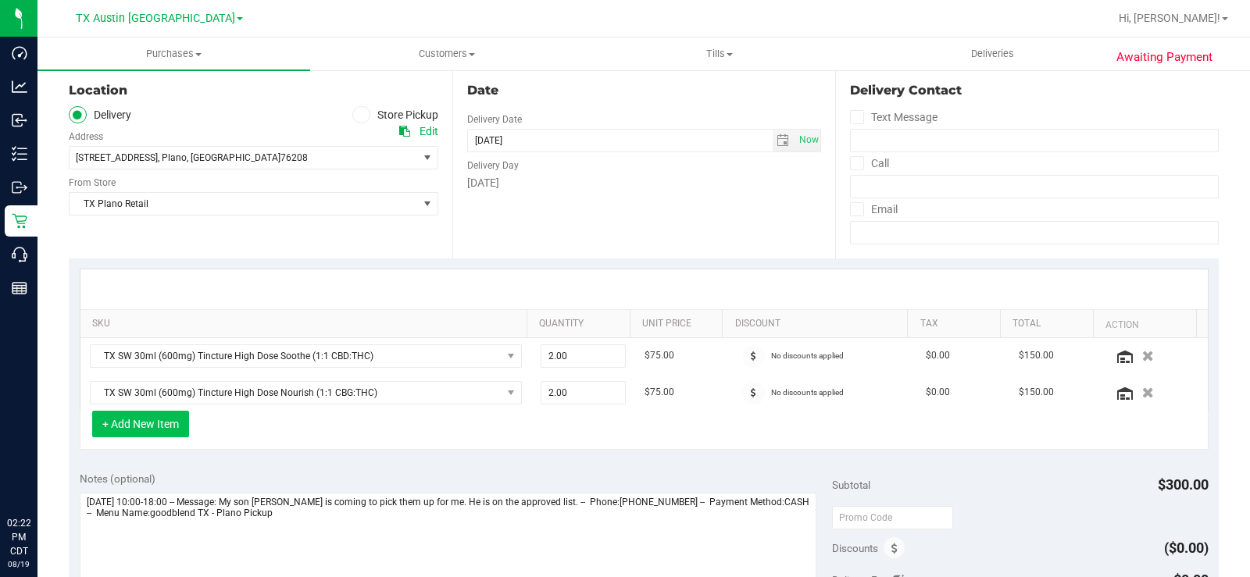
click at [183, 420] on button "+ Add New Item" at bounding box center [140, 424] width 97 height 27
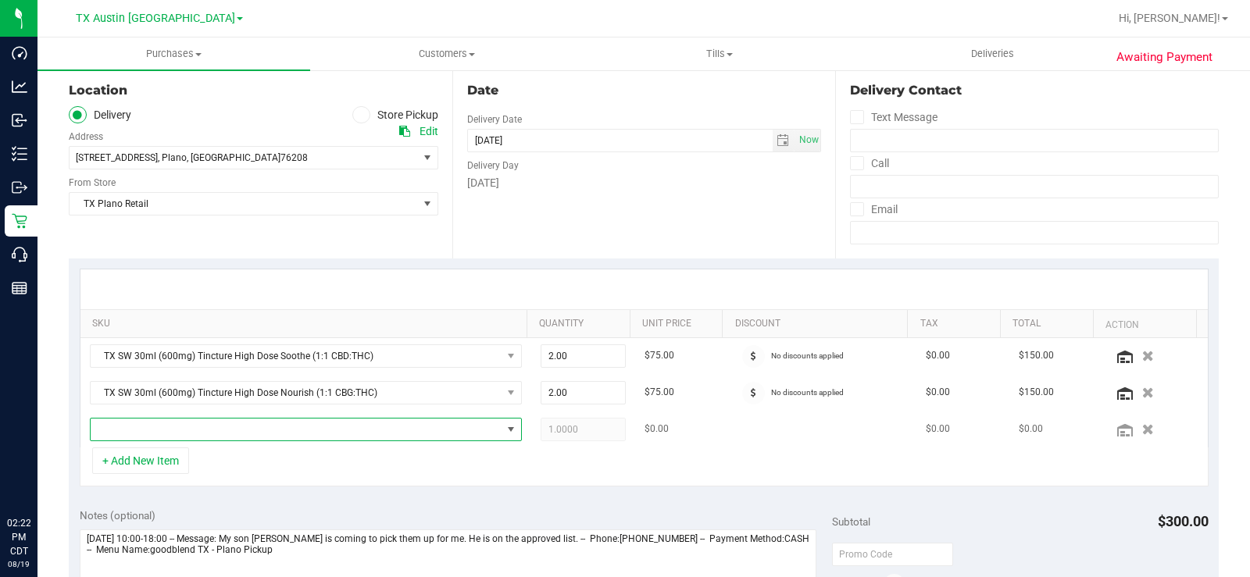
click at [199, 434] on span "NO DATA FOUND" at bounding box center [296, 430] width 411 height 22
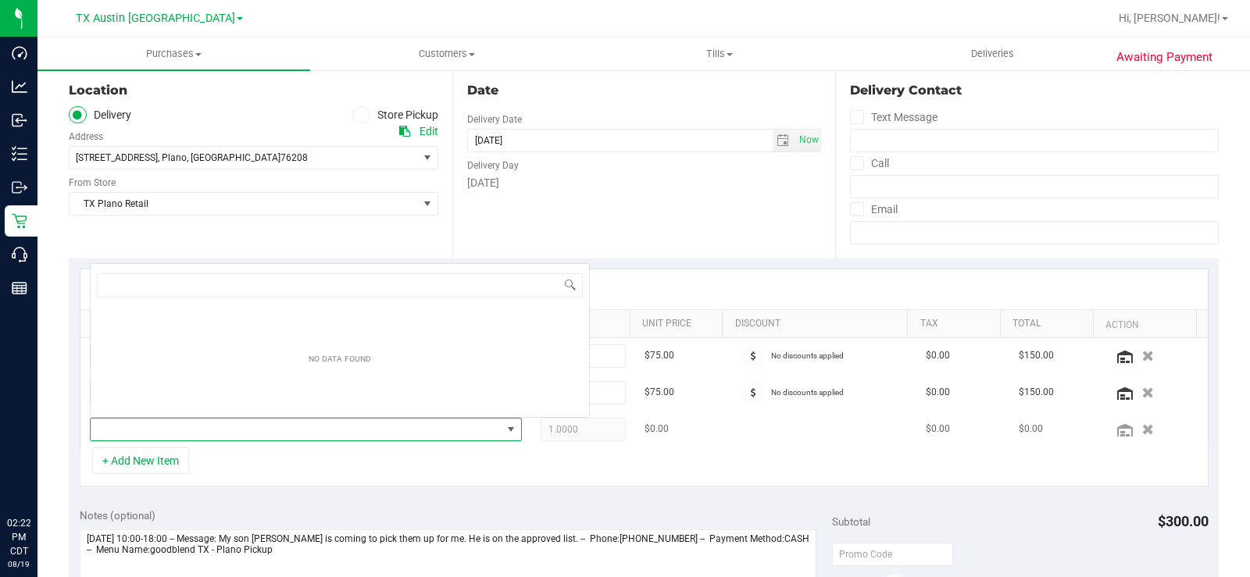
scroll to position [23, 418]
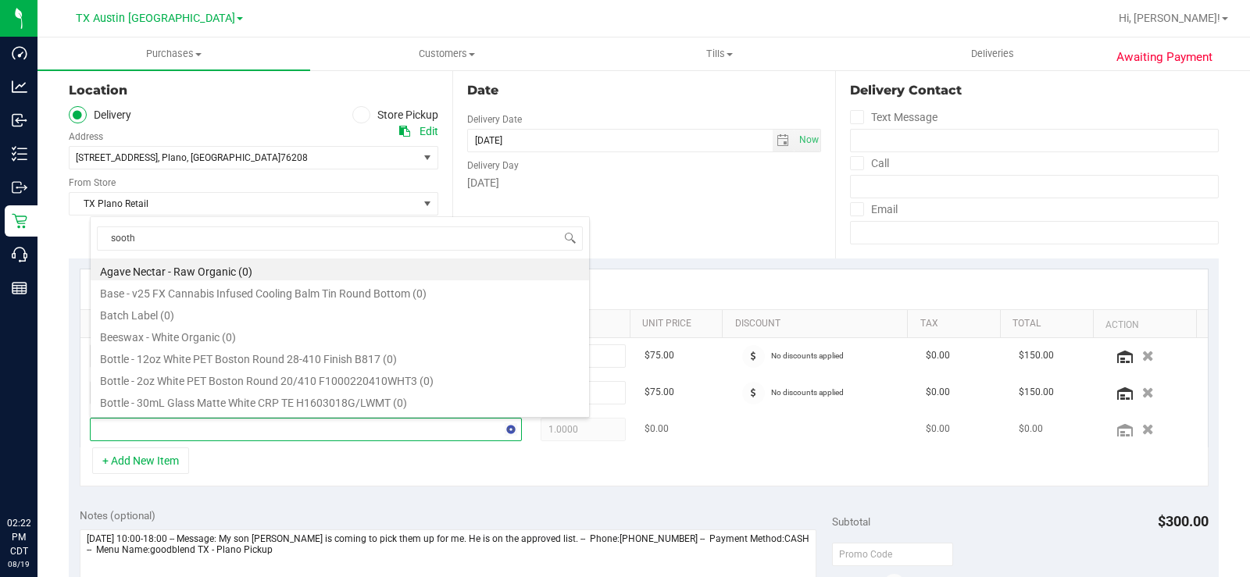
type input "soothe"
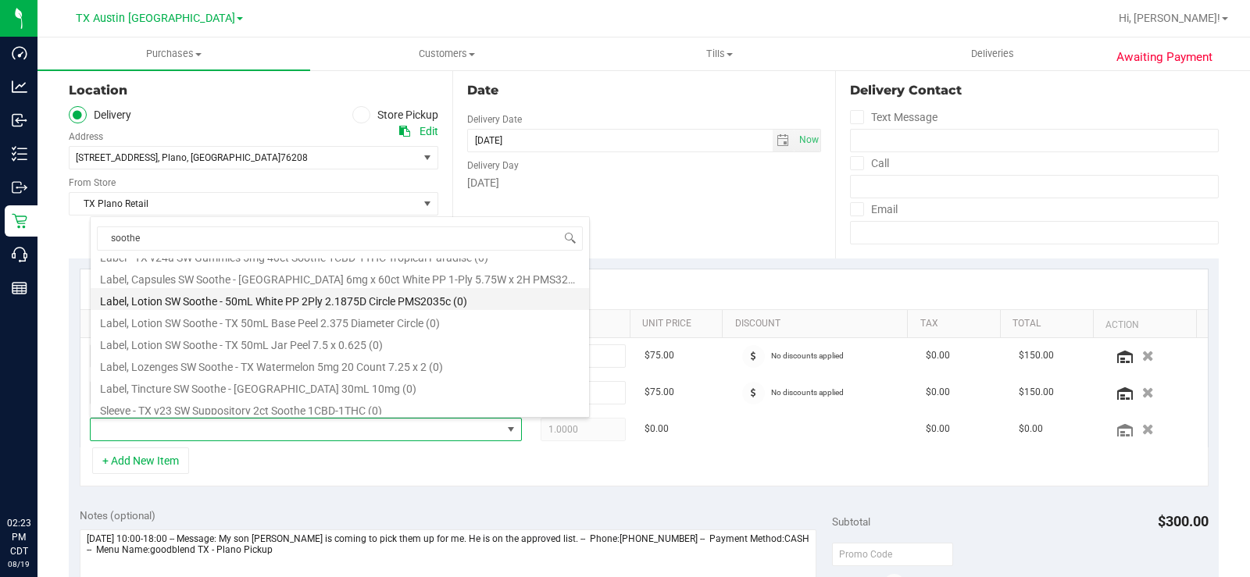
scroll to position [391, 0]
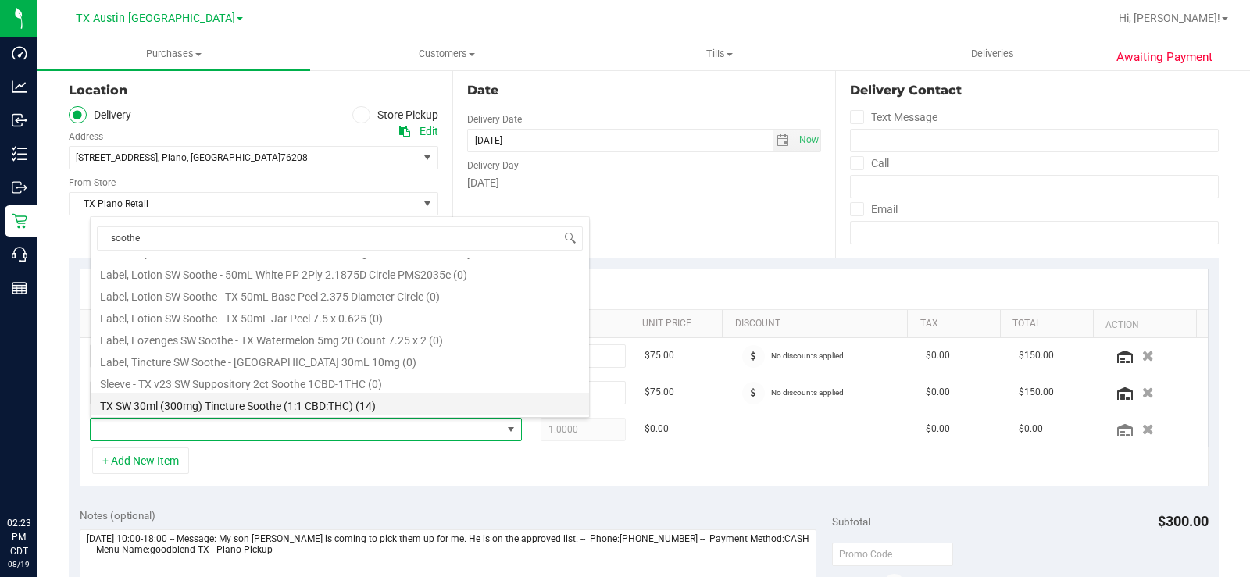
click at [286, 400] on li "TX SW 30ml (300mg) Tincture Soothe (1:1 CBD:THC) (14)" at bounding box center [340, 404] width 498 height 22
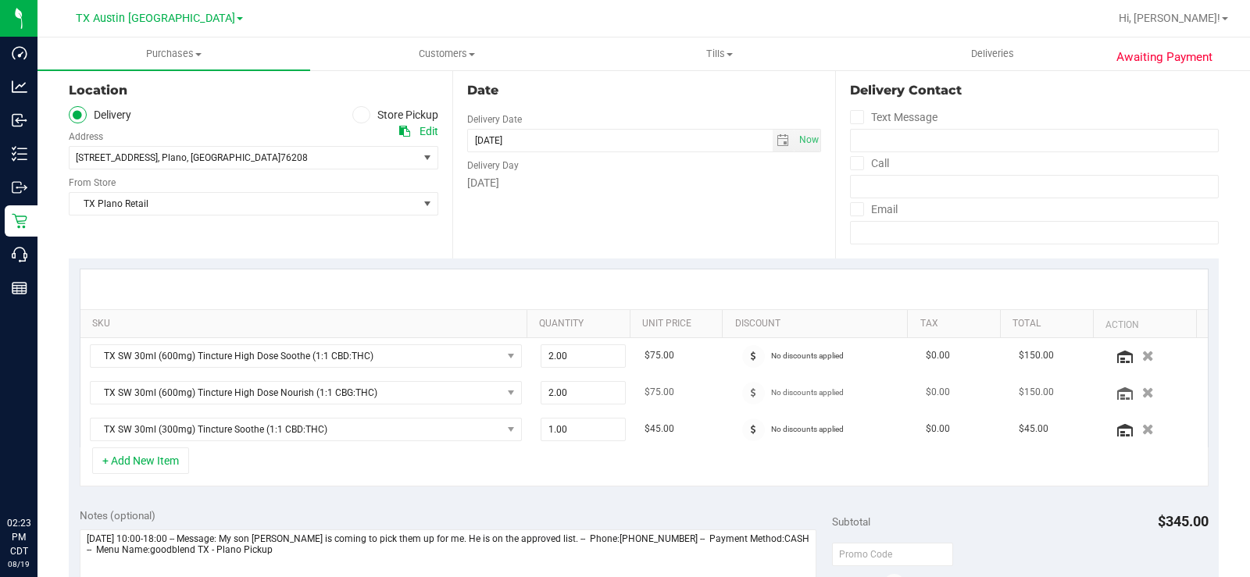
click at [1142, 391] on icon "button" at bounding box center [1148, 393] width 12 height 11
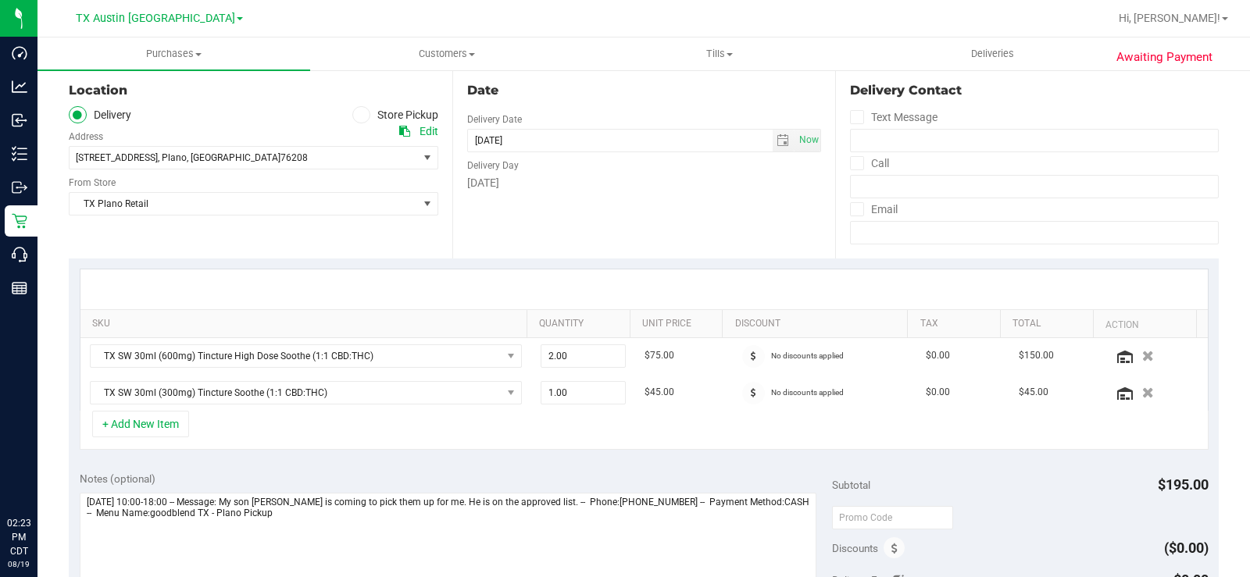
click at [1142, 356] on icon "button" at bounding box center [1148, 356] width 12 height 11
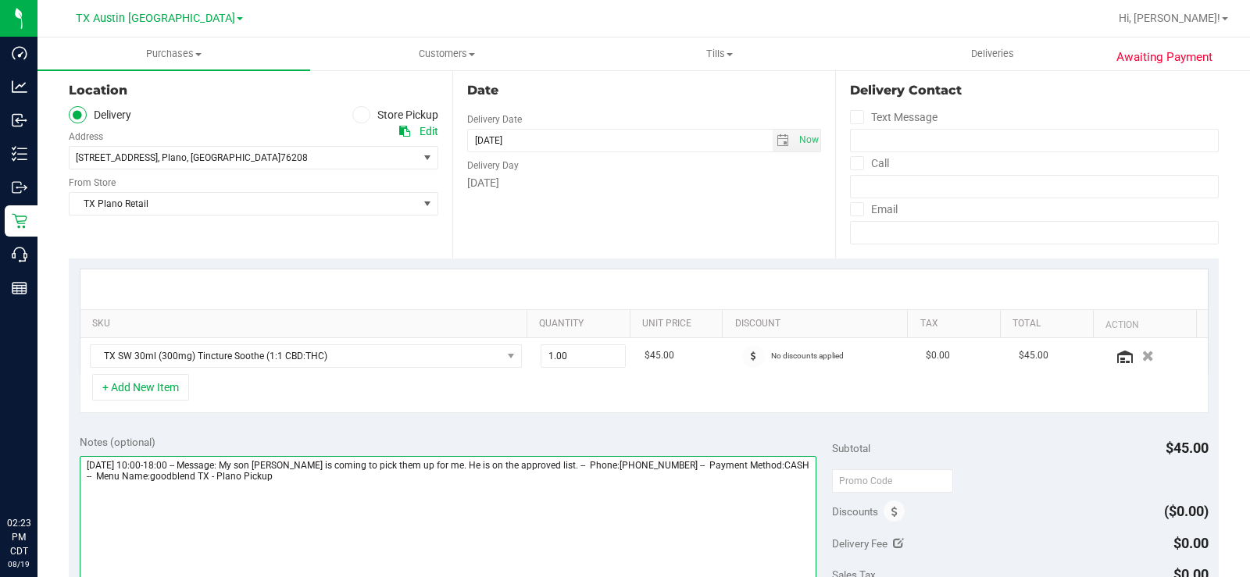
drag, startPoint x: 355, startPoint y: 488, endPoint x: 342, endPoint y: 478, distance: 15.6
click at [353, 486] on textarea at bounding box center [448, 531] width 737 height 150
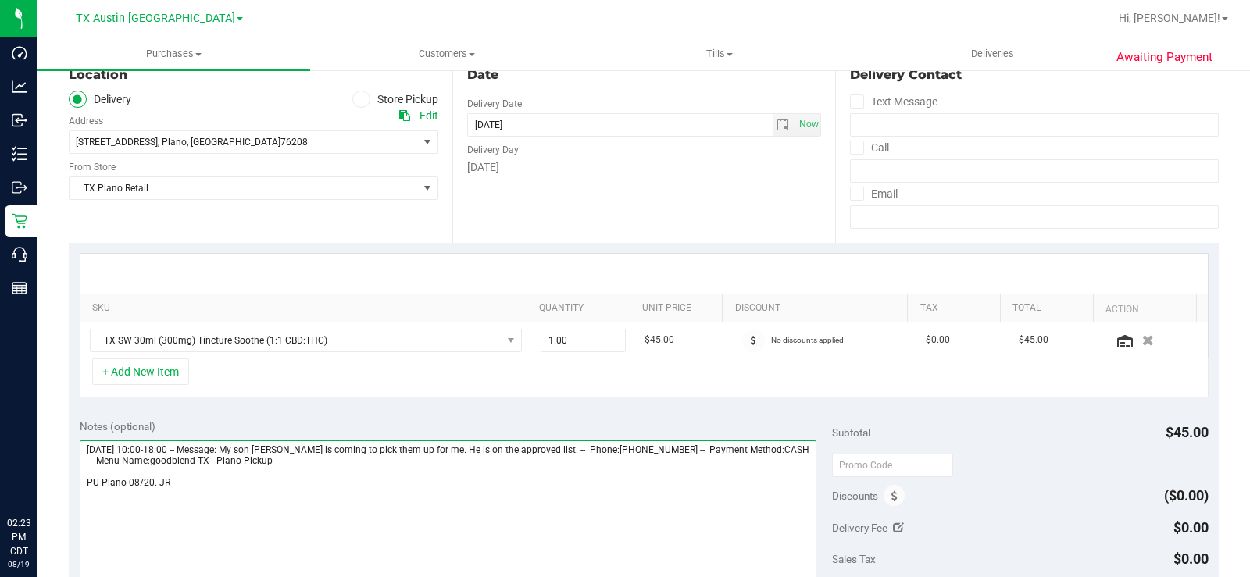
scroll to position [234, 0]
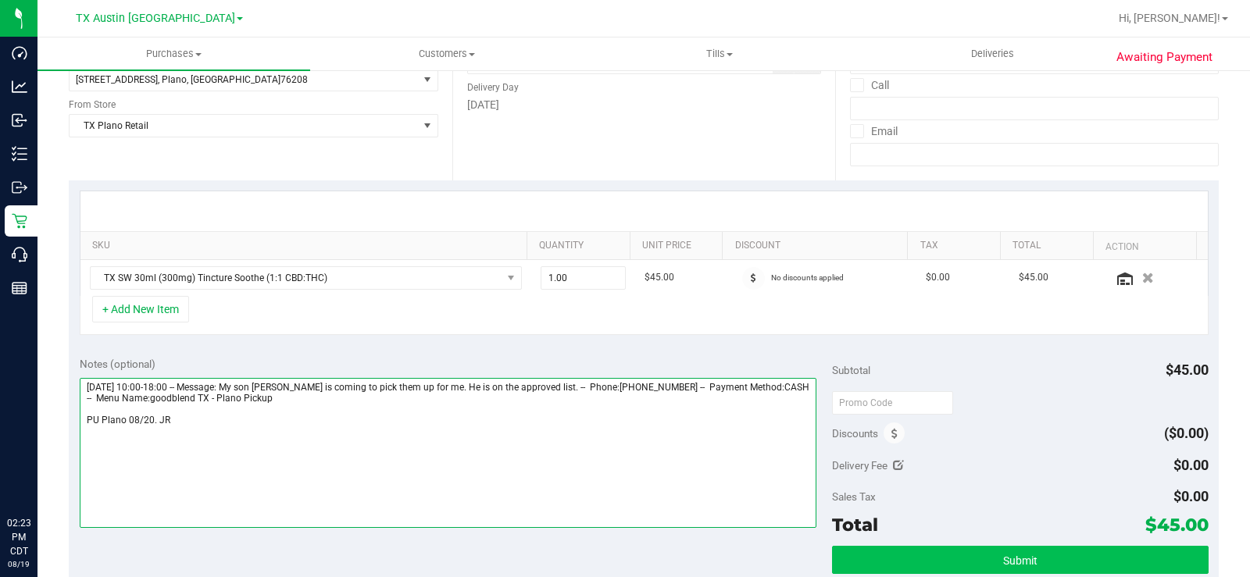
type textarea "Wednesday 08/20/2025 10:00-18:00 -- Message: My son Matthew is coming to pick t…"
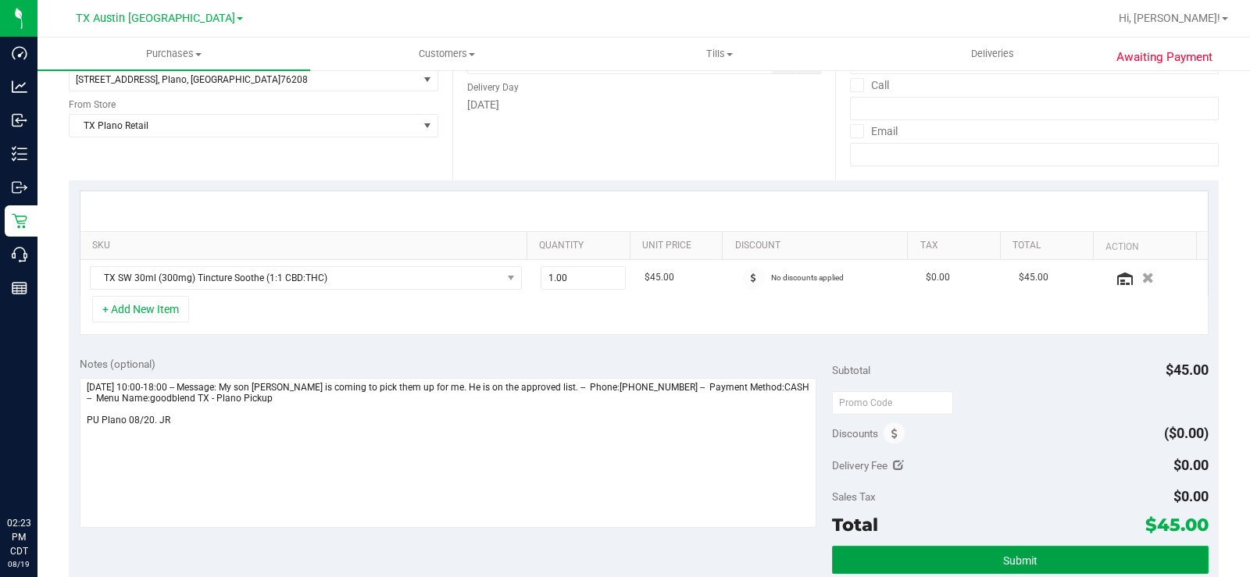
click at [935, 558] on button "Submit" at bounding box center [1020, 560] width 377 height 28
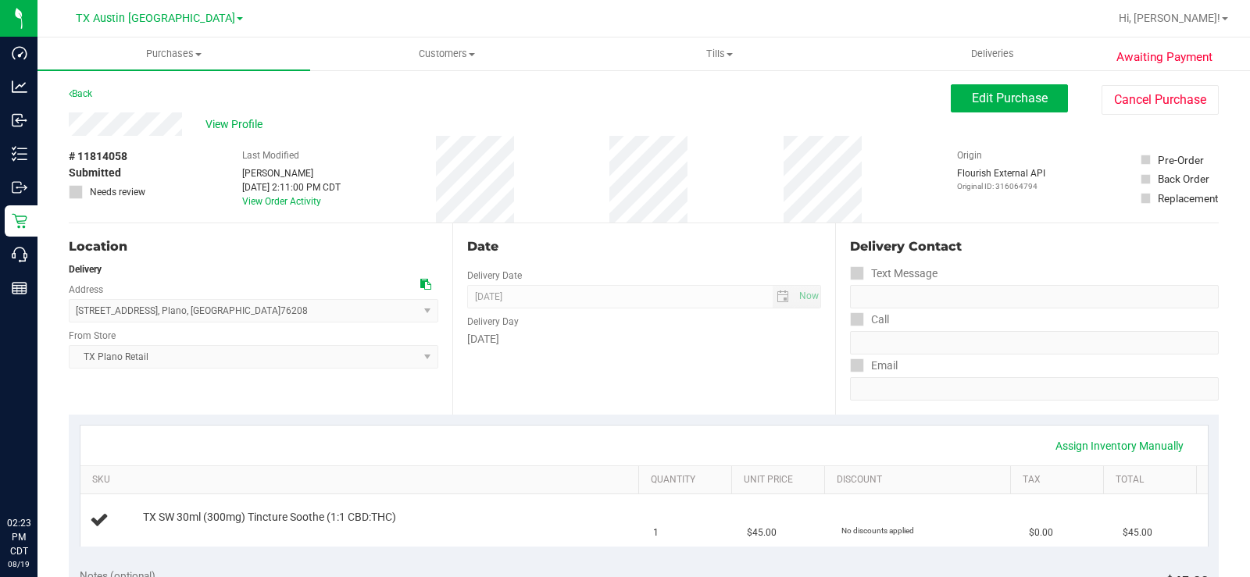
drag, startPoint x: 184, startPoint y: 127, endPoint x: 63, endPoint y: 127, distance: 121.9
click at [518, 376] on div "Date Delivery Date 08/20/2025 Now 08/20/2025 07:00 AM Now Delivery Day Wednesday" at bounding box center [644, 318] width 384 height 191
click at [217, 124] on span "View Profile" at bounding box center [236, 124] width 63 height 16
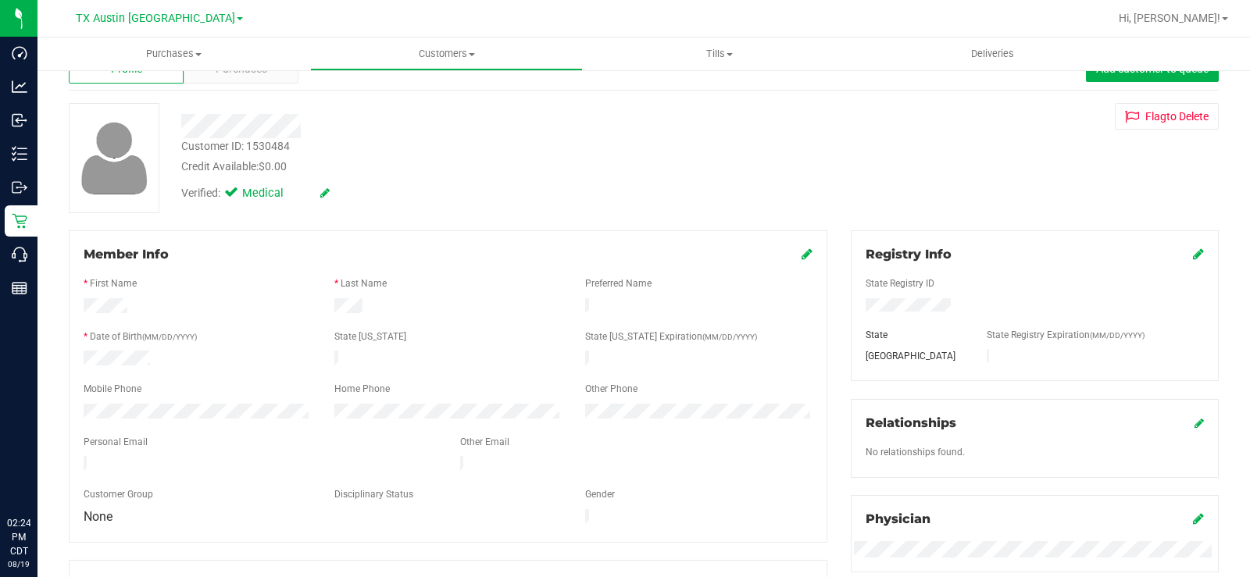
scroll to position [78, 0]
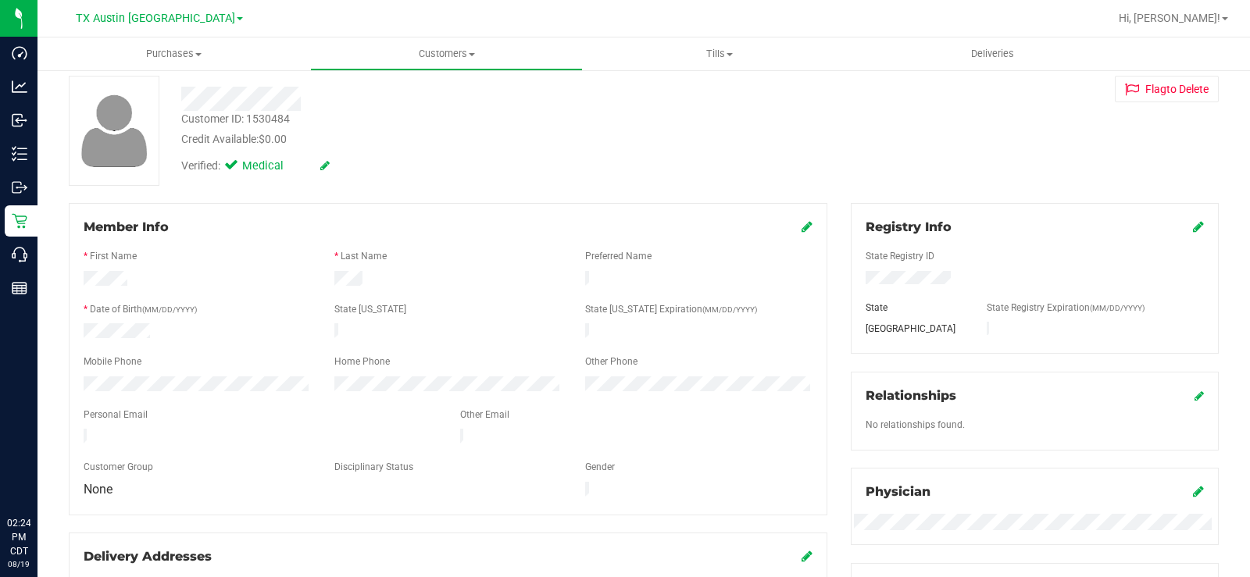
drag, startPoint x: 181, startPoint y: 425, endPoint x: 82, endPoint y: 433, distance: 99.5
click at [82, 433] on div at bounding box center [260, 438] width 377 height 19
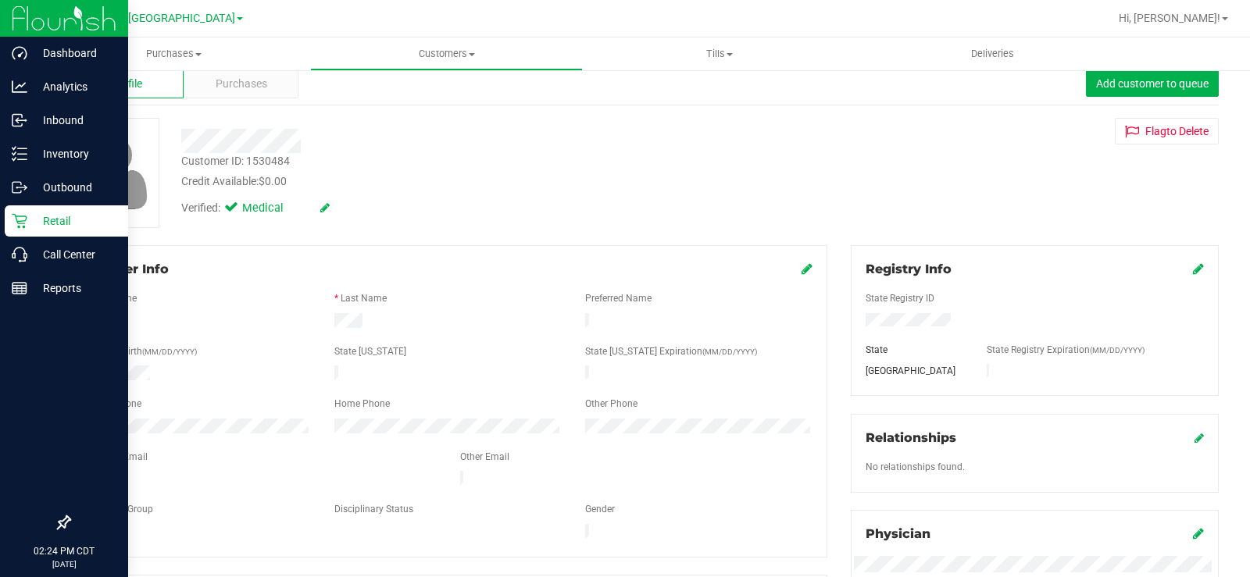
scroll to position [0, 0]
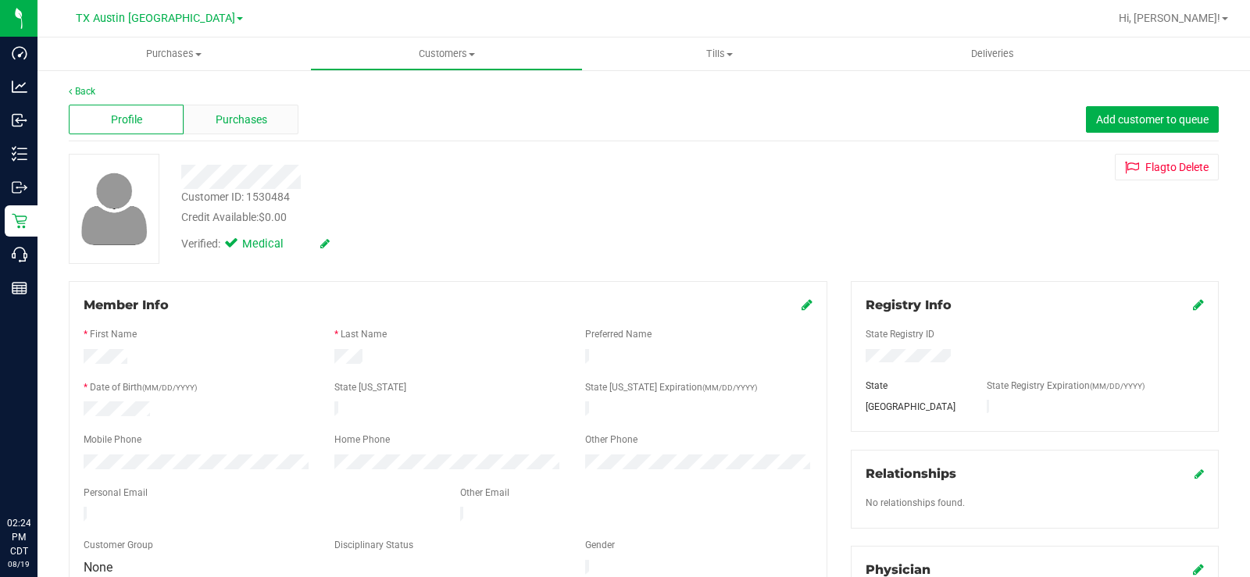
click at [238, 108] on div "Purchases" at bounding box center [241, 120] width 115 height 30
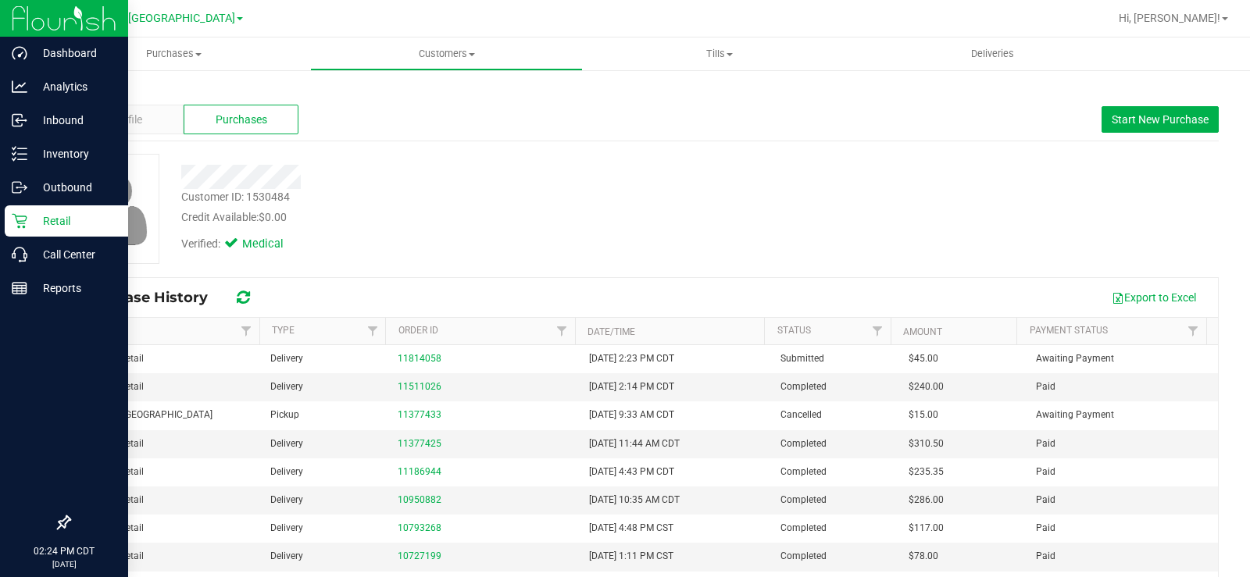
click at [57, 235] on div "Retail" at bounding box center [66, 220] width 123 height 31
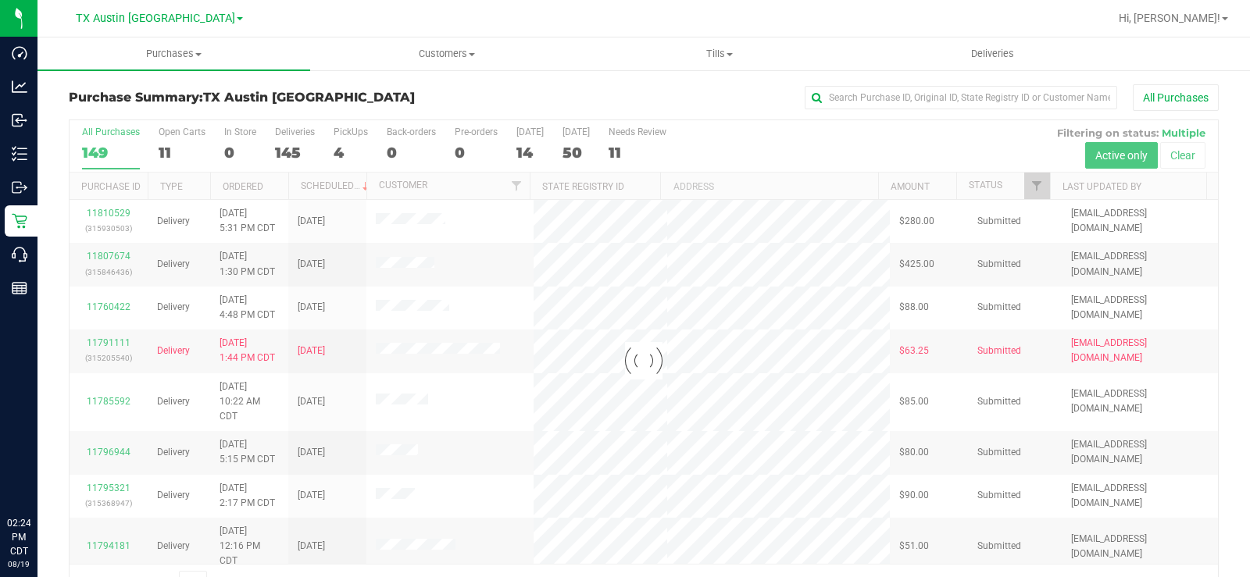
click at [166, 151] on div at bounding box center [644, 360] width 1149 height 481
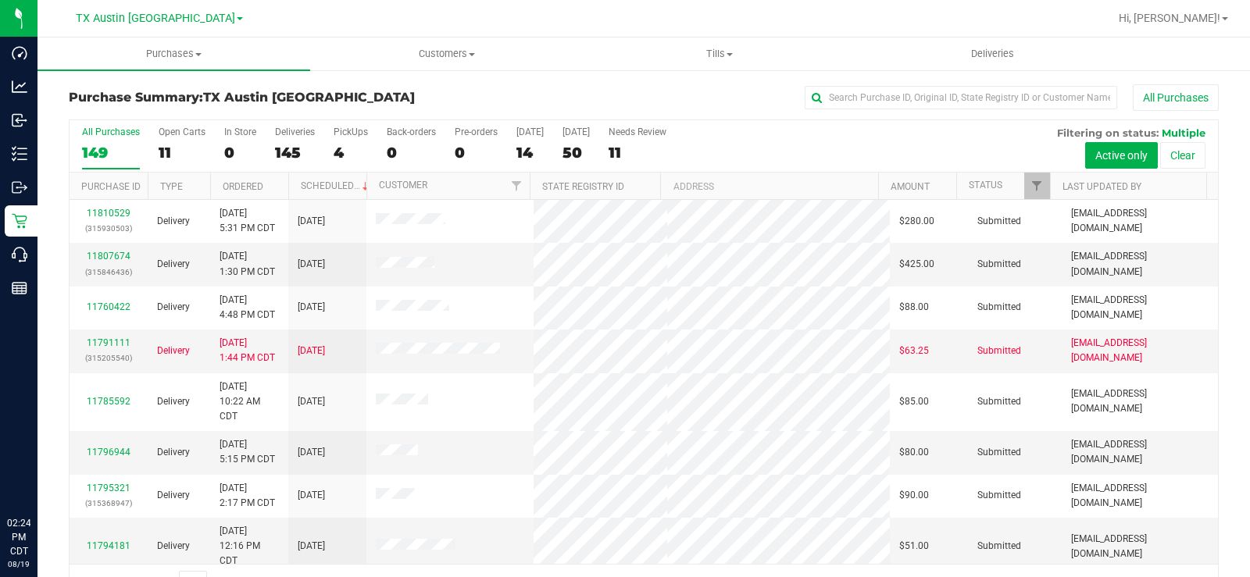
click at [166, 151] on div "11" at bounding box center [182, 153] width 47 height 18
click at [0, 0] on input "Open Carts 11" at bounding box center [0, 0] width 0 height 0
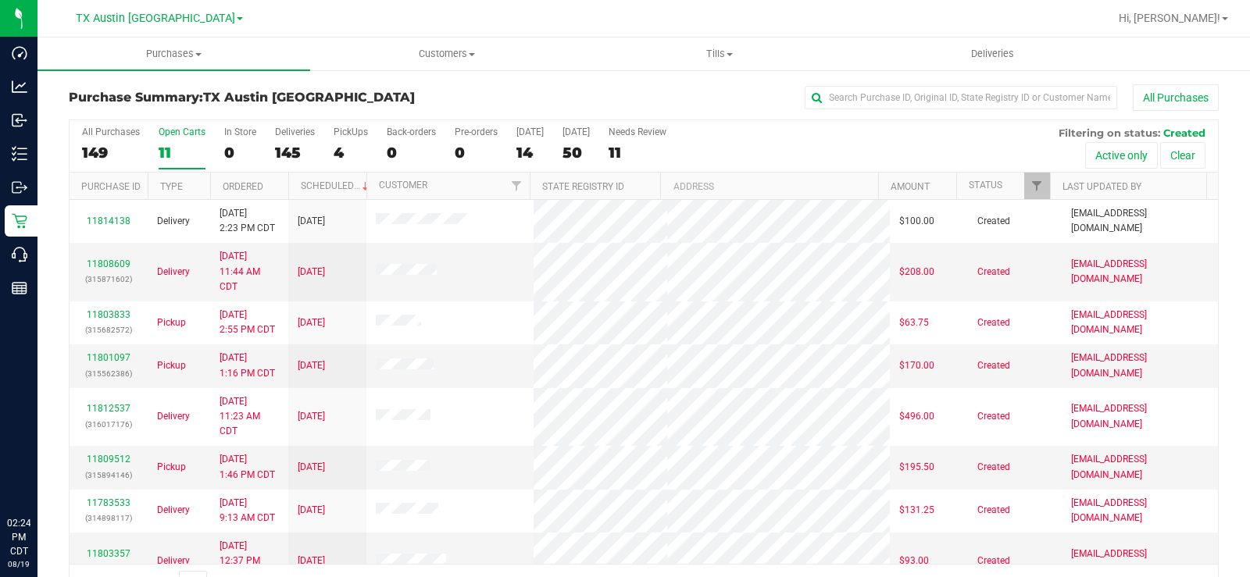
click at [164, 150] on div "11" at bounding box center [182, 153] width 47 height 18
click at [0, 0] on input "Open Carts 11" at bounding box center [0, 0] width 0 height 0
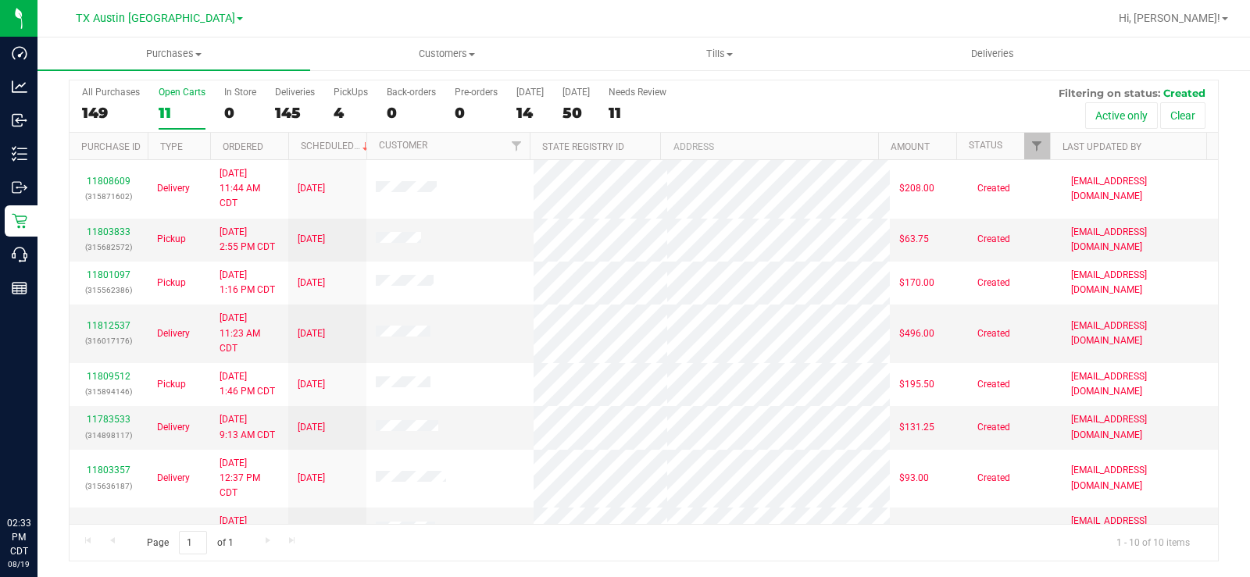
click at [138, 25] on div "TX Austin [GEOGRAPHIC_DATA]" at bounding box center [159, 18] width 167 height 19
click at [145, 14] on span "TX Austin [GEOGRAPHIC_DATA]" at bounding box center [155, 19] width 159 height 14
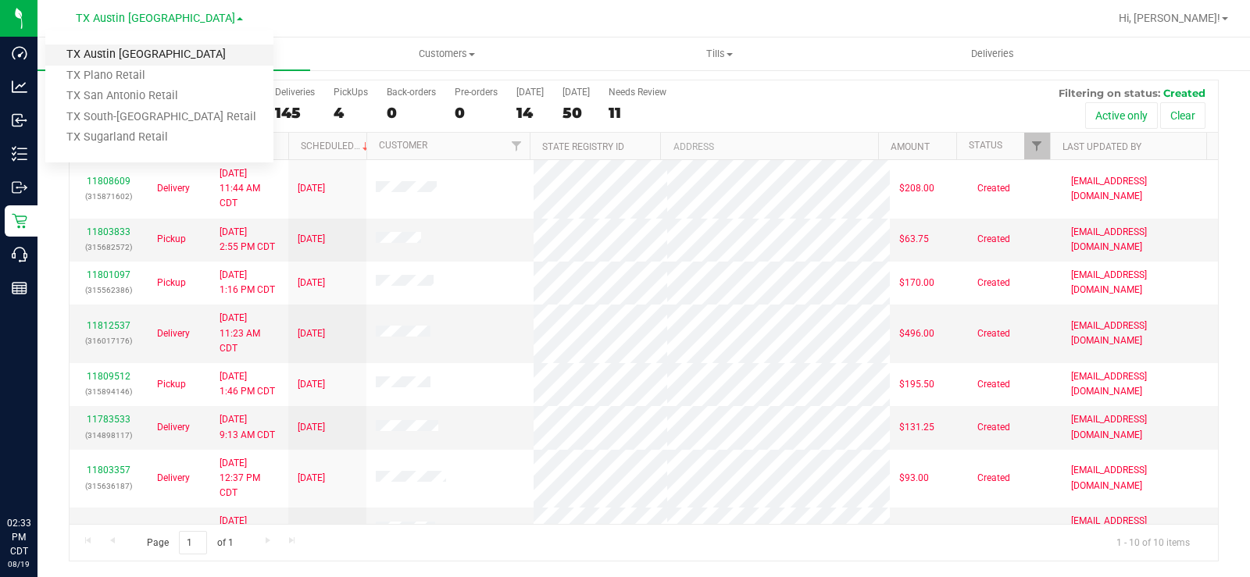
click at [150, 54] on link "TX Austin [GEOGRAPHIC_DATA]" at bounding box center [159, 55] width 228 height 21
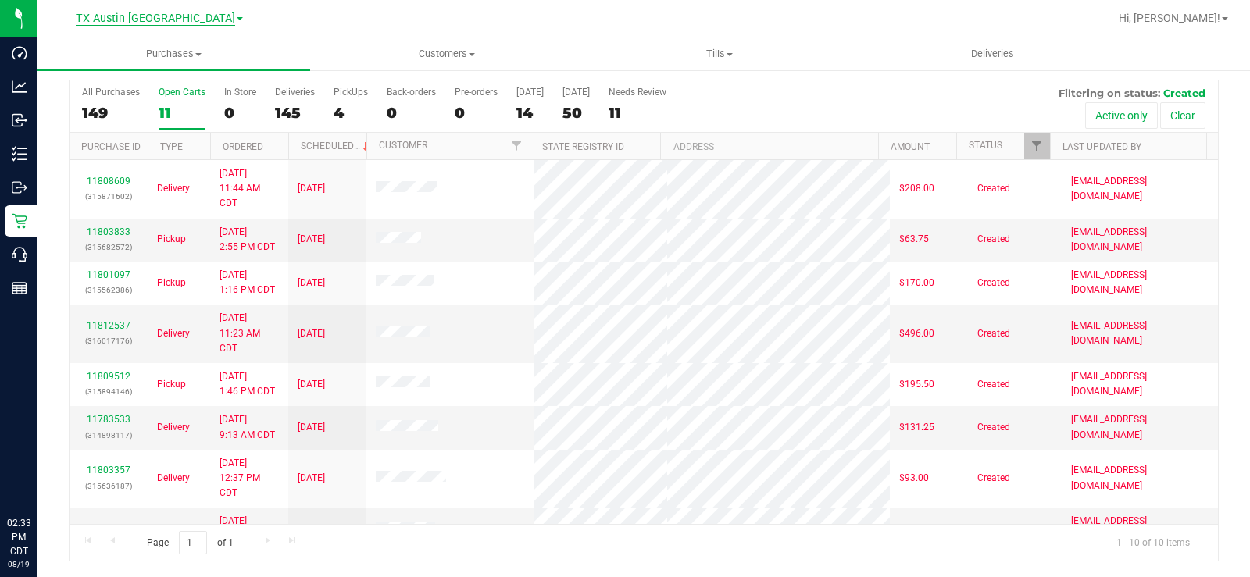
click at [152, 17] on span "TX Austin [GEOGRAPHIC_DATA]" at bounding box center [155, 19] width 159 height 14
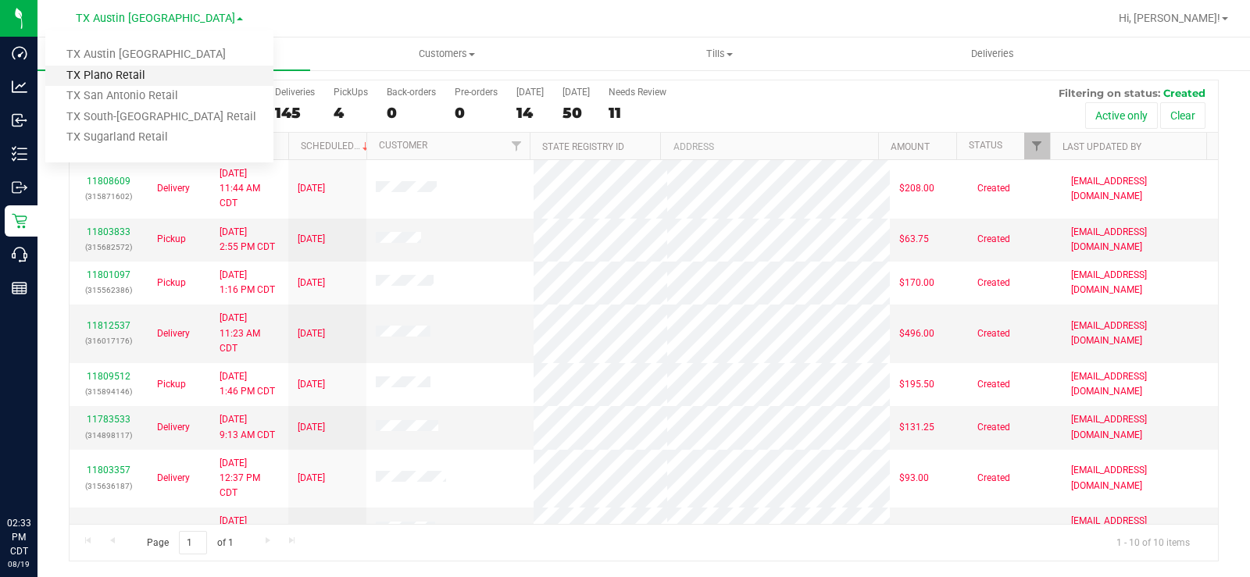
click at [132, 75] on link "TX Plano Retail" at bounding box center [159, 76] width 228 height 21
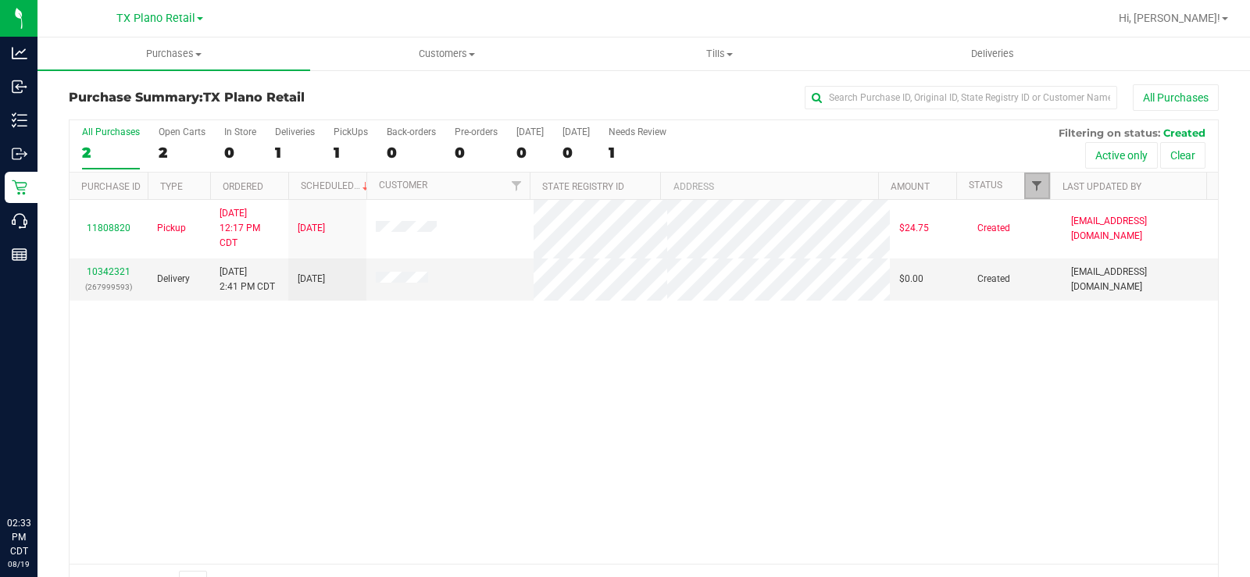
click at [1031, 180] on span "Filter" at bounding box center [1037, 186] width 13 height 13
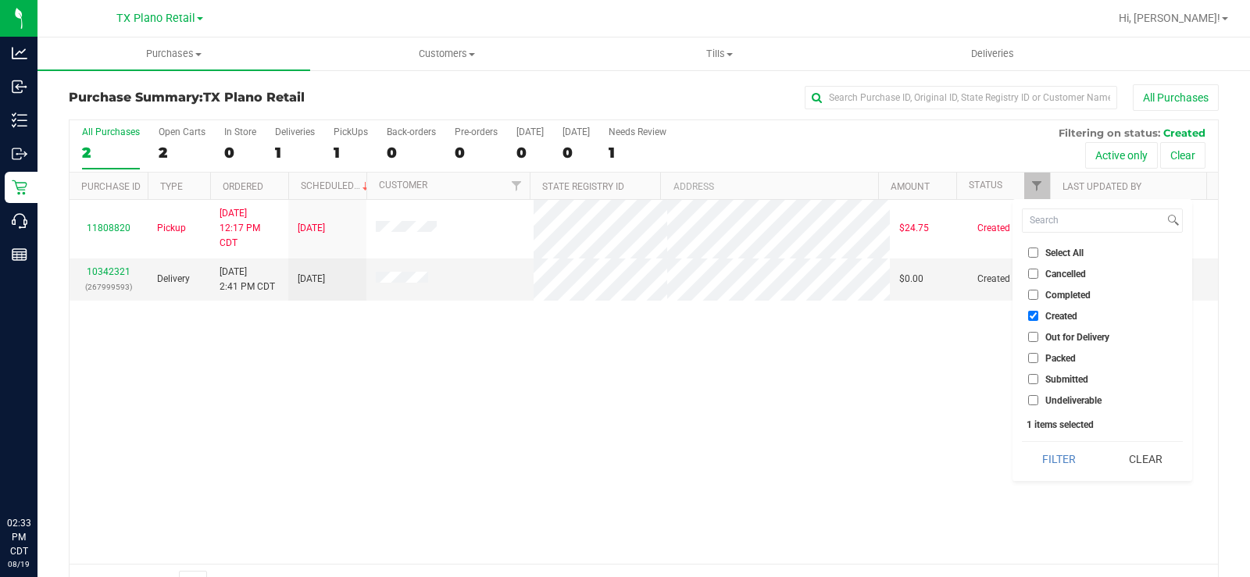
click at [1037, 335] on input "Out for Delivery" at bounding box center [1033, 337] width 10 height 10
checkbox input "true"
click at [1036, 356] on input "Packed" at bounding box center [1033, 358] width 10 height 10
checkbox input "true"
click at [1031, 376] on input "Submitted" at bounding box center [1033, 379] width 10 height 10
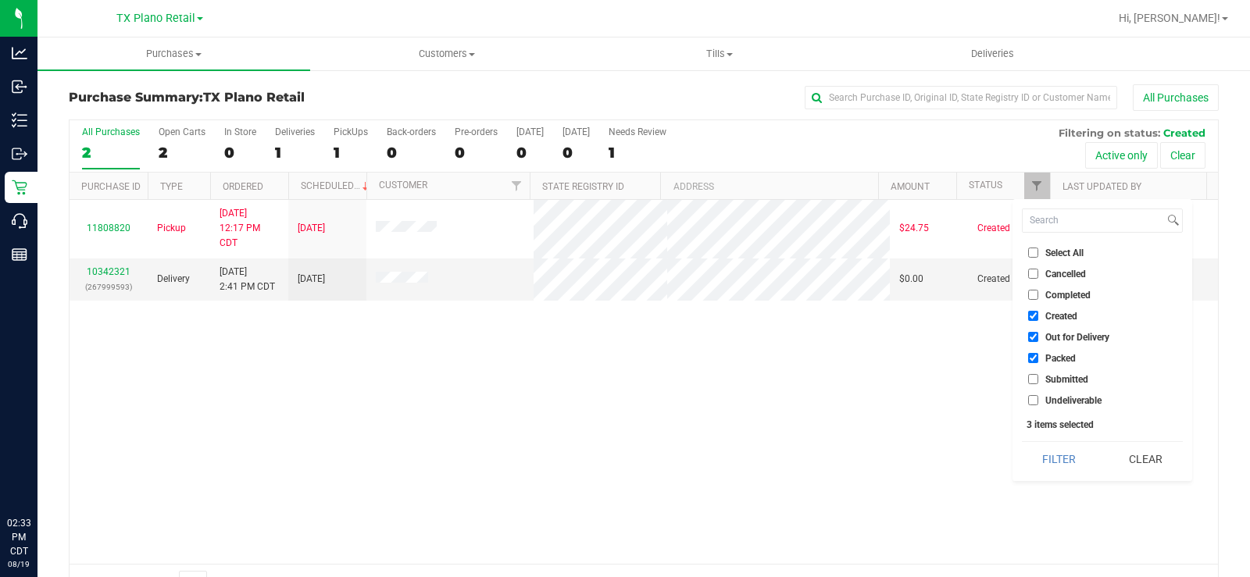
checkbox input "true"
click at [1056, 455] on button "Filter" at bounding box center [1059, 459] width 75 height 34
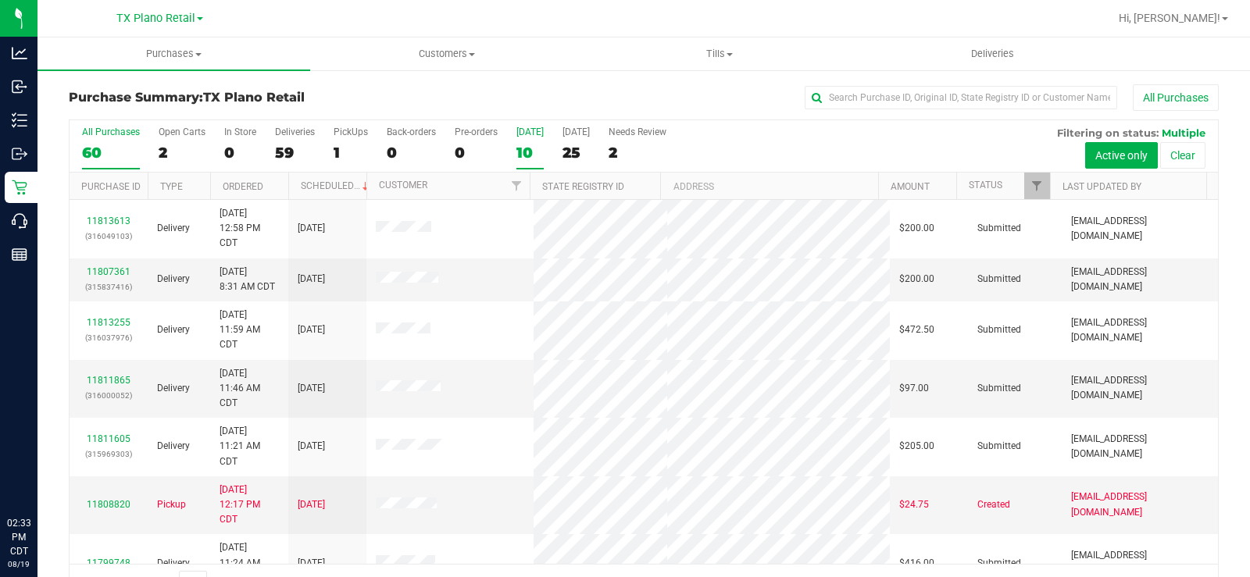
click at [525, 144] on div "10" at bounding box center [529, 153] width 27 height 18
click at [0, 0] on input "Today 10" at bounding box center [0, 0] width 0 height 0
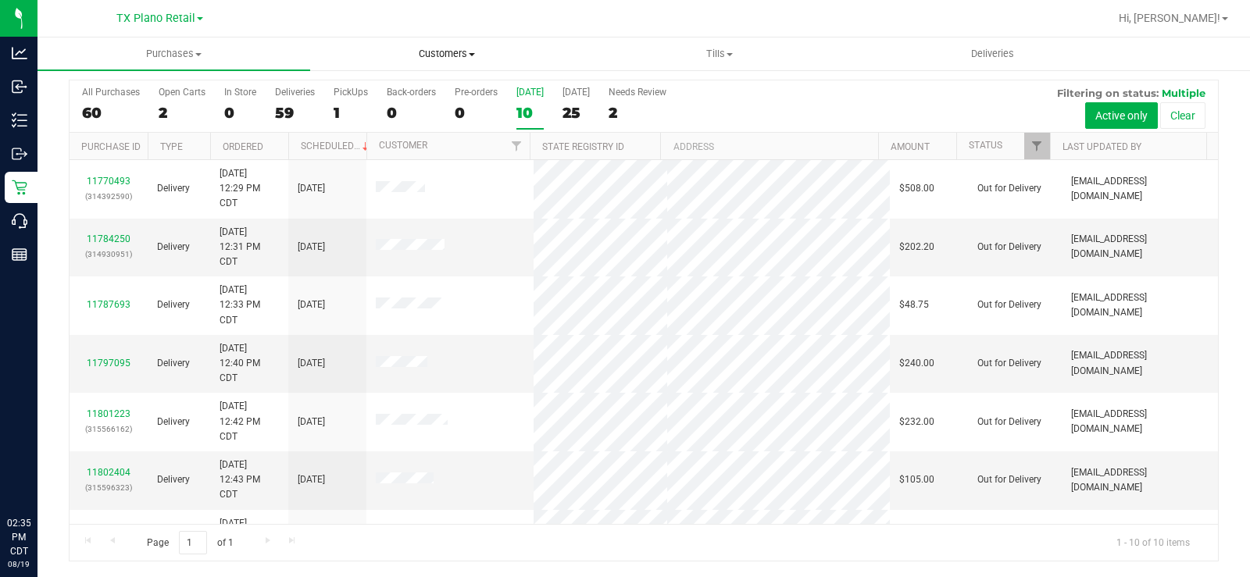
click at [451, 59] on span "Customers" at bounding box center [446, 54] width 271 height 14
click at [382, 99] on span "All customers" at bounding box center [366, 94] width 113 height 13
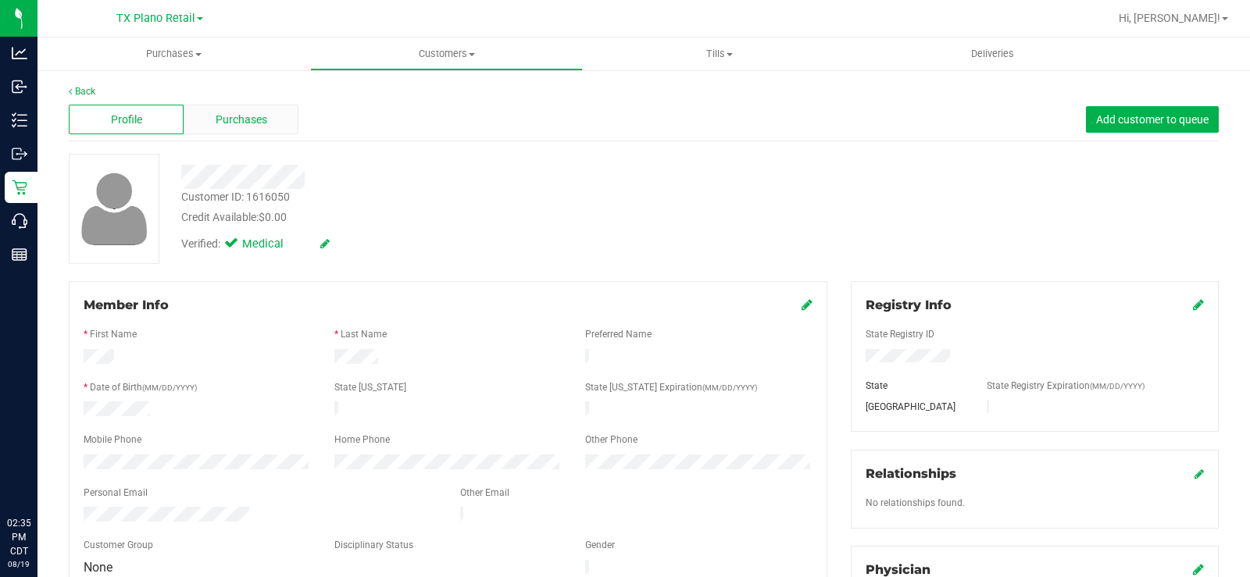
click at [240, 125] on span "Purchases" at bounding box center [242, 120] width 52 height 16
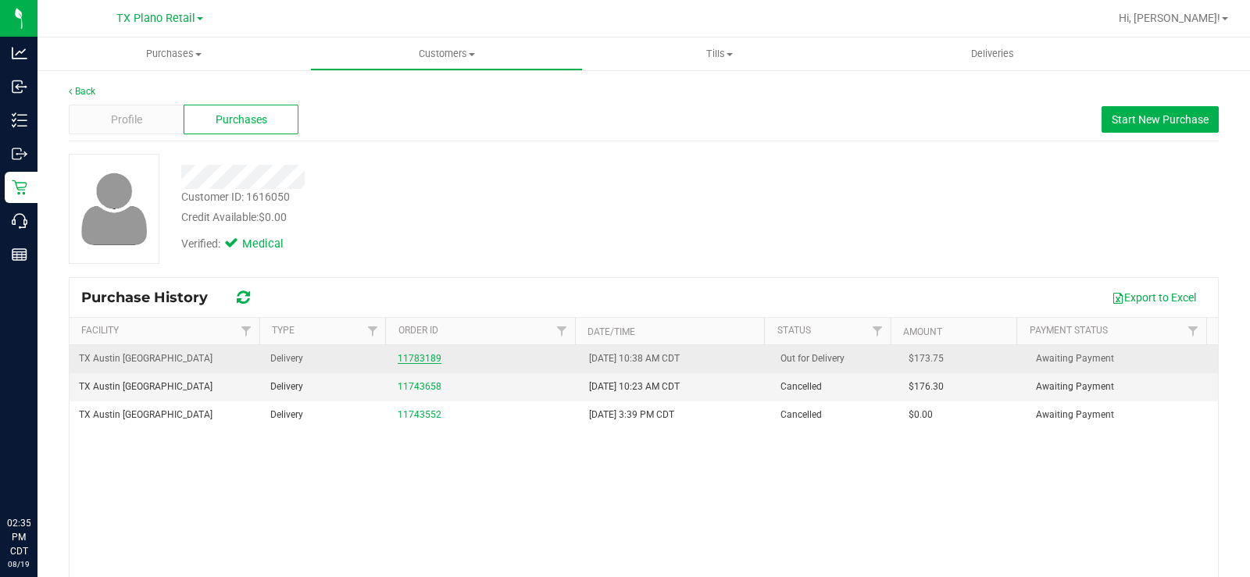
click at [398, 361] on link "11783189" at bounding box center [420, 358] width 44 height 11
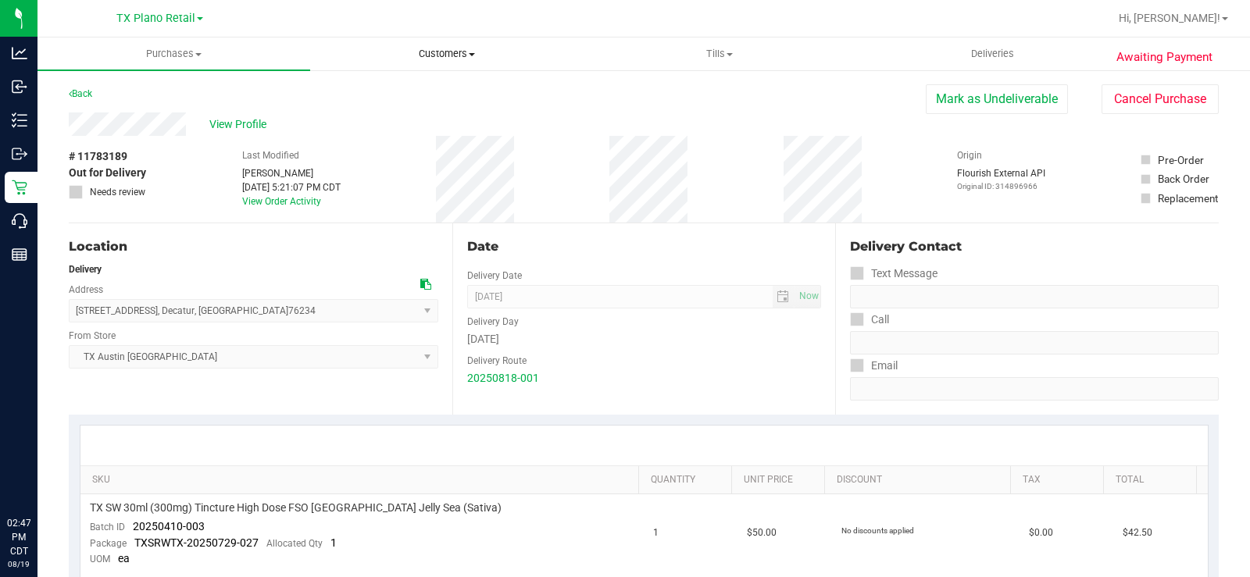
click at [431, 55] on span "Customers" at bounding box center [446, 54] width 271 height 14
click at [365, 93] on span "All customers" at bounding box center [366, 94] width 113 height 13
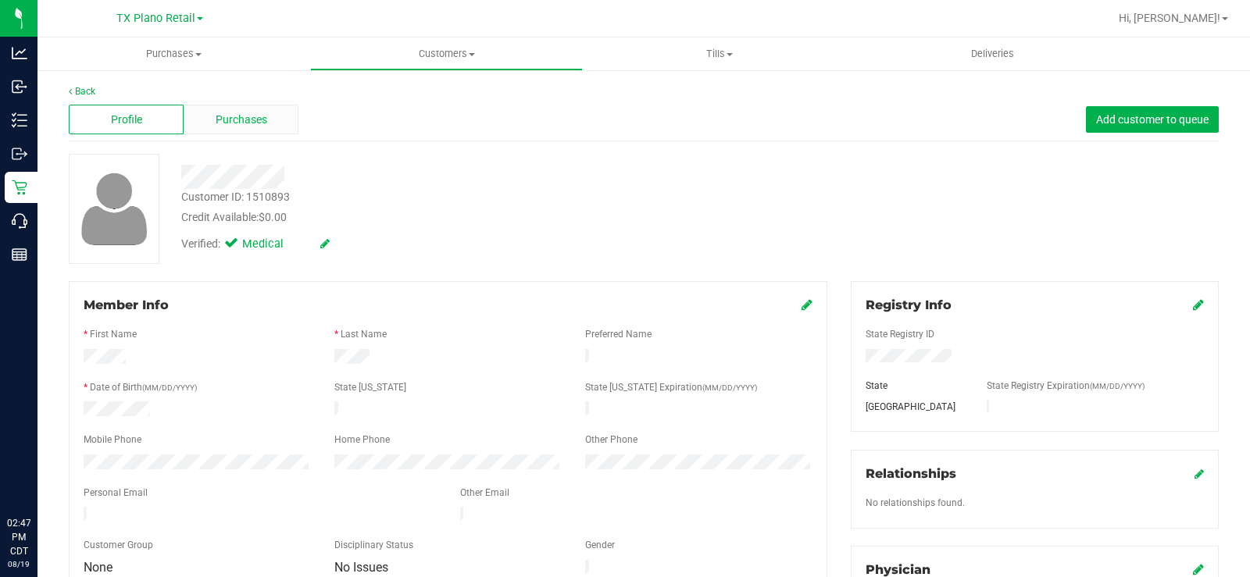
click at [223, 120] on span "Purchases" at bounding box center [242, 120] width 52 height 16
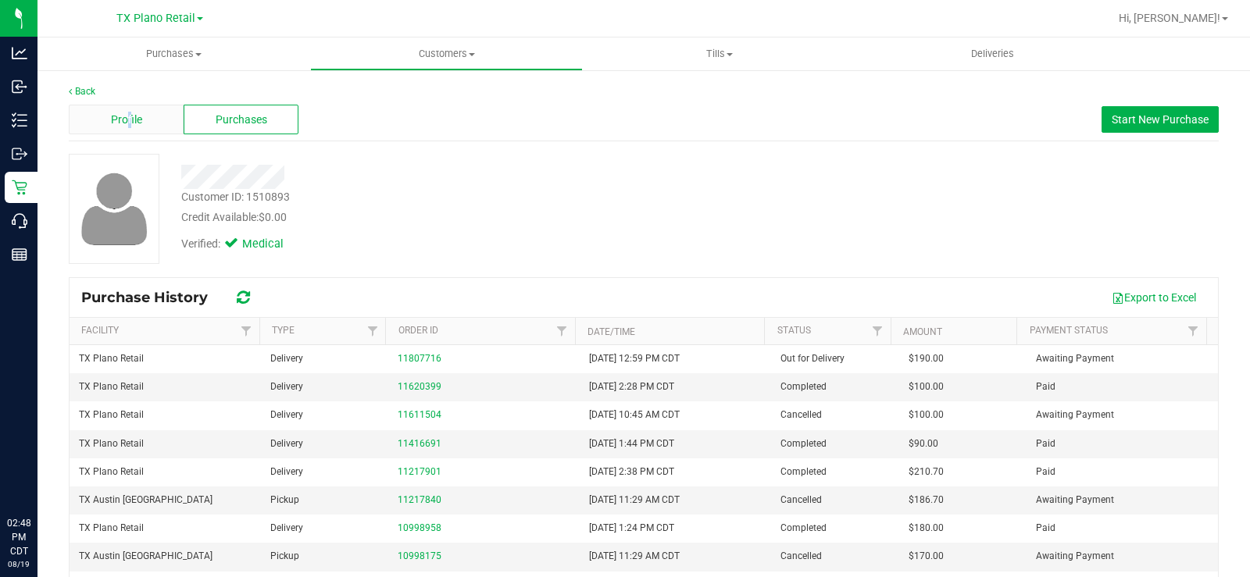
click at [130, 120] on span "Profile" at bounding box center [126, 120] width 31 height 16
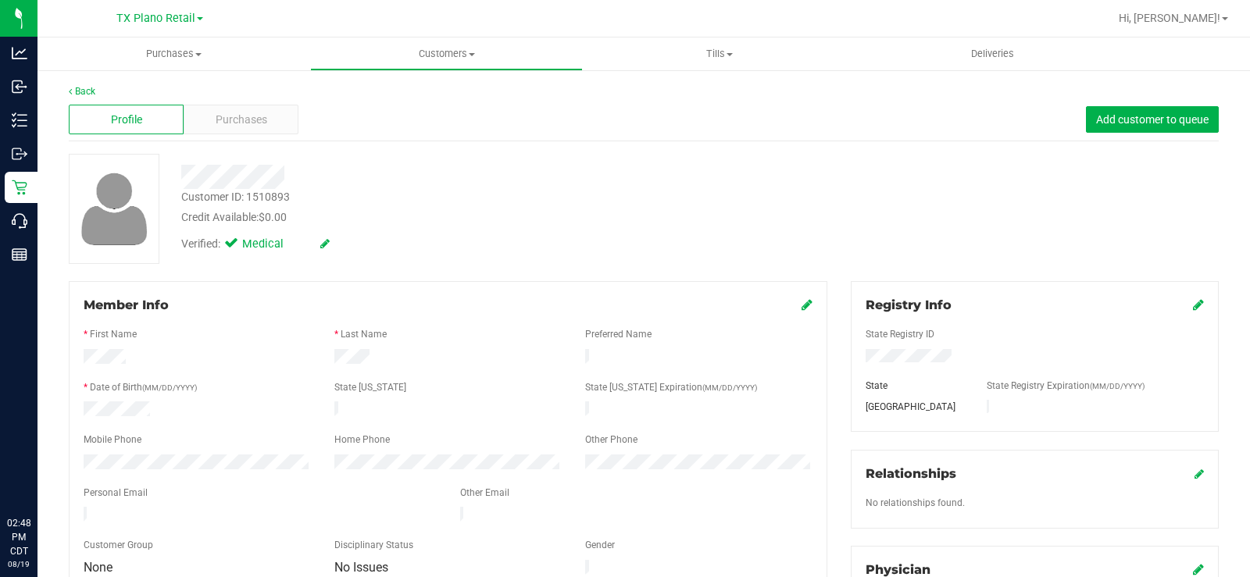
drag, startPoint x: 201, startPoint y: 503, endPoint x: 70, endPoint y: 503, distance: 130.5
click at [70, 503] on div "Member Info * First Name * Last Name Preferred Name * Date of Birth (MM/DD/YYYY…" at bounding box center [448, 437] width 759 height 313
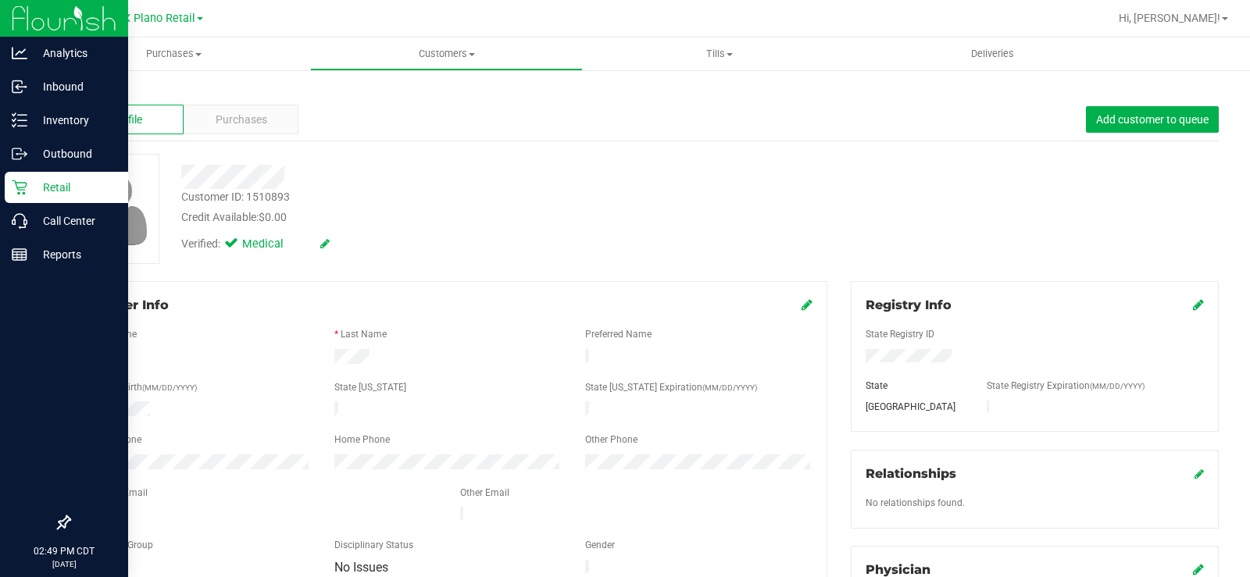
click at [21, 184] on icon at bounding box center [20, 188] width 16 height 16
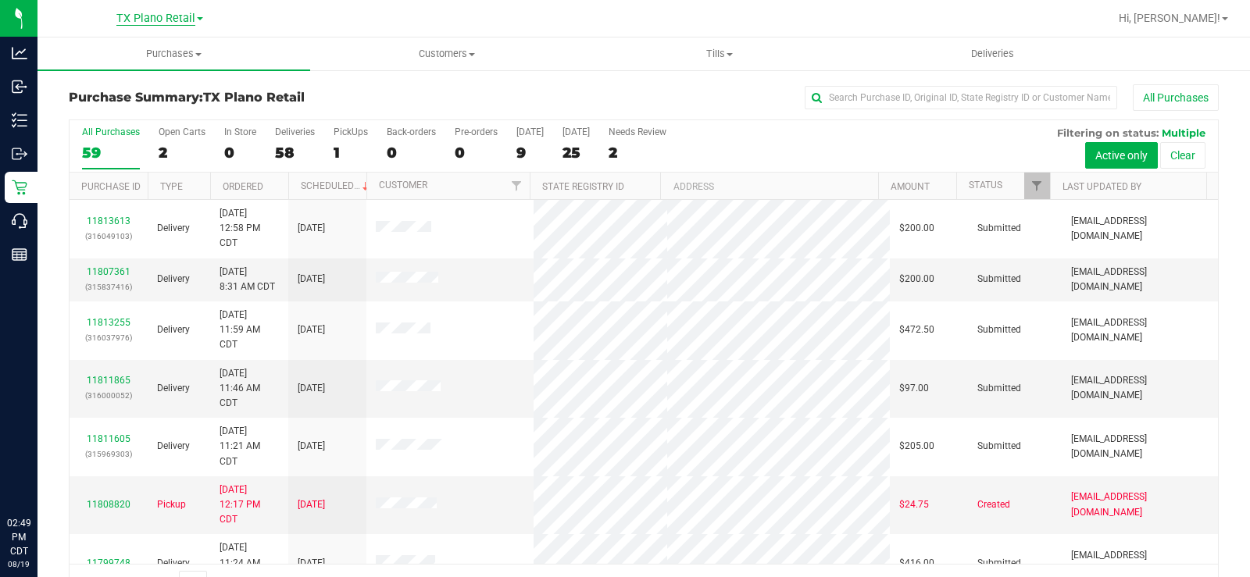
click at [149, 18] on span "TX Plano Retail" at bounding box center [155, 19] width 79 height 14
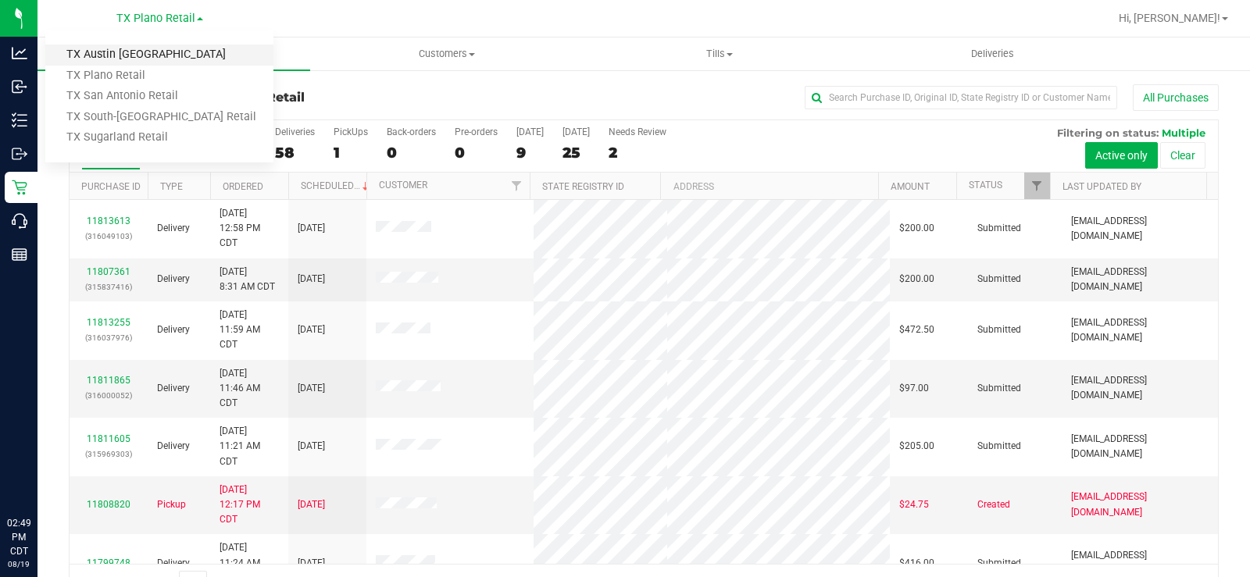
click at [136, 53] on link "TX Austin [GEOGRAPHIC_DATA]" at bounding box center [159, 55] width 228 height 21
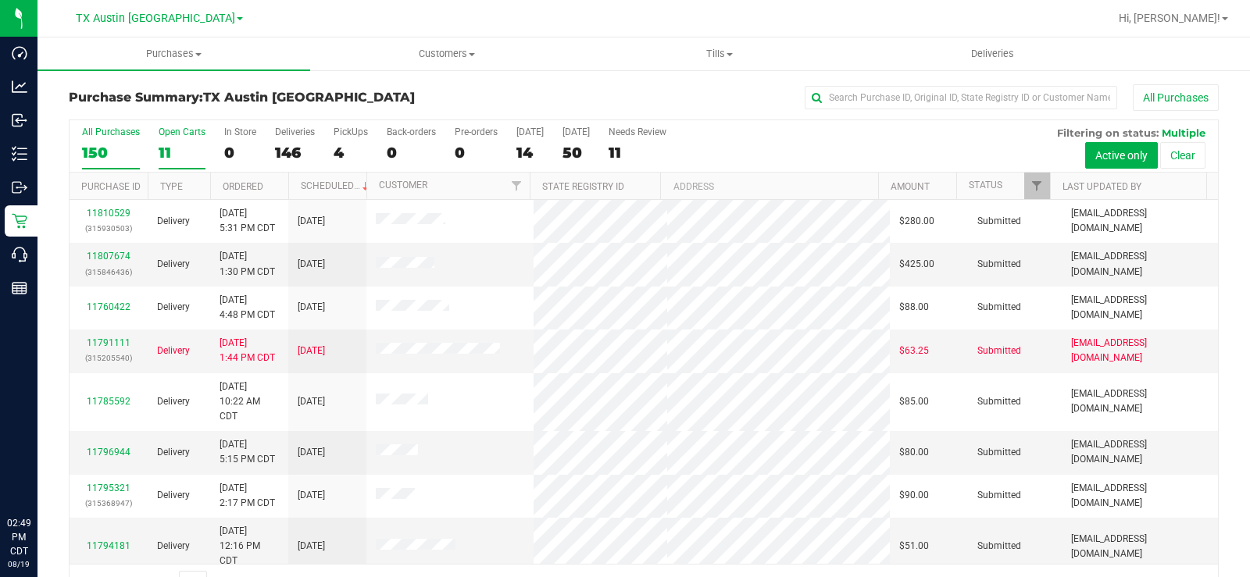
click at [164, 144] on div "11" at bounding box center [182, 153] width 47 height 18
click at [0, 0] on input "Open Carts 11" at bounding box center [0, 0] width 0 height 0
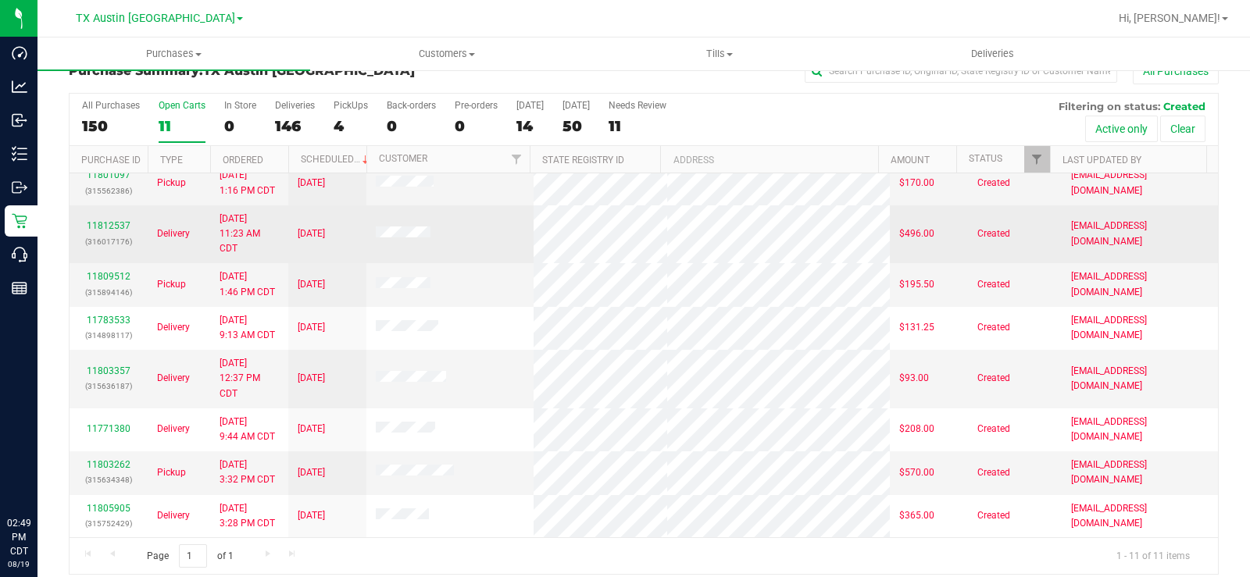
scroll to position [40, 0]
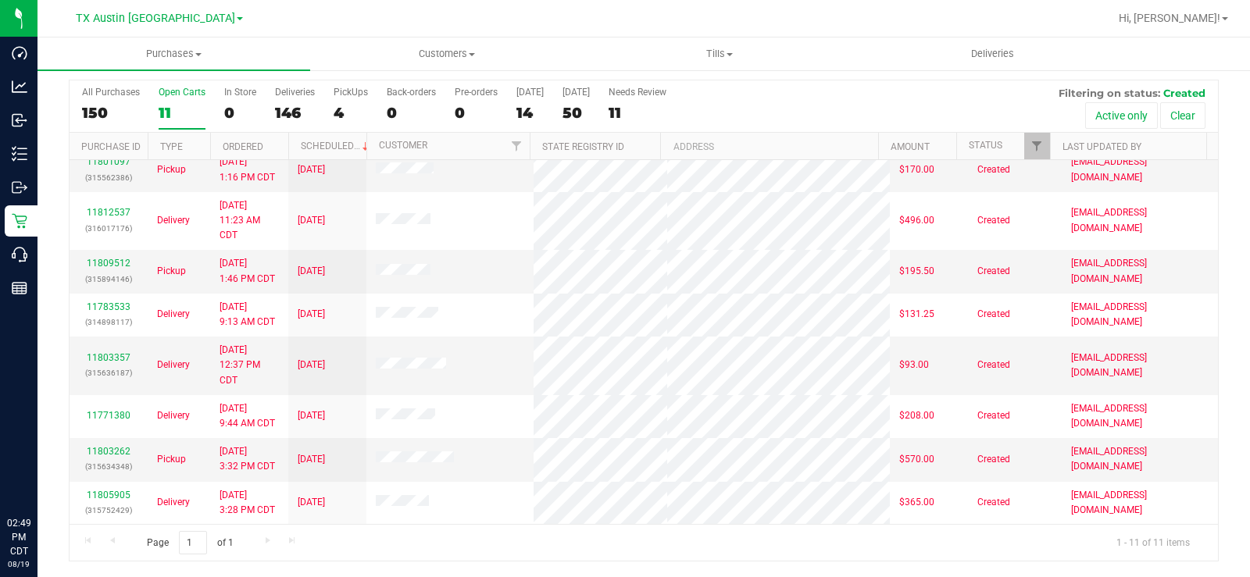
click at [179, 89] on div "Open Carts" at bounding box center [182, 92] width 47 height 11
click at [0, 0] on input "Open Carts 11" at bounding box center [0, 0] width 0 height 0
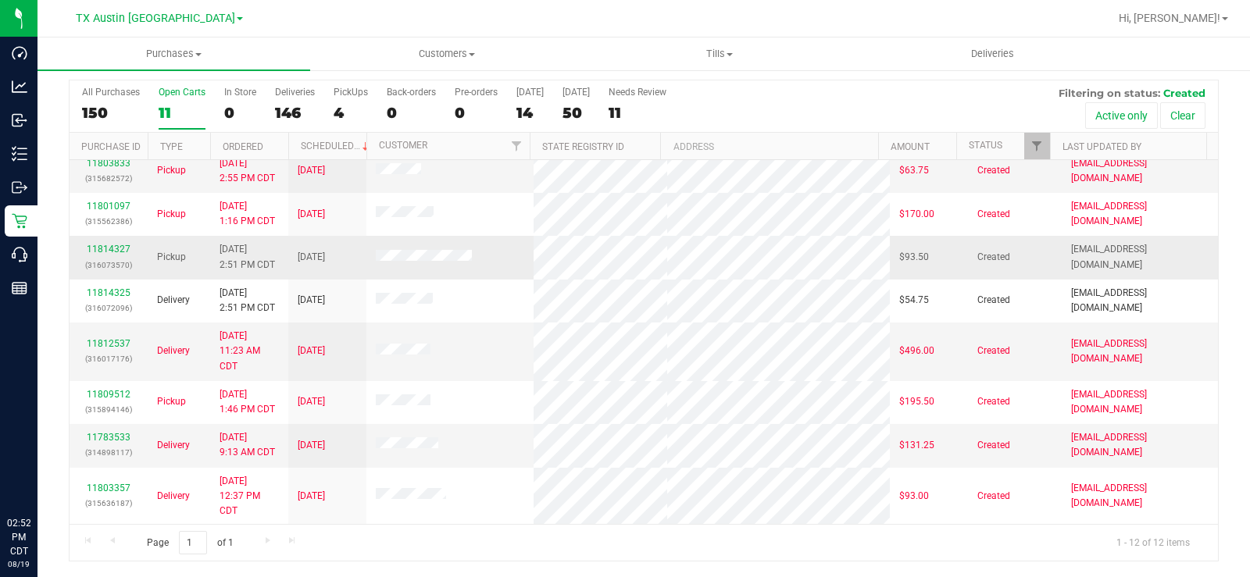
scroll to position [0, 0]
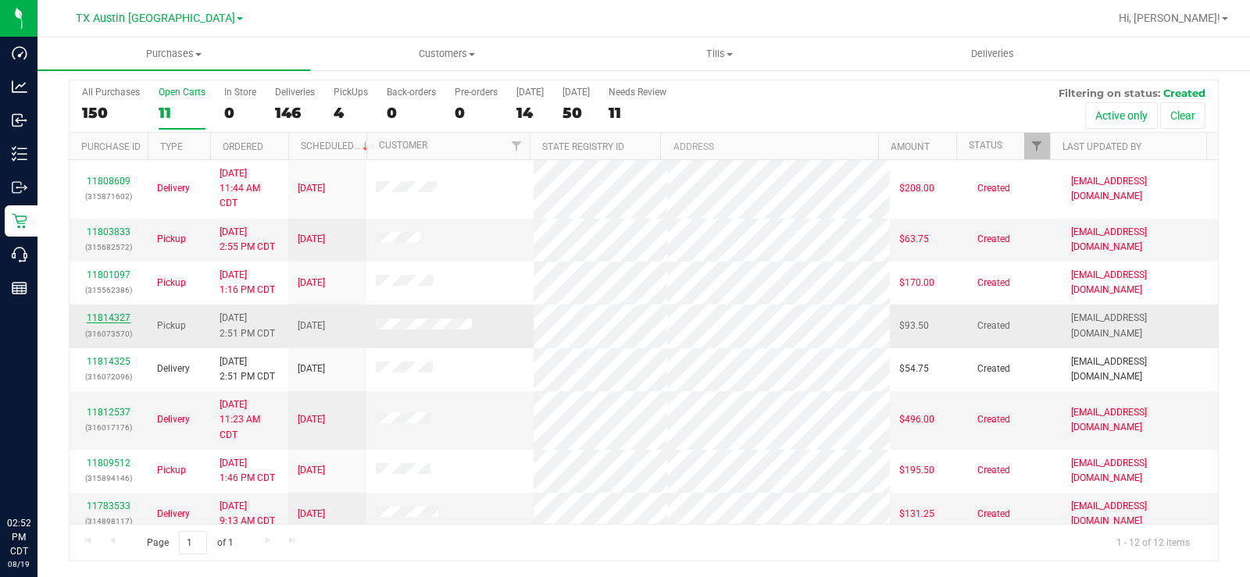
click at [115, 316] on link "11814327" at bounding box center [109, 318] width 44 height 11
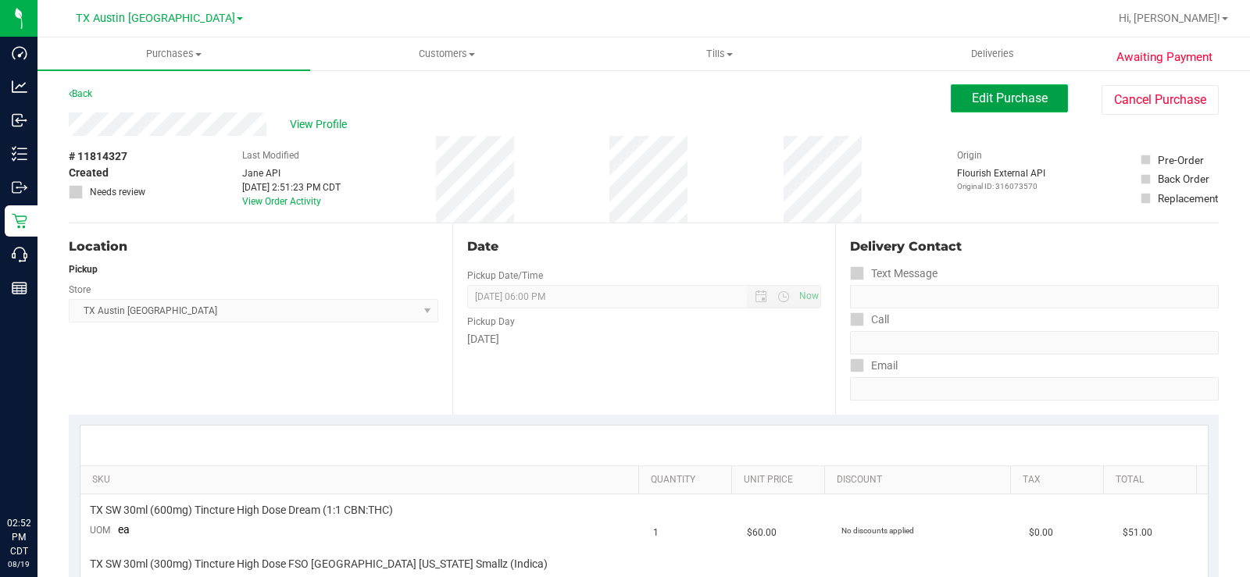
click at [981, 103] on span "Edit Purchase" at bounding box center [1010, 98] width 76 height 15
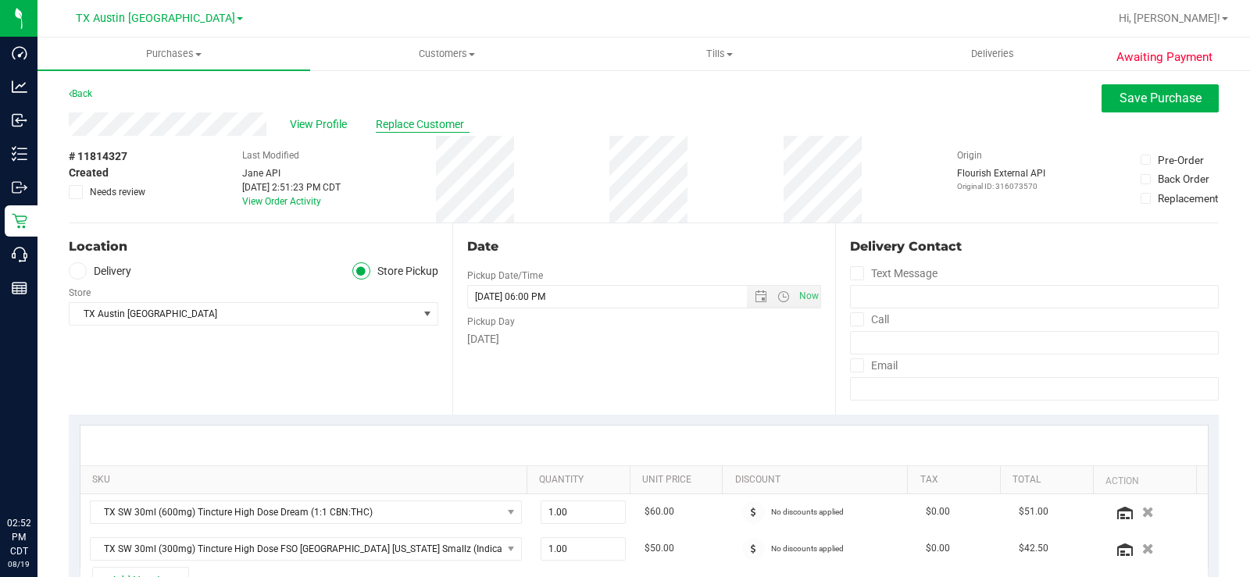
click at [409, 126] on span "Replace Customer" at bounding box center [423, 124] width 94 height 16
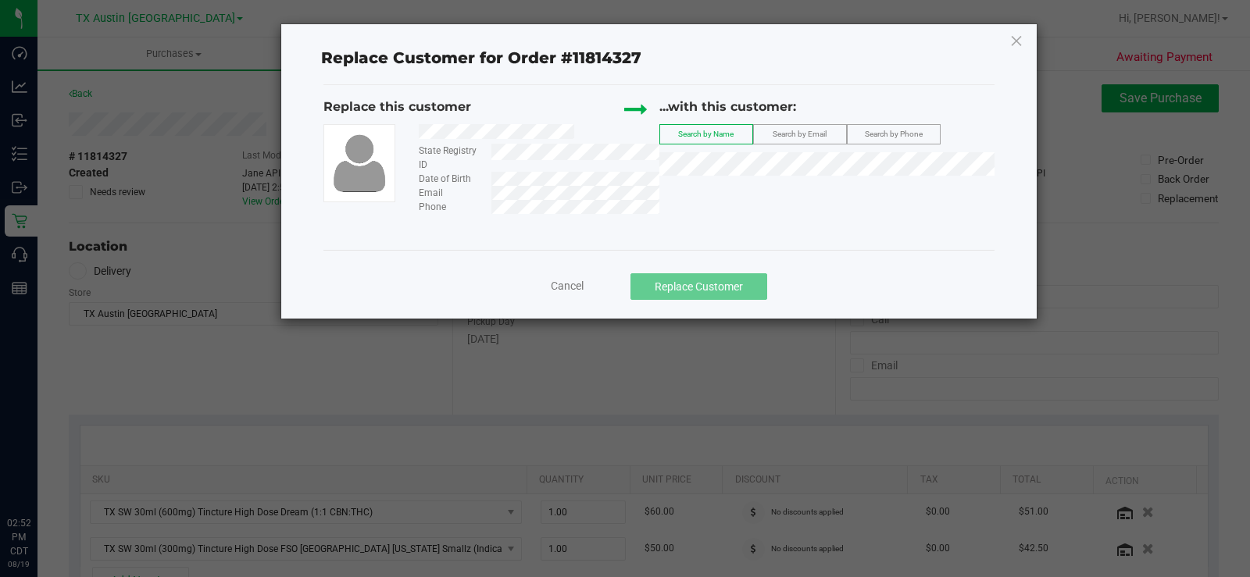
click at [824, 127] on label "Search by Email" at bounding box center [800, 134] width 92 height 19
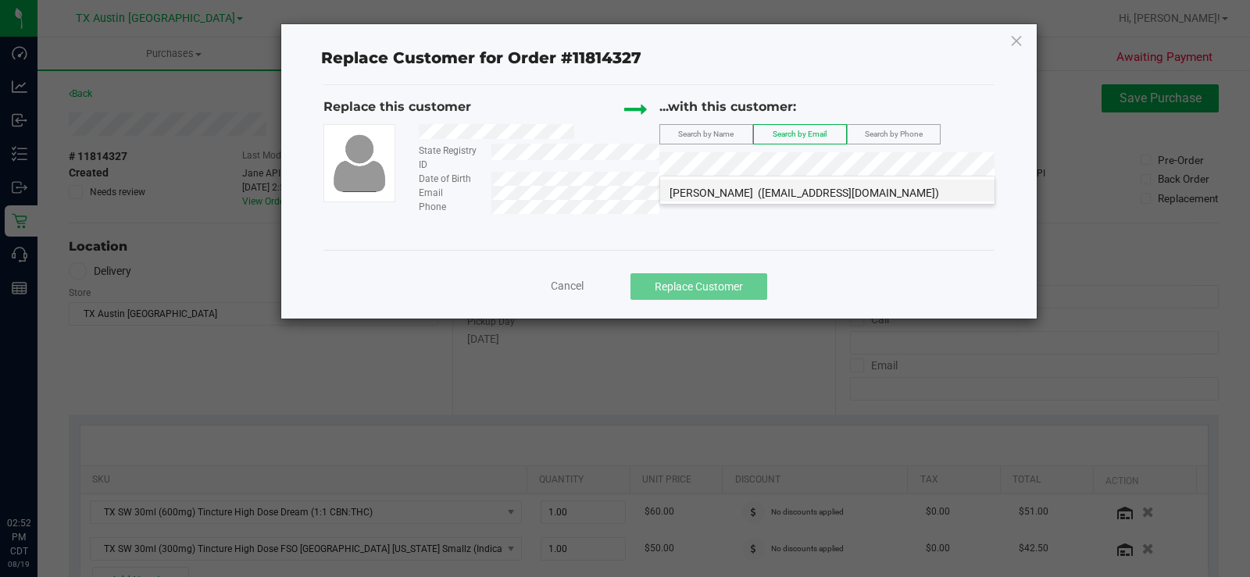
click at [763, 197] on span "(JordanHunter04@gmail.com)" at bounding box center [848, 193] width 181 height 13
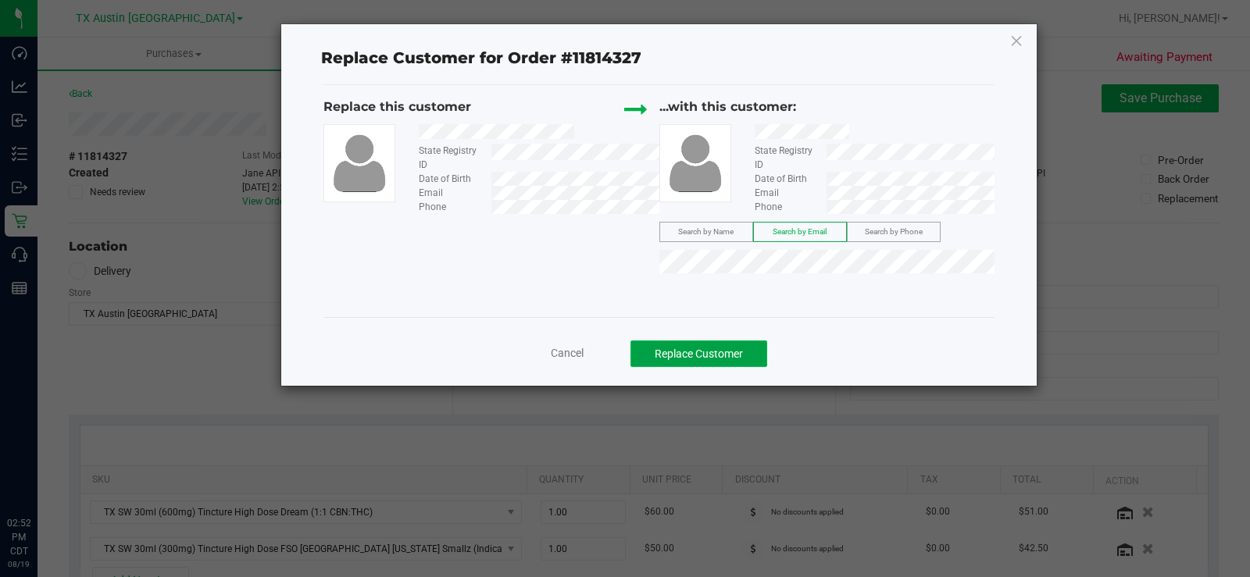
click at [682, 355] on button "Replace Customer" at bounding box center [699, 354] width 137 height 27
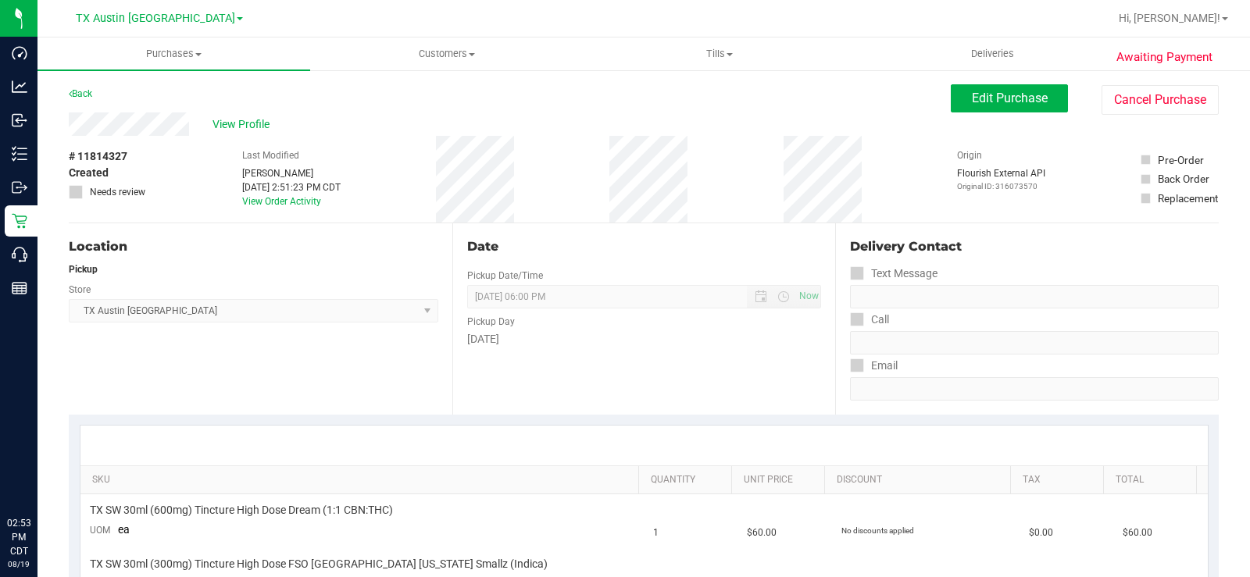
click at [134, 127] on div "View Profile" at bounding box center [510, 124] width 882 height 23
click at [1016, 89] on button "Edit Purchase" at bounding box center [1009, 98] width 117 height 28
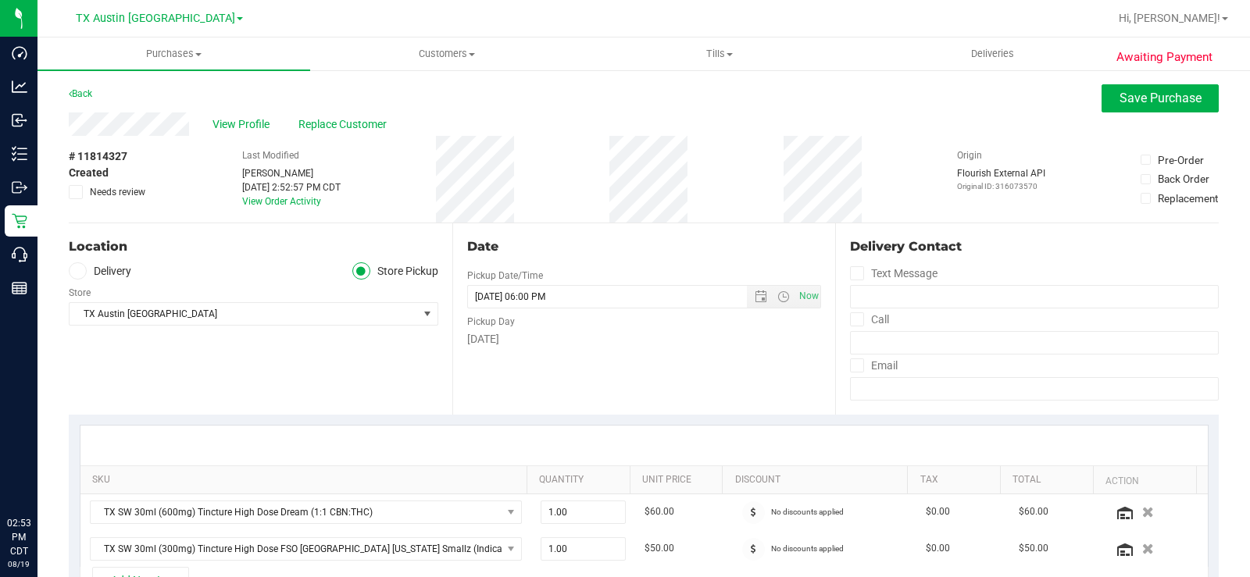
click at [73, 271] on icon at bounding box center [77, 271] width 9 height 0
click at [0, 0] on input "Delivery" at bounding box center [0, 0] width 0 height 0
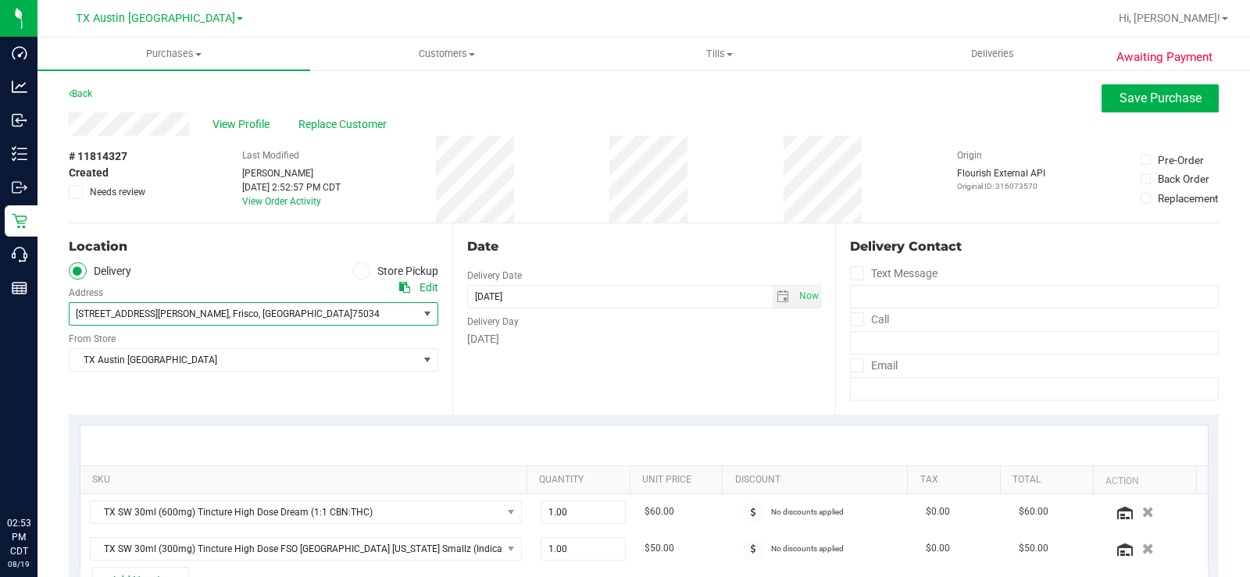
click at [112, 314] on span "8380 Warren Pkwy" at bounding box center [152, 314] width 153 height 11
click at [423, 286] on div "Edit" at bounding box center [429, 288] width 19 height 16
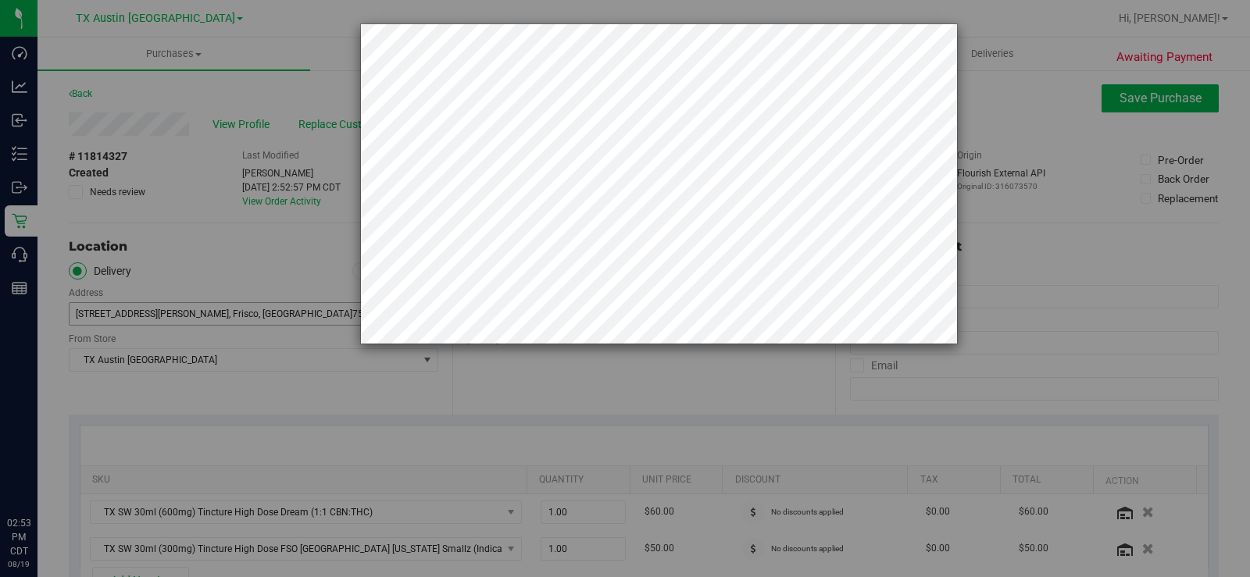
click at [277, 165] on div at bounding box center [631, 288] width 1262 height 577
click at [344, 271] on div at bounding box center [631, 183] width 654 height 321
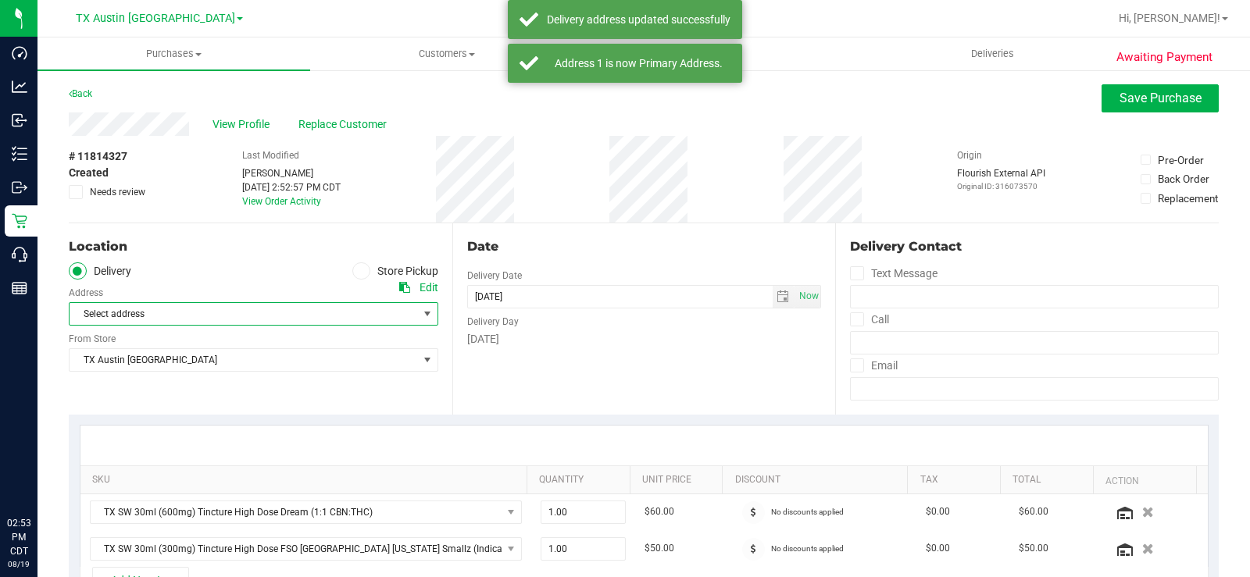
click at [141, 314] on span "Select address" at bounding box center [235, 314] width 331 height 22
click at [145, 341] on span "4720 state hwy 121" at bounding box center [120, 341] width 82 height 20
click at [145, 357] on span "TX Austin [GEOGRAPHIC_DATA]" at bounding box center [244, 360] width 348 height 22
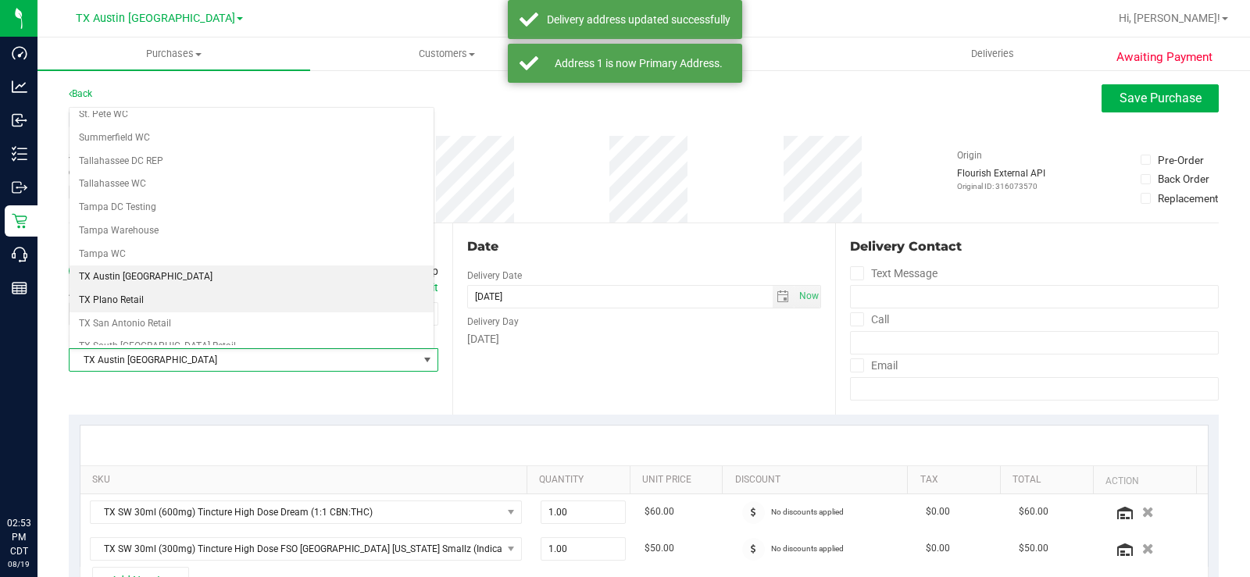
scroll to position [1052, 0]
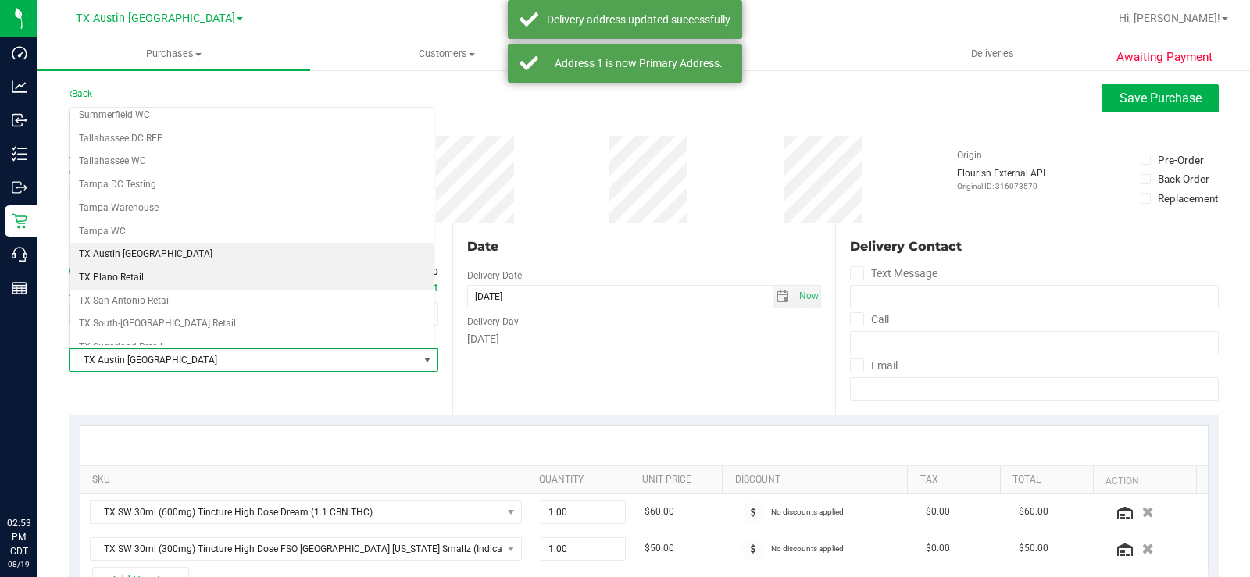
click at [142, 280] on li "TX Plano Retail" at bounding box center [252, 277] width 364 height 23
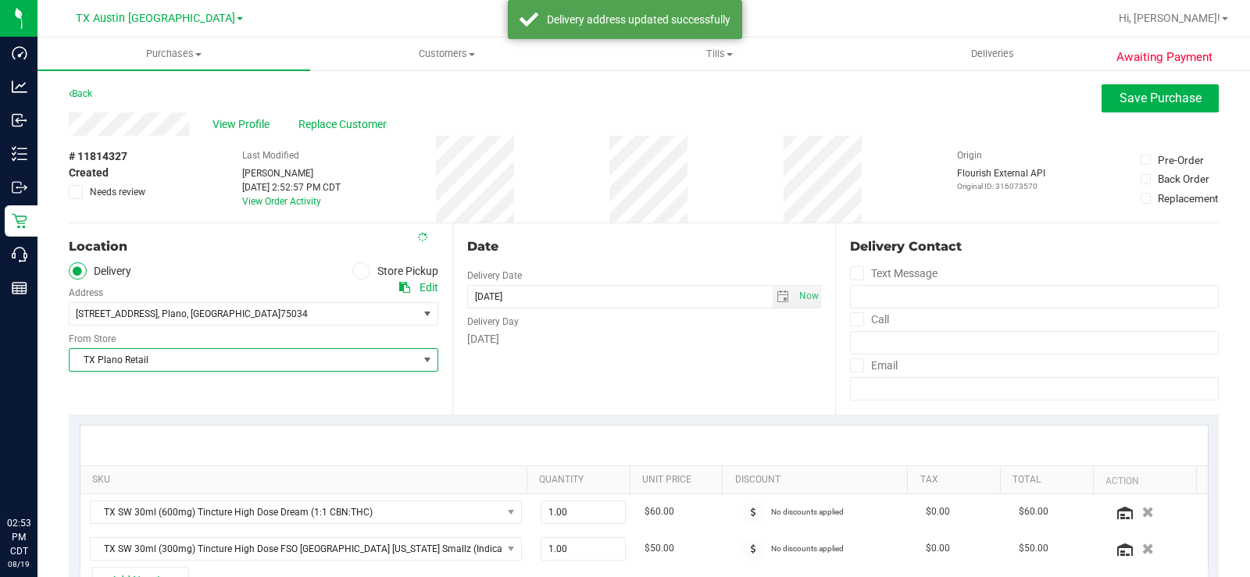
click at [605, 341] on div "Wednesday" at bounding box center [644, 339] width 355 height 16
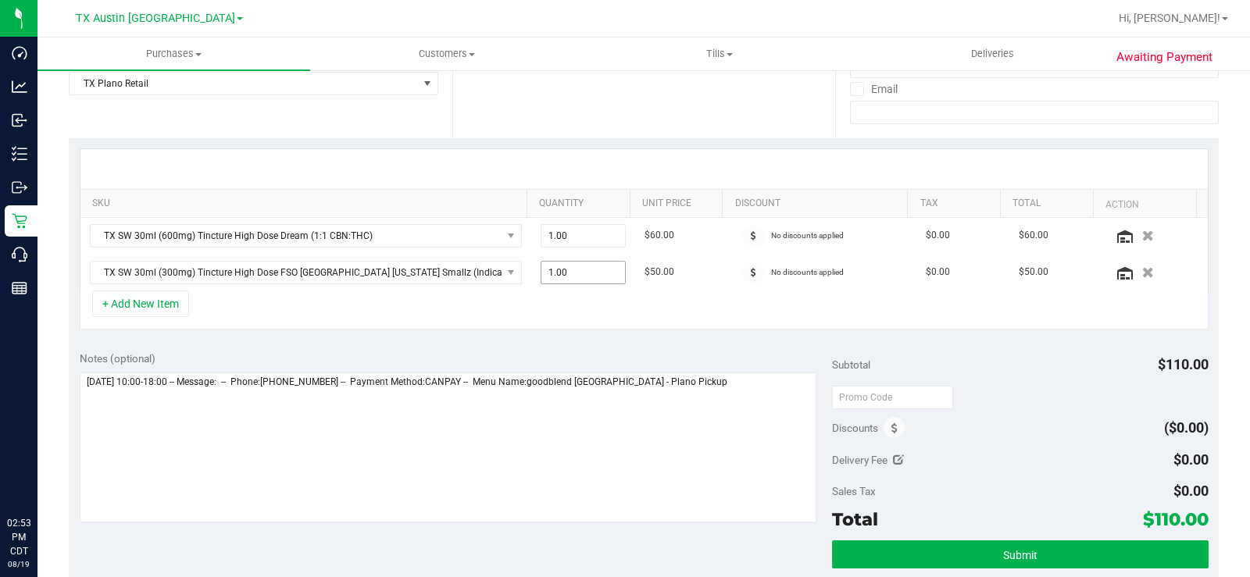
scroll to position [313, 0]
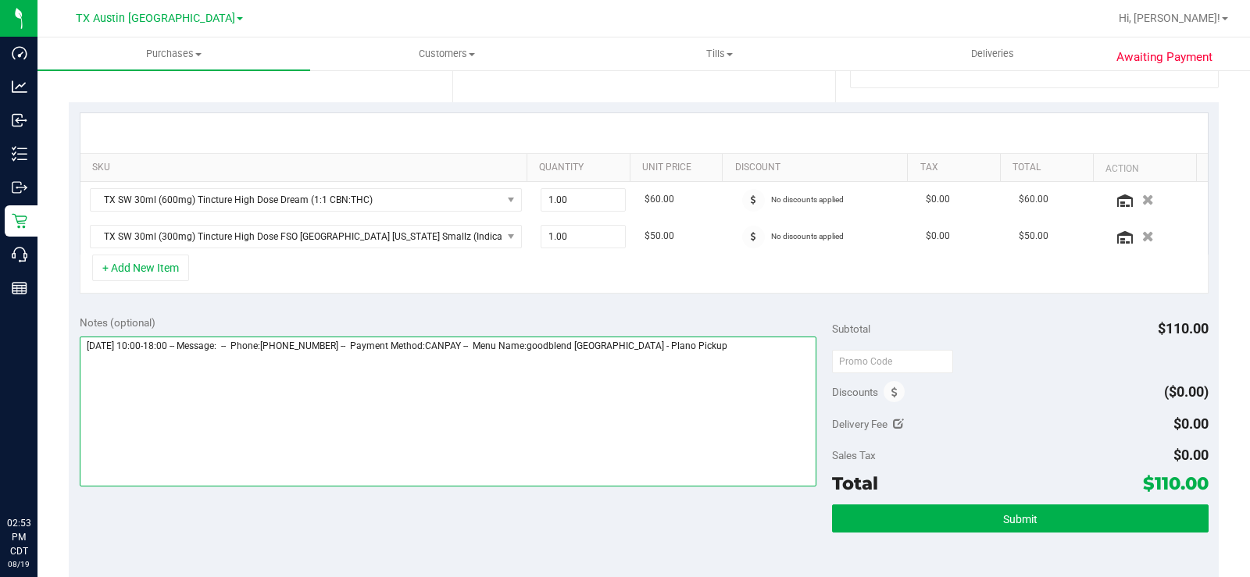
click at [705, 345] on textarea at bounding box center [448, 412] width 737 height 150
type textarea "Wednesday 08/20/2025 10:00-18:00 -- Message: -- Phone:4696845580 -- Payment Met…"
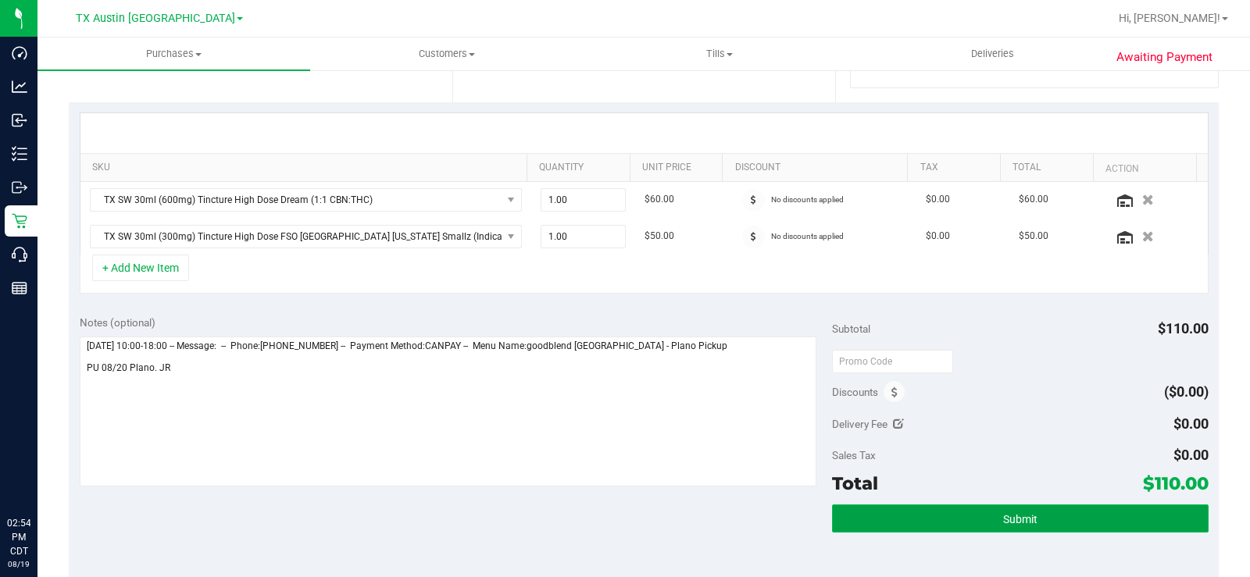
click at [941, 510] on button "Submit" at bounding box center [1020, 519] width 377 height 28
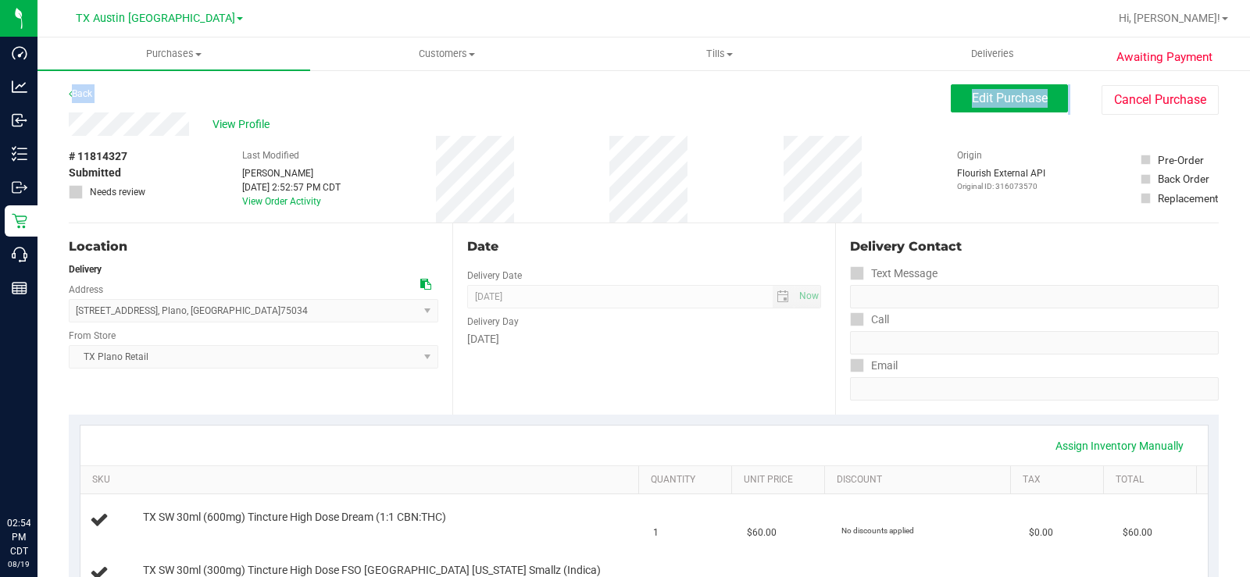
drag, startPoint x: 189, startPoint y: 123, endPoint x: 64, endPoint y: 123, distance: 125.0
click at [238, 128] on span "View Profile" at bounding box center [244, 124] width 63 height 16
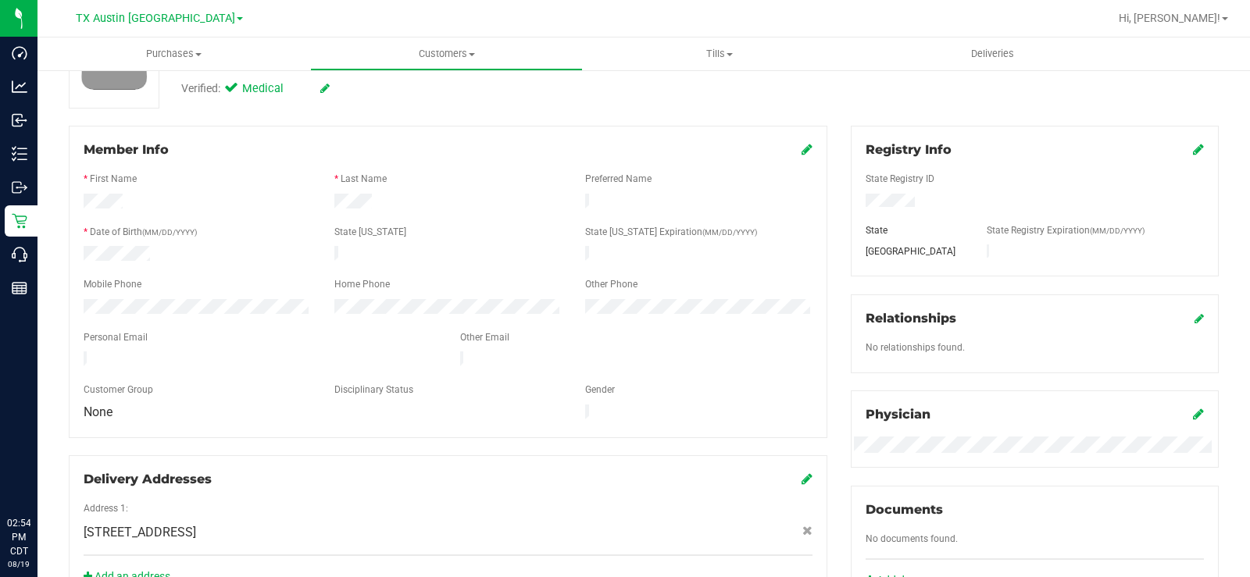
scroll to position [156, 0]
click at [84, 351] on div at bounding box center [260, 360] width 377 height 19
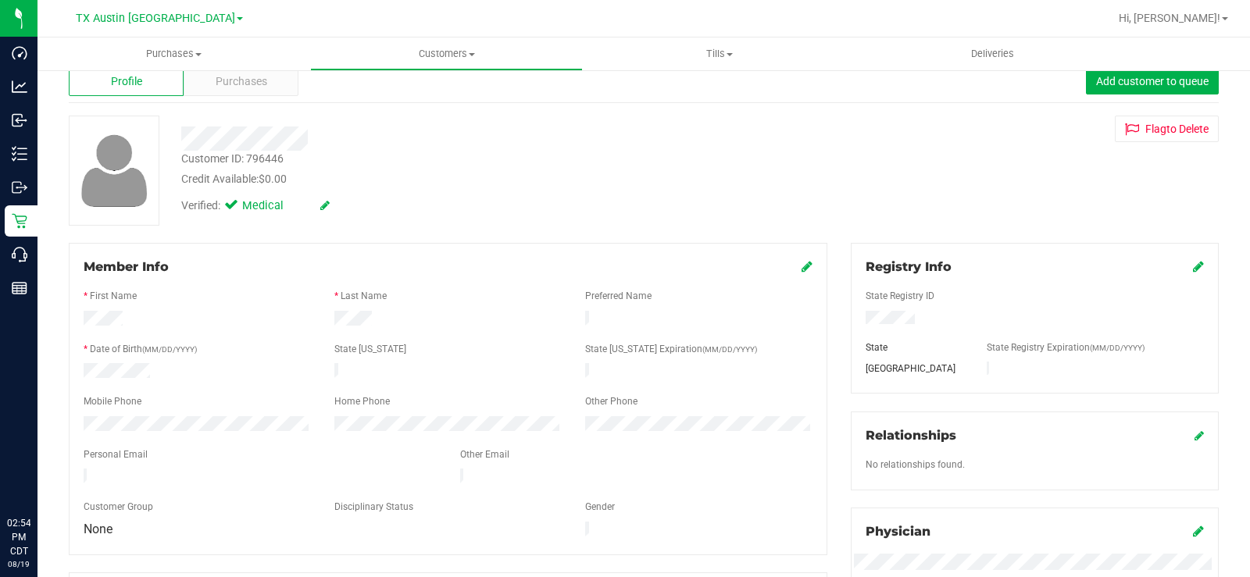
scroll to position [0, 0]
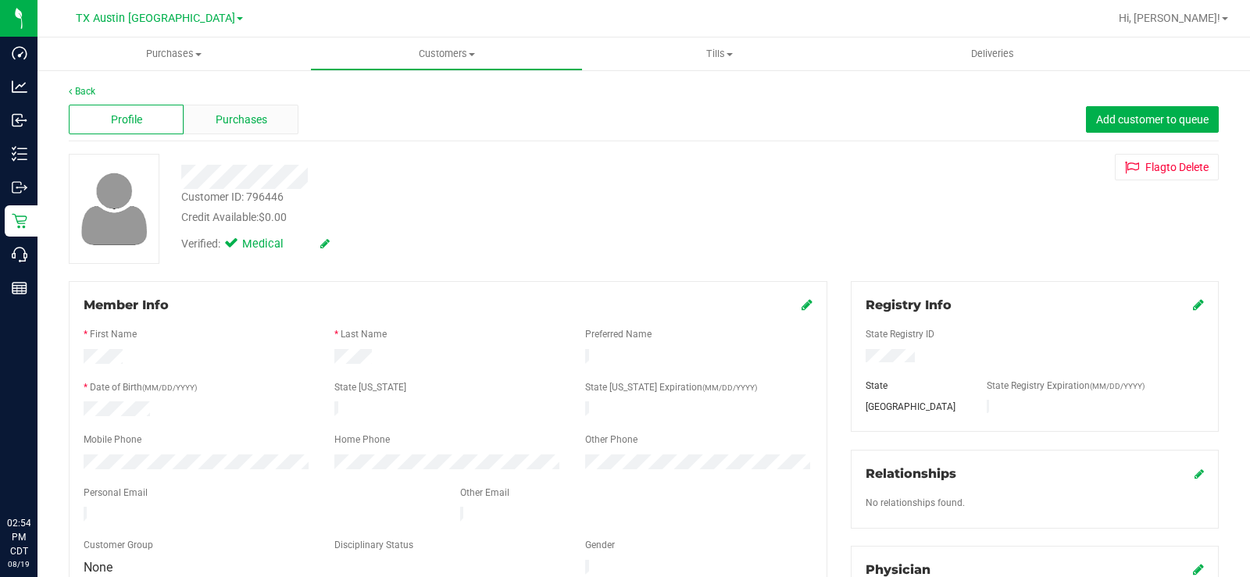
click at [254, 130] on div "Purchases" at bounding box center [241, 120] width 115 height 30
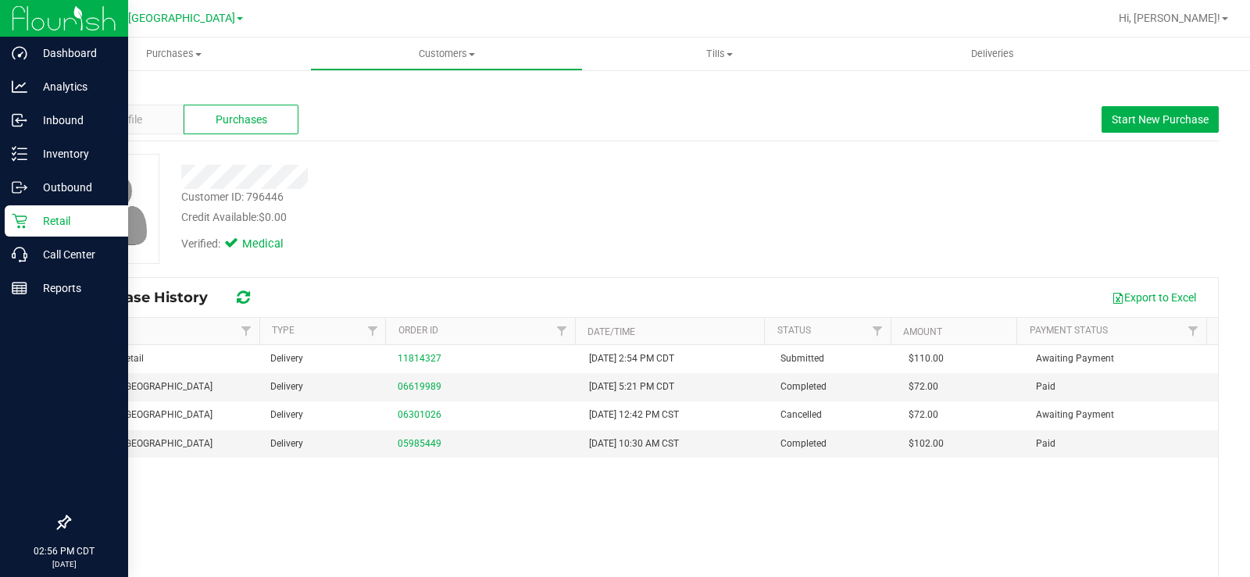
click at [27, 214] on icon at bounding box center [20, 221] width 16 height 16
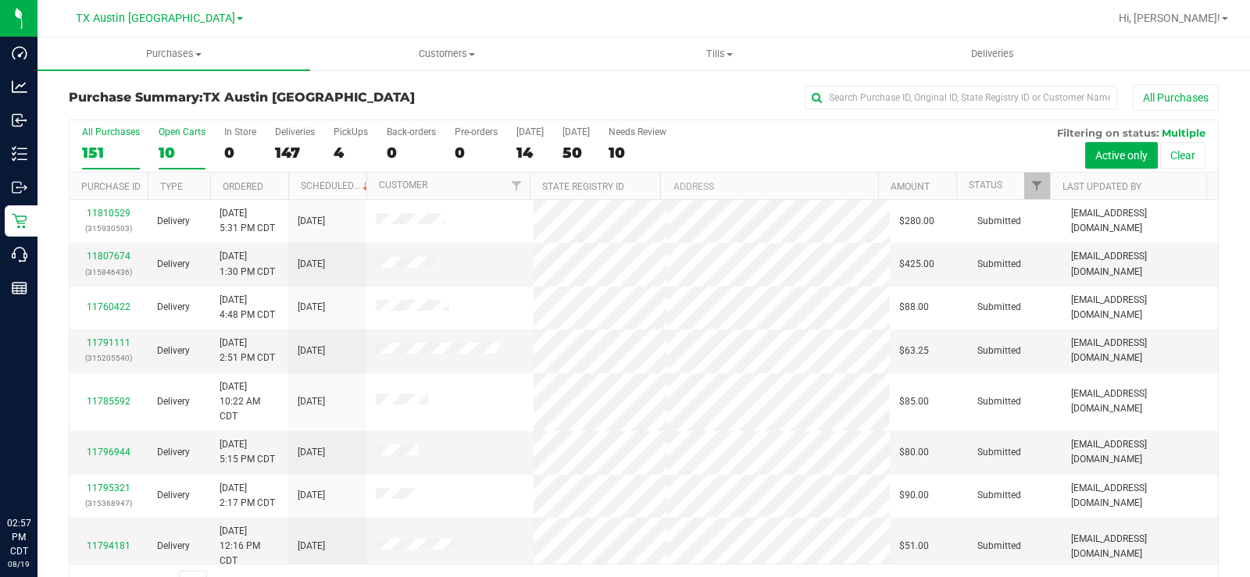
click at [172, 141] on label "Open Carts 10" at bounding box center [182, 148] width 47 height 43
click at [0, 0] on input "Open Carts 10" at bounding box center [0, 0] width 0 height 0
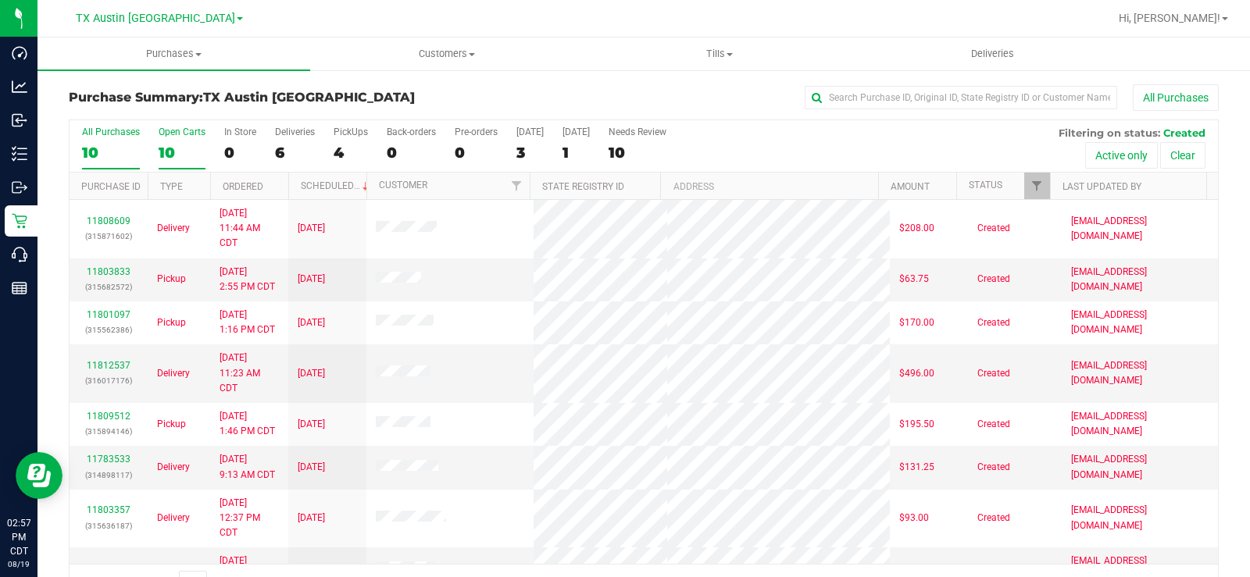
click at [162, 152] on div "10" at bounding box center [182, 153] width 47 height 18
click at [0, 0] on input "Open Carts 10" at bounding box center [0, 0] width 0 height 0
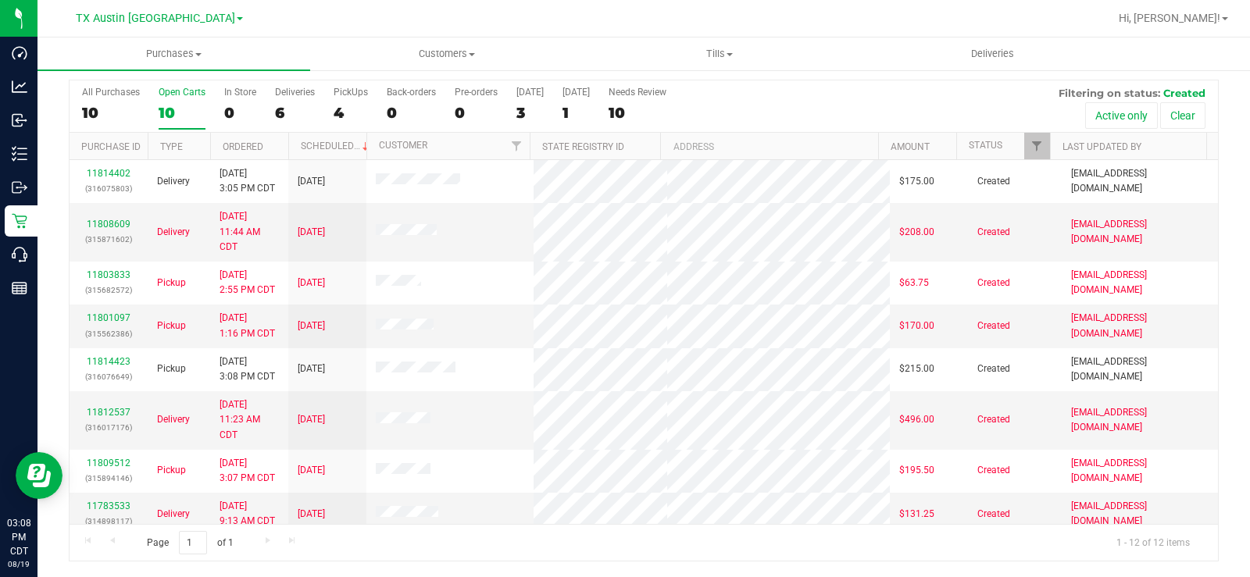
click at [166, 95] on div "Open Carts" at bounding box center [182, 92] width 47 height 11
click at [0, 0] on input "Open Carts 10" at bounding box center [0, 0] width 0 height 0
